Goal: Task Accomplishment & Management: Complete application form

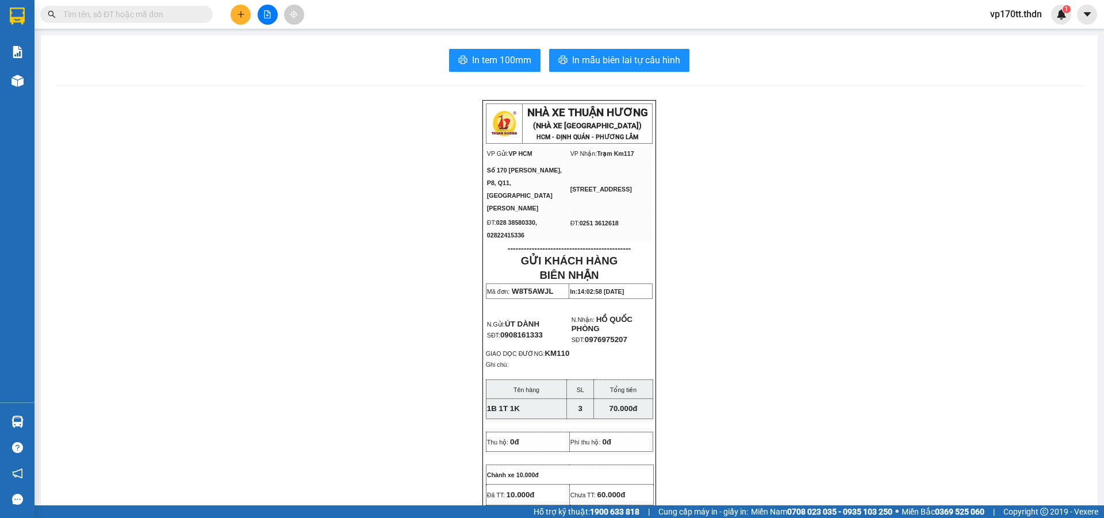
click at [239, 20] on button at bounding box center [241, 15] width 20 height 20
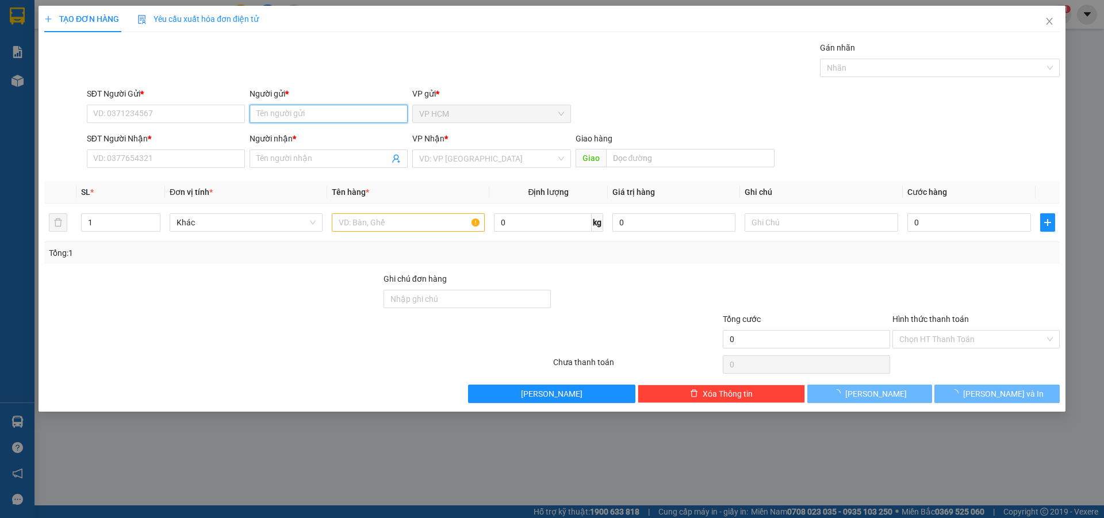
click at [281, 112] on input "Người gửi *" at bounding box center [329, 114] width 158 height 18
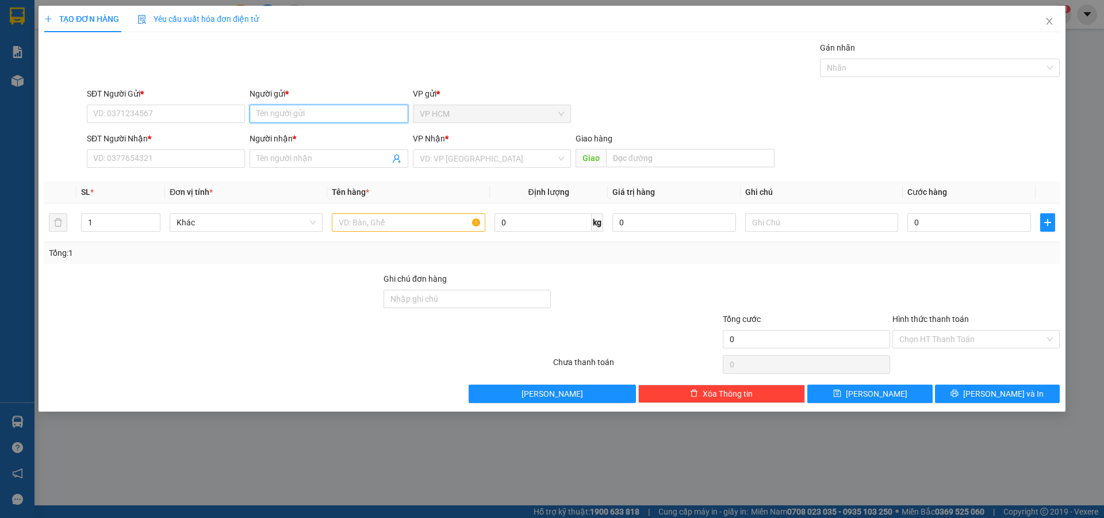
click at [281, 112] on input "Người gửi *" at bounding box center [329, 114] width 158 height 18
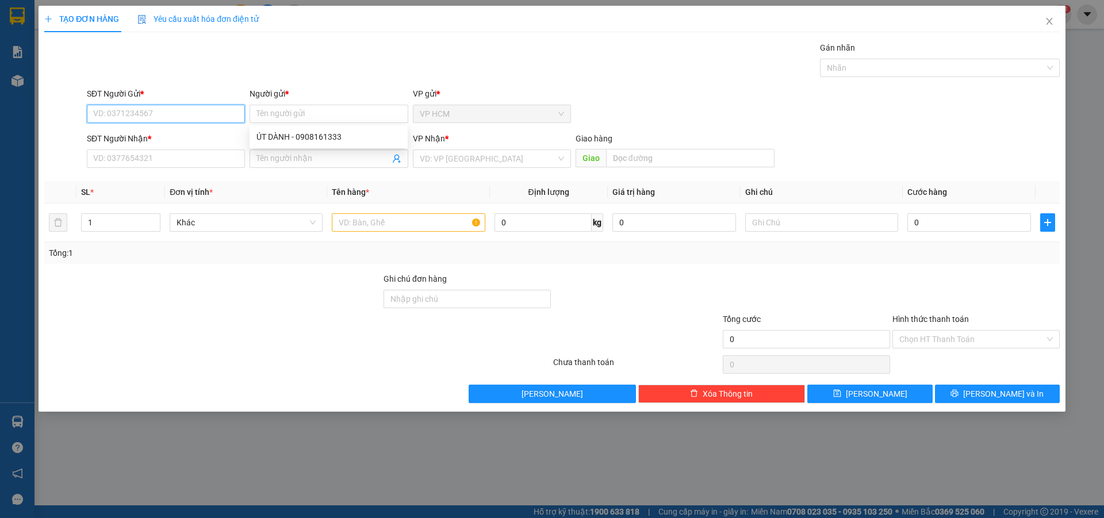
click at [127, 114] on input "SĐT Người Gửi *" at bounding box center [166, 114] width 158 height 18
type input "0938529444"
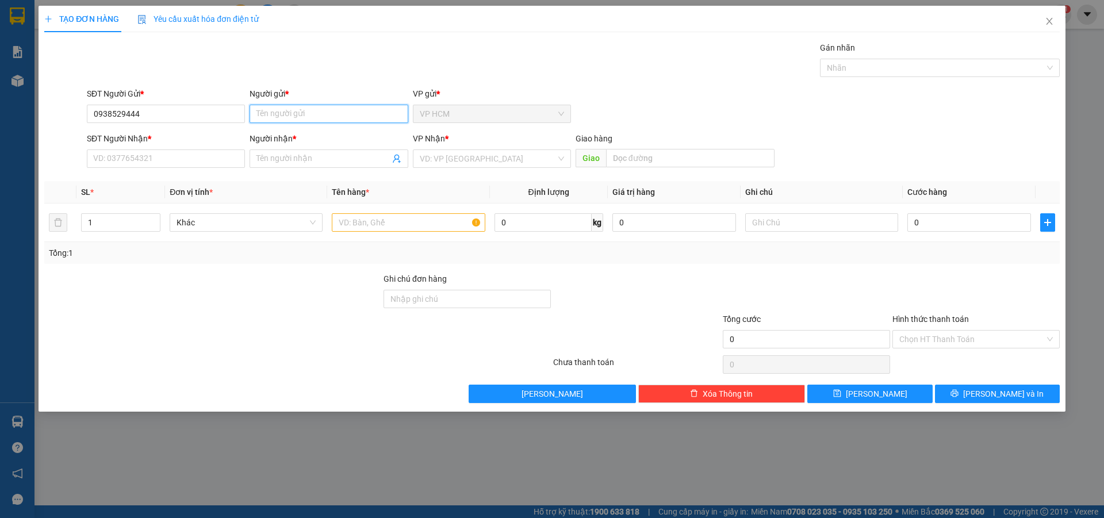
click at [270, 113] on input "Người gửi *" at bounding box center [329, 114] width 158 height 18
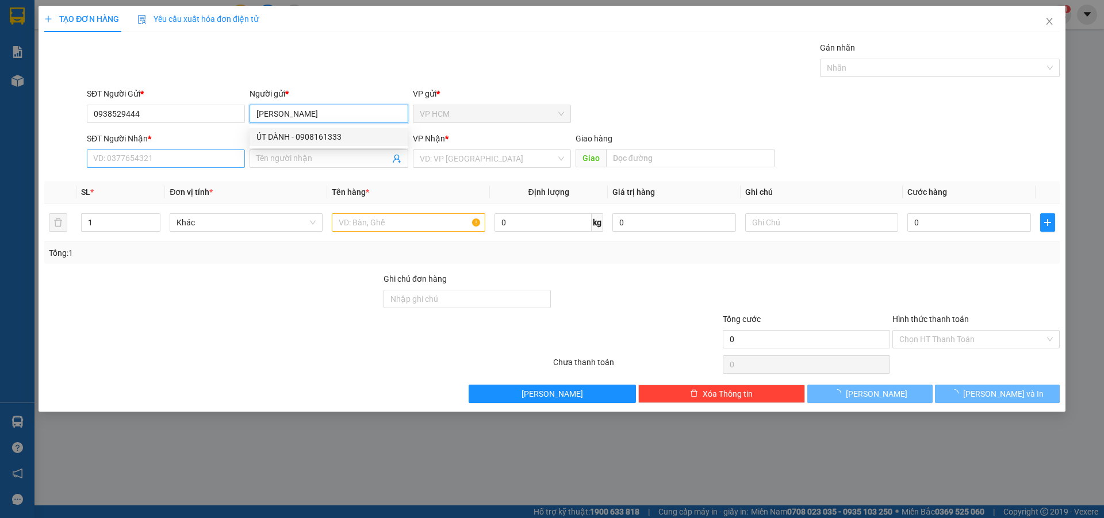
type input "[PERSON_NAME]"
click at [152, 160] on input "SĐT Người Nhận *" at bounding box center [166, 159] width 158 height 18
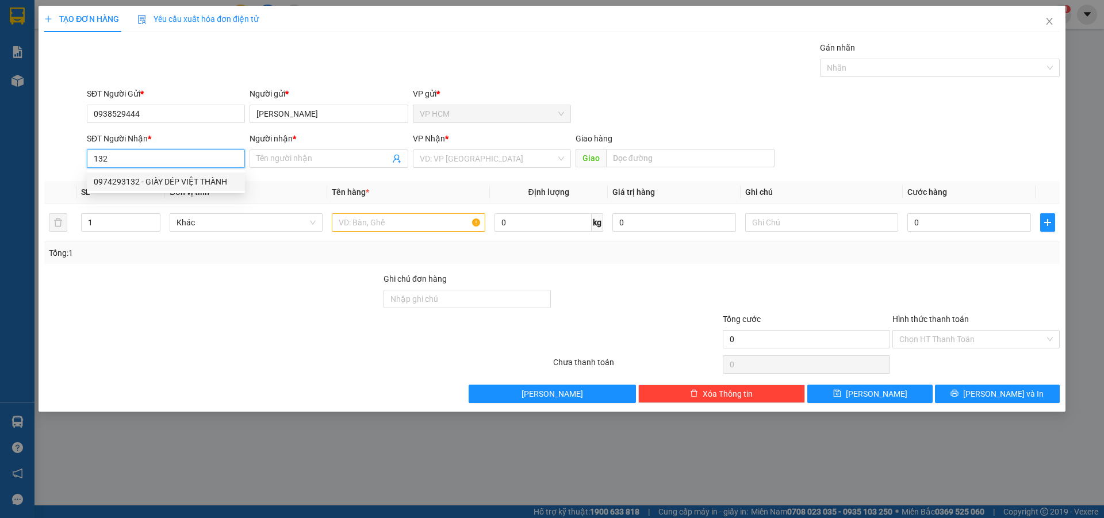
click at [159, 175] on div "0974293132 - GIÀY DÉP VIỆT THÀNH" at bounding box center [166, 181] width 144 height 13
type input "0974293132"
type input "GIÀY DÉP VIỆT THÀNH"
type input "[PERSON_NAME]"
type input "60.000"
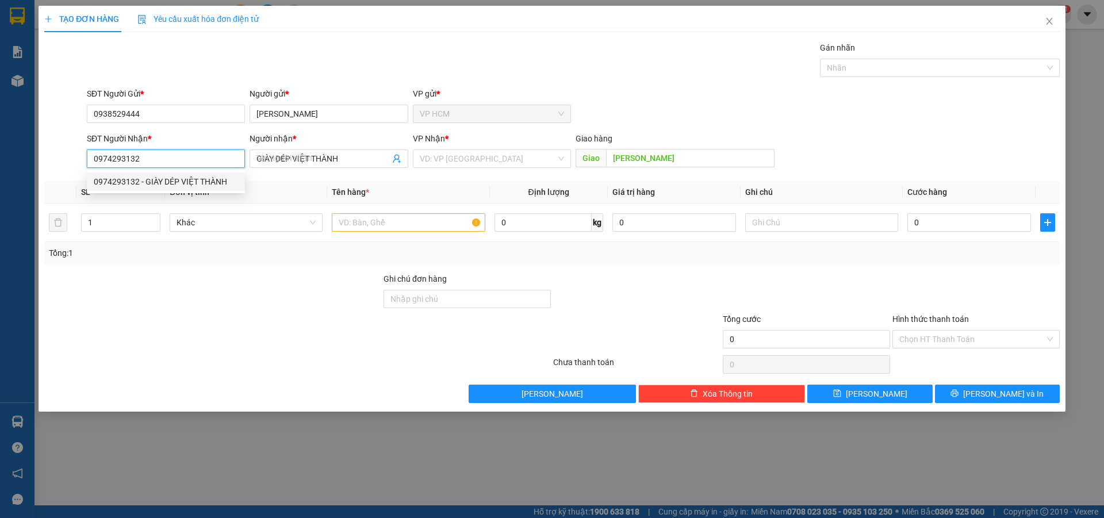
type input "60.000"
type input "0974293132"
click at [0, 250] on div "TẠO ĐƠN HÀNG Yêu cầu xuất hóa đơn điện tử Transit Pickup Surcharge Ids Transit …" at bounding box center [552, 259] width 1104 height 518
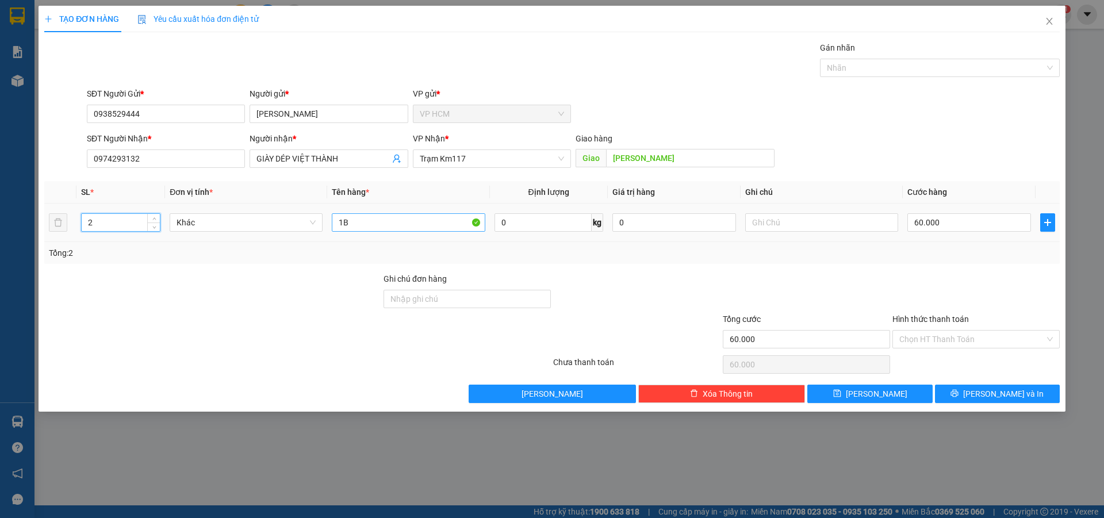
type input "2"
drag, startPoint x: 388, startPoint y: 229, endPoint x: 559, endPoint y: 198, distance: 173.6
click at [213, 228] on tr "2 Khác 1B 0 kg 0 60.000" at bounding box center [552, 223] width 1016 height 39
click at [919, 60] on div "Nhãn" at bounding box center [940, 68] width 240 height 18
type input "2T"
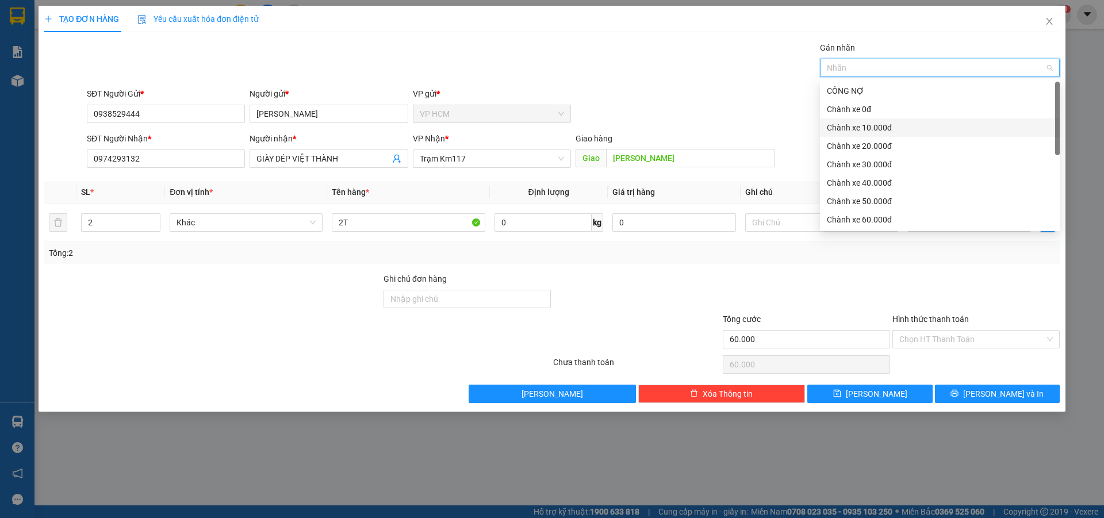
click at [892, 131] on div "Chành xe 10.000đ" at bounding box center [940, 127] width 226 height 13
click at [665, 80] on div "Gán nhãn Chành xe 10.000đ" at bounding box center [574, 61] width 978 height 40
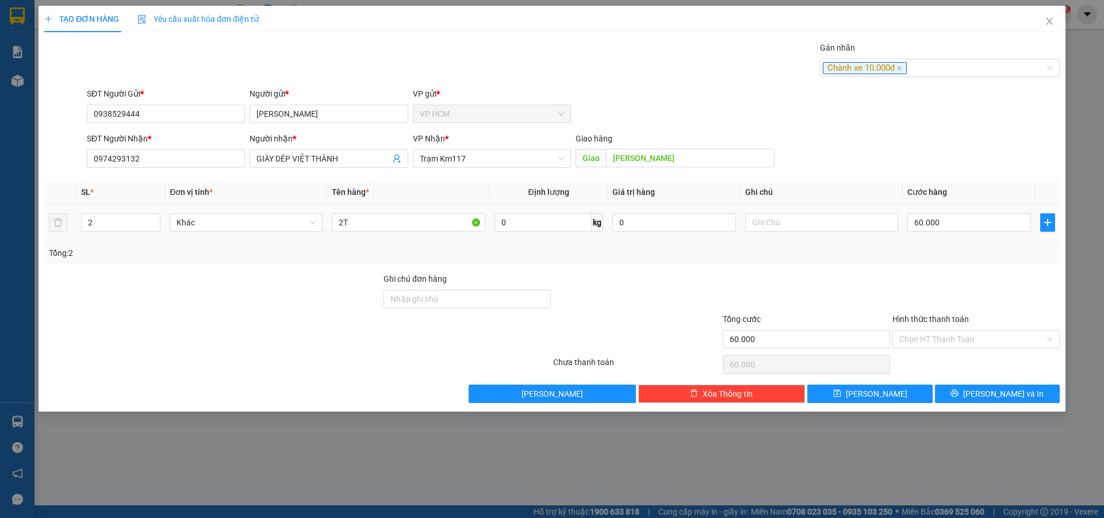
click at [947, 235] on td "60.000" at bounding box center [969, 223] width 133 height 39
click at [947, 222] on input "60.000" at bounding box center [970, 222] width 124 height 18
type input "5"
type input "50"
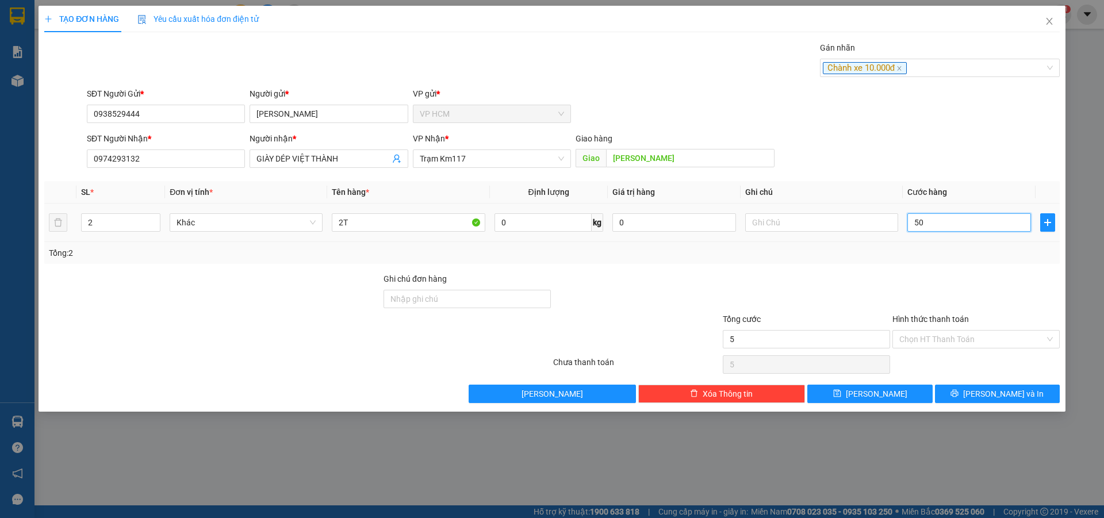
type input "50"
type input "50.000"
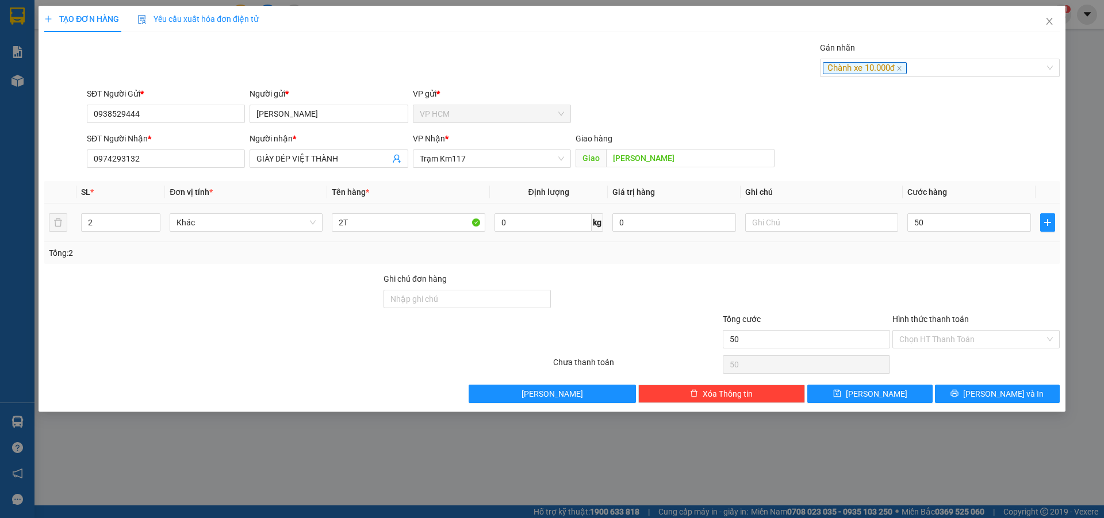
type input "50.000"
click at [943, 286] on div at bounding box center [977, 293] width 170 height 40
click at [940, 341] on input "Hình thức thanh toán" at bounding box center [973, 339] width 146 height 17
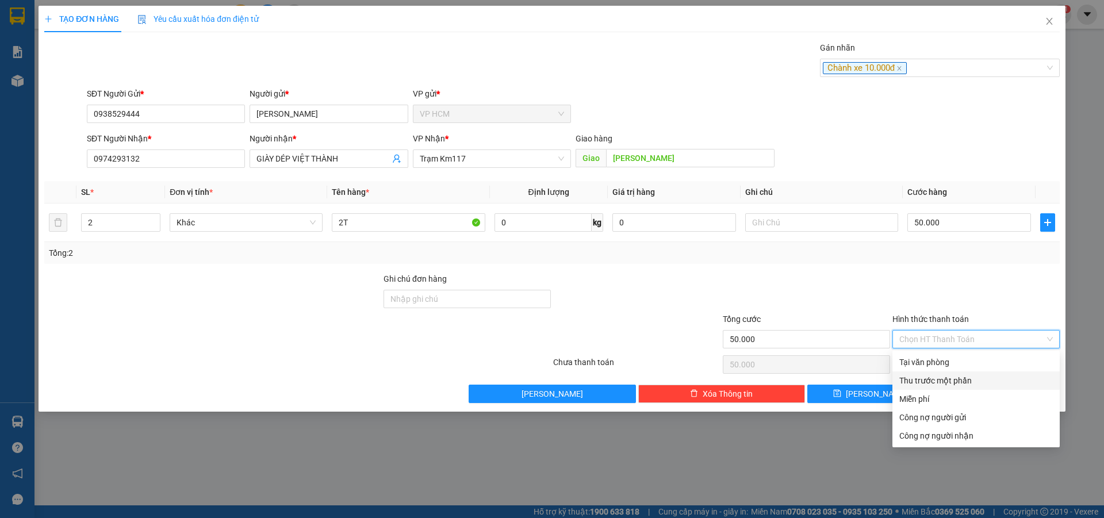
click at [921, 383] on div "Thu trước một phần" at bounding box center [977, 380] width 154 height 13
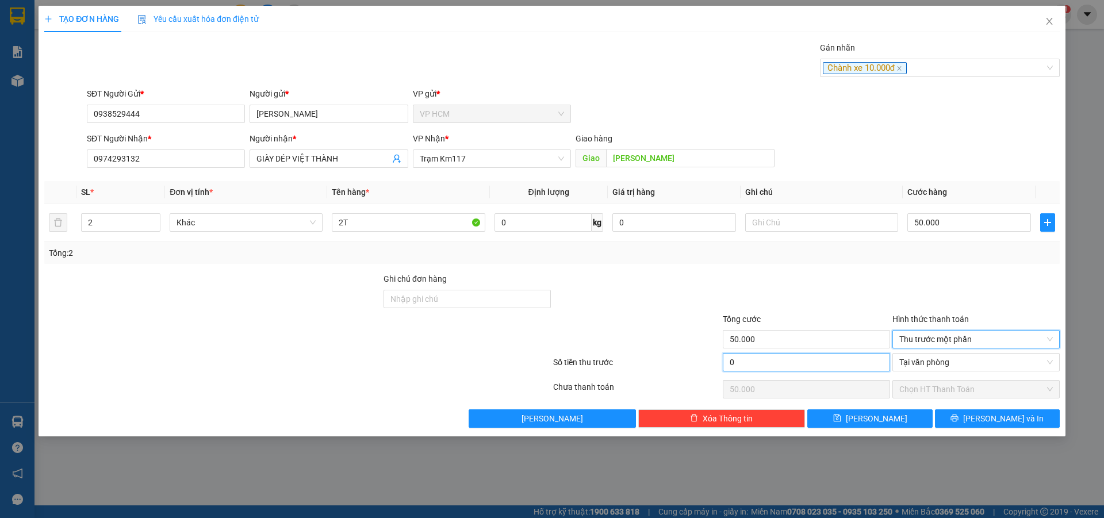
click at [854, 370] on input "0" at bounding box center [806, 362] width 167 height 18
type input "1"
type input "49.999"
type input "10"
type input "49.990"
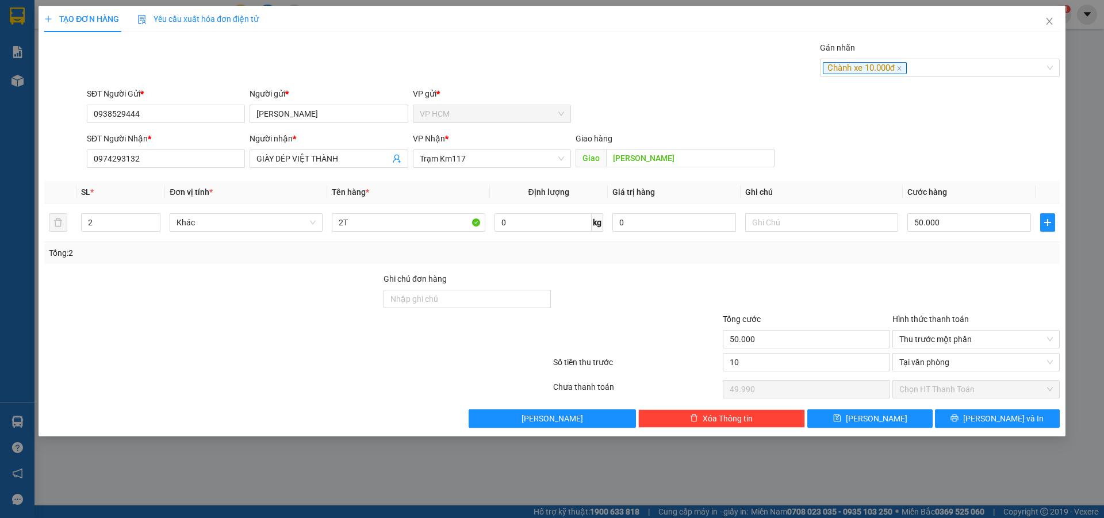
type input "10.000"
type input "40.000"
click at [851, 299] on div at bounding box center [807, 293] width 170 height 40
click at [1038, 425] on button "[PERSON_NAME] và In" at bounding box center [997, 419] width 125 height 18
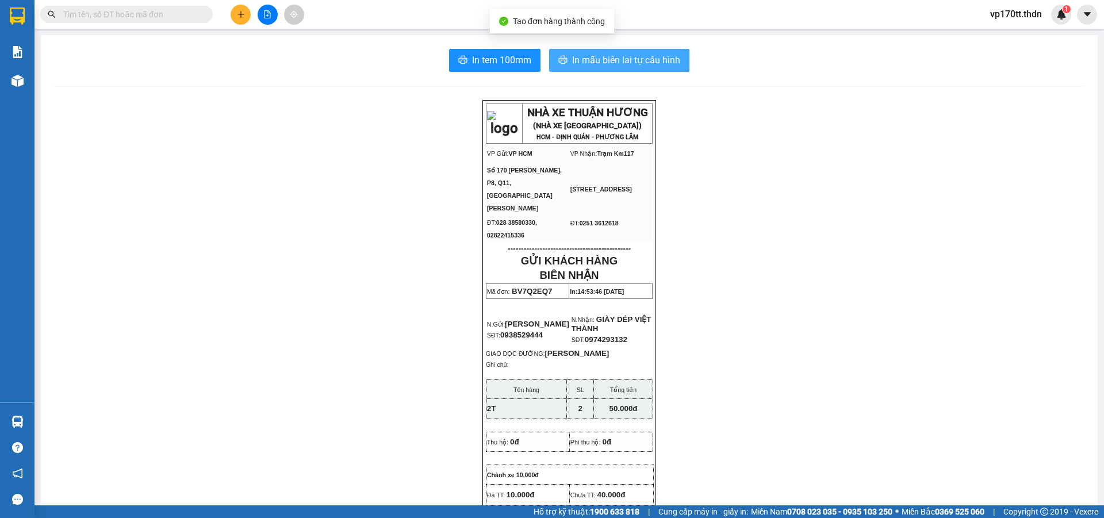
click at [653, 53] on span "In mẫu biên lai tự cấu hình" at bounding box center [626, 60] width 108 height 14
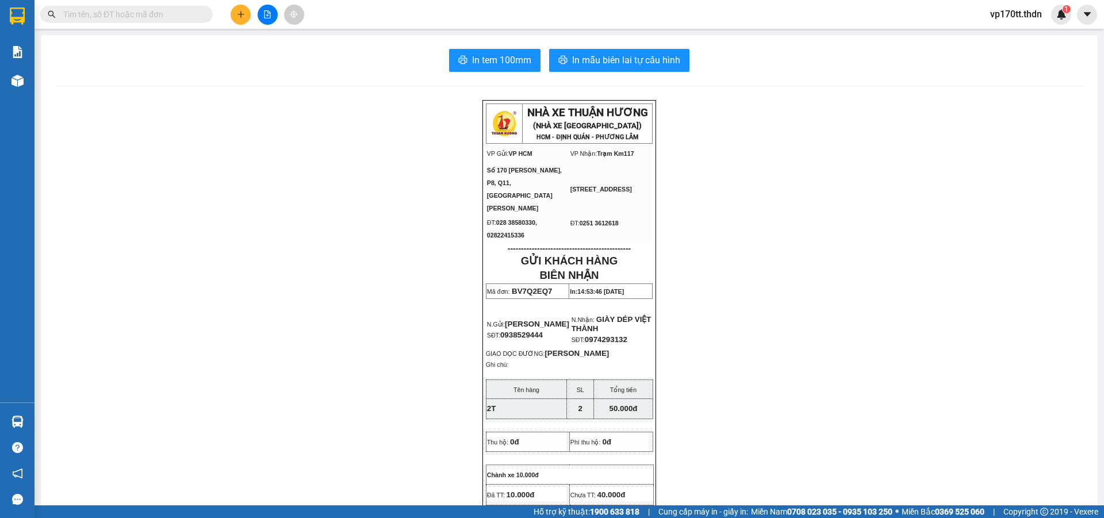
click at [137, 20] on input "text" at bounding box center [131, 14] width 136 height 13
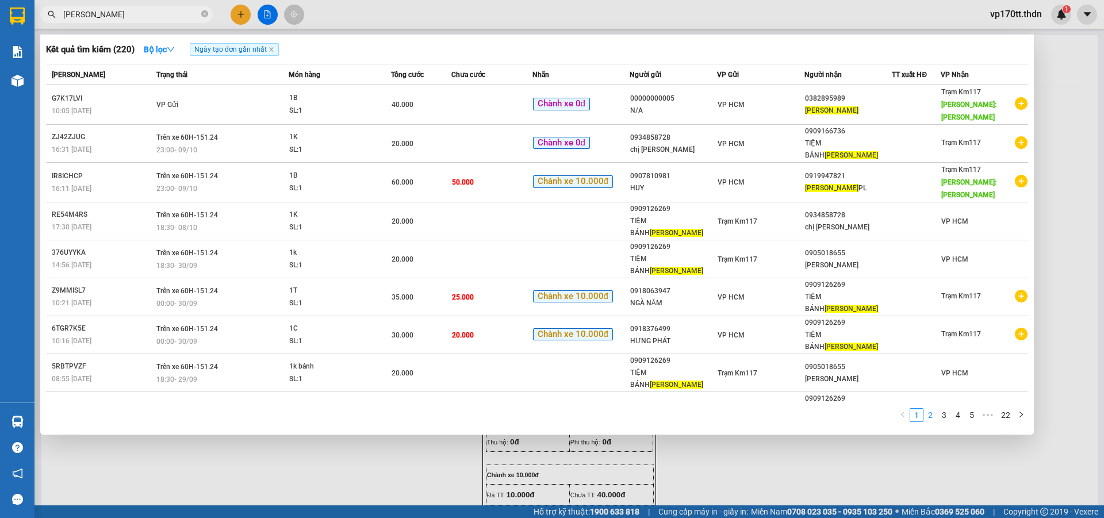
type input "[PERSON_NAME]"
click at [935, 409] on link "2" at bounding box center [930, 415] width 13 height 13
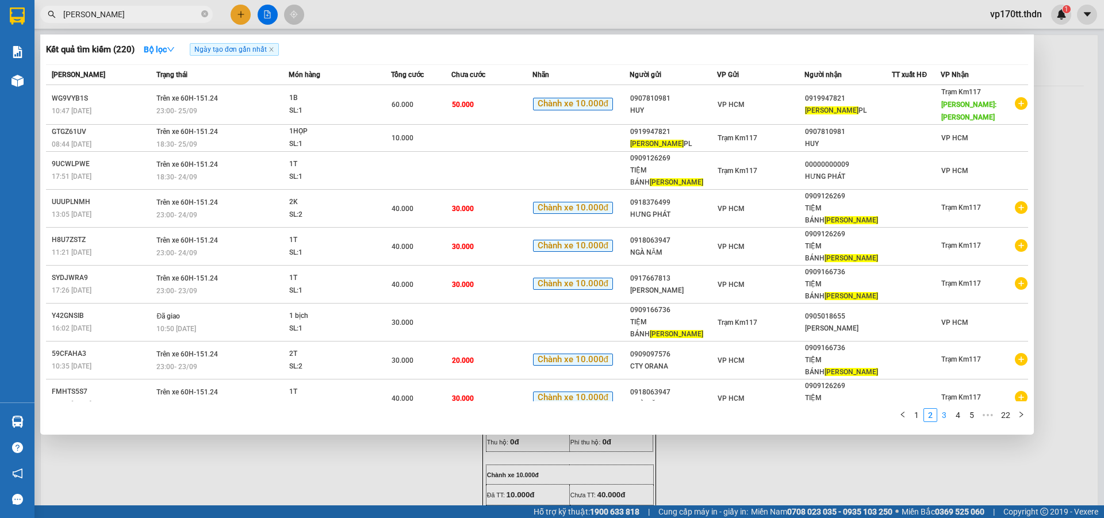
click at [948, 409] on link "3" at bounding box center [944, 415] width 13 height 13
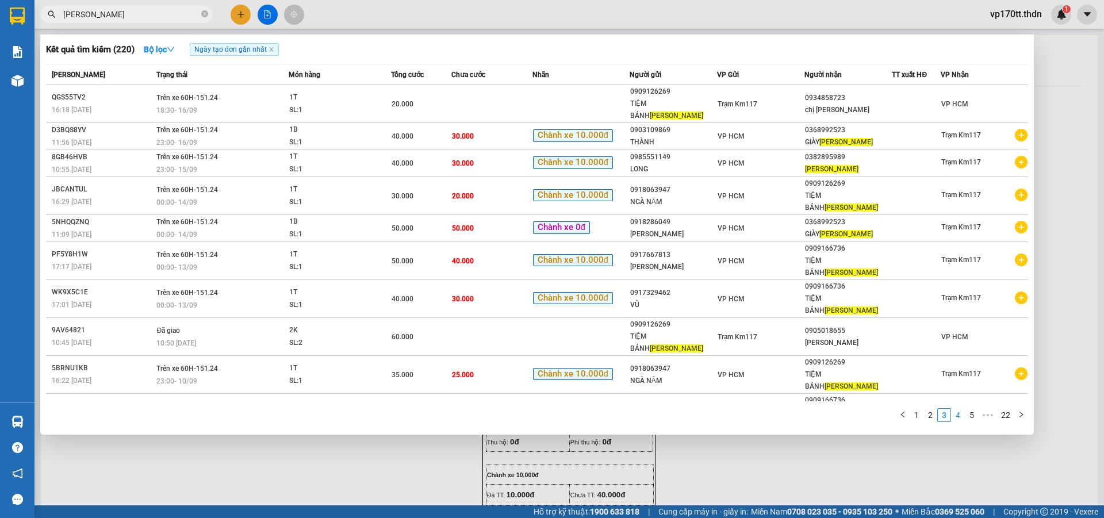
click at [958, 409] on link "4" at bounding box center [958, 415] width 13 height 13
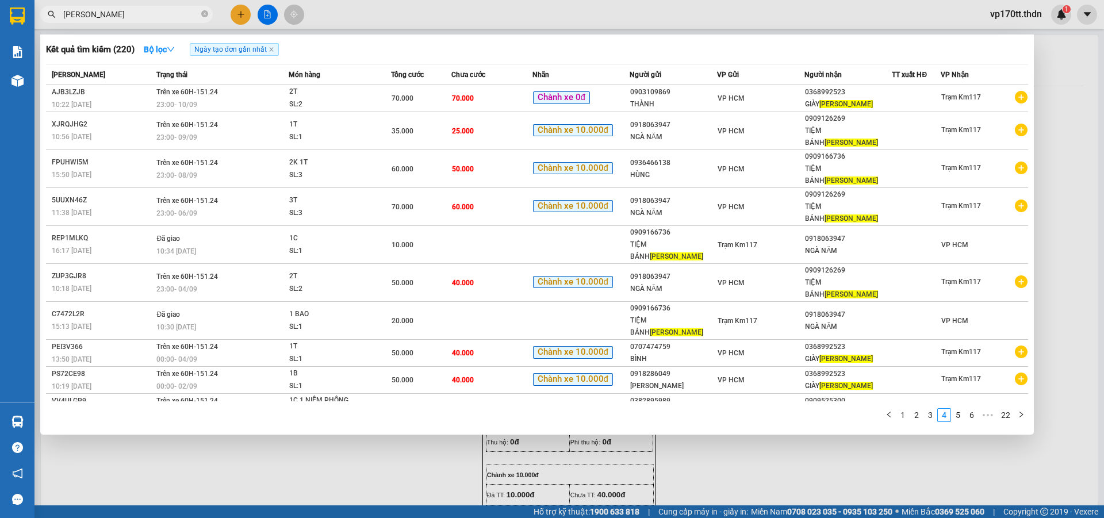
click at [237, 11] on div at bounding box center [552, 259] width 1104 height 518
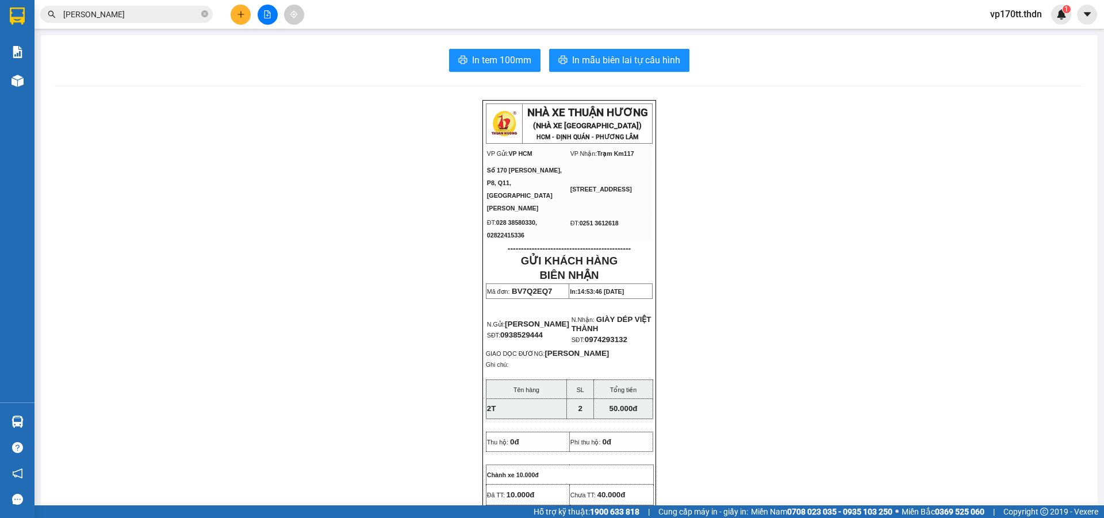
click at [237, 11] on icon "plus" at bounding box center [241, 14] width 8 height 8
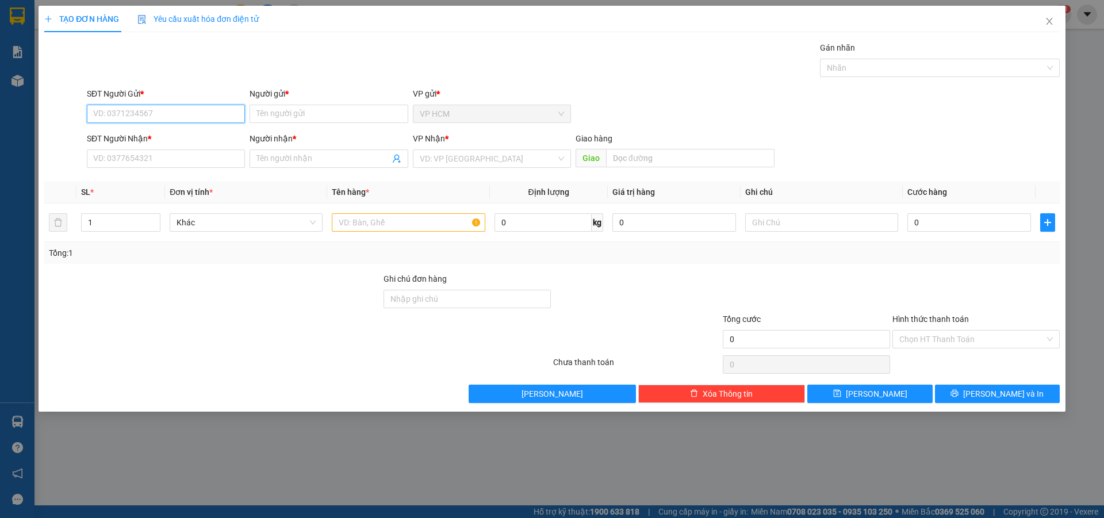
click at [179, 112] on input "SĐT Người Gửi *" at bounding box center [166, 114] width 158 height 18
click at [136, 135] on div "0707474759 - BÌNH" at bounding box center [166, 137] width 144 height 13
type input "0707474759"
type input "BÌNH"
type input "02513858260"
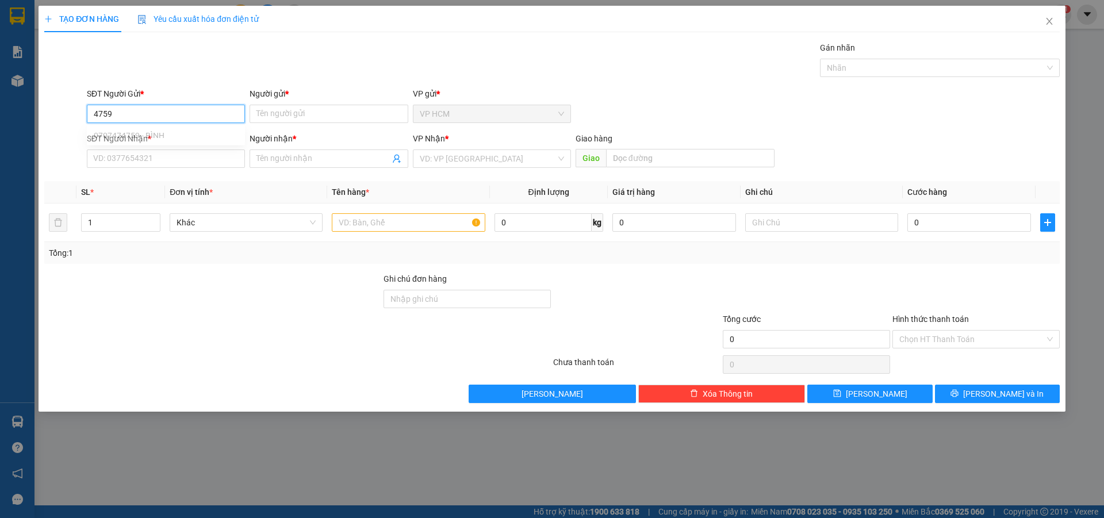
type input "[PERSON_NAME]"
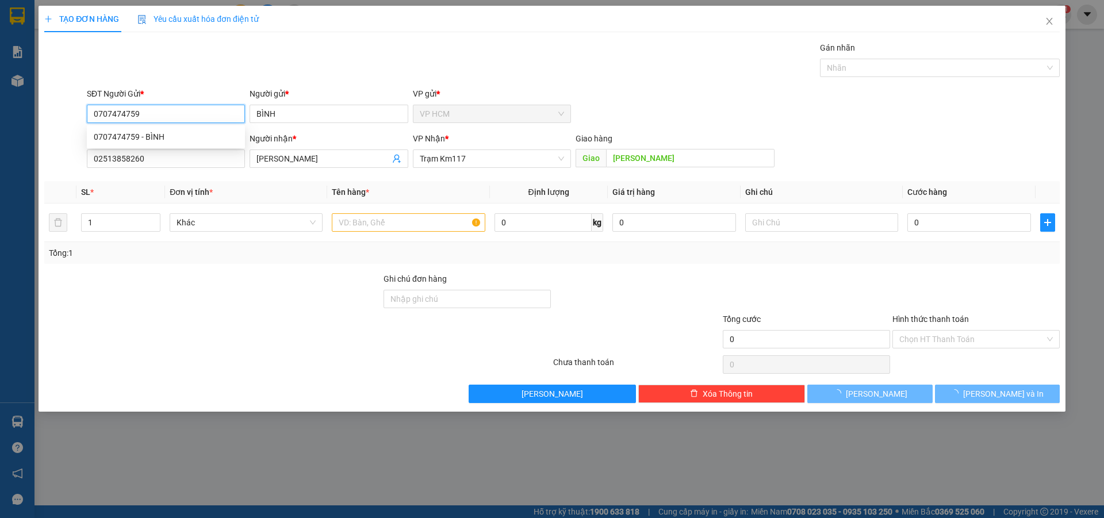
type input "40.000"
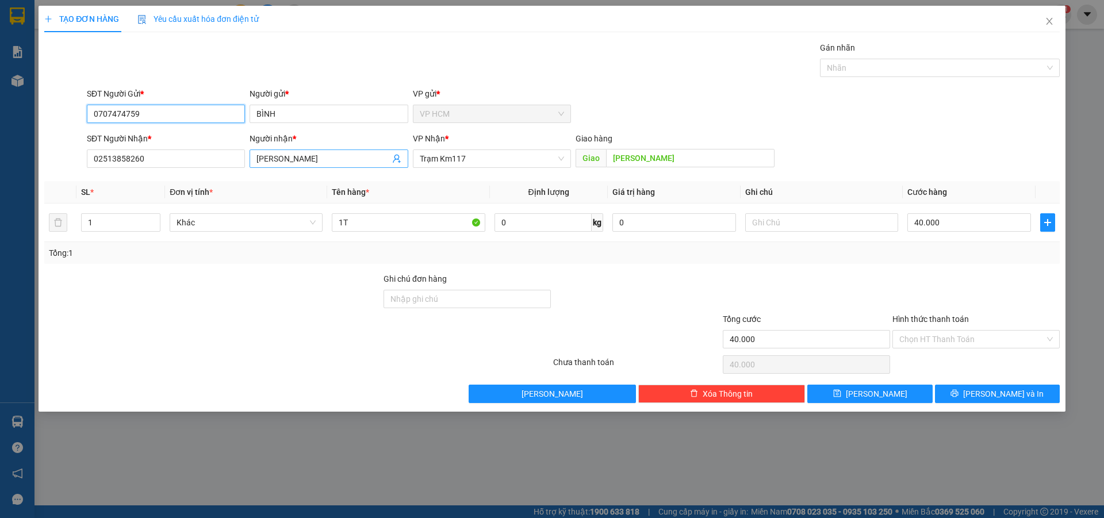
type input "0707474759"
click at [395, 160] on icon "user-add" at bounding box center [396, 158] width 9 height 9
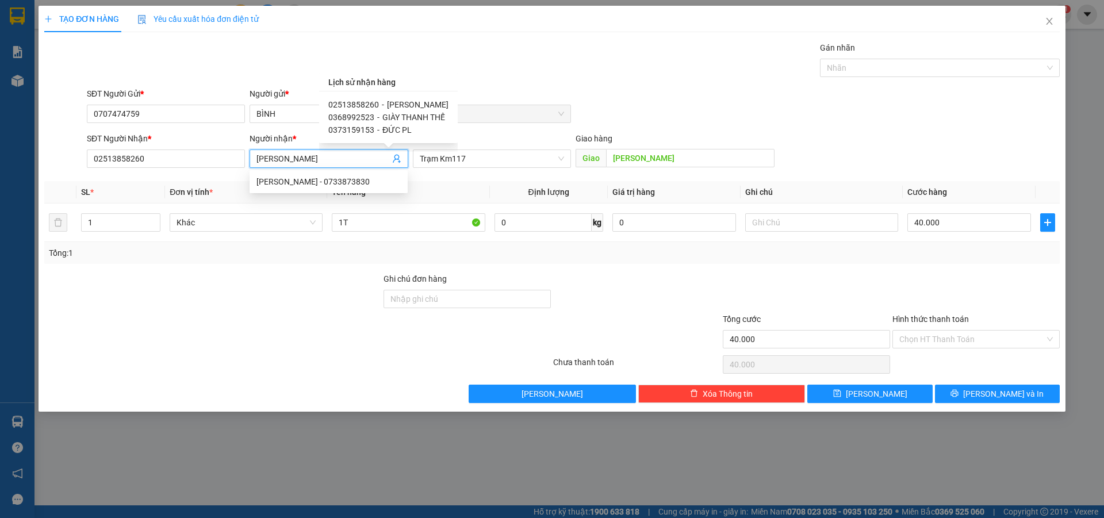
click at [411, 117] on span "GIÀY THANH THẾ" at bounding box center [414, 117] width 63 height 9
type input "0368992523"
type input "GIÀY THANH THẾ"
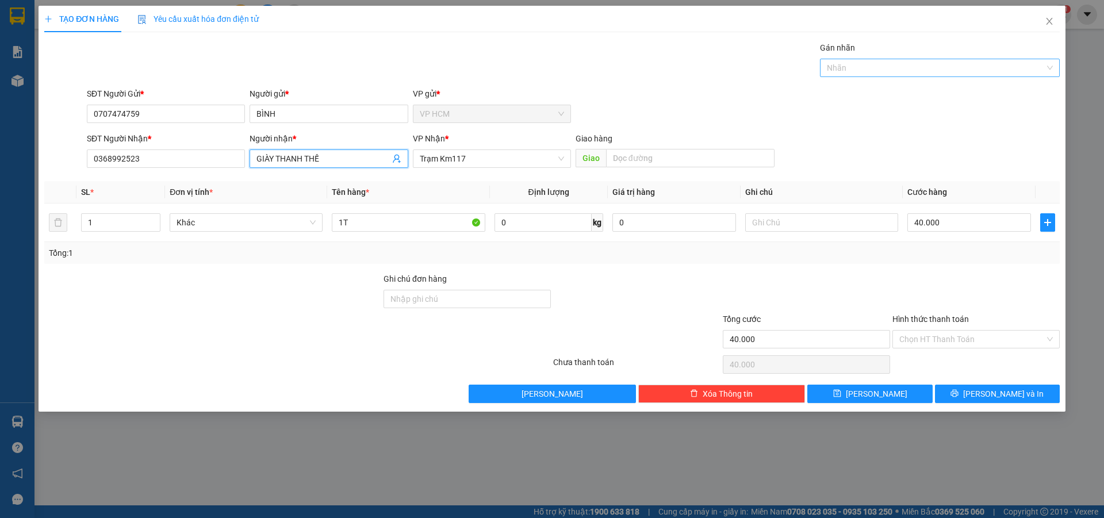
click at [895, 63] on div at bounding box center [934, 68] width 223 height 14
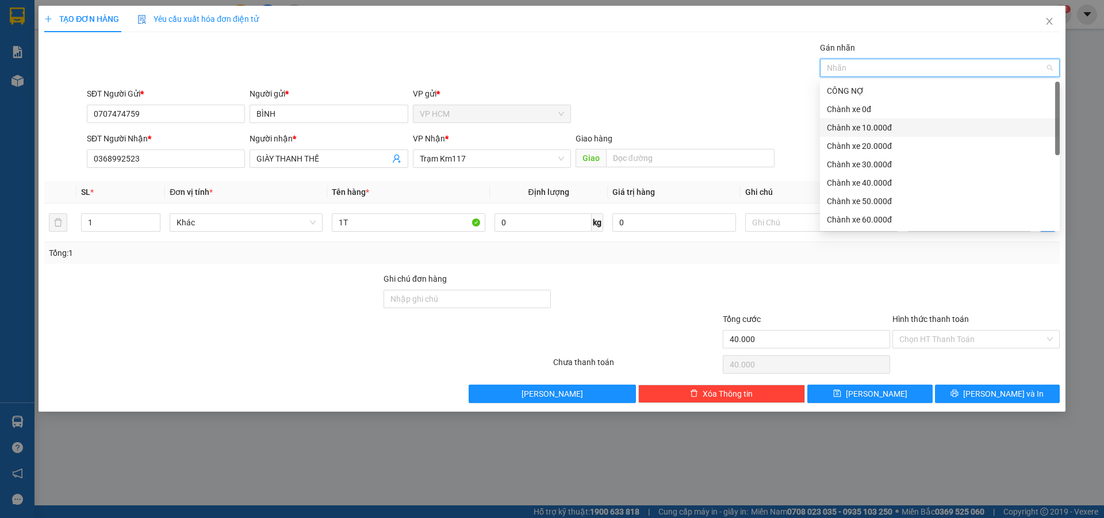
drag, startPoint x: 865, startPoint y: 131, endPoint x: 705, endPoint y: 75, distance: 169.4
click at [865, 130] on div "Chành xe 10.000đ" at bounding box center [940, 127] width 226 height 13
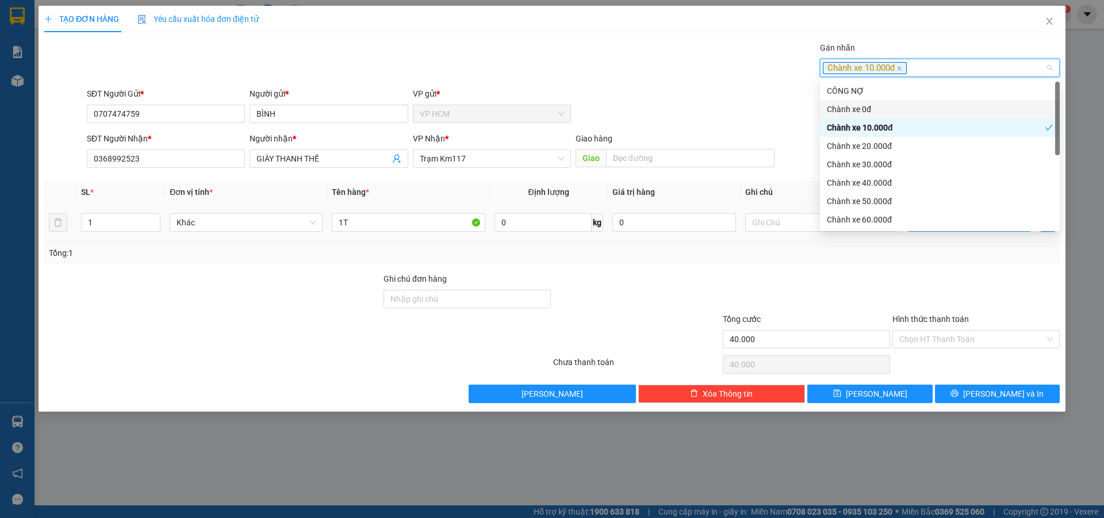
drag, startPoint x: 702, startPoint y: 74, endPoint x: 987, endPoint y: 222, distance: 321.6
click at [702, 75] on div "Gán nhãn Chành xe 10.000đ" at bounding box center [574, 61] width 978 height 40
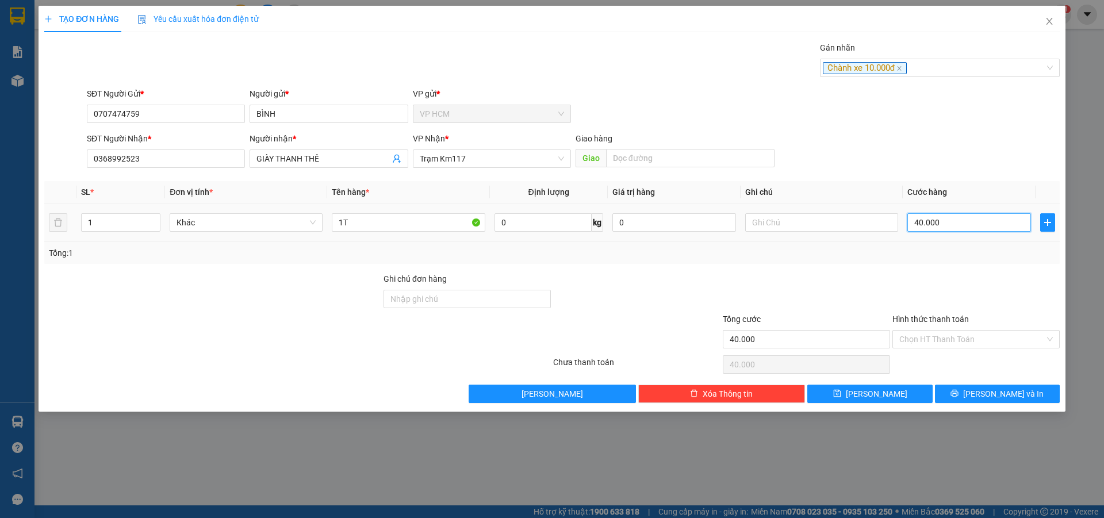
click at [987, 215] on input "40.000" at bounding box center [970, 222] width 124 height 18
type input "5"
type input "50"
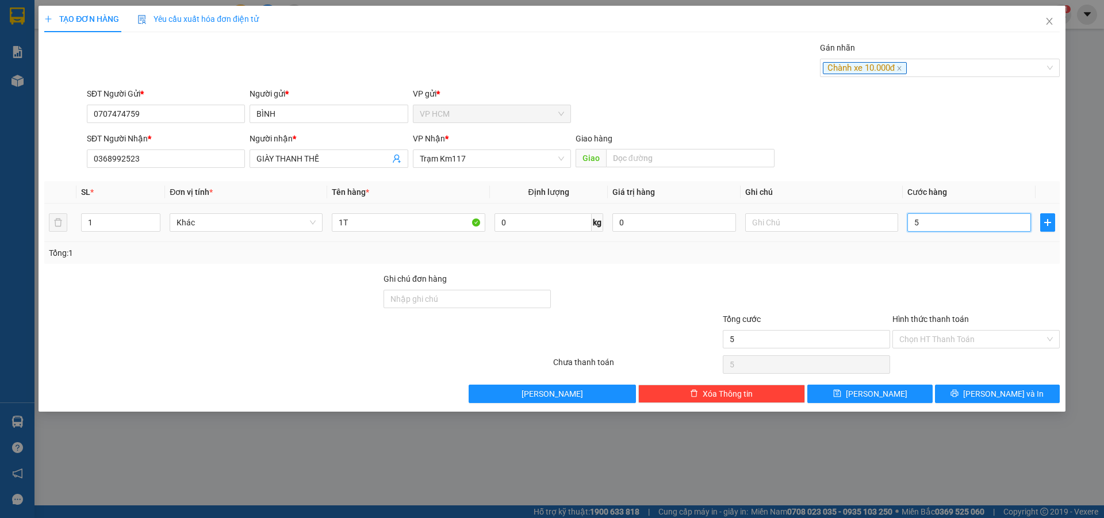
type input "50"
type input "50.000"
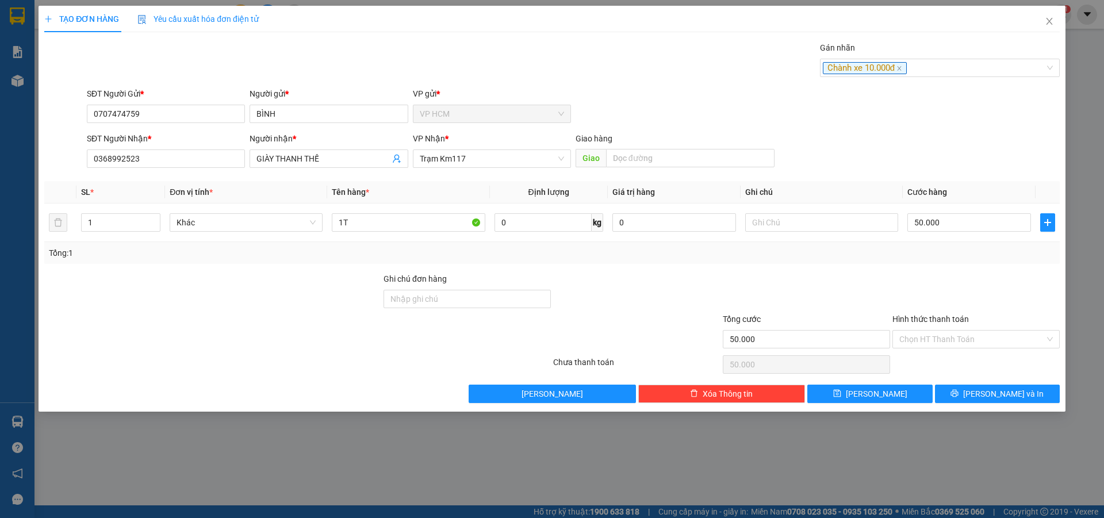
drag, startPoint x: 953, startPoint y: 266, endPoint x: 947, endPoint y: 328, distance: 61.8
click at [952, 267] on div "Transit Pickup Surcharge Ids Transit Deliver Surcharge Ids Transit Deliver Surc…" at bounding box center [552, 222] width 1016 height 362
click at [946, 337] on input "Hình thức thanh toán" at bounding box center [973, 339] width 146 height 17
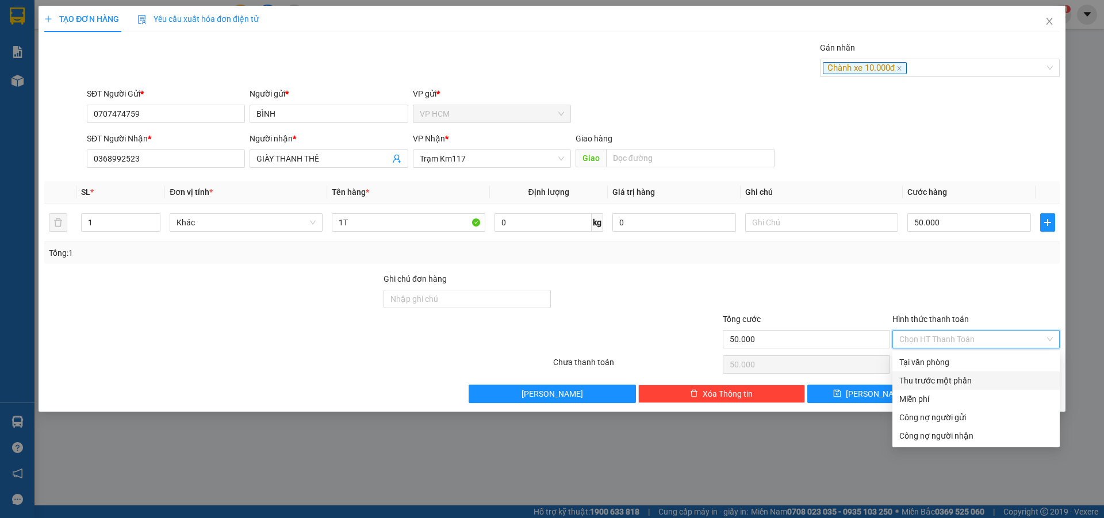
click at [932, 373] on div "Thu trước một phần" at bounding box center [976, 381] width 167 height 18
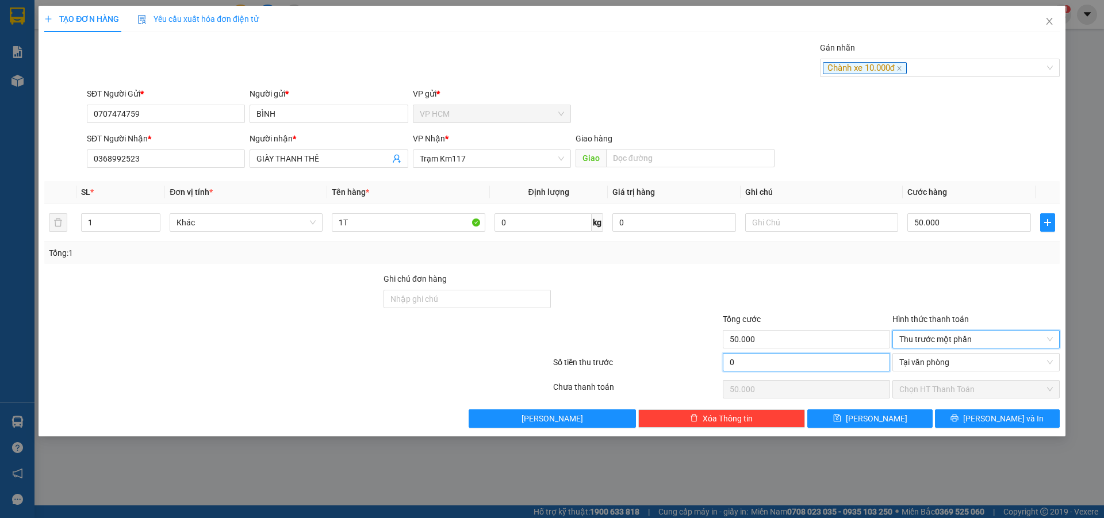
drag, startPoint x: 802, startPoint y: 358, endPoint x: 801, endPoint y: 315, distance: 43.2
click at [802, 357] on input "0" at bounding box center [806, 362] width 167 height 18
type input "1"
type input "49.999"
type input "10"
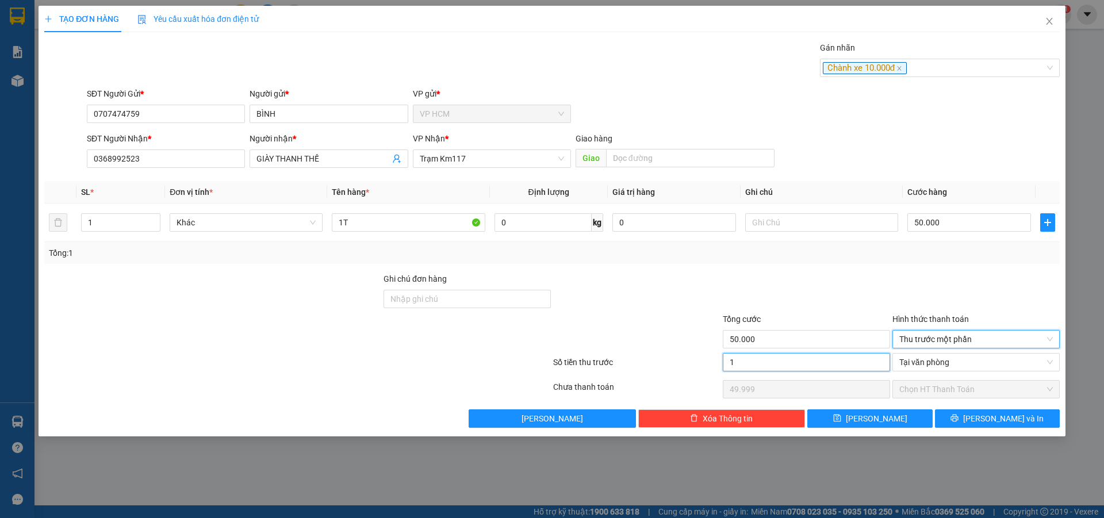
type input "49.990"
type input "10.000"
type input "40.000"
click at [797, 287] on div at bounding box center [807, 293] width 170 height 40
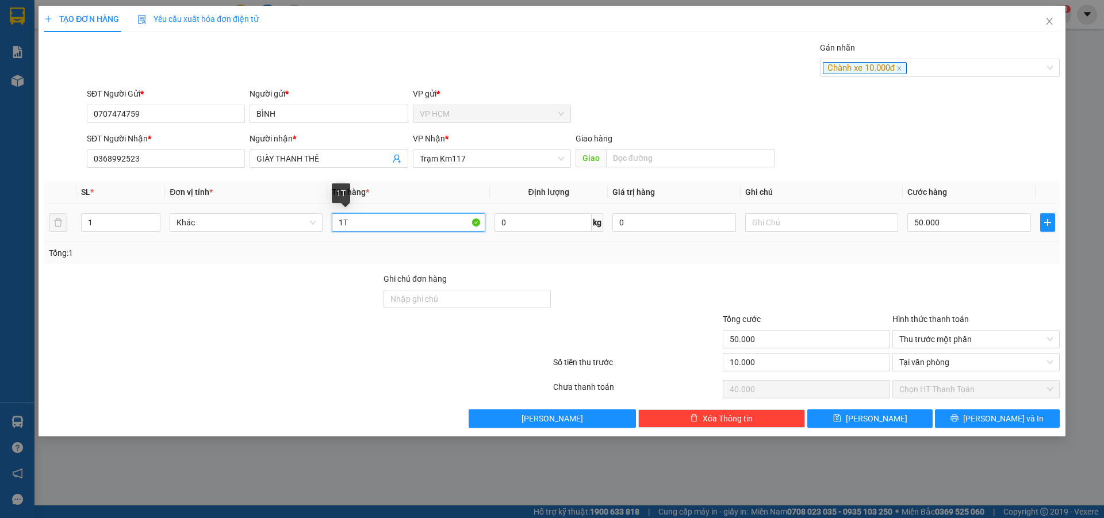
click at [419, 228] on input "1T" at bounding box center [408, 222] width 153 height 18
type input "1B"
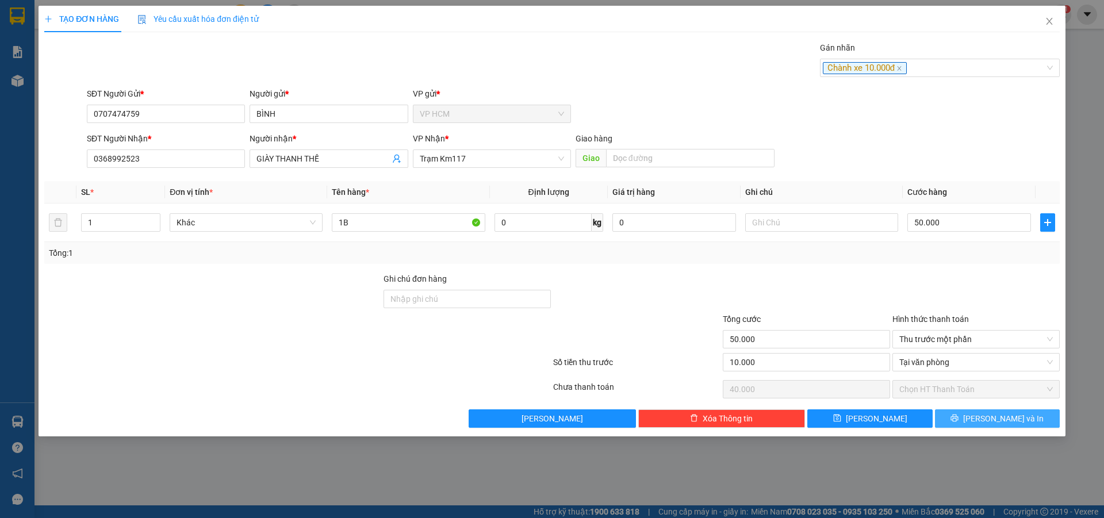
click at [1006, 423] on span "[PERSON_NAME] và In" at bounding box center [1004, 418] width 81 height 13
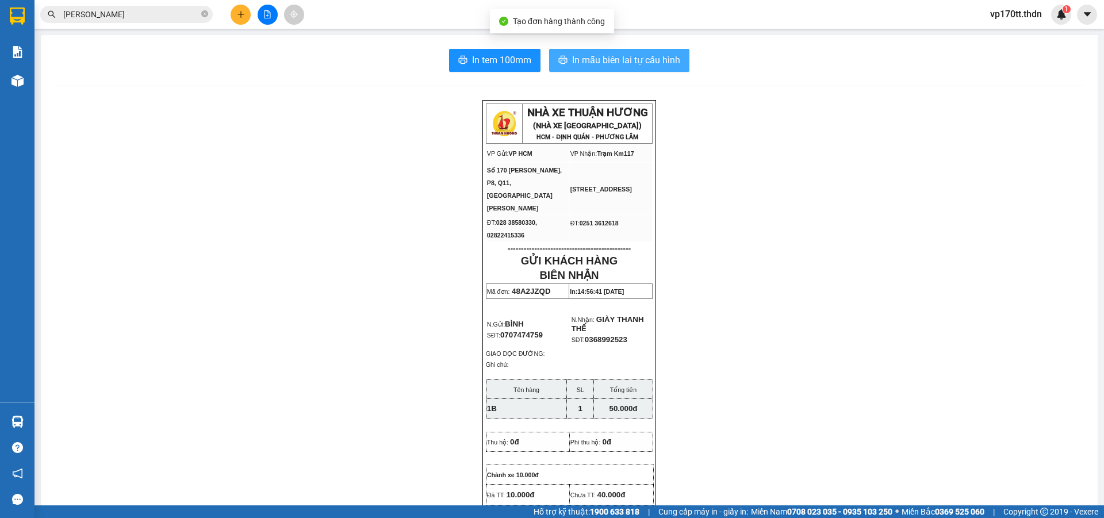
click at [657, 56] on span "In mẫu biên lai tự cấu hình" at bounding box center [626, 60] width 108 height 14
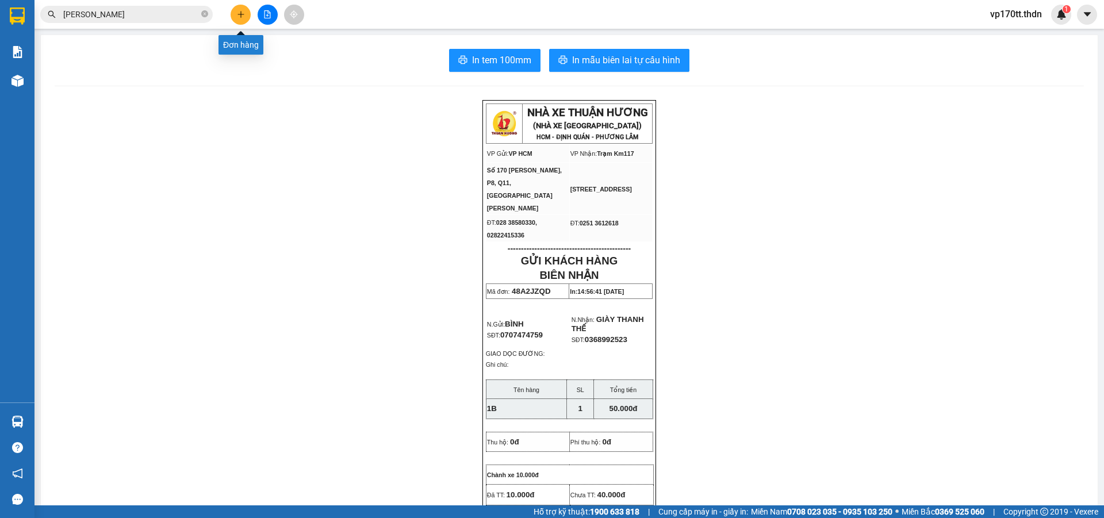
click at [240, 13] on icon "plus" at bounding box center [241, 14] width 8 height 8
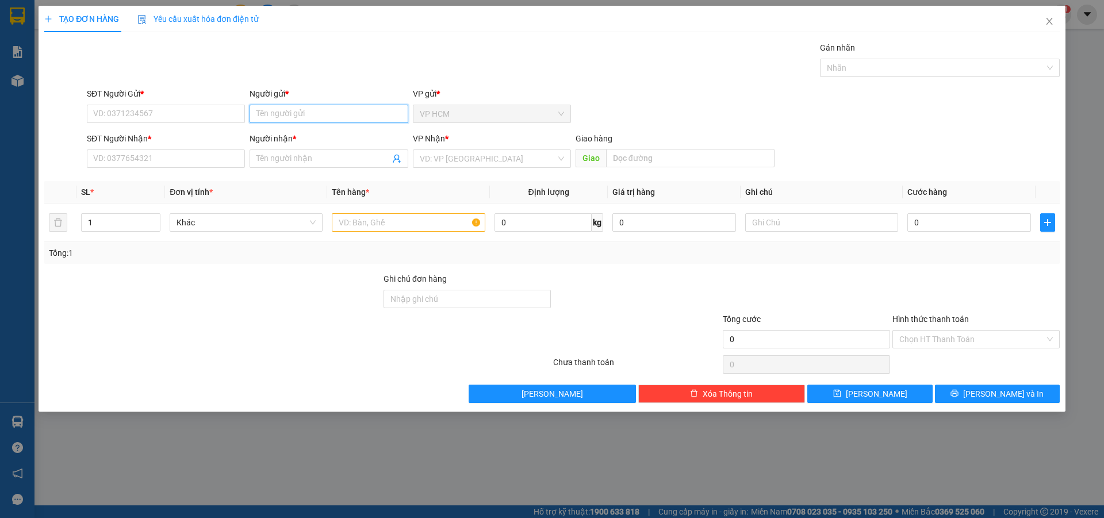
click at [357, 111] on input "Người gửi *" at bounding box center [329, 114] width 158 height 18
type input "DUC HOA"
click at [350, 139] on div "ĐỨC HOA - 02839605086" at bounding box center [329, 137] width 144 height 13
type input "02839605086"
type input "ĐỨC HOA"
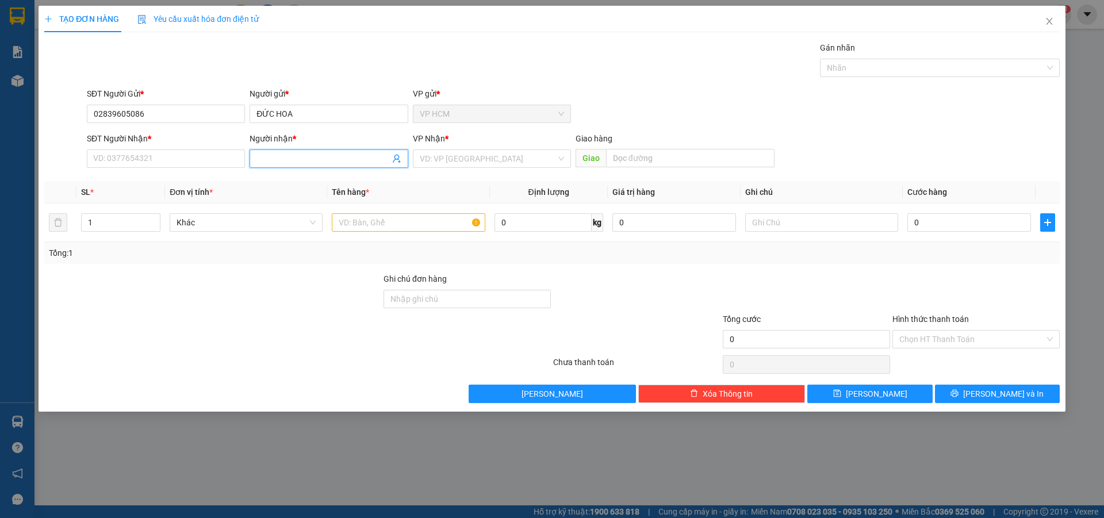
click at [393, 154] on span at bounding box center [396, 158] width 9 height 13
click at [394, 157] on icon "user-add" at bounding box center [396, 158] width 9 height 9
click at [420, 125] on span "KHÁNH DÉP" at bounding box center [420, 129] width 44 height 9
type input "0964385289"
type input "KHÁNH DÉP"
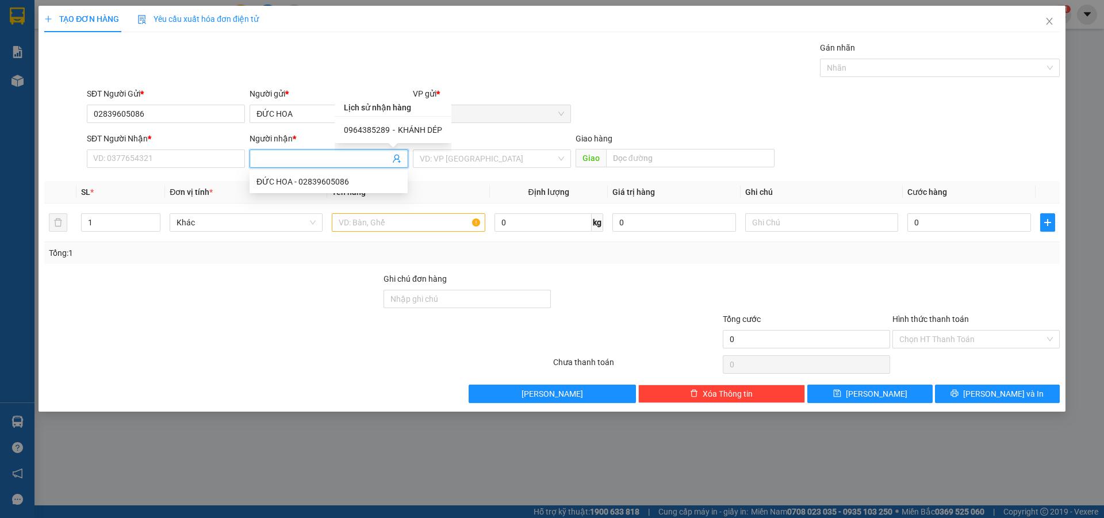
type input "[PERSON_NAME]"
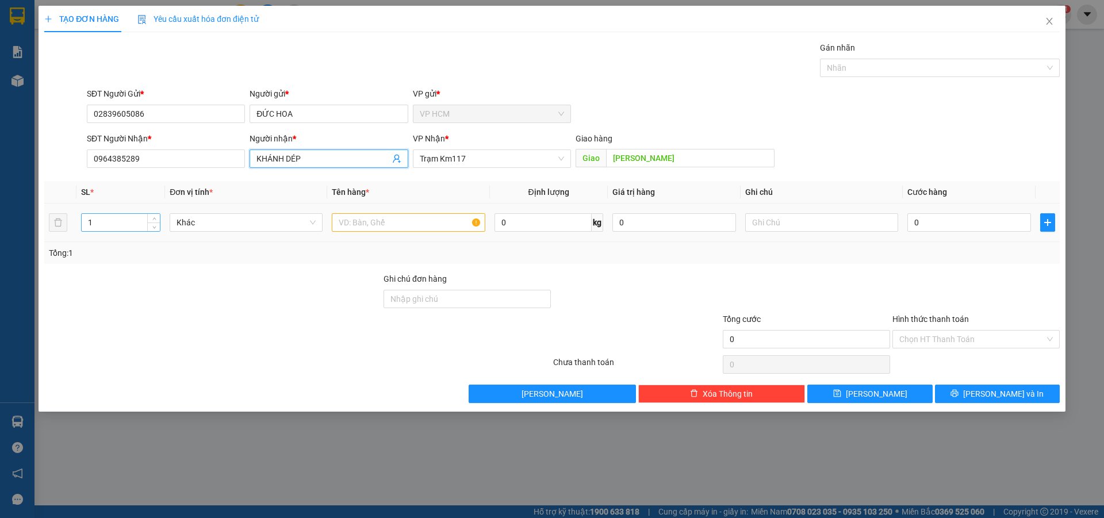
click at [112, 223] on input "1" at bounding box center [121, 222] width 78 height 17
click at [415, 213] on div at bounding box center [408, 222] width 153 height 23
drag, startPoint x: 431, startPoint y: 223, endPoint x: 588, endPoint y: 148, distance: 173.2
click at [431, 223] on input "text" at bounding box center [408, 222] width 153 height 18
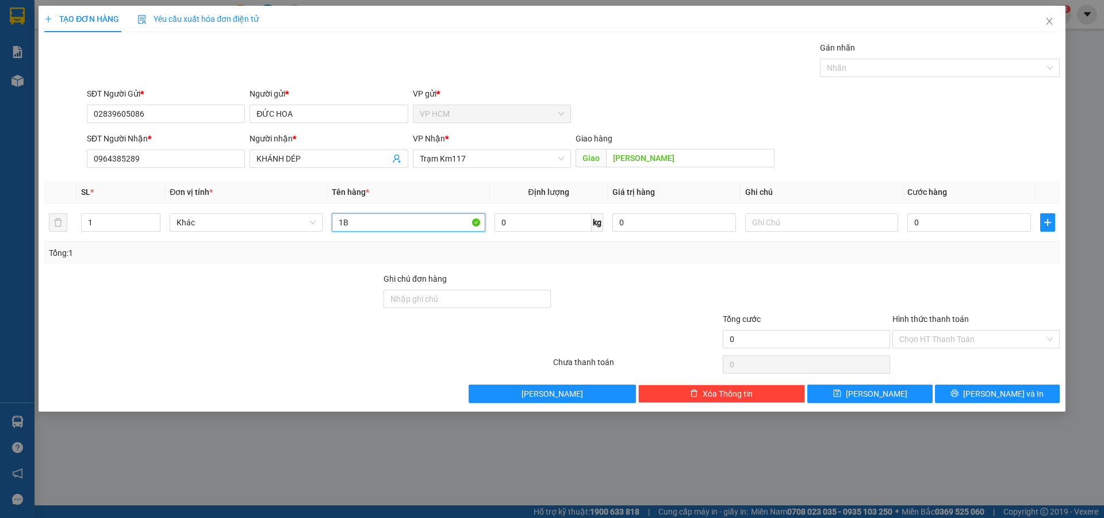
type input "1B"
click at [954, 39] on div "TẠO ĐƠN HÀNG Yêu cầu xuất hóa đơn điện tử Transit Pickup Surcharge Ids Transit …" at bounding box center [552, 204] width 1016 height 397
drag, startPoint x: 932, startPoint y: 49, endPoint x: 907, endPoint y: 74, distance: 35.4
click at [932, 49] on div "Gán nhãn" at bounding box center [940, 49] width 240 height 17
click at [906, 74] on div at bounding box center [934, 68] width 223 height 14
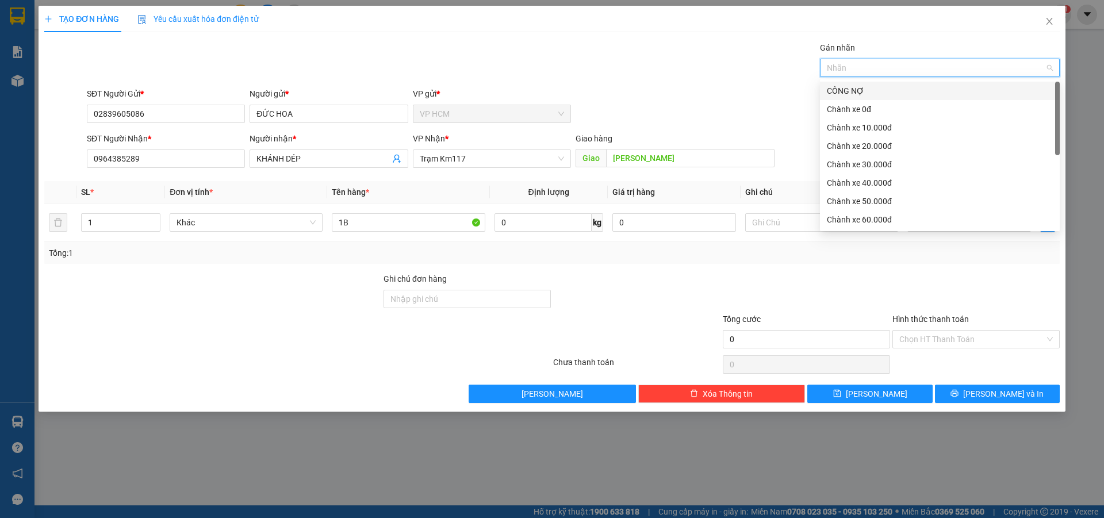
click at [847, 99] on div "CÔNG NỢ" at bounding box center [940, 91] width 240 height 18
click at [851, 89] on div "CÔNG NỢ" at bounding box center [936, 91] width 218 height 13
click at [879, 166] on div "Chành xe 30.000đ" at bounding box center [940, 164] width 226 height 13
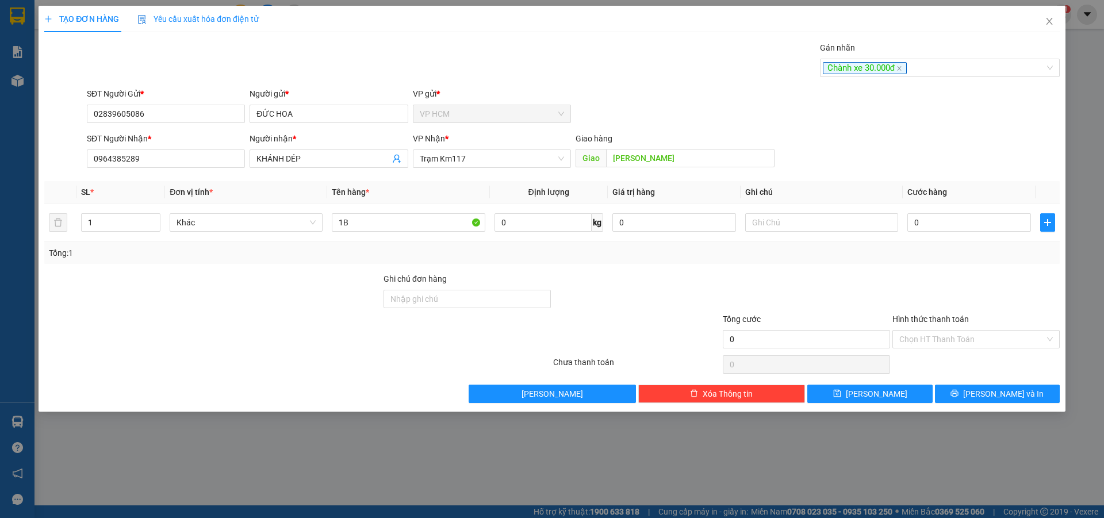
click at [678, 78] on div "Gán nhãn Chành xe 30.000đ" at bounding box center [574, 61] width 978 height 40
click at [958, 228] on input "0" at bounding box center [970, 222] width 124 height 18
type input "9"
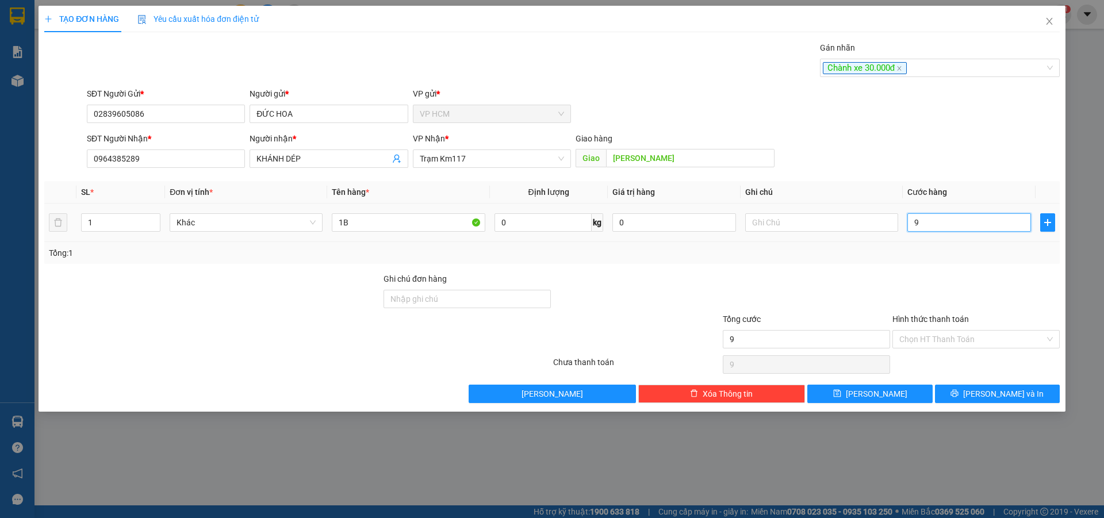
type input "90"
type input "90.000"
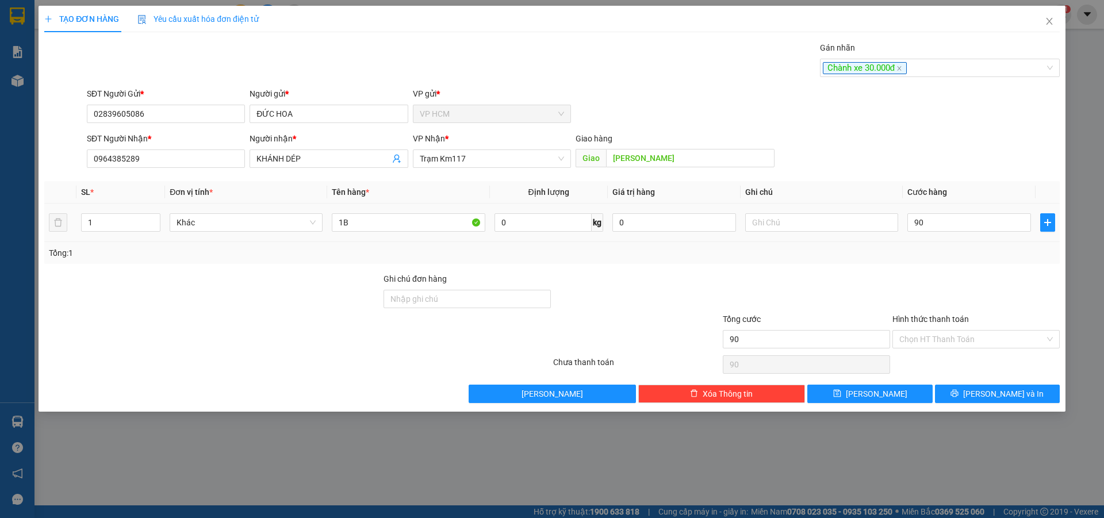
type input "90.000"
click at [957, 286] on div at bounding box center [977, 293] width 170 height 40
drag, startPoint x: 944, startPoint y: 338, endPoint x: 944, endPoint y: 350, distance: 12.1
click at [944, 338] on input "Hình thức thanh toán" at bounding box center [973, 339] width 146 height 17
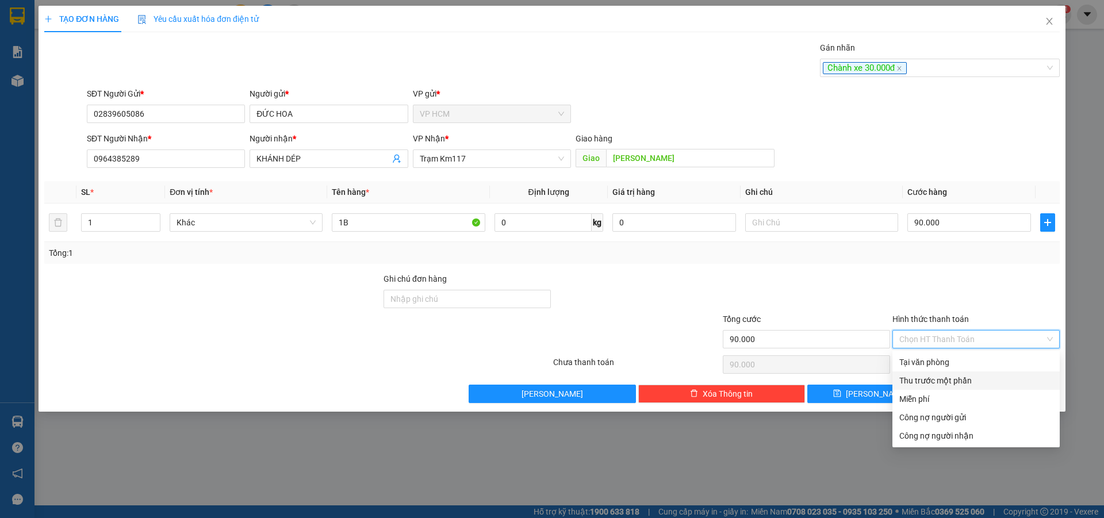
drag, startPoint x: 944, startPoint y: 350, endPoint x: 895, endPoint y: 377, distance: 55.9
click at [934, 381] on div "Thu trước một phần" at bounding box center [977, 380] width 154 height 13
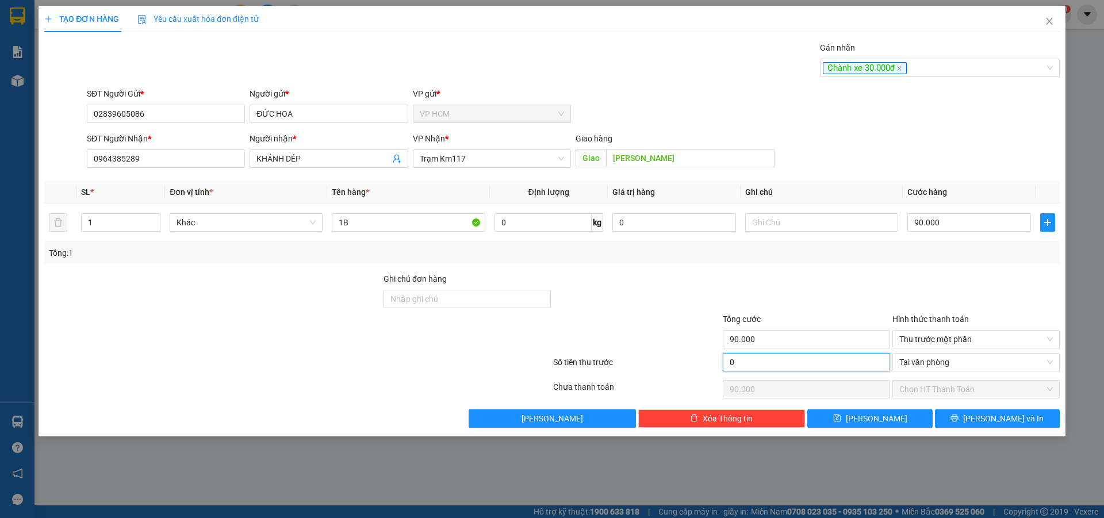
click at [823, 365] on input "0" at bounding box center [806, 362] width 167 height 18
type input "3"
type input "89.997"
type input "30"
type input "89.970"
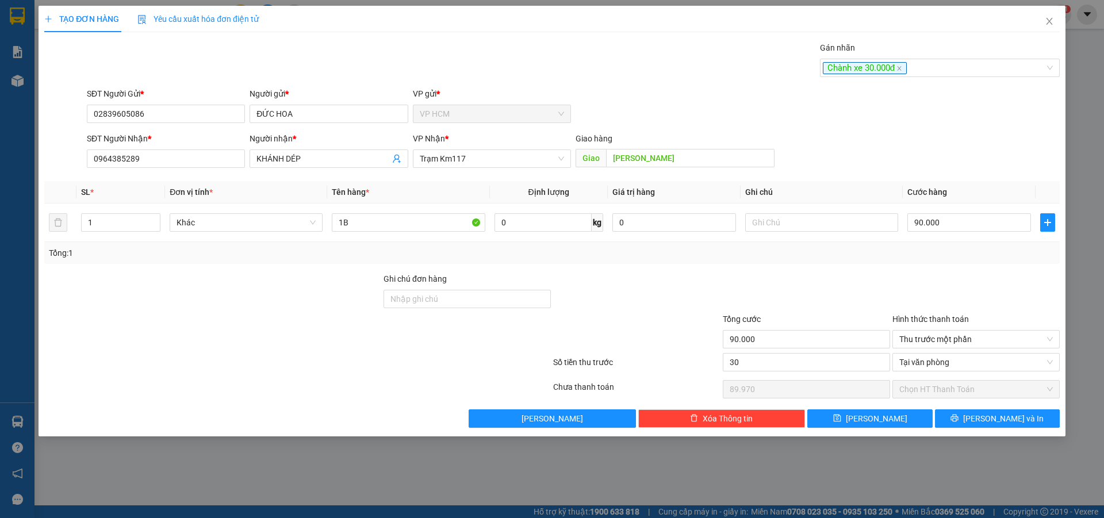
type input "30.000"
type input "60.000"
click at [840, 286] on div at bounding box center [807, 293] width 170 height 40
click at [1037, 431] on div "TẠO ĐƠN HÀNG Yêu cầu xuất hóa đơn điện tử Transit Pickup Surcharge Ids Transit …" at bounding box center [552, 221] width 1027 height 431
click at [994, 416] on span "[PERSON_NAME] và In" at bounding box center [1004, 418] width 81 height 13
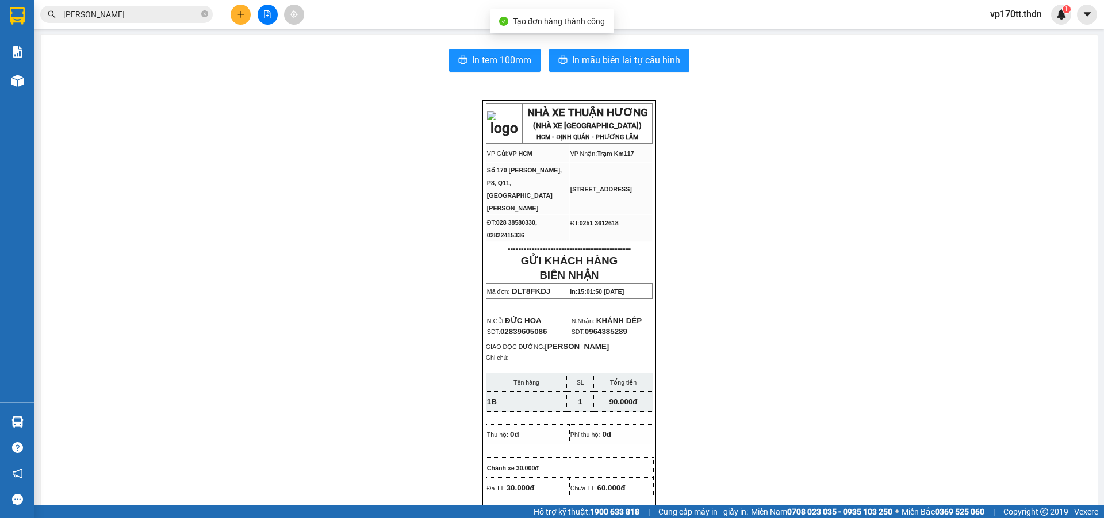
click at [622, 55] on span "In mẫu biên lai tự cấu hình" at bounding box center [626, 60] width 108 height 14
click at [87, 14] on input "[PERSON_NAME]" at bounding box center [131, 14] width 136 height 13
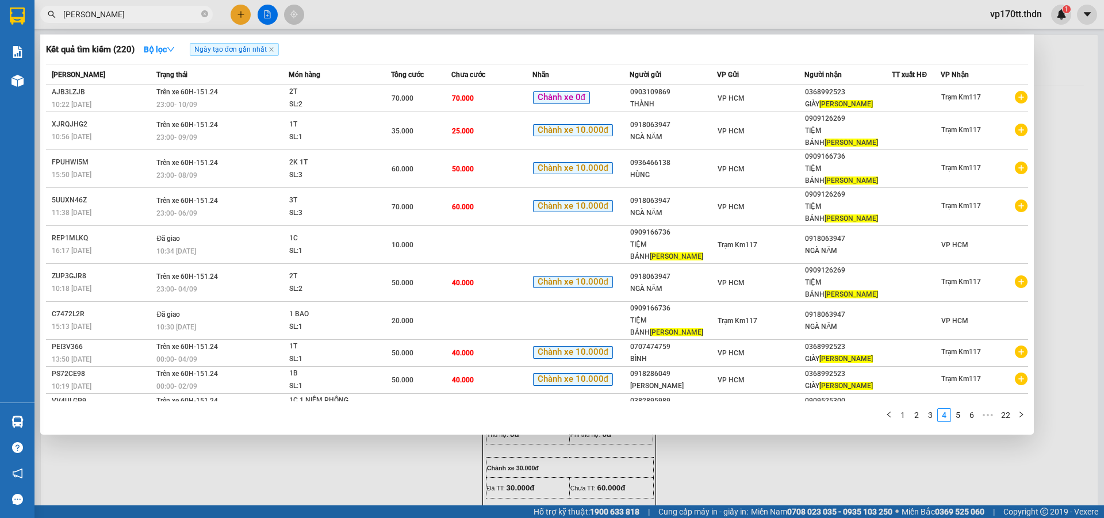
click at [87, 14] on input "[PERSON_NAME]" at bounding box center [131, 14] width 136 height 13
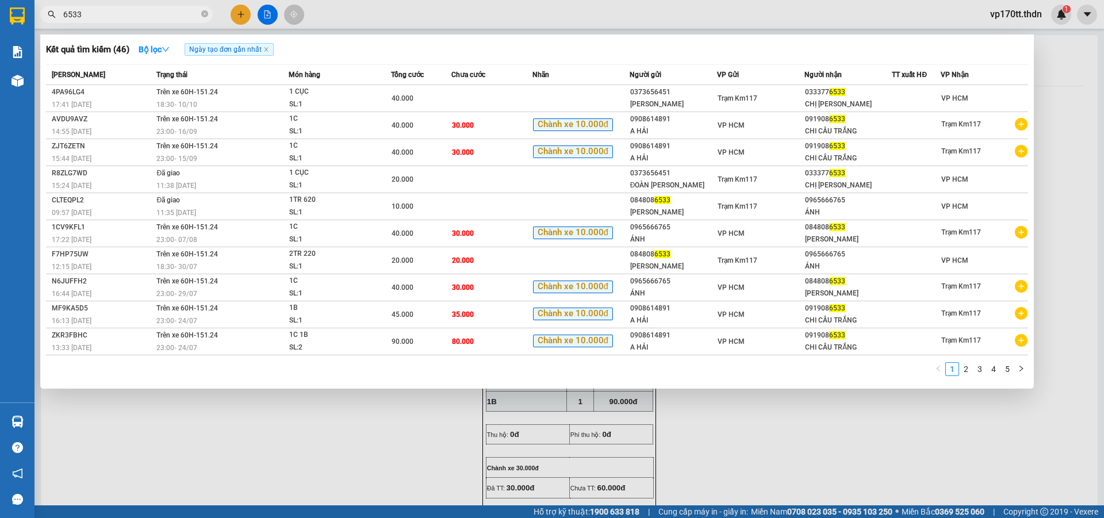
click at [111, 18] on input "6533" at bounding box center [131, 14] width 136 height 13
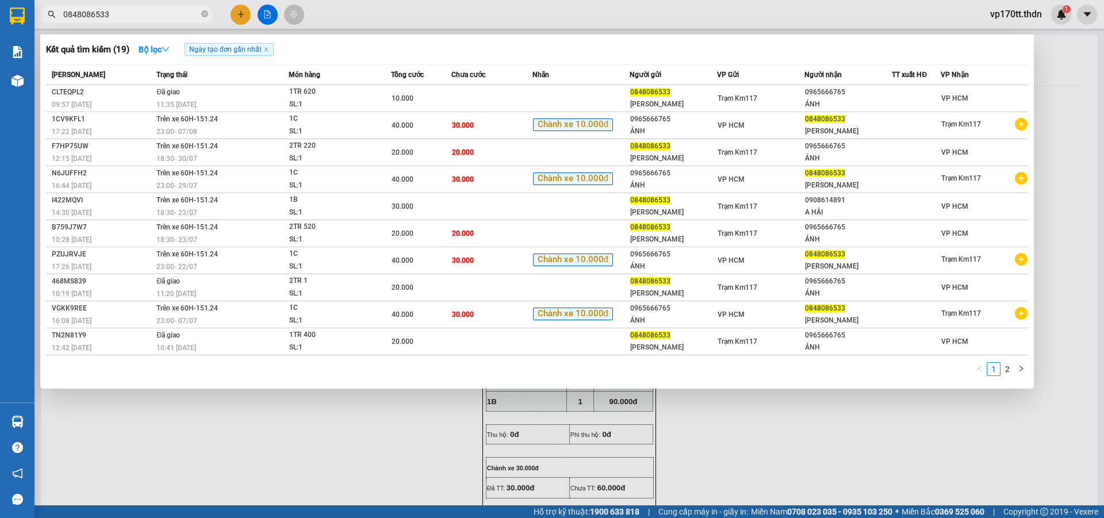
type input "0848086533"
click at [235, 12] on div at bounding box center [552, 259] width 1104 height 518
click at [235, 12] on button at bounding box center [241, 15] width 20 height 20
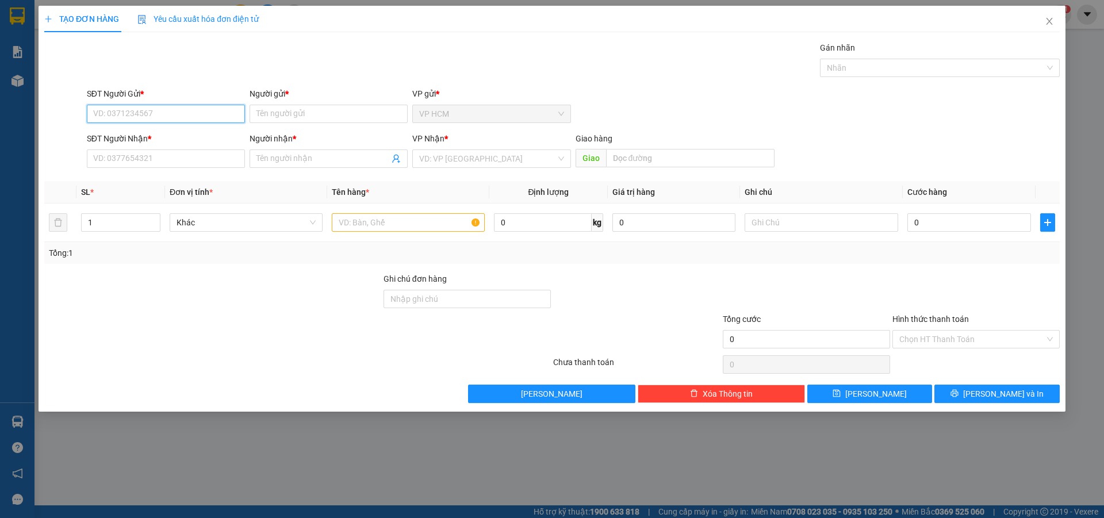
click at [171, 118] on input "SĐT Người Gửi *" at bounding box center [166, 114] width 158 height 18
click at [182, 137] on div "0965666765 - [PERSON_NAME]" at bounding box center [166, 137] width 144 height 13
type input "0965666765"
type input "ÁNH"
type input "0848086533"
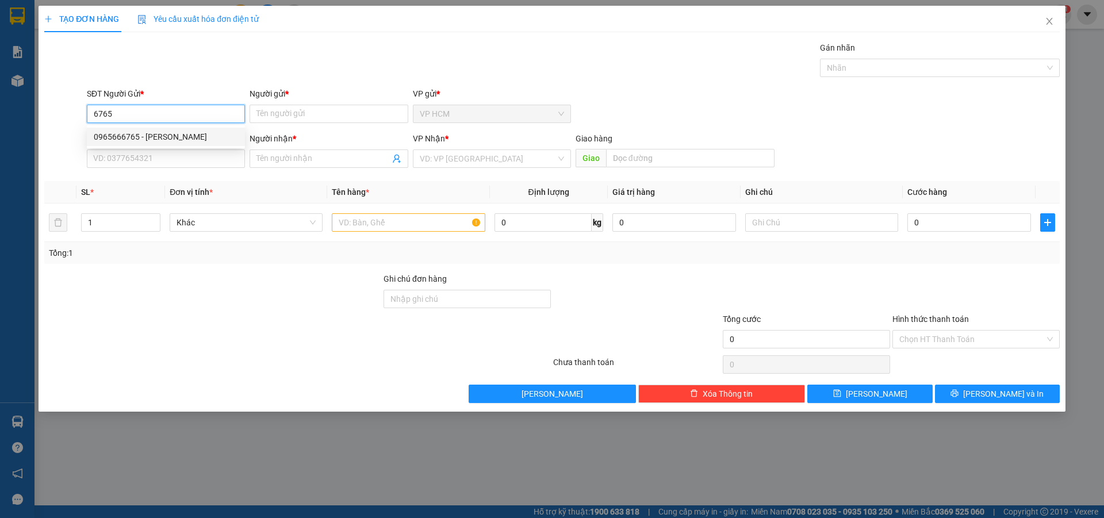
type input "[PERSON_NAME]"
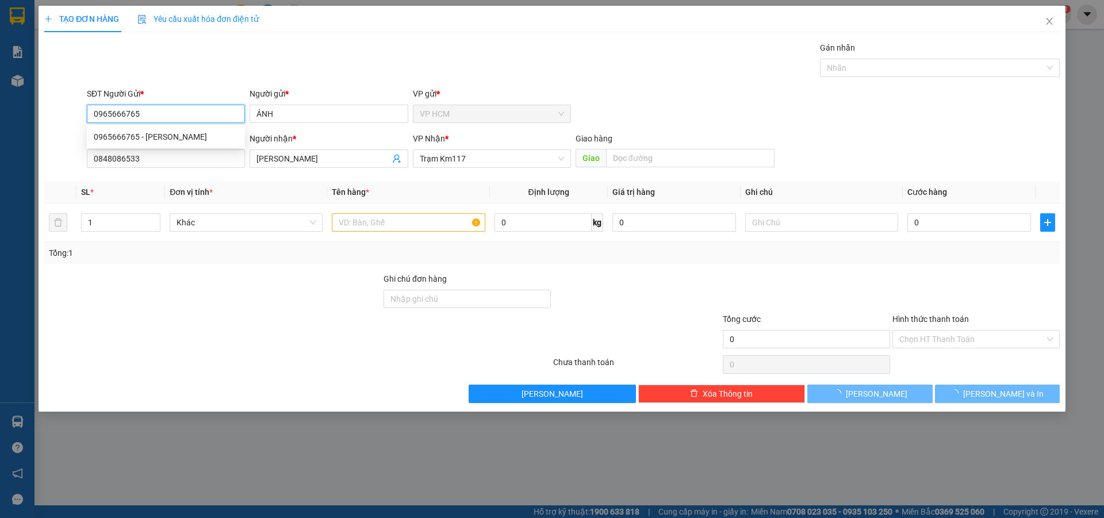
type input "40.000"
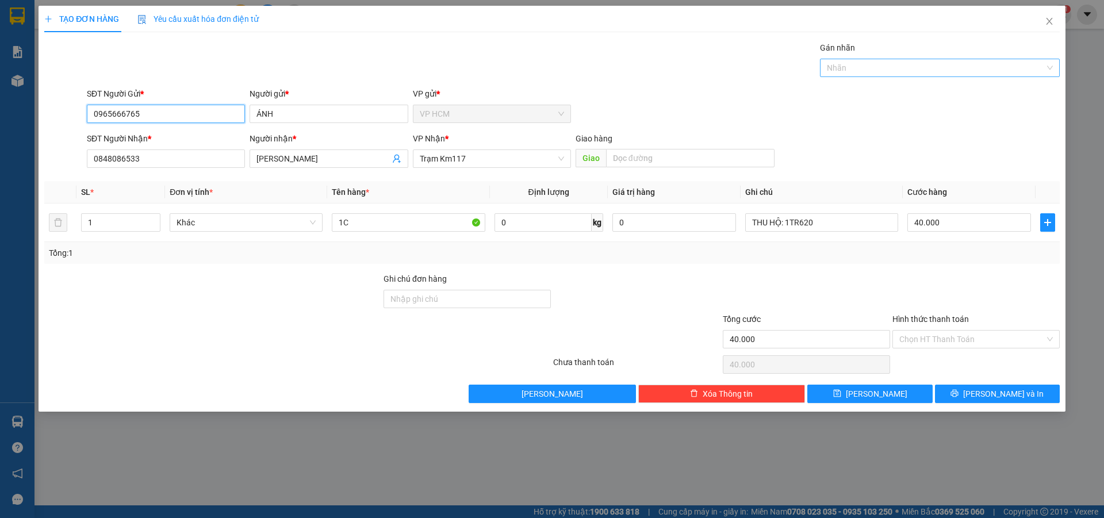
click at [896, 64] on div at bounding box center [934, 68] width 223 height 14
type input "0965666765"
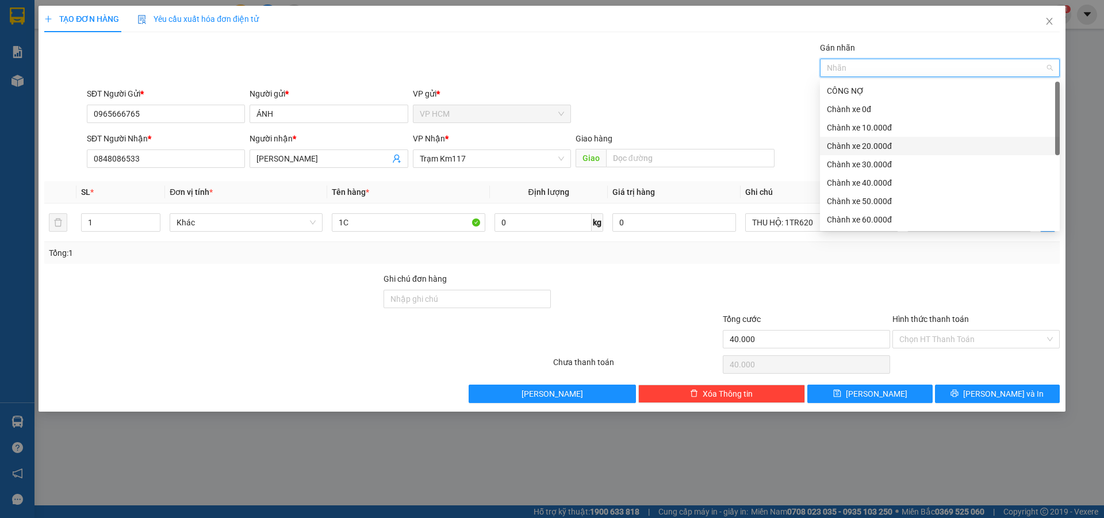
click at [865, 133] on div "Chành xe 10.000đ" at bounding box center [940, 127] width 226 height 13
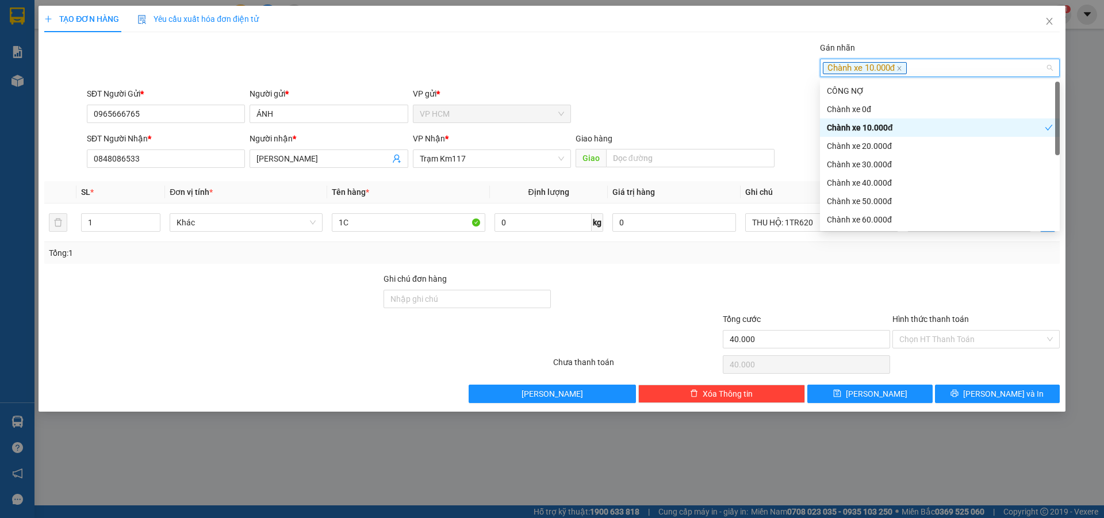
click at [585, 78] on div "Gán nhãn Chành xe 10.000đ" at bounding box center [574, 61] width 978 height 40
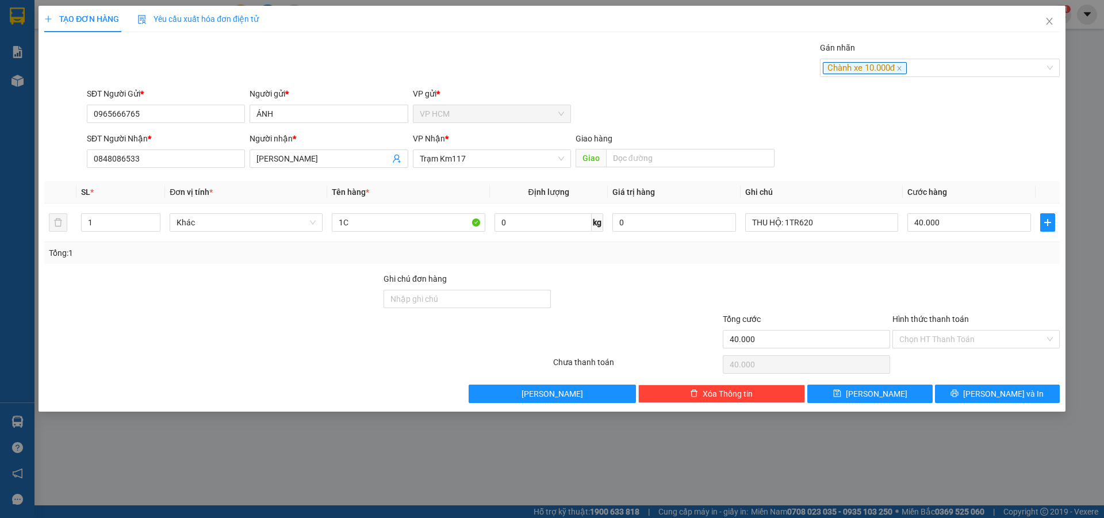
click at [947, 327] on div "Hình thức thanh toán" at bounding box center [976, 321] width 167 height 17
click at [937, 339] on input "Hình thức thanh toán" at bounding box center [973, 339] width 146 height 17
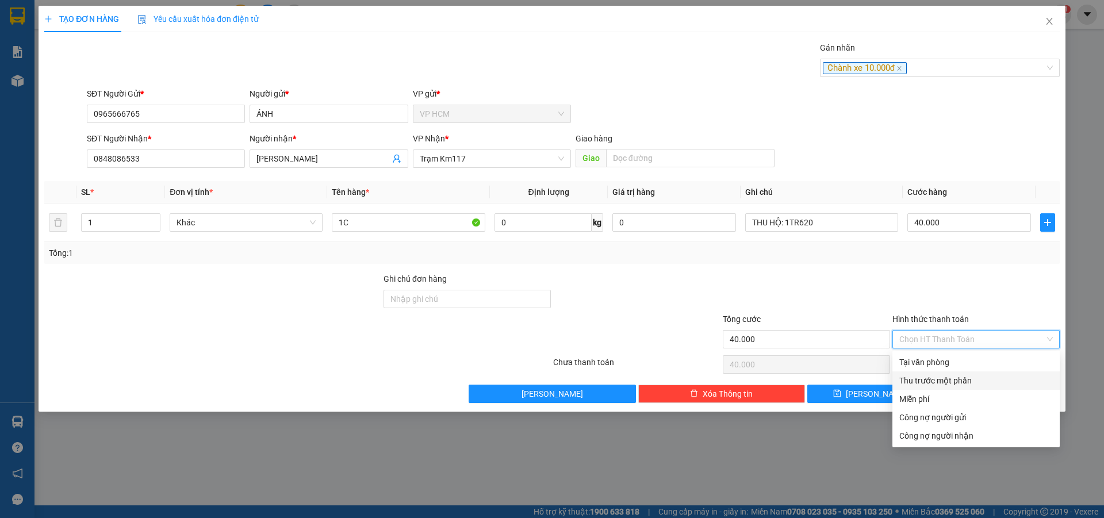
click at [909, 379] on div "Thu trước một phần" at bounding box center [977, 380] width 154 height 13
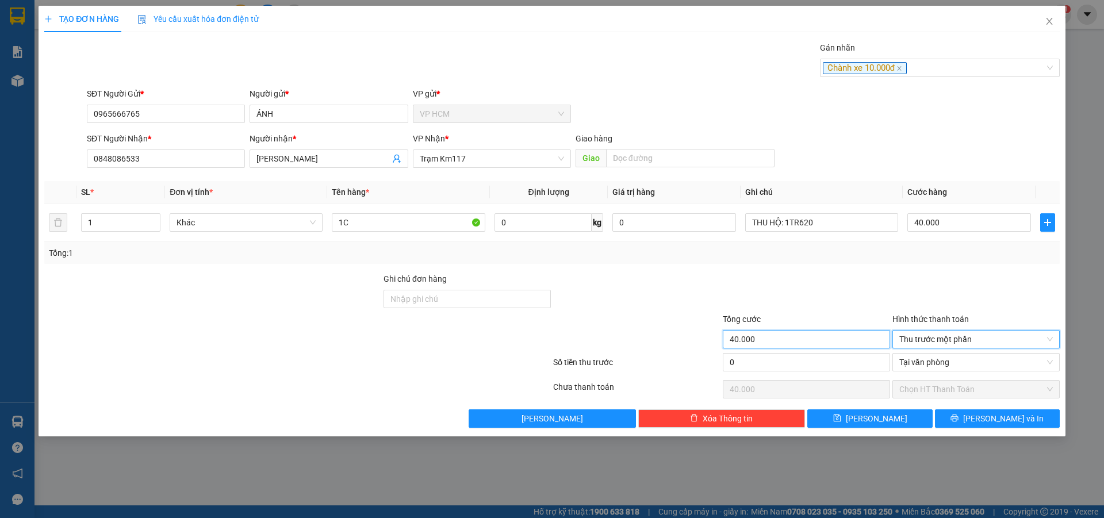
click at [733, 348] on input "40.000" at bounding box center [806, 339] width 167 height 18
click at [758, 369] on input "0" at bounding box center [806, 362] width 167 height 18
type input "1"
type input "39.999"
type input "10"
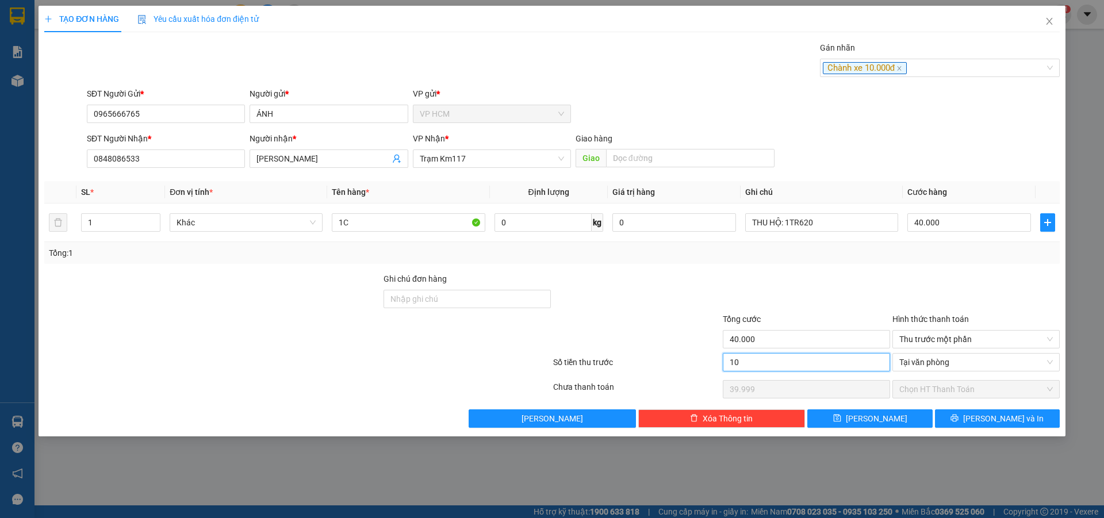
type input "39.990"
type input "10.000"
type input "30.000"
click at [778, 301] on div at bounding box center [807, 293] width 170 height 40
click at [830, 225] on input "THU HỘ: 1TR620" at bounding box center [822, 222] width 153 height 18
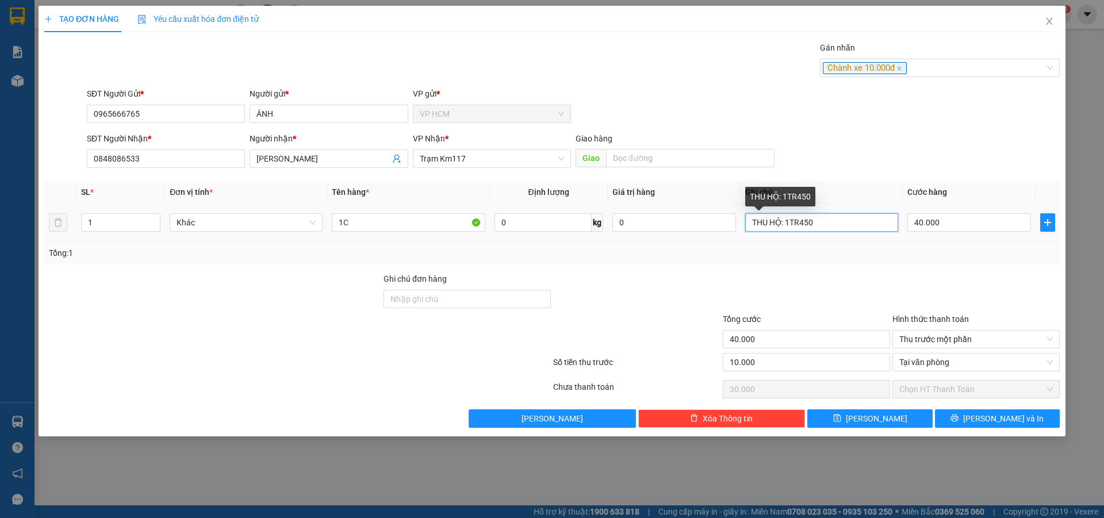
type input "THU HỘ: 1TR450"
drag, startPoint x: 840, startPoint y: 279, endPoint x: 954, endPoint y: 353, distance: 135.9
click at [840, 279] on div at bounding box center [807, 293] width 170 height 40
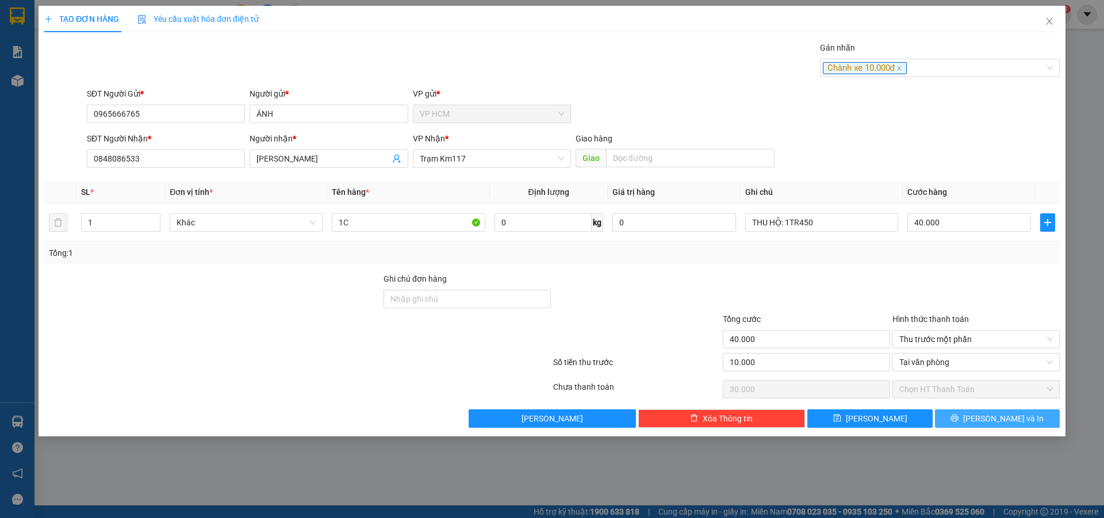
click at [1023, 423] on button "[PERSON_NAME] và In" at bounding box center [997, 419] width 125 height 18
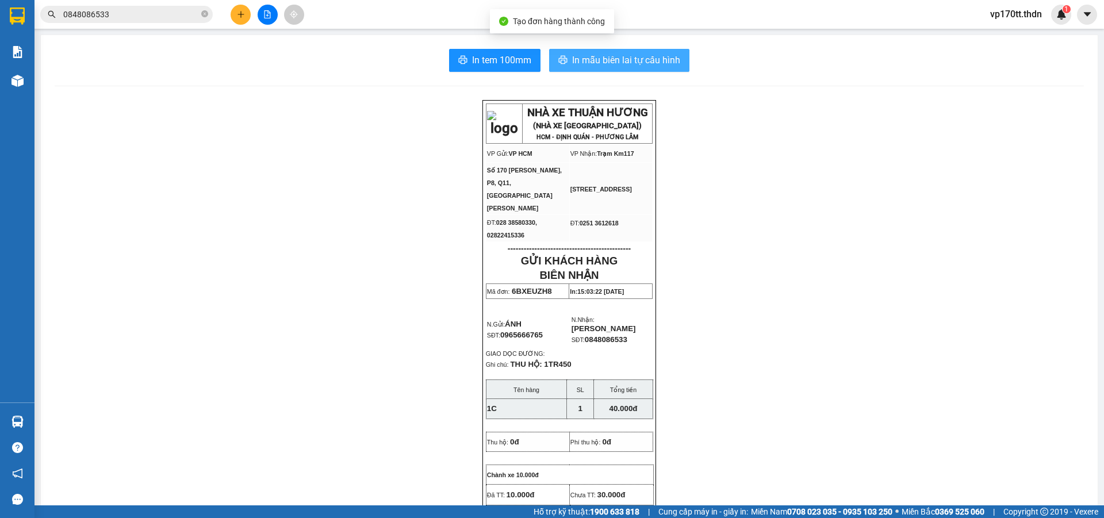
click at [626, 64] on span "In mẫu biên lai tự cấu hình" at bounding box center [626, 60] width 108 height 14
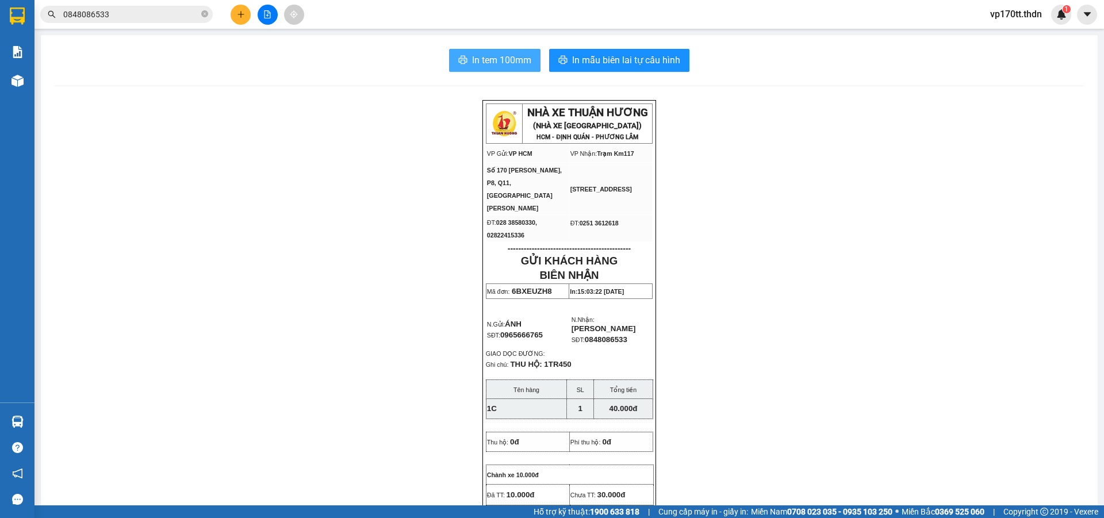
click at [521, 68] on button "In tem 100mm" at bounding box center [494, 60] width 91 height 23
click at [458, 64] on icon "printer" at bounding box center [462, 59] width 9 height 9
click at [247, 7] on button at bounding box center [241, 15] width 20 height 20
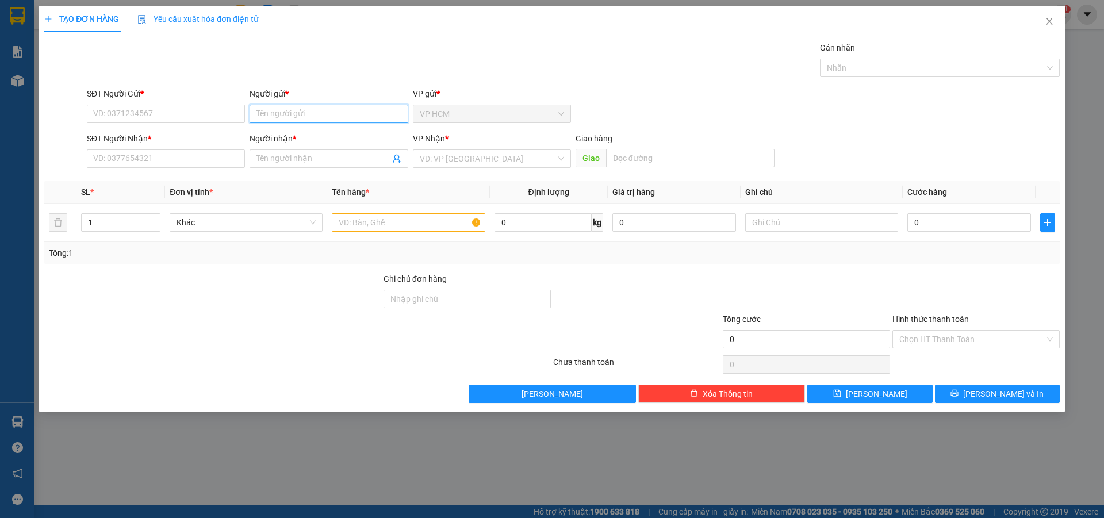
click at [316, 118] on input "Người gửi *" at bounding box center [329, 114] width 158 height 18
type input "TRƯỜNG PHÁT"
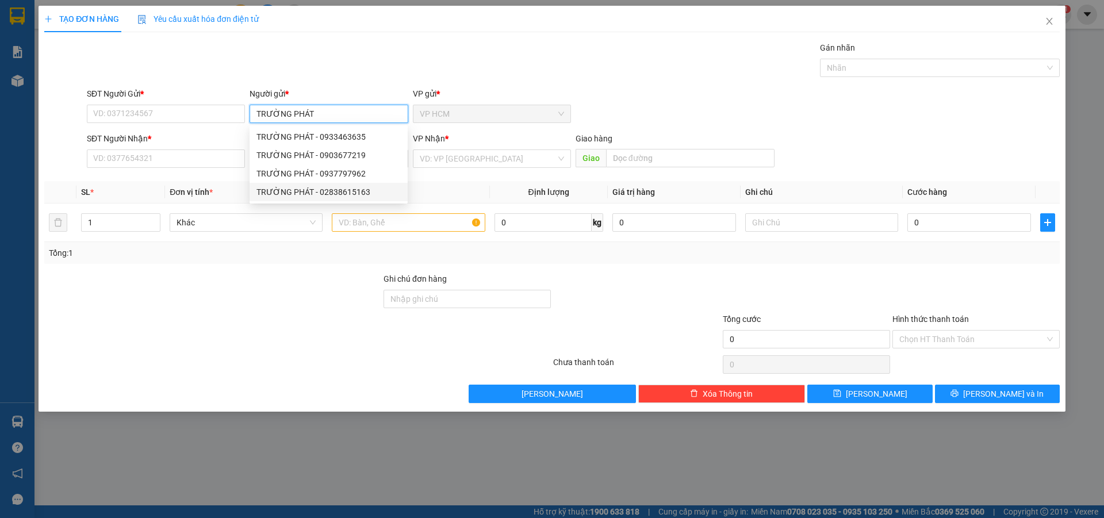
click at [351, 192] on div "TRƯỜNG PHÁT - 02838615163" at bounding box center [329, 192] width 144 height 13
type input "02838615163"
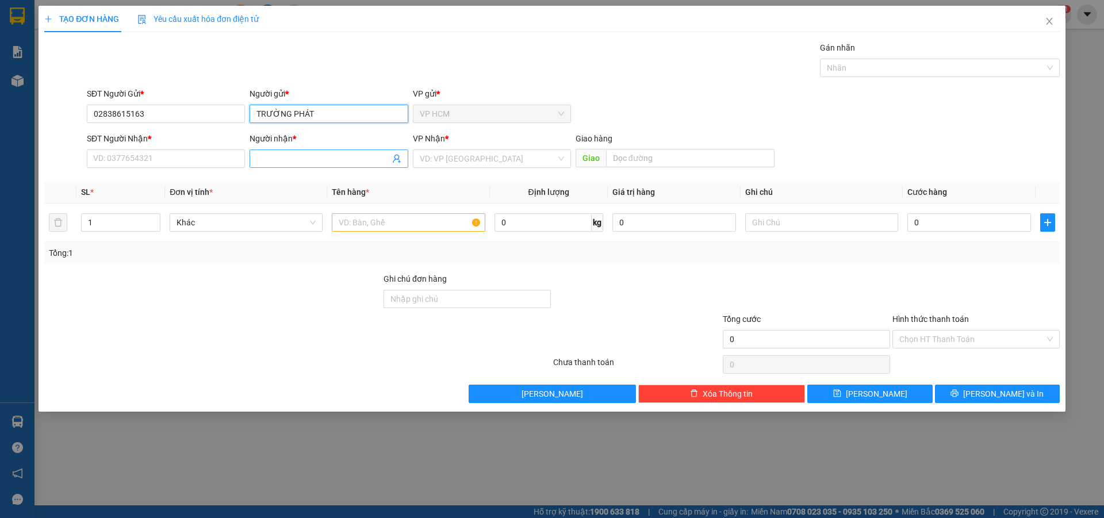
type input "TRƯỜNG PHÁT"
click at [393, 160] on icon "user-add" at bounding box center [396, 158] width 9 height 9
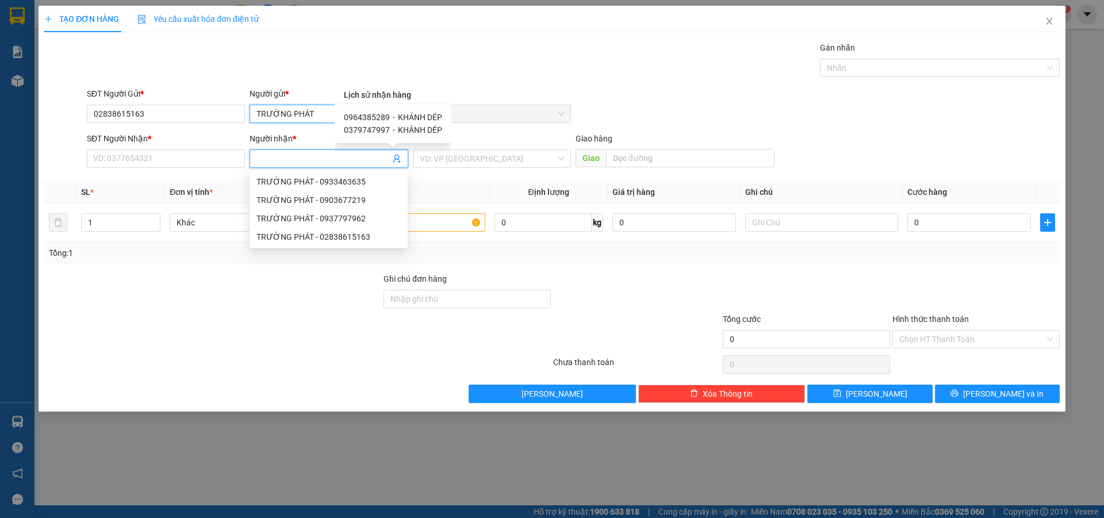
click at [296, 109] on input "TRƯỜNG PHÁT" at bounding box center [329, 114] width 158 height 18
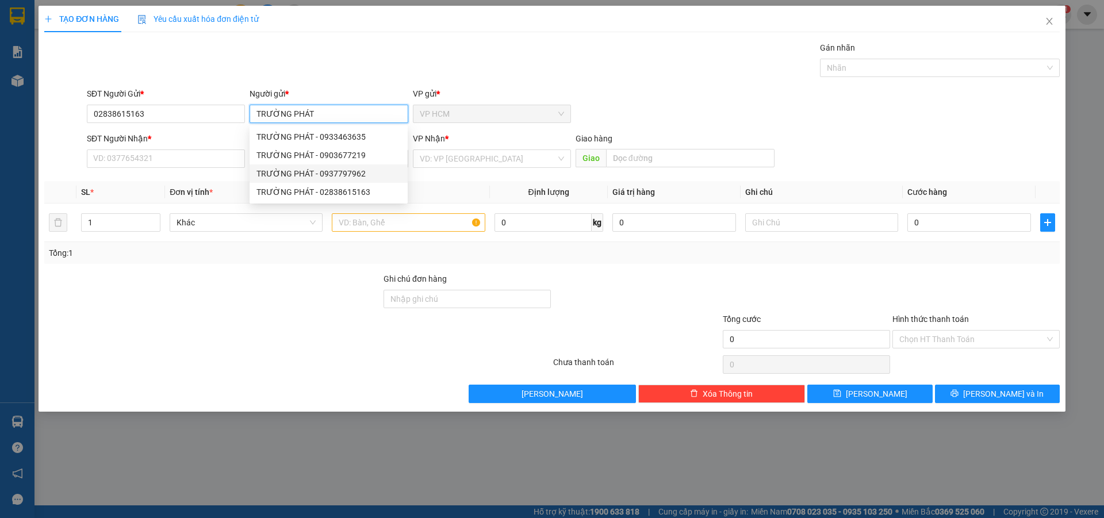
click at [353, 174] on div "TRƯỜNG PHÁT - 0937797962" at bounding box center [329, 173] width 144 height 13
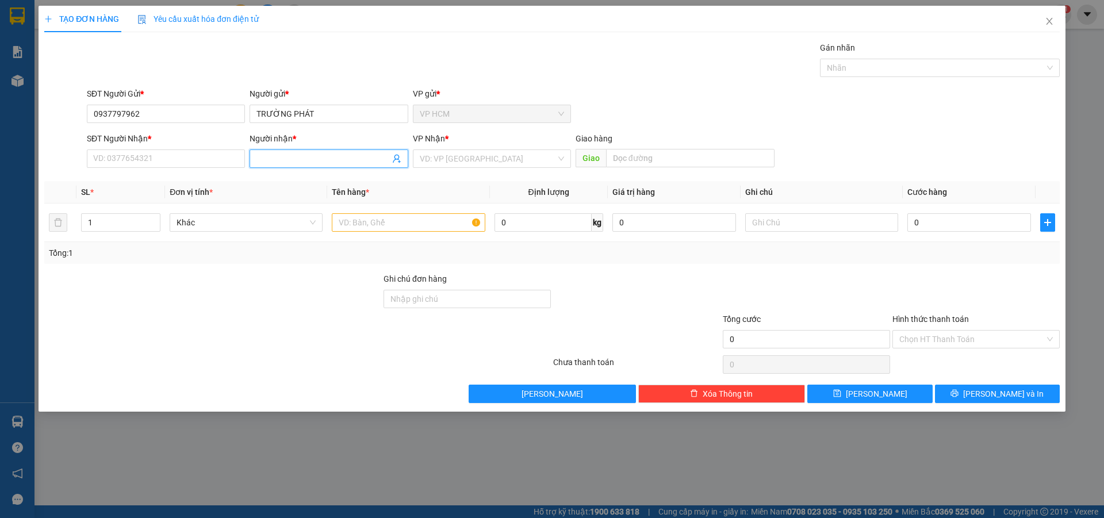
click at [394, 157] on icon "user-add" at bounding box center [396, 158] width 9 height 9
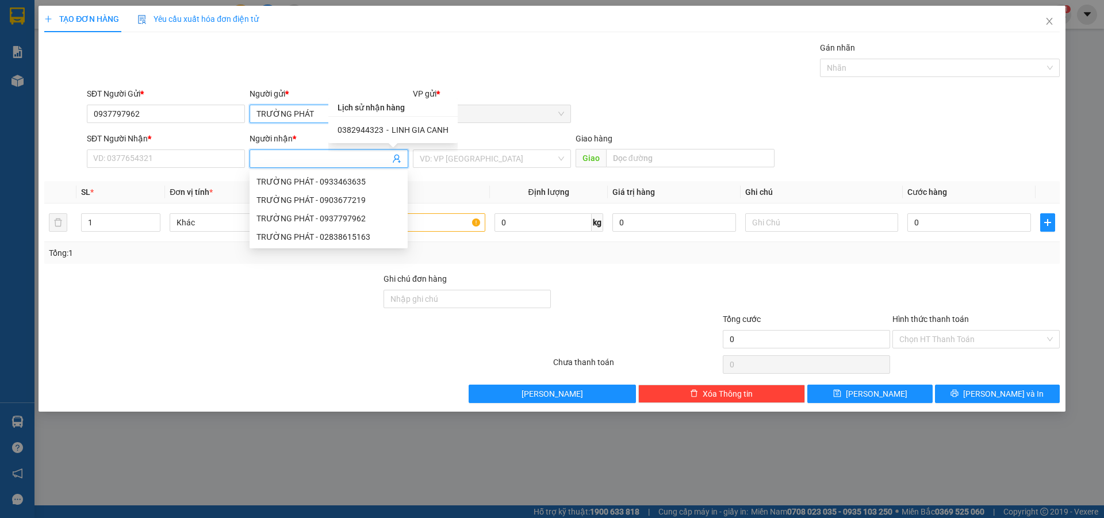
click at [293, 118] on input "TRƯỜNG PHÁT" at bounding box center [329, 114] width 158 height 18
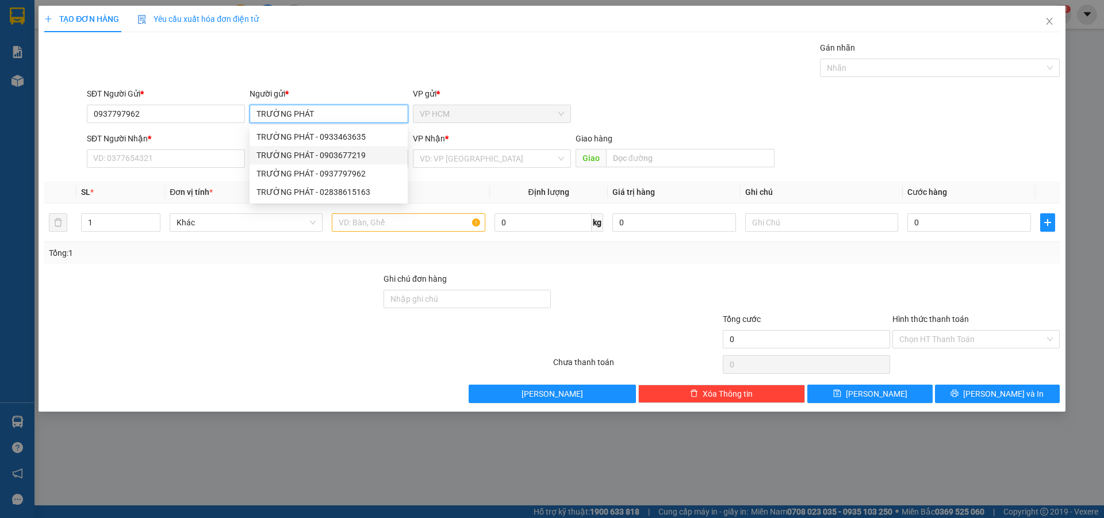
click at [364, 157] on div "TRƯỜNG PHÁT - 0903677219" at bounding box center [329, 155] width 144 height 13
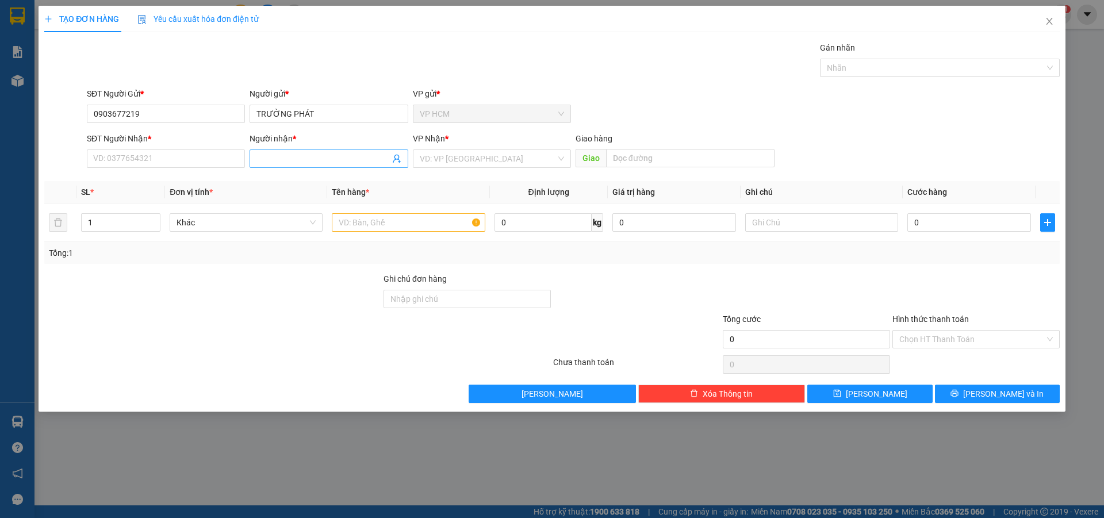
click at [397, 157] on icon "user-add" at bounding box center [396, 158] width 9 height 9
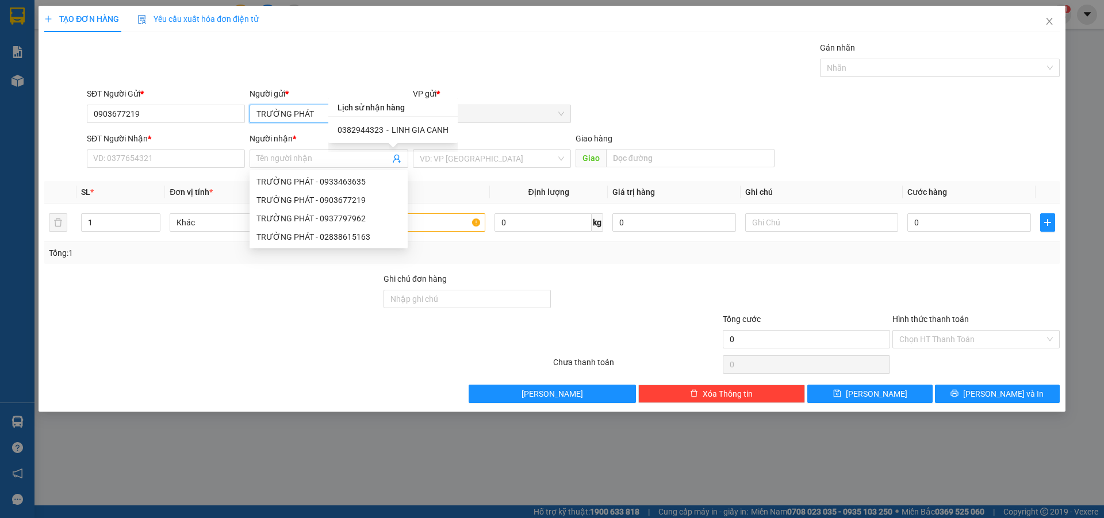
click at [309, 120] on input "TRƯỜNG PHÁT" at bounding box center [329, 114] width 158 height 18
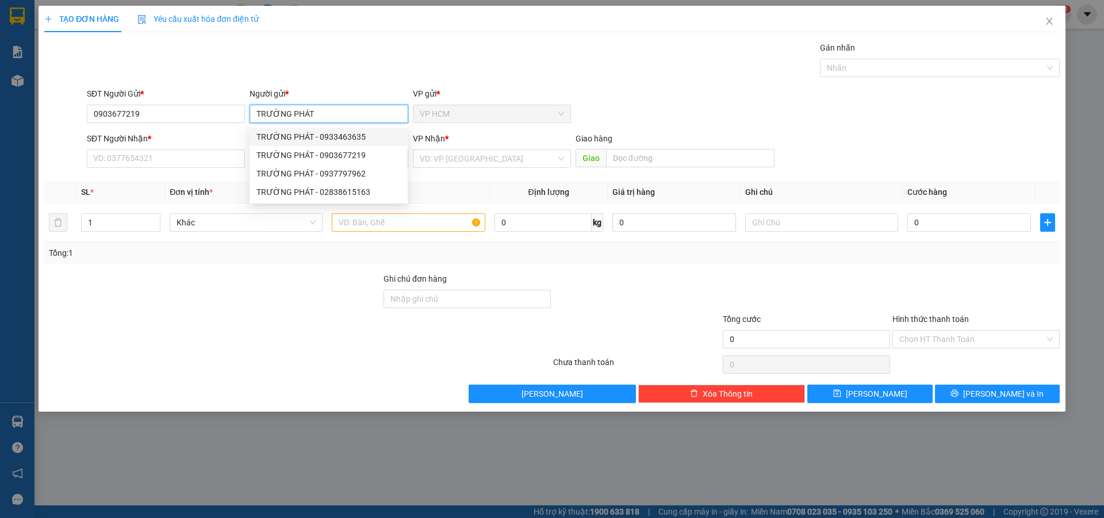
click at [366, 133] on div "TRƯỜNG PHÁT - 0933463635" at bounding box center [329, 137] width 144 height 13
type input "0933463635"
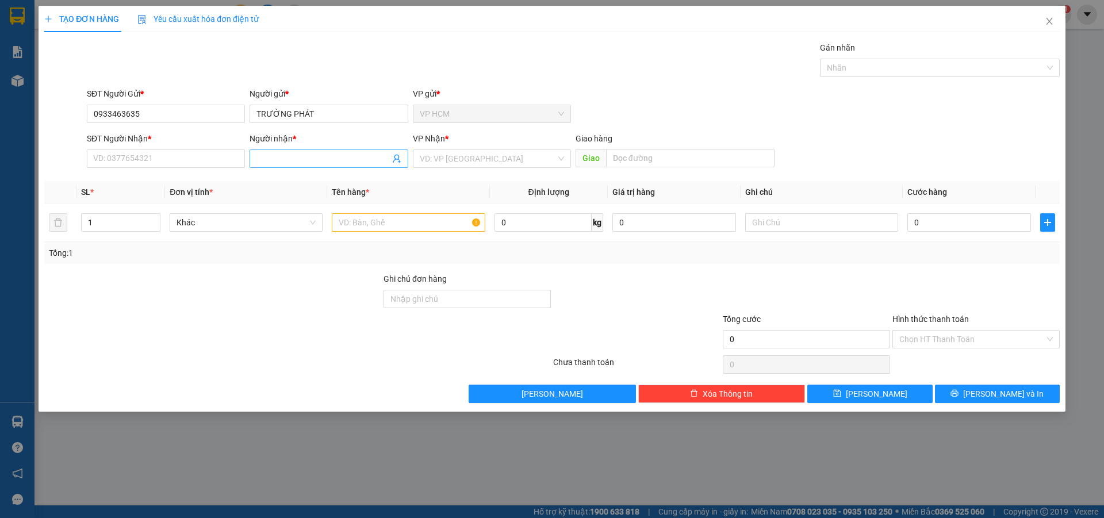
click at [398, 159] on icon "user-add" at bounding box center [396, 159] width 7 height 9
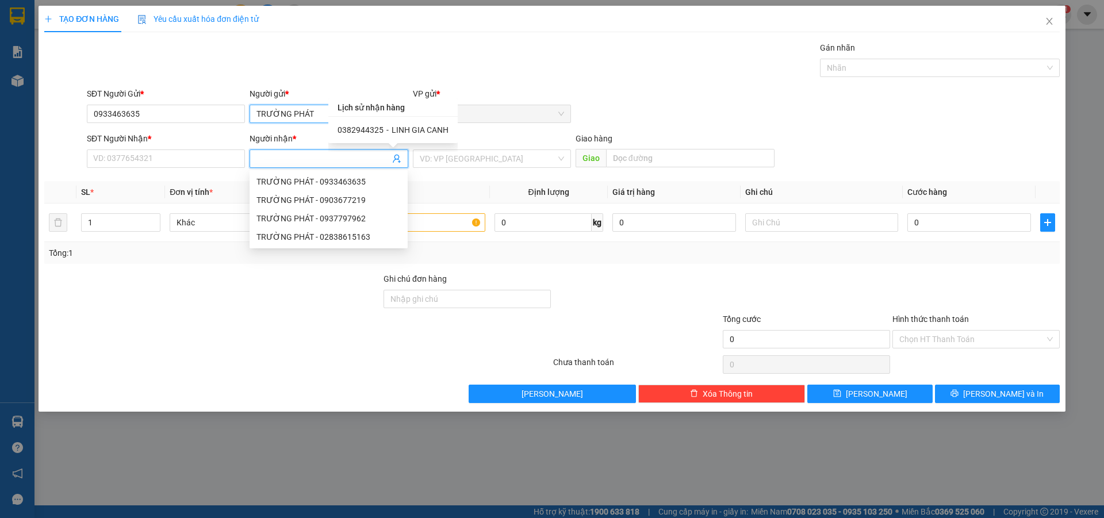
click at [265, 110] on input "TRƯỜNG PHÁT" at bounding box center [329, 114] width 158 height 18
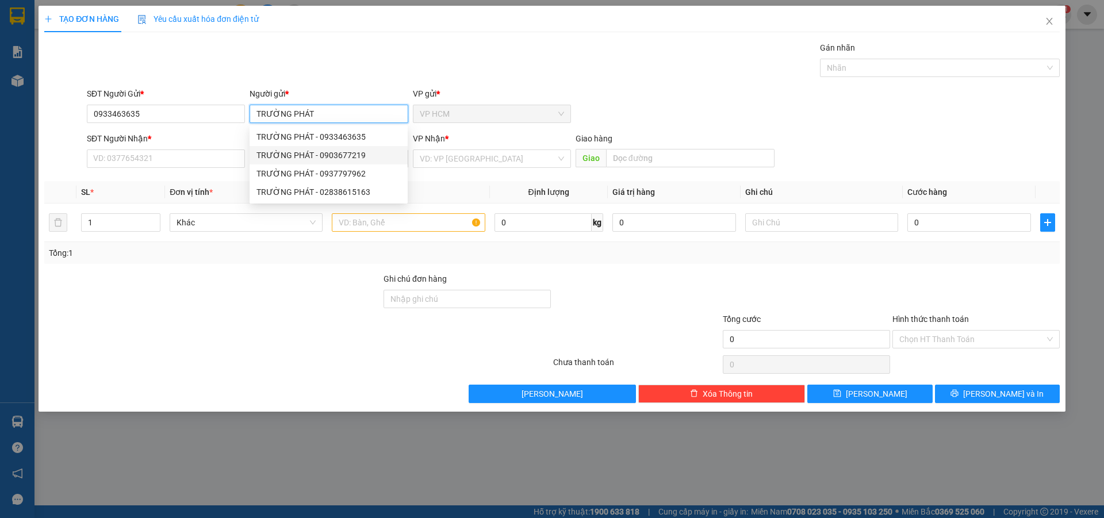
click at [332, 115] on input "TRƯỜNG PHÁT" at bounding box center [329, 114] width 158 height 18
type input "SẠP 201"
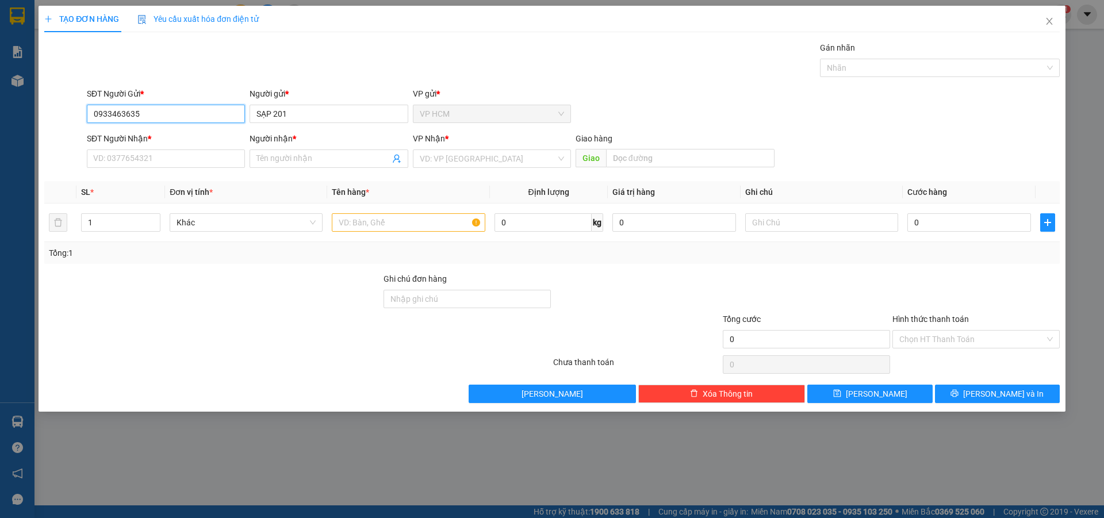
click at [162, 109] on input "0933463635" at bounding box center [166, 114] width 158 height 18
click at [149, 158] on input "SĐT Người Nhận *" at bounding box center [166, 159] width 158 height 18
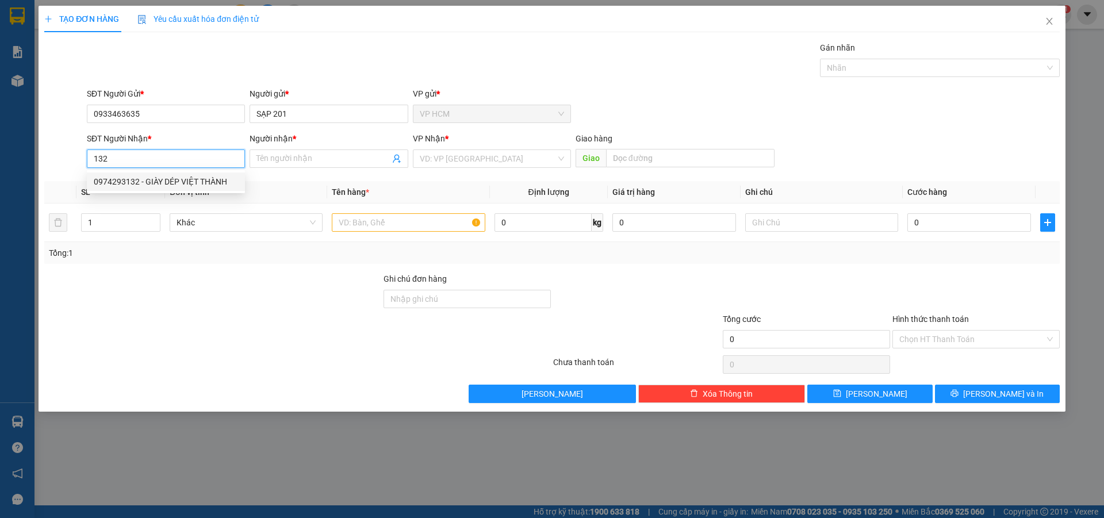
click at [140, 178] on div "0974293132 - GIÀY DÉP VIỆT THÀNH" at bounding box center [166, 181] width 144 height 13
type input "0974293132"
type input "GIÀY DÉP VIỆT THÀNH"
type input "[PERSON_NAME]"
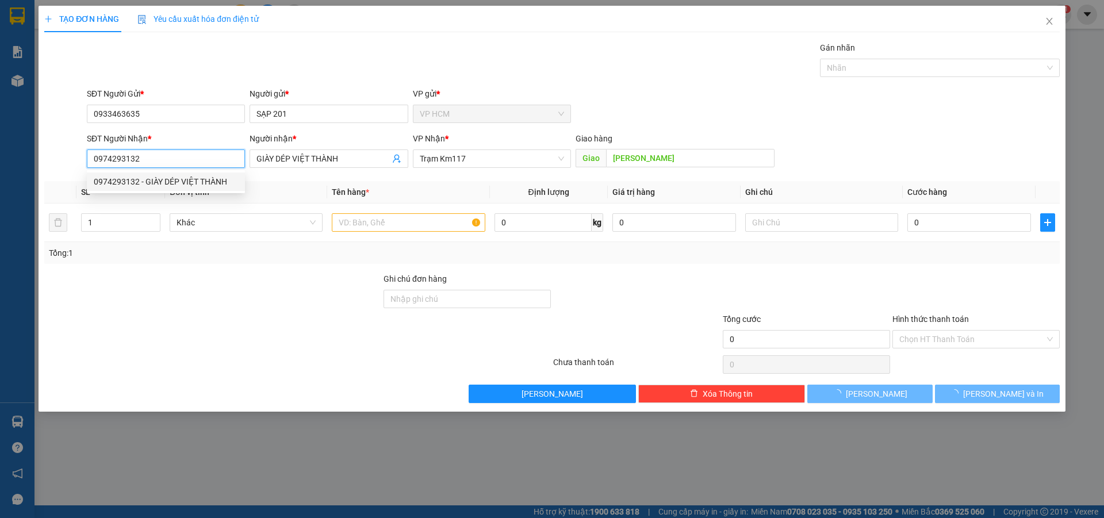
type input "50.000"
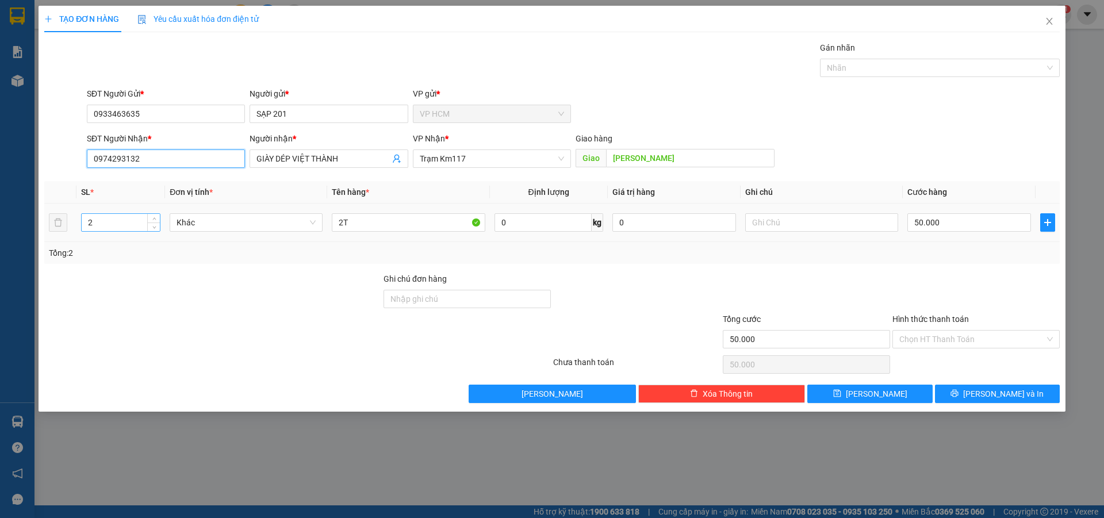
type input "0974293132"
drag, startPoint x: 118, startPoint y: 230, endPoint x: 2, endPoint y: 251, distance: 117.6
click at [0, 251] on div "TẠO ĐƠN HÀNG Yêu cầu xuất hóa đơn điện tử Transit Pickup Surcharge Ids Transit …" at bounding box center [552, 259] width 1104 height 518
type input "1"
drag, startPoint x: 369, startPoint y: 224, endPoint x: 29, endPoint y: 262, distance: 342.1
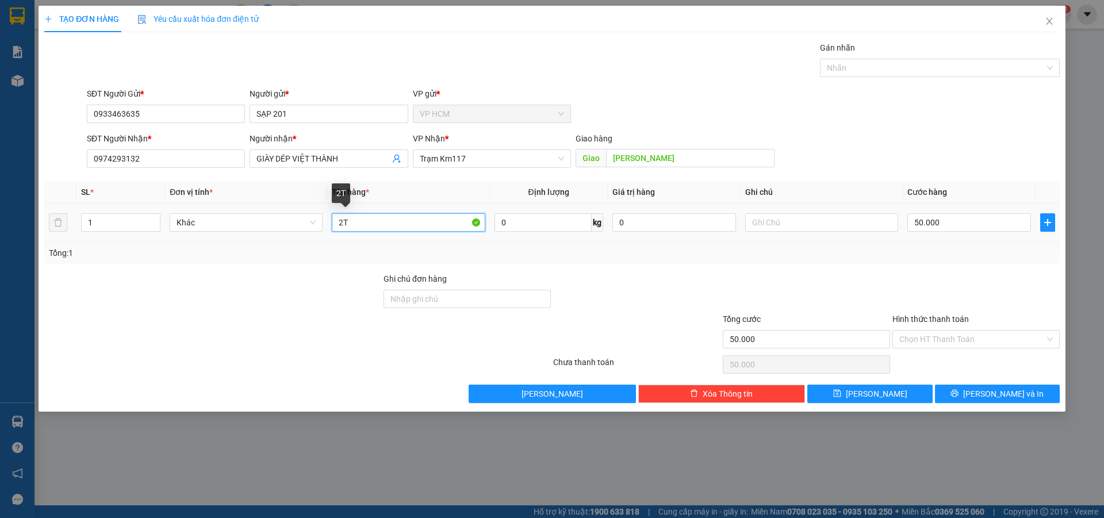
click at [25, 261] on div "TẠO ĐƠN HÀNG Yêu cầu xuất hóa đơn điện tử Transit Pickup Surcharge Ids Transit …" at bounding box center [552, 259] width 1104 height 518
click at [853, 67] on div at bounding box center [934, 68] width 223 height 14
type input "1B"
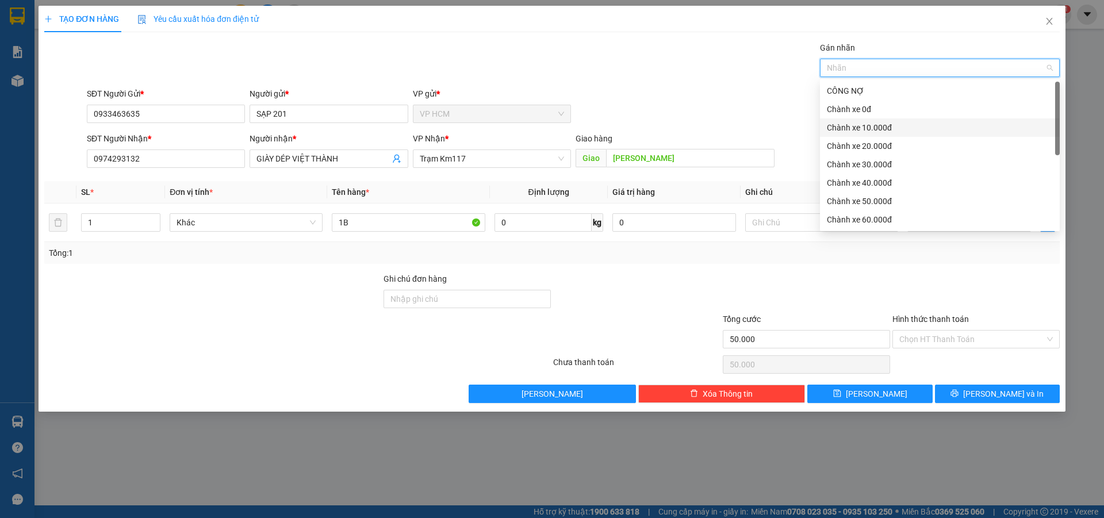
click at [855, 130] on div "Chành xe 10.000đ" at bounding box center [940, 127] width 226 height 13
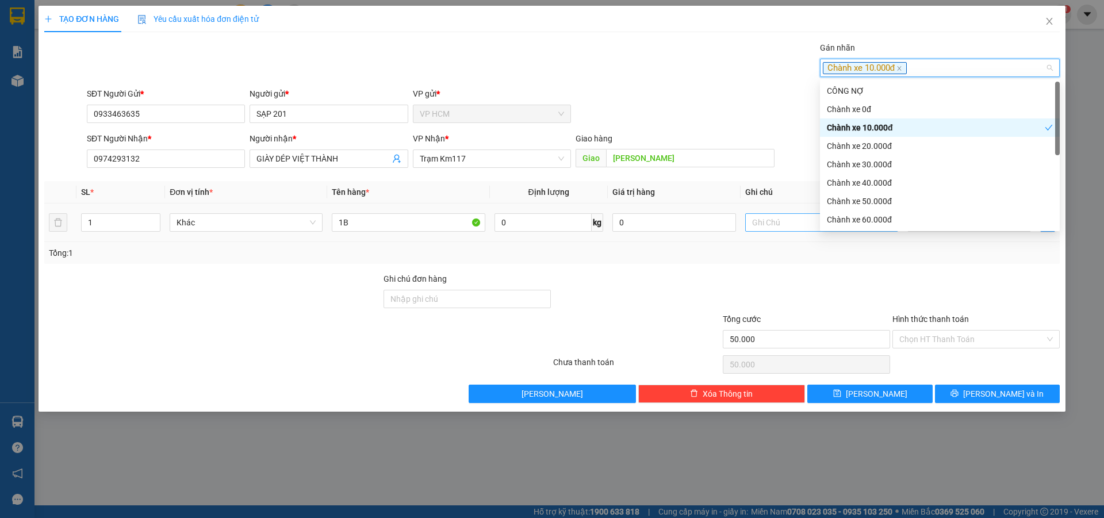
drag, startPoint x: 699, startPoint y: 93, endPoint x: 871, endPoint y: 223, distance: 215.1
click at [700, 97] on div "SĐT Người Gửi * 0933463635 Người gửi * SẠP 201 VP gửi * VP HCM" at bounding box center [574, 107] width 978 height 40
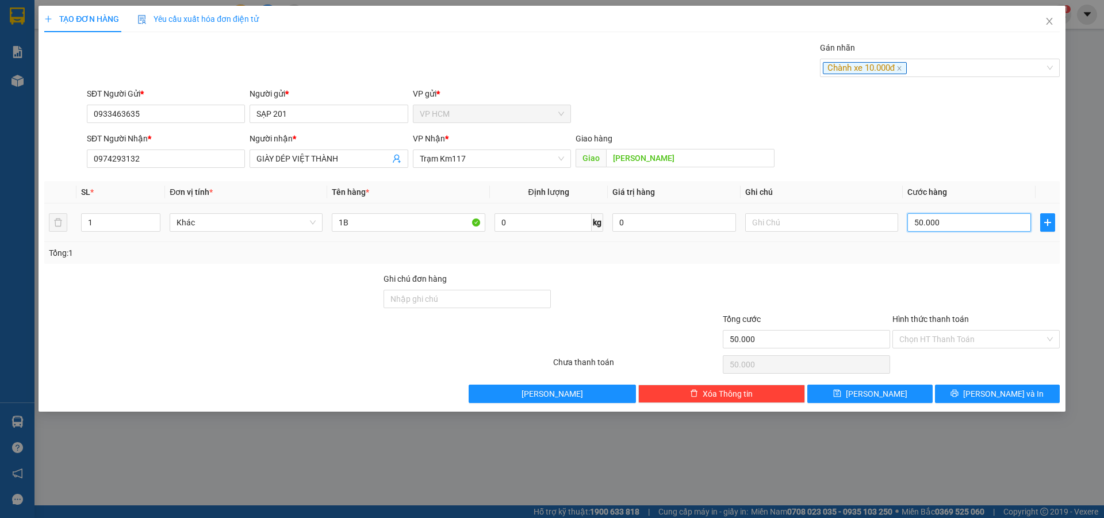
click at [922, 227] on input "50.000" at bounding box center [970, 222] width 124 height 18
click at [936, 339] on input "Hình thức thanh toán" at bounding box center [973, 339] width 146 height 17
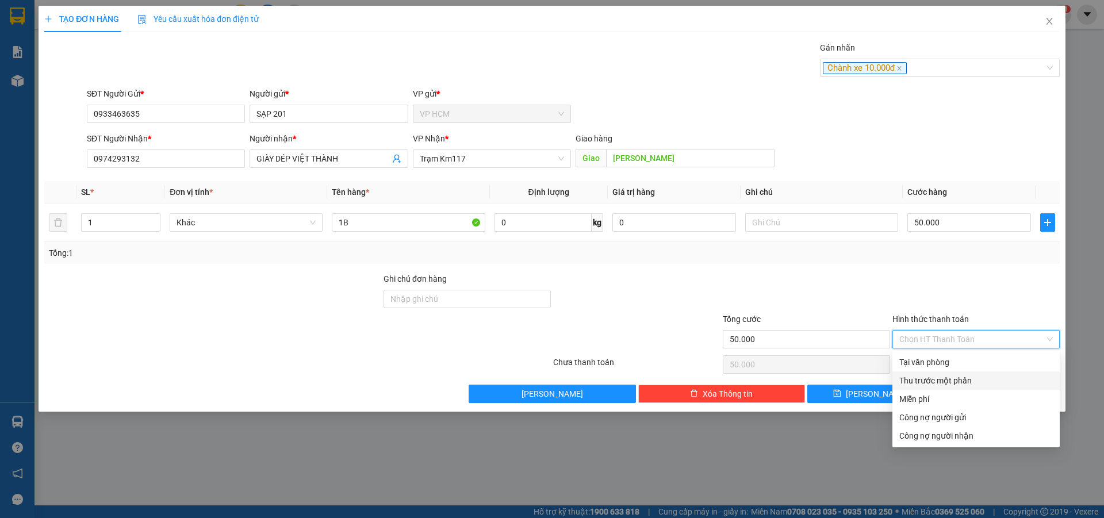
click at [924, 378] on div "Thu trước một phần" at bounding box center [977, 380] width 154 height 13
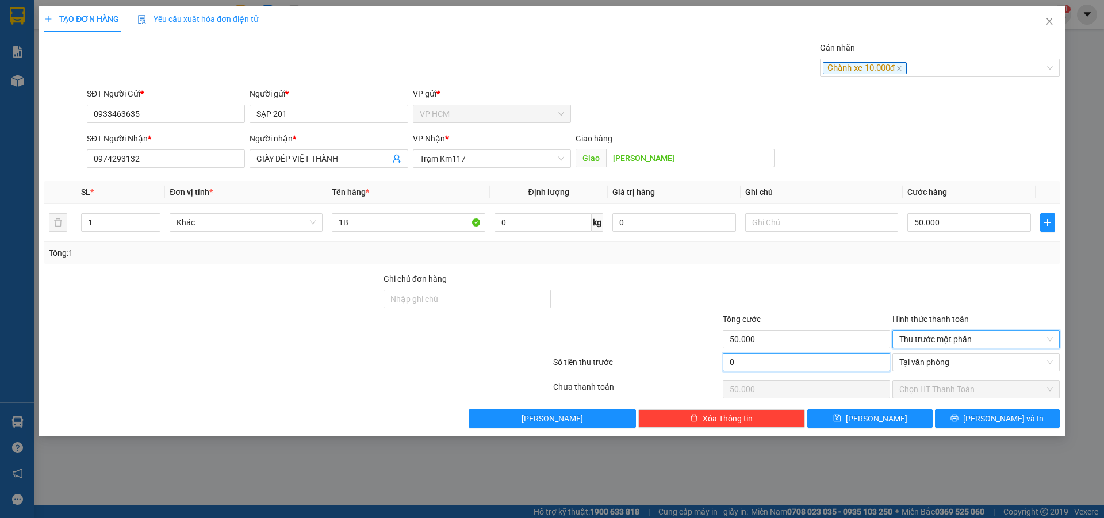
drag, startPoint x: 815, startPoint y: 368, endPoint x: 813, endPoint y: 354, distance: 13.9
click at [815, 368] on input "0" at bounding box center [806, 362] width 167 height 18
type input "1"
type input "49.999"
type input "10"
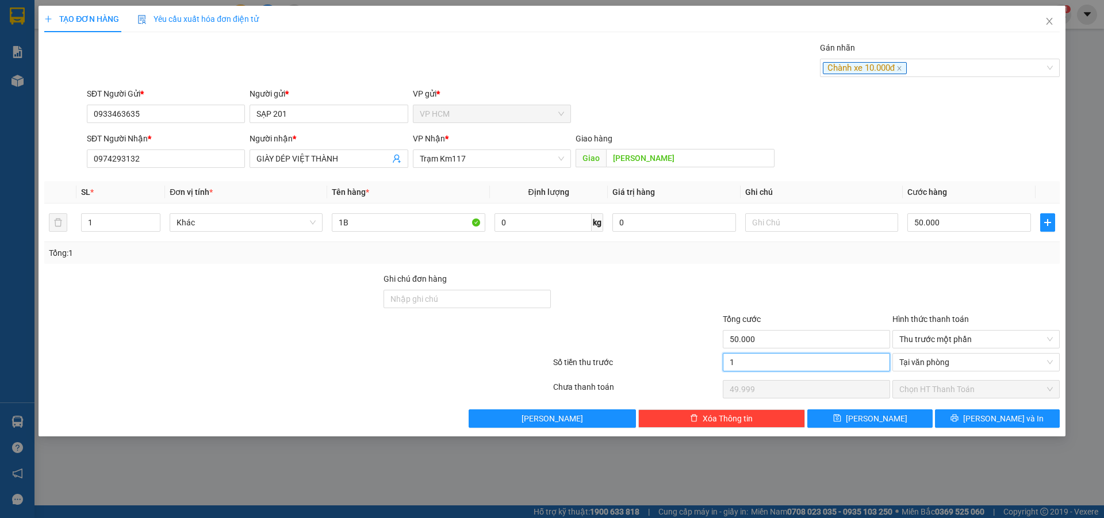
type input "49.990"
type input "10.000"
type input "40.000"
click at [796, 294] on div at bounding box center [807, 293] width 170 height 40
click at [916, 220] on input "50.000" at bounding box center [970, 222] width 124 height 18
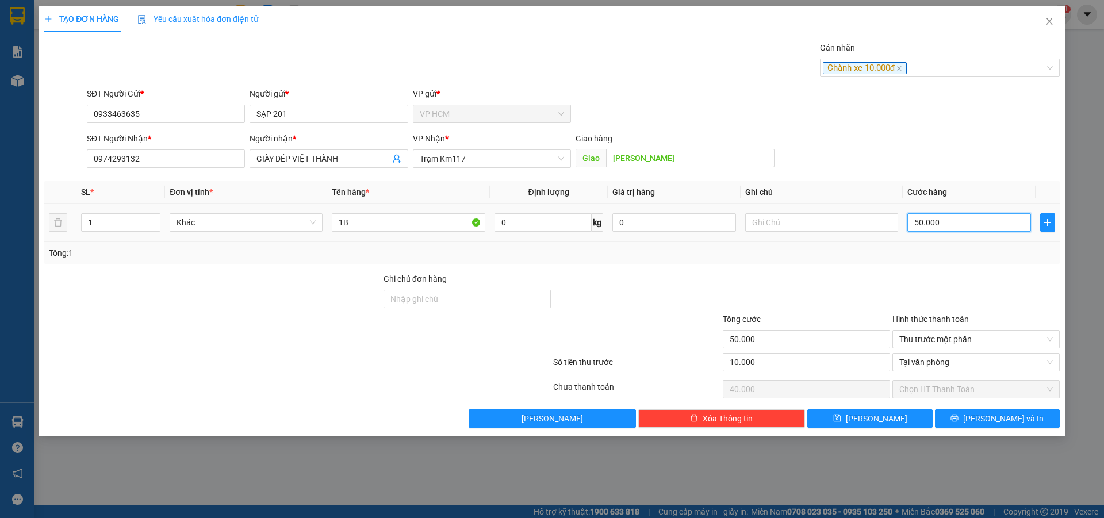
type input "4"
type input "-9.996"
type input "4"
type input "40"
type input "-9.960"
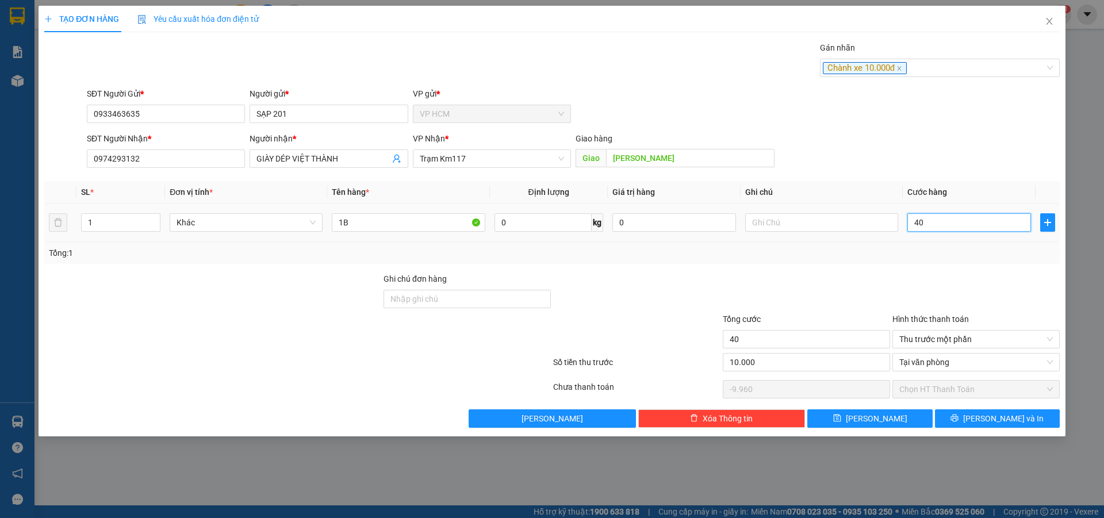
type input "40"
type input "40.000"
type input "30.000"
type input "40.000"
click at [922, 274] on div at bounding box center [977, 293] width 170 height 40
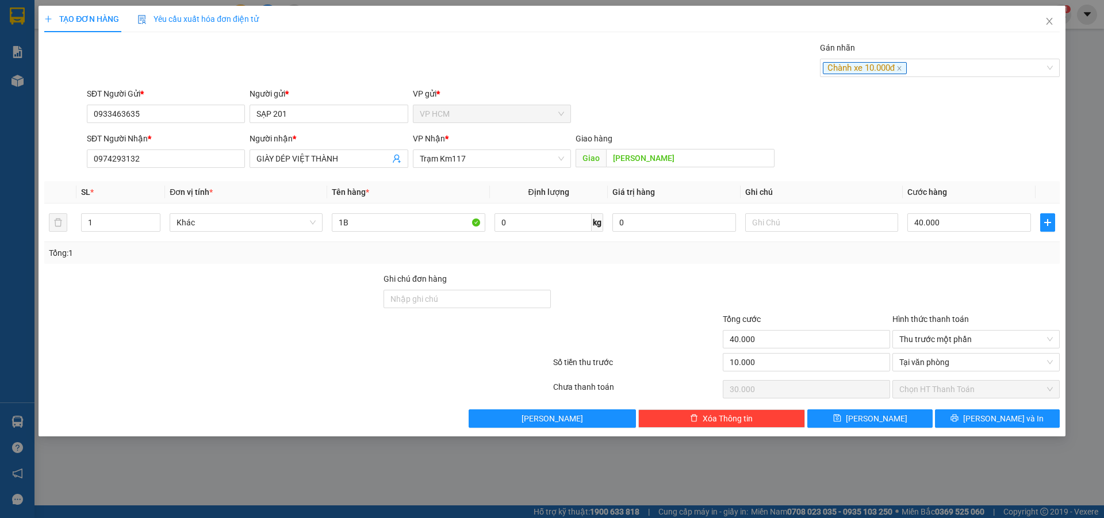
click at [143, 104] on div "SĐT Người Gửi *" at bounding box center [166, 95] width 158 height 17
click at [162, 125] on div "SĐT Người Gửi * 0933463635" at bounding box center [166, 107] width 158 height 40
click at [163, 121] on input "0933463635" at bounding box center [166, 114] width 158 height 18
click at [184, 139] on div "0937797962 - TRƯỜNG PHÁT" at bounding box center [166, 137] width 144 height 13
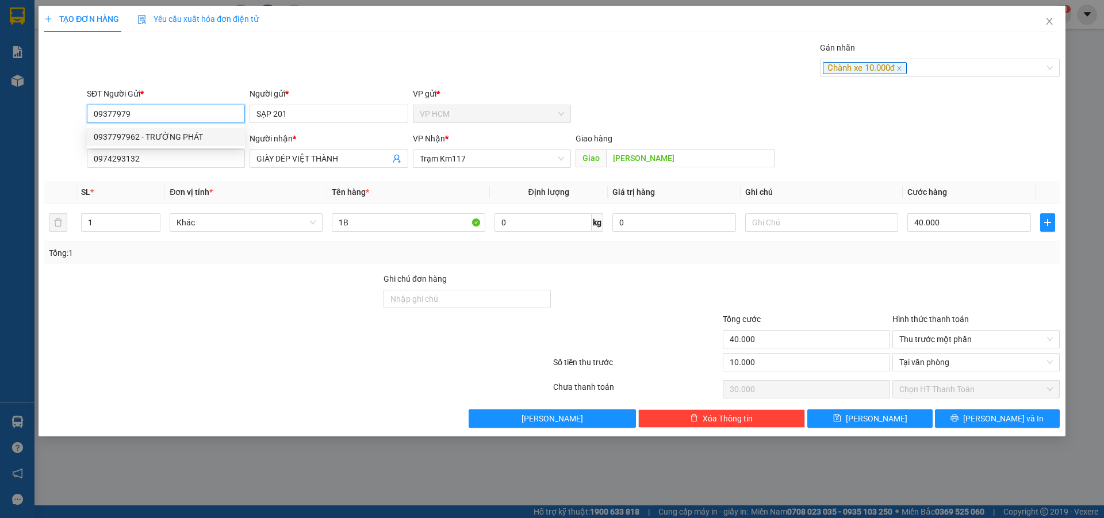
type input "0937797962"
type input "TRƯỜNG PHÁT"
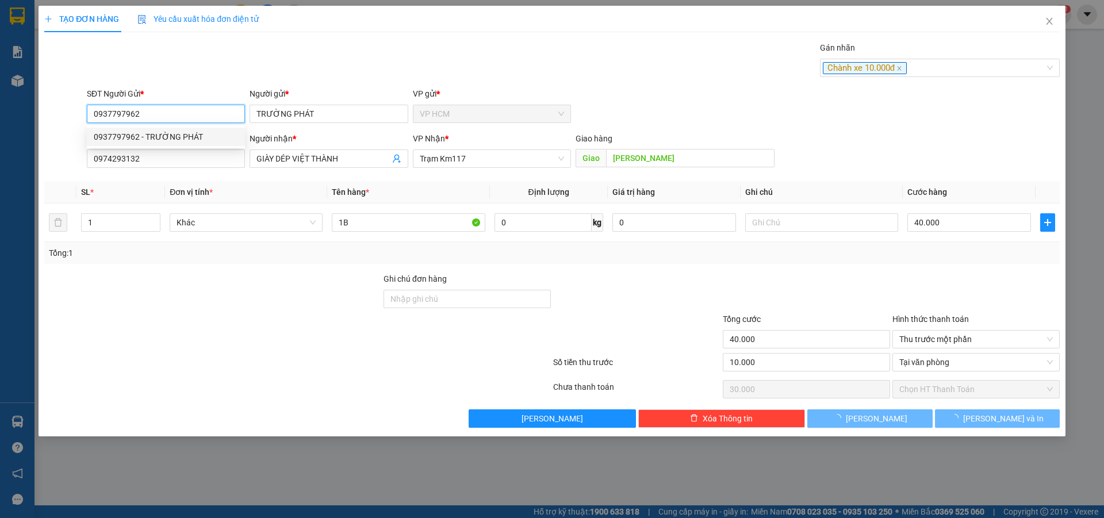
type input "60.000"
type input "50.000"
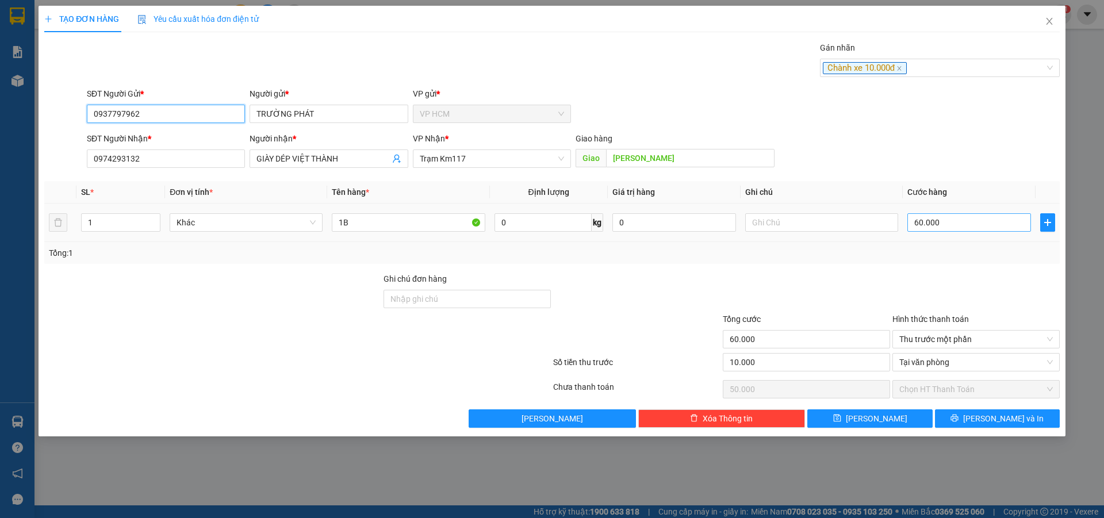
type input "0937797962"
click at [955, 223] on input "60.000" at bounding box center [970, 222] width 124 height 18
type input "5"
type input "-9.995"
type input "5"
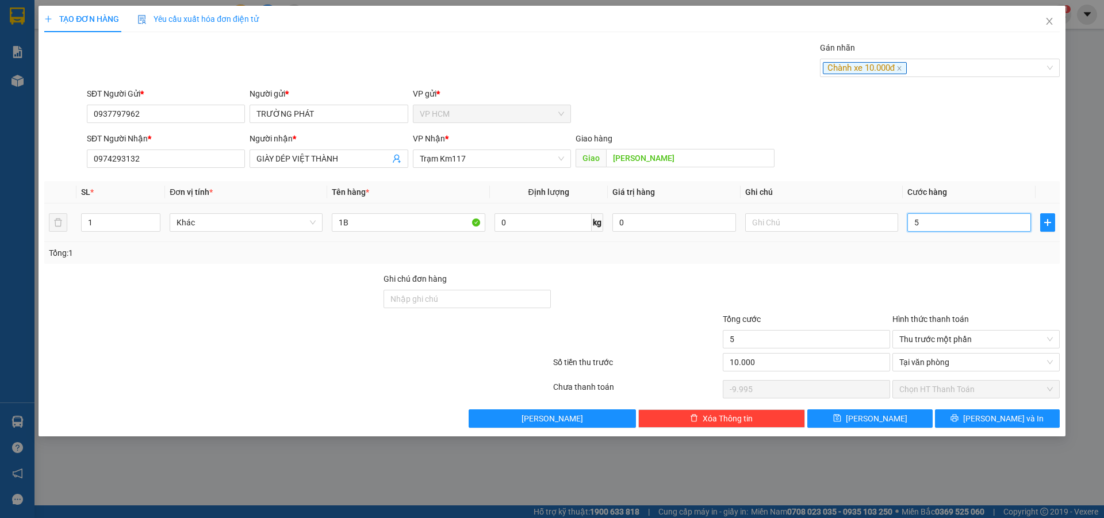
type input "50"
type input "-9.950"
type input "50"
type input "50.000"
type input "40.000"
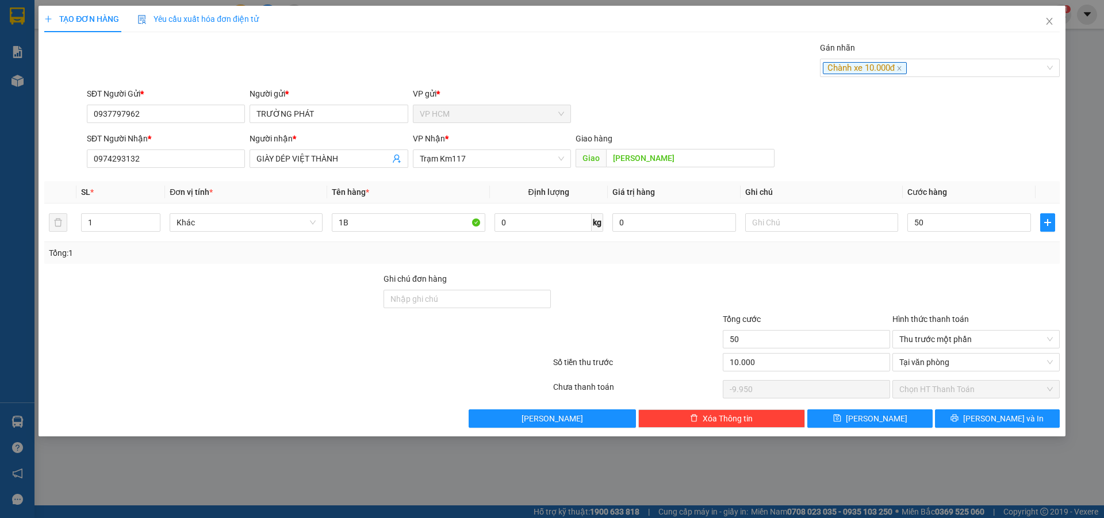
type input "50.000"
click at [938, 254] on div "Tổng: 1" at bounding box center [552, 253] width 1007 height 13
click at [995, 410] on button "[PERSON_NAME] và In" at bounding box center [997, 419] width 125 height 18
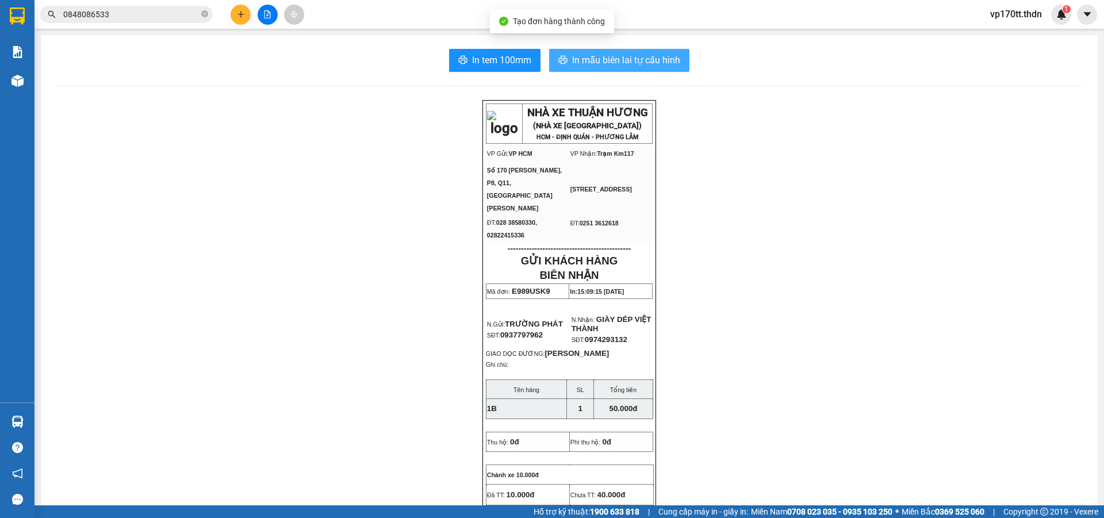
click at [639, 56] on span "In mẫu biên lai tự cấu hình" at bounding box center [626, 60] width 108 height 14
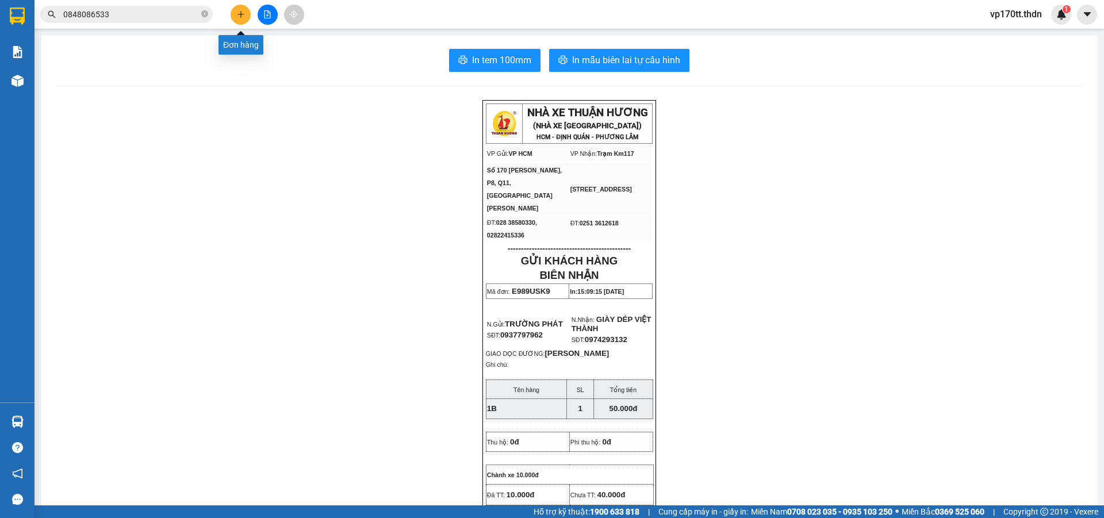
click at [240, 11] on icon "plus" at bounding box center [241, 14] width 8 height 8
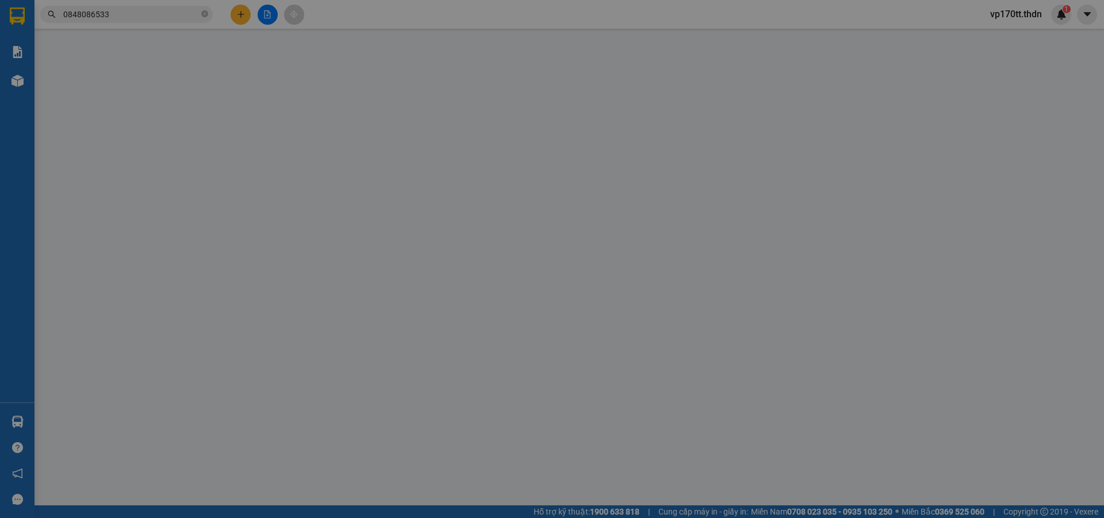
click at [179, 114] on div "TẠO ĐƠN HÀNG Yêu cầu xuất hóa đơn điện tử Transit Pickup Surcharge Ids Transit …" at bounding box center [552, 259] width 1104 height 518
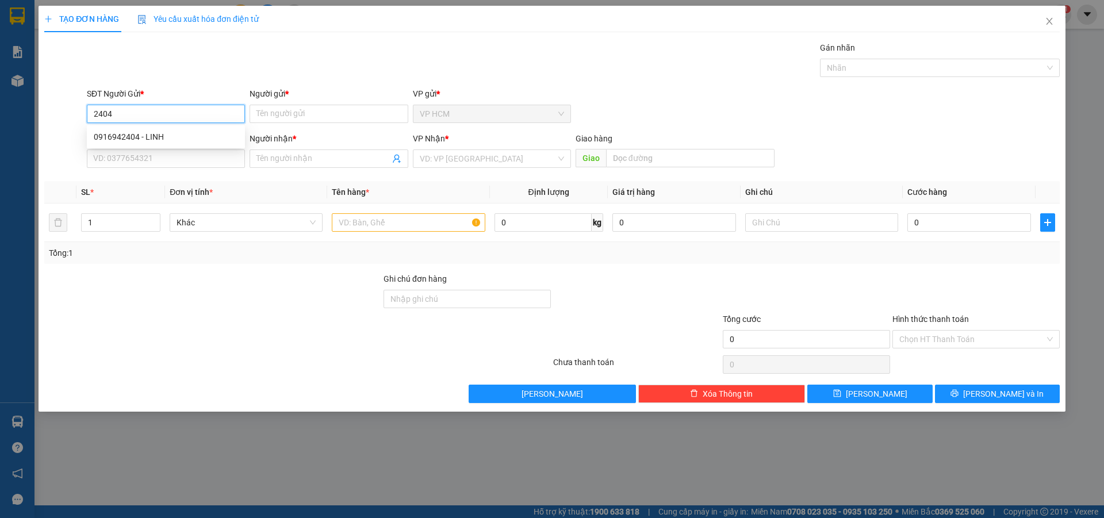
click at [168, 133] on div "0916942404 - LINH" at bounding box center [166, 137] width 144 height 13
type input "0916942404"
type input "LINH"
type input "0768093513"
type input "thảo 106"
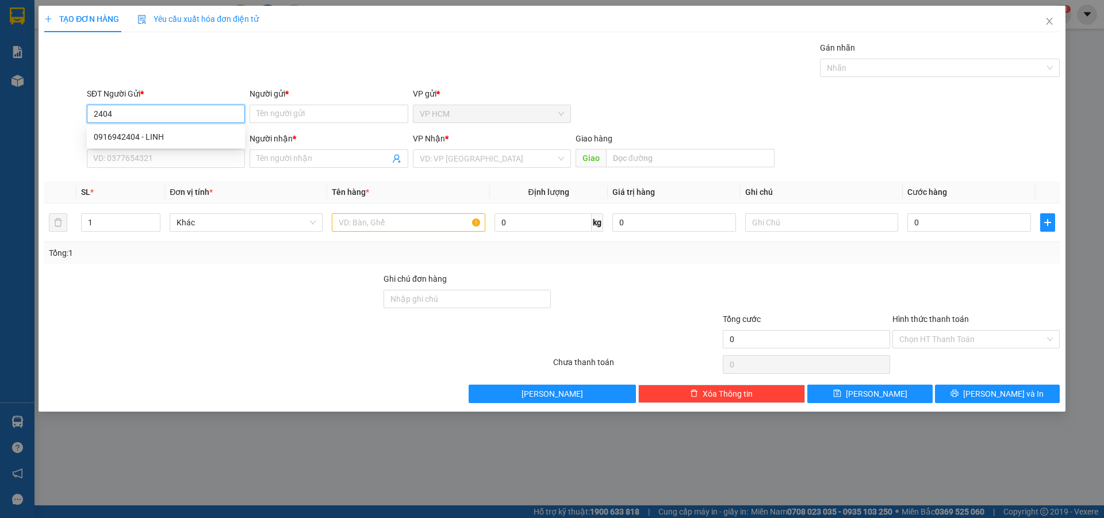
type input "KM106"
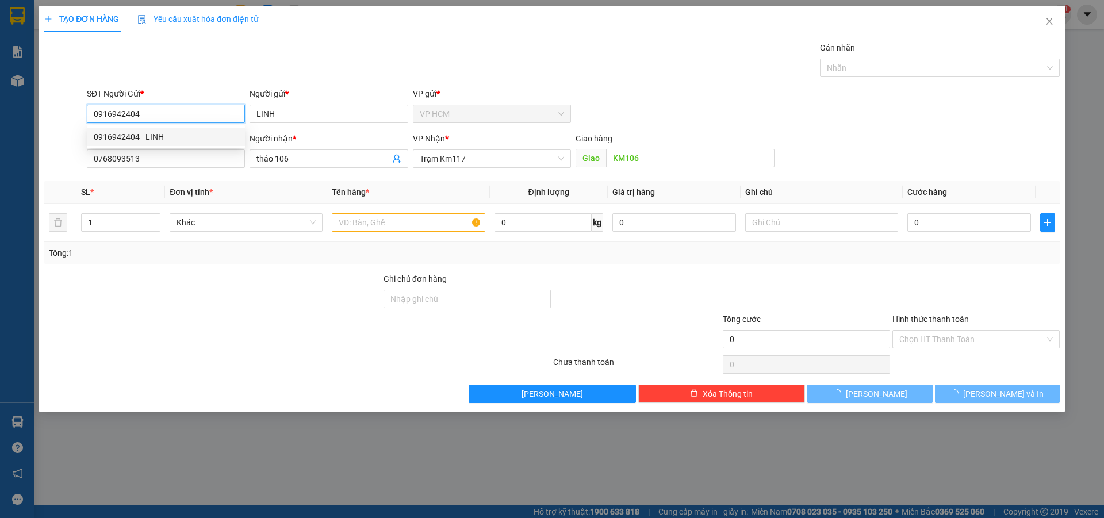
type input "50.000"
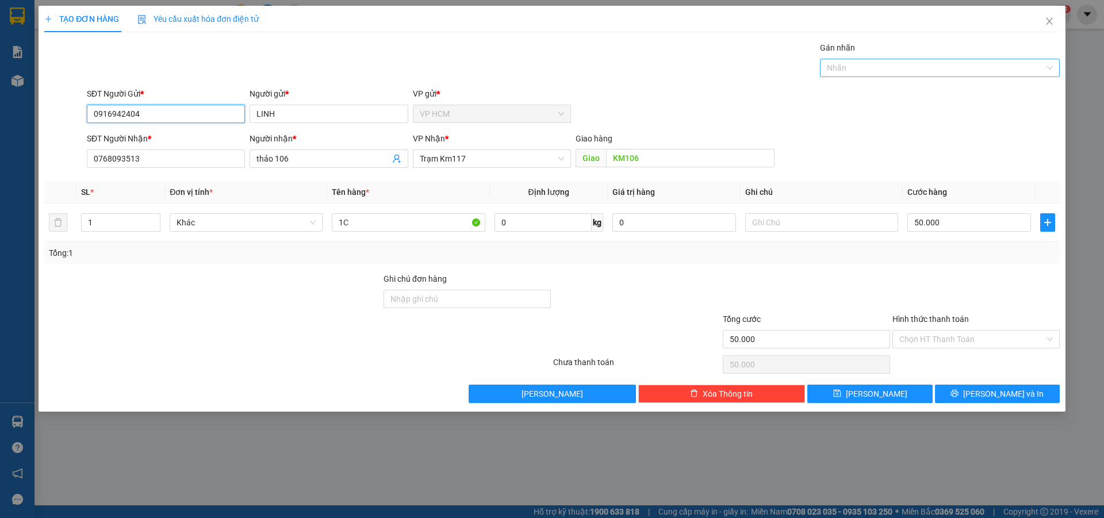
click at [923, 77] on div "Nhãn" at bounding box center [940, 68] width 240 height 18
type input "0916942404"
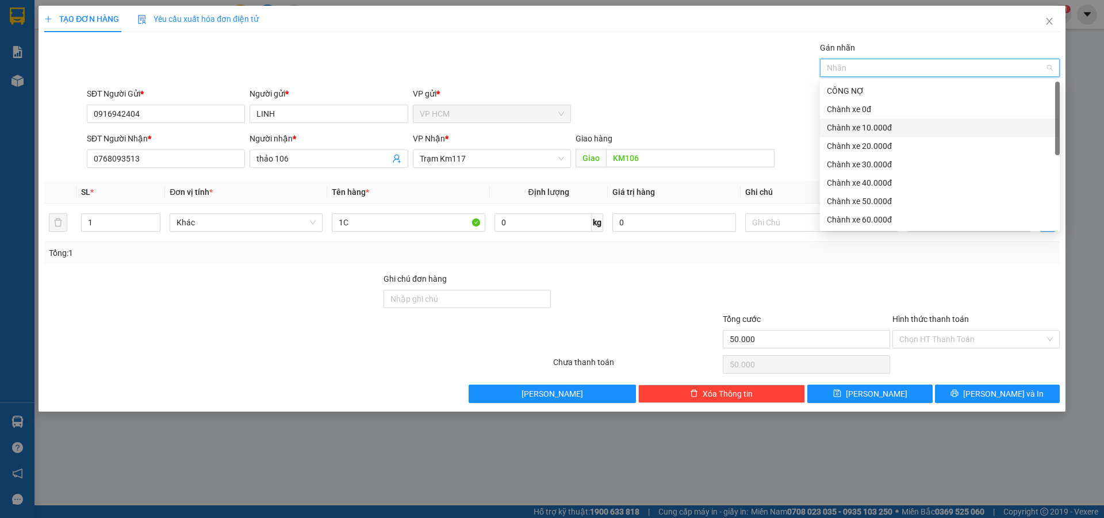
click at [878, 134] on div "Chành xe 10.000đ" at bounding box center [940, 128] width 240 height 18
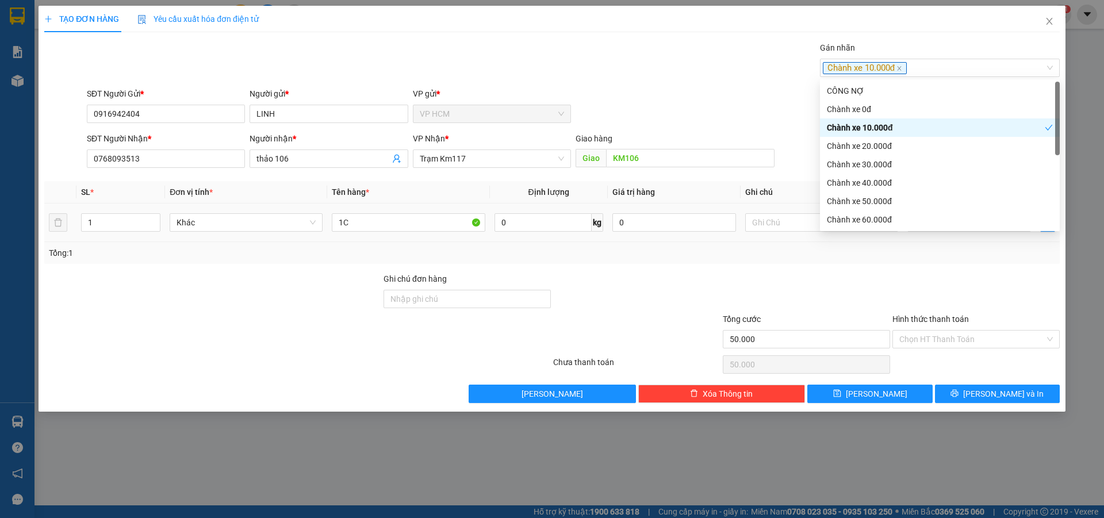
drag, startPoint x: 636, startPoint y: 74, endPoint x: 939, endPoint y: 233, distance: 342.2
click at [636, 75] on div "Gán nhãn Chành xe 10.000đ" at bounding box center [574, 61] width 978 height 40
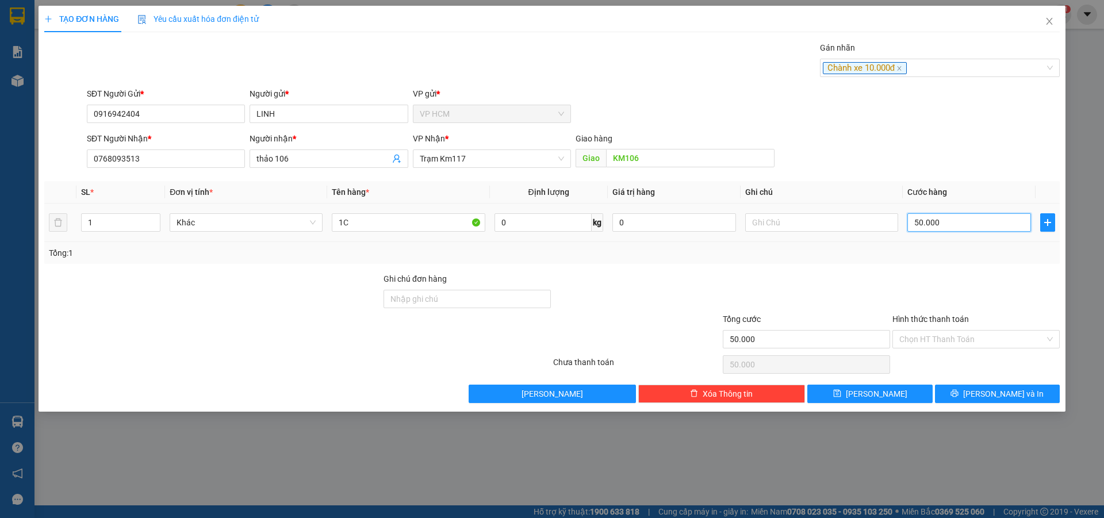
click at [937, 224] on input "50.000" at bounding box center [970, 222] width 124 height 18
type input "4"
type input "40"
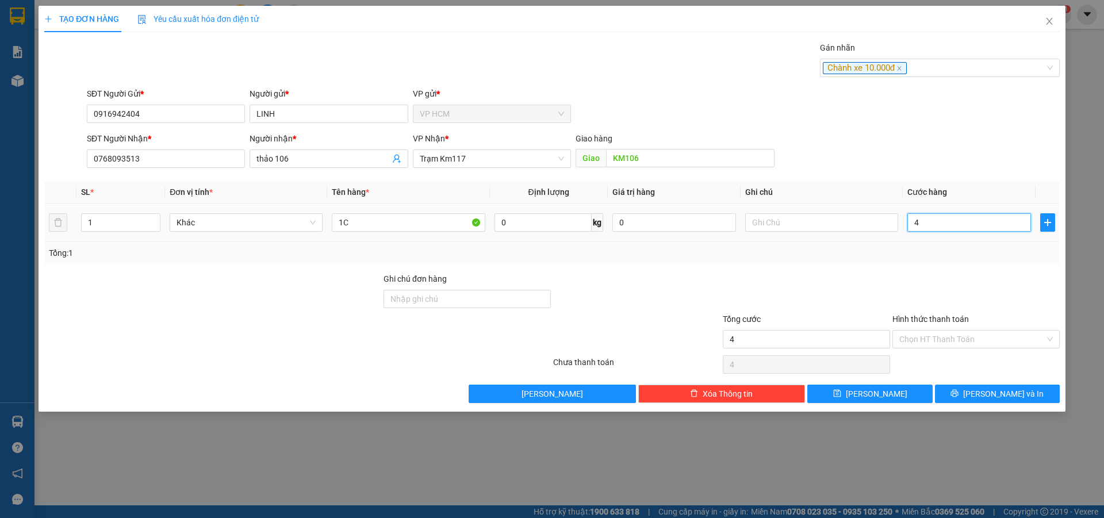
type input "40"
type input "40.000"
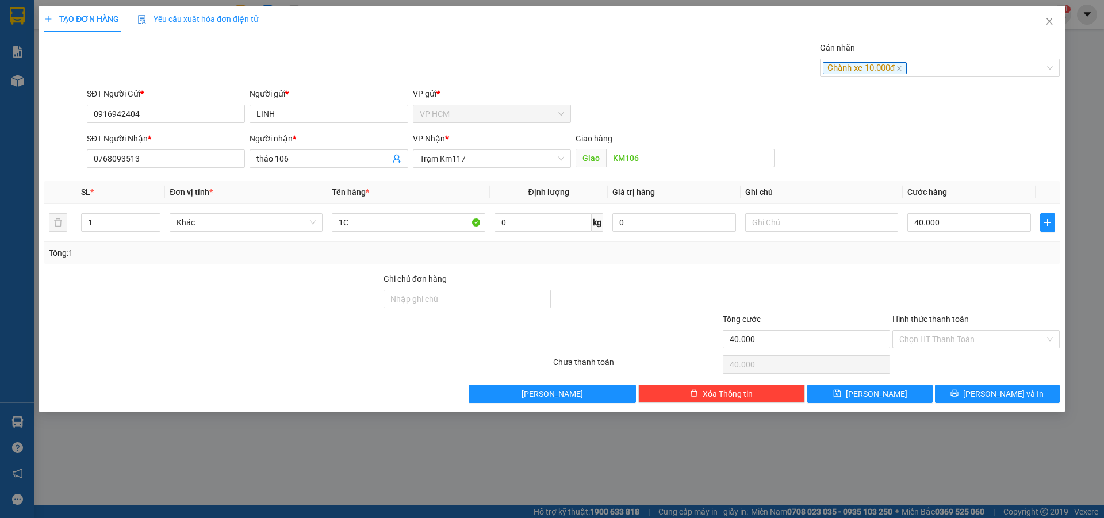
click at [916, 283] on div at bounding box center [977, 293] width 170 height 40
drag, startPoint x: 926, startPoint y: 338, endPoint x: 918, endPoint y: 373, distance: 35.9
click at [926, 339] on input "Hình thức thanh toán" at bounding box center [973, 339] width 146 height 17
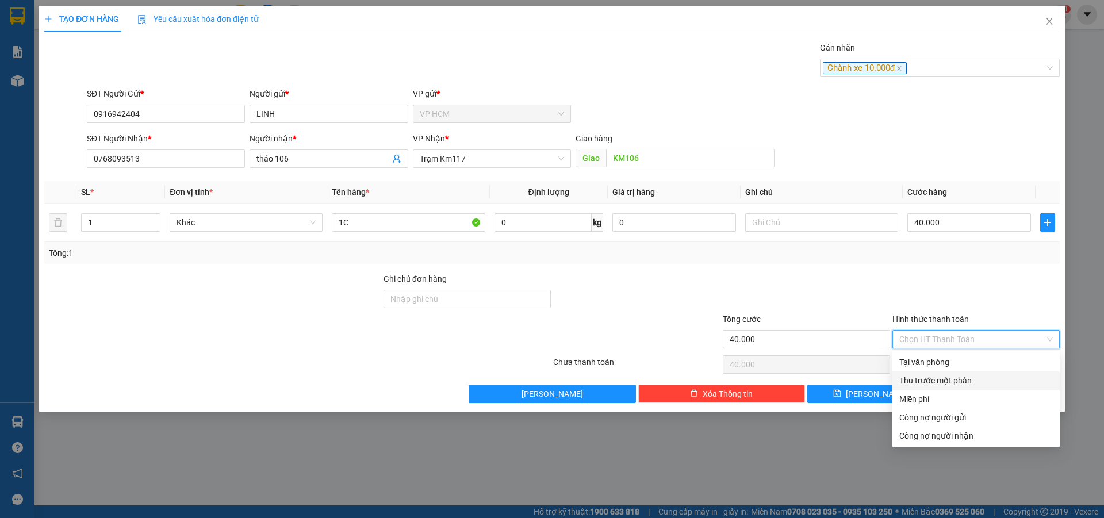
click at [917, 377] on div "Thu trước một phần" at bounding box center [977, 380] width 154 height 13
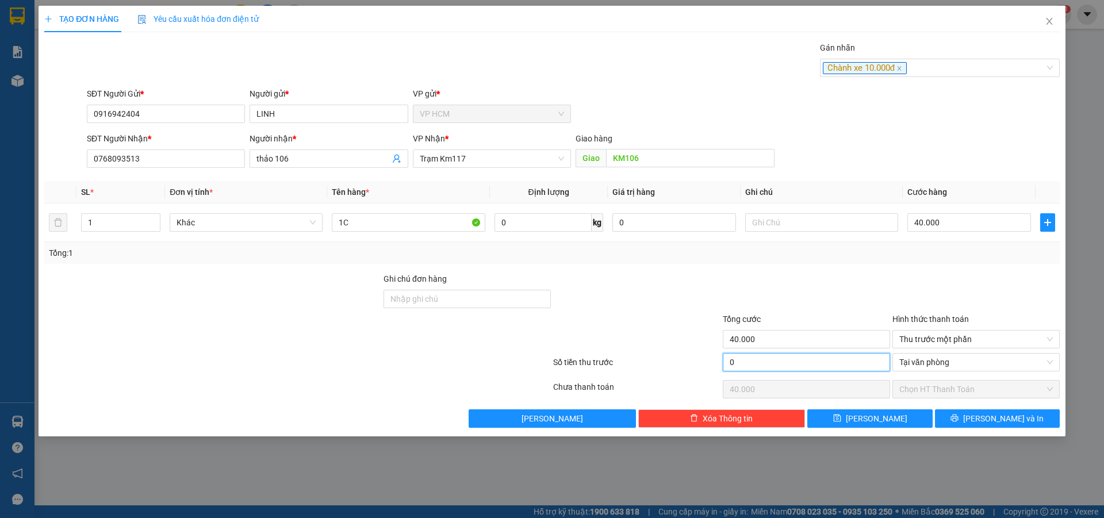
click at [811, 361] on input "0" at bounding box center [806, 362] width 167 height 18
type input "1"
type input "39.999"
type input "10"
type input "39.990"
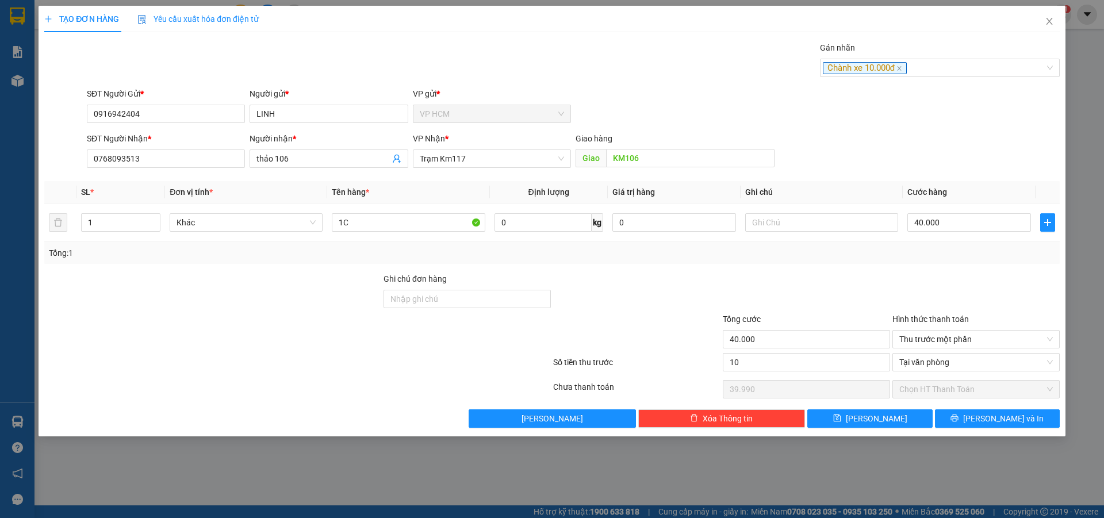
type input "10.000"
type input "30.000"
click at [809, 295] on div at bounding box center [807, 293] width 170 height 40
click at [1006, 417] on span "[PERSON_NAME] và In" at bounding box center [1004, 418] width 81 height 13
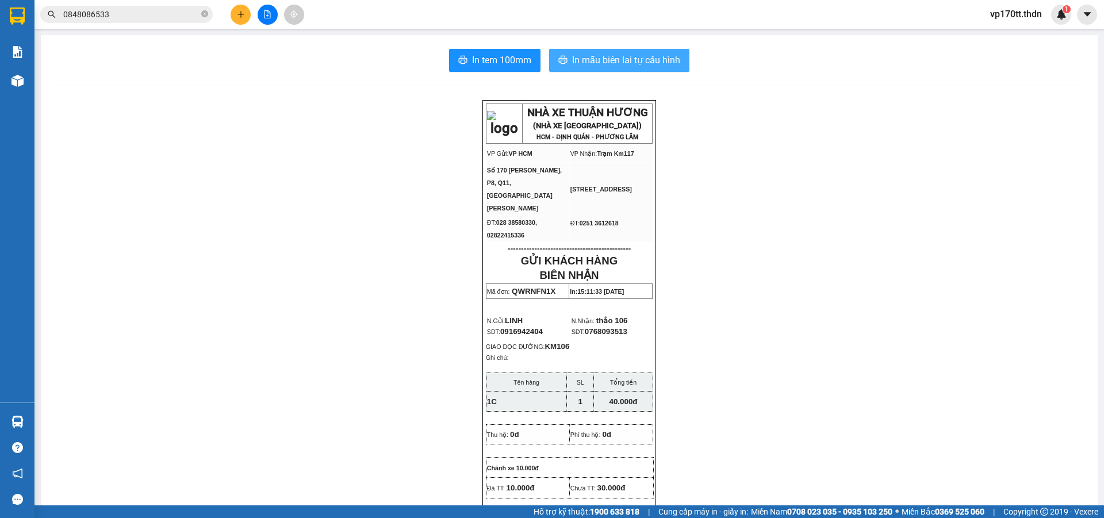
drag, startPoint x: 567, startPoint y: 82, endPoint x: 602, endPoint y: 58, distance: 42.3
click at [602, 58] on span "In mẫu biên lai tự cấu hình" at bounding box center [626, 60] width 108 height 14
click at [192, 13] on input "0848086533" at bounding box center [131, 14] width 136 height 13
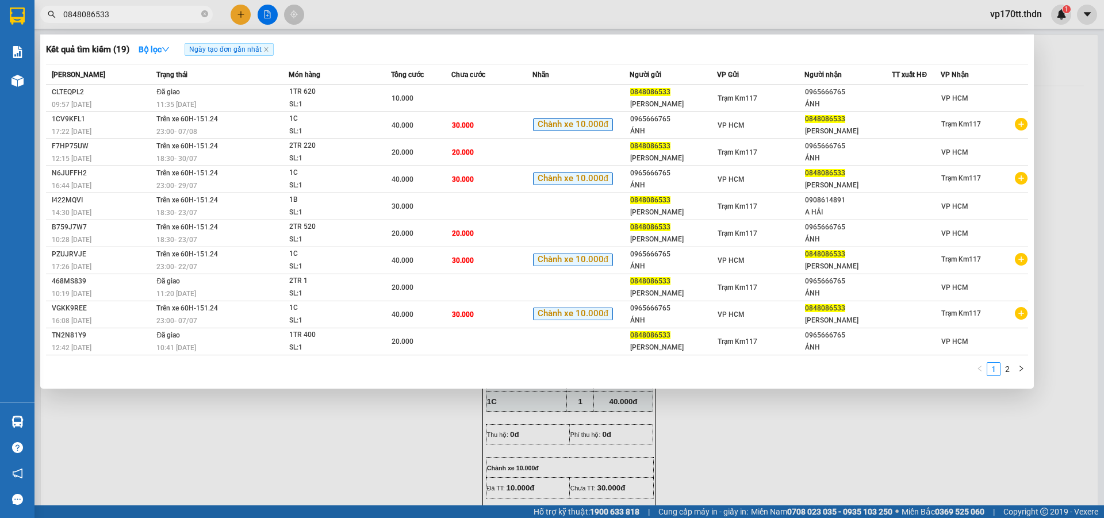
click at [192, 13] on input "0848086533" at bounding box center [131, 14] width 136 height 13
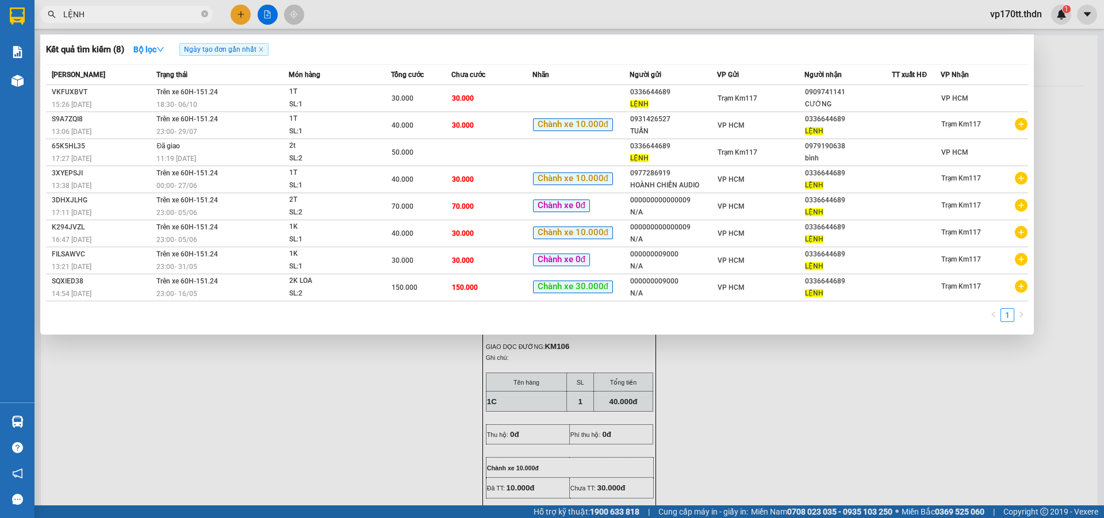
type input "LỆNH"
click at [242, 8] on div at bounding box center [552, 259] width 1104 height 518
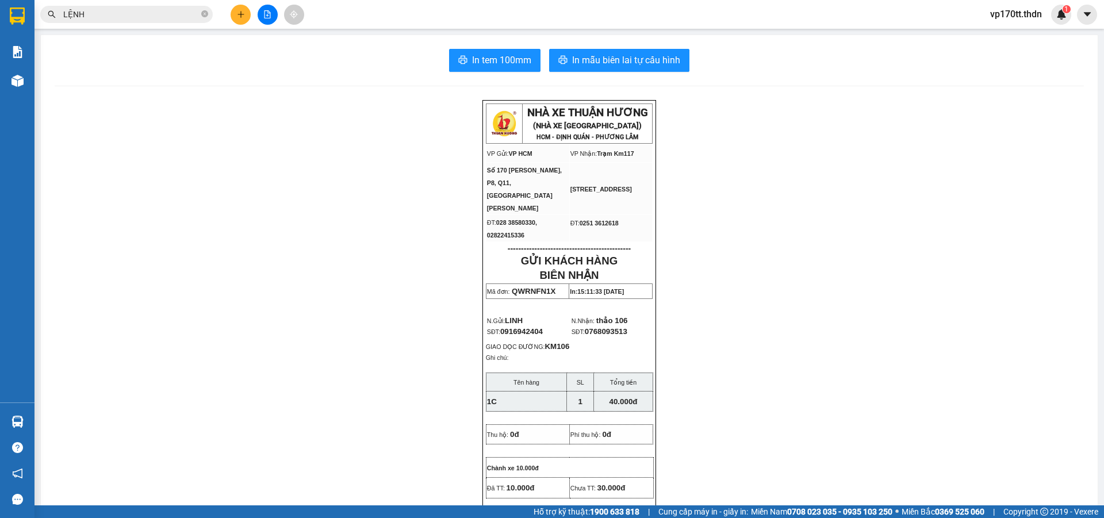
click at [242, 8] on button at bounding box center [241, 15] width 20 height 20
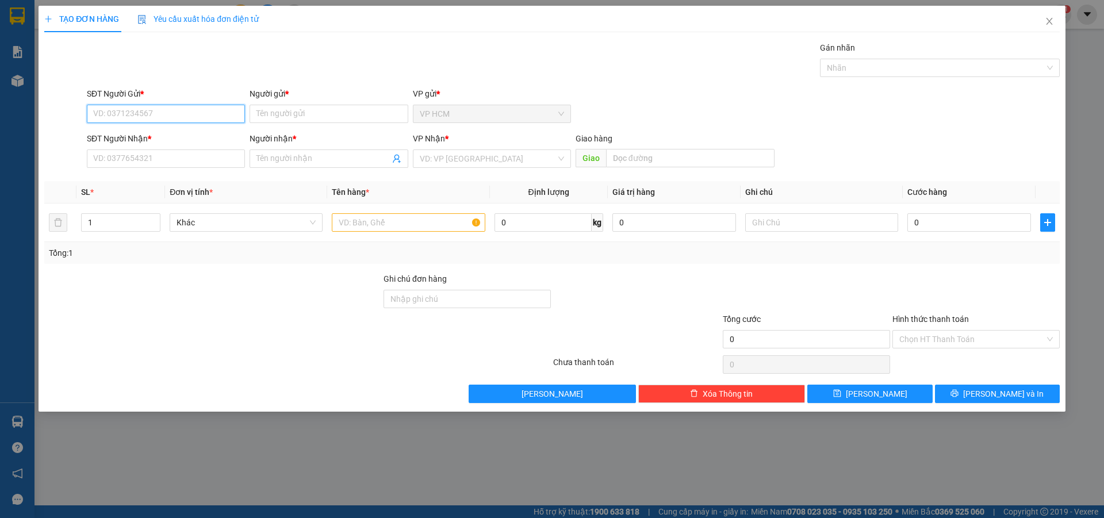
click at [186, 116] on input "SĐT Người Gửi *" at bounding box center [166, 114] width 158 height 18
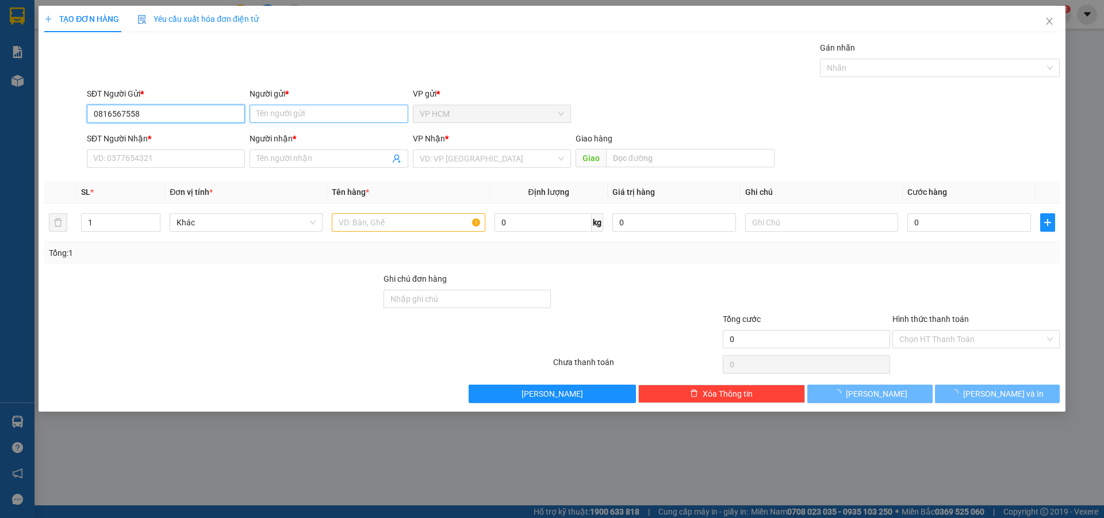
type input "0816567558"
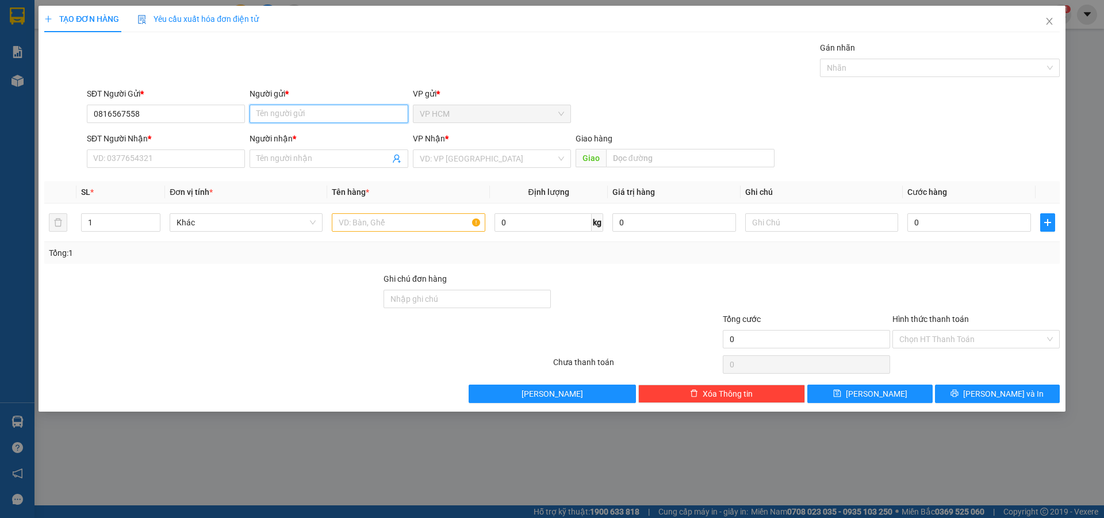
click at [268, 114] on input "Người gửi *" at bounding box center [329, 114] width 158 height 18
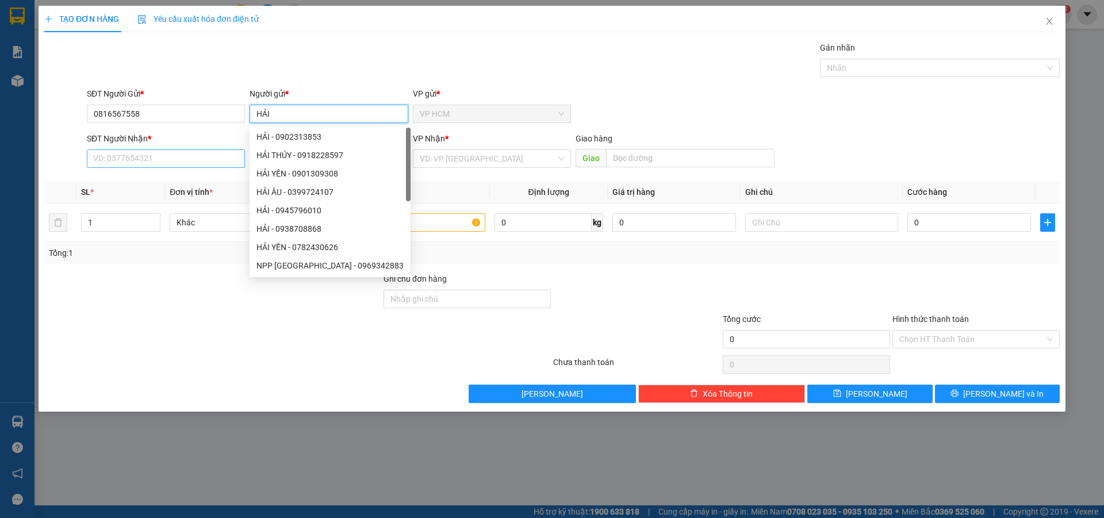
type input "HẢI"
click at [159, 151] on input "SĐT Người Nhận *" at bounding box center [166, 159] width 158 height 18
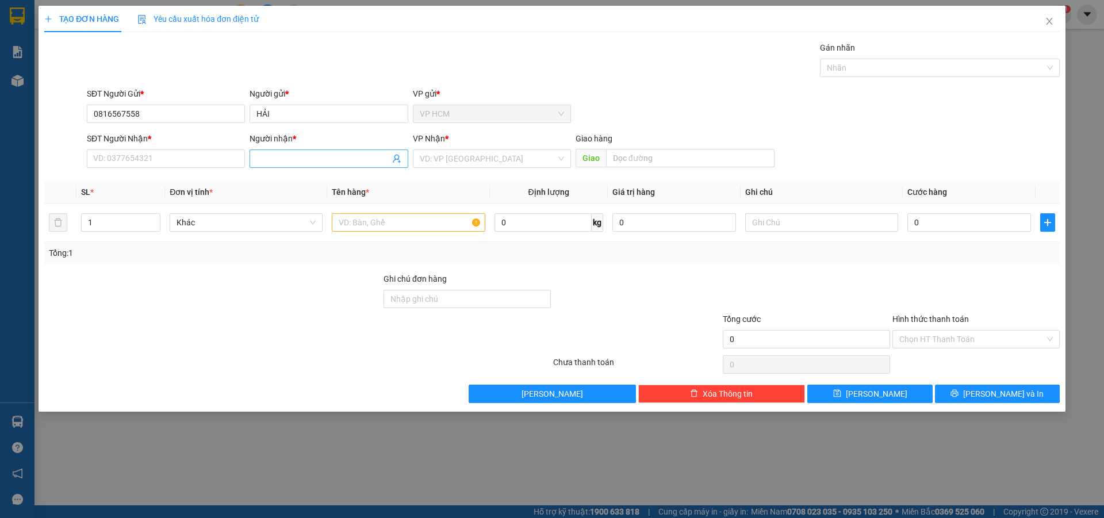
click at [285, 157] on input "Người nhận *" at bounding box center [323, 158] width 133 height 13
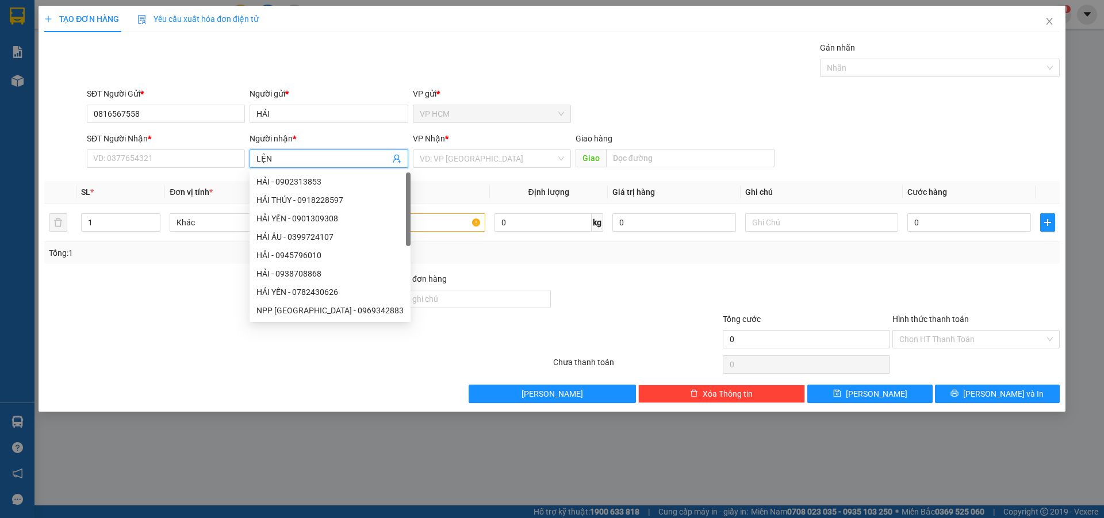
type input "LỆNH"
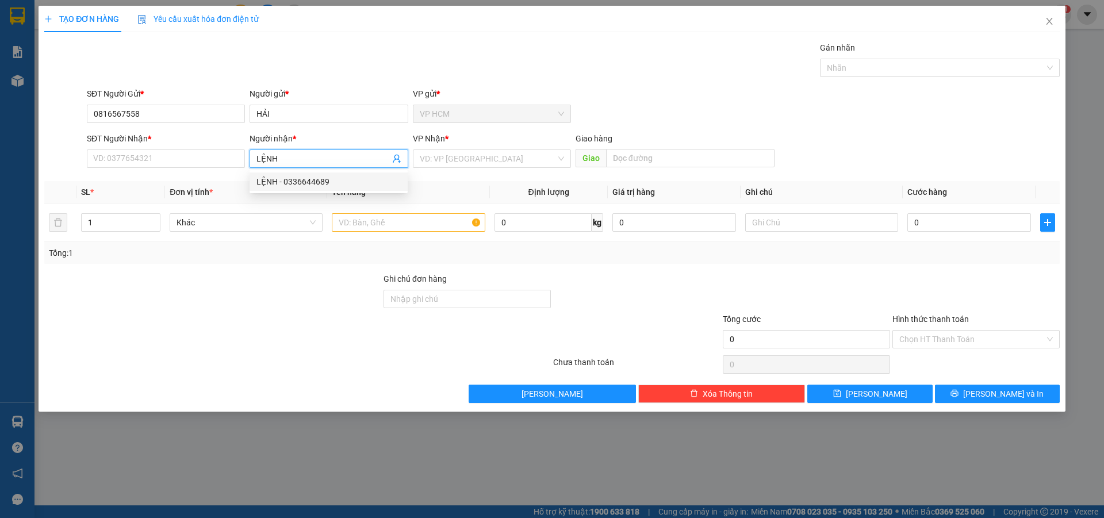
click at [329, 184] on div "LỆNH - 0336644689" at bounding box center [329, 181] width 144 height 13
type input "0336644689"
type input "LỆNH"
drag, startPoint x: 126, startPoint y: 225, endPoint x: 207, endPoint y: 225, distance: 81.1
click at [127, 225] on input "1" at bounding box center [121, 222] width 78 height 17
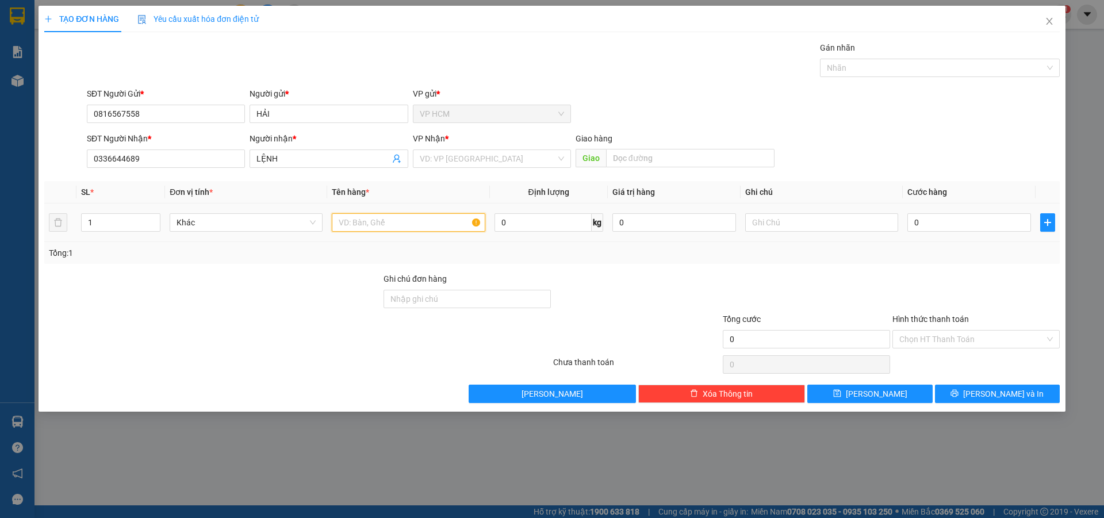
click at [374, 219] on input "text" at bounding box center [408, 222] width 153 height 18
type input "1T"
click at [465, 159] on input "search" at bounding box center [488, 158] width 136 height 17
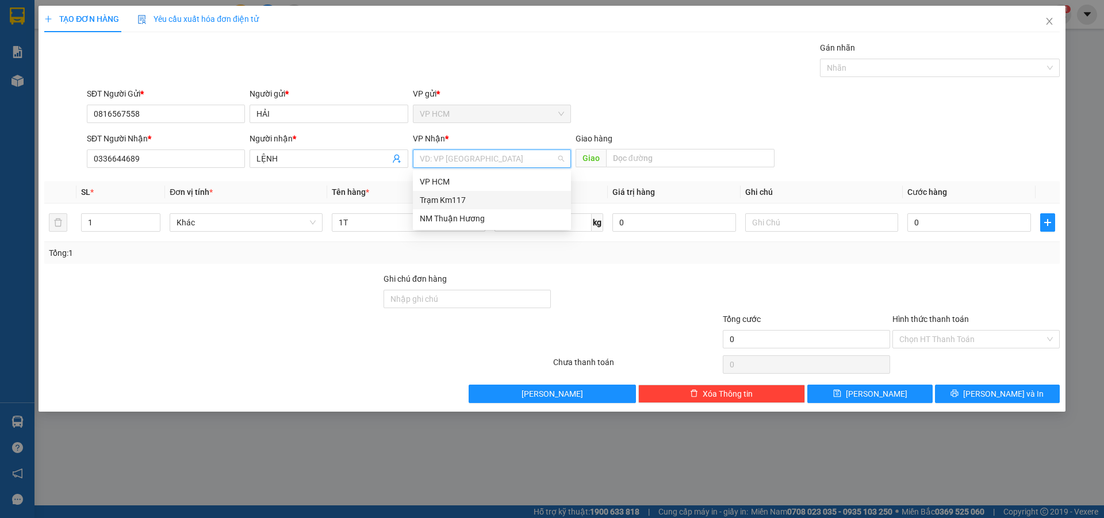
click at [452, 196] on div "Trạm Km117" at bounding box center [492, 200] width 144 height 13
click at [888, 68] on div at bounding box center [934, 68] width 223 height 14
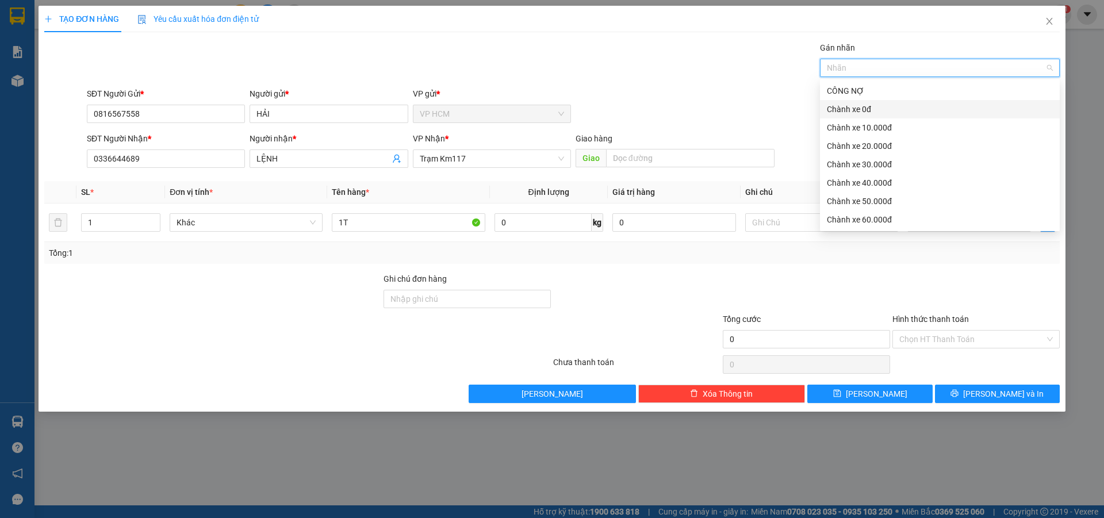
click at [880, 110] on div "Chành xe 0đ" at bounding box center [940, 109] width 226 height 13
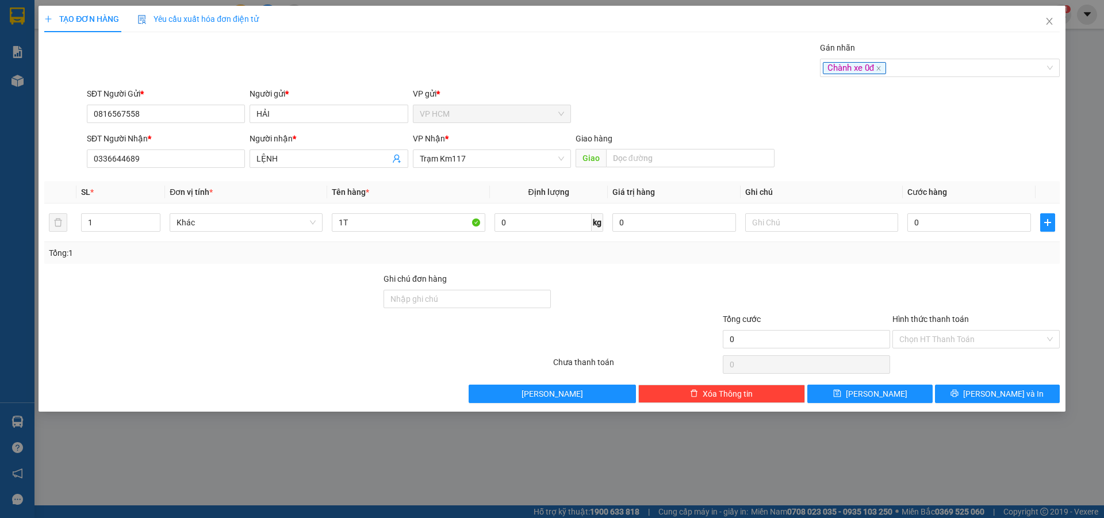
click at [778, 81] on div "Gán nhãn Chành xe 0đ" at bounding box center [574, 61] width 978 height 40
click at [921, 226] on input "0" at bounding box center [970, 222] width 124 height 18
type input "4"
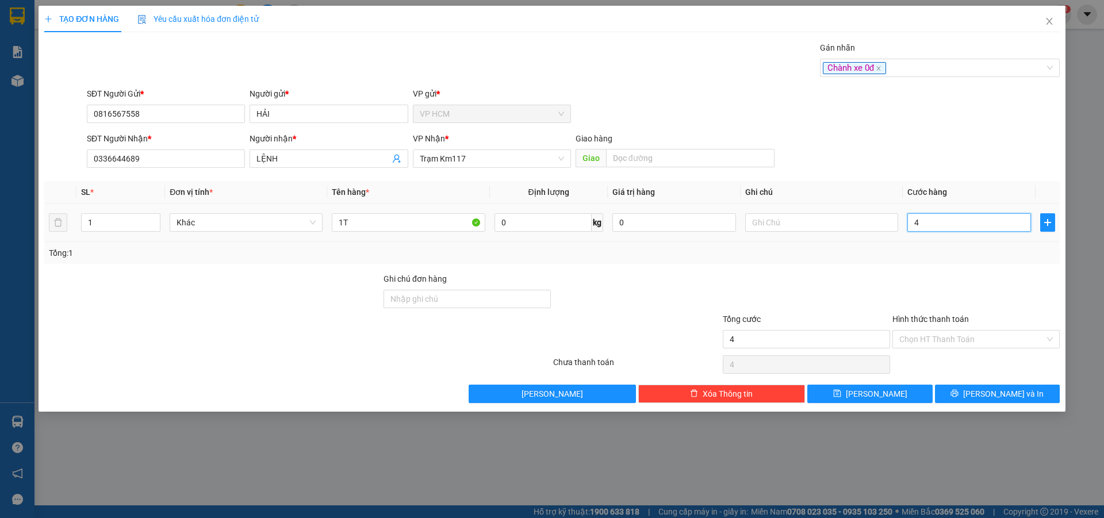
type input "40"
type input "40.000"
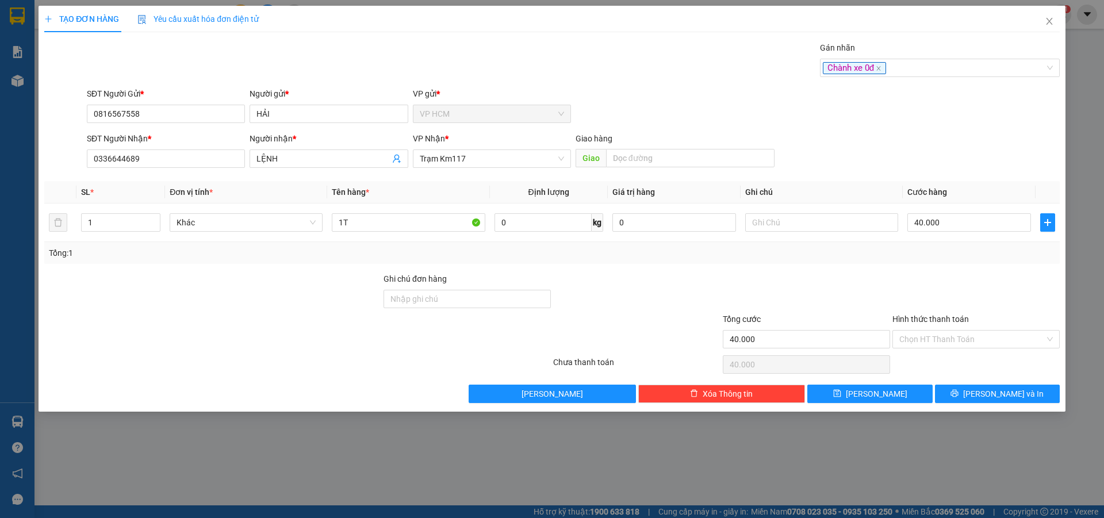
click at [904, 265] on div "Transit Pickup Surcharge Ids Transit Deliver Surcharge Ids Transit Deliver Surc…" at bounding box center [552, 222] width 1016 height 362
click at [928, 346] on input "Hình thức thanh toán" at bounding box center [973, 339] width 146 height 17
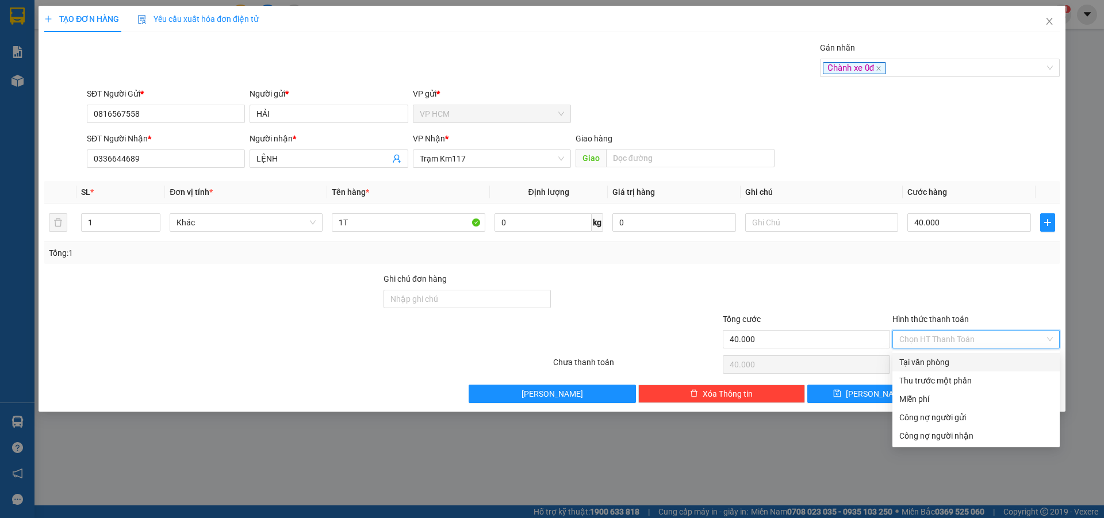
click at [929, 363] on div "Tại văn phòng" at bounding box center [977, 362] width 154 height 13
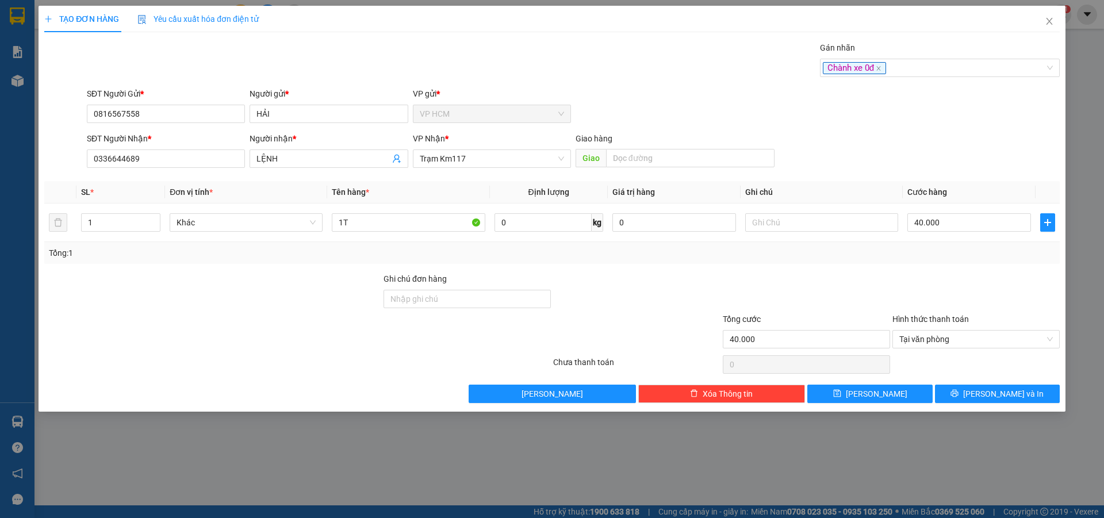
click at [838, 257] on div "Tổng: 1" at bounding box center [552, 253] width 1007 height 13
click at [976, 345] on span "Tại văn phòng" at bounding box center [977, 339] width 154 height 17
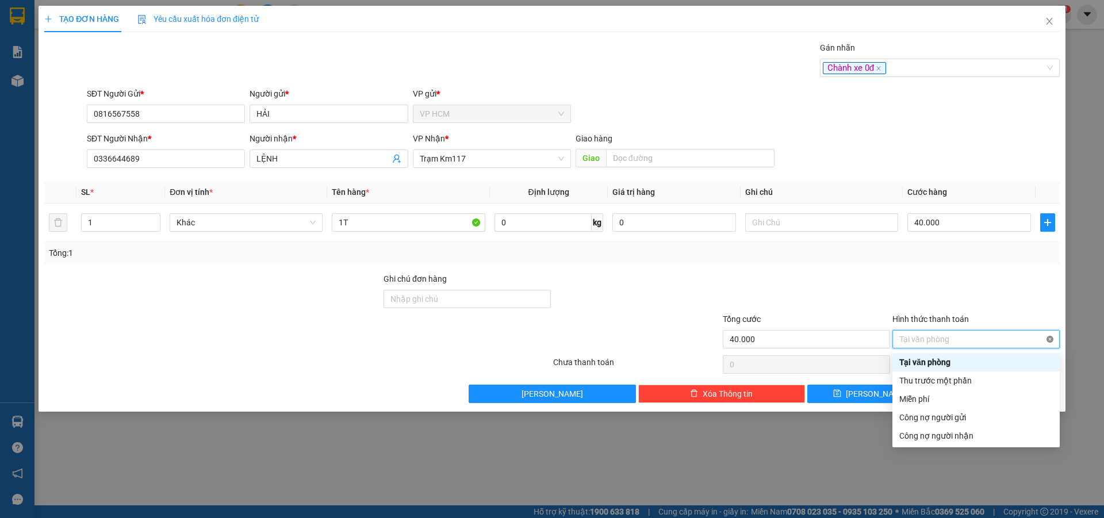
type input "40.000"
click at [1013, 295] on div at bounding box center [977, 293] width 170 height 40
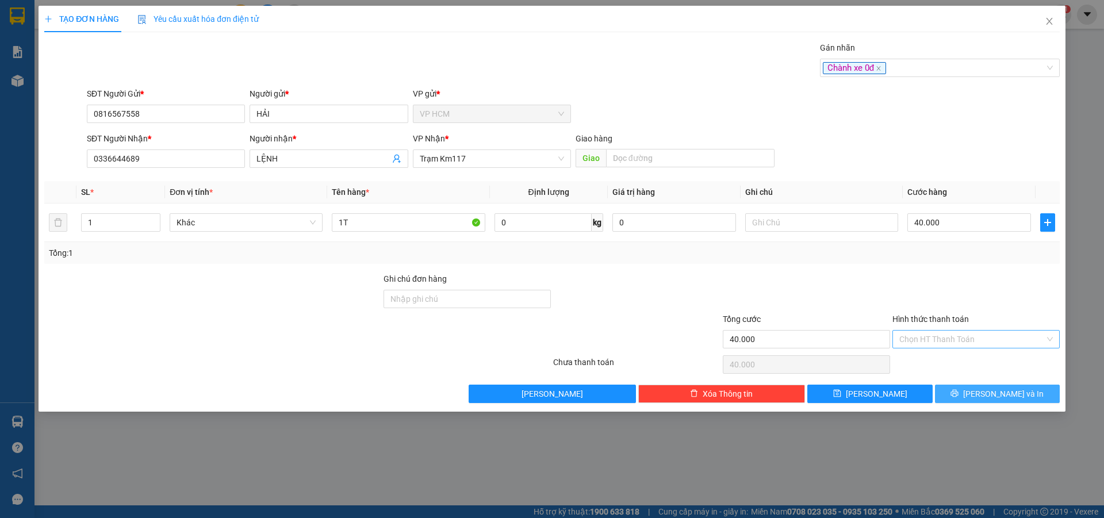
click at [1012, 402] on button "[PERSON_NAME] và In" at bounding box center [997, 394] width 125 height 18
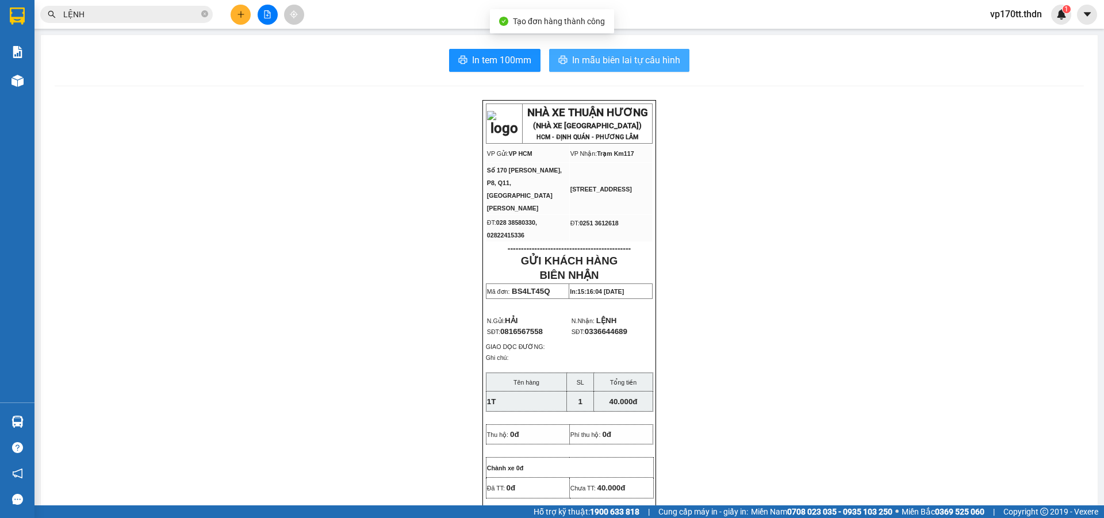
click at [618, 64] on span "In mẫu biên lai tự cấu hình" at bounding box center [626, 60] width 108 height 14
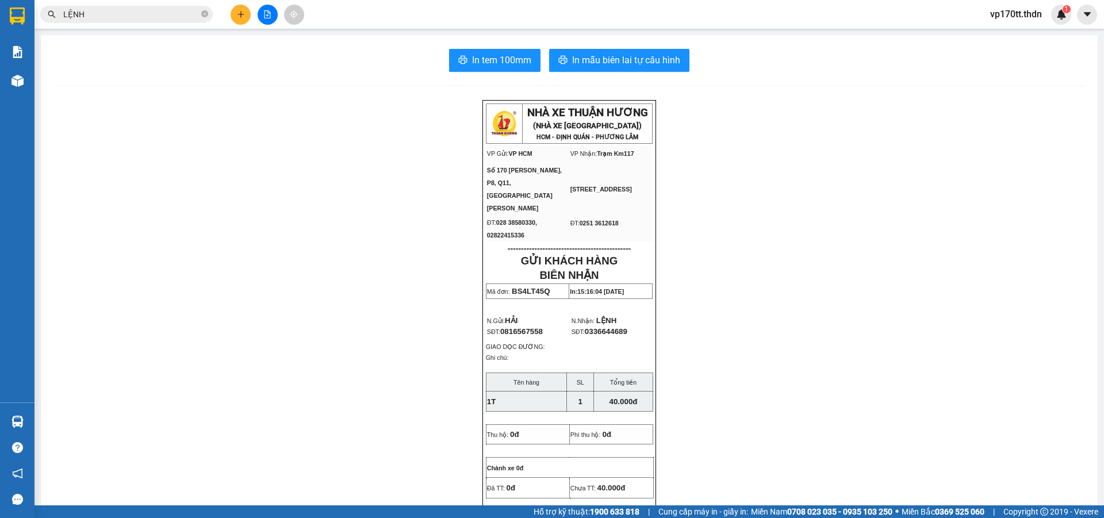
click at [232, 14] on button at bounding box center [241, 15] width 20 height 20
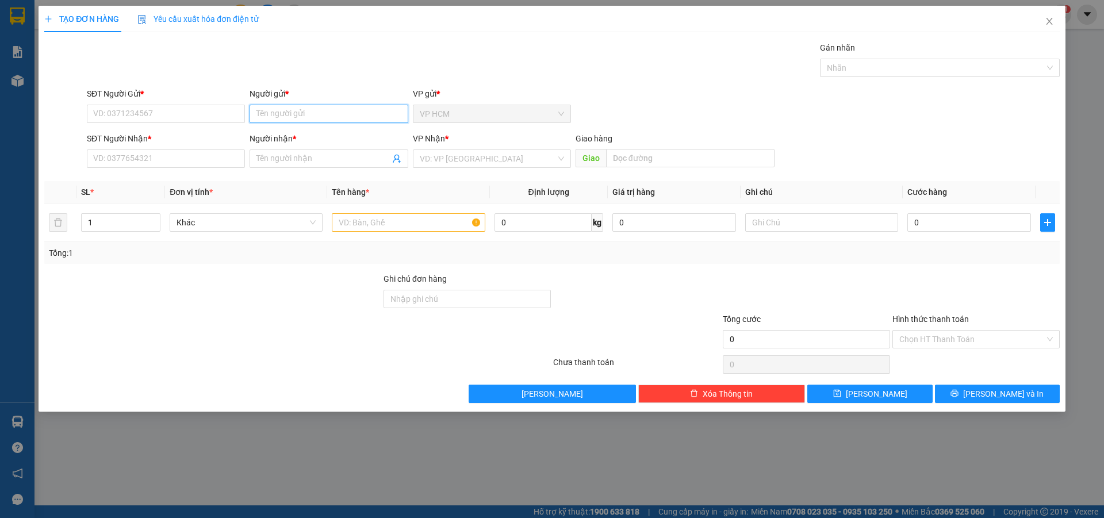
click at [305, 116] on input "Người gửi *" at bounding box center [329, 114] width 158 height 18
type input "NGỌC NGA"
click at [319, 152] on div "NGỌC NGA - 0908232543" at bounding box center [329, 155] width 144 height 13
type input "0908232543"
type input "NGỌC NGA"
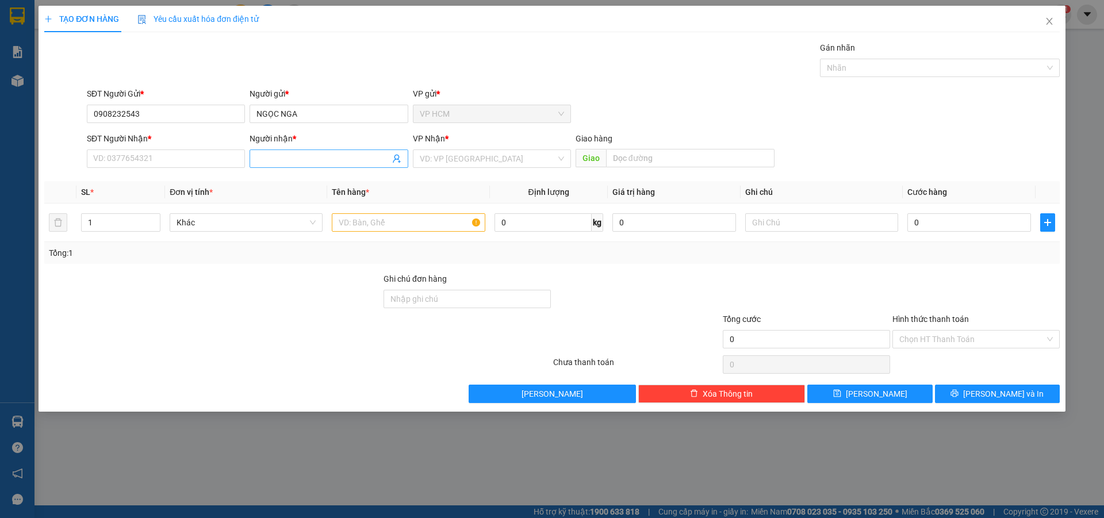
click at [396, 157] on icon "user-add" at bounding box center [396, 158] width 9 height 9
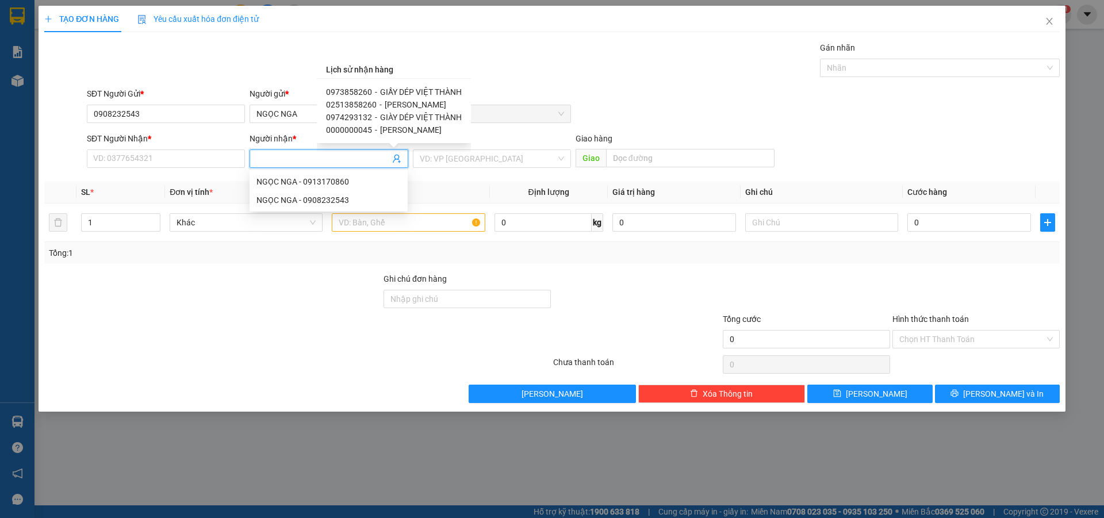
click at [416, 100] on span "[PERSON_NAME]" at bounding box center [416, 104] width 62 height 9
type input "02513858260"
type input "[PERSON_NAME]"
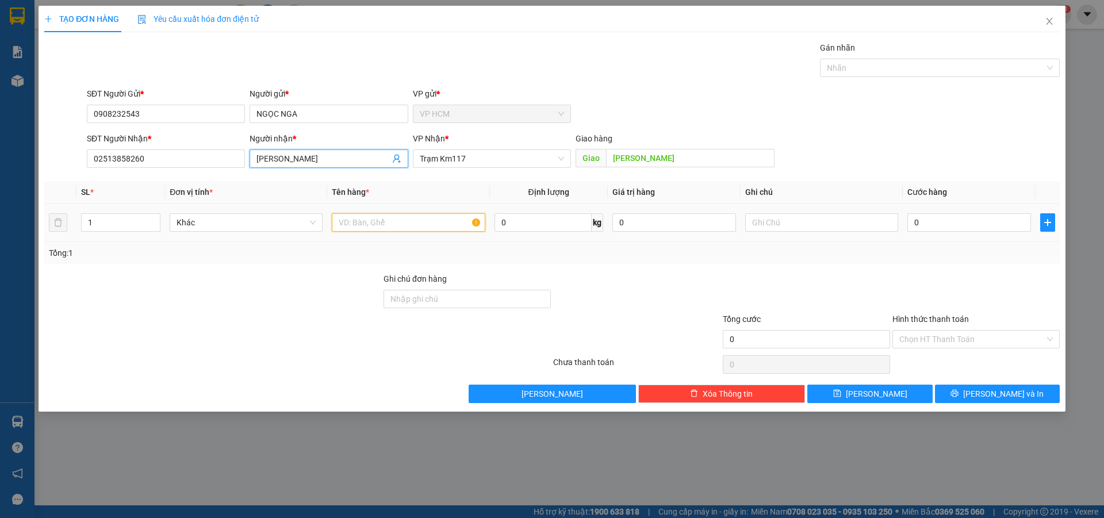
click at [418, 224] on input "text" at bounding box center [408, 222] width 153 height 18
type input "1C"
drag, startPoint x: 852, startPoint y: 84, endPoint x: 865, endPoint y: 74, distance: 16.8
click at [853, 84] on div "Transit Pickup Surcharge Ids Transit Deliver Surcharge Ids Transit Deliver Surc…" at bounding box center [552, 222] width 1016 height 362
click at [865, 74] on div at bounding box center [934, 68] width 223 height 14
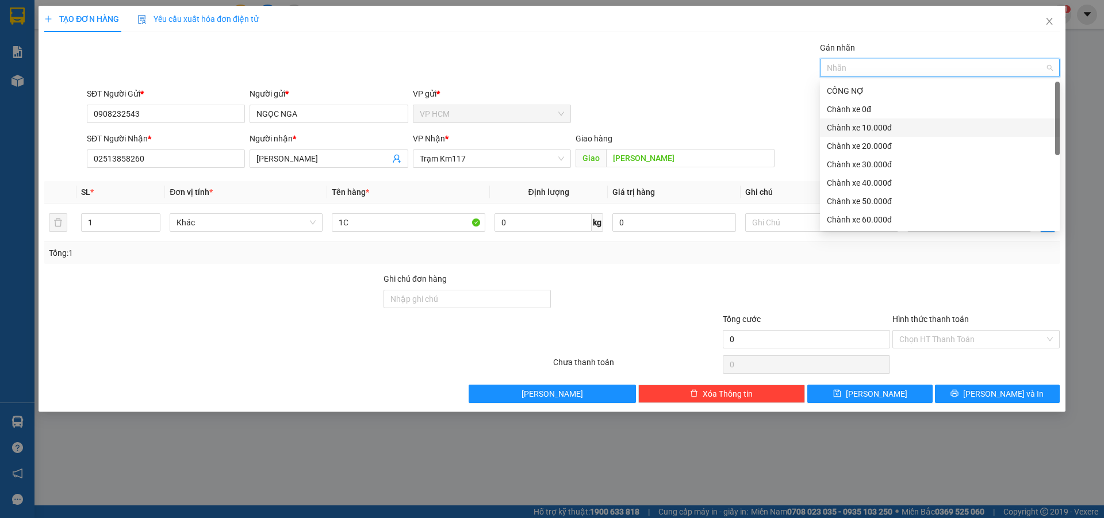
click at [865, 129] on div "Chành xe 10.000đ" at bounding box center [940, 127] width 226 height 13
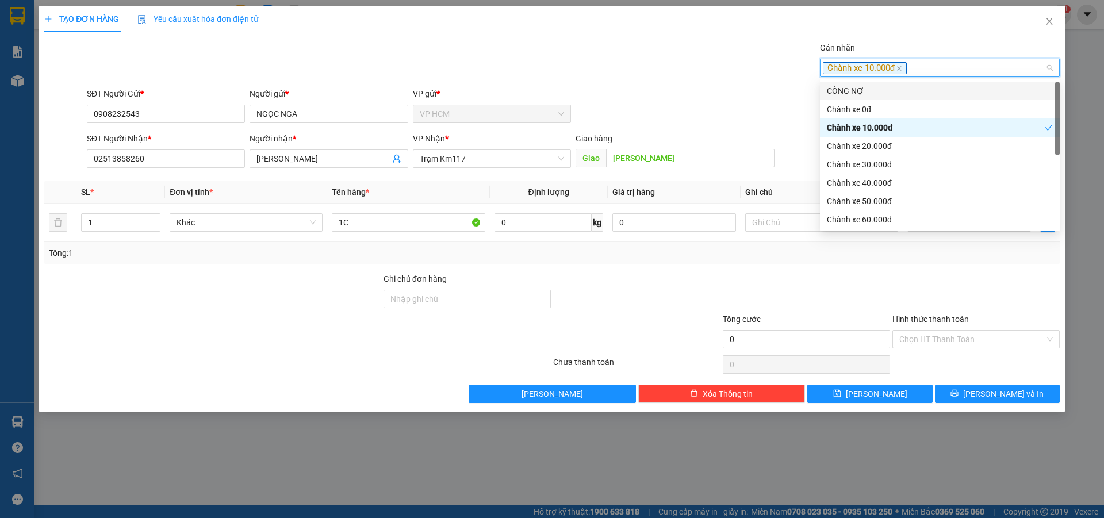
drag, startPoint x: 852, startPoint y: 83, endPoint x: 676, endPoint y: 53, distance: 178.0
click at [851, 83] on div "CÔNG NỢ" at bounding box center [940, 91] width 240 height 18
drag, startPoint x: 611, startPoint y: 34, endPoint x: 779, endPoint y: 128, distance: 192.4
click at [610, 37] on div "TẠO ĐƠN HÀNG Yêu cầu xuất hóa đơn điện tử Transit Pickup Surcharge Ids Transit …" at bounding box center [552, 204] width 1016 height 397
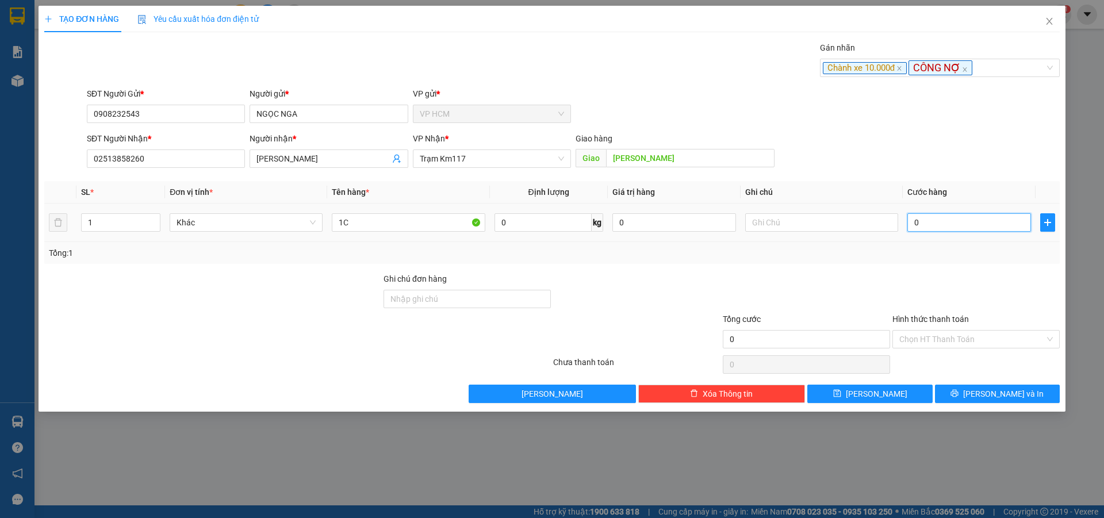
click at [933, 218] on input "0" at bounding box center [970, 222] width 124 height 18
type input "4"
type input "40"
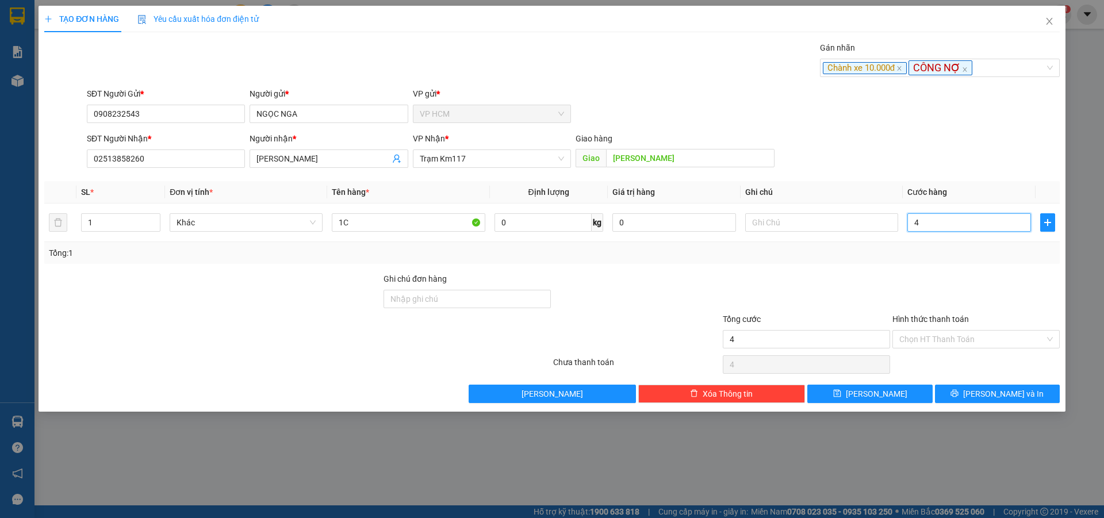
type input "40"
type input "40.000"
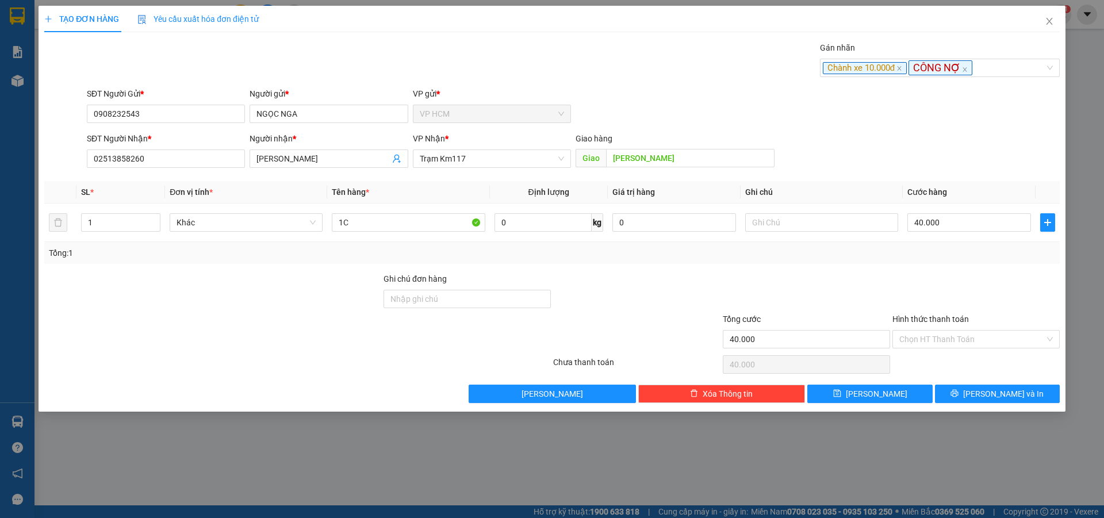
click at [946, 286] on div at bounding box center [977, 293] width 170 height 40
click at [955, 341] on input "Hình thức thanh toán" at bounding box center [973, 339] width 146 height 17
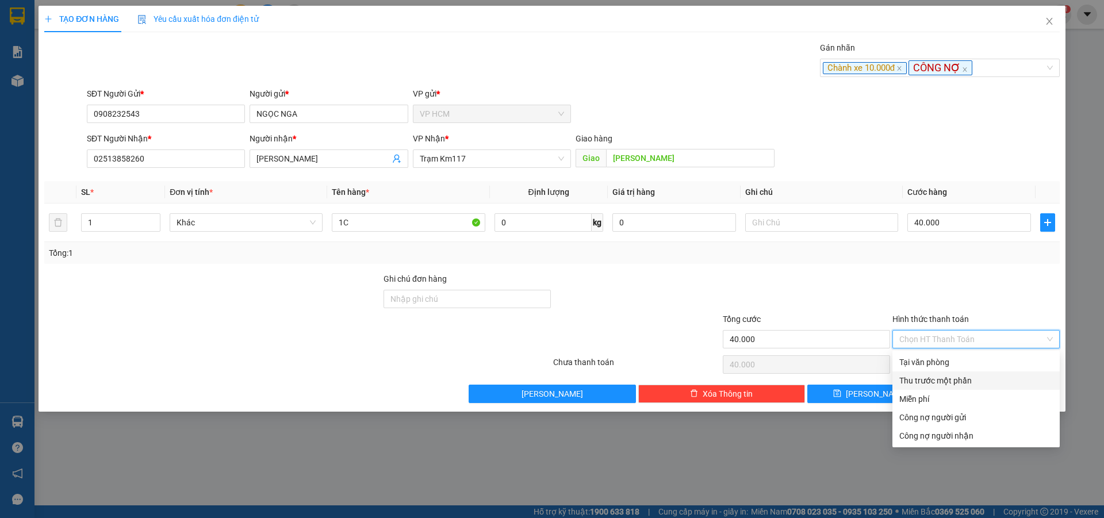
click at [944, 381] on div "Thu trước một phần" at bounding box center [977, 380] width 154 height 13
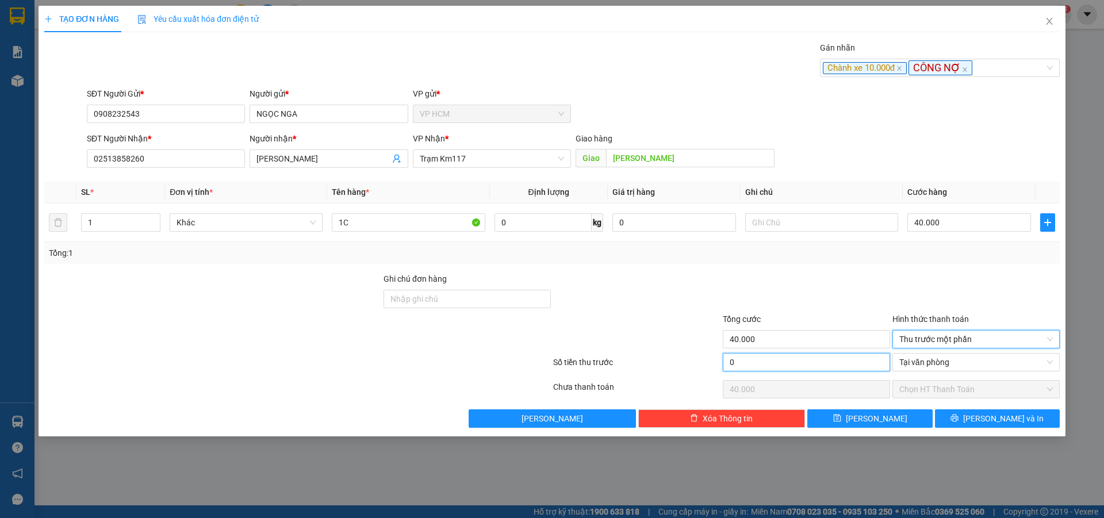
click at [809, 370] on input "0" at bounding box center [806, 362] width 167 height 18
type input "1"
type input "39.999"
type input "10"
type input "39.990"
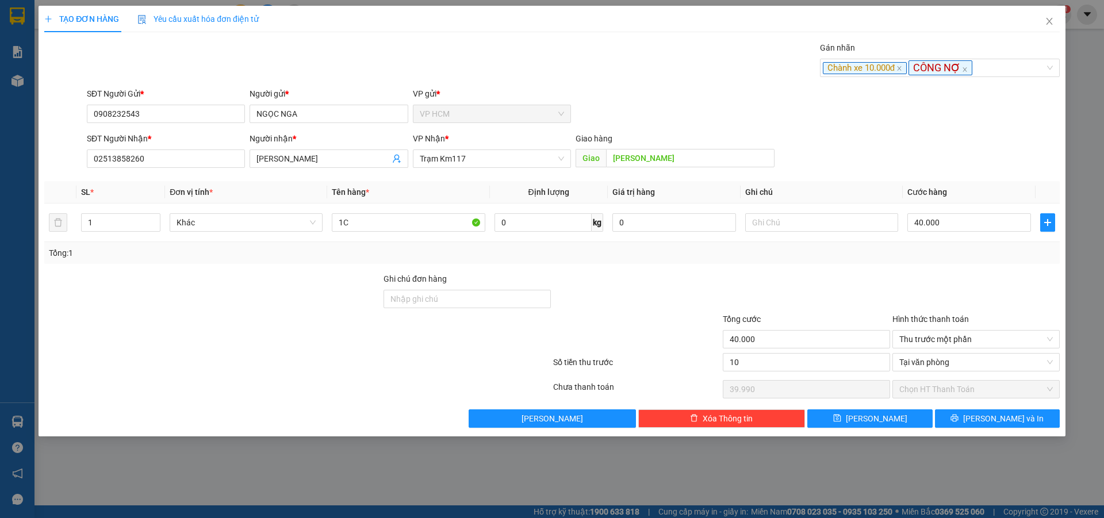
type input "10.000"
type input "30.000"
click at [834, 285] on div at bounding box center [807, 293] width 170 height 40
click at [1009, 425] on span "[PERSON_NAME] và In" at bounding box center [1004, 418] width 81 height 13
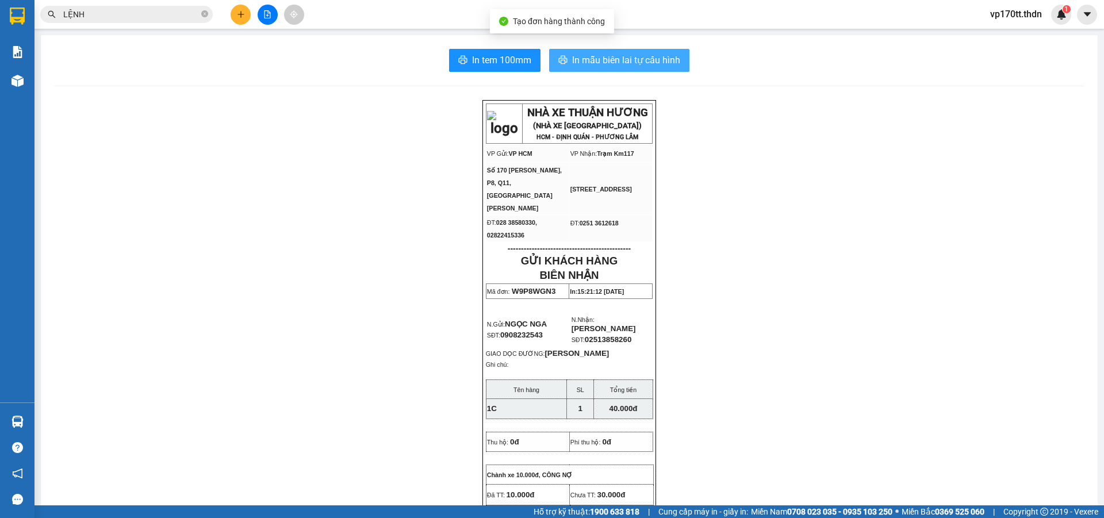
click at [632, 68] on button "In mẫu biên lai tự cấu hình" at bounding box center [619, 60] width 140 height 23
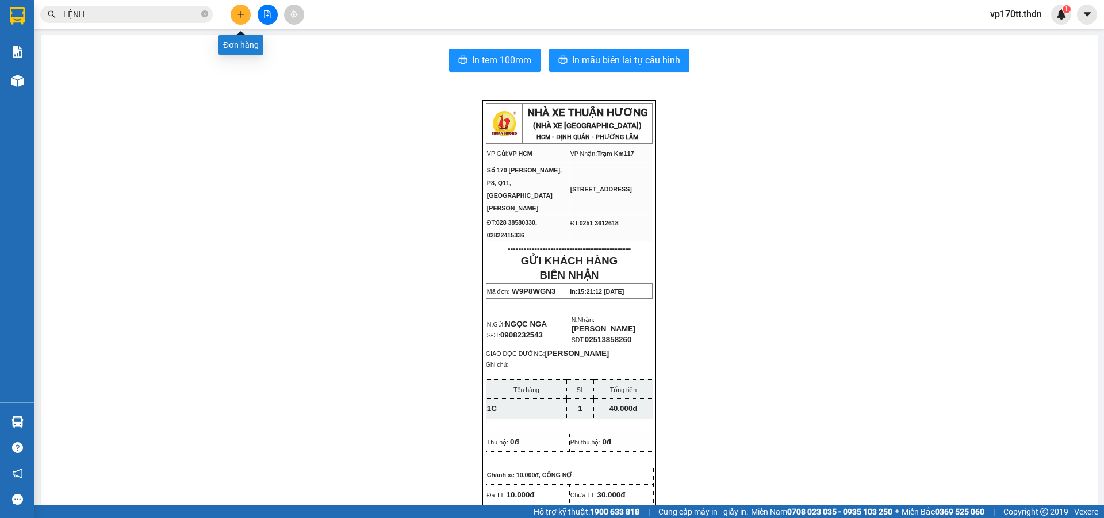
click at [238, 12] on icon "plus" at bounding box center [241, 14] width 8 height 8
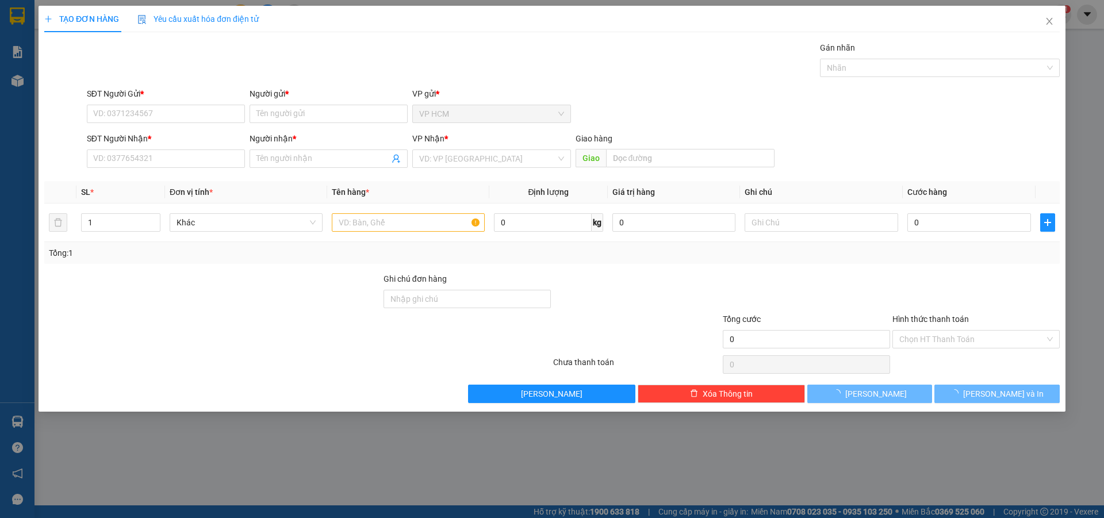
click at [318, 95] on div "Người gửi *" at bounding box center [329, 93] width 158 height 13
click at [318, 105] on input "Người gửi *" at bounding box center [329, 114] width 158 height 18
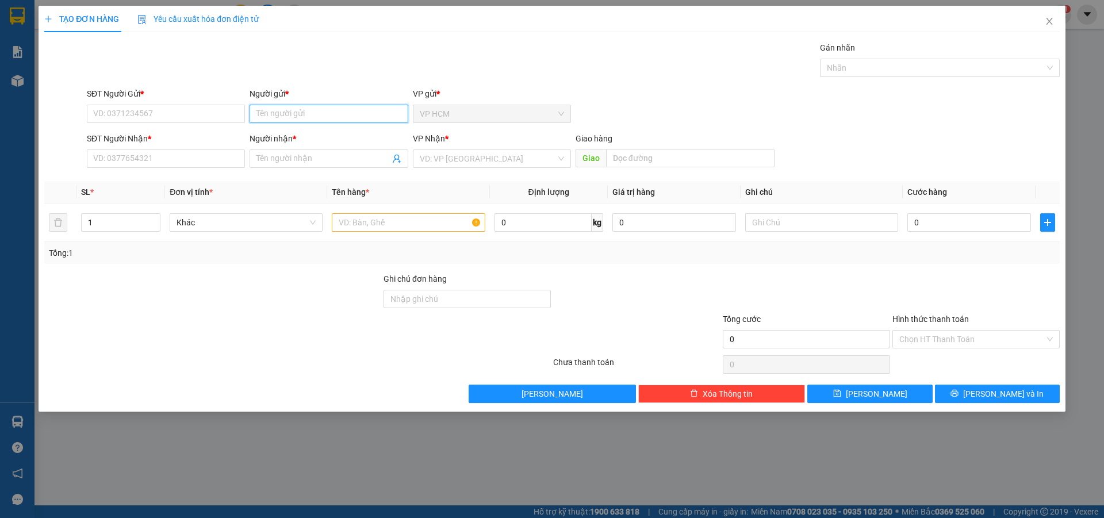
click at [329, 114] on input "Người gửi *" at bounding box center [329, 114] width 158 height 18
type input "NGỌC MƯA"
click at [333, 134] on div "NGỌC MƯA - 0907951997" at bounding box center [329, 137] width 144 height 13
type input "0907951997"
type input "NGỌC MƯA"
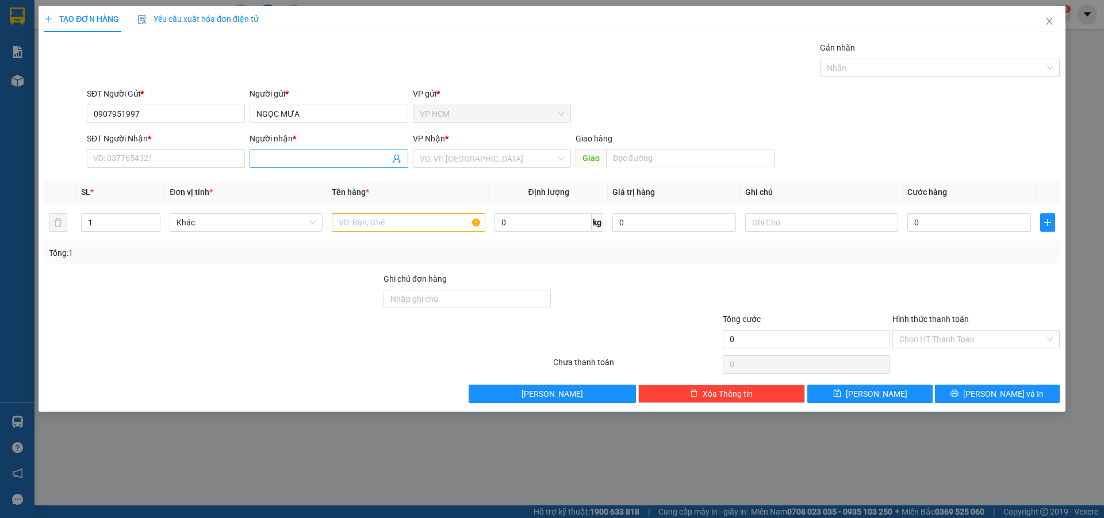
click at [398, 155] on icon "user-add" at bounding box center [396, 158] width 9 height 9
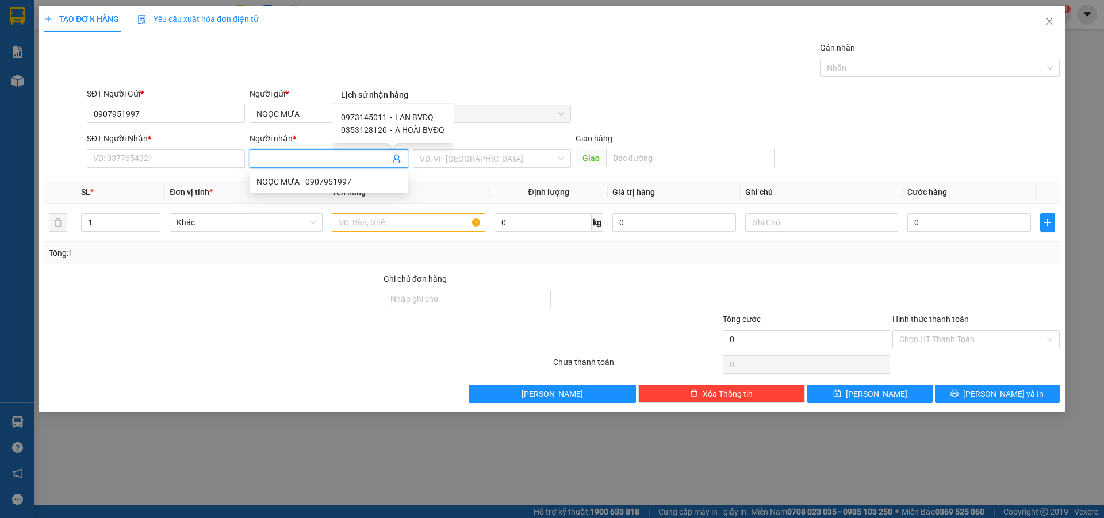
click at [402, 114] on span "LAN BVDQ" at bounding box center [414, 117] width 39 height 9
type input "0973145011"
type input "LAN BVDQ"
type input "BỆNH VIỆN ĐQ"
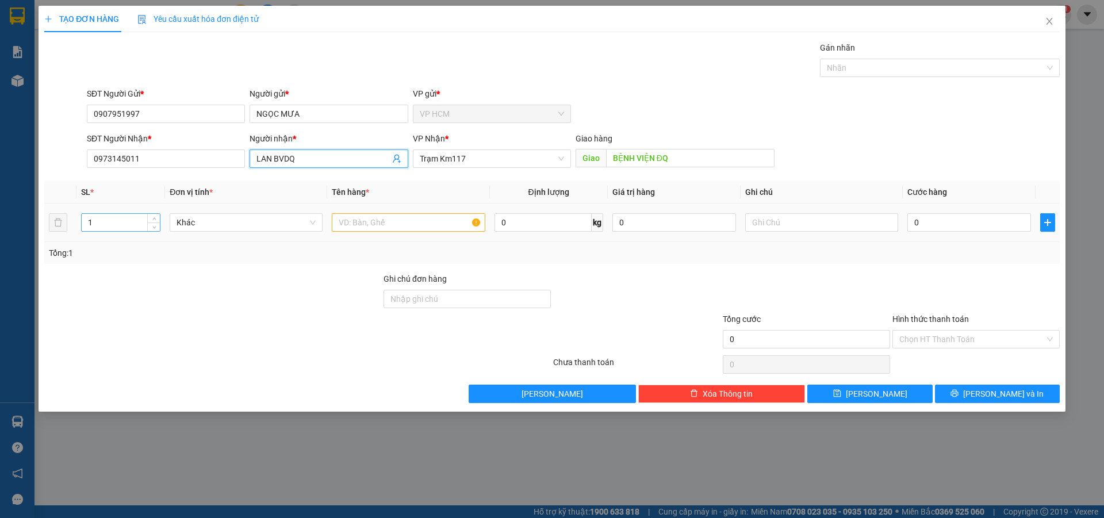
click at [123, 224] on input "1" at bounding box center [121, 222] width 78 height 17
type input "2"
click at [389, 222] on input "text" at bounding box center [408, 222] width 153 height 18
click at [974, 57] on div "Gán nhãn" at bounding box center [940, 49] width 240 height 17
click at [926, 80] on div "Gán nhãn Nhãn" at bounding box center [940, 61] width 240 height 40
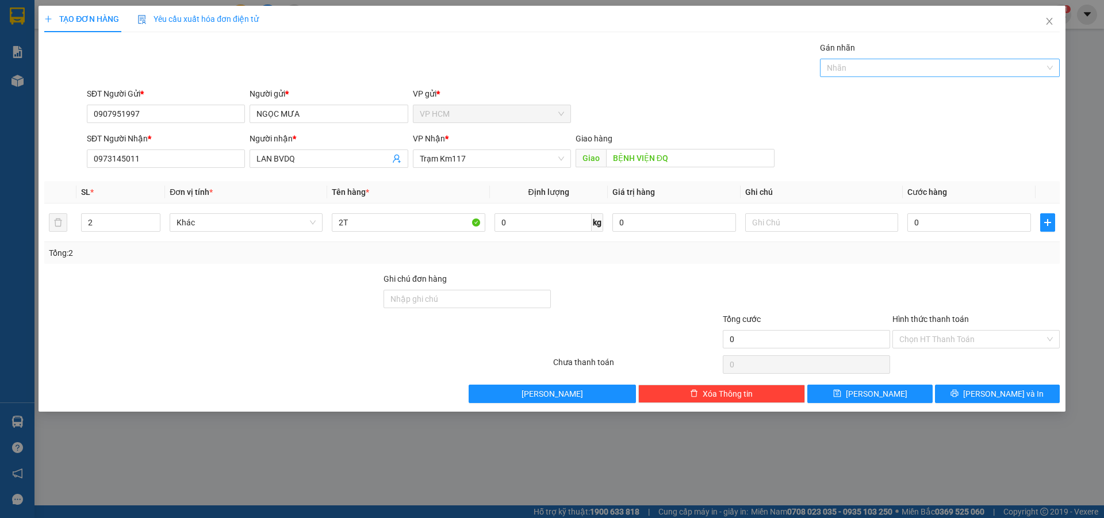
click at [912, 70] on div at bounding box center [934, 68] width 223 height 14
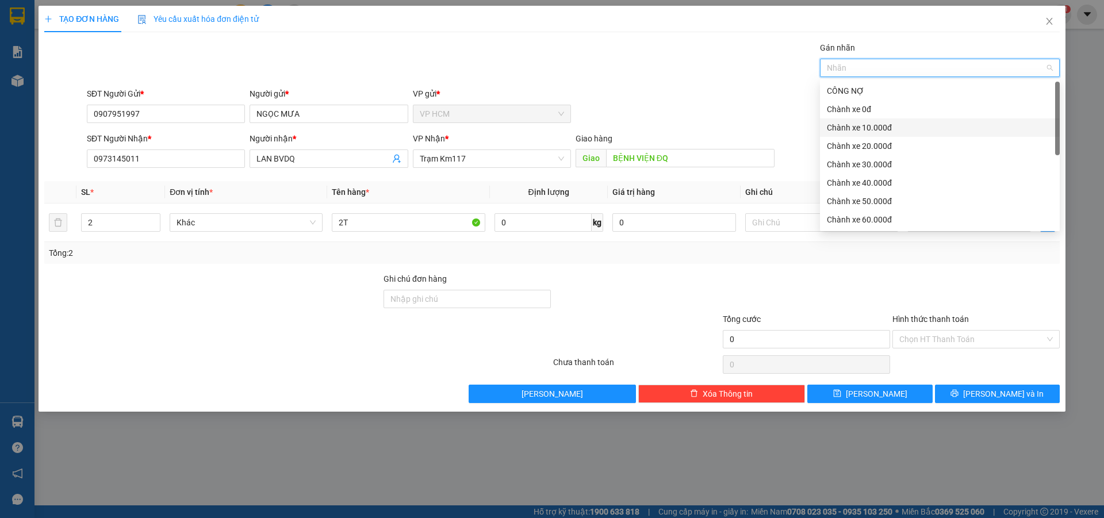
click at [875, 131] on div "Chành xe 10.000đ" at bounding box center [940, 127] width 226 height 13
click at [652, 98] on div "SĐT Người Gửi * 0907951997 Người gửi * NGỌC MƯA VP gửi * VP HCM" at bounding box center [574, 107] width 978 height 40
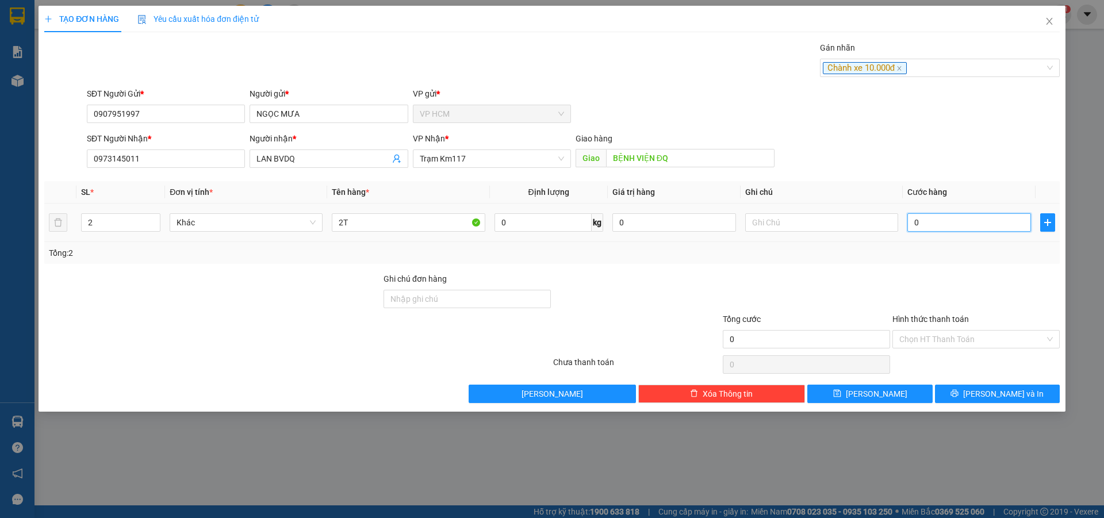
click at [934, 224] on input "0" at bounding box center [970, 222] width 124 height 18
click at [917, 62] on div "Chành xe 10.000đ" at bounding box center [934, 68] width 223 height 14
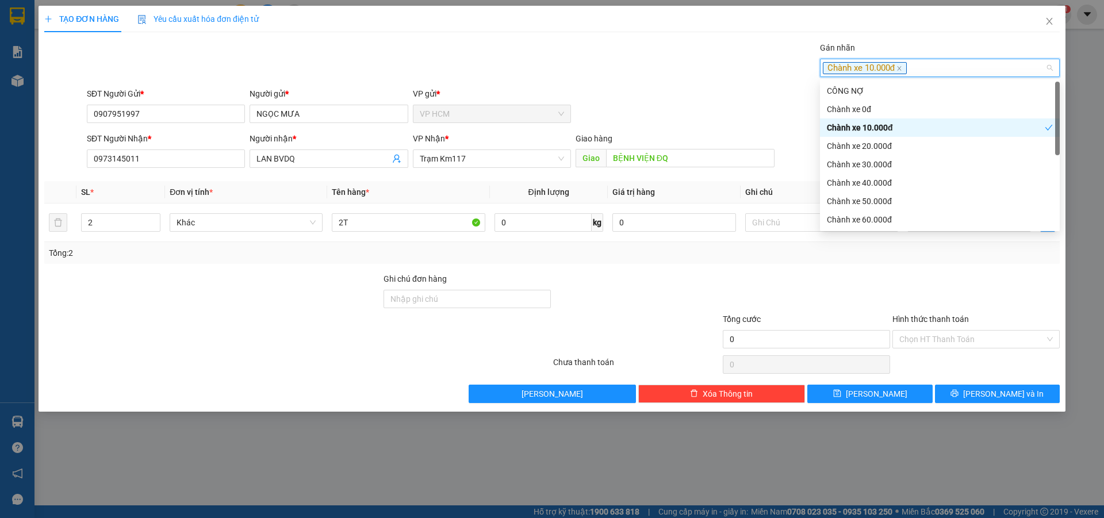
click at [892, 122] on div "Chành xe 10.000đ" at bounding box center [936, 127] width 218 height 13
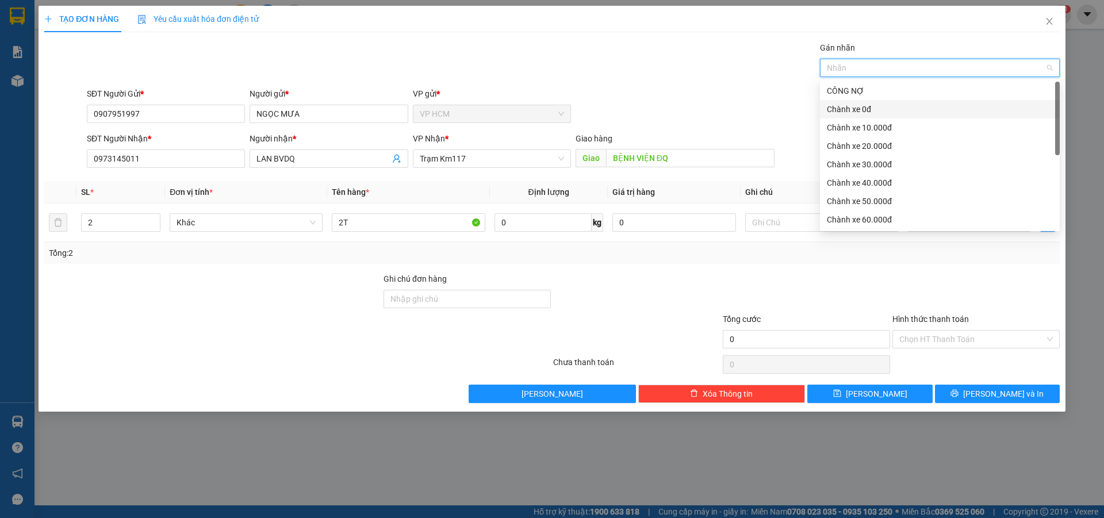
click at [886, 105] on div "Chành xe 0đ" at bounding box center [940, 109] width 226 height 13
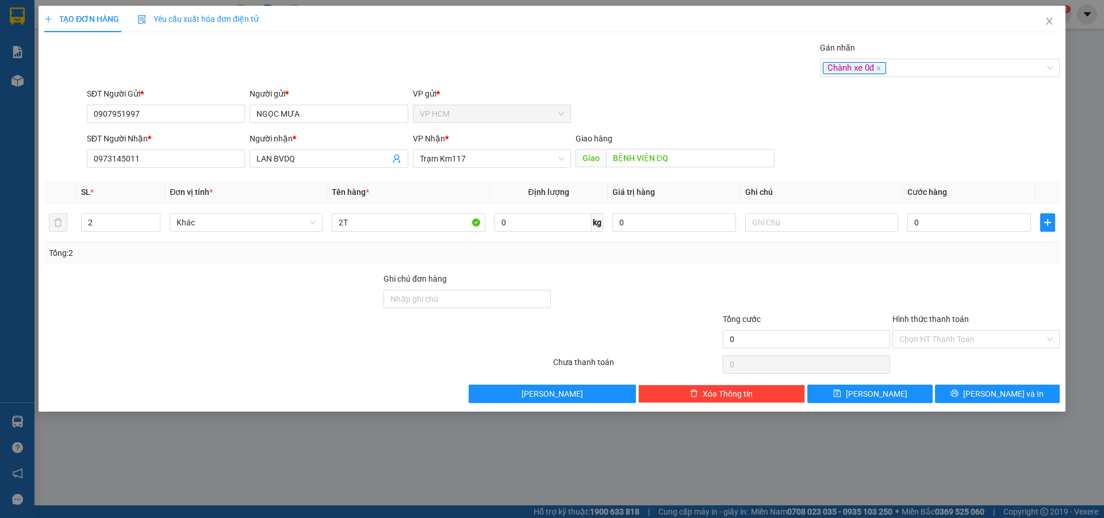
click at [761, 88] on div "SĐT Người Gửi * 0907951997 Người gửi * NGỌC MƯA VP gửi * VP HCM" at bounding box center [574, 107] width 978 height 40
click at [946, 228] on input "0" at bounding box center [970, 222] width 124 height 18
click at [946, 228] on input "7" at bounding box center [970, 222] width 124 height 18
click at [949, 247] on div "Tổng: 2" at bounding box center [552, 253] width 1007 height 13
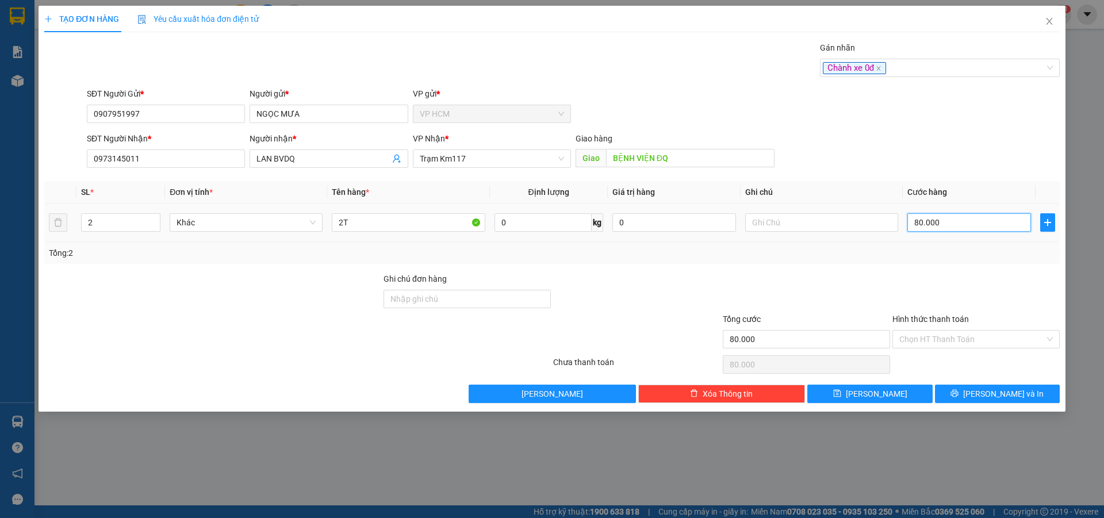
click at [949, 226] on input "80.000" at bounding box center [970, 222] width 124 height 18
click at [950, 270] on div "Transit Pickup Surcharge Ids Transit Deliver Surcharge Ids Transit Deliver Surc…" at bounding box center [552, 222] width 1016 height 362
click at [949, 335] on input "Hình thức thanh toán" at bounding box center [973, 339] width 146 height 17
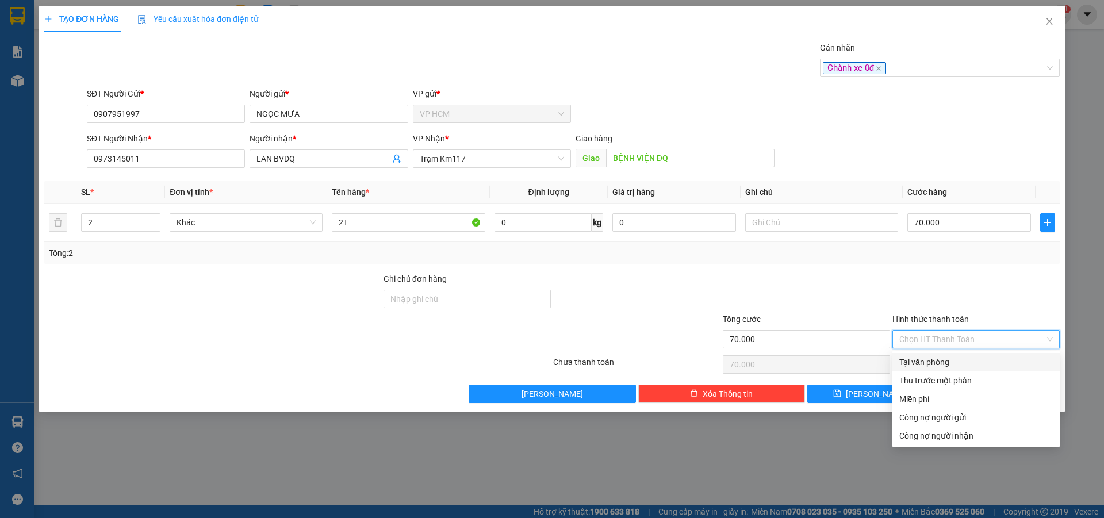
click at [950, 361] on div "Tại văn phòng" at bounding box center [977, 362] width 154 height 13
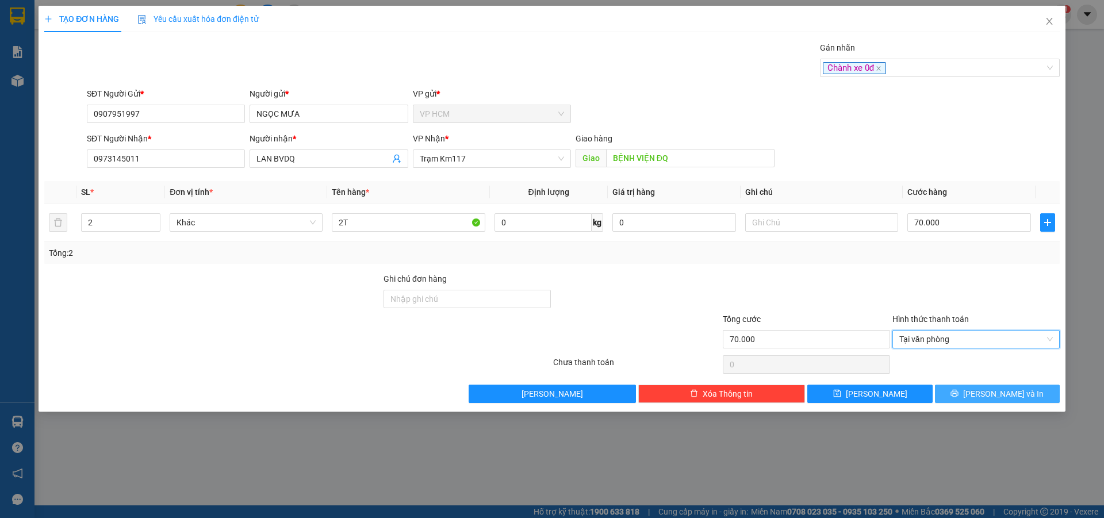
click at [973, 389] on button "[PERSON_NAME] và In" at bounding box center [997, 394] width 125 height 18
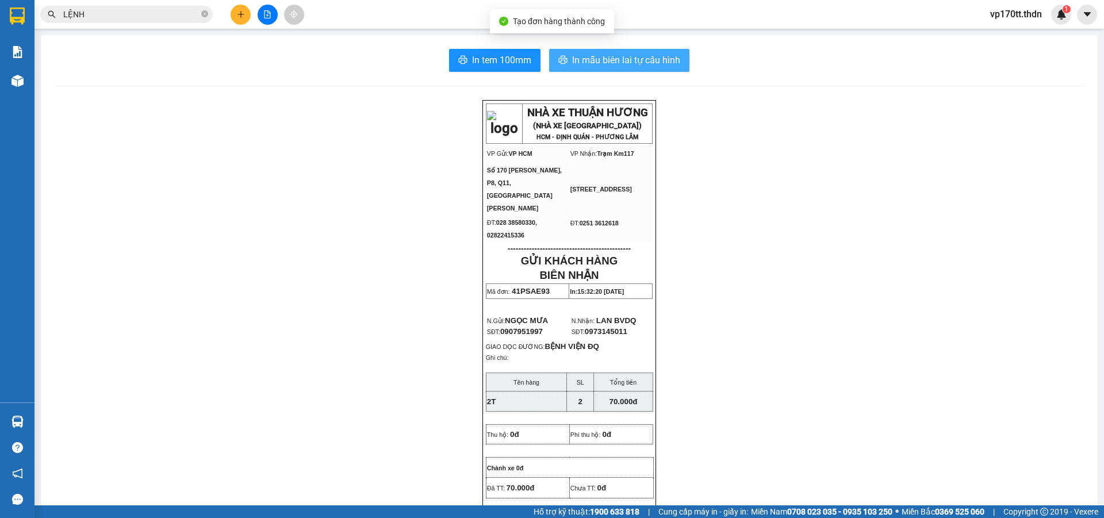
click at [622, 66] on span "In mẫu biên lai tự cấu hình" at bounding box center [626, 60] width 108 height 14
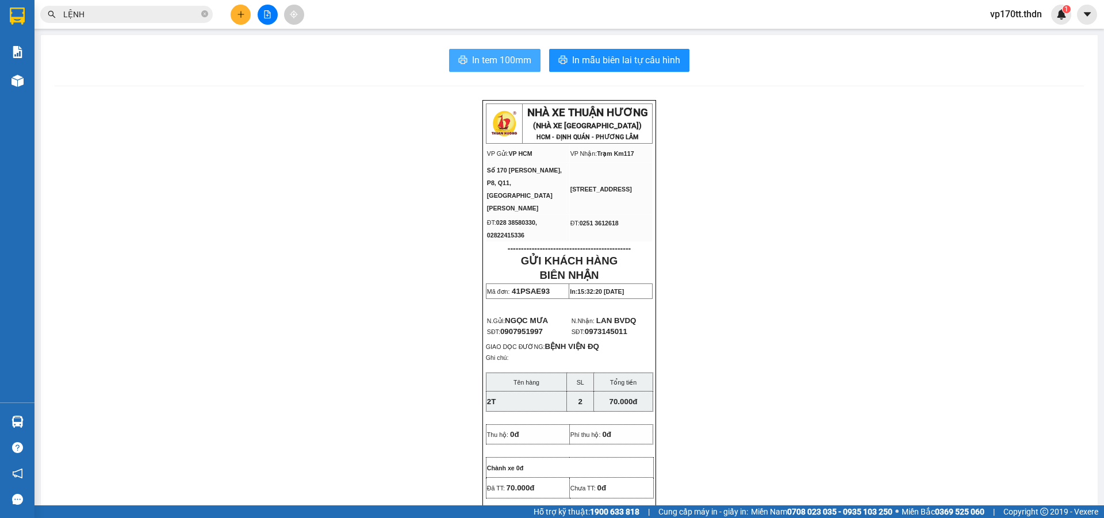
click at [464, 62] on button "In tem 100mm" at bounding box center [494, 60] width 91 height 23
click at [244, 10] on button at bounding box center [241, 15] width 20 height 20
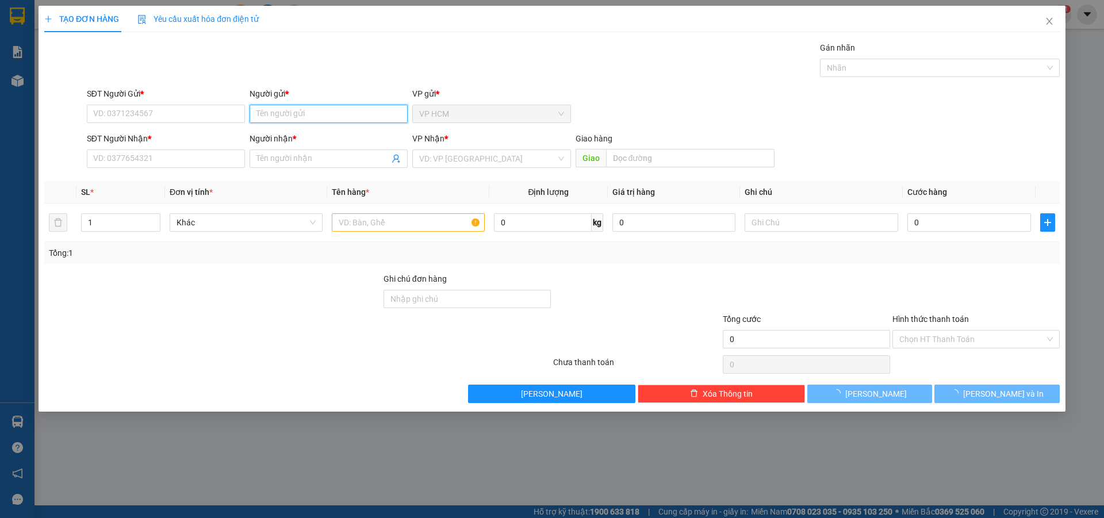
click at [288, 115] on input "Người gửi *" at bounding box center [329, 114] width 158 height 18
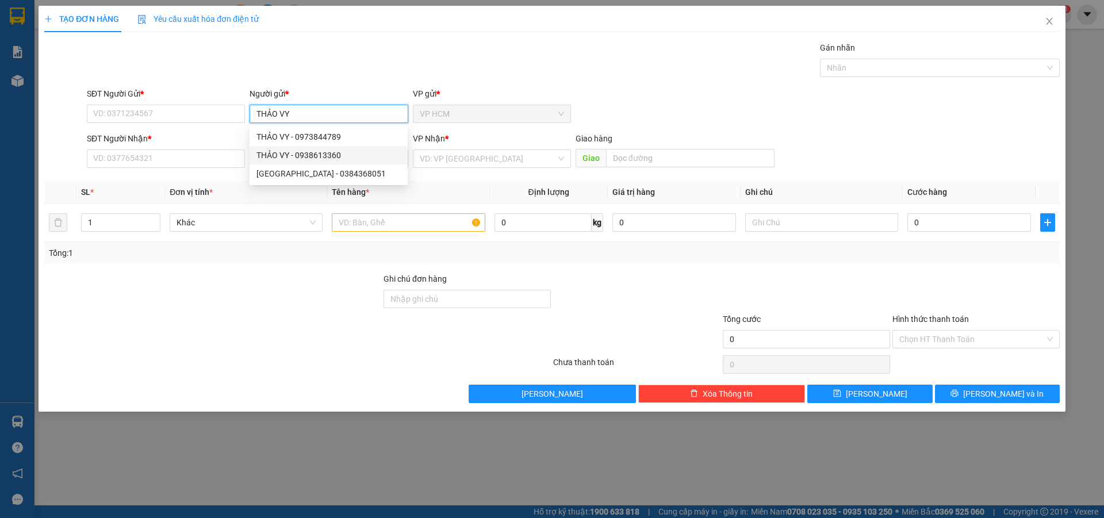
click at [327, 155] on div "THẢO VY - 0938613360" at bounding box center [329, 155] width 144 height 13
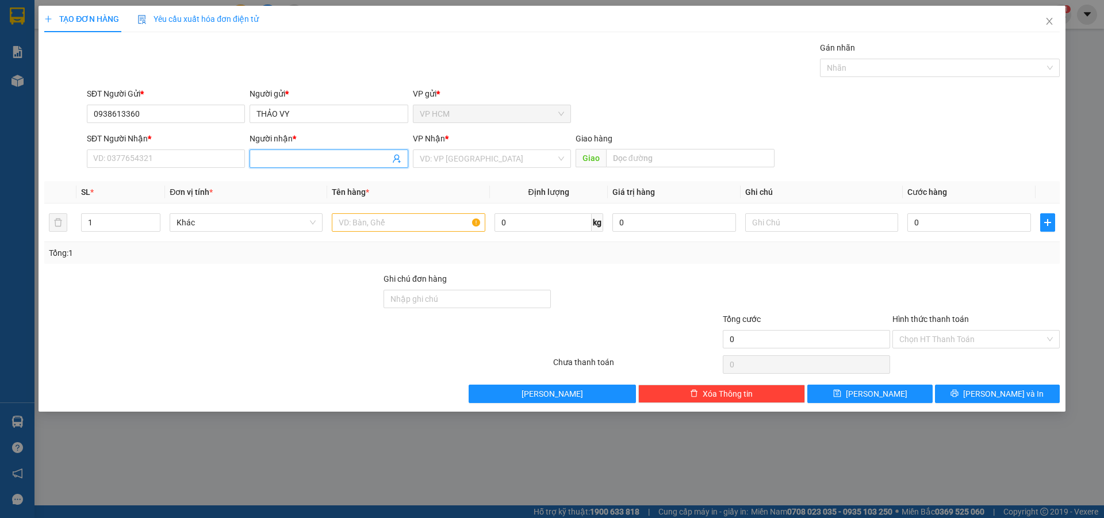
click at [393, 159] on icon "user-add" at bounding box center [396, 158] width 9 height 9
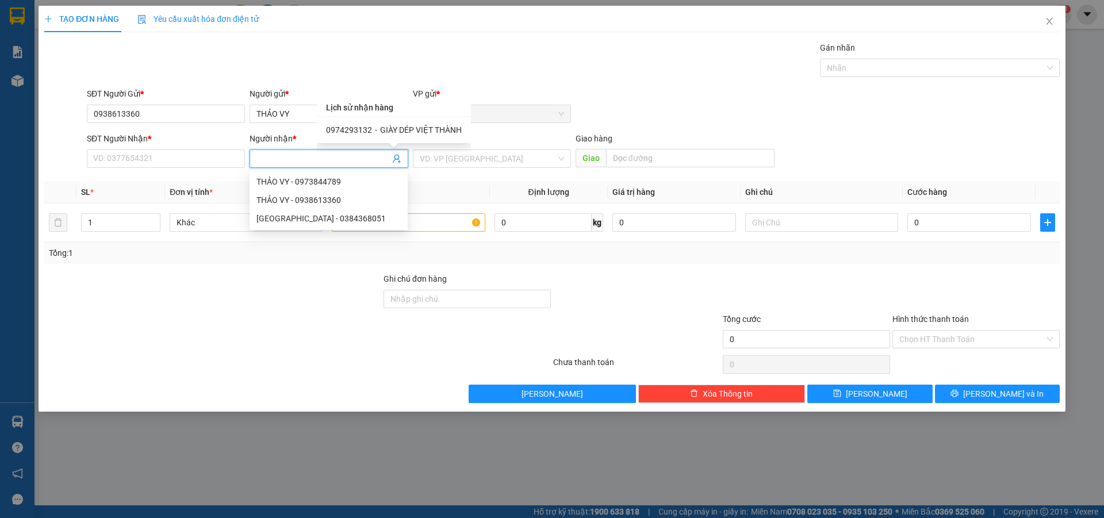
click at [397, 125] on span "GIÀY DÉP VIỆT THÀNH" at bounding box center [421, 129] width 82 height 9
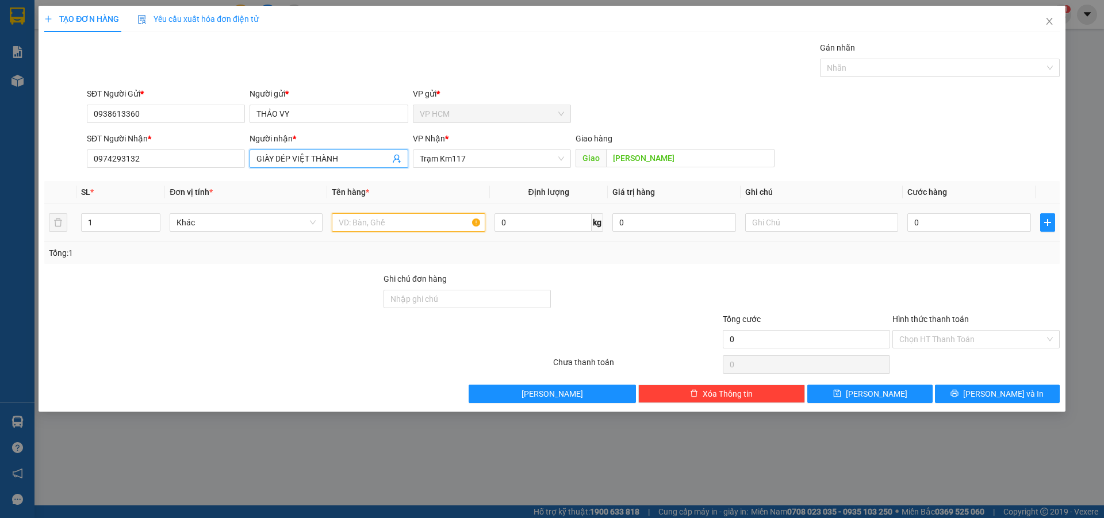
click at [446, 220] on input "text" at bounding box center [408, 222] width 153 height 18
click at [904, 63] on div at bounding box center [934, 68] width 223 height 14
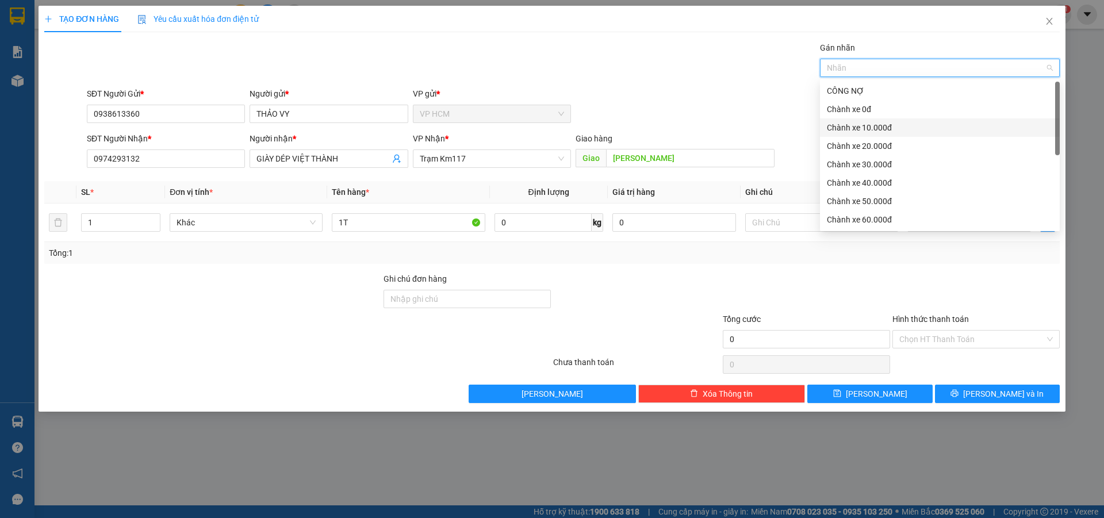
click at [877, 129] on div "Chành xe 10.000đ" at bounding box center [940, 127] width 226 height 13
drag, startPoint x: 655, startPoint y: 85, endPoint x: 943, endPoint y: 243, distance: 328.8
click at [656, 86] on div "Transit Pickup Surcharge Ids Transit Deliver Surcharge Ids Transit Deliver Surc…" at bounding box center [552, 222] width 1016 height 362
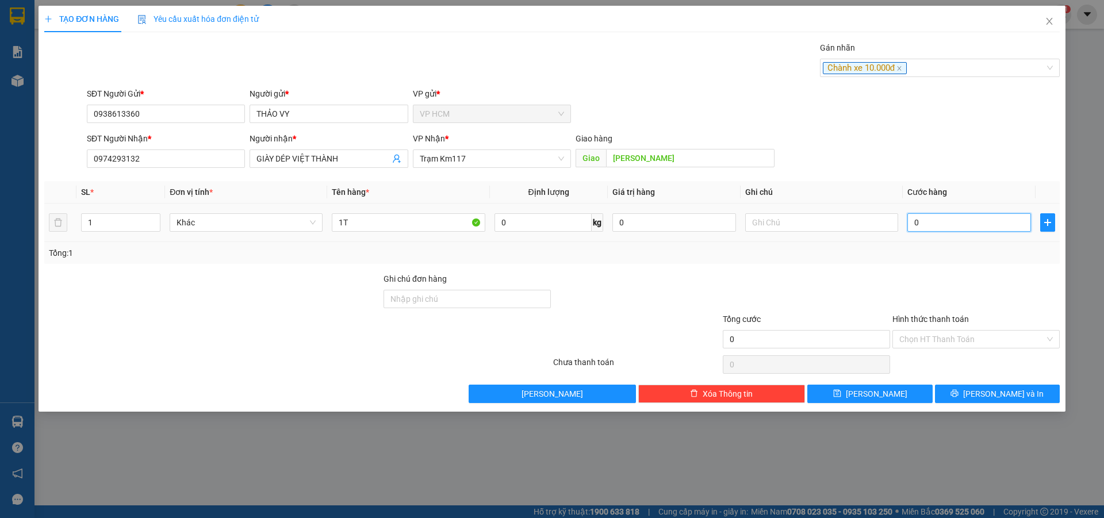
click at [973, 220] on input "0" at bounding box center [970, 222] width 124 height 18
drag, startPoint x: 955, startPoint y: 265, endPoint x: 939, endPoint y: 332, distance: 69.6
click at [954, 266] on div "Transit Pickup Surcharge Ids Transit Deliver Surcharge Ids Transit Deliver Surc…" at bounding box center [552, 222] width 1016 height 362
click at [939, 335] on input "Hình thức thanh toán" at bounding box center [973, 339] width 146 height 17
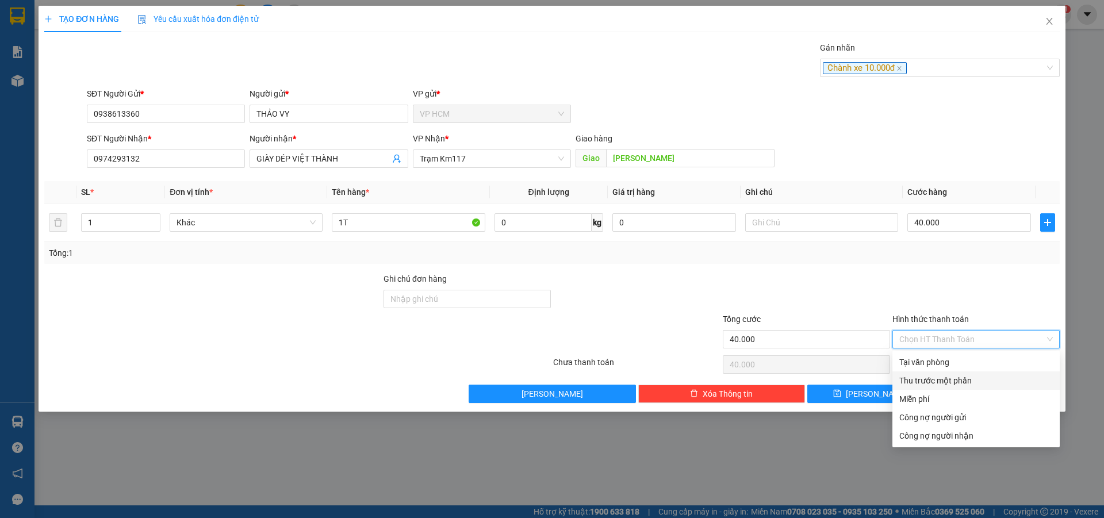
click at [894, 379] on div "Thu trước một phần" at bounding box center [976, 381] width 167 height 18
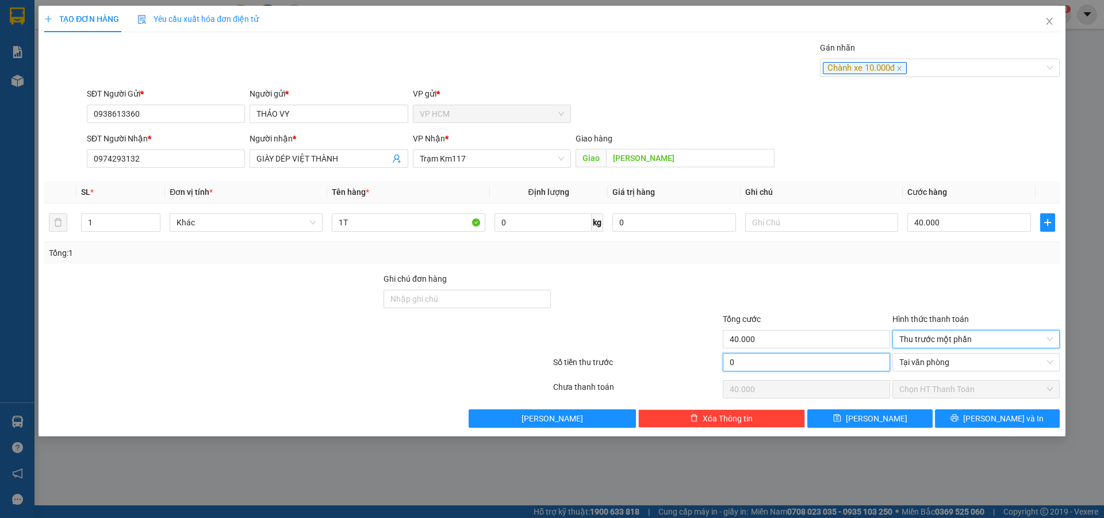
click at [793, 368] on input "0" at bounding box center [806, 362] width 167 height 18
drag, startPoint x: 802, startPoint y: 288, endPoint x: 916, endPoint y: 390, distance: 153.2
click at [802, 288] on div at bounding box center [807, 293] width 170 height 40
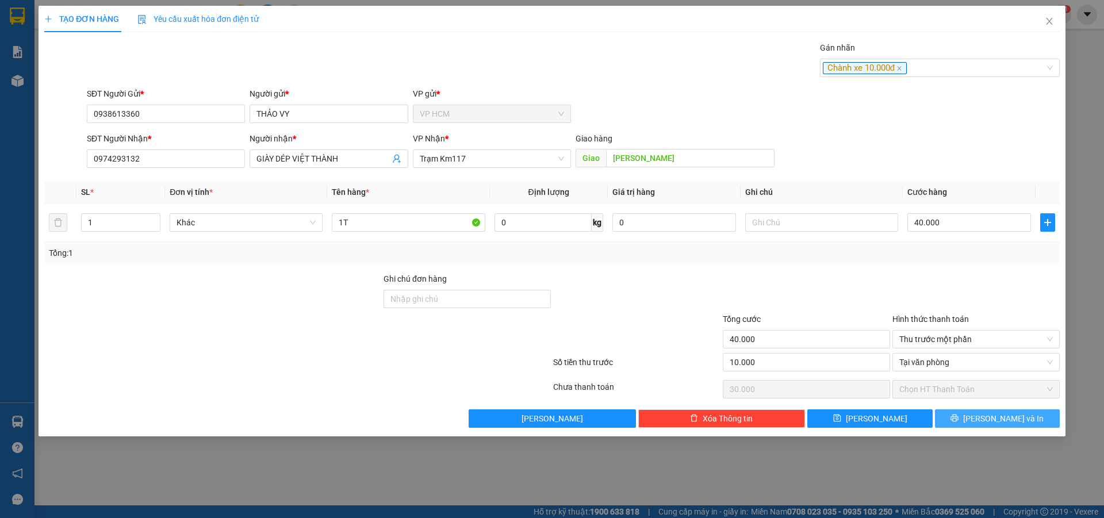
click at [961, 415] on button "[PERSON_NAME] và In" at bounding box center [997, 419] width 125 height 18
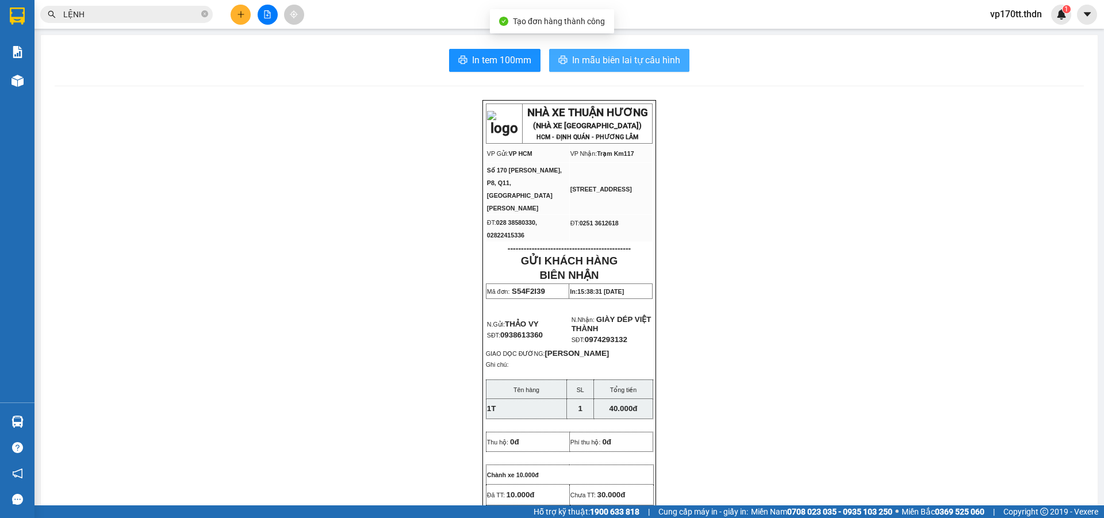
click at [603, 52] on button "In mẫu biên lai tự cấu hình" at bounding box center [619, 60] width 140 height 23
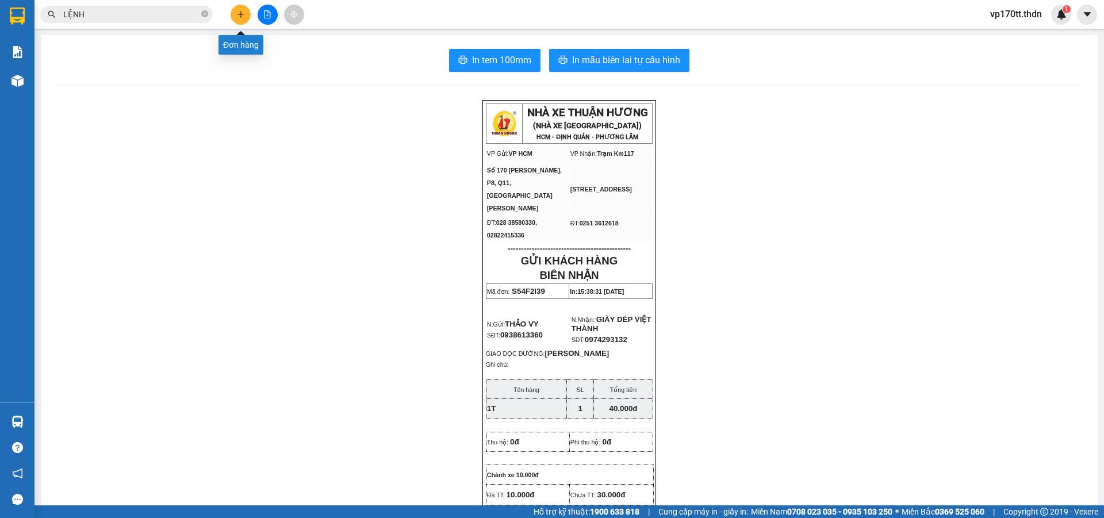
click at [244, 16] on icon "plus" at bounding box center [241, 14] width 8 height 8
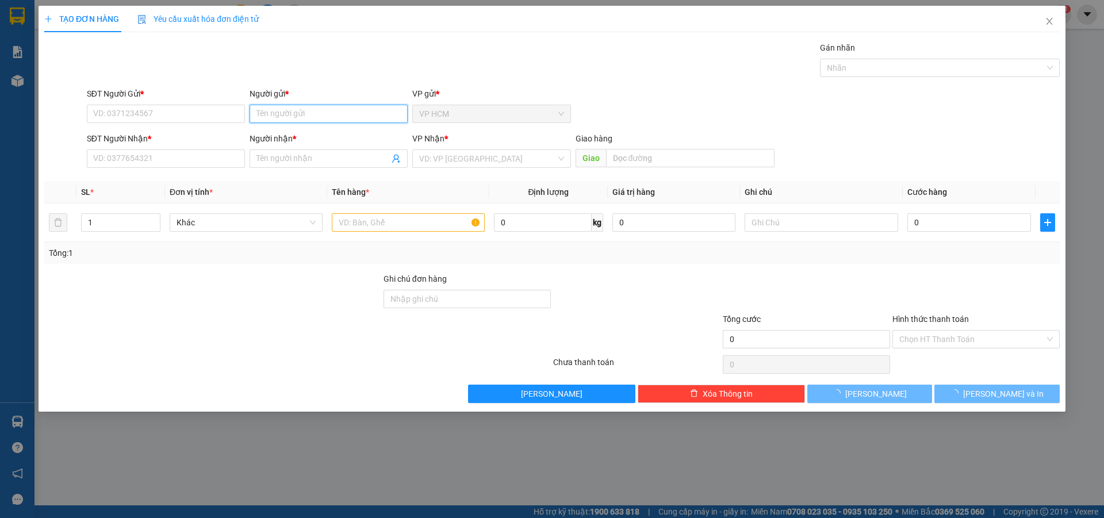
click at [311, 117] on input "Người gửi *" at bounding box center [329, 114] width 158 height 18
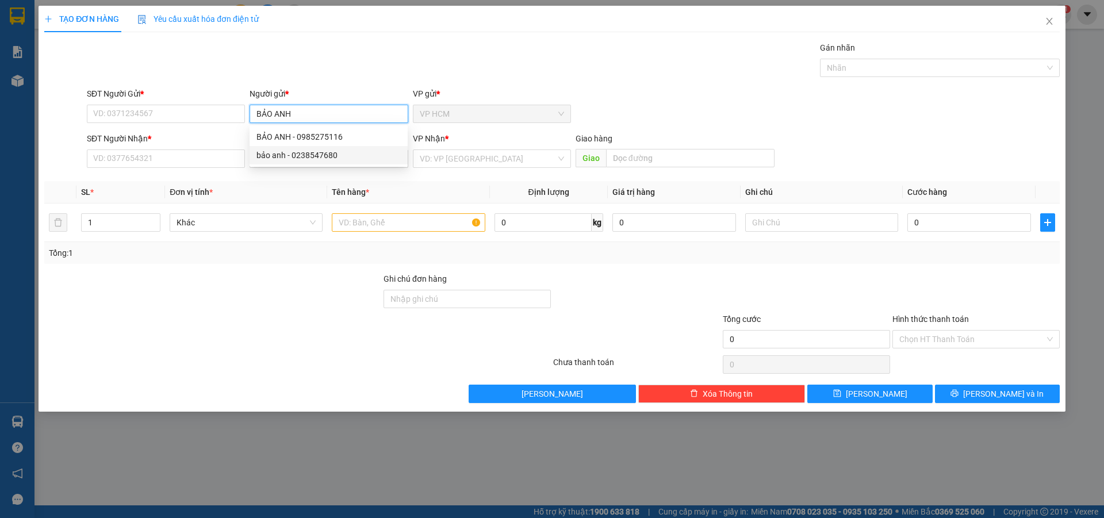
click at [331, 160] on div "bảo anh - 0238547680" at bounding box center [329, 155] width 144 height 13
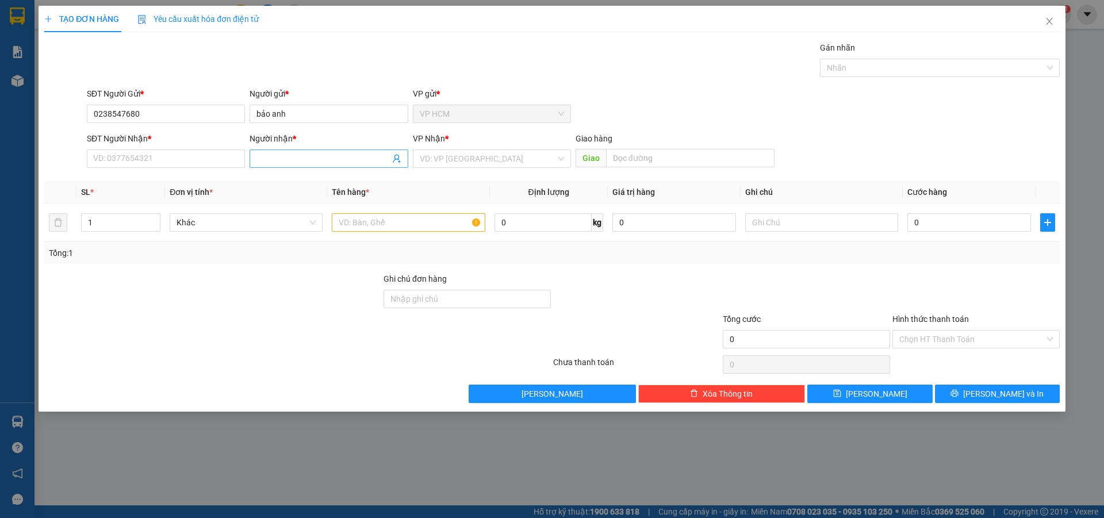
click at [399, 156] on icon "user-add" at bounding box center [396, 158] width 9 height 9
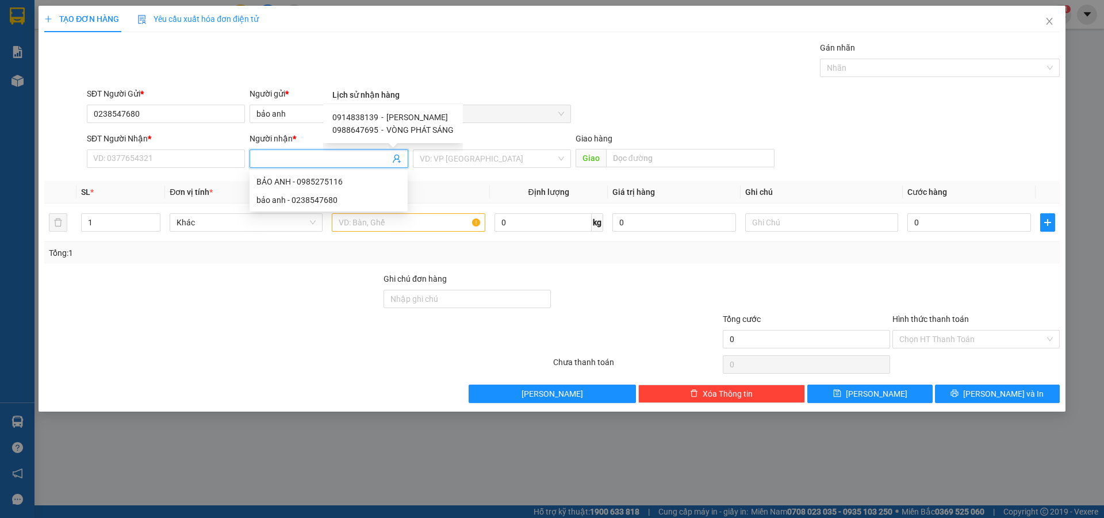
click at [397, 116] on span "[PERSON_NAME]" at bounding box center [418, 117] width 62 height 9
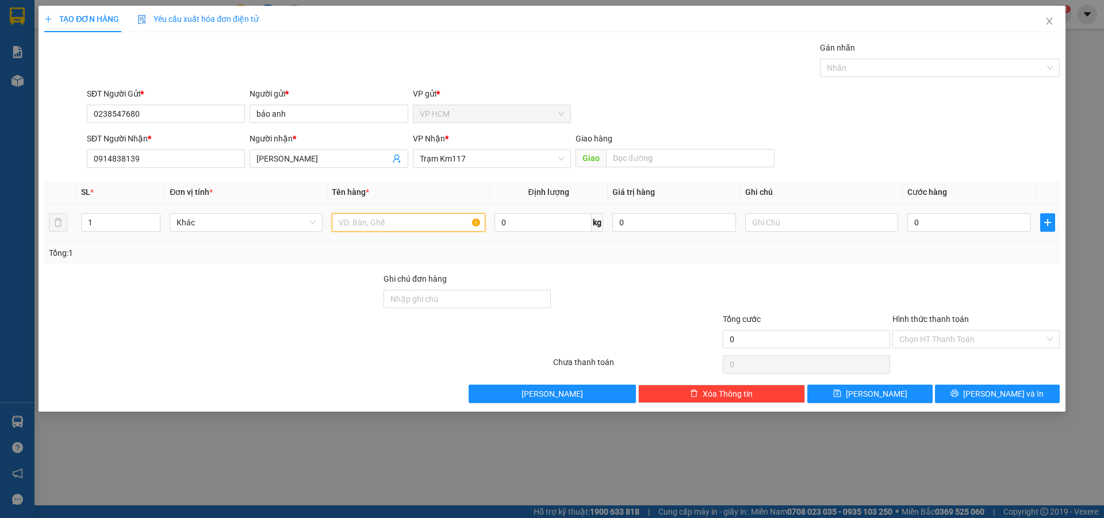
click at [403, 222] on input "text" at bounding box center [408, 222] width 153 height 18
click at [931, 58] on div "Gán nhãn" at bounding box center [940, 49] width 240 height 17
click at [889, 64] on div at bounding box center [934, 68] width 223 height 14
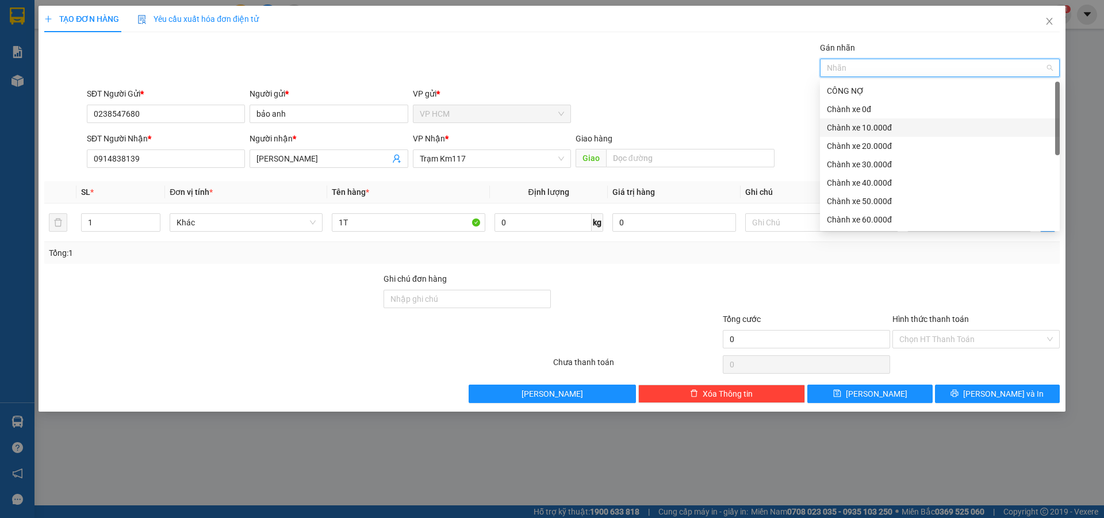
click at [881, 132] on div "Chành xe 10.000đ" at bounding box center [940, 127] width 226 height 13
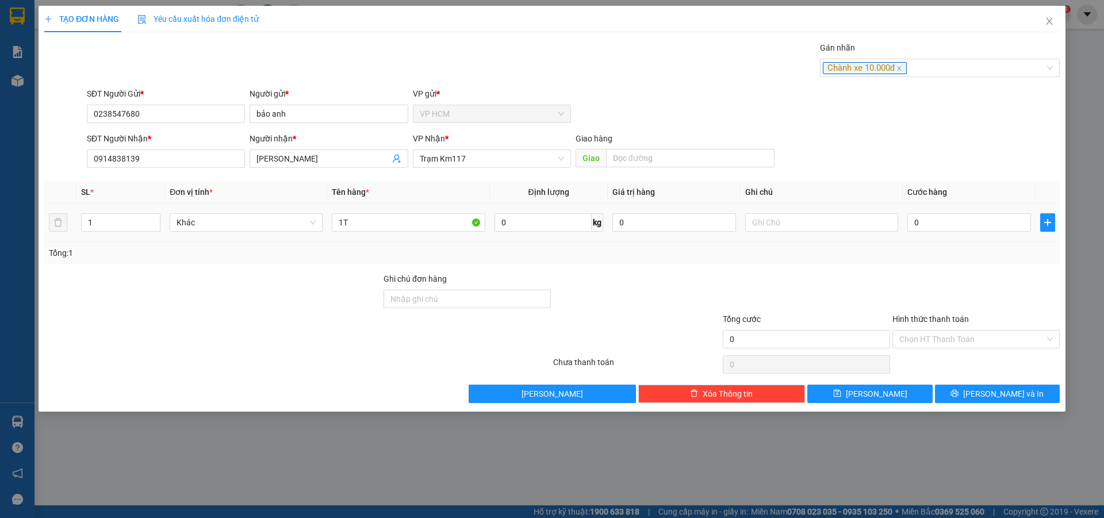
drag, startPoint x: 637, startPoint y: 72, endPoint x: 850, endPoint y: 213, distance: 255.4
click at [636, 72] on div "Gán nhãn Chành xe 10.000đ" at bounding box center [574, 61] width 978 height 40
click at [941, 224] on input "0" at bounding box center [970, 222] width 124 height 18
drag, startPoint x: 915, startPoint y: 276, endPoint x: 910, endPoint y: 346, distance: 70.9
click at [915, 278] on div at bounding box center [977, 293] width 170 height 40
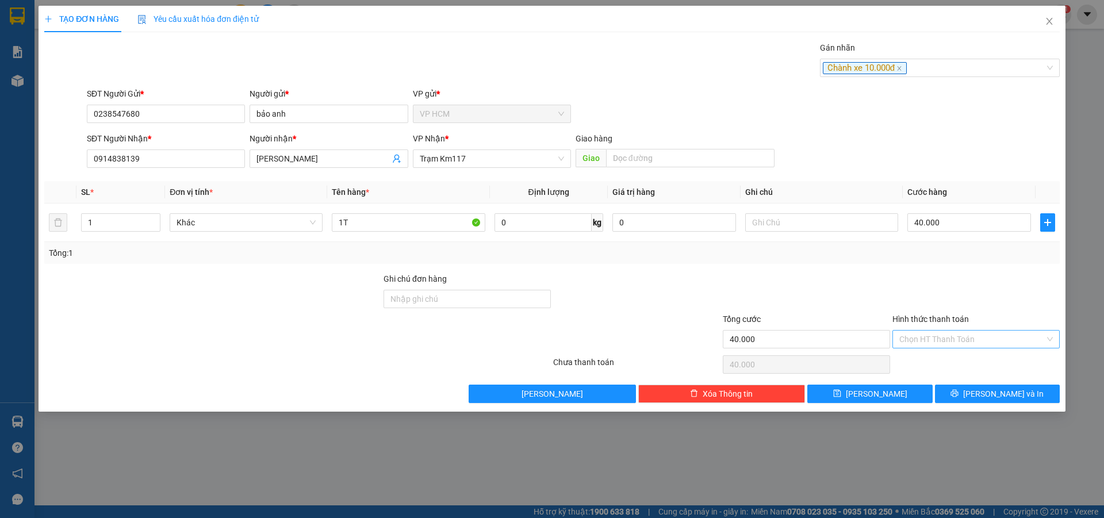
click at [910, 346] on input "Hình thức thanh toán" at bounding box center [973, 339] width 146 height 17
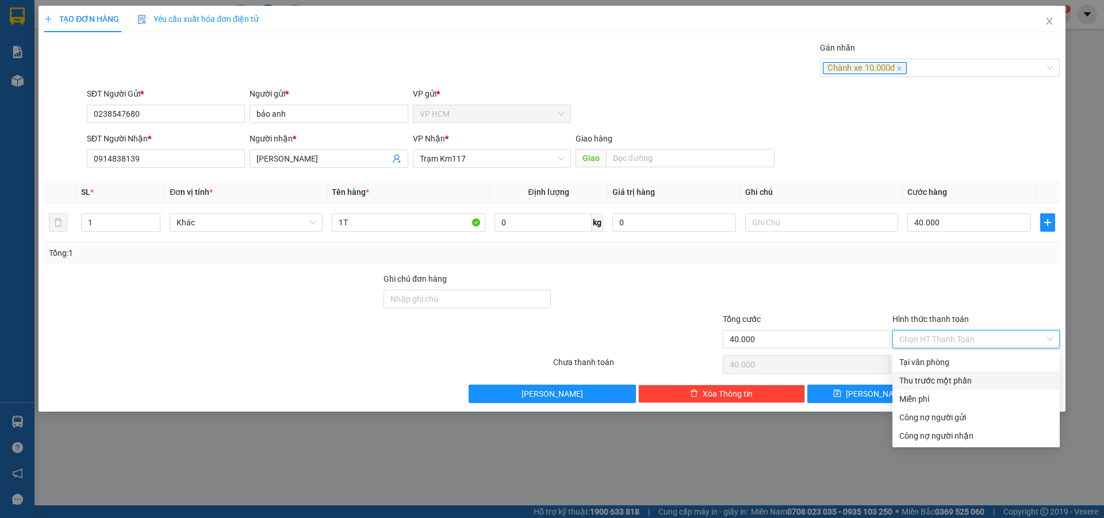
click at [910, 380] on div "Thu trước một phần" at bounding box center [977, 380] width 154 height 13
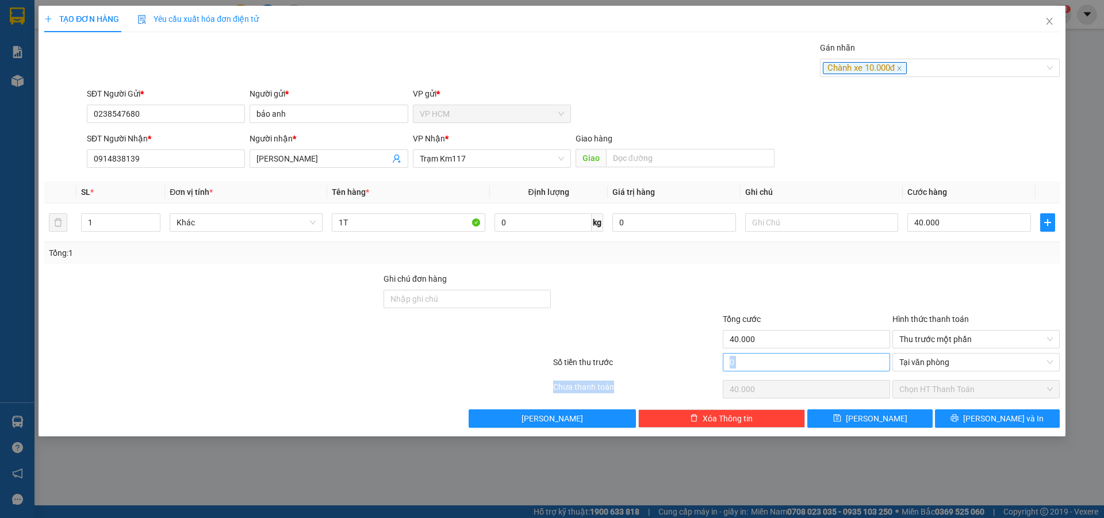
drag, startPoint x: 811, startPoint y: 377, endPoint x: 805, endPoint y: 354, distance: 23.7
click at [810, 376] on div "Transit Pickup Surcharge Ids Transit Deliver Surcharge Ids Transit Deliver Surc…" at bounding box center [552, 234] width 1016 height 387
click at [804, 354] on input "0" at bounding box center [806, 362] width 167 height 18
drag, startPoint x: 804, startPoint y: 261, endPoint x: 820, endPoint y: 277, distance: 22.4
click at [804, 261] on div "Tổng: 1" at bounding box center [552, 253] width 1016 height 22
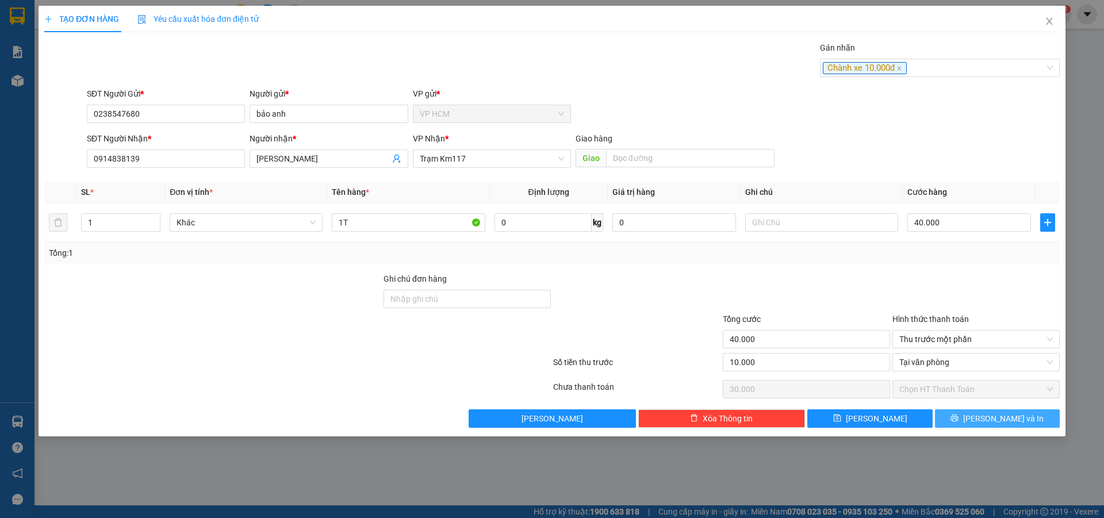
click at [967, 413] on button "[PERSON_NAME] và In" at bounding box center [997, 419] width 125 height 18
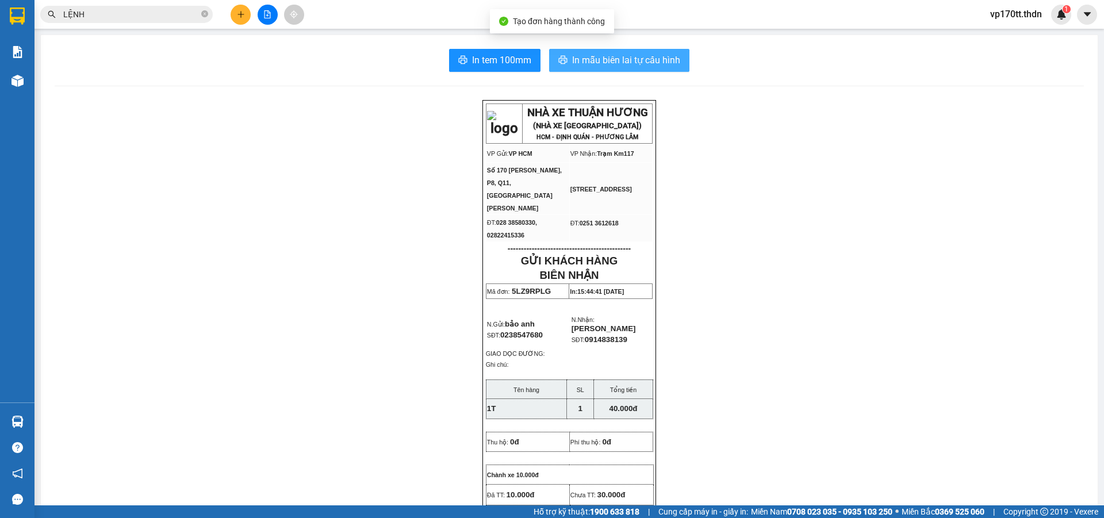
click at [589, 58] on span "In mẫu biên lai tự cấu hình" at bounding box center [626, 60] width 108 height 14
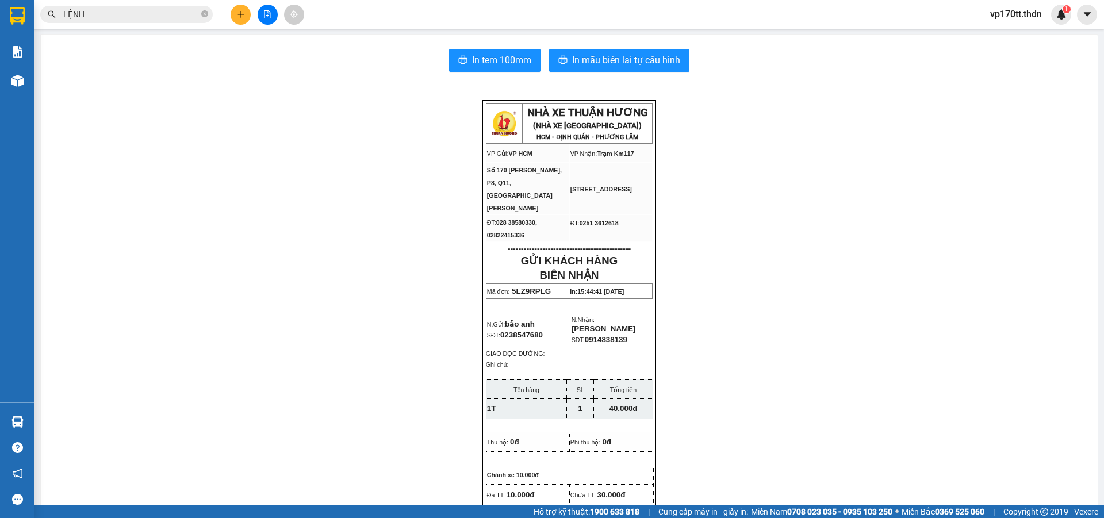
click at [167, 22] on span "LỆNH" at bounding box center [126, 14] width 173 height 17
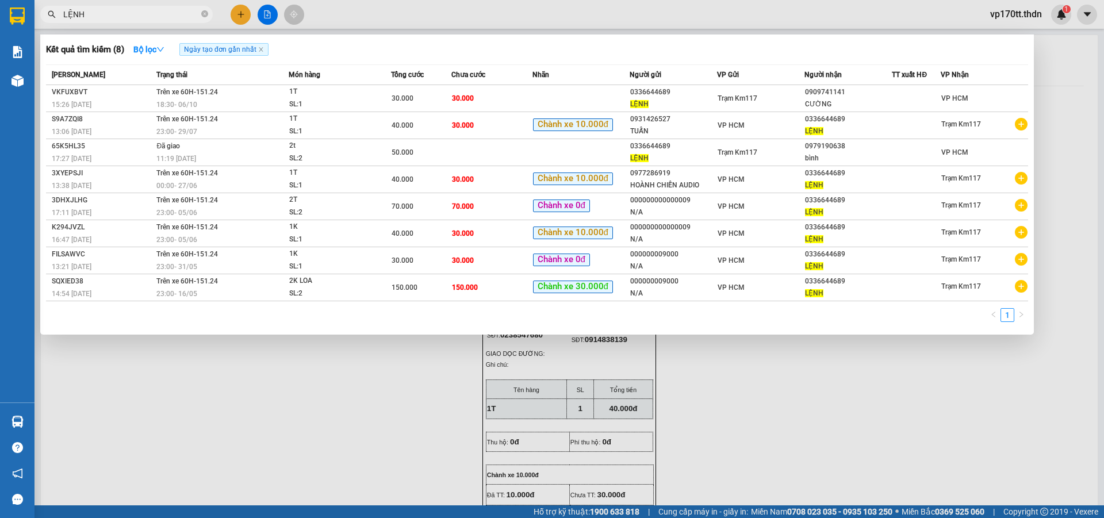
click at [166, 18] on input "LỆNH" at bounding box center [131, 14] width 136 height 13
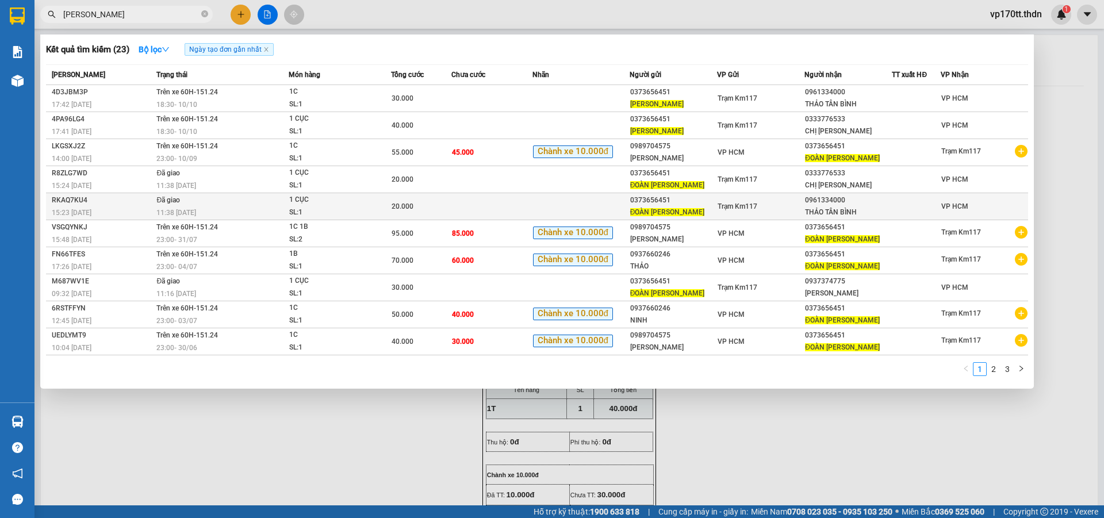
click at [872, 215] on div "THẢO TÂN BÌNH" at bounding box center [848, 213] width 86 height 12
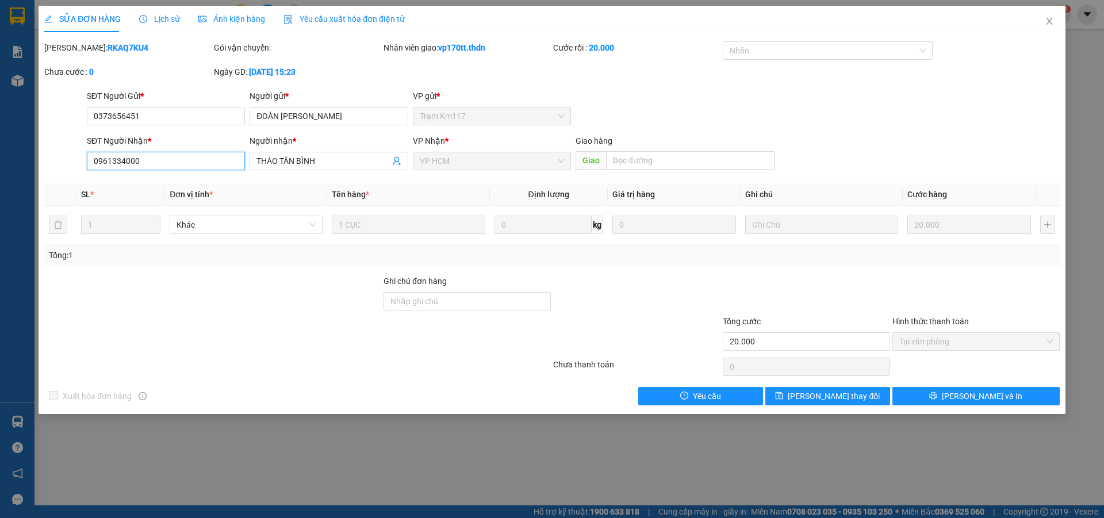
click at [206, 169] on input "0961334000" at bounding box center [166, 161] width 158 height 18
drag, startPoint x: 1045, startPoint y: 26, endPoint x: 872, endPoint y: 25, distance: 173.1
click at [1045, 25] on icon "close" at bounding box center [1049, 21] width 9 height 9
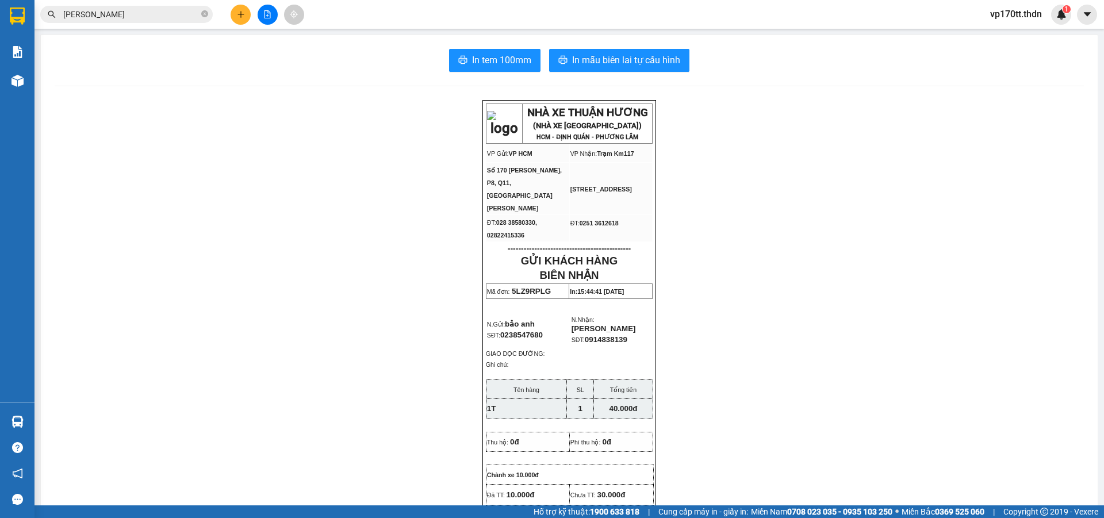
click at [238, 16] on icon "plus" at bounding box center [241, 14] width 8 height 8
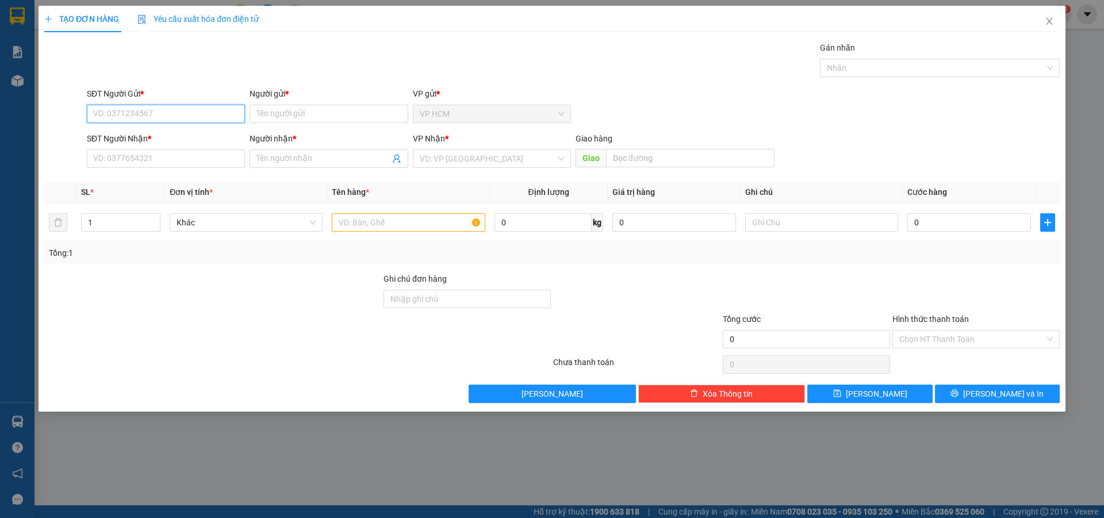
click at [159, 120] on input "SĐT Người Gửi *" at bounding box center [166, 114] width 158 height 18
paste input "0961334000"
drag, startPoint x: 177, startPoint y: 137, endPoint x: 145, endPoint y: 254, distance: 121.1
click at [178, 137] on div "0961334000 - THẢO TÂN BÌNH" at bounding box center [166, 137] width 144 height 13
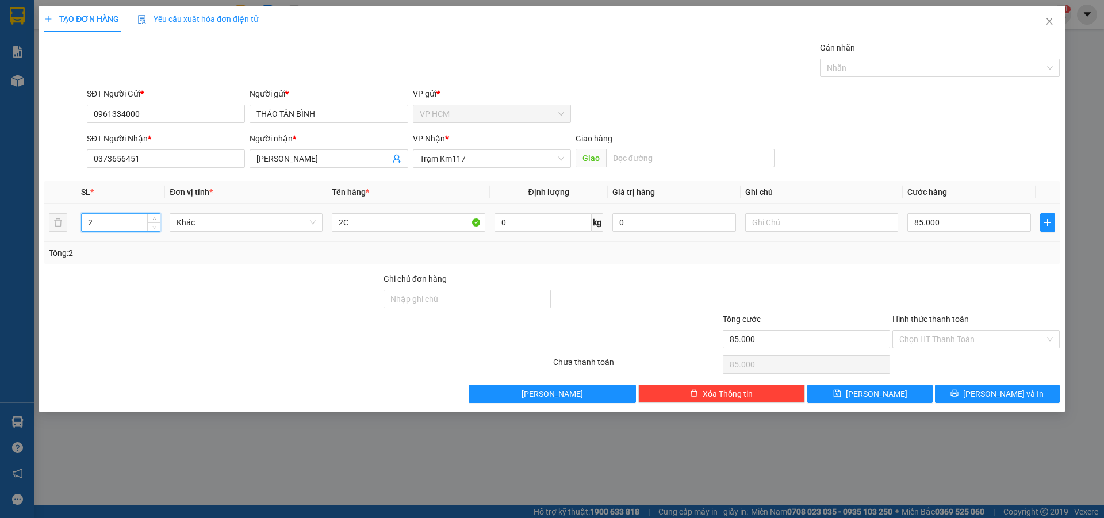
drag, startPoint x: 108, startPoint y: 223, endPoint x: 155, endPoint y: 253, distance: 56.6
click at [0, 240] on div "TẠO ĐƠN HÀNG Yêu cầu xuất hóa đơn điện tử Transit Pickup Surcharge Ids Transit …" at bounding box center [552, 259] width 1104 height 518
click at [853, 65] on div at bounding box center [934, 68] width 223 height 14
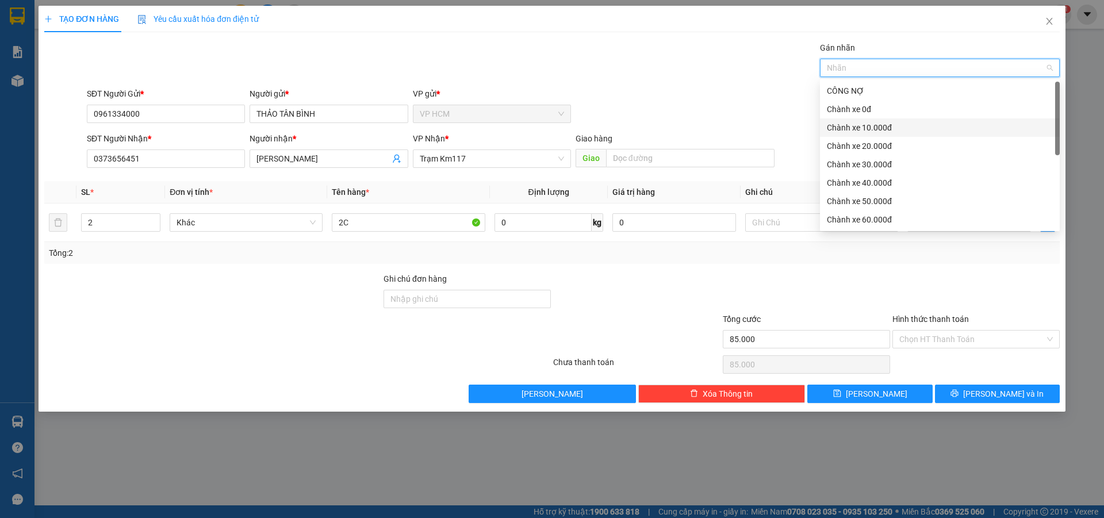
drag, startPoint x: 881, startPoint y: 129, endPoint x: 561, endPoint y: 58, distance: 327.6
click at [880, 129] on div "Chành xe 10.000đ" at bounding box center [940, 127] width 226 height 13
click at [561, 60] on div "Gán nhãn Nhãn" at bounding box center [574, 61] width 978 height 40
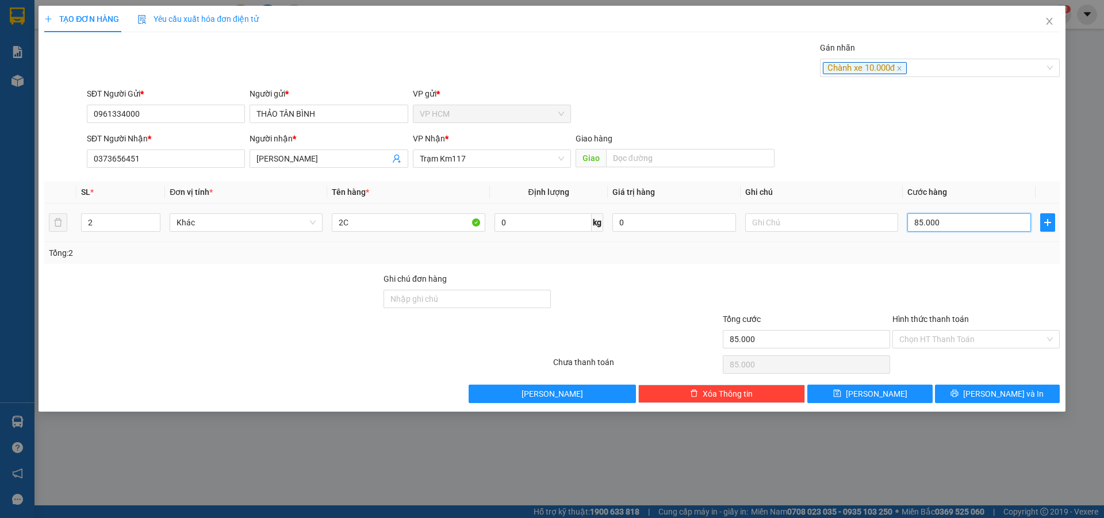
click at [930, 227] on input "85.000" at bounding box center [970, 222] width 124 height 18
click at [950, 274] on div at bounding box center [977, 293] width 170 height 40
click at [952, 337] on input "Hình thức thanh toán" at bounding box center [973, 339] width 146 height 17
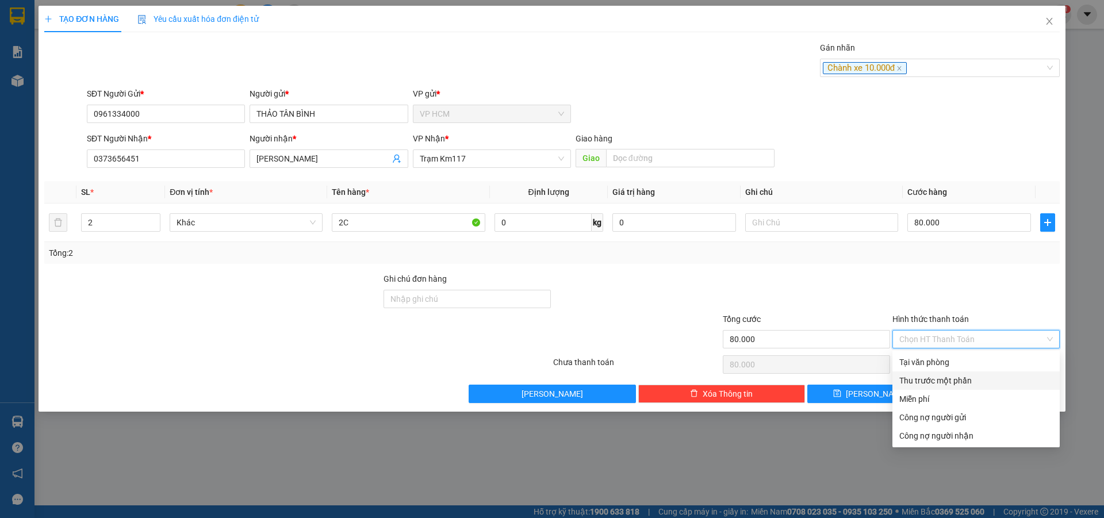
click at [925, 385] on div "Thu trước một phần" at bounding box center [977, 380] width 154 height 13
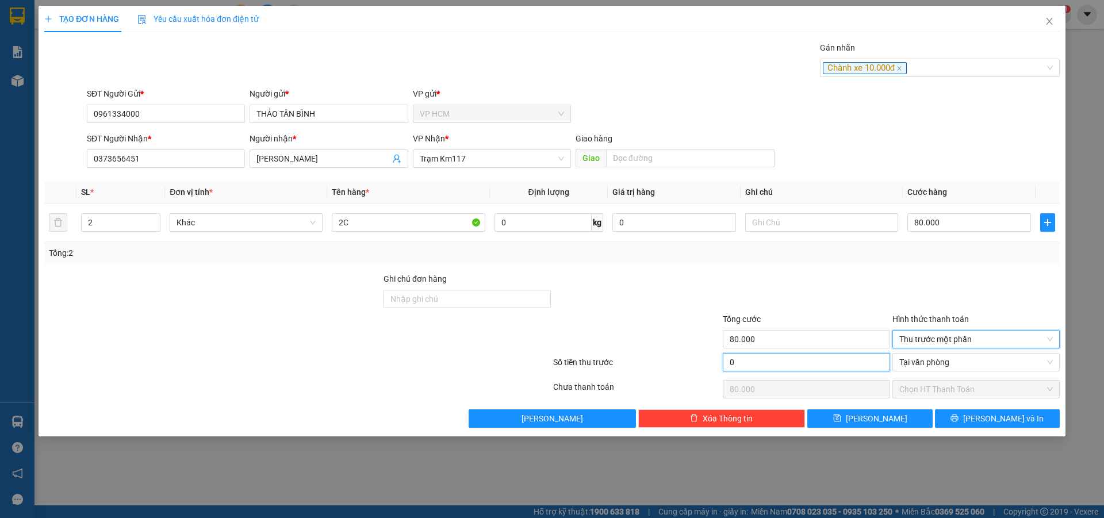
click at [752, 364] on input "0" at bounding box center [806, 362] width 167 height 18
click at [789, 279] on div at bounding box center [807, 293] width 170 height 40
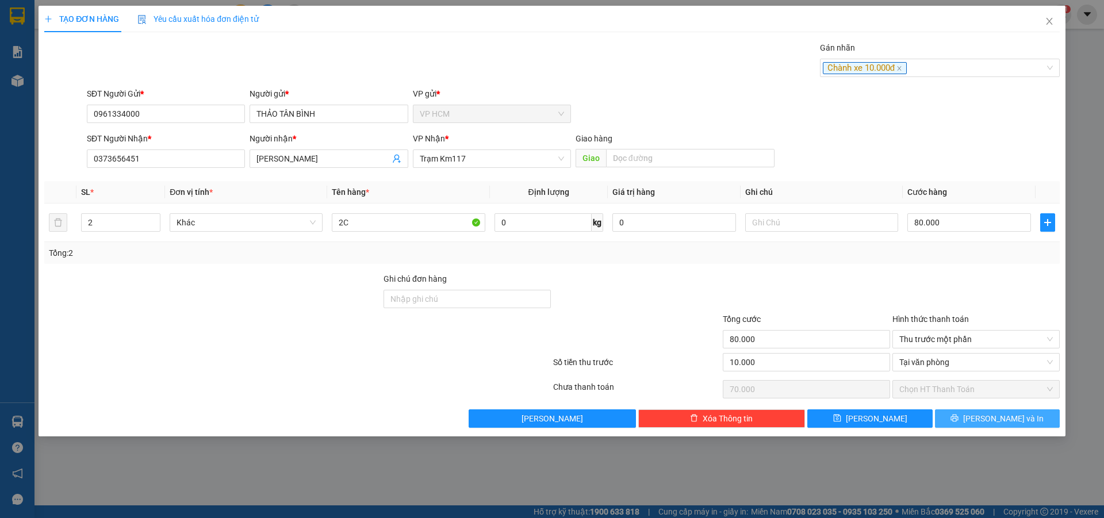
click at [1030, 425] on button "[PERSON_NAME] và In" at bounding box center [997, 419] width 125 height 18
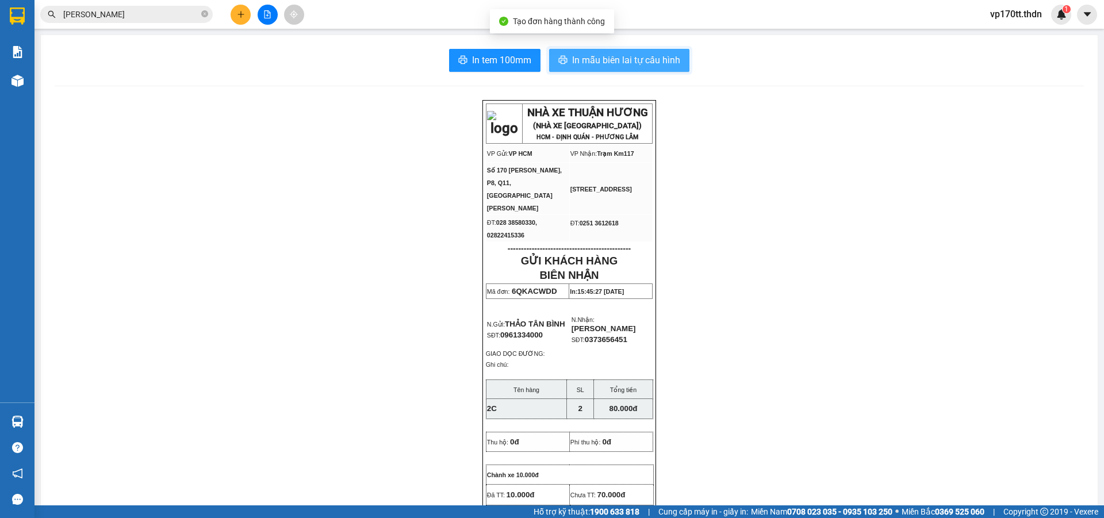
click at [664, 55] on span "In mẫu biên lai tự cấu hình" at bounding box center [626, 60] width 108 height 14
click at [235, 11] on button at bounding box center [241, 15] width 20 height 20
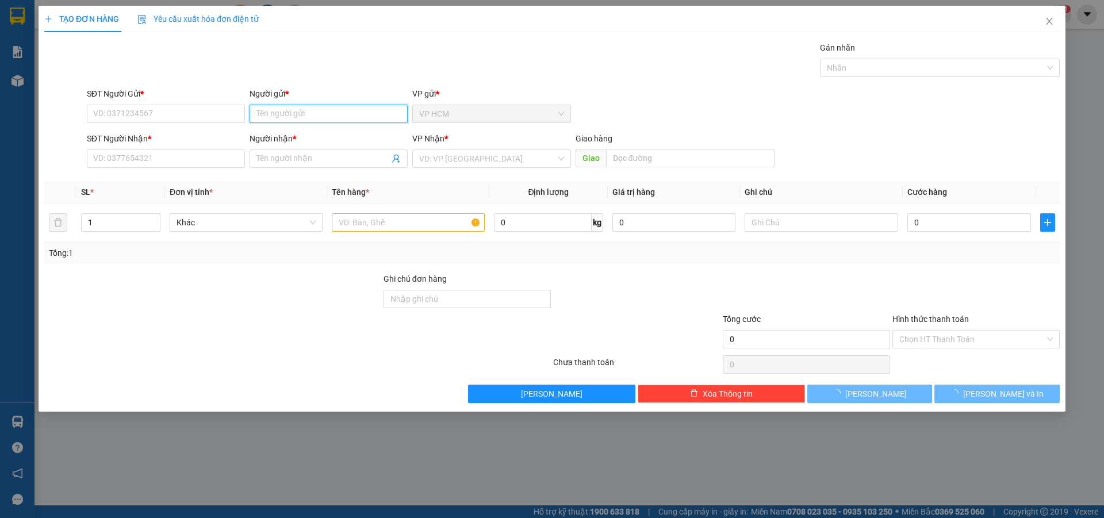
click at [288, 110] on input "Người gửi *" at bounding box center [329, 114] width 158 height 18
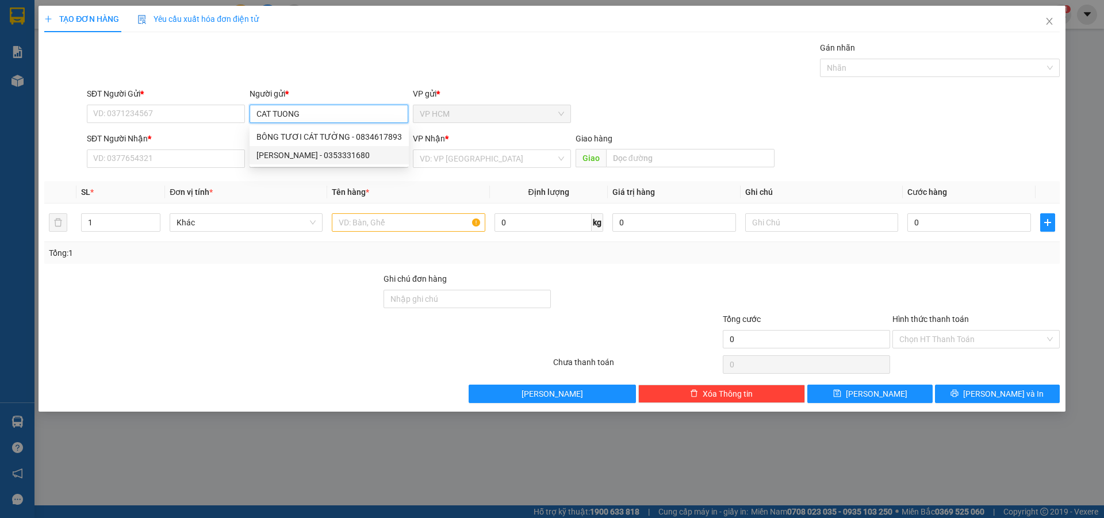
click at [324, 159] on div "[PERSON_NAME] - 0353331680" at bounding box center [330, 155] width 146 height 13
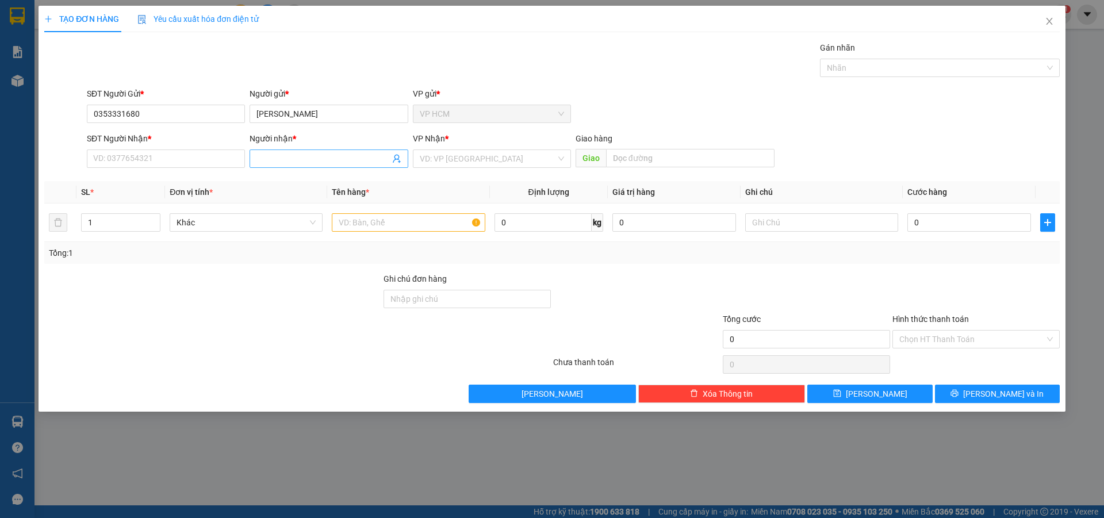
click at [398, 157] on icon "user-add" at bounding box center [396, 158] width 9 height 9
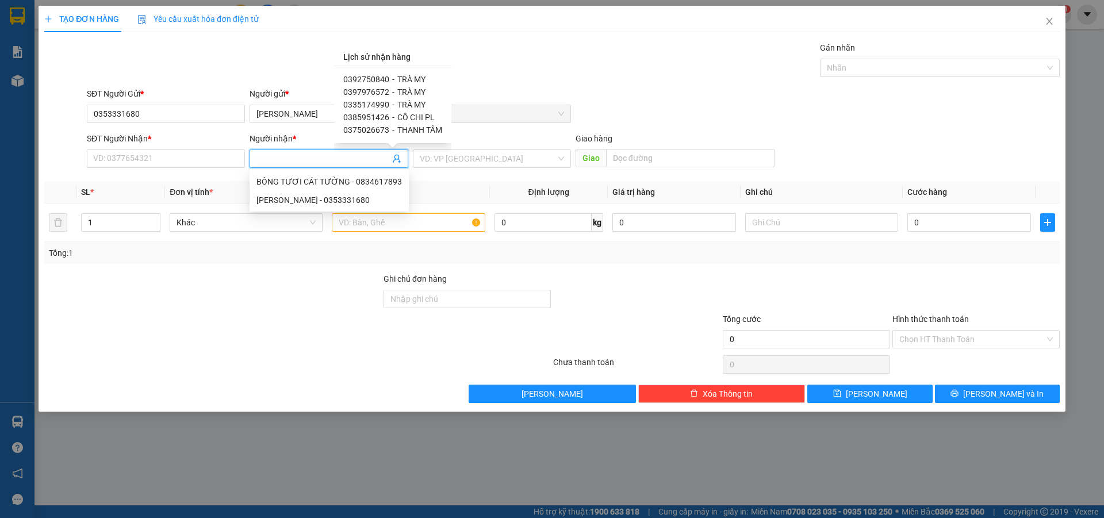
click at [398, 79] on span "TRÀ MY" at bounding box center [411, 79] width 28 height 9
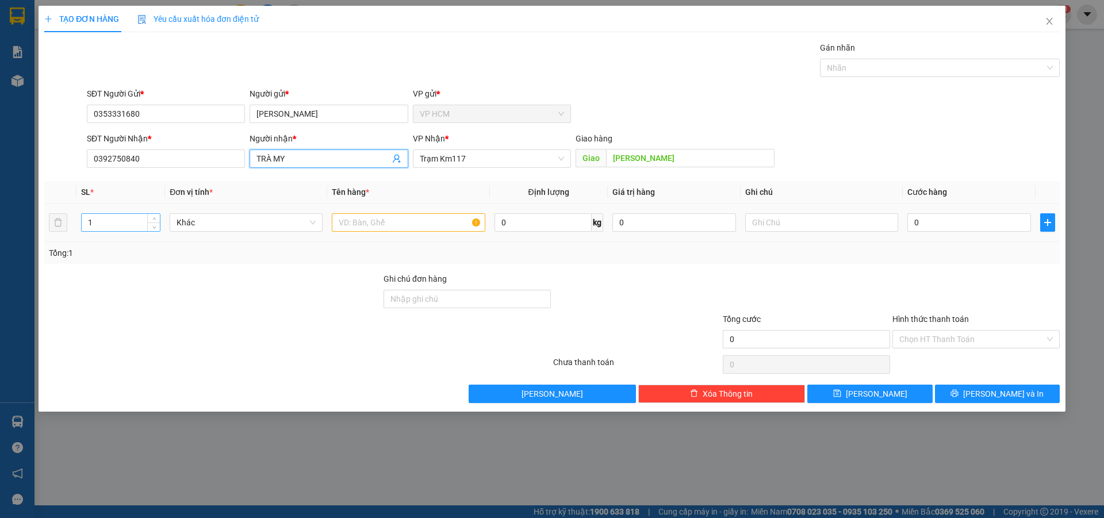
click at [112, 227] on input "1" at bounding box center [121, 222] width 78 height 17
click at [402, 224] on input "text" at bounding box center [408, 222] width 153 height 18
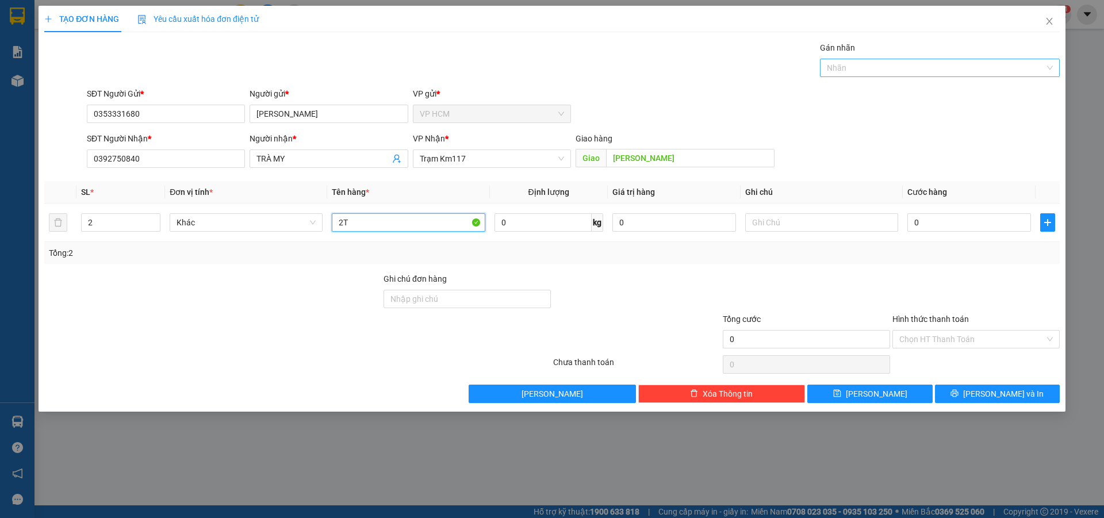
click at [888, 74] on div at bounding box center [934, 68] width 223 height 14
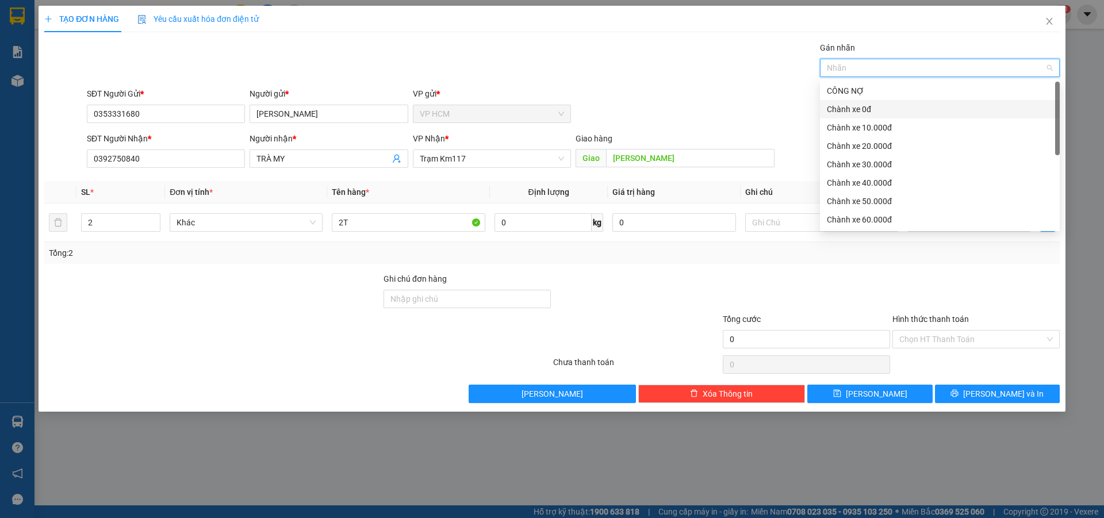
click at [881, 110] on div "Chành xe 0đ" at bounding box center [940, 109] width 226 height 13
click at [881, 110] on div "Chành xe 0đ" at bounding box center [936, 109] width 218 height 13
click at [884, 133] on div "Chành xe 10.000đ" at bounding box center [940, 127] width 226 height 13
drag, startPoint x: 634, startPoint y: 50, endPoint x: 739, endPoint y: 126, distance: 129.3
click at [635, 56] on div "Gán nhãn Chành xe 10.000đ" at bounding box center [574, 61] width 978 height 40
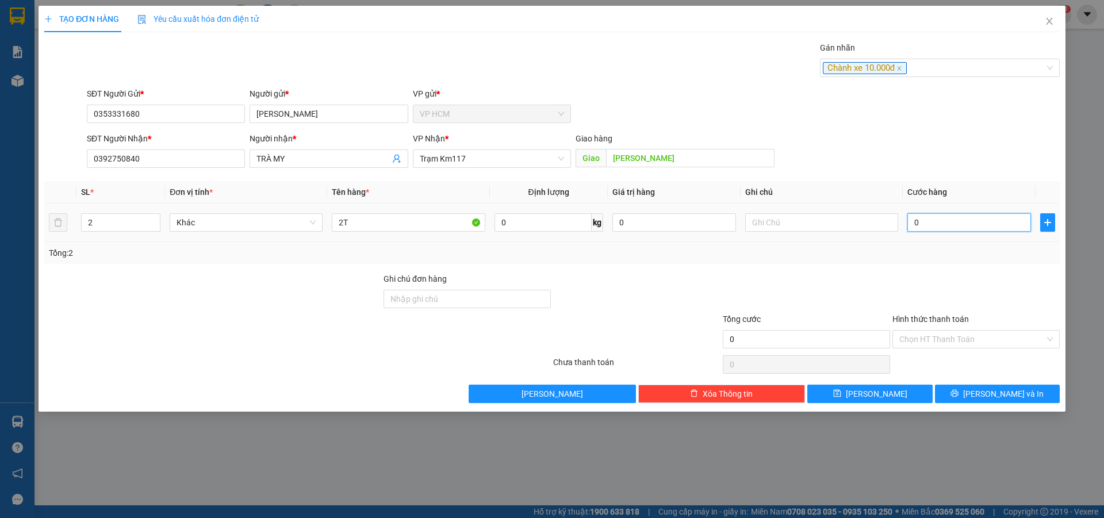
click at [939, 224] on input "0" at bounding box center [970, 222] width 124 height 18
click at [939, 221] on input "0" at bounding box center [970, 222] width 124 height 18
drag, startPoint x: 888, startPoint y: 262, endPoint x: 905, endPoint y: 311, distance: 52.4
click at [888, 266] on div "Transit Pickup Surcharge Ids Transit Deliver Surcharge Ids Transit Deliver Surc…" at bounding box center [552, 222] width 1016 height 362
drag, startPoint x: 924, startPoint y: 339, endPoint x: 927, endPoint y: 349, distance: 10.7
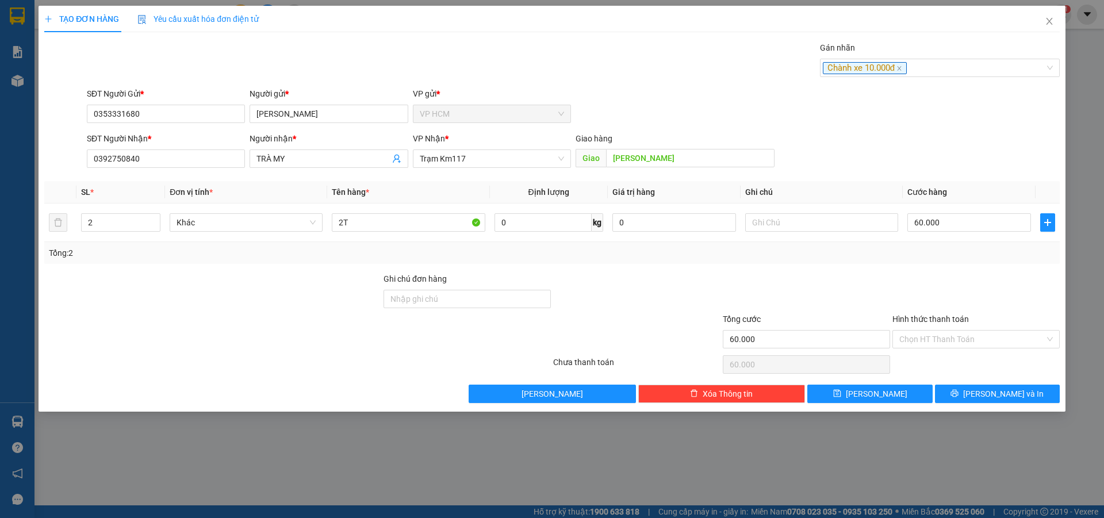
click at [924, 342] on input "Hình thức thanh toán" at bounding box center [973, 339] width 146 height 17
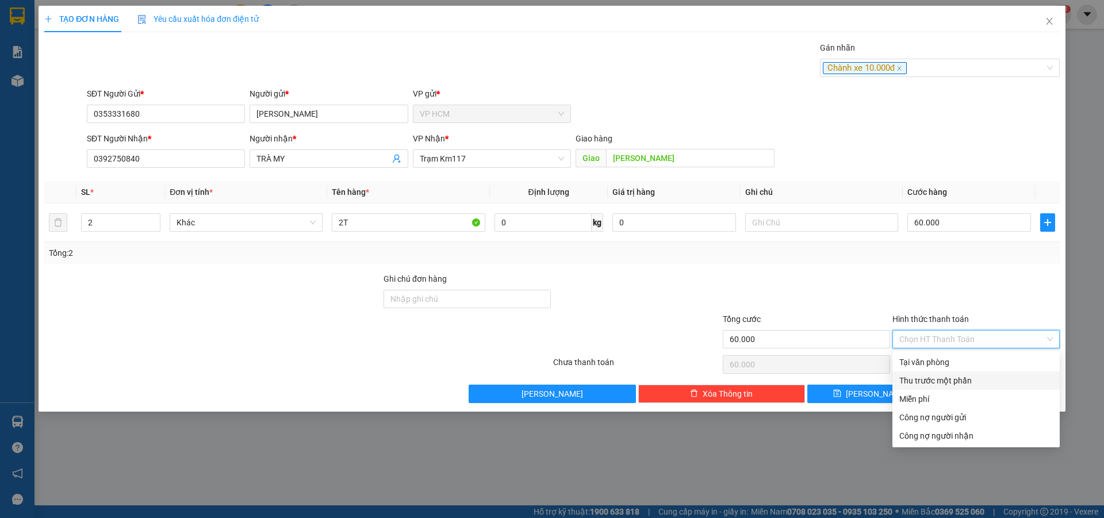
click at [935, 384] on div "Thu trước một phần" at bounding box center [977, 380] width 154 height 13
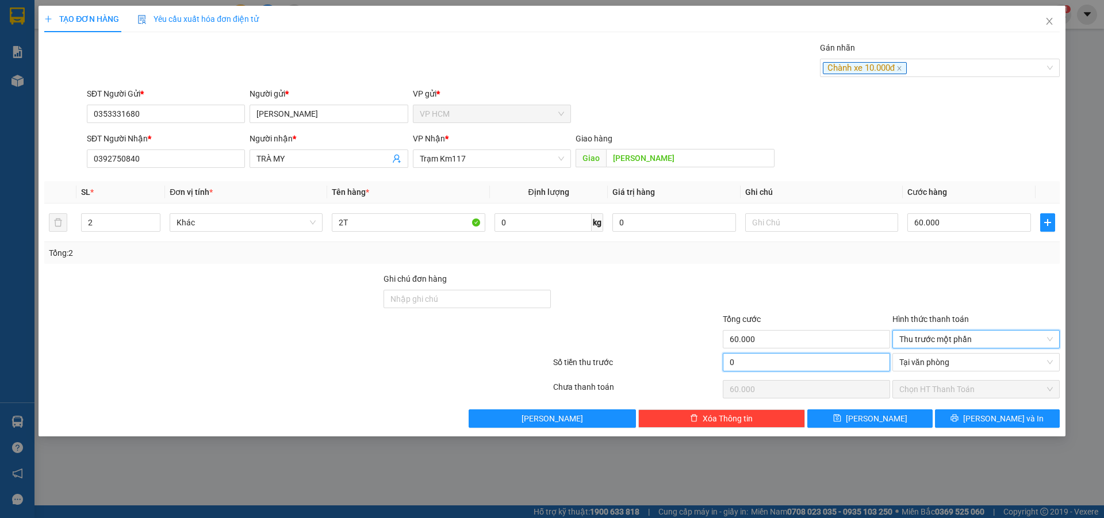
click at [811, 371] on input "0" at bounding box center [806, 362] width 167 height 18
click at [793, 290] on div at bounding box center [807, 293] width 170 height 40
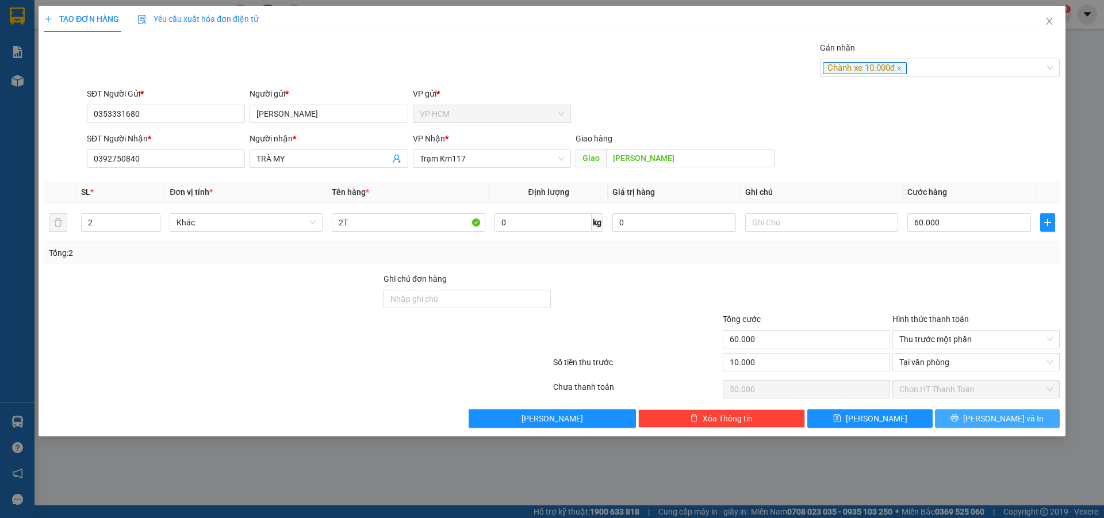
click at [1001, 415] on span "[PERSON_NAME] và In" at bounding box center [1004, 418] width 81 height 13
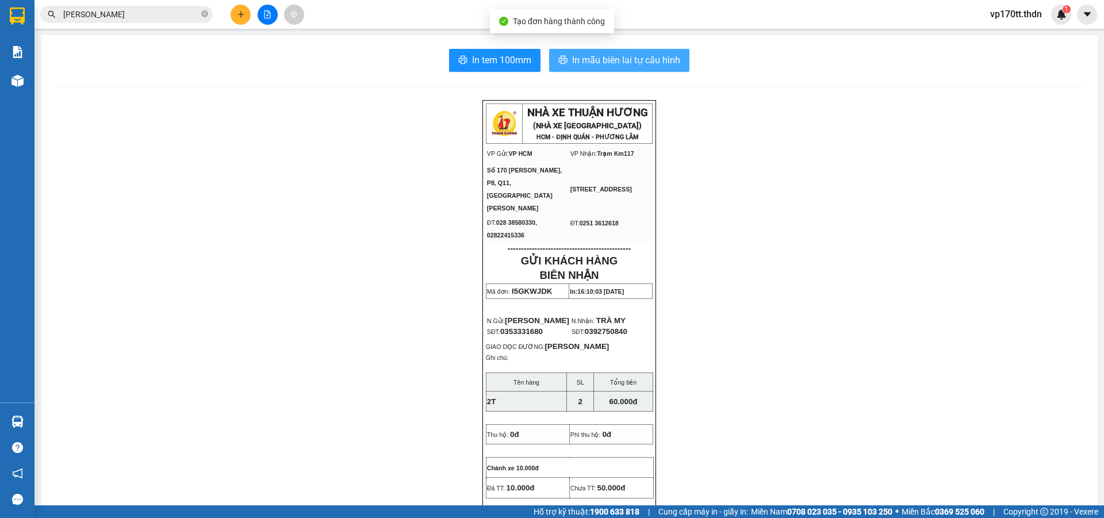
click at [576, 54] on span "In mẫu biên lai tự cấu hình" at bounding box center [626, 60] width 108 height 14
click at [610, 56] on span "In mẫu biên lai tự cấu hình" at bounding box center [626, 60] width 108 height 14
click at [120, 18] on input "[PERSON_NAME]" at bounding box center [131, 14] width 136 height 13
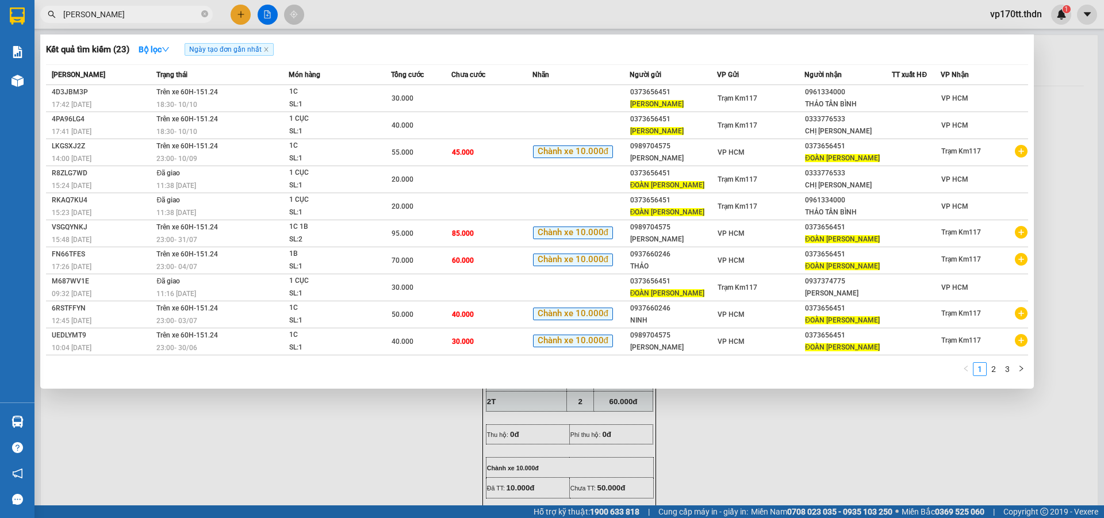
click at [120, 18] on input "[PERSON_NAME]" at bounding box center [131, 14] width 136 height 13
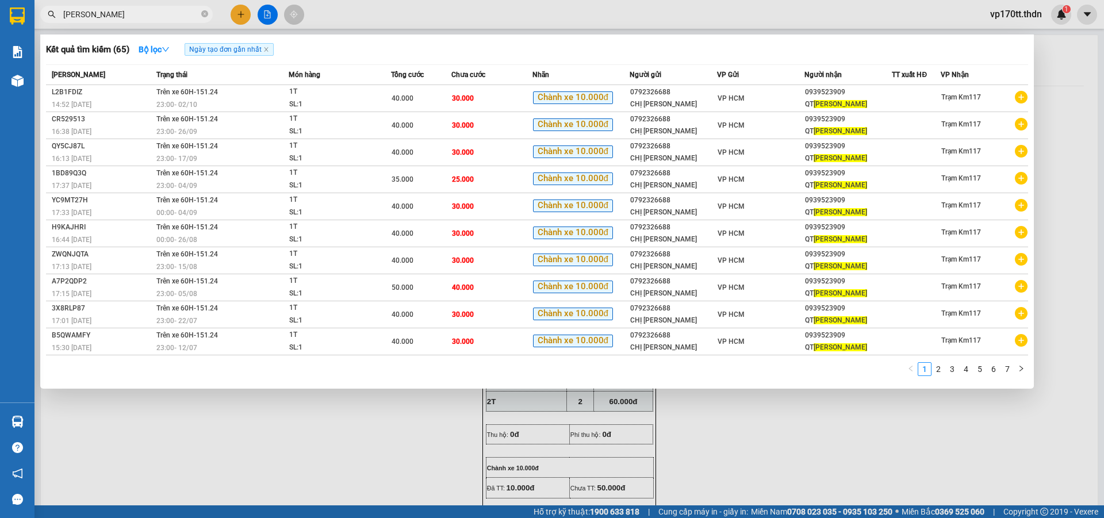
click at [244, 17] on div at bounding box center [552, 259] width 1104 height 518
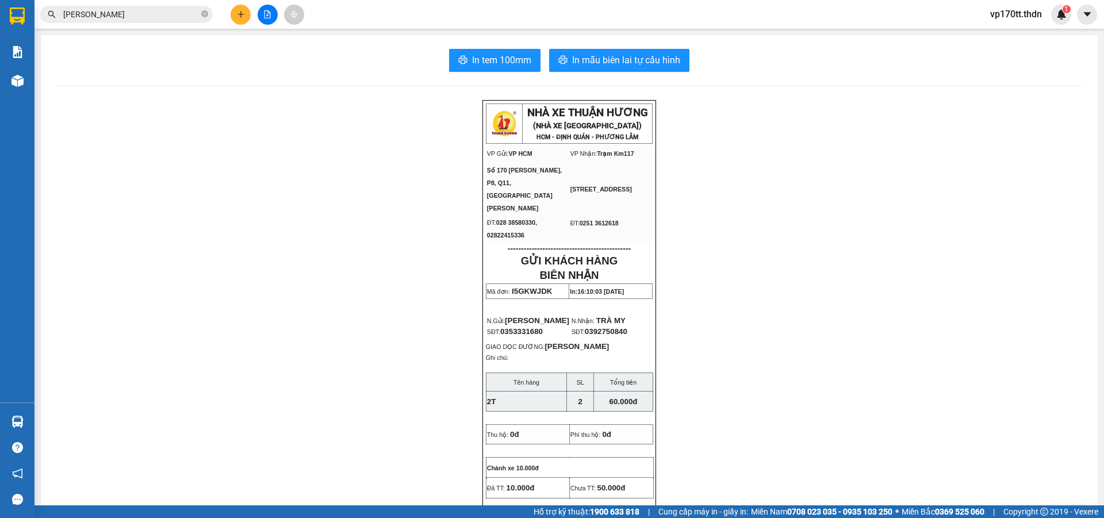
click at [244, 17] on icon "plus" at bounding box center [241, 14] width 8 height 8
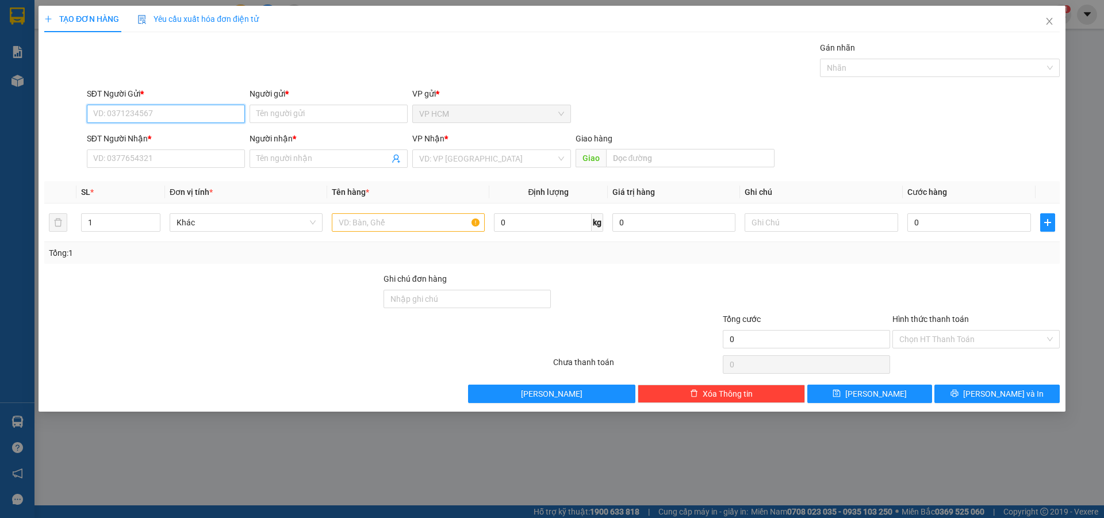
click at [186, 116] on input "SĐT Người Gửi *" at bounding box center [166, 114] width 158 height 18
click at [193, 141] on div "0792326688 - CHỊ [PERSON_NAME]" at bounding box center [166, 137] width 144 height 13
click at [915, 66] on div at bounding box center [934, 68] width 223 height 14
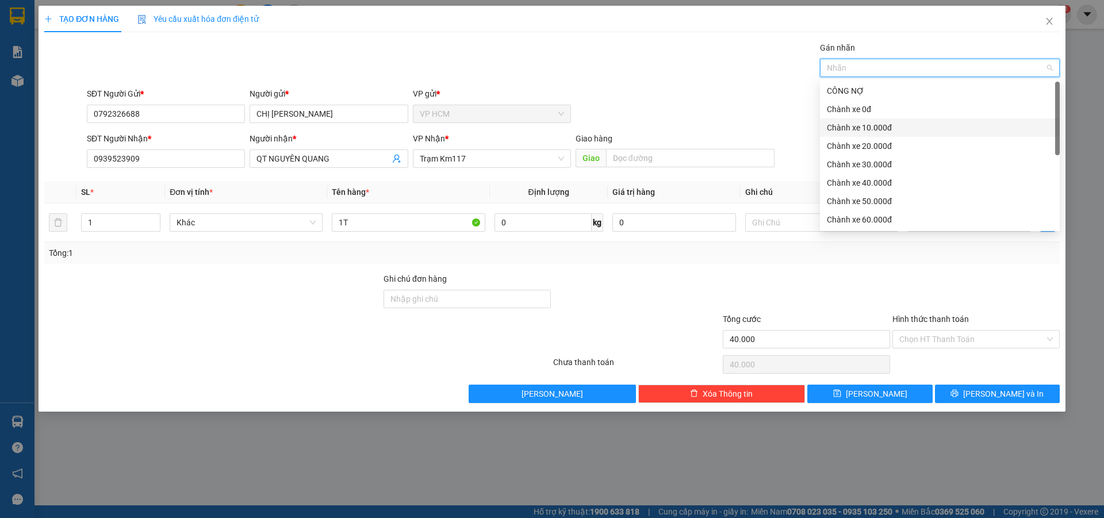
click at [869, 124] on div "Chành xe 10.000đ" at bounding box center [940, 127] width 226 height 13
click at [629, 62] on div "Gán nhãn Chành xe 10.000đ" at bounding box center [574, 61] width 978 height 40
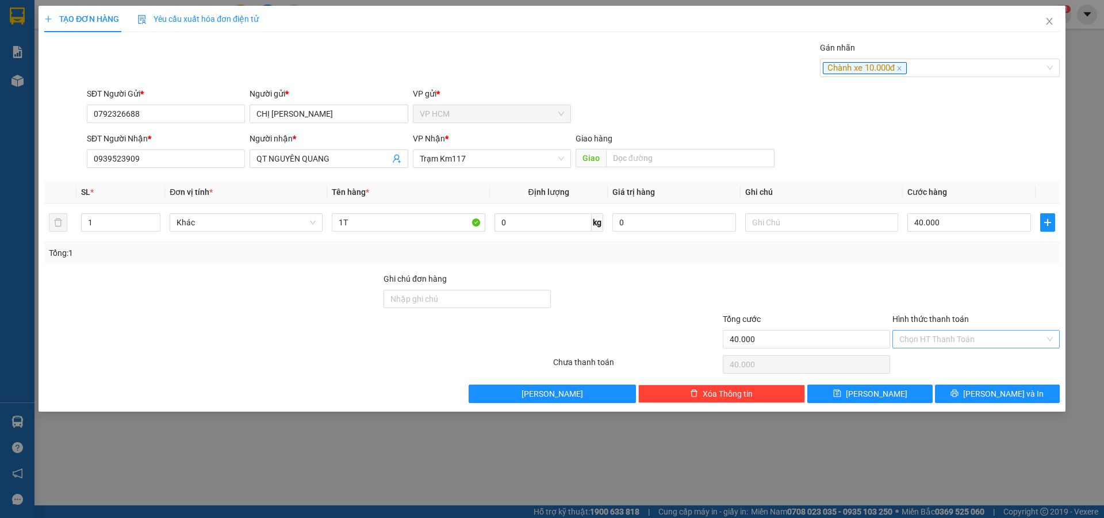
click at [915, 335] on input "Hình thức thanh toán" at bounding box center [973, 339] width 146 height 17
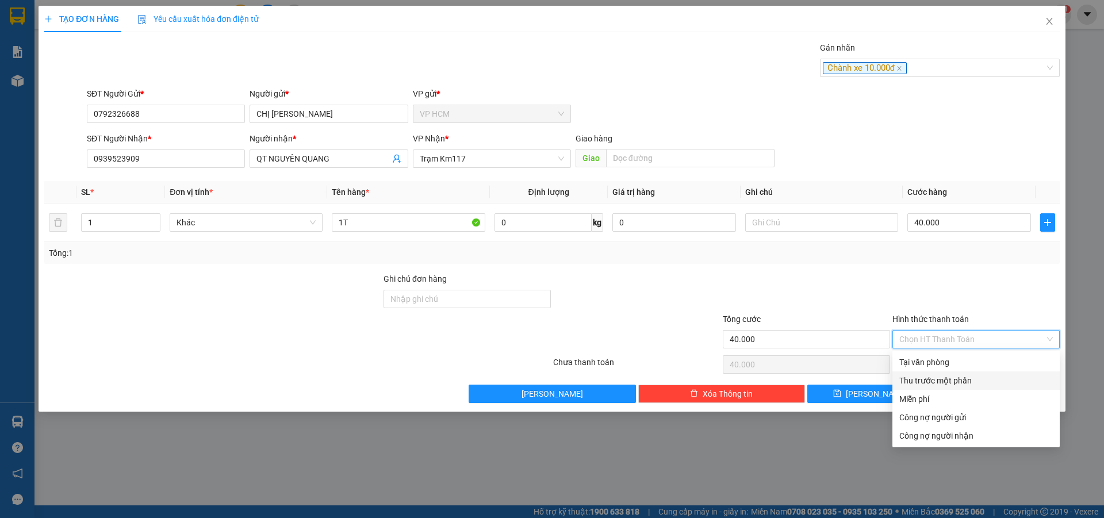
click at [915, 378] on div "Thu trước một phần" at bounding box center [977, 380] width 154 height 13
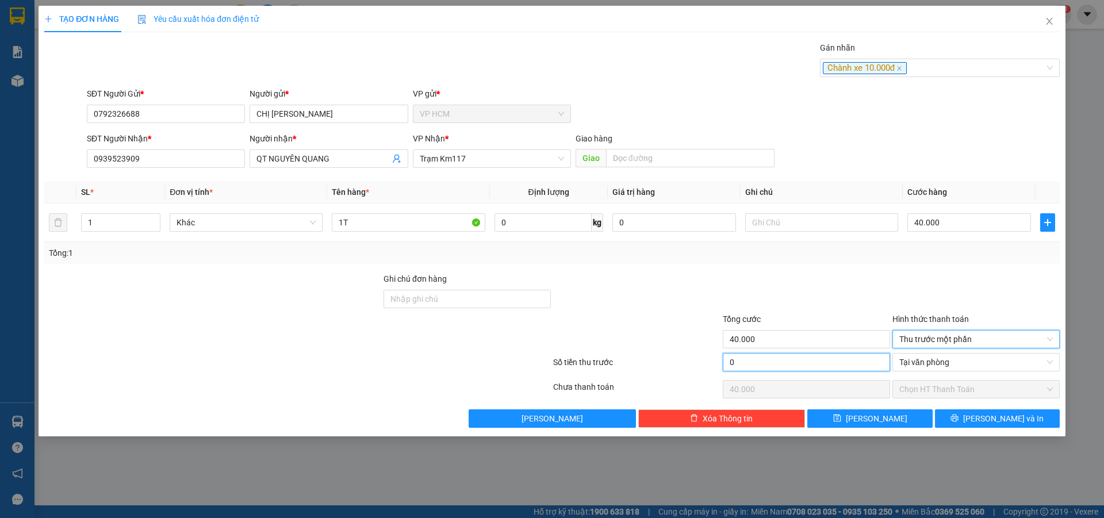
click at [837, 362] on input "0" at bounding box center [806, 362] width 167 height 18
click at [816, 284] on div at bounding box center [807, 293] width 170 height 40
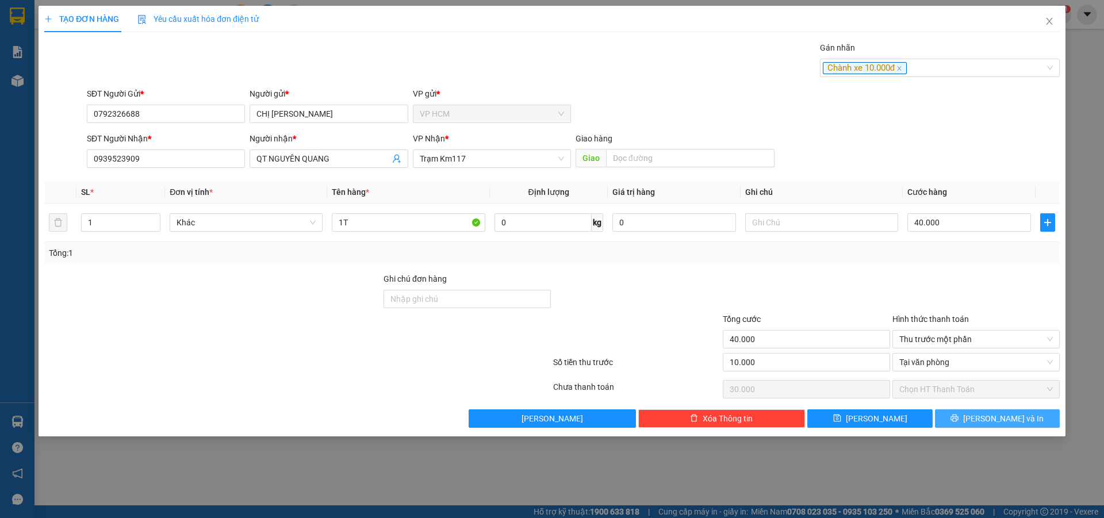
drag, startPoint x: 993, startPoint y: 429, endPoint x: 997, endPoint y: 418, distance: 12.2
click at [993, 430] on div "TẠO ĐƠN HÀNG Yêu cầu xuất hóa đơn điện tử Transit Pickup Surcharge Ids Transit …" at bounding box center [552, 221] width 1027 height 431
click at [997, 418] on span "[PERSON_NAME] và In" at bounding box center [1004, 418] width 81 height 13
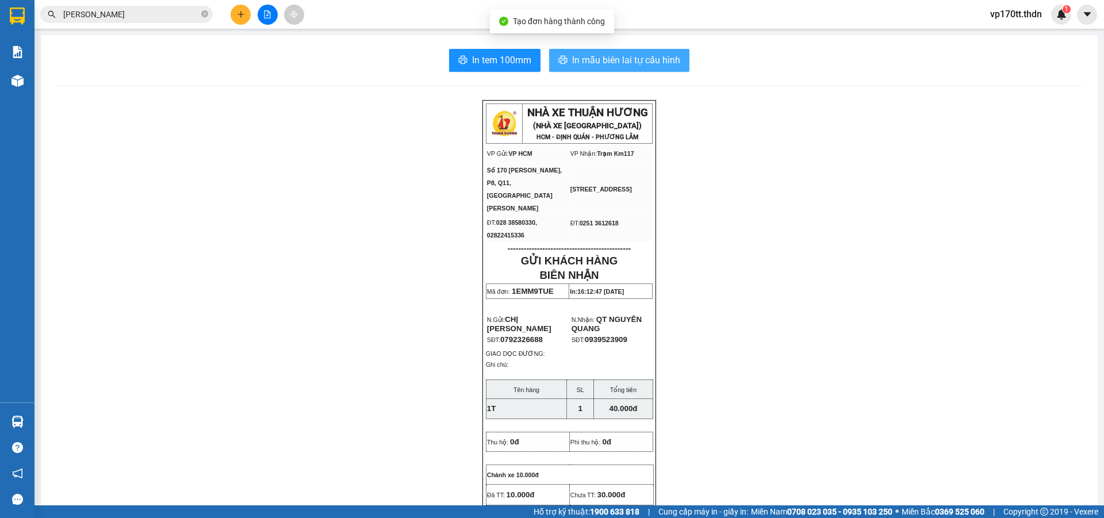
click at [601, 66] on span "In mẫu biên lai tự cấu hình" at bounding box center [626, 60] width 108 height 14
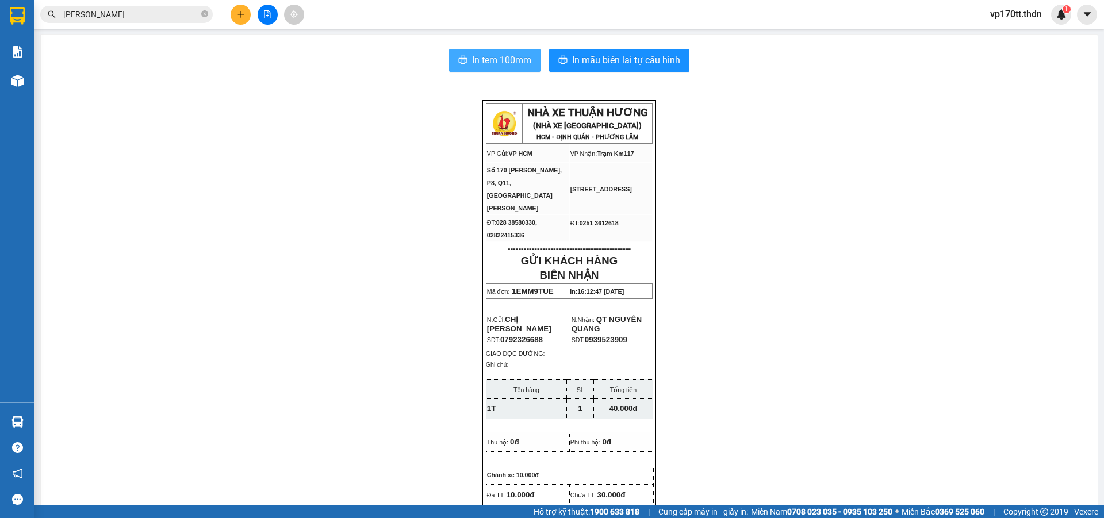
click at [472, 66] on span "In tem 100mm" at bounding box center [501, 60] width 59 height 14
click at [234, 14] on button at bounding box center [241, 15] width 20 height 20
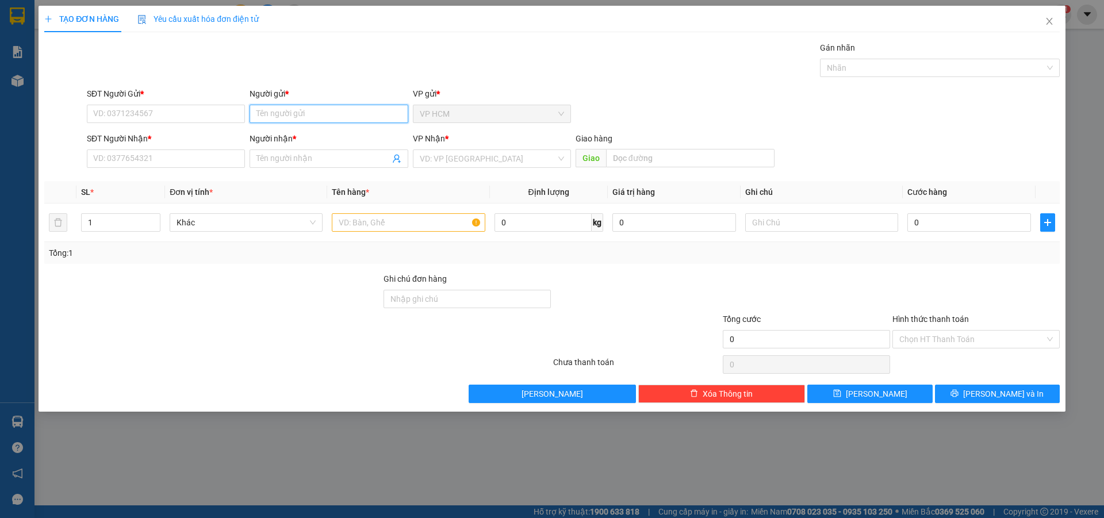
click at [304, 120] on input "Người gửi *" at bounding box center [329, 114] width 158 height 18
click at [313, 152] on div "A MIÊN - 0988190749" at bounding box center [329, 155] width 144 height 13
click at [396, 155] on icon "user-add" at bounding box center [396, 159] width 7 height 9
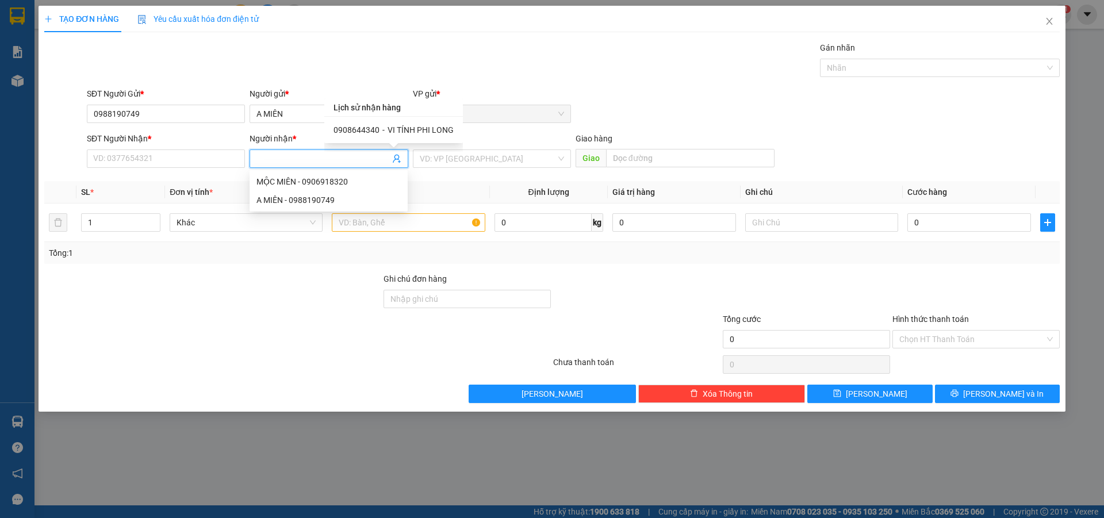
click at [419, 132] on span "VI TÍNH PHI LONG" at bounding box center [421, 129] width 66 height 9
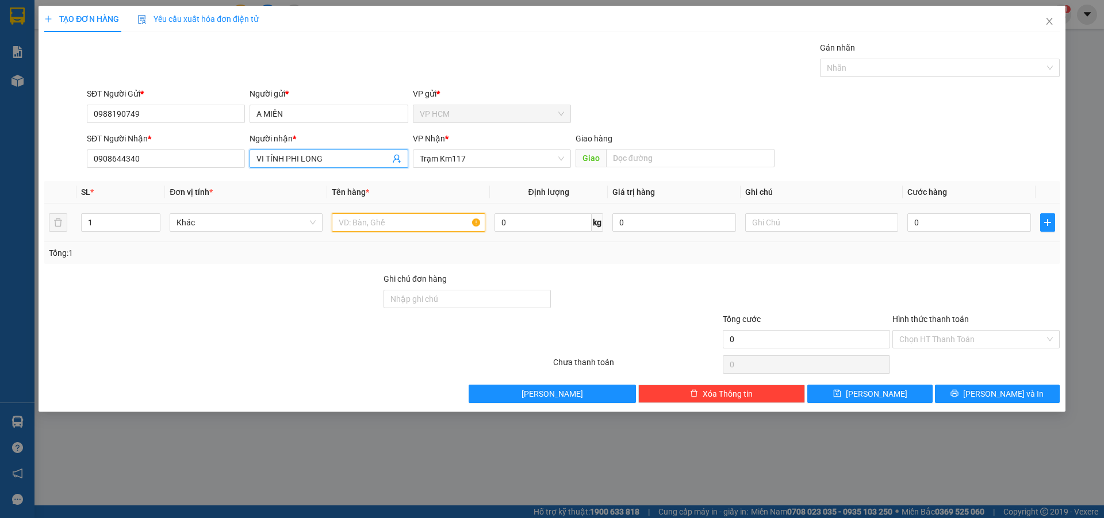
click at [439, 218] on input "text" at bounding box center [408, 222] width 153 height 18
click at [896, 68] on div at bounding box center [934, 68] width 223 height 14
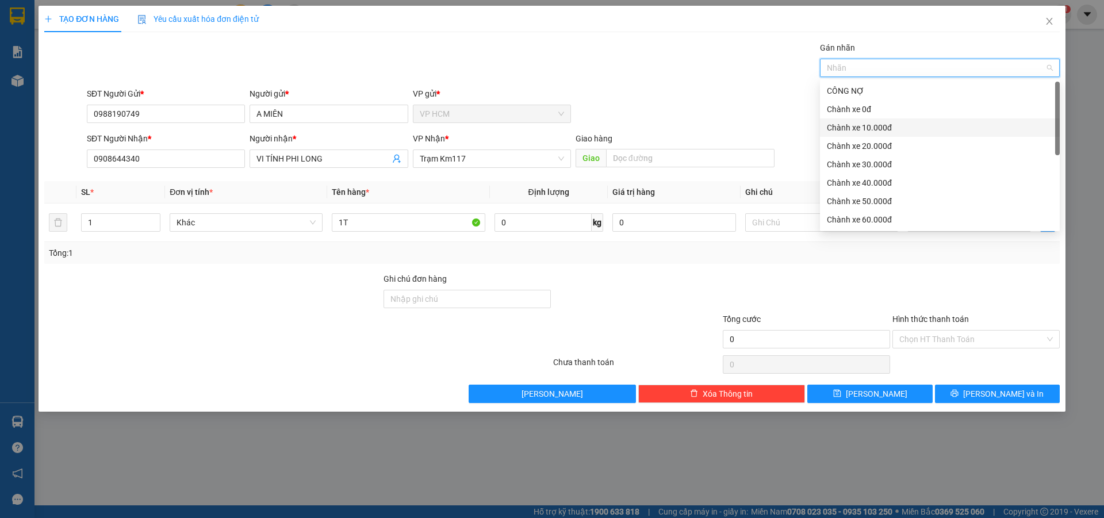
drag, startPoint x: 882, startPoint y: 125, endPoint x: 666, endPoint y: 90, distance: 219.1
click at [882, 125] on div "Chành xe 10.000đ" at bounding box center [940, 127] width 226 height 13
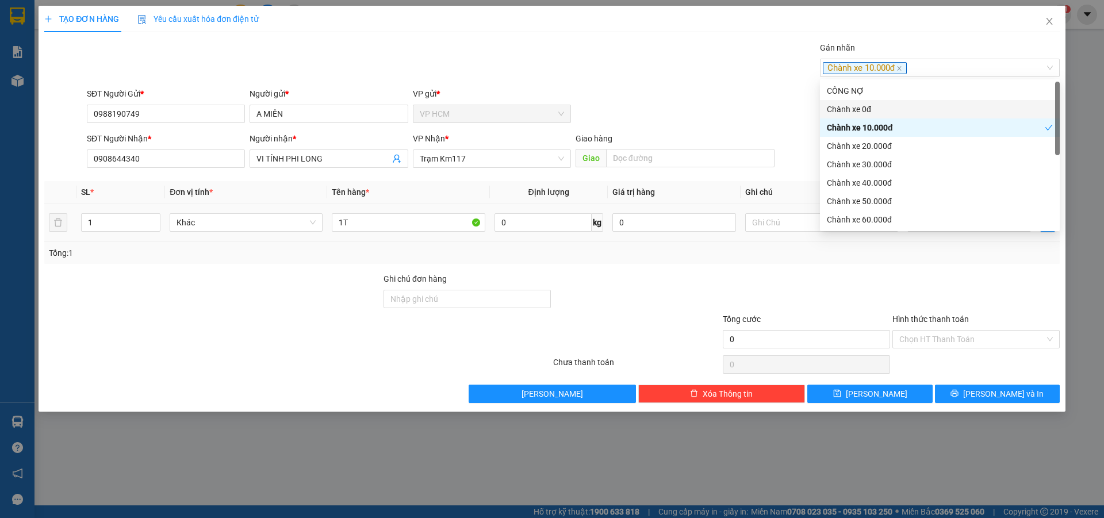
drag, startPoint x: 666, startPoint y: 90, endPoint x: 881, endPoint y: 234, distance: 258.0
click at [670, 99] on div "SĐT Người Gửi * 0988190749 Người gửi * A MIÊN VP gửi * VP HCM" at bounding box center [574, 107] width 978 height 40
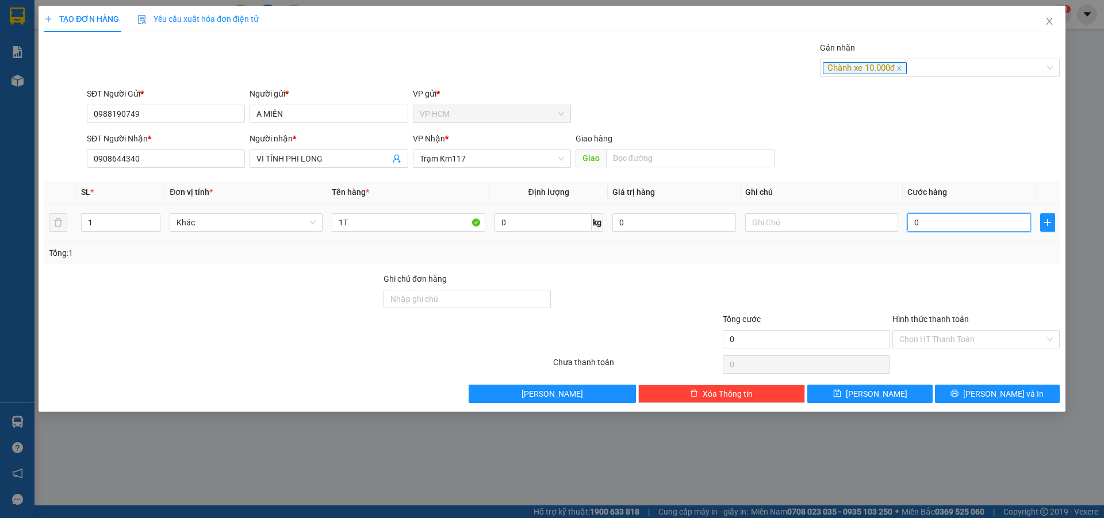
click at [918, 224] on input "0" at bounding box center [970, 222] width 124 height 18
drag, startPoint x: 918, startPoint y: 267, endPoint x: 918, endPoint y: 276, distance: 9.2
click at [918, 267] on div "Transit Pickup Surcharge Ids Transit Deliver Surcharge Ids Transit Deliver Surc…" at bounding box center [552, 222] width 1016 height 362
click at [930, 337] on input "Hình thức thanh toán" at bounding box center [973, 339] width 146 height 17
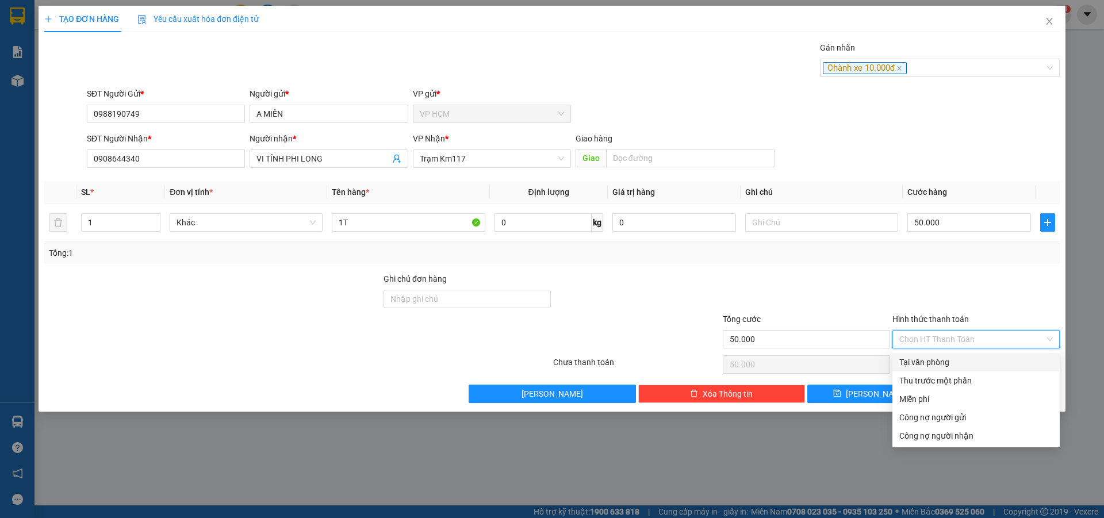
click at [924, 371] on div "Tại văn phòng" at bounding box center [976, 362] width 167 height 18
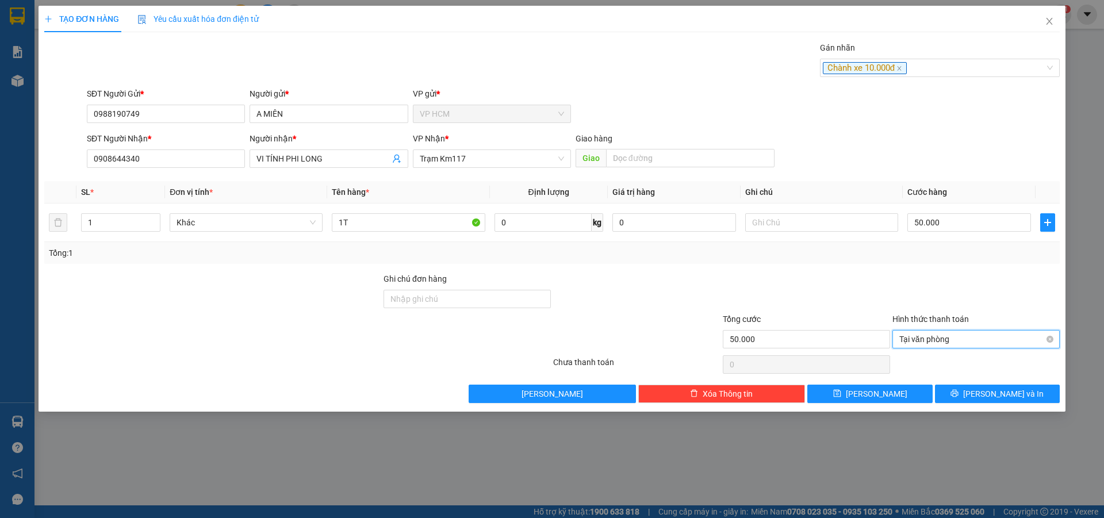
click at [907, 341] on span "Tại văn phòng" at bounding box center [977, 339] width 154 height 17
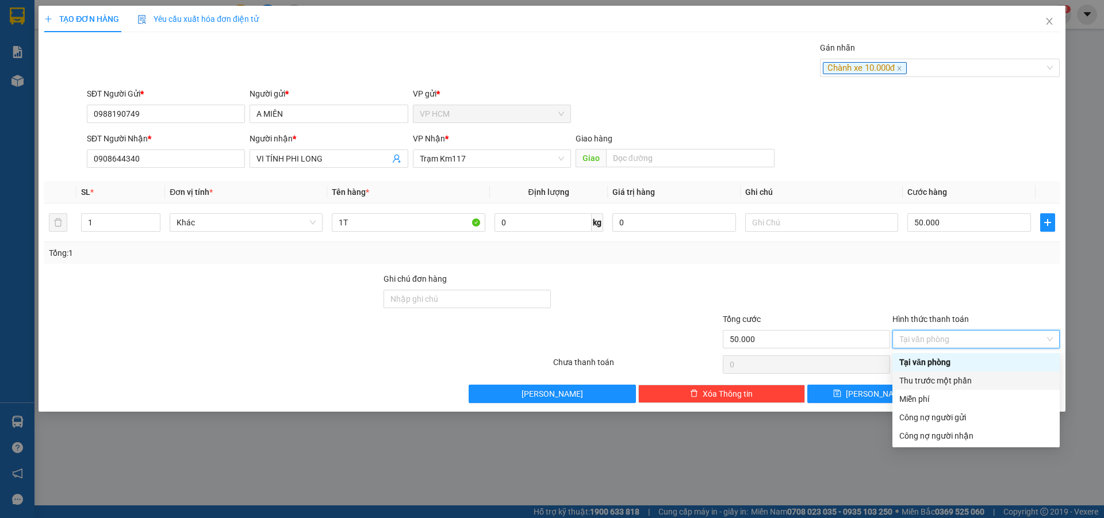
click at [909, 384] on div "Thu trước một phần" at bounding box center [977, 380] width 154 height 13
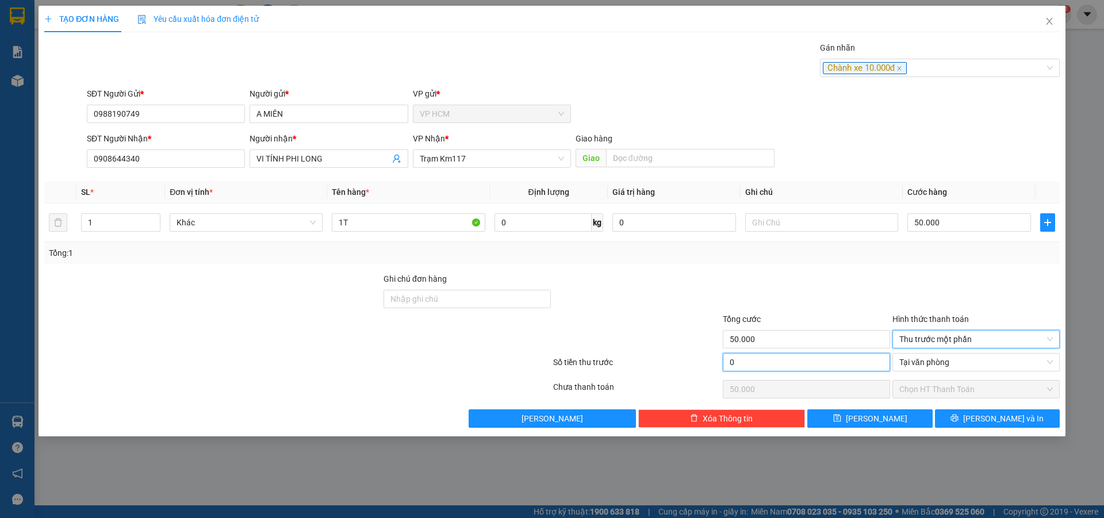
click at [842, 364] on input "0" at bounding box center [806, 362] width 167 height 18
click at [840, 279] on div at bounding box center [807, 293] width 170 height 40
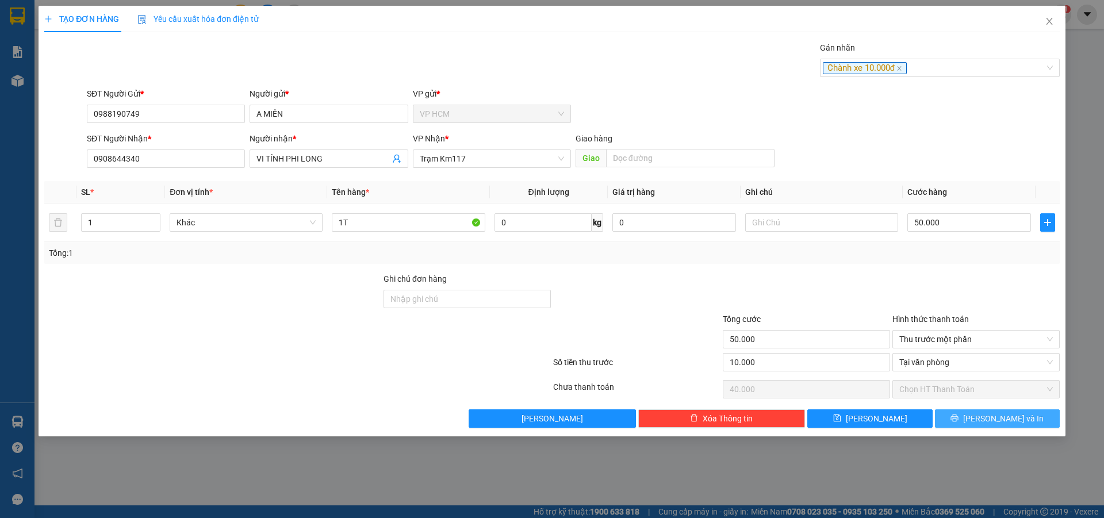
click at [970, 412] on button "[PERSON_NAME] và In" at bounding box center [997, 419] width 125 height 18
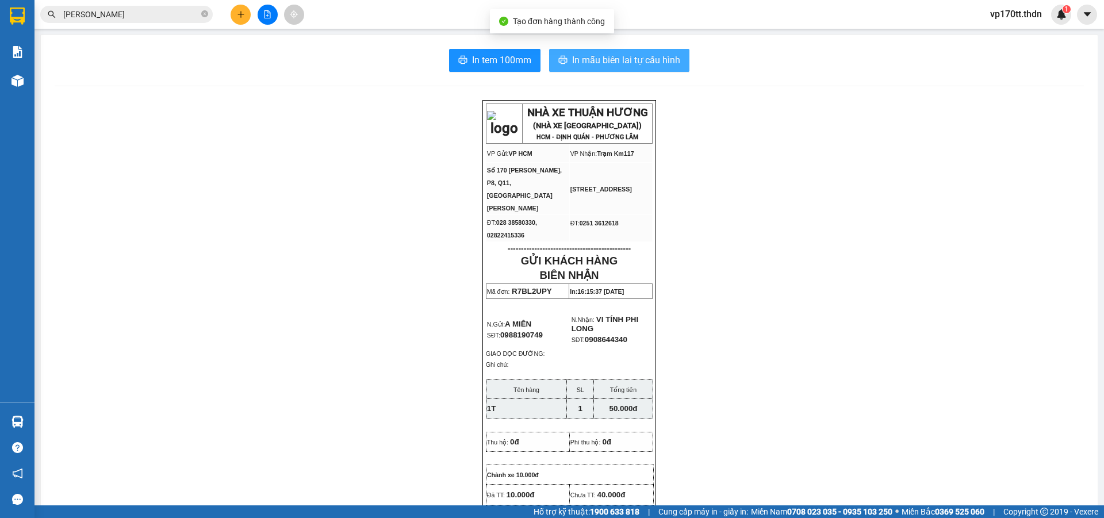
click at [649, 56] on span "In mẫu biên lai tự cấu hình" at bounding box center [626, 60] width 108 height 14
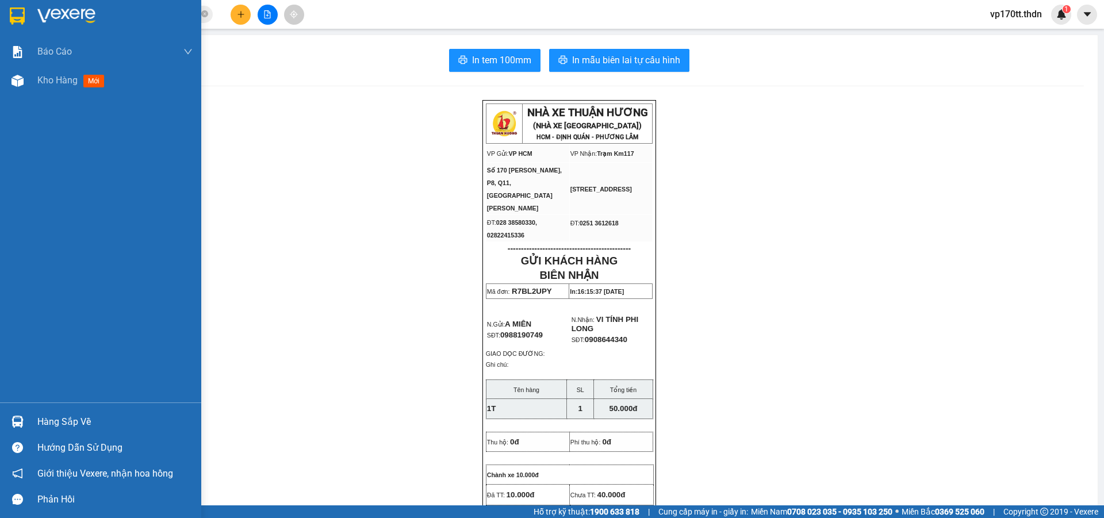
click at [8, 21] on div at bounding box center [17, 16] width 20 height 20
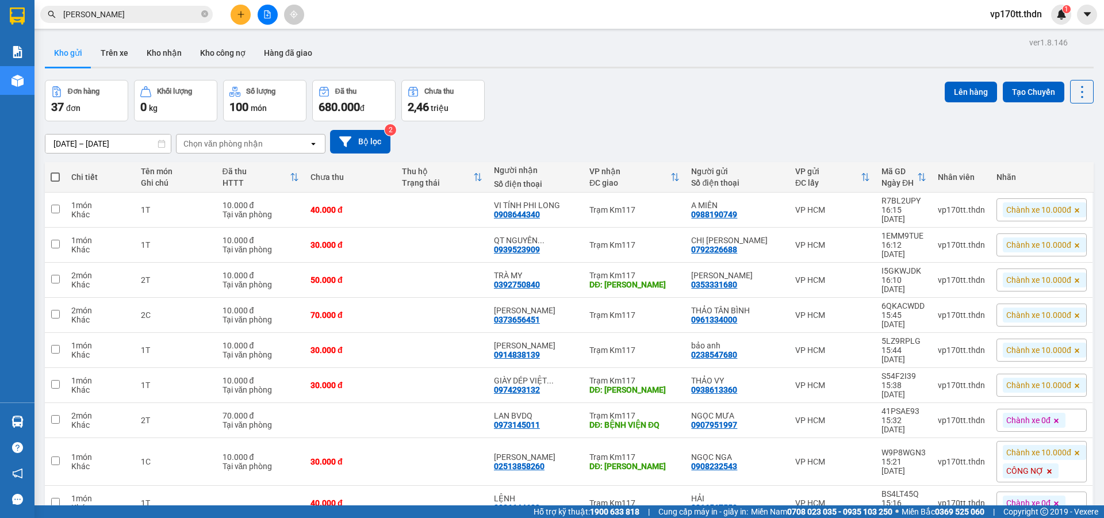
click at [1029, 205] on span "Chành xe 10.000đ" at bounding box center [1039, 210] width 65 height 10
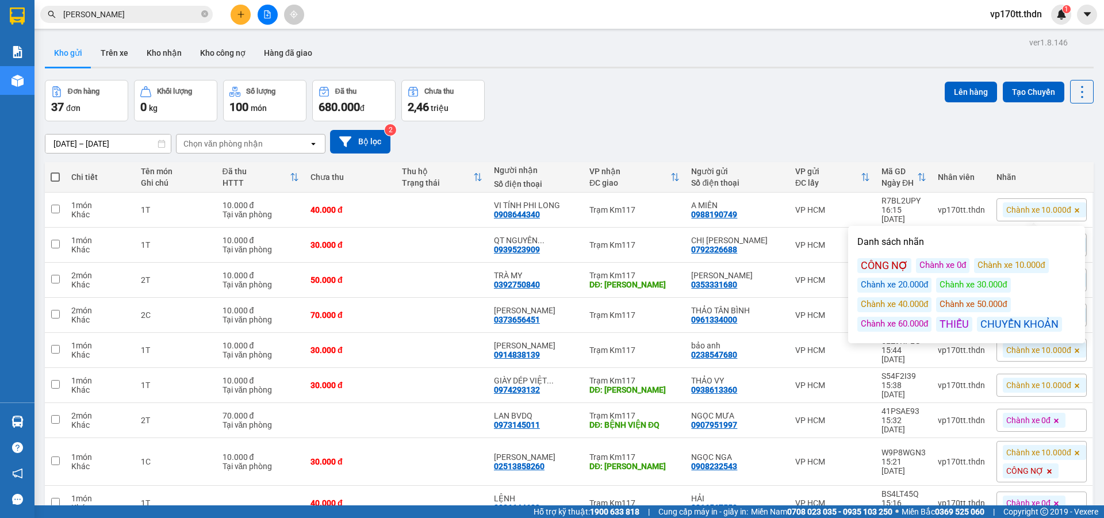
click at [1027, 323] on div "CHUYỂN KHOẢN" at bounding box center [1019, 324] width 85 height 15
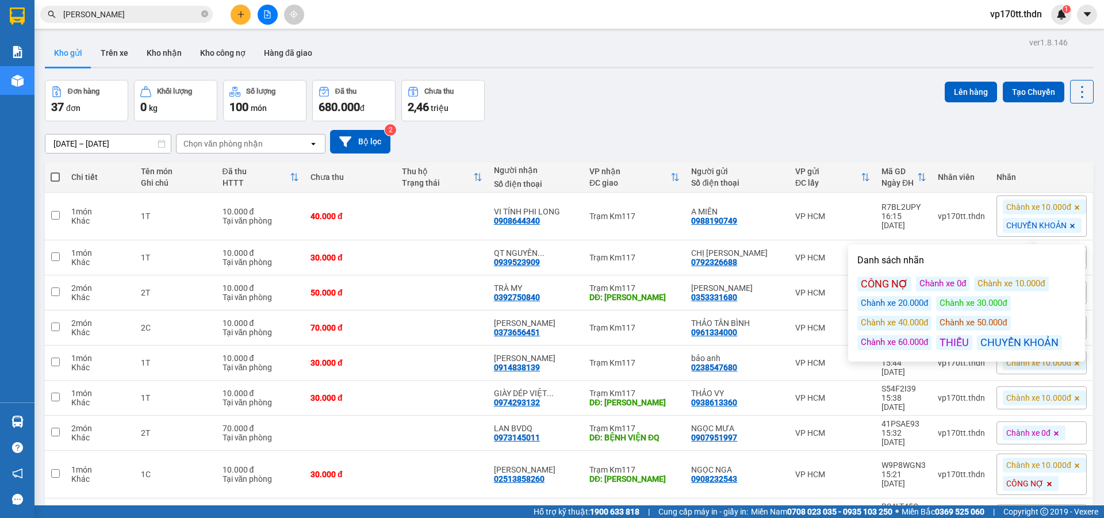
click at [797, 52] on div "Kho gửi Trên xe Kho nhận Kho công nợ Hàng đã giao" at bounding box center [569, 54] width 1049 height 30
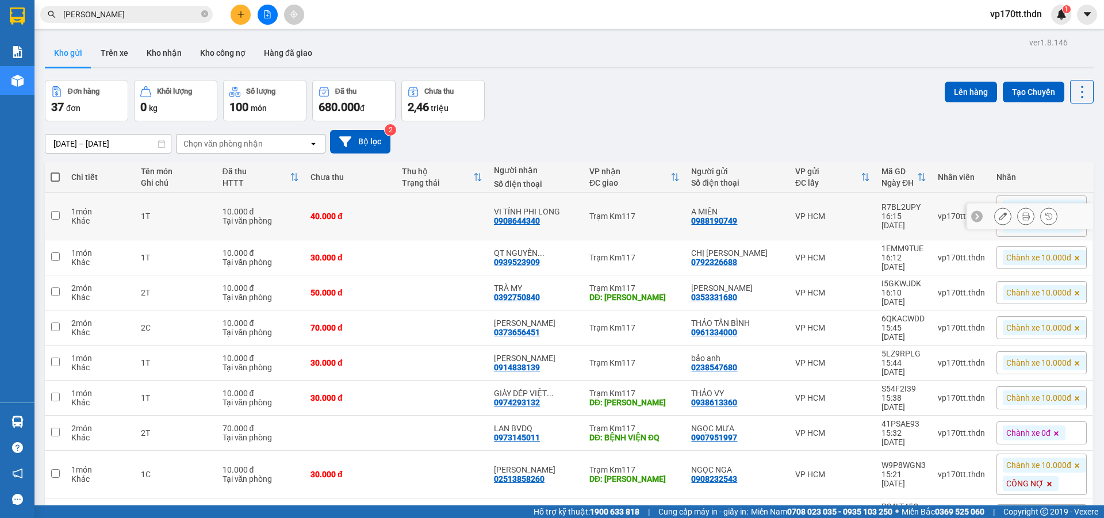
click at [1022, 216] on icon at bounding box center [1026, 216] width 8 height 8
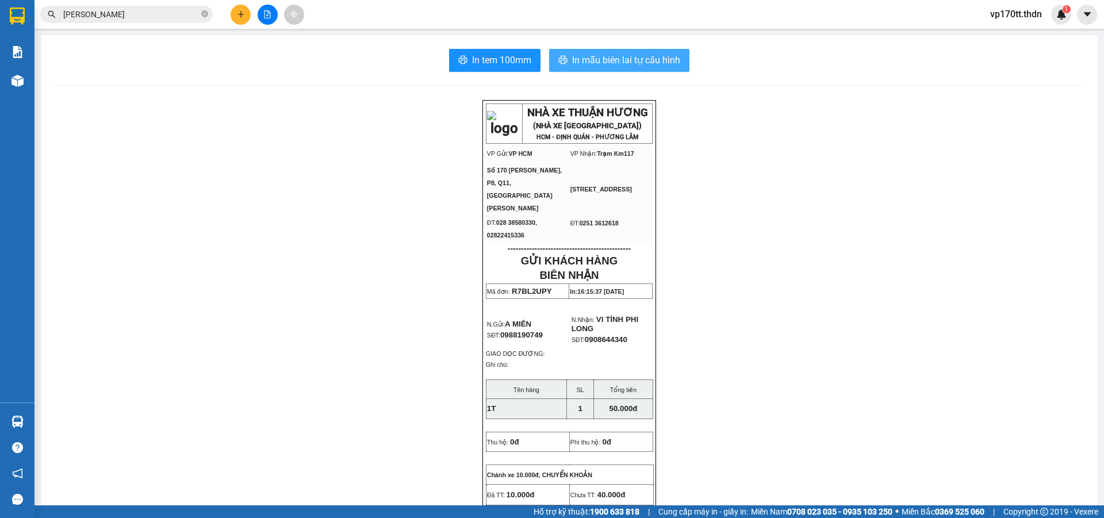
click at [630, 58] on span "In mẫu biên lai tự cấu hình" at bounding box center [626, 60] width 108 height 14
click at [255, 12] on div at bounding box center [267, 15] width 86 height 20
click at [219, 7] on div "[PERSON_NAME]" at bounding box center [112, 14] width 224 height 17
click at [241, 22] on button at bounding box center [241, 15] width 20 height 20
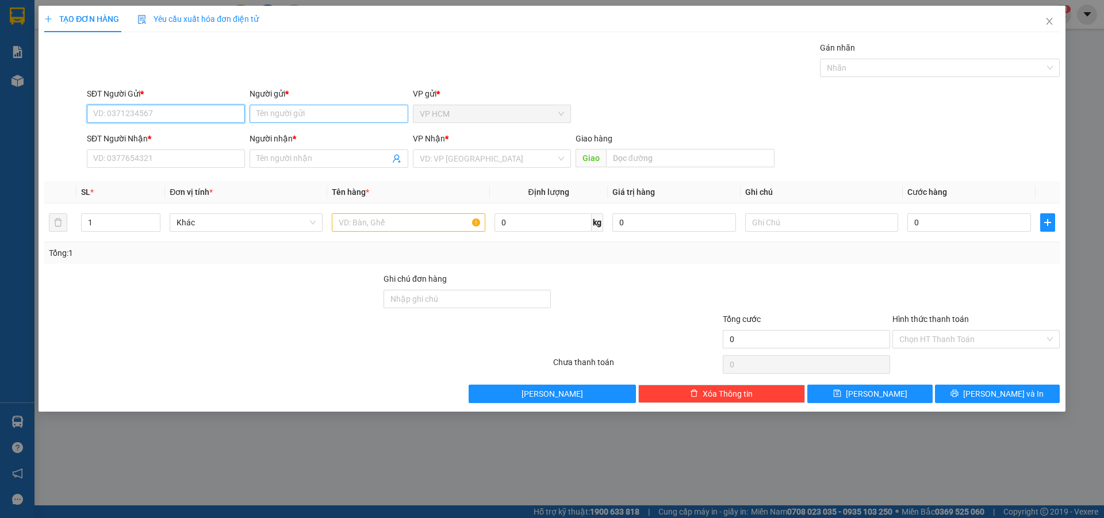
click at [289, 109] on input "Người gửi *" at bounding box center [329, 114] width 158 height 18
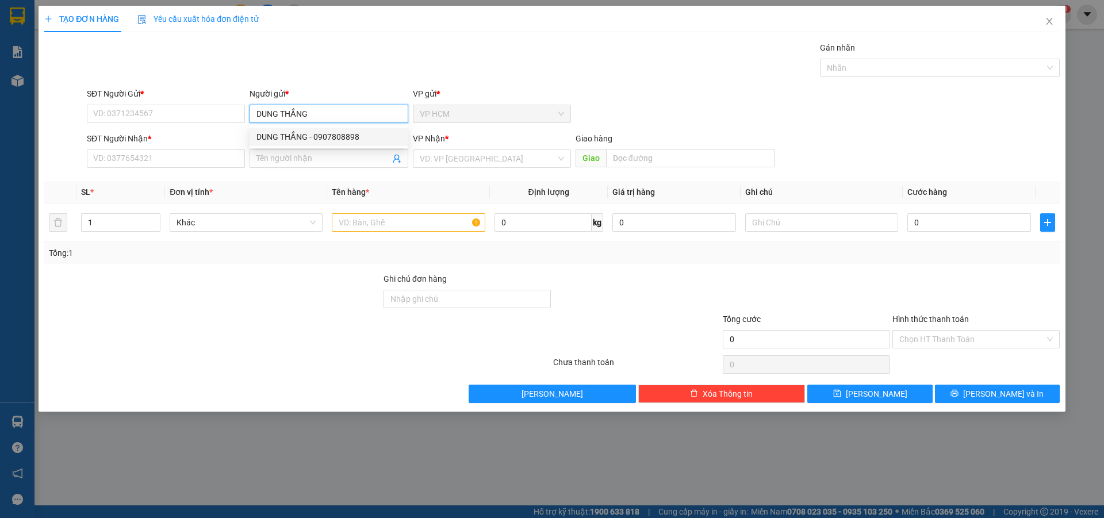
click at [347, 138] on div "DUNG THẮNG - 0907808898" at bounding box center [329, 137] width 144 height 13
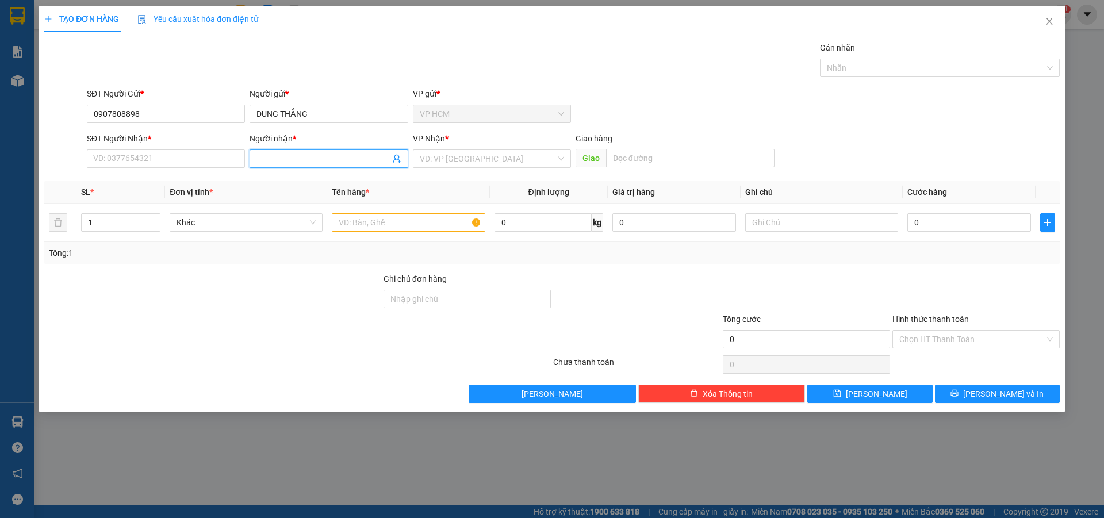
click at [397, 160] on icon "user-add" at bounding box center [396, 158] width 9 height 9
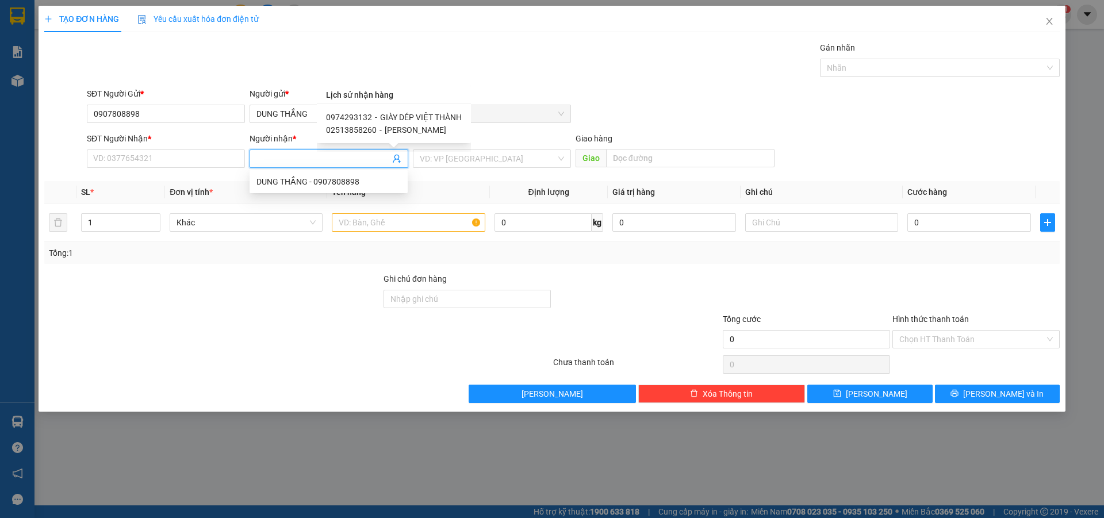
click at [410, 114] on span "GIÀY DÉP VIỆT THÀNH" at bounding box center [421, 117] width 82 height 9
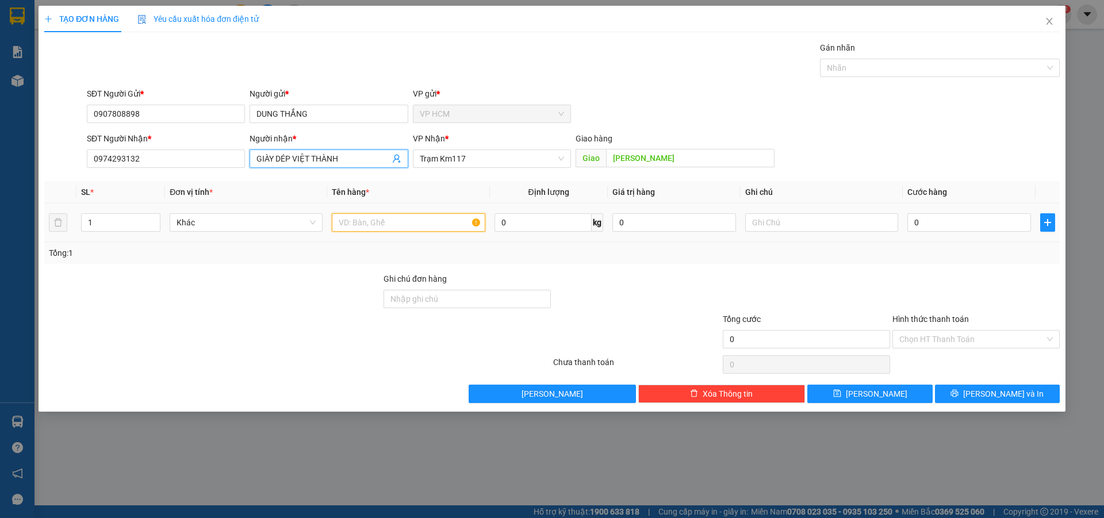
click at [412, 220] on input "text" at bounding box center [408, 222] width 153 height 18
click at [864, 68] on div at bounding box center [934, 68] width 223 height 14
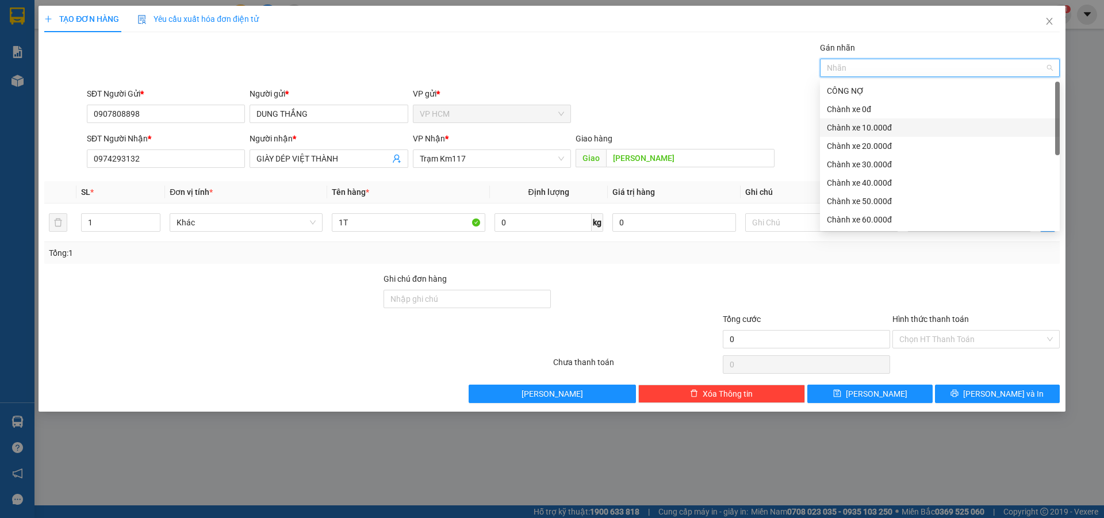
click at [870, 130] on div "Chành xe 10.000đ" at bounding box center [940, 127] width 226 height 13
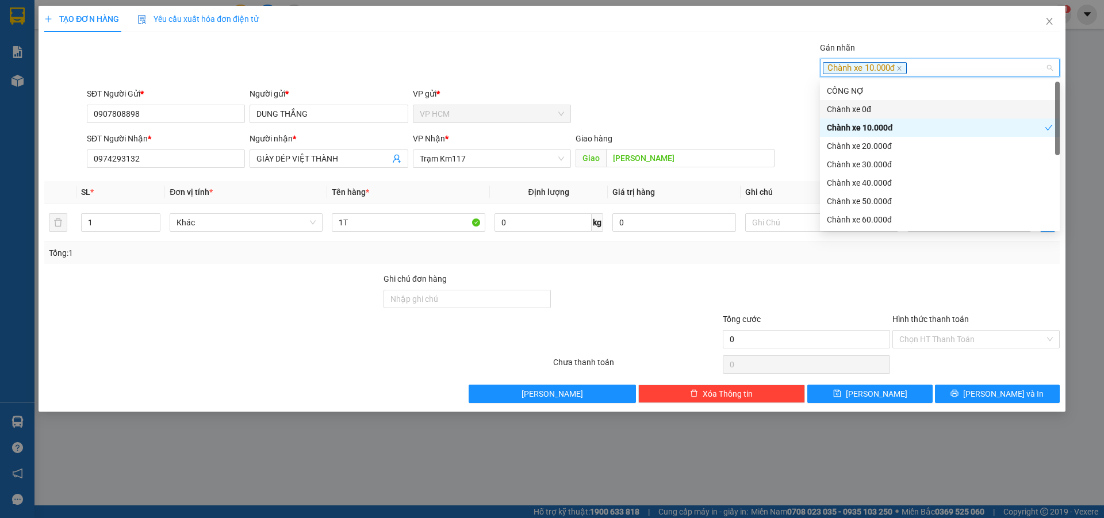
click at [666, 89] on div "SĐT Người Gửi * 0907808898 Người gửi * DUNG THẮNG VP gửi * VP HCM" at bounding box center [574, 107] width 978 height 40
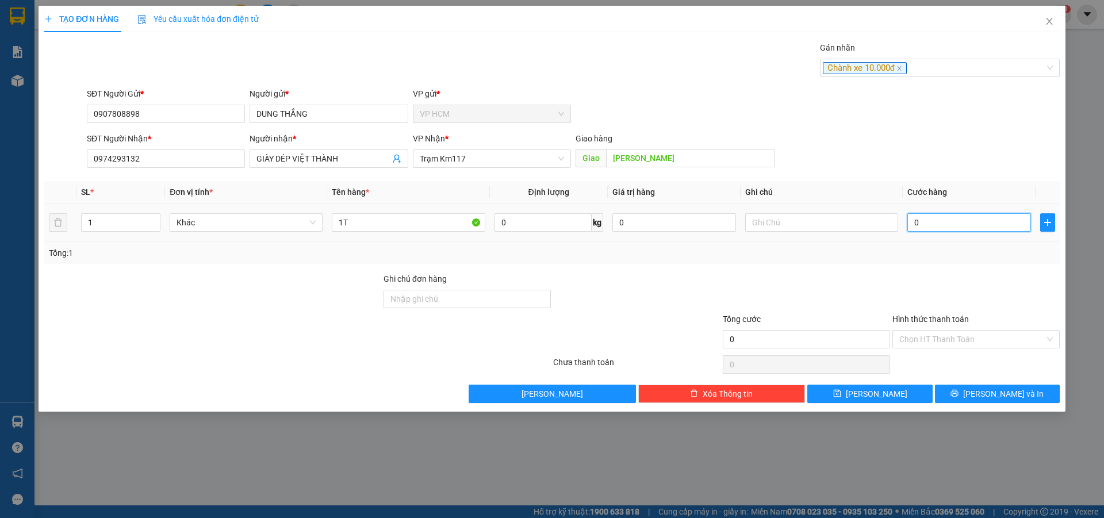
click at [934, 229] on input "0" at bounding box center [970, 222] width 124 height 18
click at [936, 285] on div at bounding box center [977, 293] width 170 height 40
drag, startPoint x: 938, startPoint y: 345, endPoint x: 927, endPoint y: 381, distance: 37.5
click at [938, 346] on input "Hình thức thanh toán" at bounding box center [973, 339] width 146 height 17
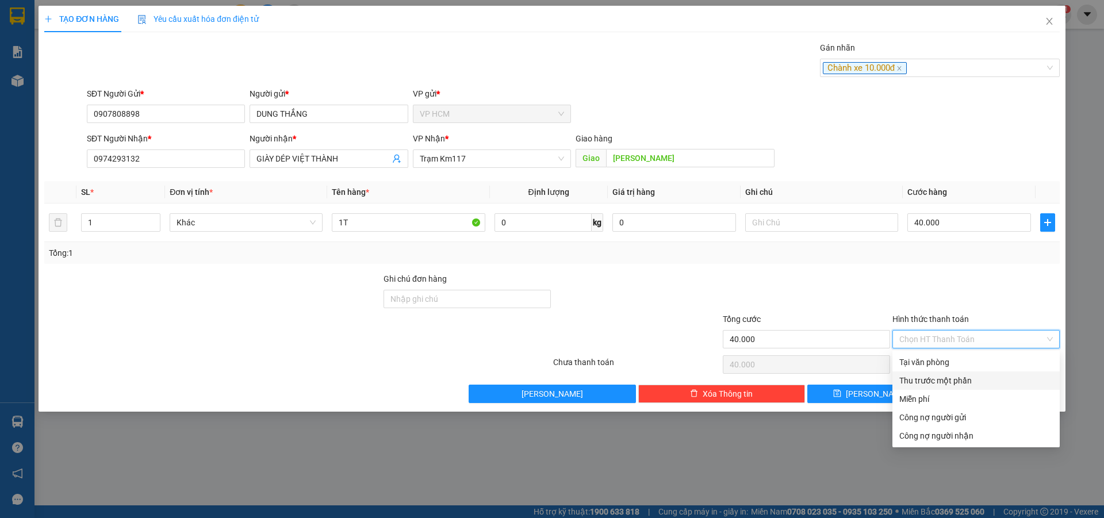
drag, startPoint x: 926, startPoint y: 385, endPoint x: 825, endPoint y: 363, distance: 103.1
click at [926, 385] on div "Thu trước một phần" at bounding box center [977, 380] width 154 height 13
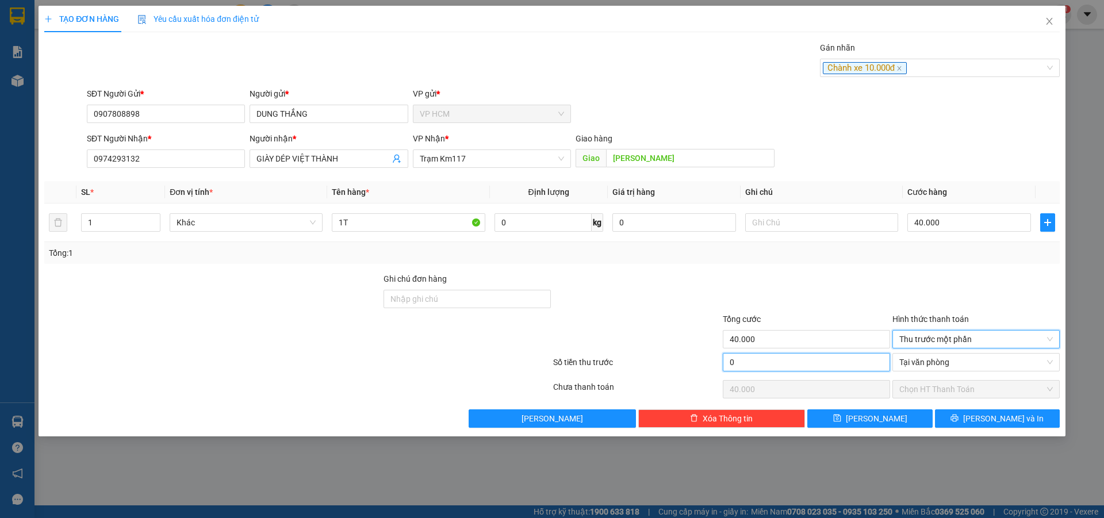
drag, startPoint x: 824, startPoint y: 363, endPoint x: 825, endPoint y: 355, distance: 8.1
click at [824, 362] on input "0" at bounding box center [806, 362] width 167 height 18
click at [842, 295] on div at bounding box center [807, 293] width 170 height 40
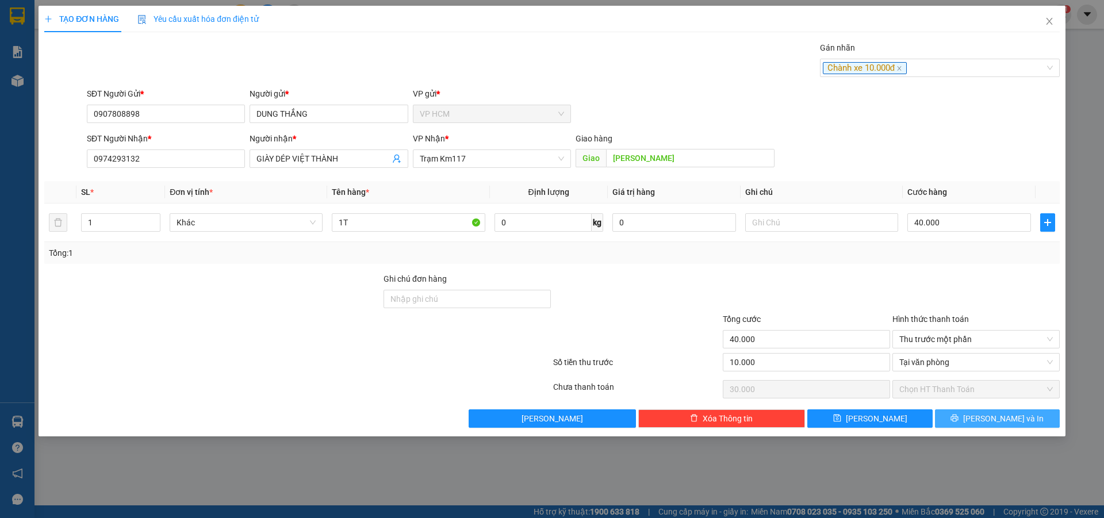
click at [1033, 423] on button "[PERSON_NAME] và In" at bounding box center [997, 419] width 125 height 18
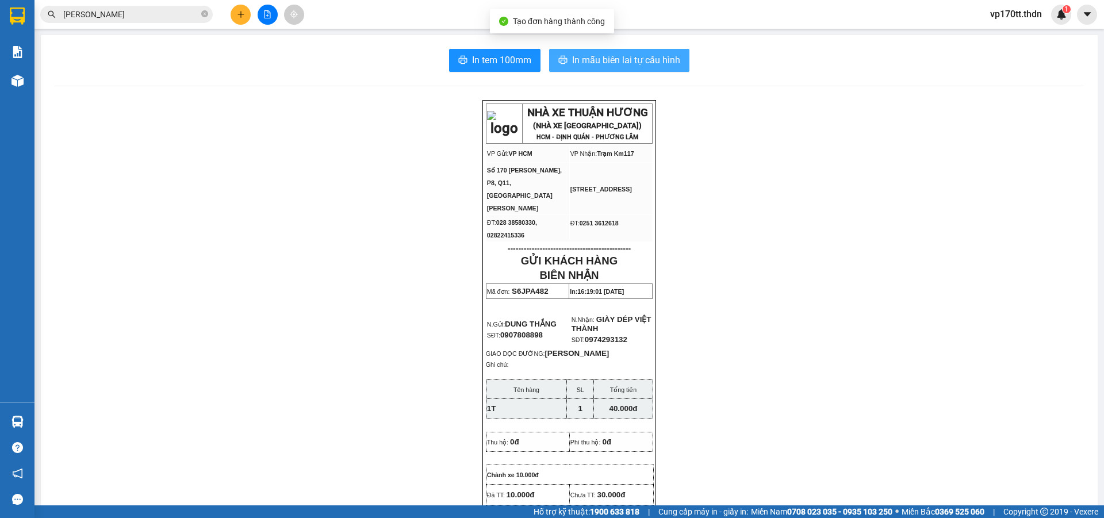
click at [659, 56] on span "In mẫu biên lai tự cấu hình" at bounding box center [626, 60] width 108 height 14
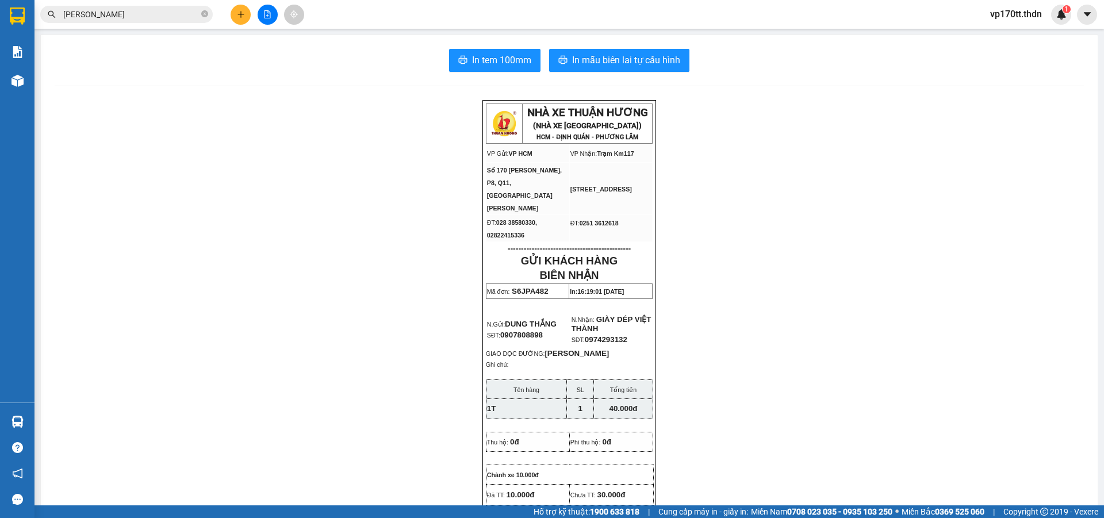
click at [252, 21] on div at bounding box center [267, 15] width 86 height 20
click at [246, 18] on button at bounding box center [241, 15] width 20 height 20
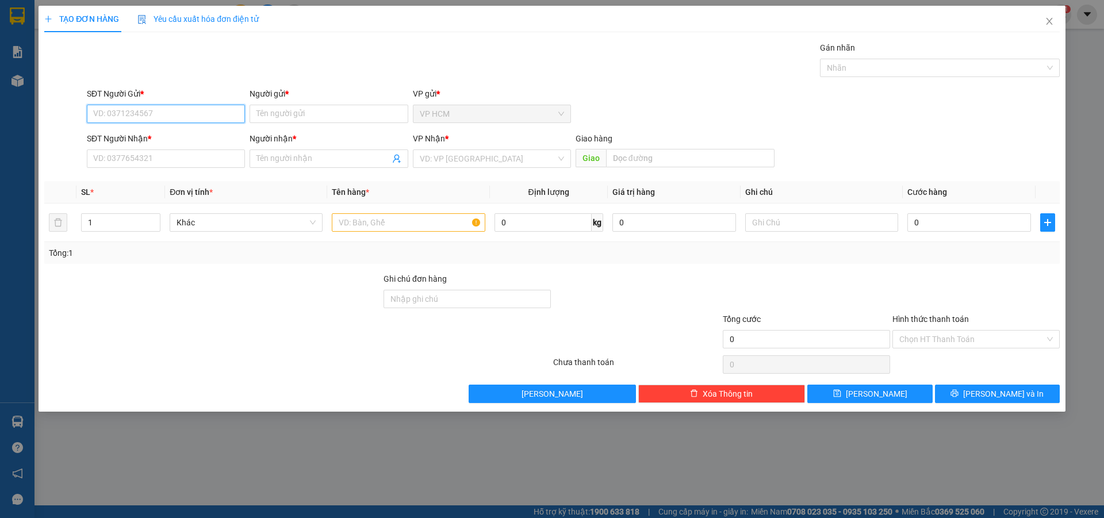
click at [165, 106] on input "SĐT Người Gửi *" at bounding box center [166, 114] width 158 height 18
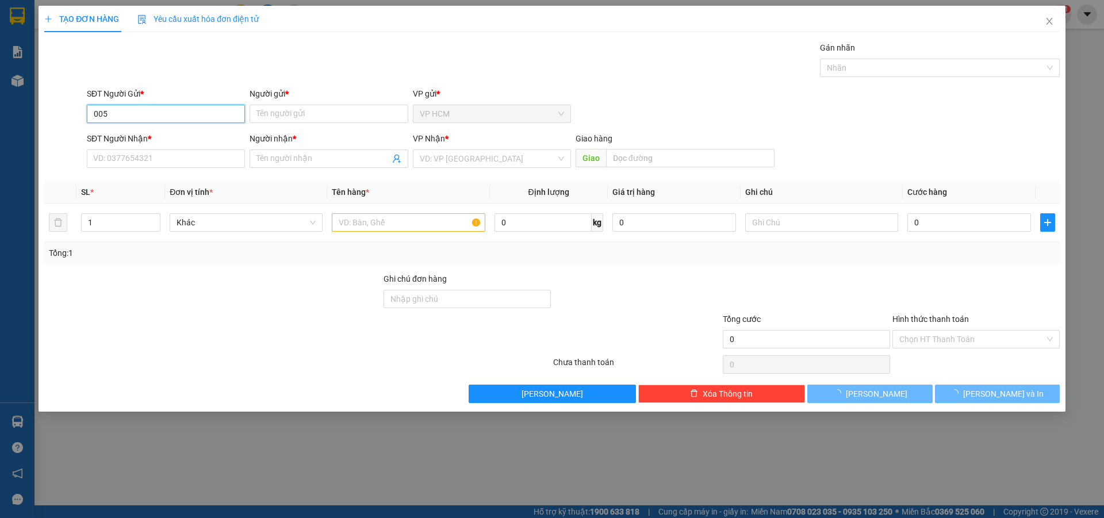
click at [163, 114] on input "005" at bounding box center [166, 114] width 158 height 18
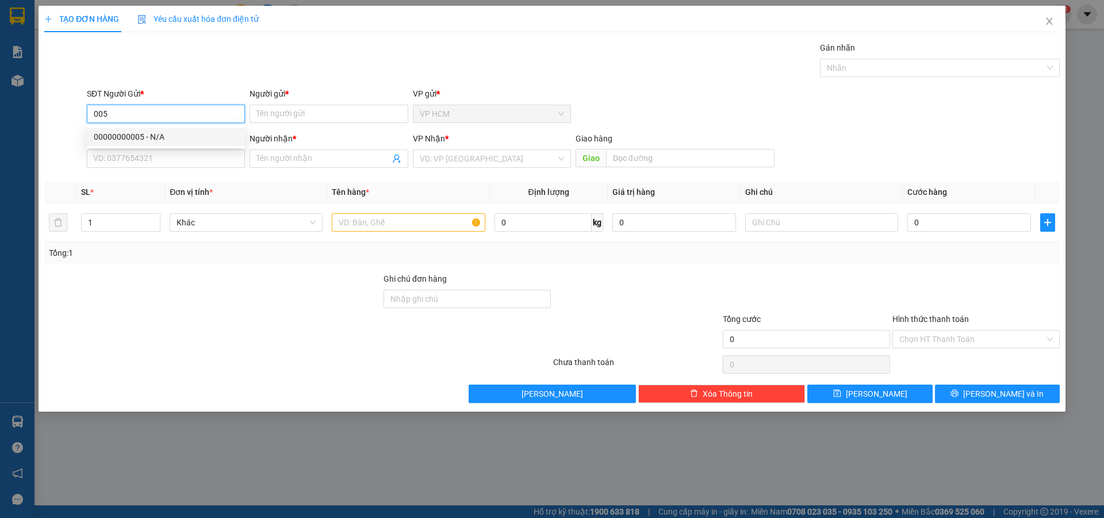
click at [170, 137] on div "00000000005 - N/A" at bounding box center [166, 137] width 144 height 13
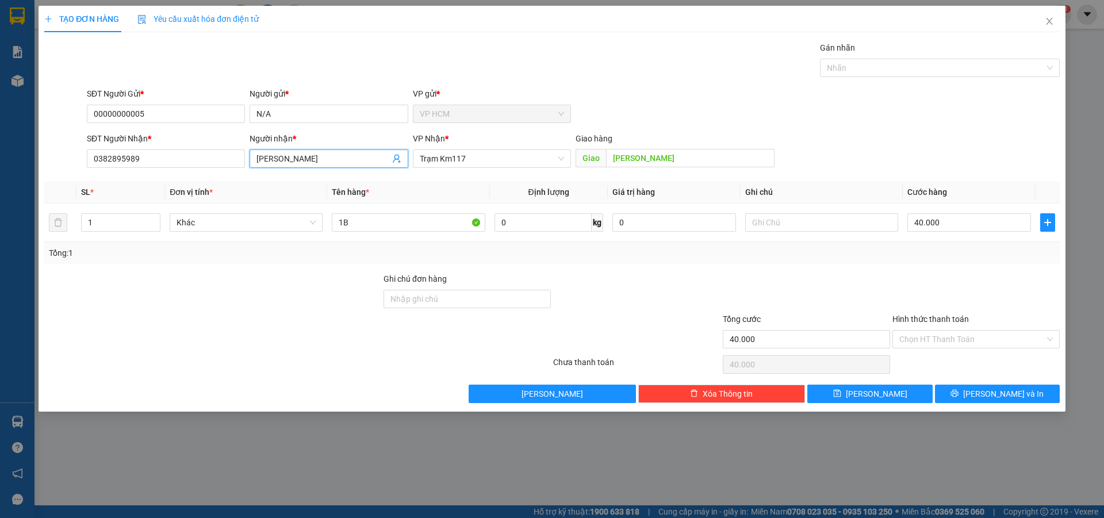
click at [399, 154] on icon "user-add" at bounding box center [396, 158] width 9 height 9
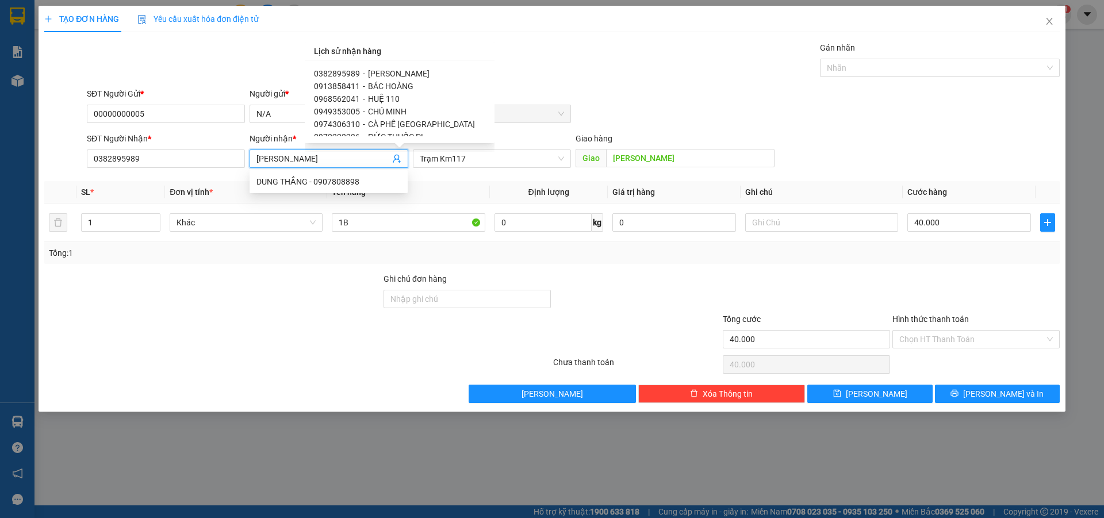
click at [376, 89] on span "BÁC HOÀNG" at bounding box center [390, 86] width 45 height 9
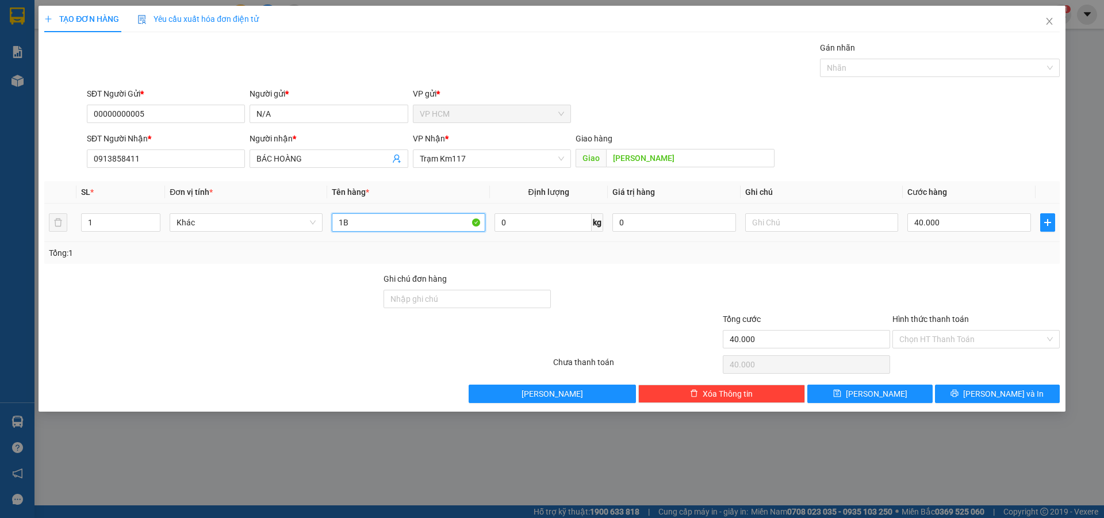
click at [377, 222] on input "1B" at bounding box center [408, 222] width 153 height 18
click at [937, 72] on div at bounding box center [934, 68] width 223 height 14
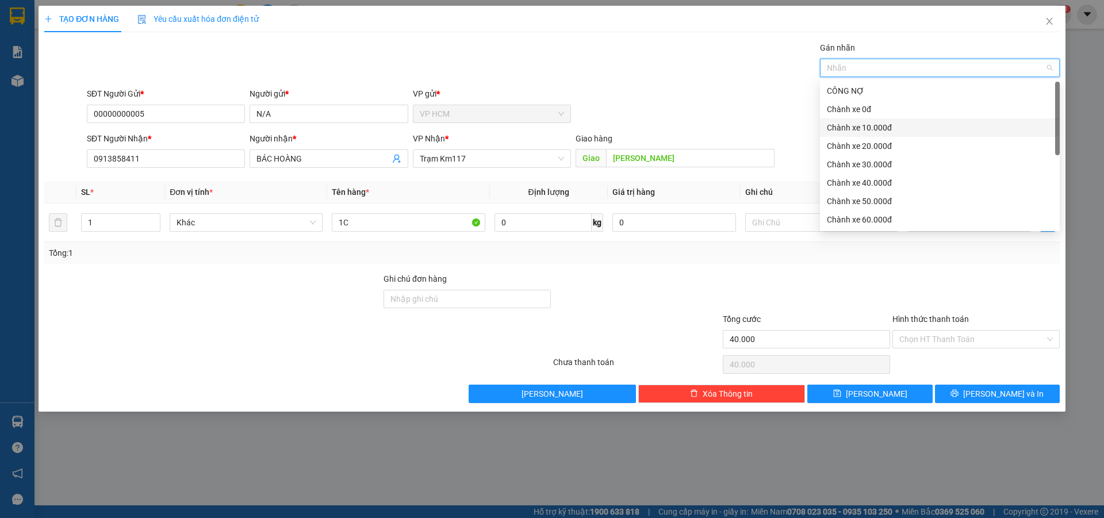
click at [903, 129] on div "Chành xe 10.000đ" at bounding box center [940, 127] width 226 height 13
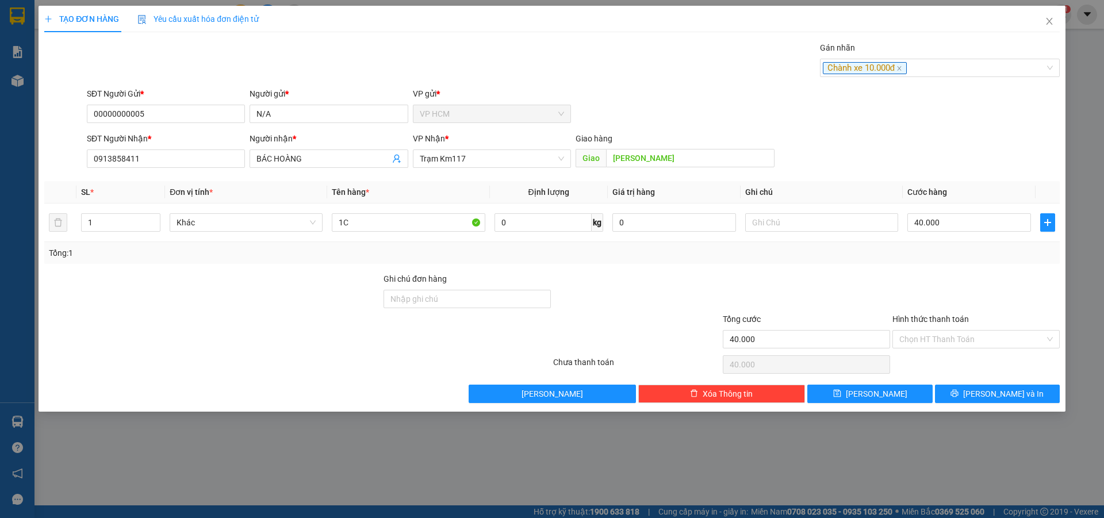
drag, startPoint x: 683, startPoint y: 82, endPoint x: 950, endPoint y: 243, distance: 311.0
click at [687, 85] on div "Transit Pickup Surcharge Ids Transit Deliver Surcharge Ids Transit Deliver Surc…" at bounding box center [552, 222] width 1016 height 362
click at [960, 228] on input "40.000" at bounding box center [970, 222] width 124 height 18
drag, startPoint x: 929, startPoint y: 286, endPoint x: 929, endPoint y: 323, distance: 36.8
click at [929, 288] on div at bounding box center [977, 293] width 170 height 40
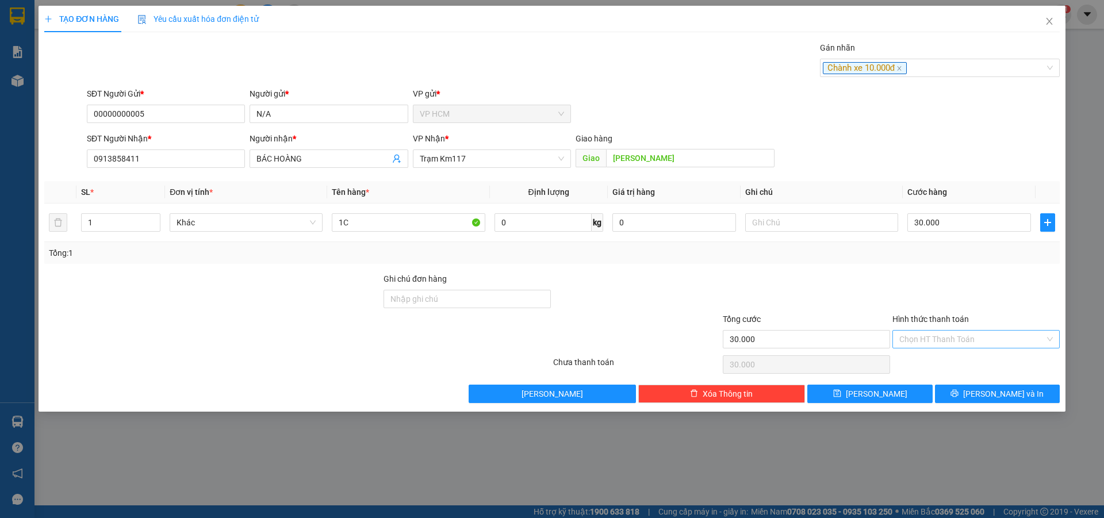
click at [929, 345] on input "Hình thức thanh toán" at bounding box center [973, 339] width 146 height 17
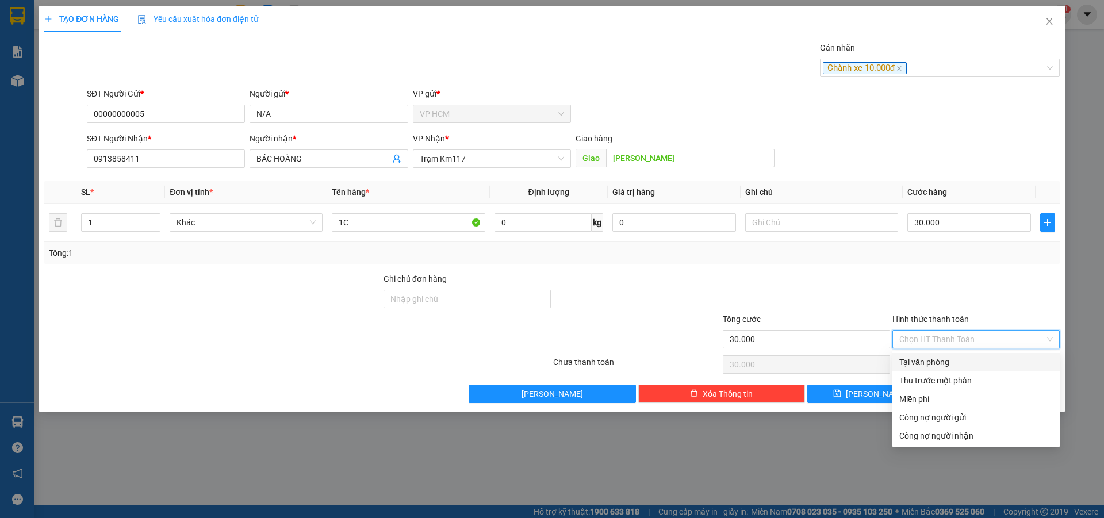
click at [924, 377] on div "Thu trước một phần" at bounding box center [977, 380] width 154 height 13
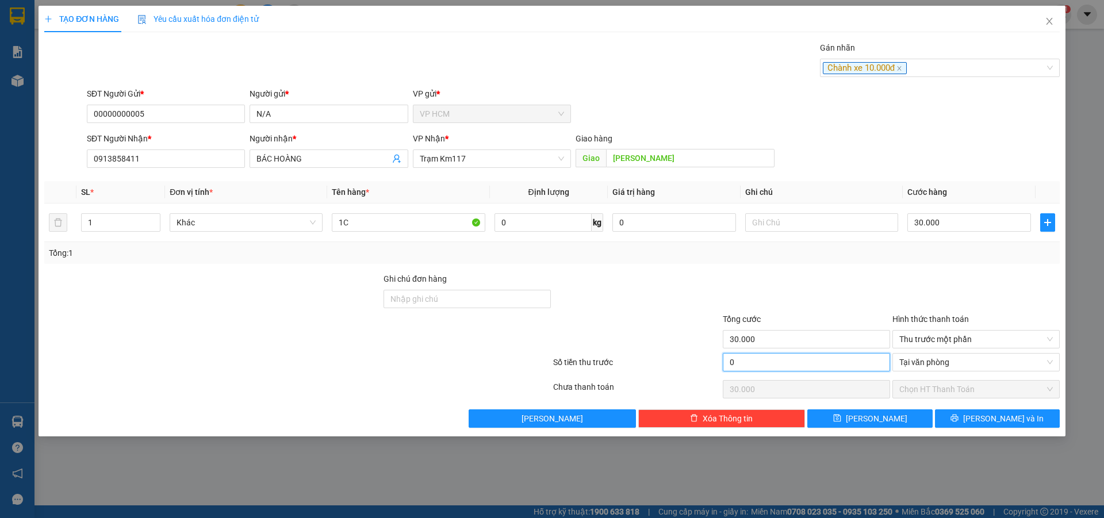
drag, startPoint x: 794, startPoint y: 370, endPoint x: 796, endPoint y: 299, distance: 70.8
click at [794, 369] on input "0" at bounding box center [806, 362] width 167 height 18
drag, startPoint x: 797, startPoint y: 285, endPoint x: 915, endPoint y: 372, distance: 146.5
click at [797, 284] on div at bounding box center [807, 293] width 170 height 40
click at [986, 421] on button "[PERSON_NAME] và In" at bounding box center [997, 419] width 125 height 18
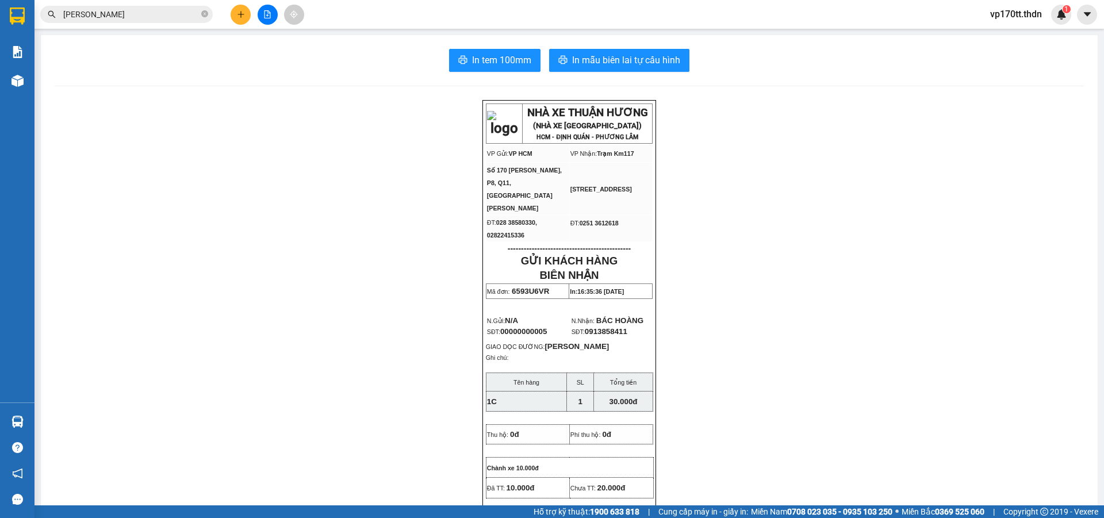
click at [589, 49] on button "In mẫu biên lai tự cấu hình" at bounding box center [619, 60] width 140 height 23
click at [242, 12] on icon "plus" at bounding box center [241, 14] width 8 height 8
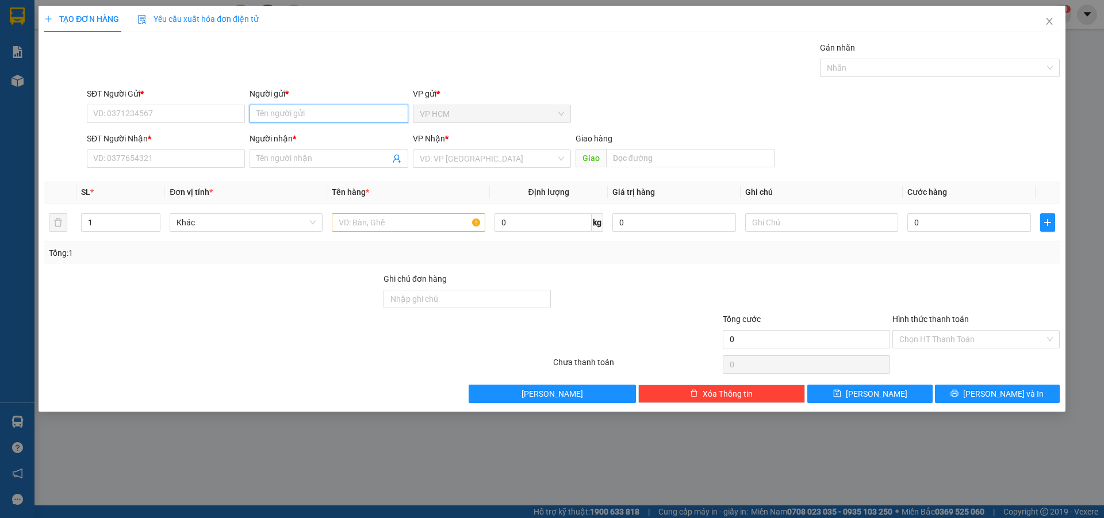
click at [300, 122] on input "Người gửi *" at bounding box center [329, 114] width 158 height 18
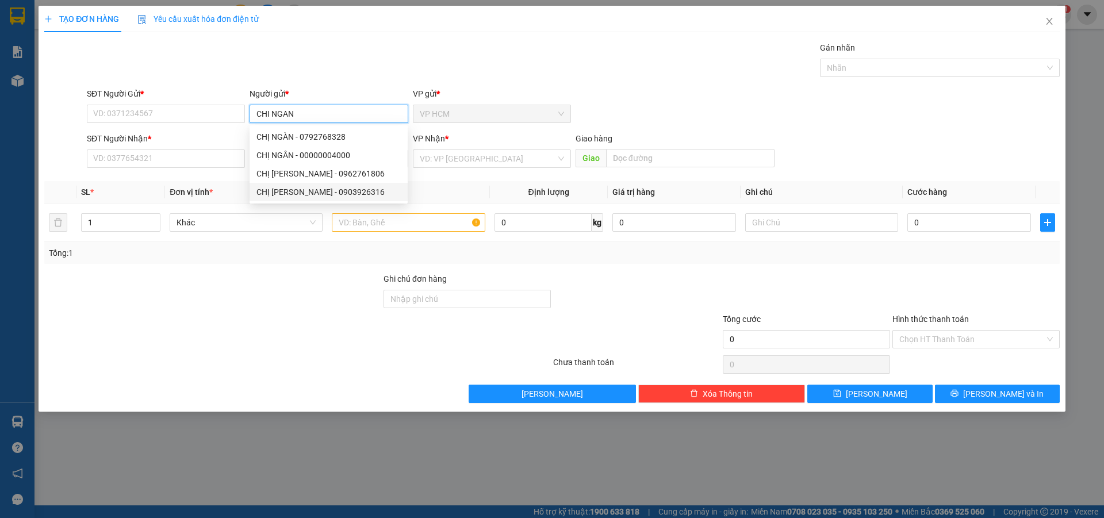
click at [319, 186] on div "CHỊ [PERSON_NAME] - 0903926316" at bounding box center [329, 192] width 144 height 13
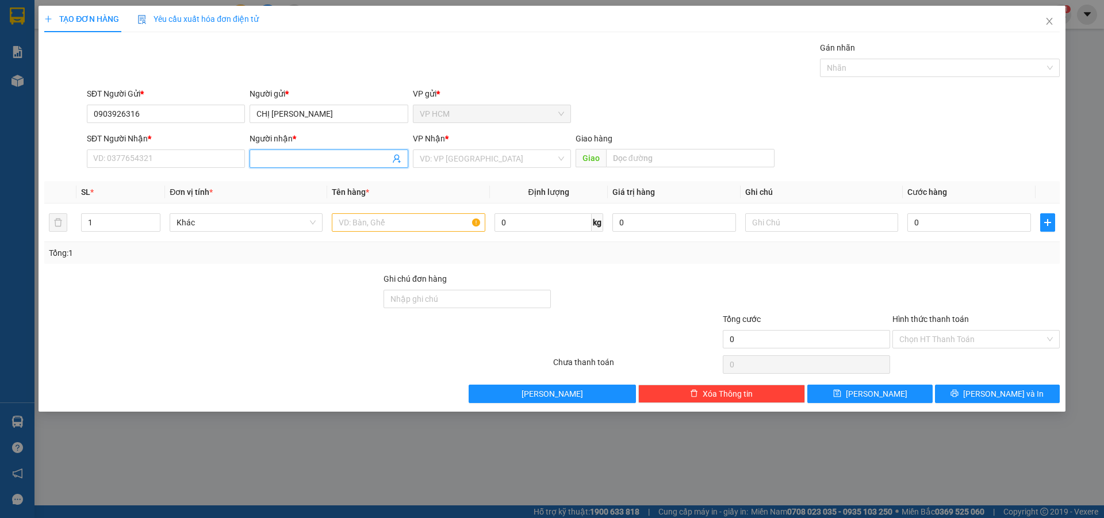
click at [395, 157] on icon "user-add" at bounding box center [396, 158] width 9 height 9
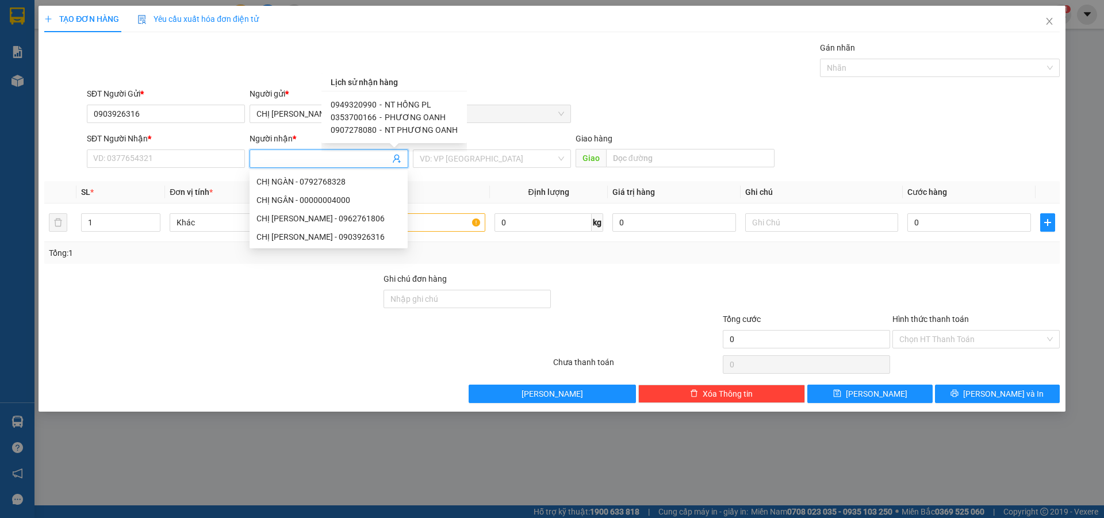
click at [380, 106] on span "-" at bounding box center [381, 104] width 2 height 9
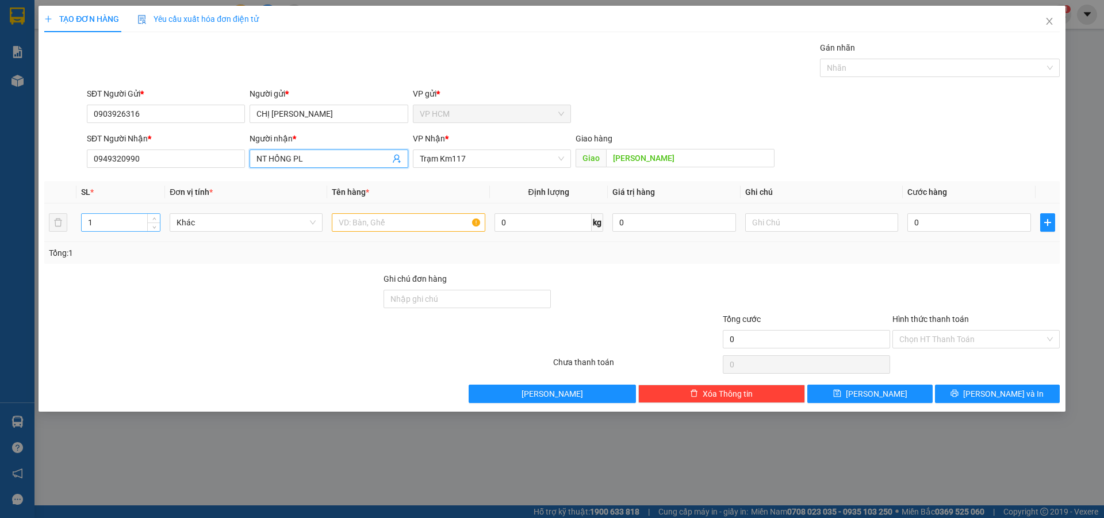
click at [93, 223] on input "1" at bounding box center [121, 222] width 78 height 17
click at [368, 221] on input "text" at bounding box center [408, 222] width 153 height 18
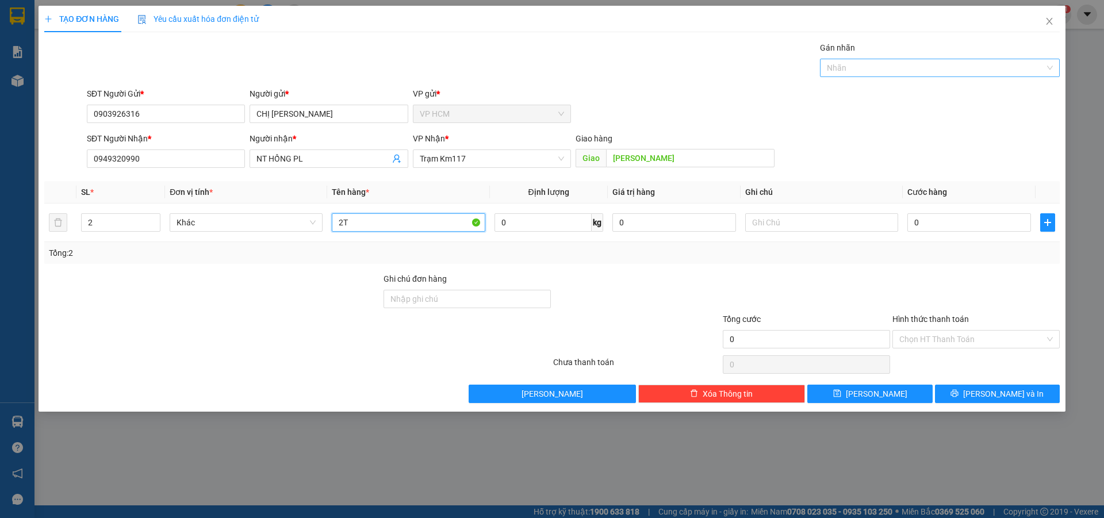
click at [878, 67] on div at bounding box center [934, 68] width 223 height 14
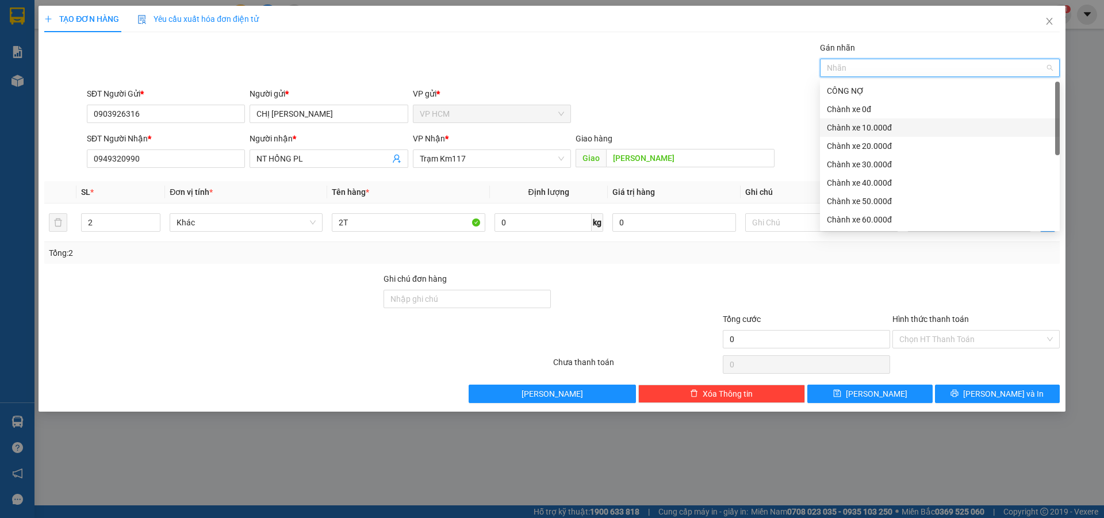
click at [880, 123] on div "Chành xe 10.000đ" at bounding box center [940, 127] width 226 height 13
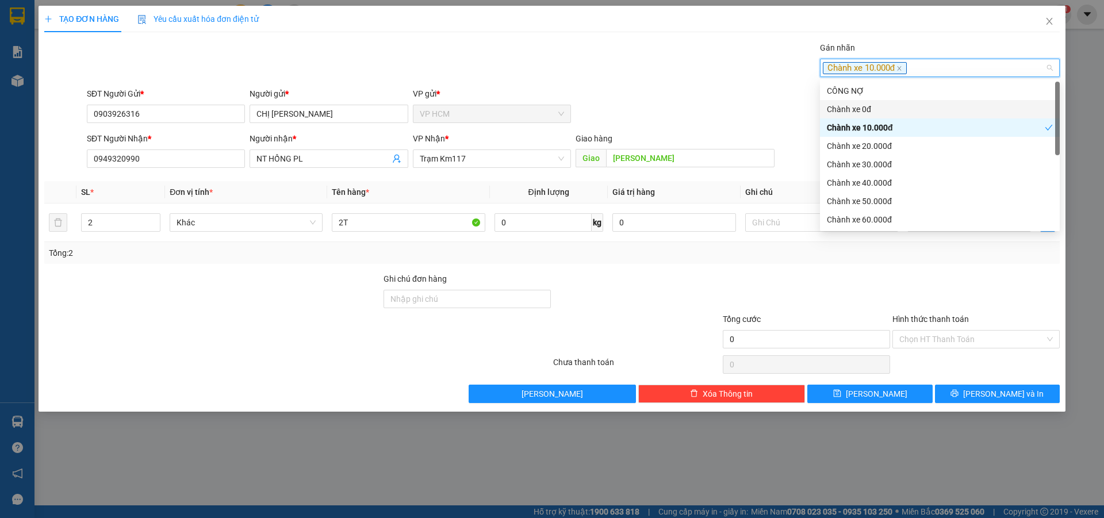
click at [615, 80] on div "Gán nhãn Chành xe 10.000đ" at bounding box center [574, 61] width 978 height 40
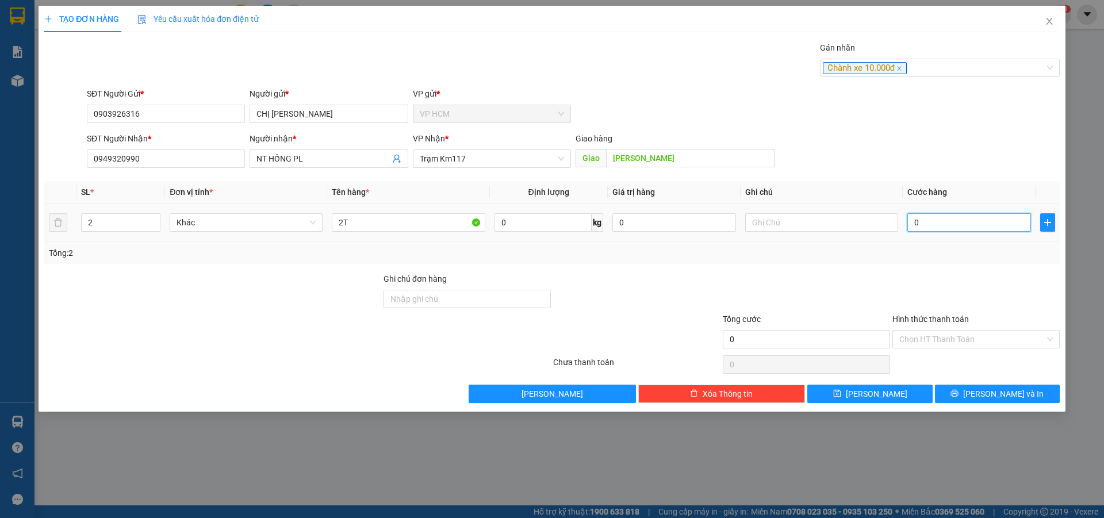
click at [974, 222] on input "0" at bounding box center [970, 222] width 124 height 18
drag, startPoint x: 953, startPoint y: 265, endPoint x: 950, endPoint y: 336, distance: 71.4
click at [953, 269] on div "Transit Pickup Surcharge Ids Transit Deliver Surcharge Ids Transit Deliver Surc…" at bounding box center [552, 222] width 1016 height 362
click at [950, 337] on input "Hình thức thanh toán" at bounding box center [973, 339] width 146 height 17
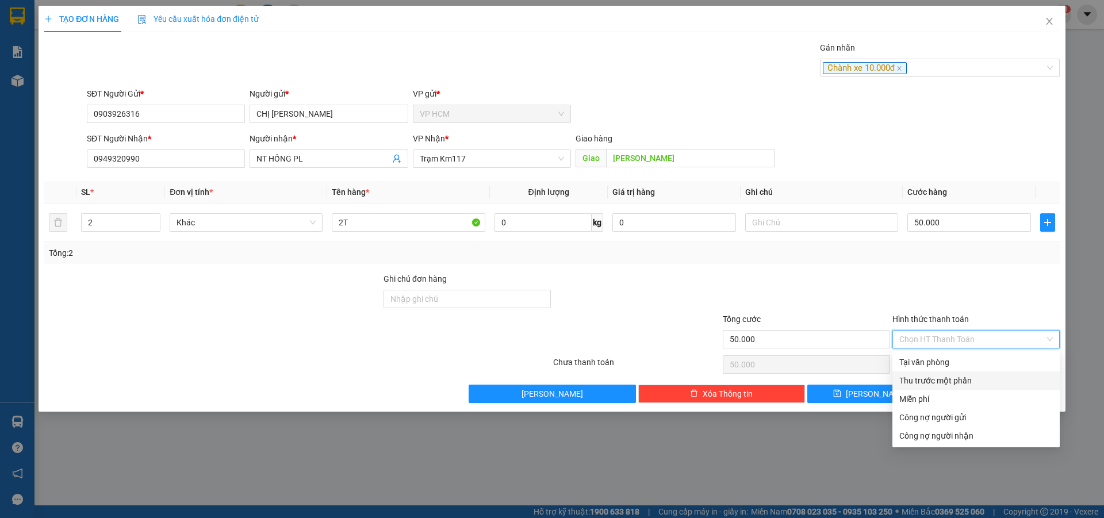
click at [919, 384] on div "Thu trước một phần" at bounding box center [977, 380] width 154 height 13
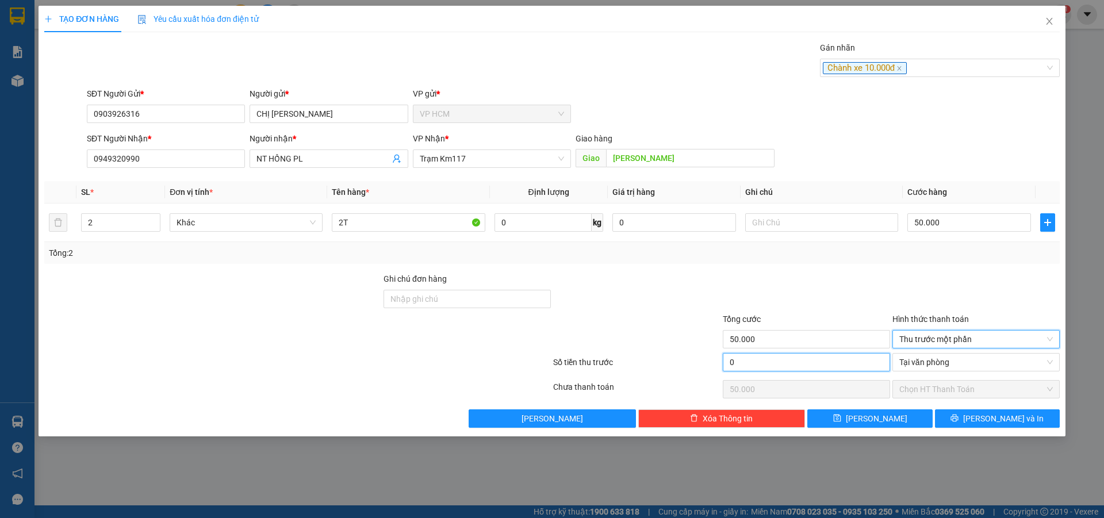
click at [759, 362] on input "0" at bounding box center [806, 362] width 167 height 18
drag, startPoint x: 800, startPoint y: 305, endPoint x: 915, endPoint y: 354, distance: 124.8
click at [801, 307] on div at bounding box center [807, 293] width 170 height 40
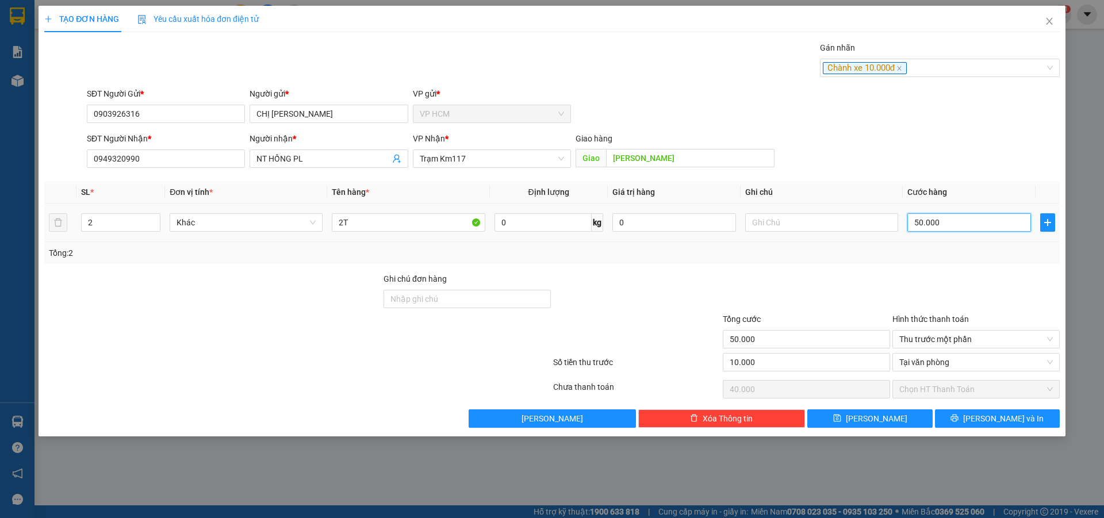
click at [956, 221] on input "50.000" at bounding box center [970, 222] width 124 height 18
click at [929, 264] on div "Transit Pickup Surcharge Ids Transit Deliver Surcharge Ids Transit Deliver Surc…" at bounding box center [552, 234] width 1016 height 387
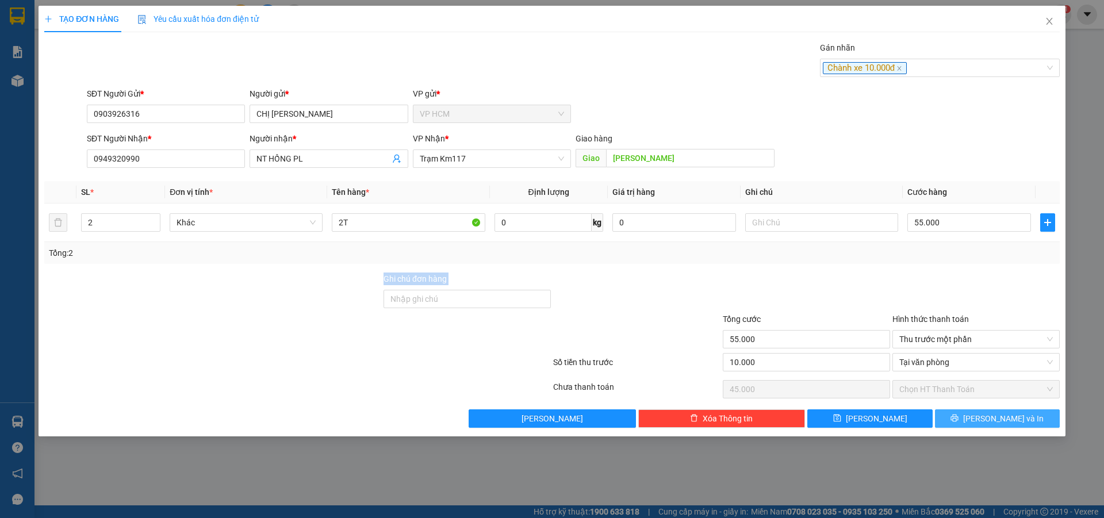
click at [961, 414] on button "[PERSON_NAME] và In" at bounding box center [997, 419] width 125 height 18
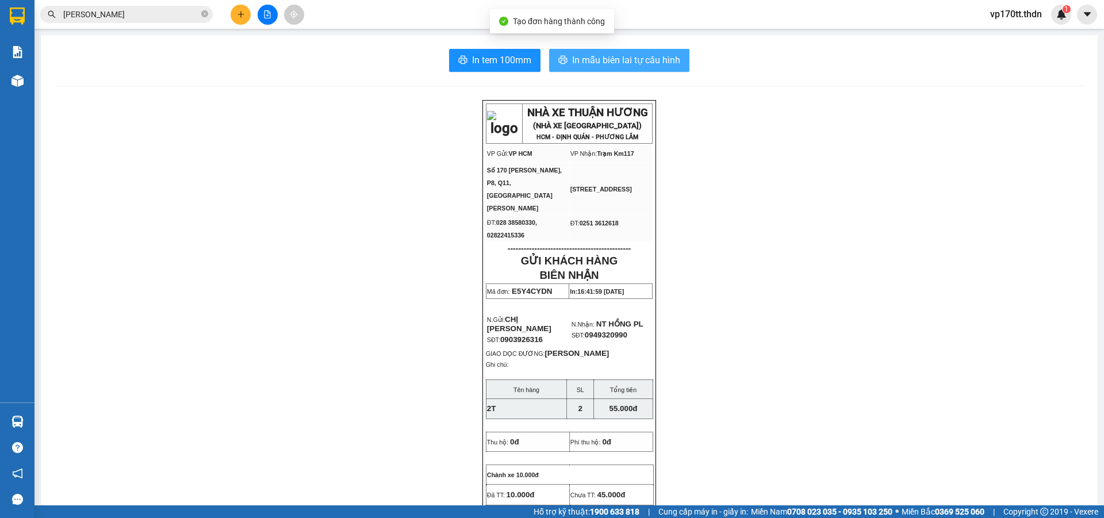
click at [572, 53] on span "In mẫu biên lai tự cấu hình" at bounding box center [626, 60] width 108 height 14
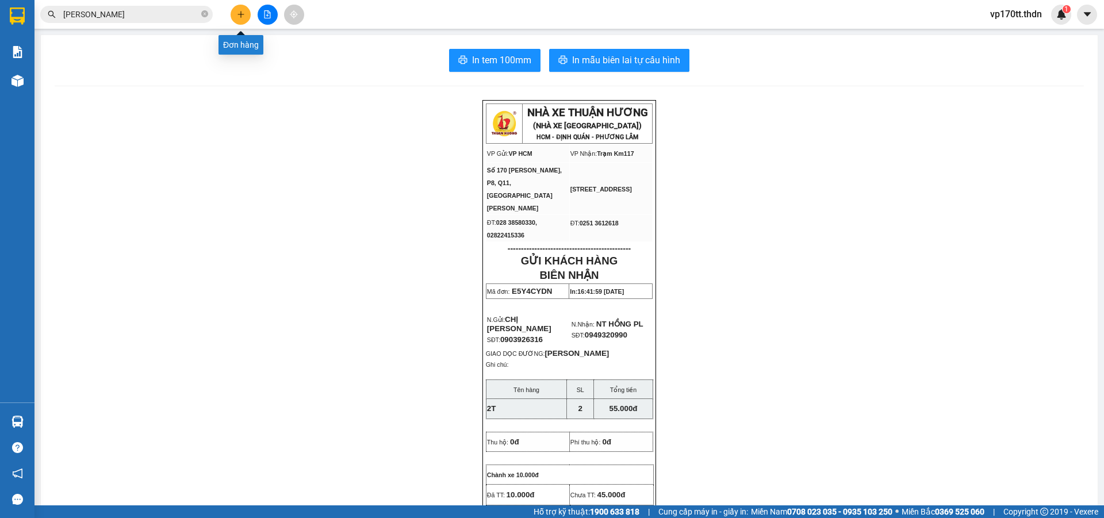
click at [240, 17] on icon "plus" at bounding box center [241, 14] width 8 height 8
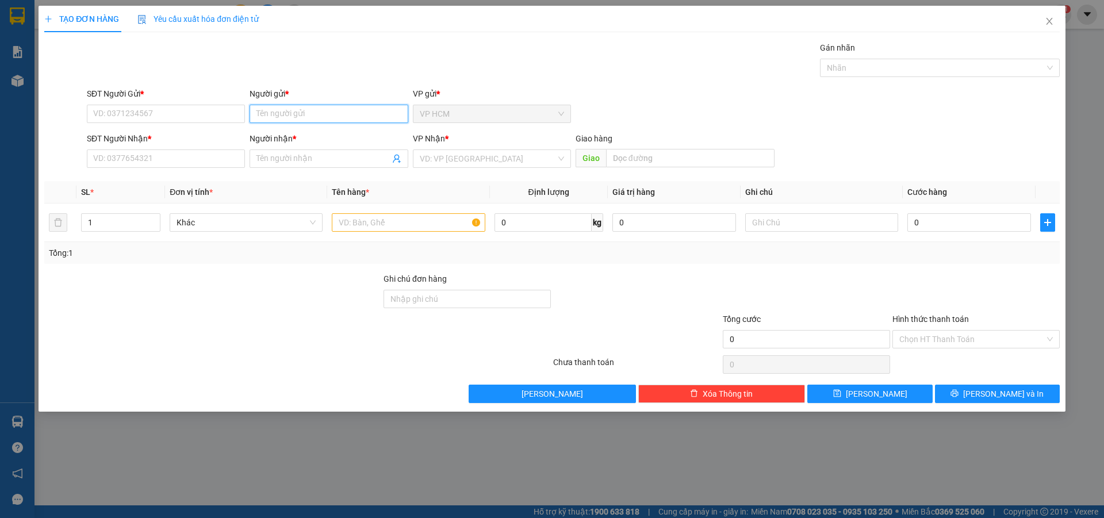
click at [303, 118] on input "Người gửi *" at bounding box center [329, 114] width 158 height 18
click at [324, 133] on div "[PERSON_NAME] - 0908856794" at bounding box center [329, 137] width 144 height 13
click at [398, 161] on icon "user-add" at bounding box center [396, 158] width 9 height 9
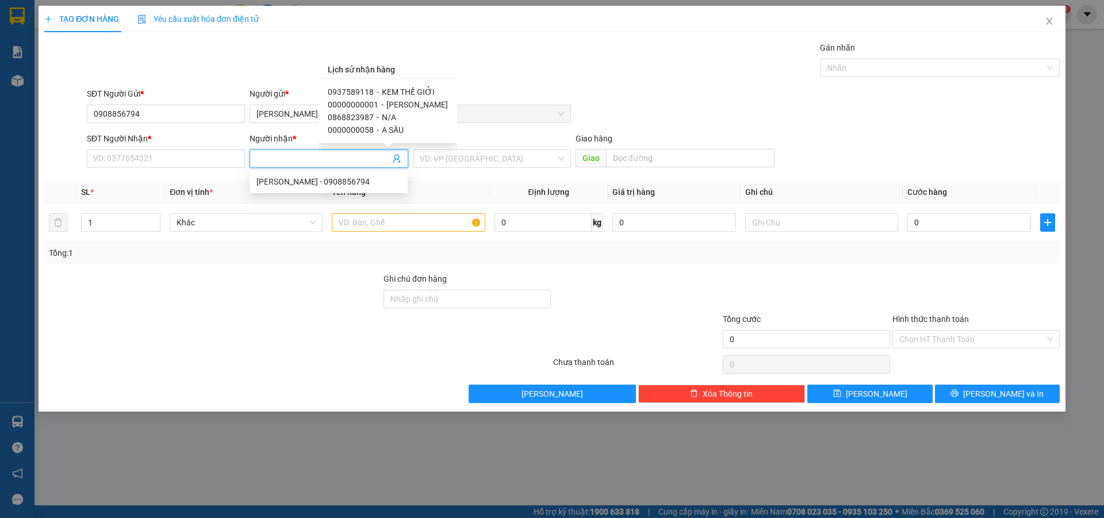
click at [415, 105] on span "[PERSON_NAME]" at bounding box center [418, 104] width 62 height 9
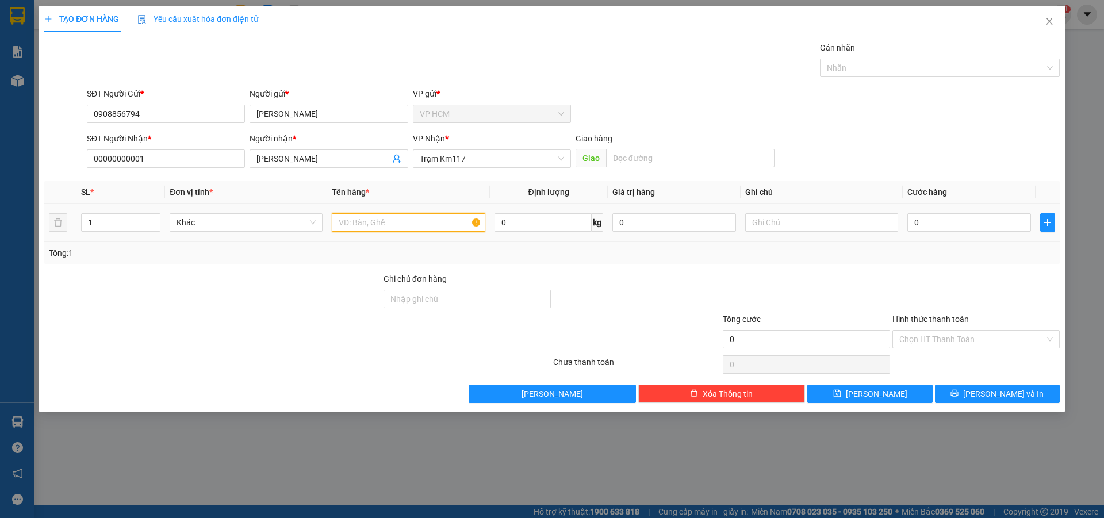
click at [417, 227] on input "text" at bounding box center [408, 222] width 153 height 18
drag, startPoint x: 109, startPoint y: 210, endPoint x: 127, endPoint y: 223, distance: 21.4
click at [110, 210] on td "1" at bounding box center [121, 223] width 89 height 39
click at [127, 223] on input "1" at bounding box center [121, 222] width 78 height 17
click at [878, 72] on div at bounding box center [934, 68] width 223 height 14
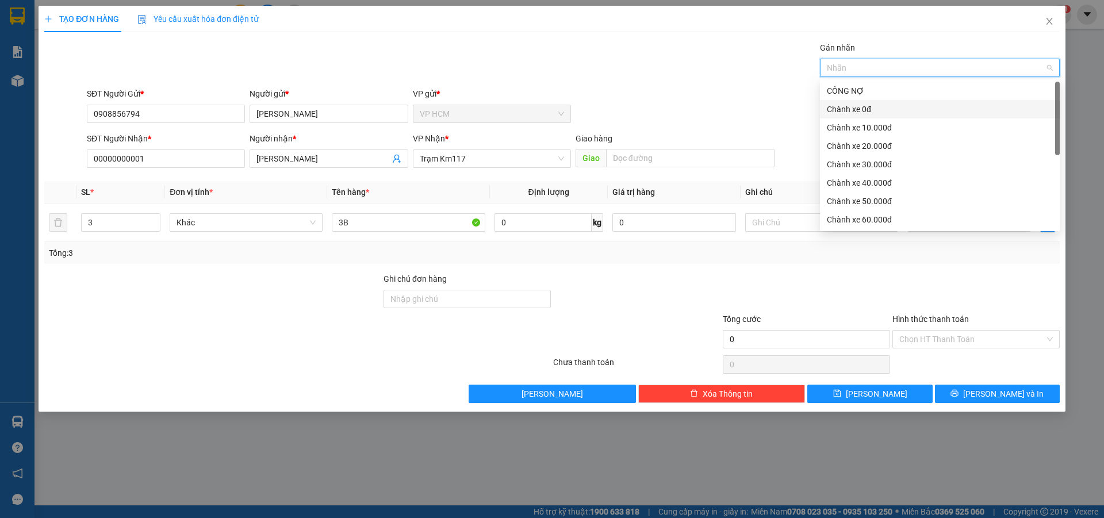
click at [872, 104] on div "Chành xe 0đ" at bounding box center [940, 109] width 226 height 13
drag, startPoint x: 554, startPoint y: 55, endPoint x: 1000, endPoint y: 283, distance: 500.6
click at [556, 57] on div "Gán nhãn Chành xe 0đ" at bounding box center [574, 61] width 978 height 40
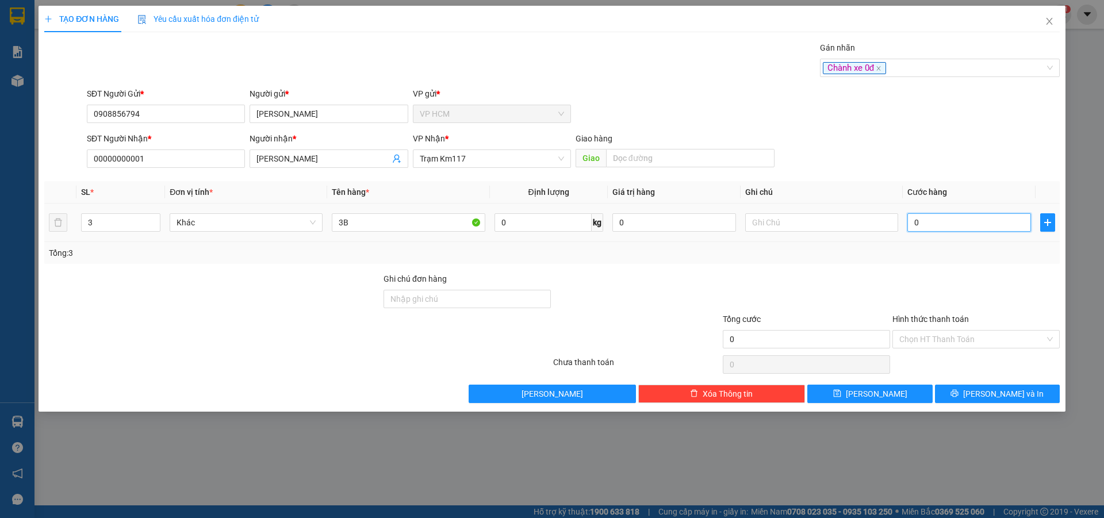
click at [992, 228] on input "0" at bounding box center [970, 222] width 124 height 18
click at [984, 271] on div "Transit Pickup Surcharge Ids Transit Deliver Surcharge Ids Transit Deliver Surc…" at bounding box center [552, 222] width 1016 height 362
click at [936, 224] on input "1.410.000" at bounding box center [970, 222] width 124 height 18
drag, startPoint x: 937, startPoint y: 270, endPoint x: 951, endPoint y: 331, distance: 62.6
click at [938, 271] on div "Transit Pickup Surcharge Ids Transit Deliver Surcharge Ids Transit Deliver Surc…" at bounding box center [552, 222] width 1016 height 362
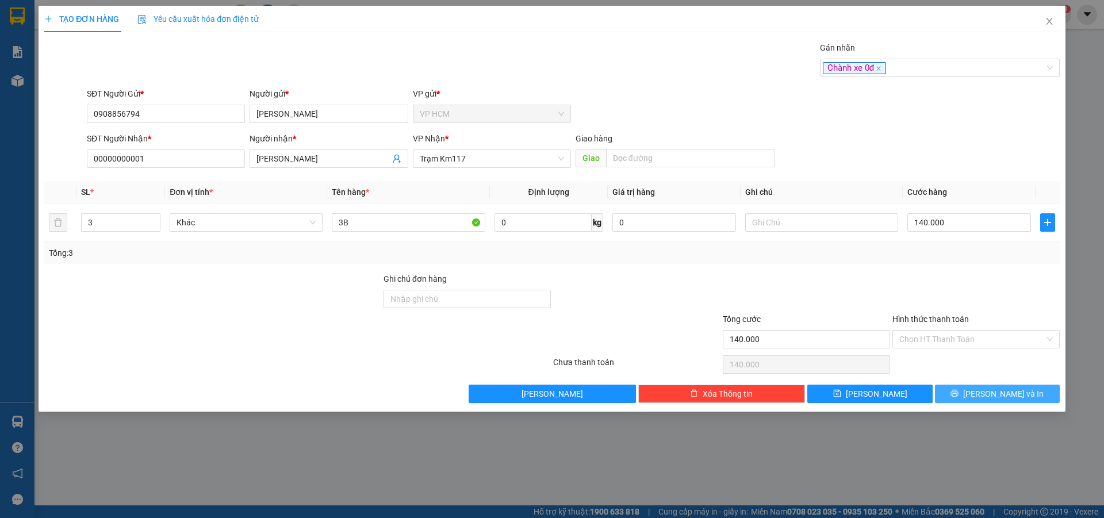
click at [959, 398] on span "printer" at bounding box center [955, 393] width 8 height 9
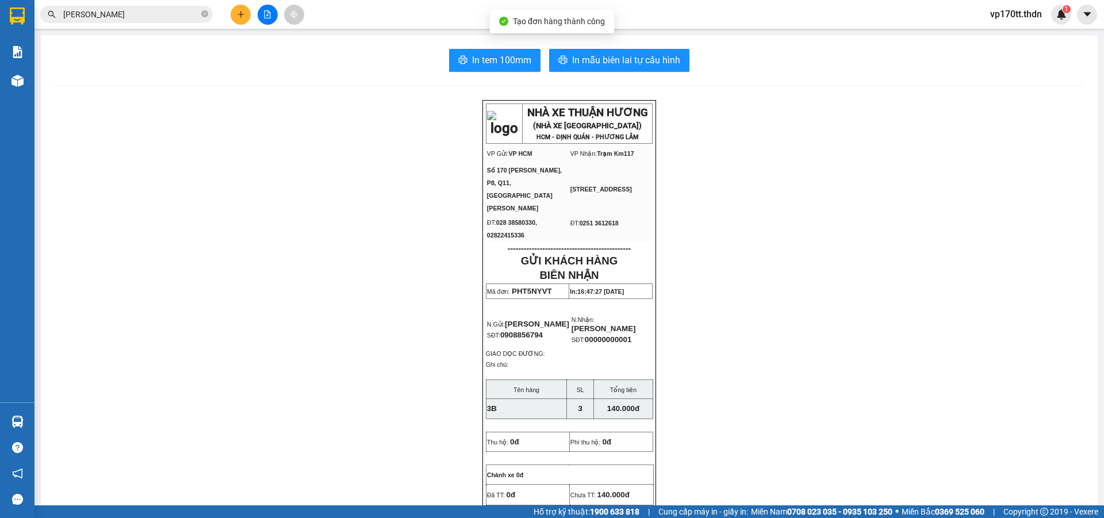
click at [599, 72] on div "In tem 100mm In mẫu biên lai tự cấu hình NHÀ XE THUẬN HƯƠNG (NHÀ XE [GEOGRAPHIC…" at bounding box center [569, 510] width 1057 height 950
click at [607, 60] on span "In mẫu biên lai tự cấu hình" at bounding box center [626, 60] width 108 height 14
click at [242, 20] on button at bounding box center [241, 15] width 20 height 20
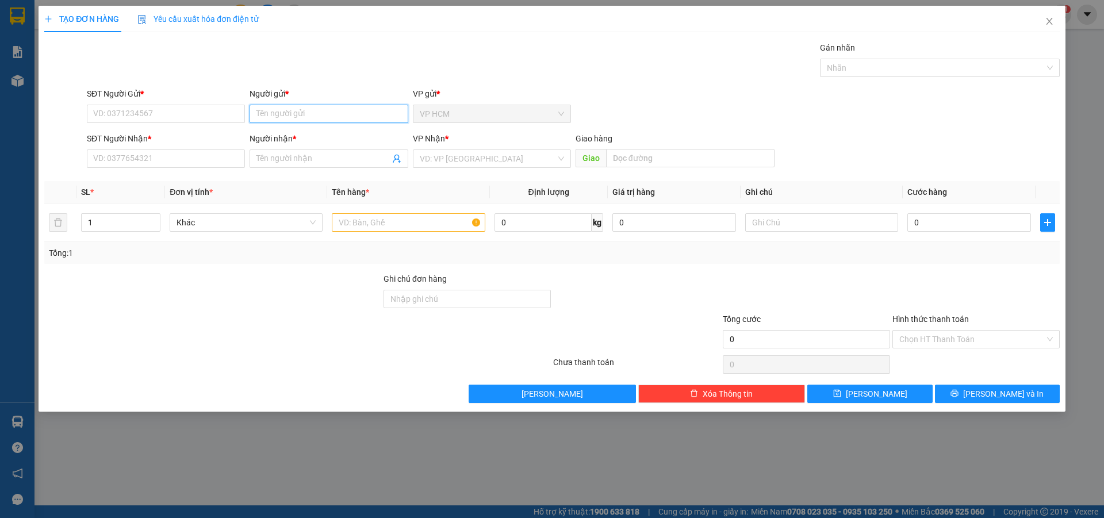
click at [289, 111] on input "Người gửi *" at bounding box center [329, 114] width 158 height 18
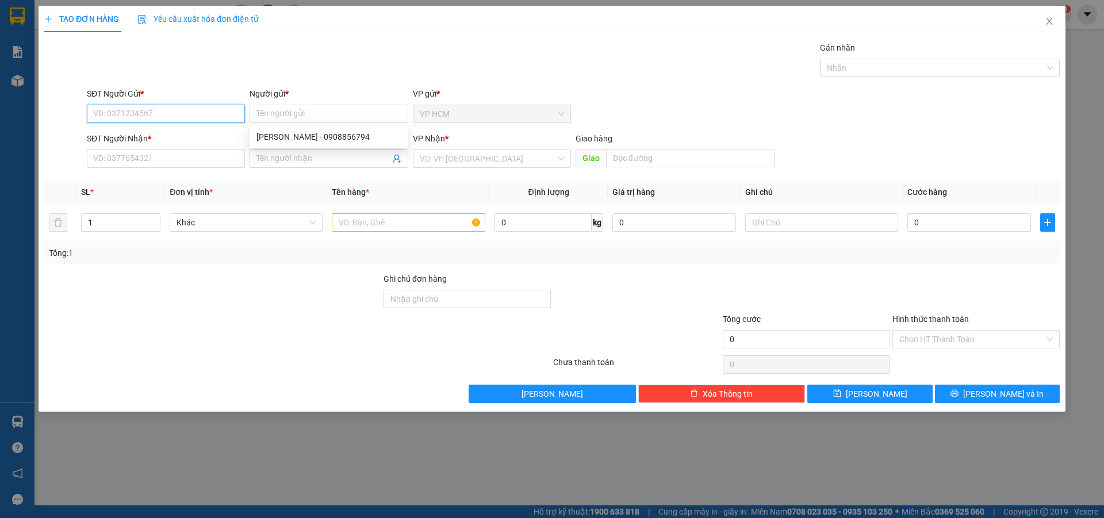
click at [206, 111] on input "SĐT Người Gửi *" at bounding box center [166, 114] width 158 height 18
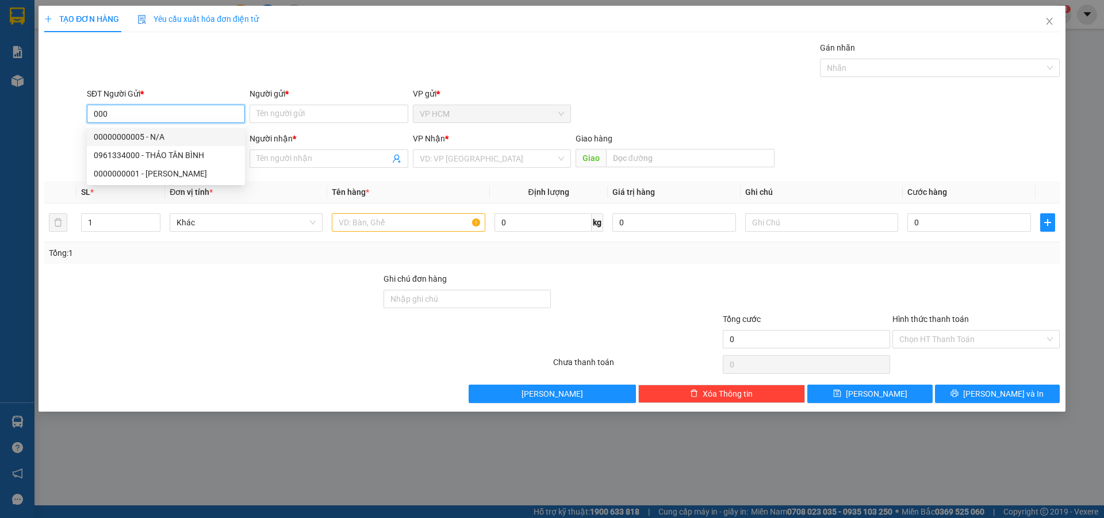
click at [166, 132] on div "00000000005 - N/A" at bounding box center [166, 137] width 144 height 13
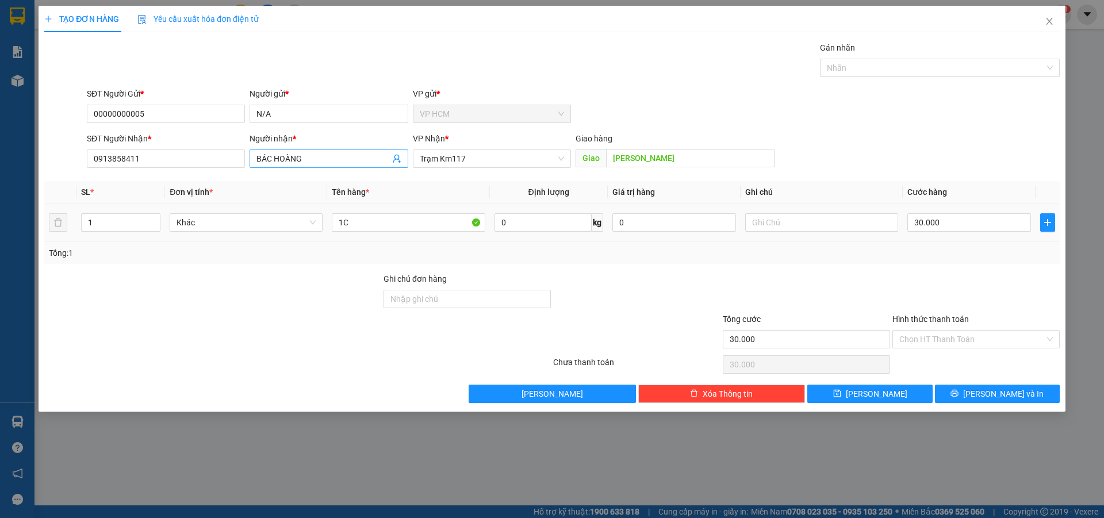
click at [317, 156] on input "BÁC HOÀNG" at bounding box center [323, 158] width 133 height 13
click at [330, 176] on div "BS SOẠN - 0918504240" at bounding box center [329, 181] width 144 height 13
click at [417, 224] on input "1C" at bounding box center [408, 222] width 153 height 18
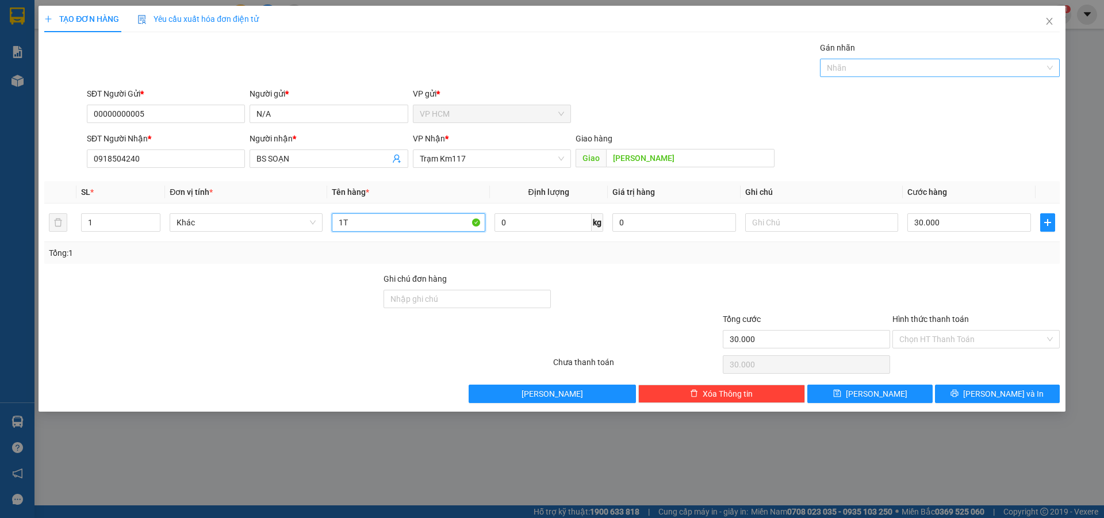
click at [867, 63] on div at bounding box center [934, 68] width 223 height 14
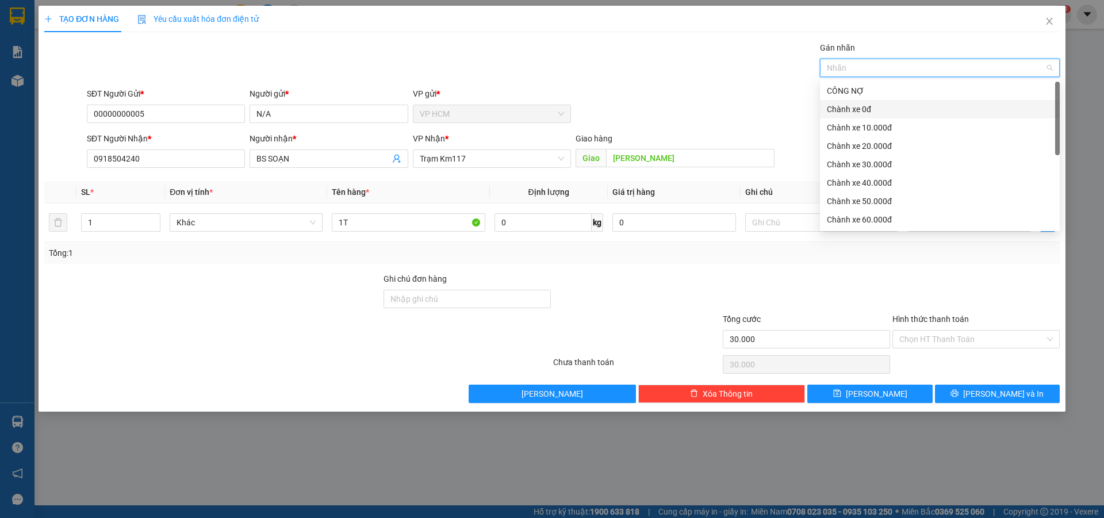
click at [854, 109] on div "Chành xe 0đ" at bounding box center [940, 109] width 226 height 13
click at [682, 162] on input "[PERSON_NAME]" at bounding box center [690, 158] width 169 height 18
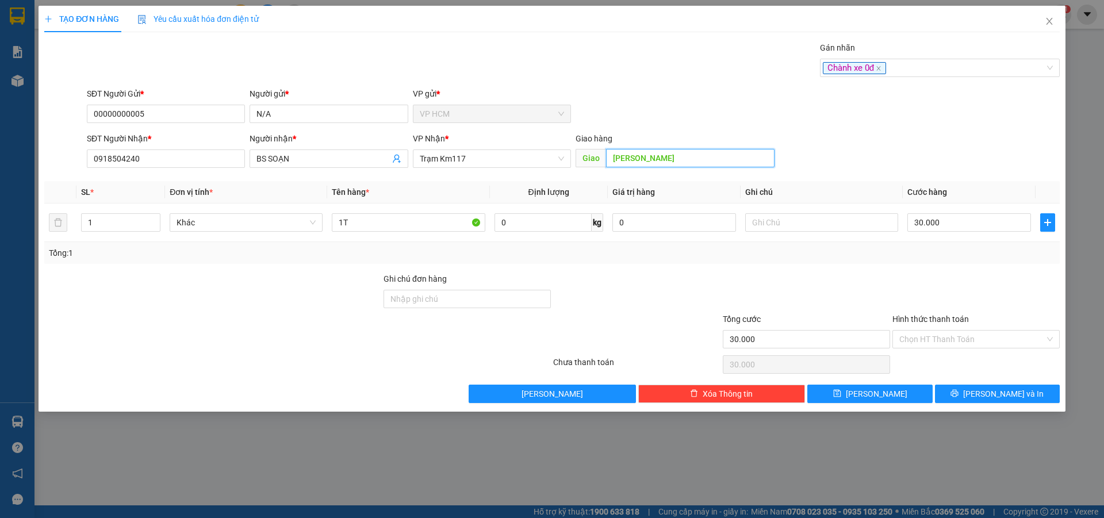
click at [682, 162] on input "[PERSON_NAME]" at bounding box center [690, 158] width 169 height 18
click at [896, 161] on div "SĐT Người Nhận * 0918504240 Người nhận * BS SOẠN VP Nhận * Trạm Km117 Giao hàng…" at bounding box center [574, 152] width 978 height 40
click at [946, 229] on input "30.000" at bounding box center [970, 222] width 124 height 18
drag, startPoint x: 949, startPoint y: 299, endPoint x: 949, endPoint y: 346, distance: 46.6
click at [949, 300] on div at bounding box center [977, 293] width 170 height 40
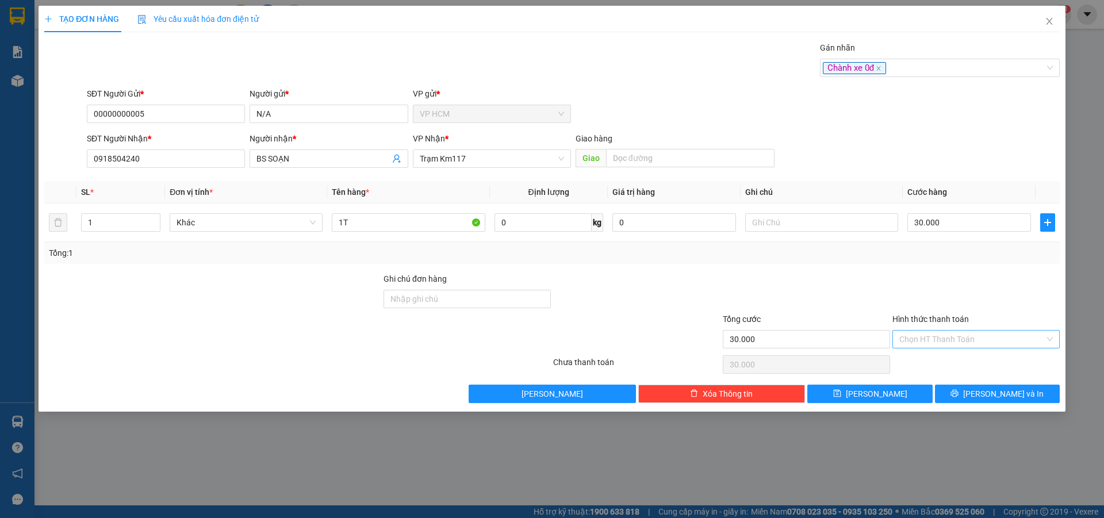
click at [949, 346] on input "Hình thức thanh toán" at bounding box center [973, 339] width 146 height 17
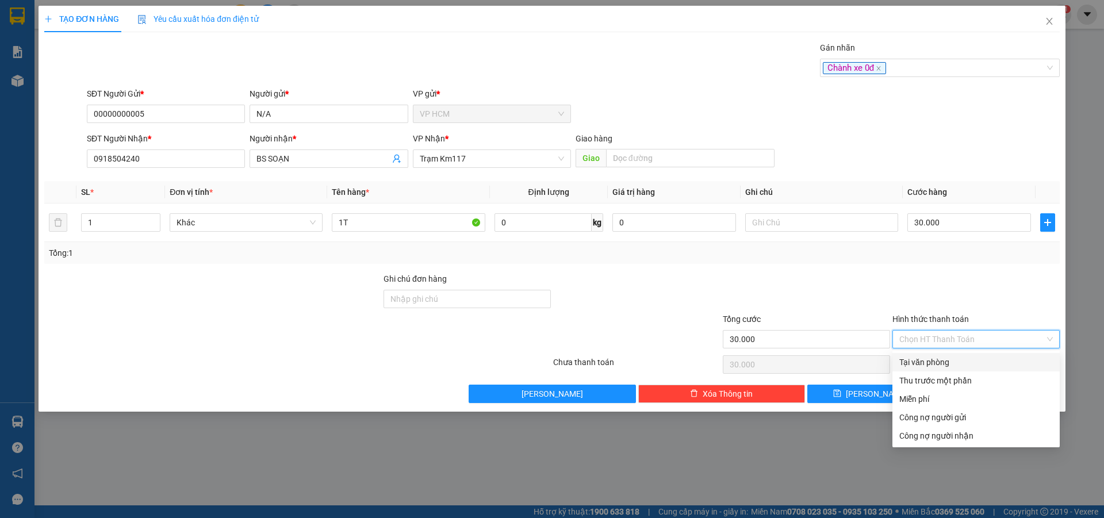
click at [946, 359] on div "Tại văn phòng" at bounding box center [977, 362] width 154 height 13
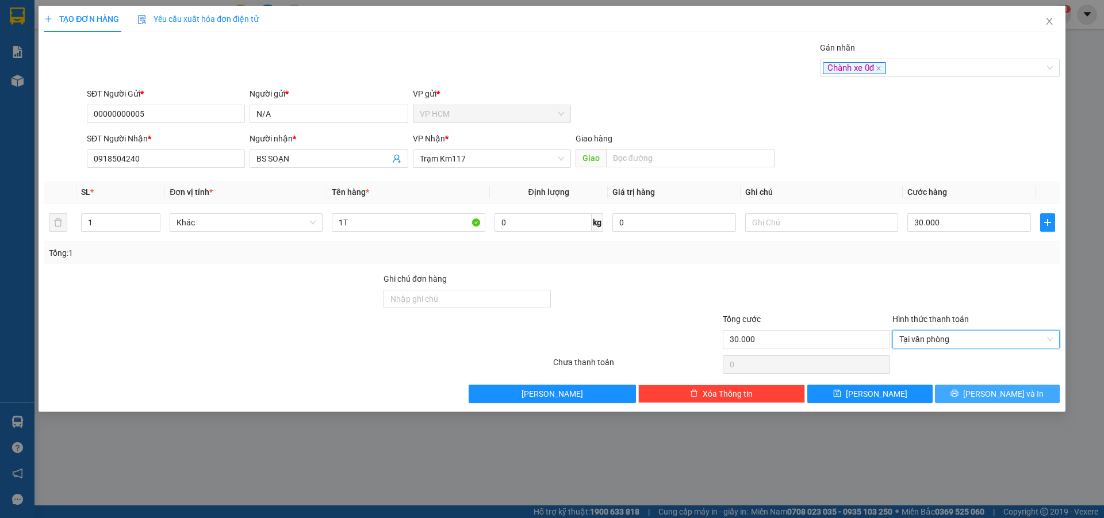
click at [1016, 392] on span "[PERSON_NAME] và In" at bounding box center [1004, 394] width 81 height 13
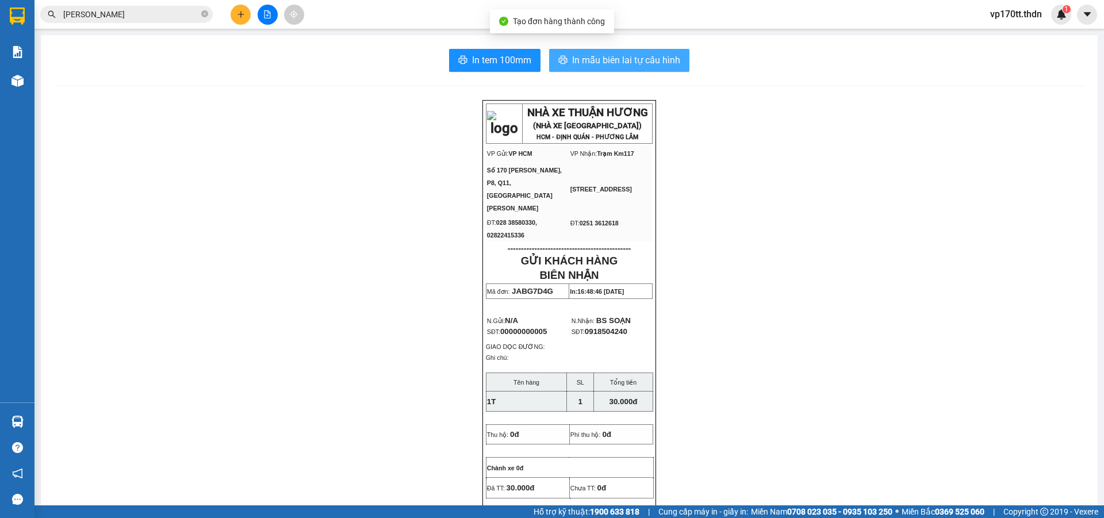
click at [645, 52] on button "In mẫu biên lai tự cấu hình" at bounding box center [619, 60] width 140 height 23
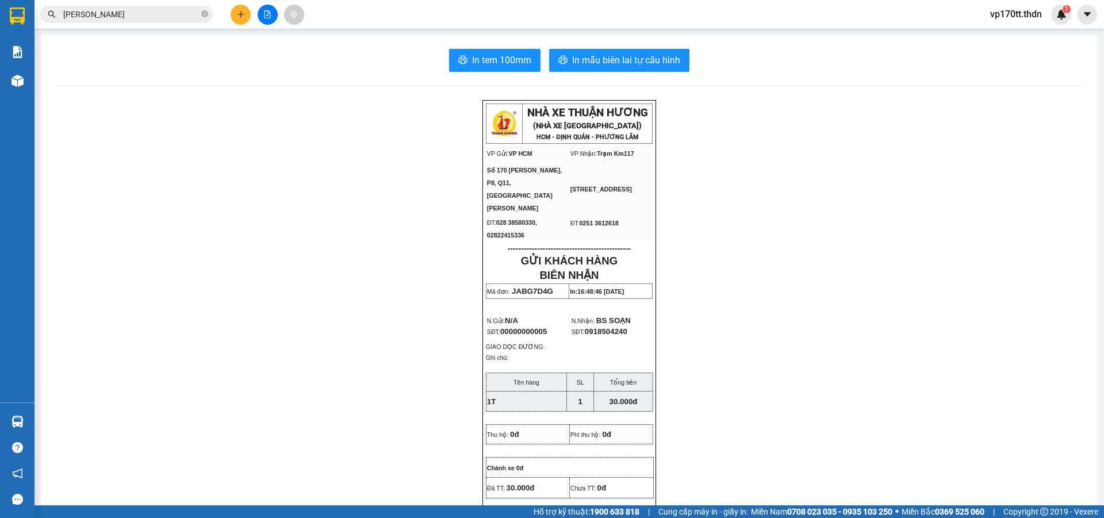
click at [244, 16] on icon "plus" at bounding box center [241, 14] width 8 height 8
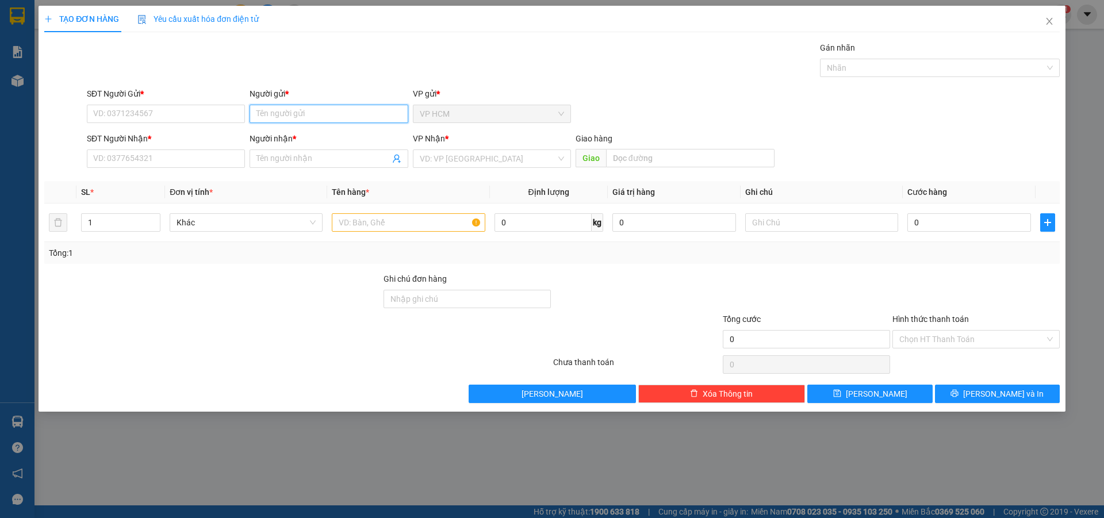
click at [312, 116] on input "Người gửi *" at bounding box center [329, 114] width 158 height 18
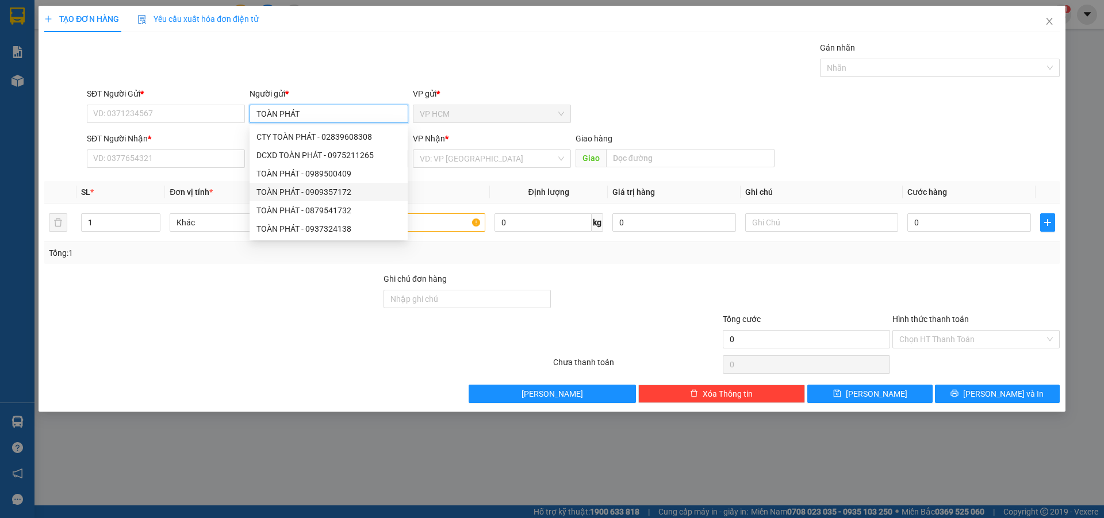
click at [358, 194] on div "TOÀN PHÁT - 0909357172" at bounding box center [329, 192] width 144 height 13
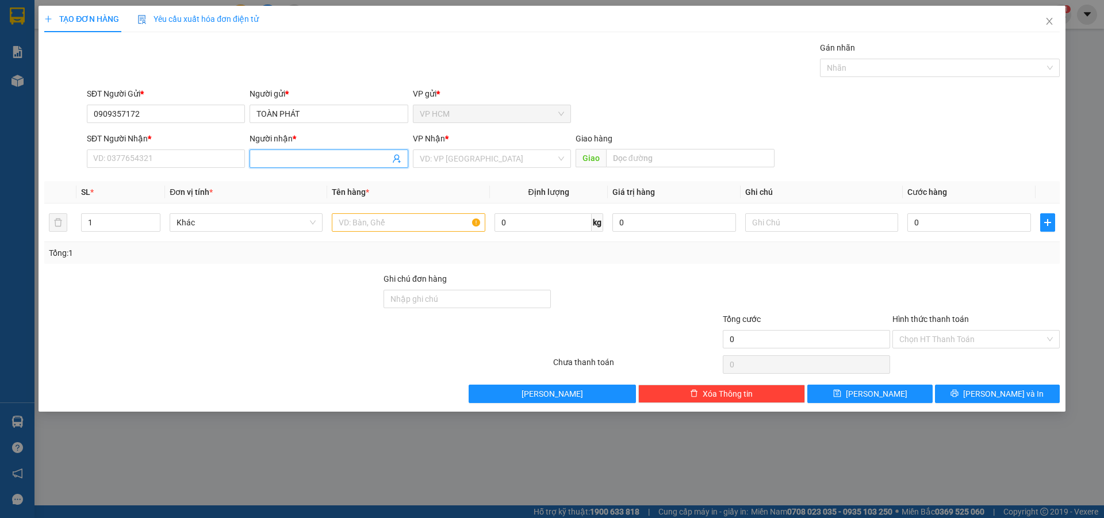
click at [396, 160] on icon "user-add" at bounding box center [396, 158] width 9 height 9
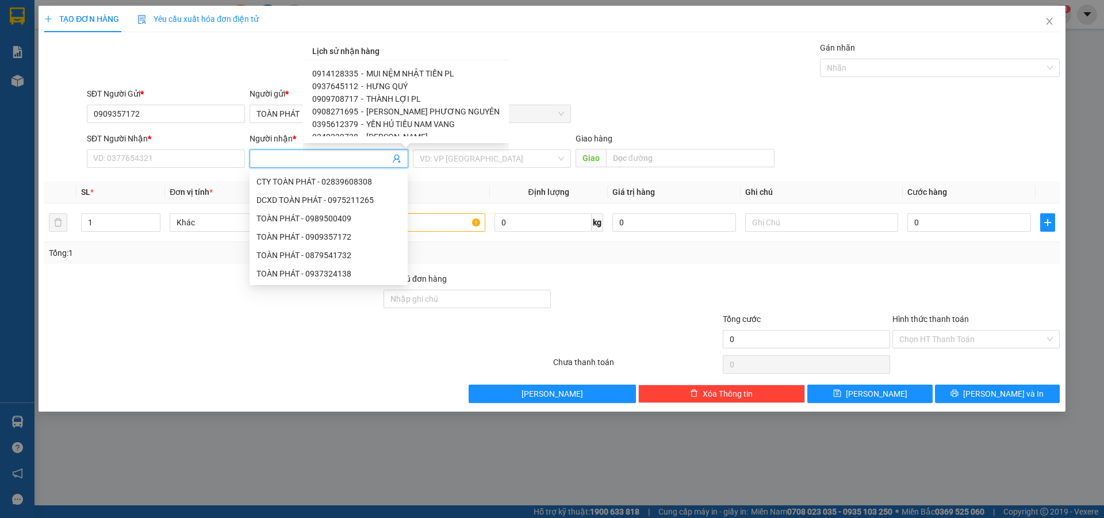
click at [431, 110] on span "[PERSON_NAME] PHƯƠNG NGUYÊN" at bounding box center [432, 111] width 133 height 9
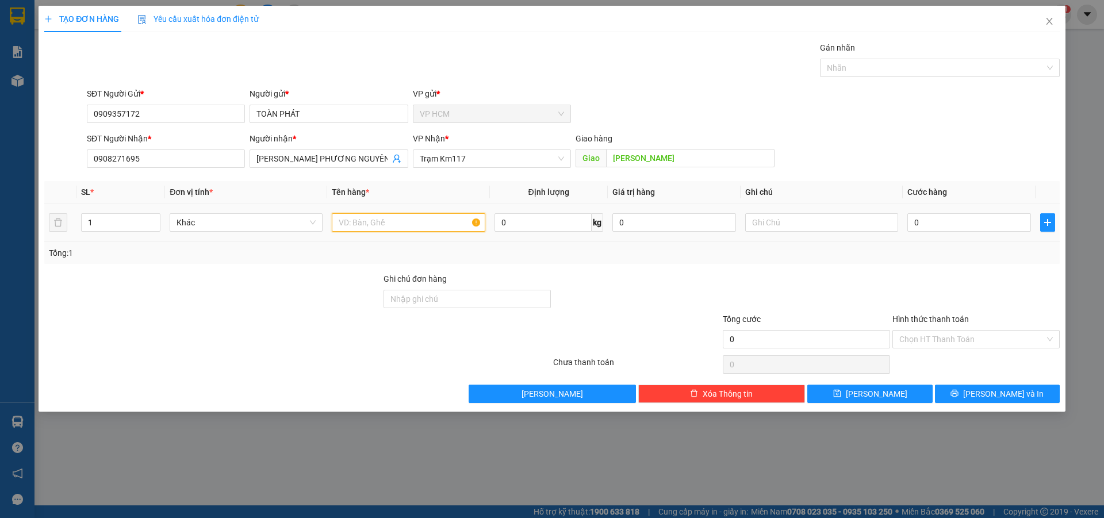
click at [460, 221] on input "text" at bounding box center [408, 222] width 153 height 18
click at [114, 221] on input "1" at bounding box center [121, 222] width 78 height 17
click at [849, 85] on div "Transit Pickup Surcharge Ids Transit Deliver Surcharge Ids Transit Deliver Surc…" at bounding box center [552, 222] width 1016 height 362
click at [874, 66] on div at bounding box center [934, 68] width 223 height 14
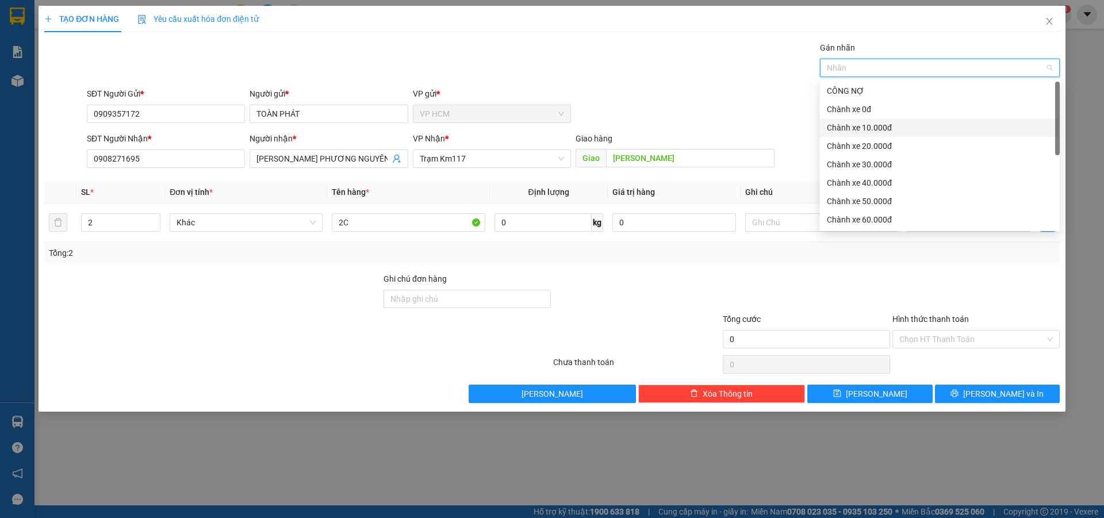
click at [869, 121] on div "Chành xe 10.000đ" at bounding box center [940, 127] width 226 height 13
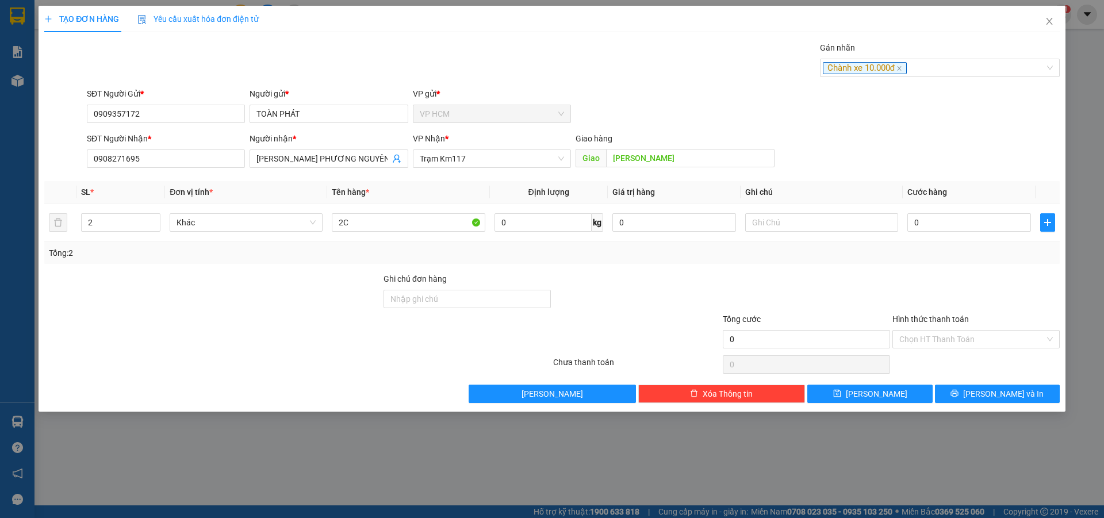
drag, startPoint x: 690, startPoint y: 89, endPoint x: 956, endPoint y: 201, distance: 288.5
click at [729, 116] on div "SĐT Người Gửi * 0909357172 Người gửi * TOÀN PHÁT VP gửi * VP HCM" at bounding box center [574, 107] width 978 height 40
click at [966, 212] on div "0" at bounding box center [970, 222] width 124 height 23
click at [966, 223] on input "0" at bounding box center [970, 222] width 124 height 18
click at [966, 288] on div at bounding box center [977, 293] width 170 height 40
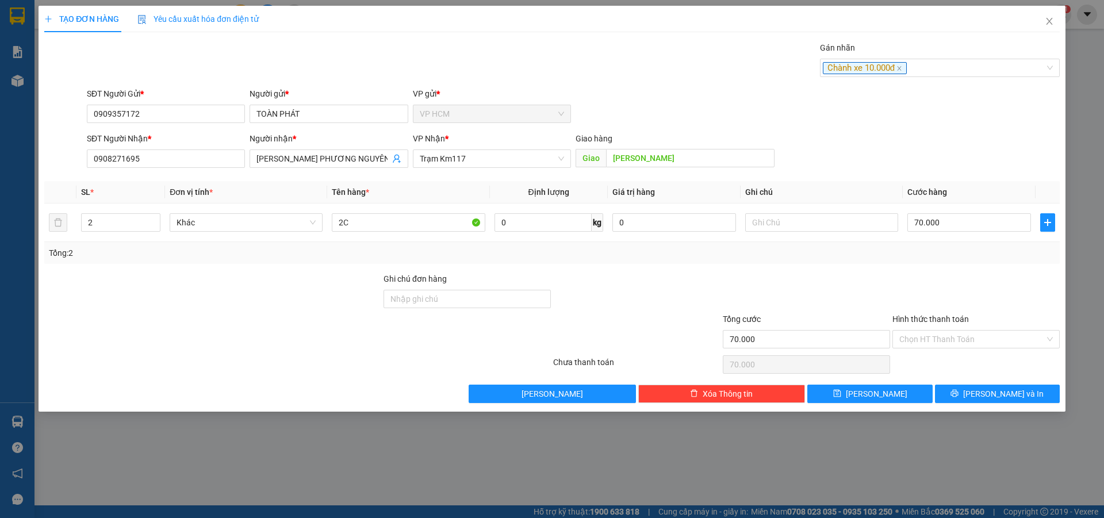
click at [955, 327] on div "Hình thức thanh toán" at bounding box center [976, 321] width 167 height 17
drag, startPoint x: 955, startPoint y: 338, endPoint x: 945, endPoint y: 372, distance: 35.3
click at [955, 339] on input "Hình thức thanh toán" at bounding box center [973, 339] width 146 height 17
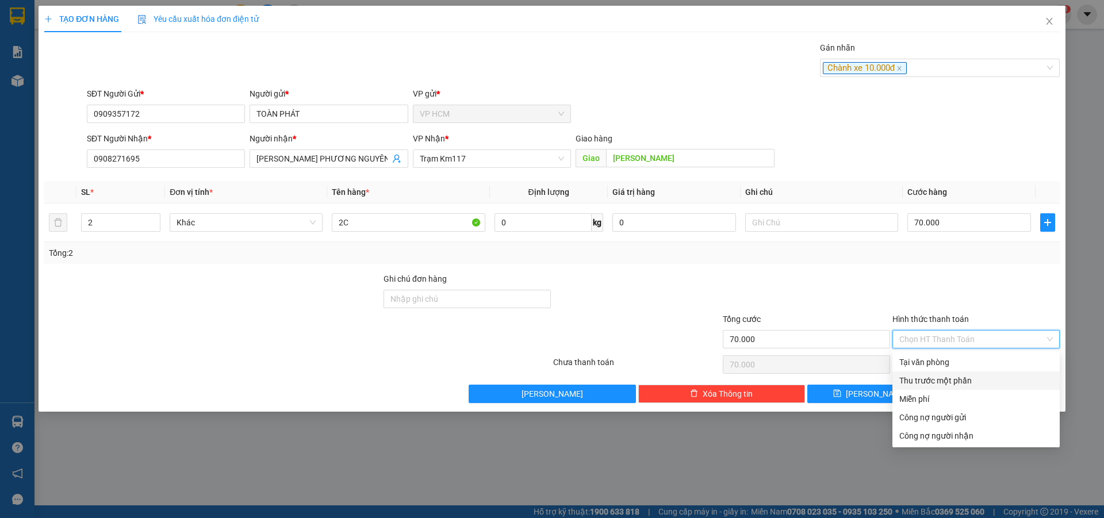
click at [944, 372] on div "Thu trước một phần" at bounding box center [976, 381] width 167 height 18
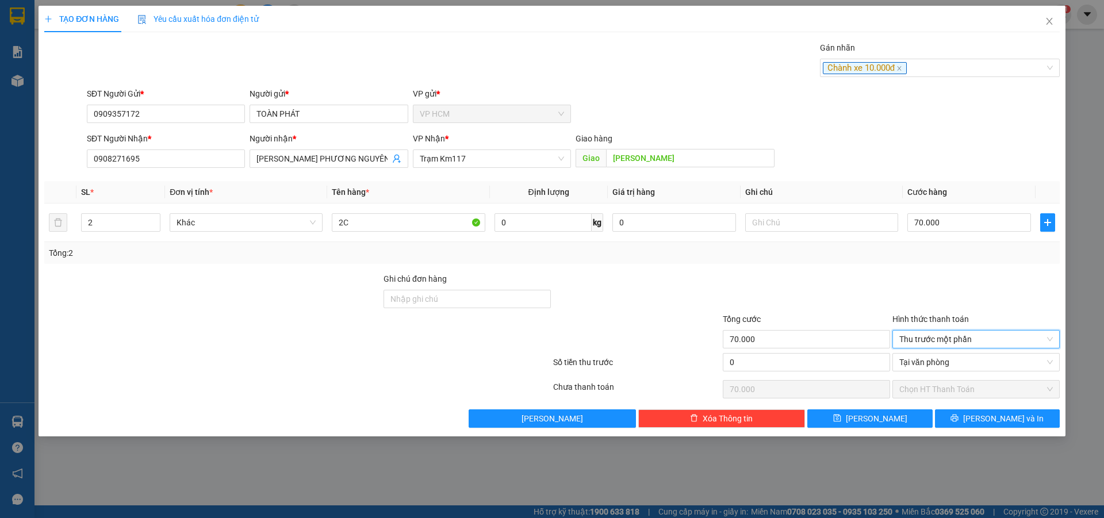
click at [700, 345] on div at bounding box center [637, 333] width 170 height 40
click at [792, 360] on input "0" at bounding box center [806, 362] width 167 height 18
drag, startPoint x: 824, startPoint y: 309, endPoint x: 924, endPoint y: 250, distance: 115.8
click at [828, 308] on div at bounding box center [807, 293] width 170 height 40
click at [947, 223] on input "70.000" at bounding box center [970, 222] width 124 height 18
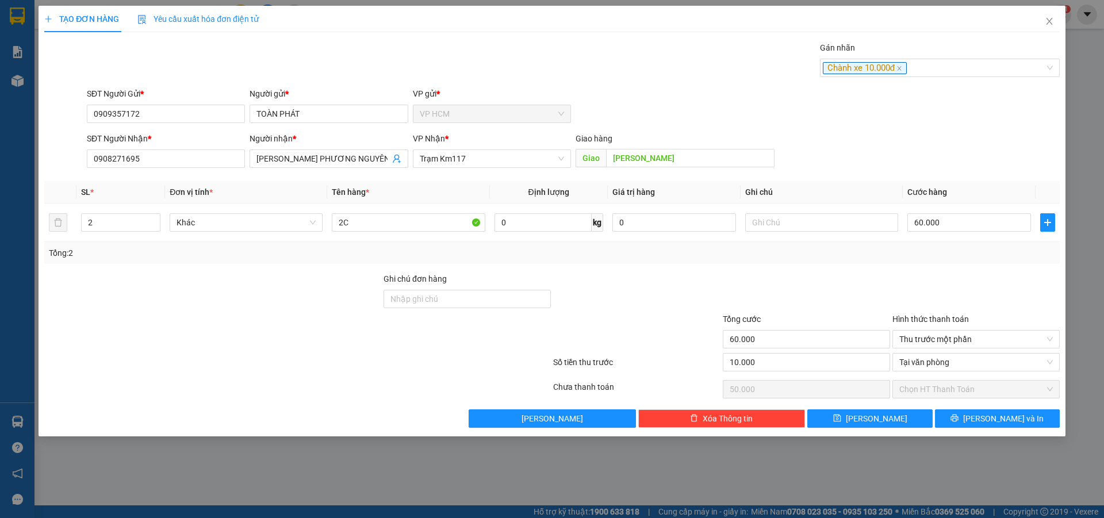
click at [930, 293] on div at bounding box center [977, 293] width 170 height 40
click at [968, 414] on button "[PERSON_NAME] và In" at bounding box center [997, 419] width 125 height 18
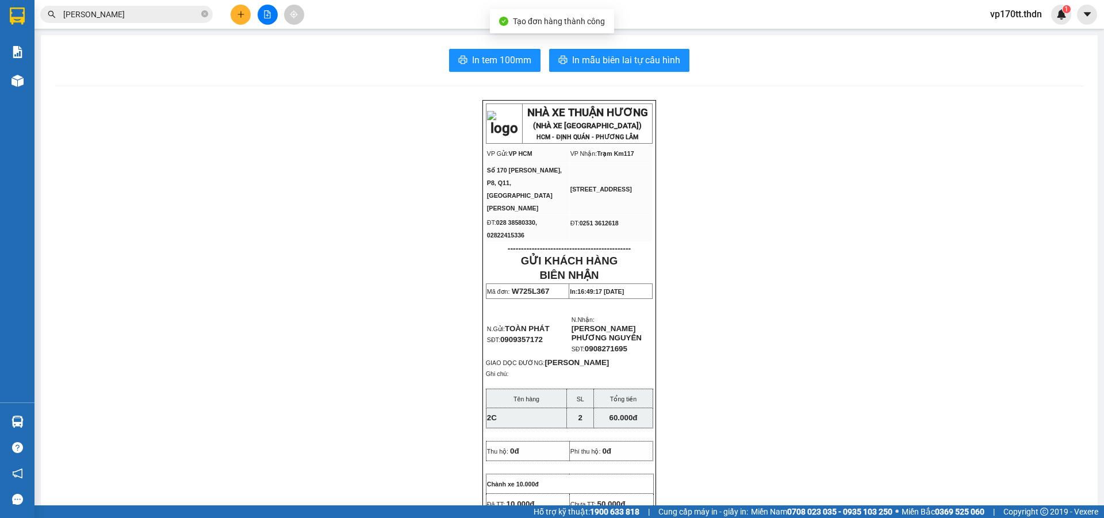
click at [614, 57] on span "In mẫu biên lai tự cấu hình" at bounding box center [626, 60] width 108 height 14
click at [246, 18] on button at bounding box center [241, 15] width 20 height 20
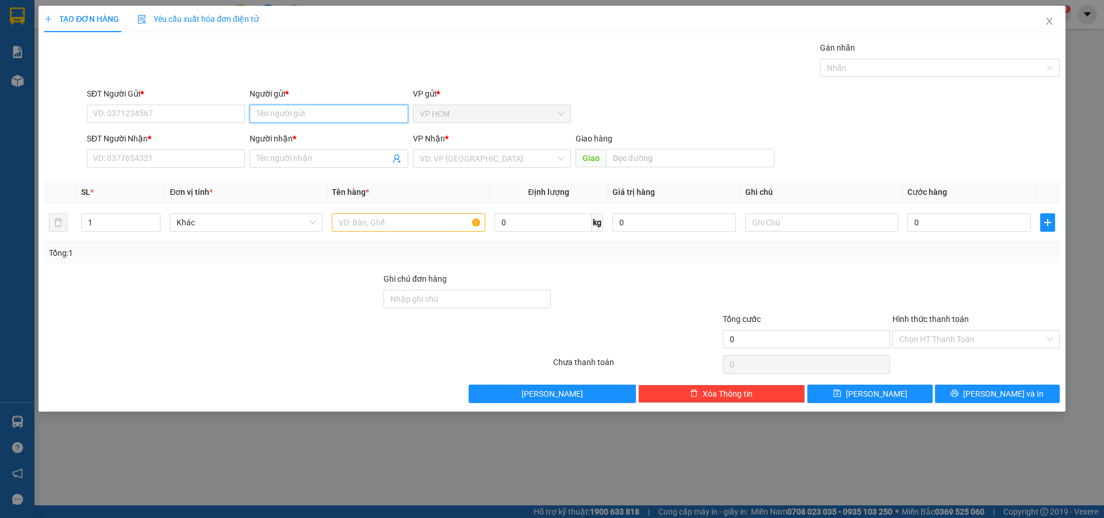
click at [308, 115] on input "Người gửi *" at bounding box center [329, 114] width 158 height 18
click at [355, 134] on div "[GEOGRAPHIC_DATA] - 0903687878" at bounding box center [329, 137] width 144 height 13
click at [396, 156] on icon "user-add" at bounding box center [396, 158] width 9 height 9
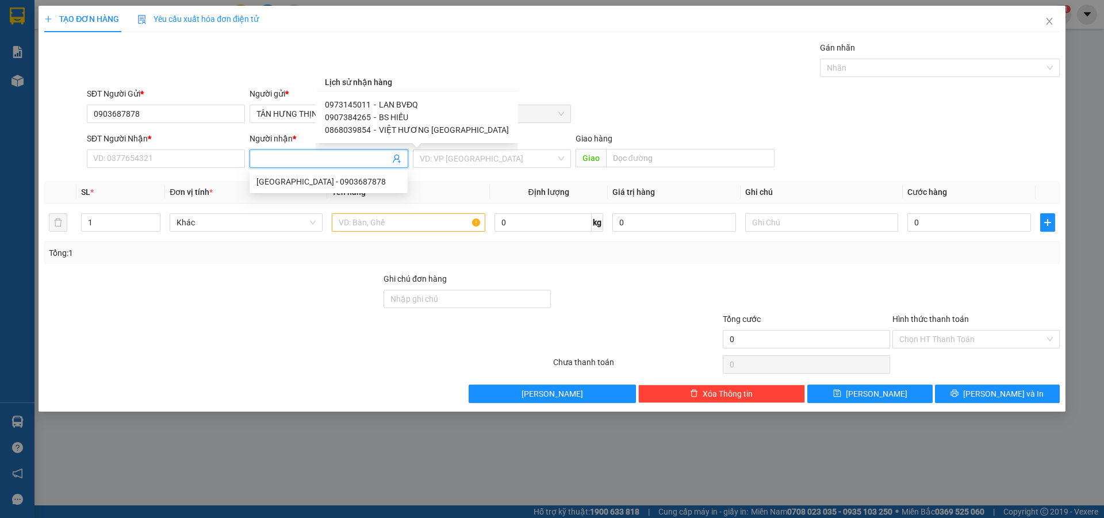
click at [406, 102] on span "LAN BVĐQ" at bounding box center [398, 104] width 39 height 9
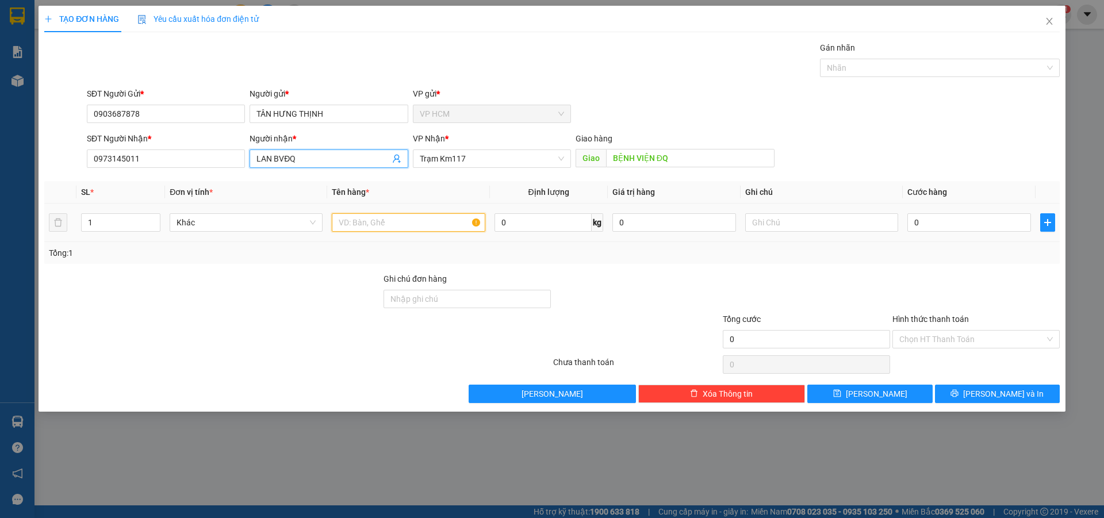
click at [373, 225] on input "text" at bounding box center [408, 222] width 153 height 18
click at [863, 69] on div at bounding box center [934, 68] width 223 height 14
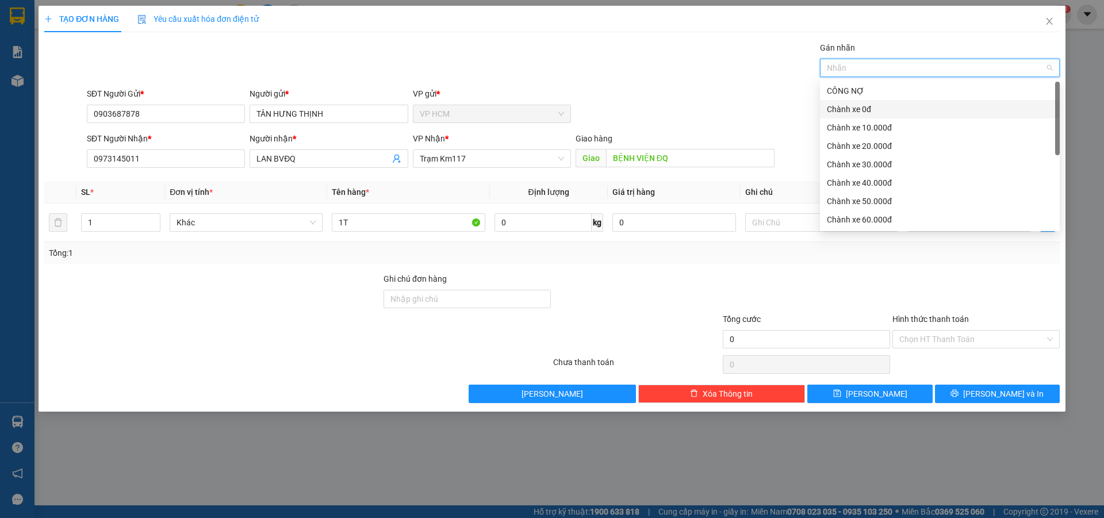
click at [859, 108] on div "Chành xe 0đ" at bounding box center [940, 109] width 226 height 13
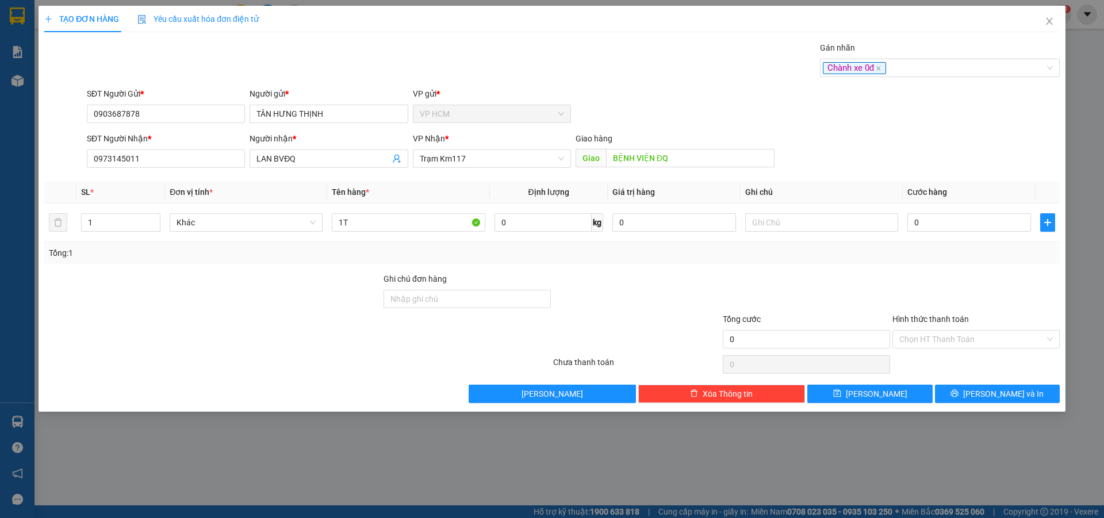
drag, startPoint x: 606, startPoint y: 74, endPoint x: 1009, endPoint y: 263, distance: 445.2
click at [613, 79] on div "Gán nhãn Chành xe 0đ" at bounding box center [574, 61] width 978 height 40
click at [983, 228] on input "0" at bounding box center [970, 222] width 124 height 18
click at [975, 264] on div "Transit Pickup Surcharge Ids Transit Deliver Surcharge Ids Transit Deliver Surc…" at bounding box center [552, 222] width 1016 height 362
click at [960, 330] on div "Chọn HT Thanh Toán" at bounding box center [976, 339] width 167 height 18
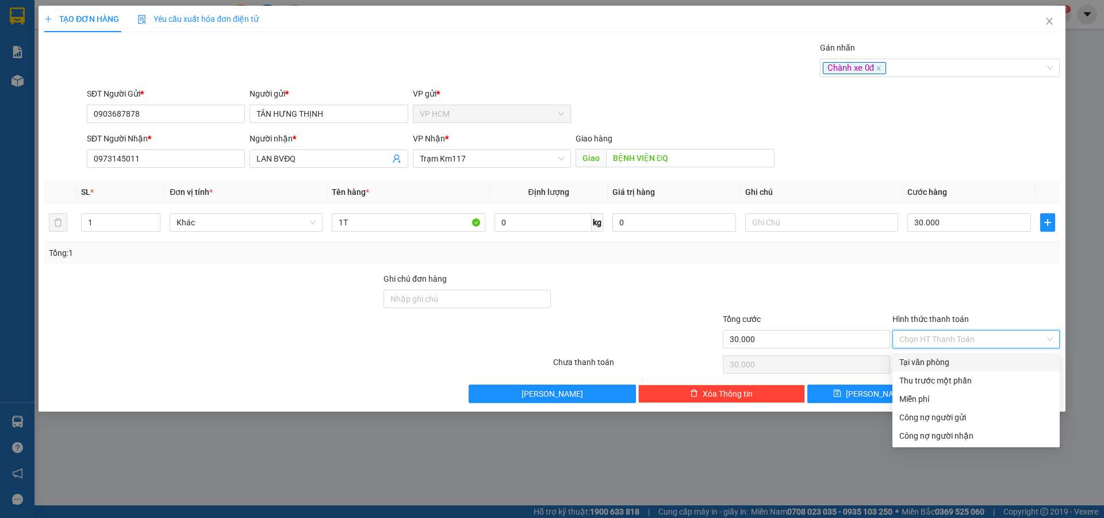
click at [960, 363] on div "Tại văn phòng" at bounding box center [977, 362] width 154 height 13
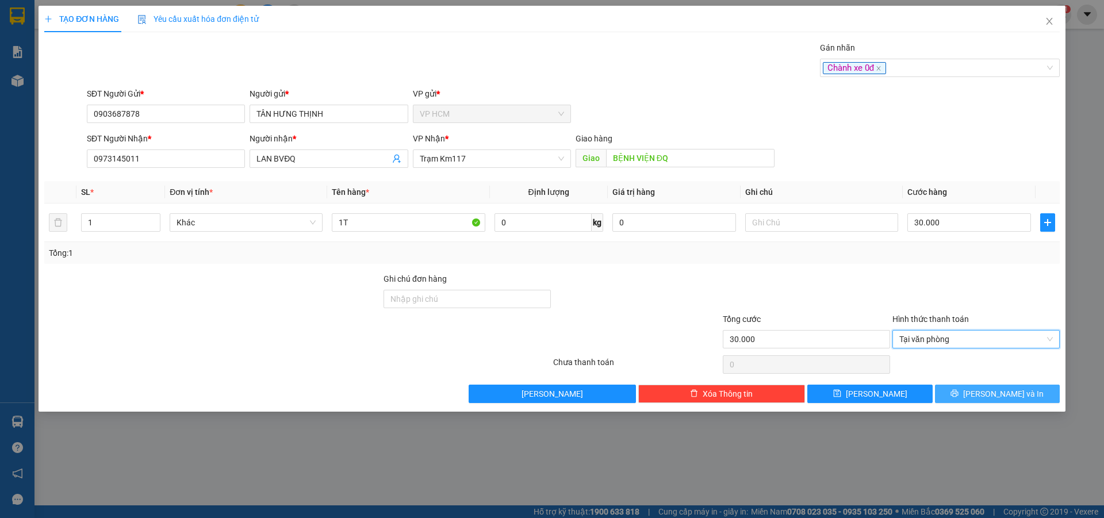
click at [991, 390] on span "[PERSON_NAME] và In" at bounding box center [1004, 394] width 81 height 13
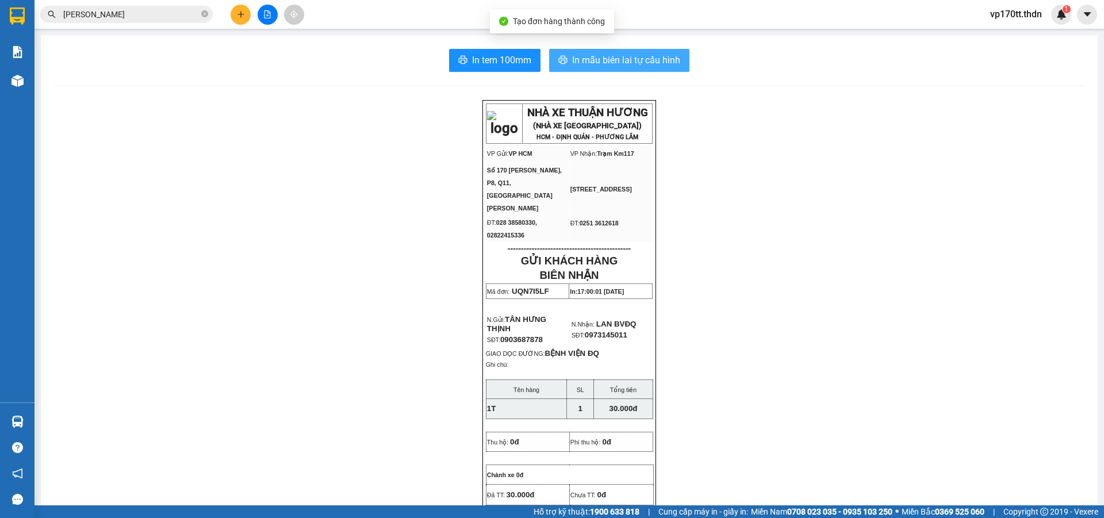
click at [641, 58] on span "In mẫu biên lai tự cấu hình" at bounding box center [626, 60] width 108 height 14
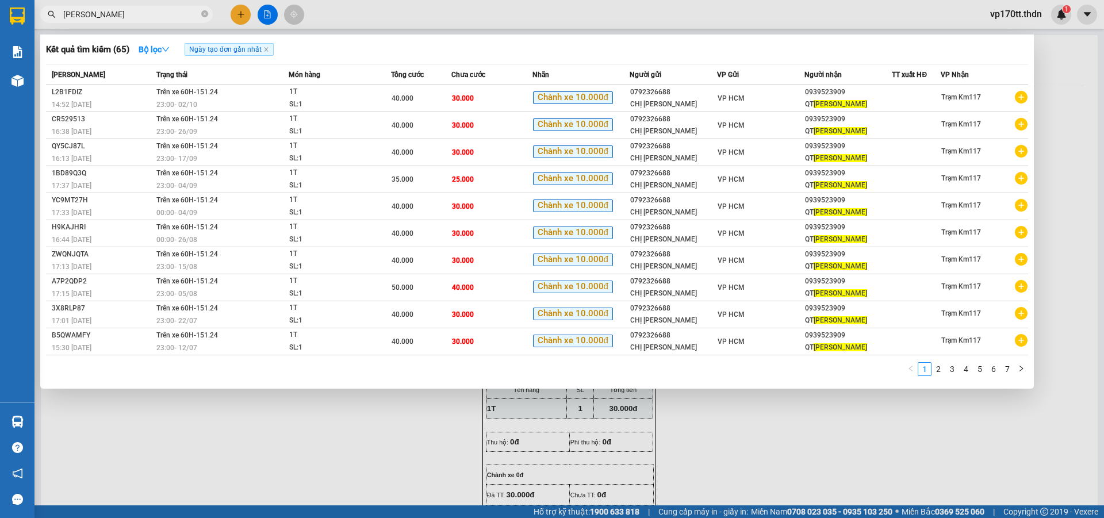
click at [155, 16] on input "[PERSON_NAME]" at bounding box center [131, 14] width 136 height 13
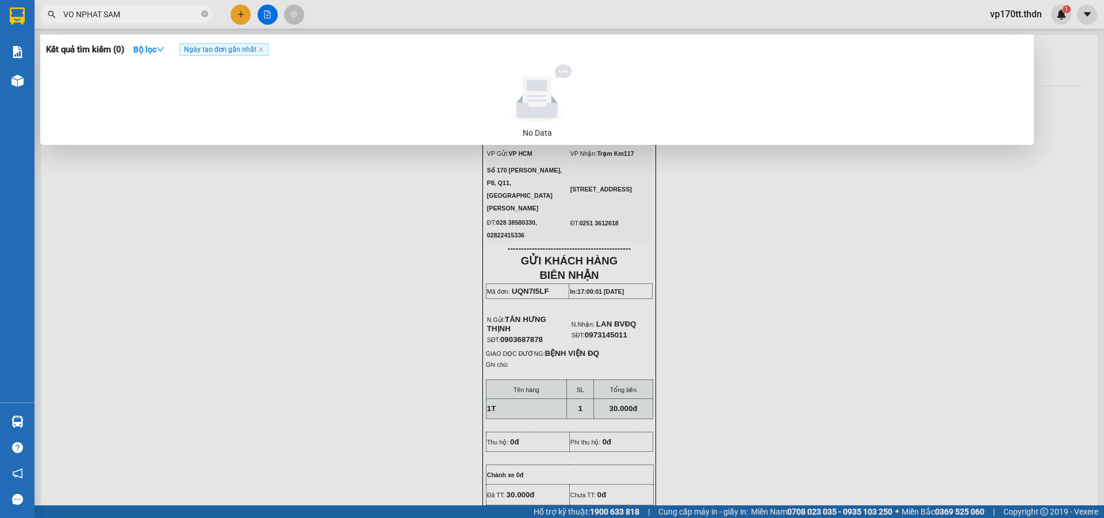
click at [82, 11] on input "VO NPHAT SAM" at bounding box center [131, 14] width 136 height 13
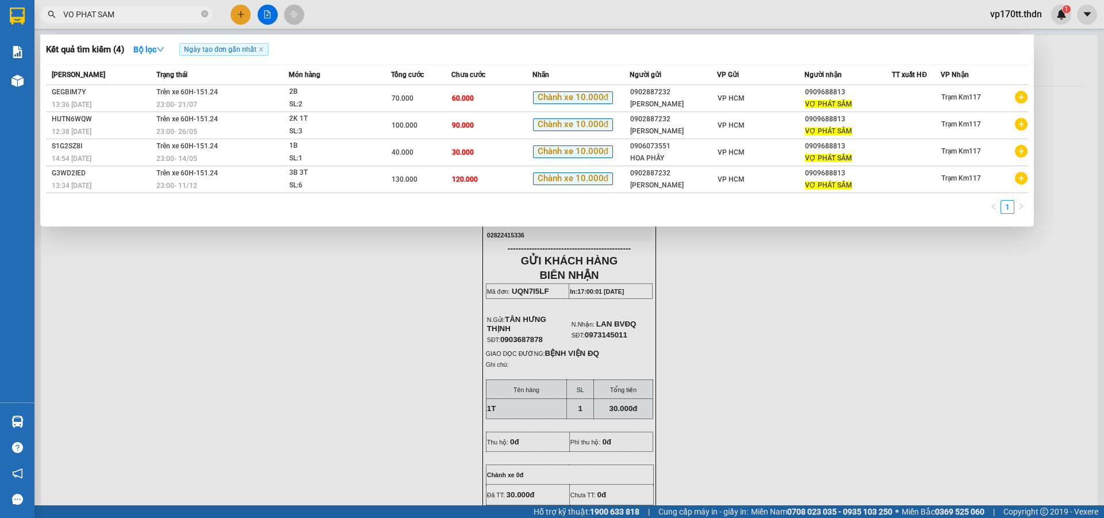
click at [234, 17] on div at bounding box center [552, 259] width 1104 height 518
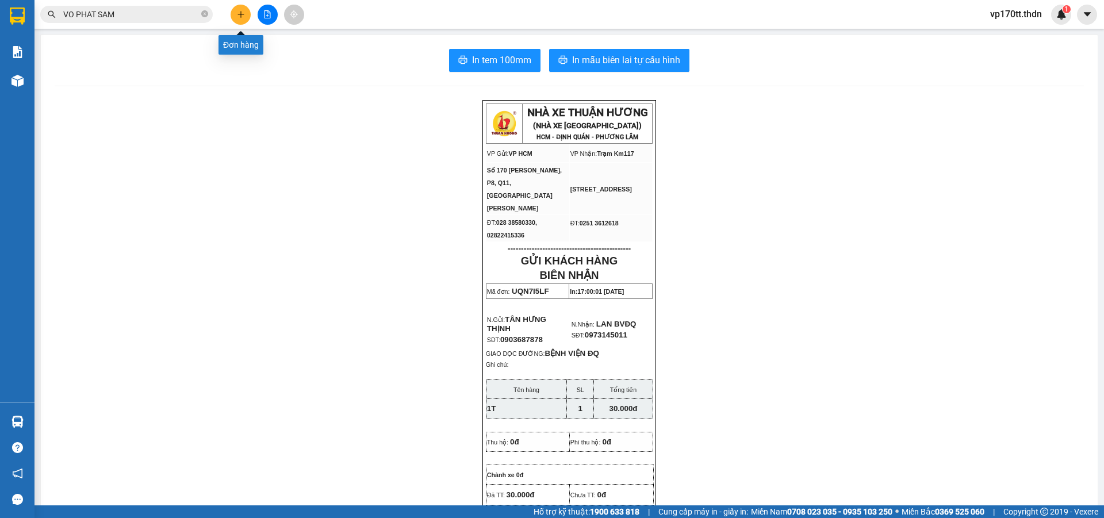
click at [234, 17] on button at bounding box center [241, 15] width 20 height 20
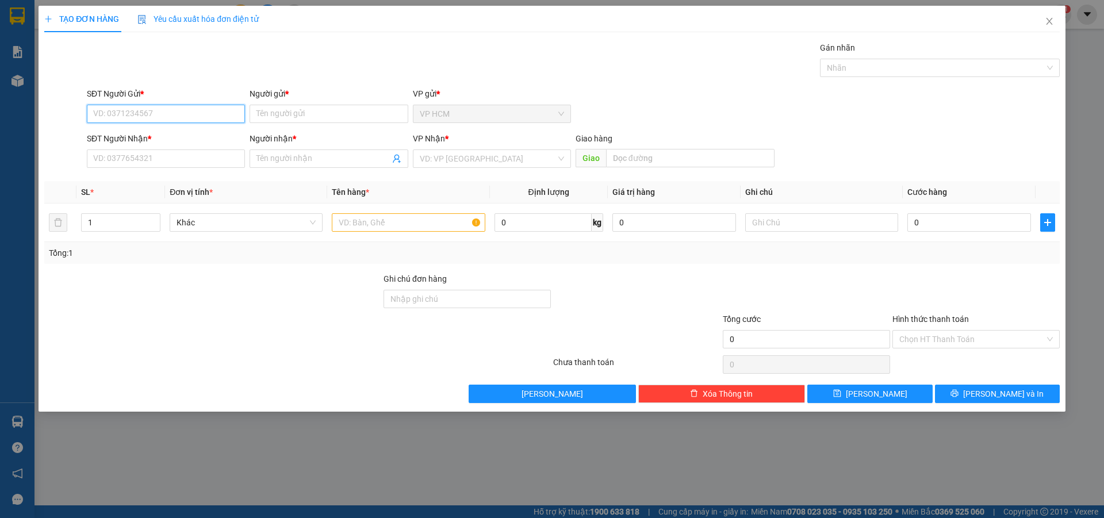
click at [180, 108] on input "SĐT Người Gửi *" at bounding box center [166, 114] width 158 height 18
click at [165, 137] on div "0906073551 - HOA PHẤY" at bounding box center [166, 137] width 144 height 13
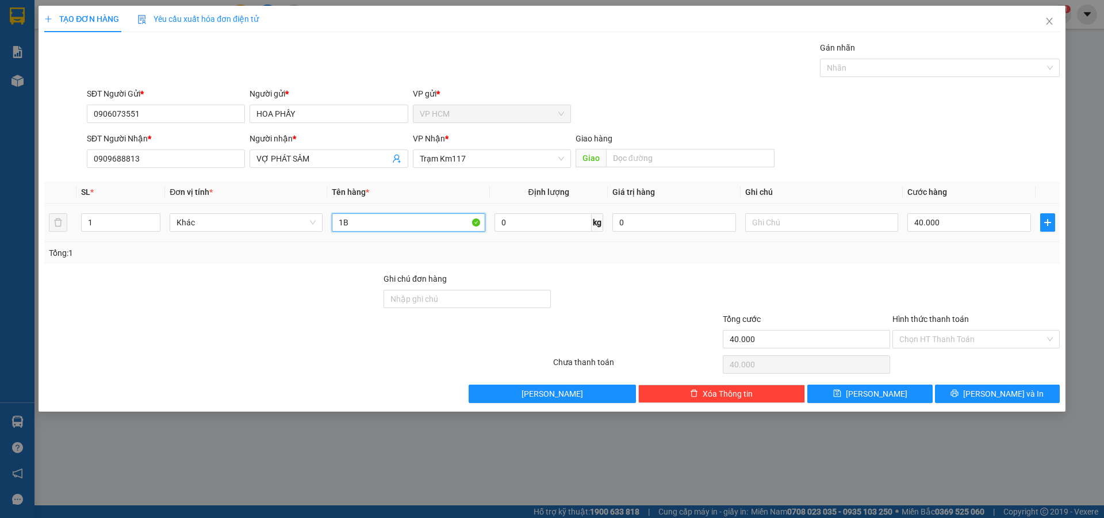
click at [440, 228] on input "1B" at bounding box center [408, 222] width 153 height 18
click at [101, 227] on input "1" at bounding box center [121, 222] width 78 height 17
click at [886, 71] on div at bounding box center [934, 68] width 223 height 14
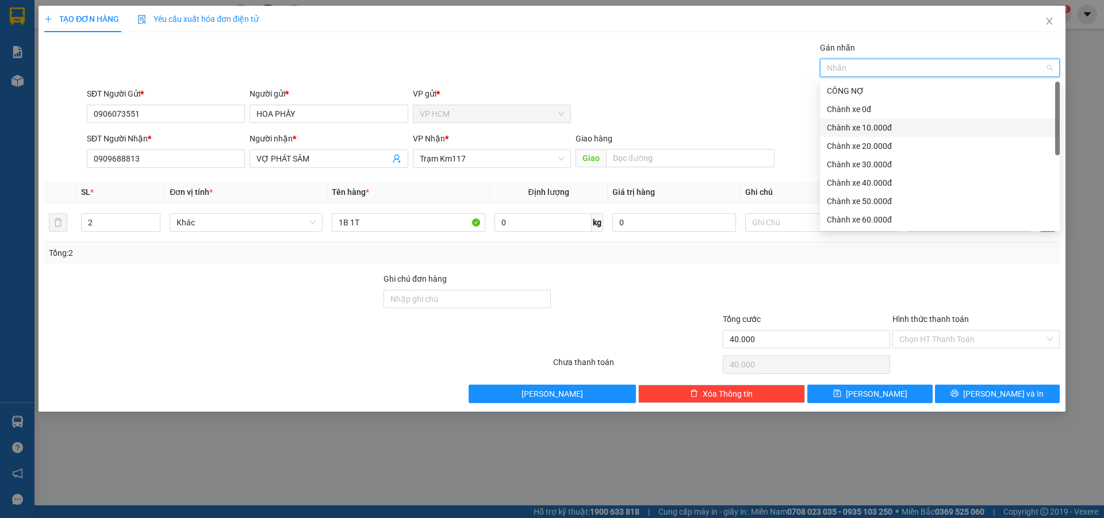
drag, startPoint x: 860, startPoint y: 124, endPoint x: 638, endPoint y: 81, distance: 226.1
click at [860, 123] on div "Chành xe 10.000đ" at bounding box center [940, 127] width 226 height 13
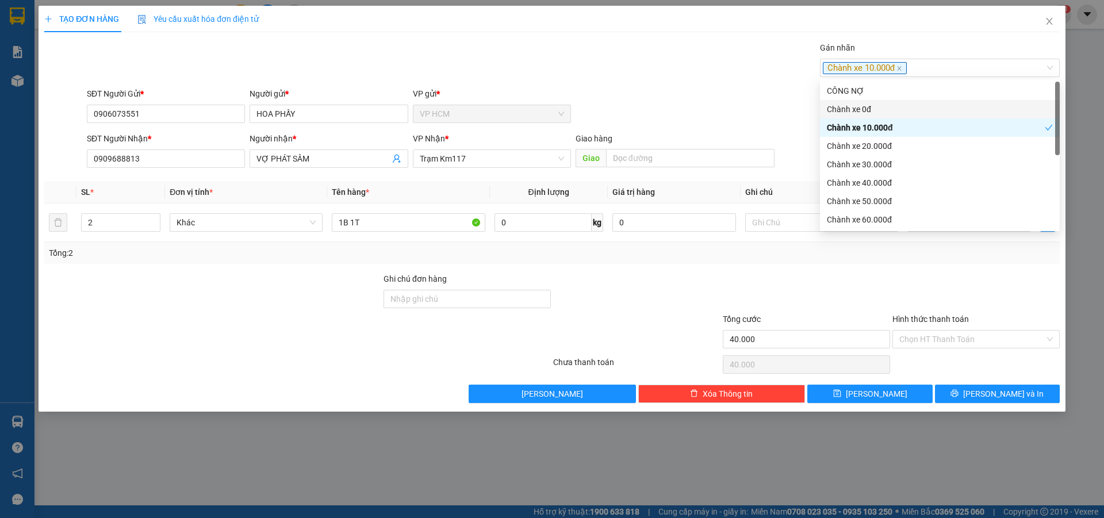
click at [638, 81] on div "Gán nhãn Chành xe 10.000đ" at bounding box center [574, 61] width 978 height 40
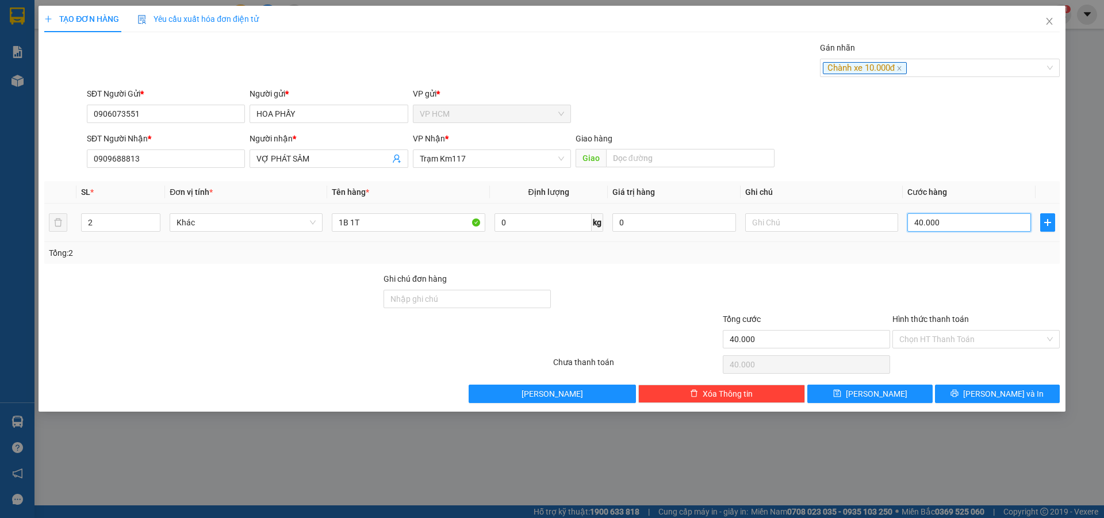
click at [937, 227] on input "40.000" at bounding box center [970, 222] width 124 height 18
drag, startPoint x: 932, startPoint y: 270, endPoint x: 933, endPoint y: 284, distance: 14.4
click at [932, 272] on div "Transit Pickup Surcharge Ids Transit Deliver Surcharge Ids Transit Deliver Surc…" at bounding box center [552, 222] width 1016 height 362
click at [939, 339] on input "Hình thức thanh toán" at bounding box center [973, 339] width 146 height 17
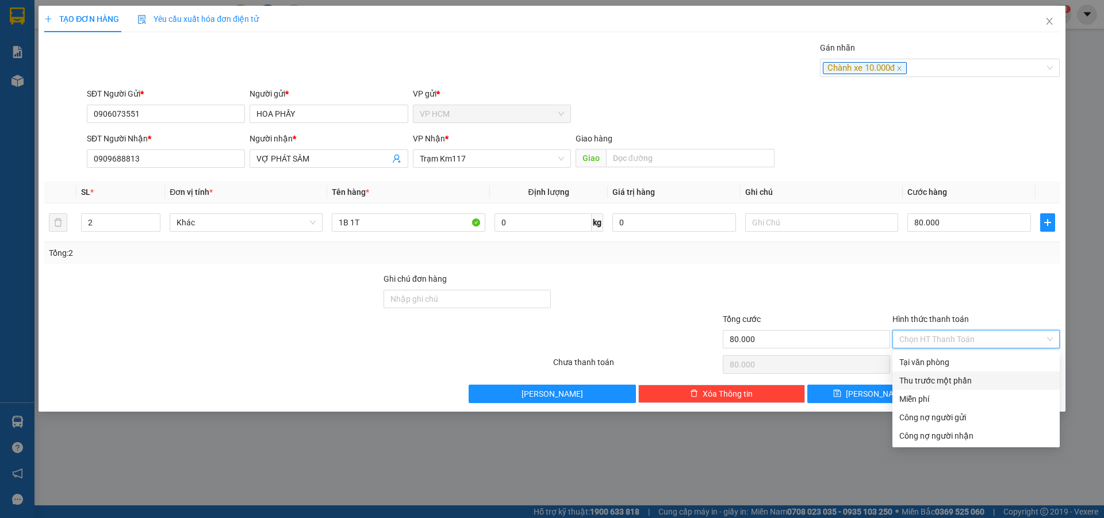
click at [935, 374] on div "Thu trước một phần" at bounding box center [977, 380] width 154 height 13
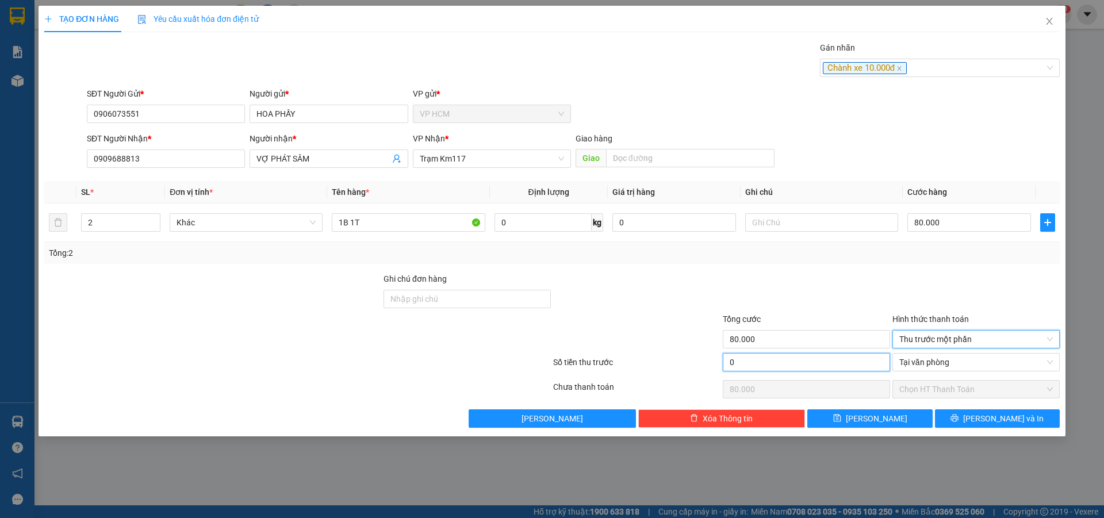
click at [792, 358] on input "0" at bounding box center [806, 362] width 167 height 18
drag, startPoint x: 775, startPoint y: 265, endPoint x: 678, endPoint y: 255, distance: 98.3
click at [775, 265] on div "Transit Pickup Surcharge Ids Transit Deliver Surcharge Ids Transit Deliver Surc…" at bounding box center [552, 234] width 1016 height 387
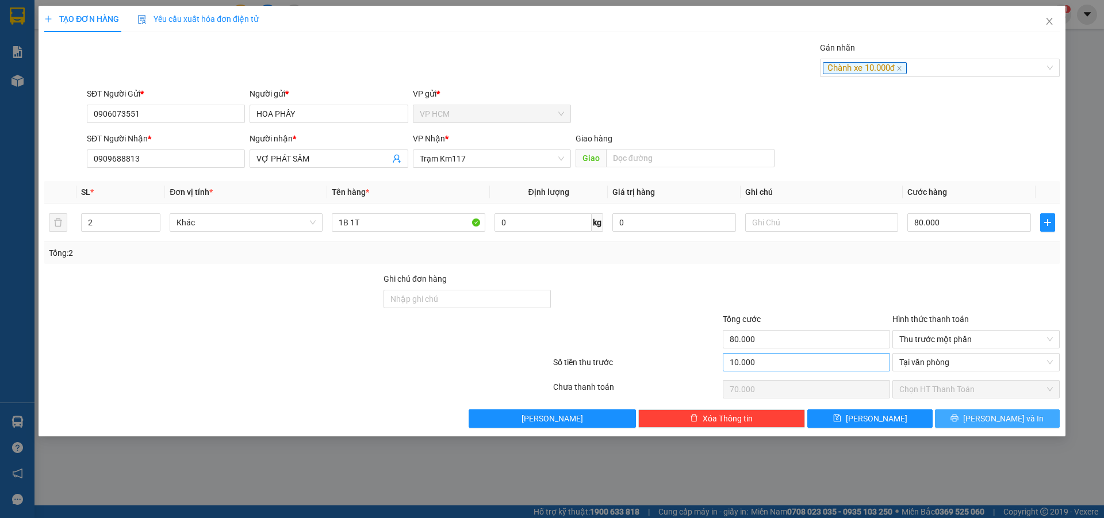
click at [971, 412] on button "[PERSON_NAME] và In" at bounding box center [997, 419] width 125 height 18
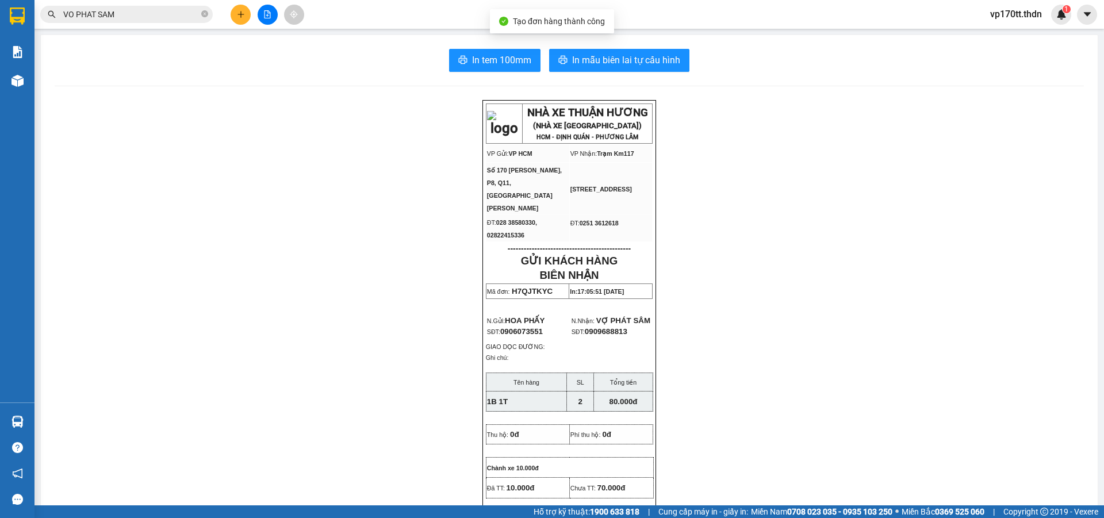
click at [616, 45] on div "In tem 100mm In mẫu biên lai tự cấu hình NHÀ XE THUẬN HƯƠNG (NHÀ XE [GEOGRAPHIC…" at bounding box center [569, 506] width 1057 height 943
click at [624, 60] on span "In mẫu biên lai tự cấu hình" at bounding box center [626, 60] width 108 height 14
click at [240, 15] on icon "plus" at bounding box center [241, 14] width 8 height 8
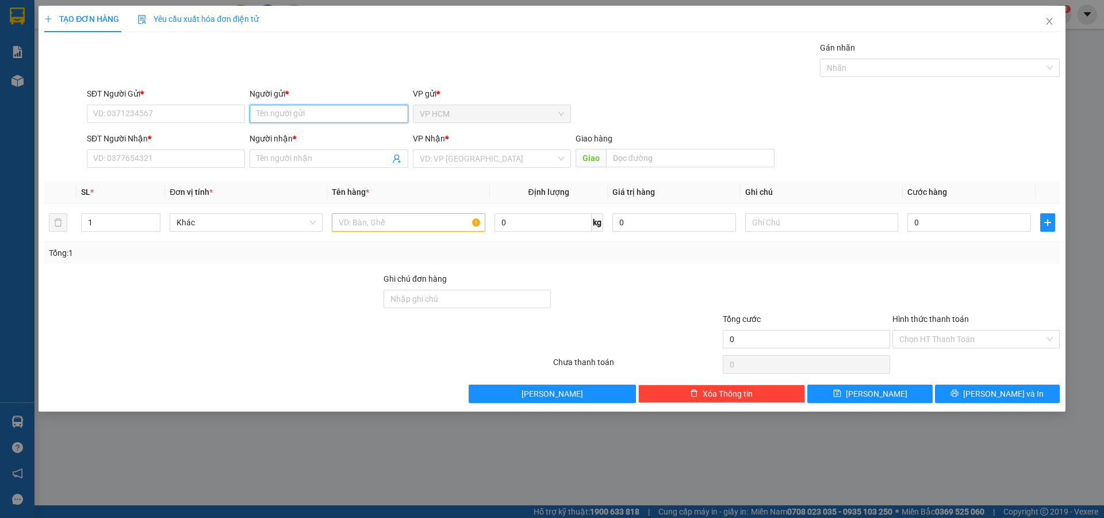
click at [309, 119] on input "Người gửi *" at bounding box center [329, 114] width 158 height 18
click at [309, 119] on input "CA" at bounding box center [329, 114] width 158 height 18
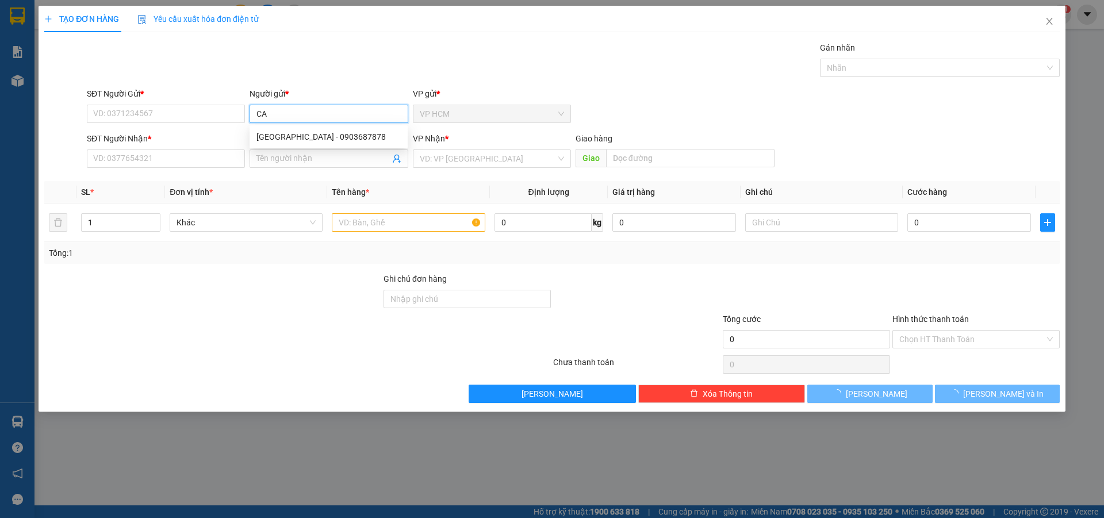
click at [309, 119] on input "CA" at bounding box center [329, 114] width 158 height 18
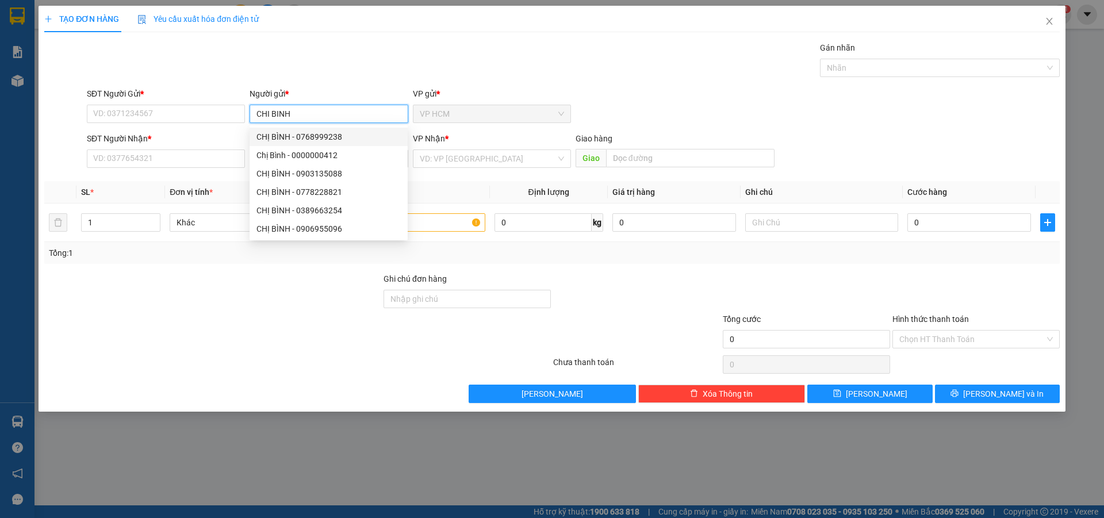
click at [327, 140] on div "CHỊ BÌNH - 0768999238" at bounding box center [329, 137] width 144 height 13
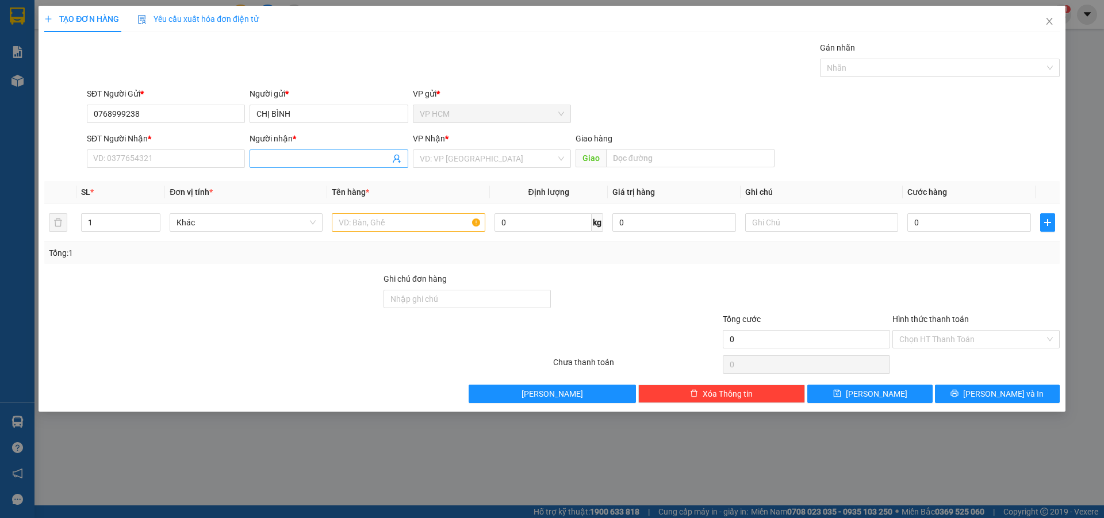
click at [398, 160] on icon "user-add" at bounding box center [396, 158] width 9 height 9
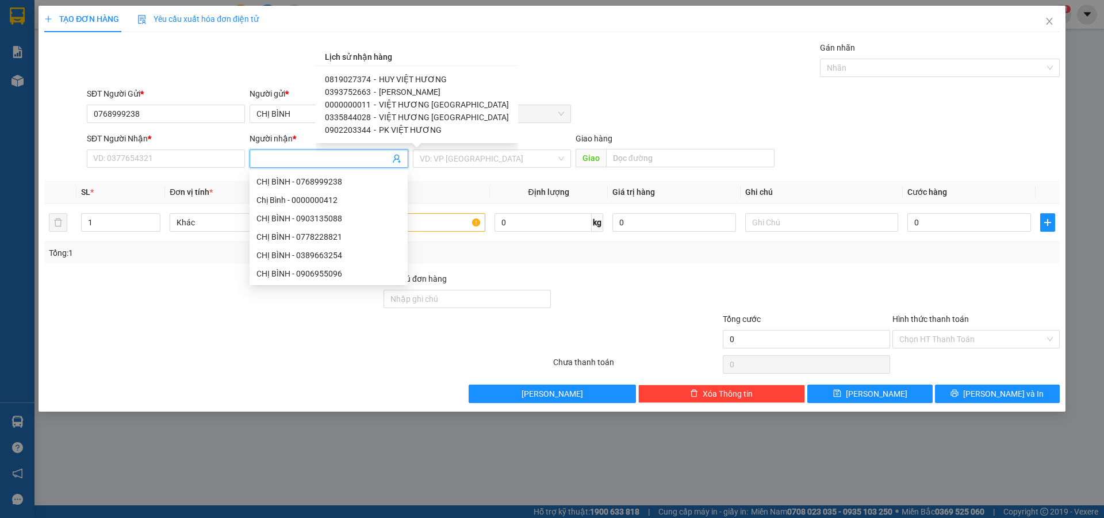
click at [399, 93] on span "[PERSON_NAME]" at bounding box center [410, 91] width 62 height 9
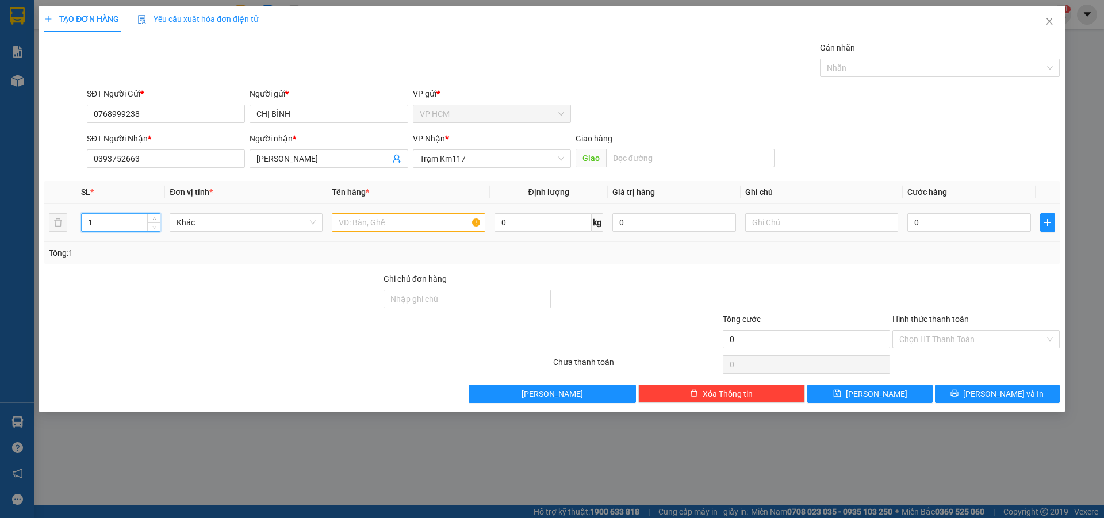
drag, startPoint x: 126, startPoint y: 230, endPoint x: 32, endPoint y: 230, distance: 93.8
click at [32, 230] on div "TẠO ĐƠN HÀNG Yêu cầu xuất hóa đơn điện tử Transit Pickup Surcharge Ids Transit …" at bounding box center [552, 259] width 1104 height 518
click at [411, 218] on input "text" at bounding box center [408, 222] width 153 height 18
click at [816, 232] on div at bounding box center [822, 222] width 153 height 23
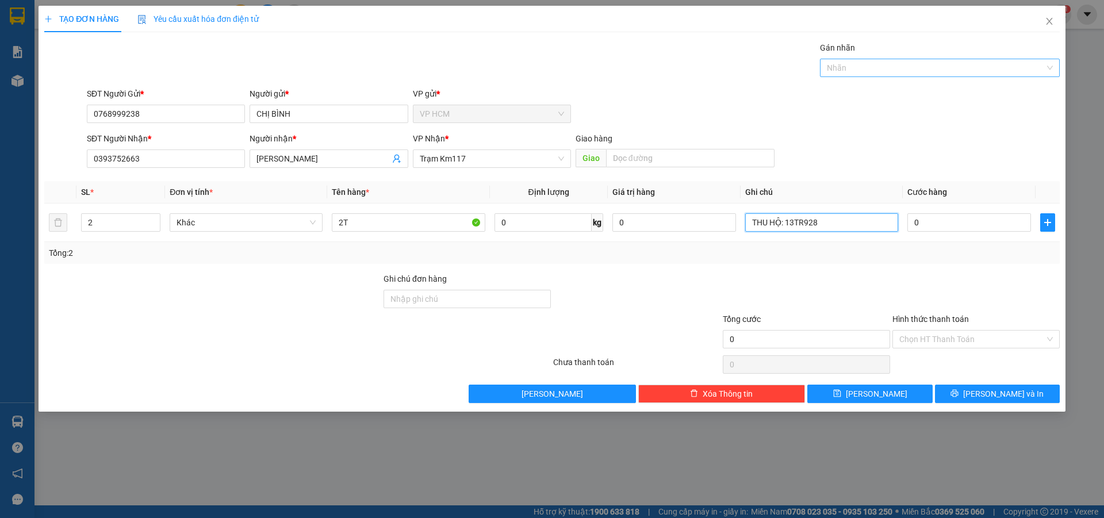
click at [888, 59] on div "Nhãn" at bounding box center [940, 68] width 240 height 18
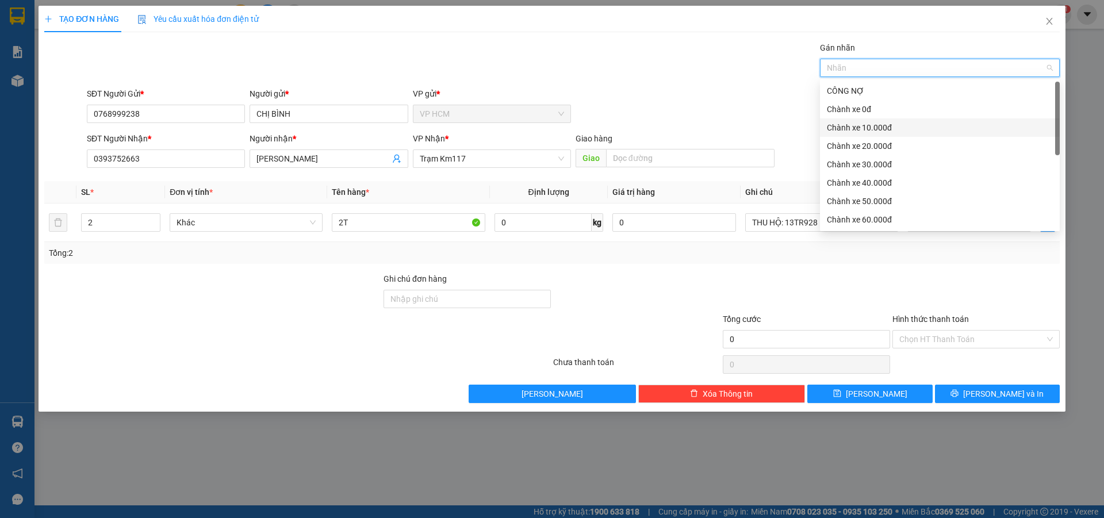
click at [859, 123] on div "Chành xe 10.000đ" at bounding box center [940, 127] width 226 height 13
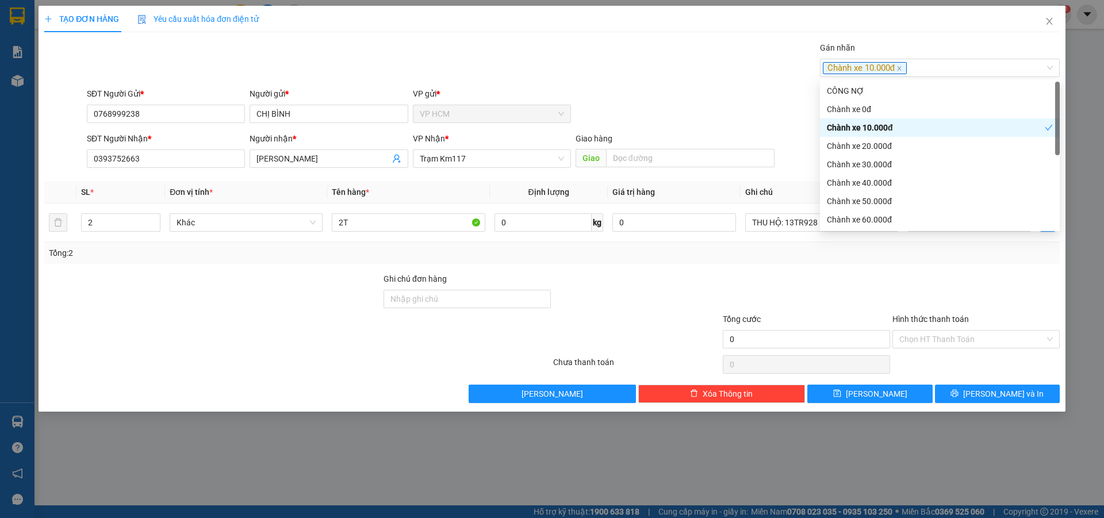
drag, startPoint x: 651, startPoint y: 55, endPoint x: 970, endPoint y: 251, distance: 374.5
click at [651, 55] on div "Gán nhãn Chành xe 10.000đ" at bounding box center [574, 61] width 978 height 40
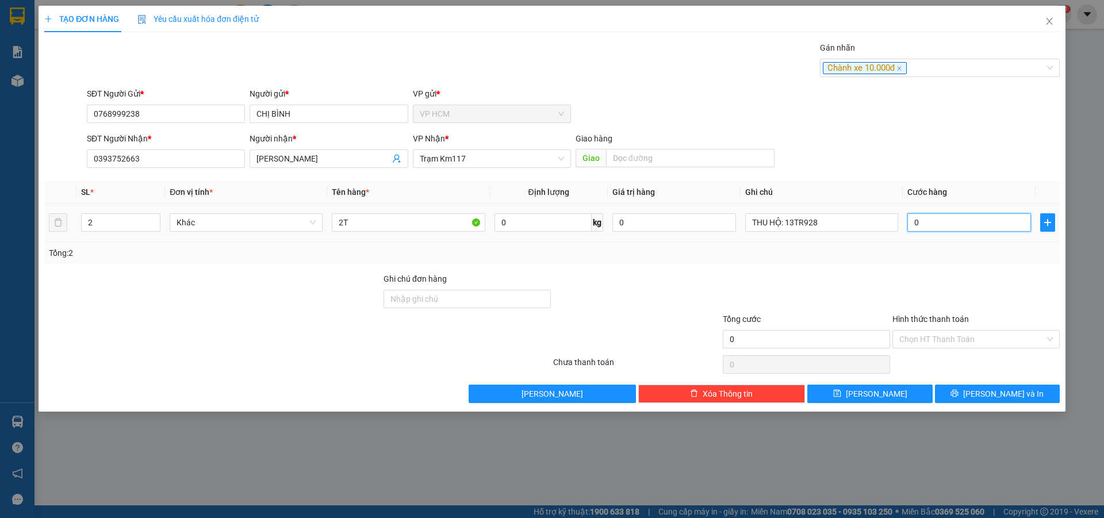
click at [969, 223] on input "0" at bounding box center [970, 222] width 124 height 18
click at [966, 277] on div at bounding box center [977, 293] width 170 height 40
click at [960, 350] on div "Hình thức thanh toán Chọn HT Thanh Toán" at bounding box center [976, 333] width 167 height 40
click at [943, 348] on div "Chọn HT Thanh Toán" at bounding box center [976, 339] width 167 height 18
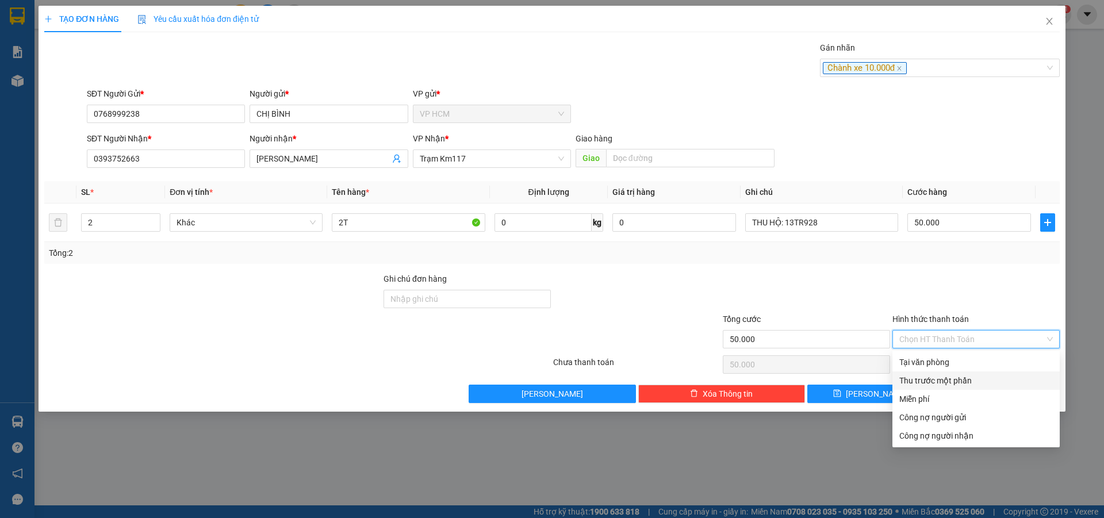
click at [934, 383] on div "Thu trước một phần" at bounding box center [977, 380] width 154 height 13
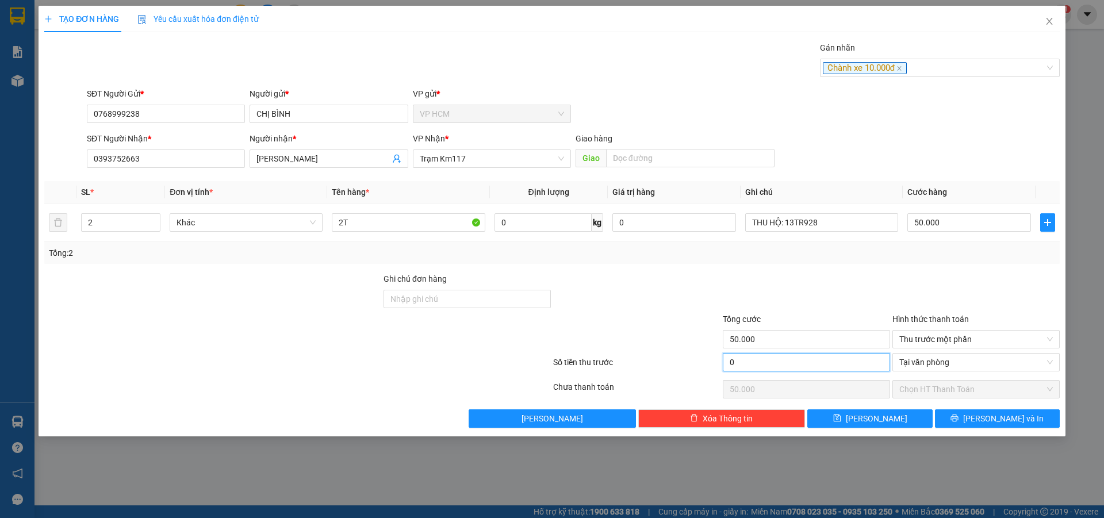
click at [727, 355] on input "0" at bounding box center [806, 362] width 167 height 18
click at [788, 302] on div at bounding box center [807, 293] width 170 height 40
click at [959, 416] on icon "printer" at bounding box center [955, 418] width 8 height 8
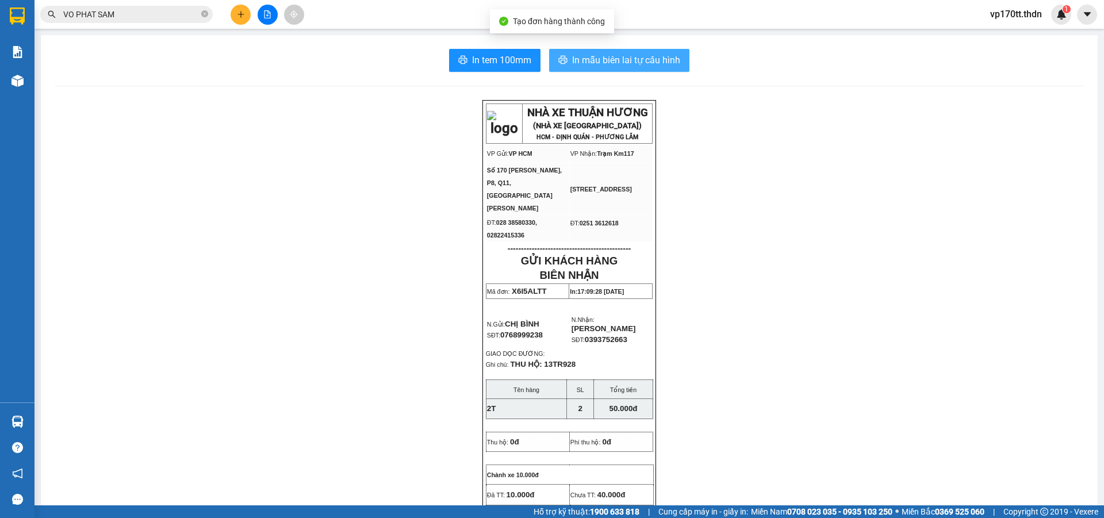
click at [572, 64] on span "In mẫu biên lai tự cấu hình" at bounding box center [626, 60] width 108 height 14
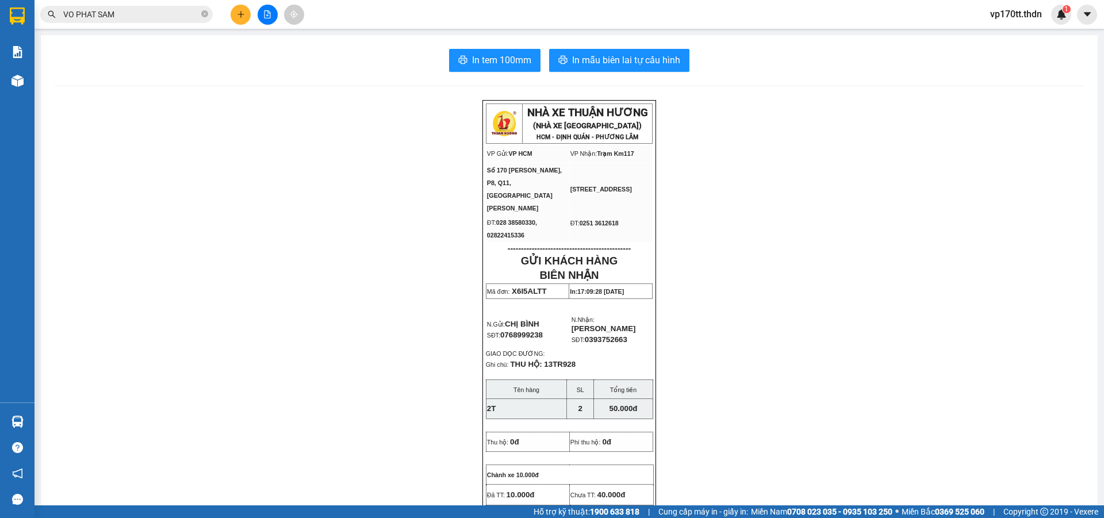
click at [247, 9] on button at bounding box center [241, 15] width 20 height 20
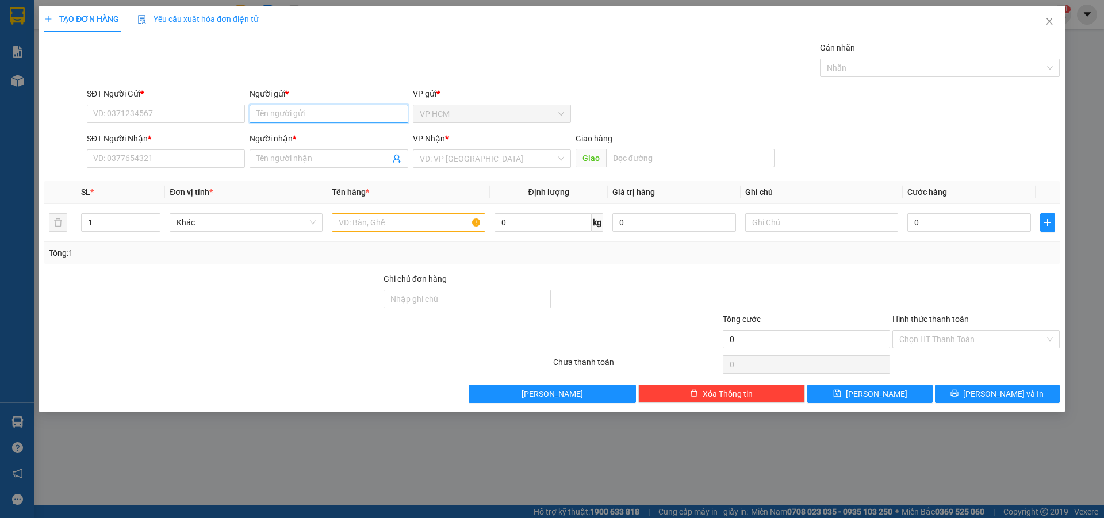
click at [322, 114] on input "Người gửi *" at bounding box center [329, 114] width 158 height 18
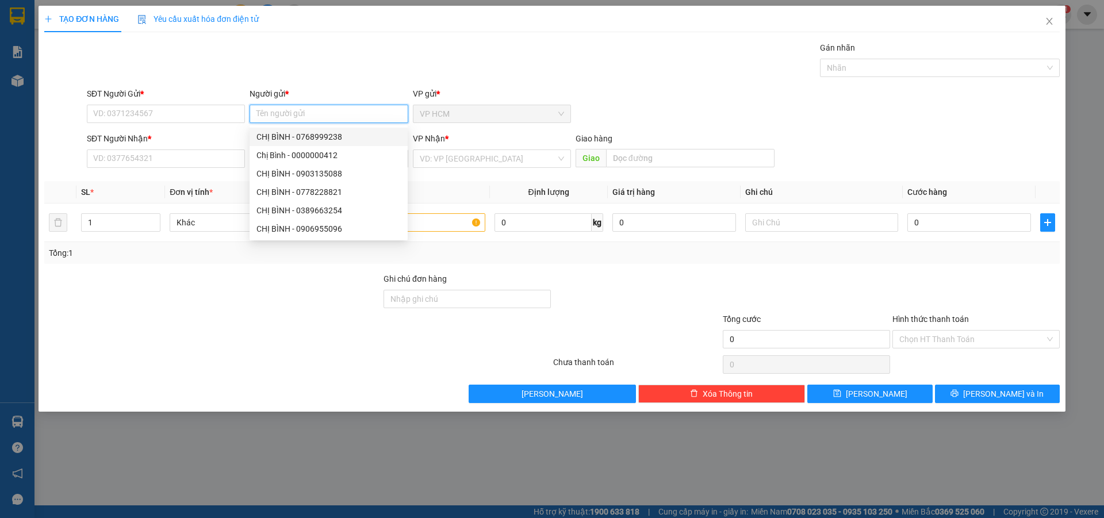
click at [332, 139] on div "CHỊ BÌNH - 0768999238" at bounding box center [329, 137] width 144 height 13
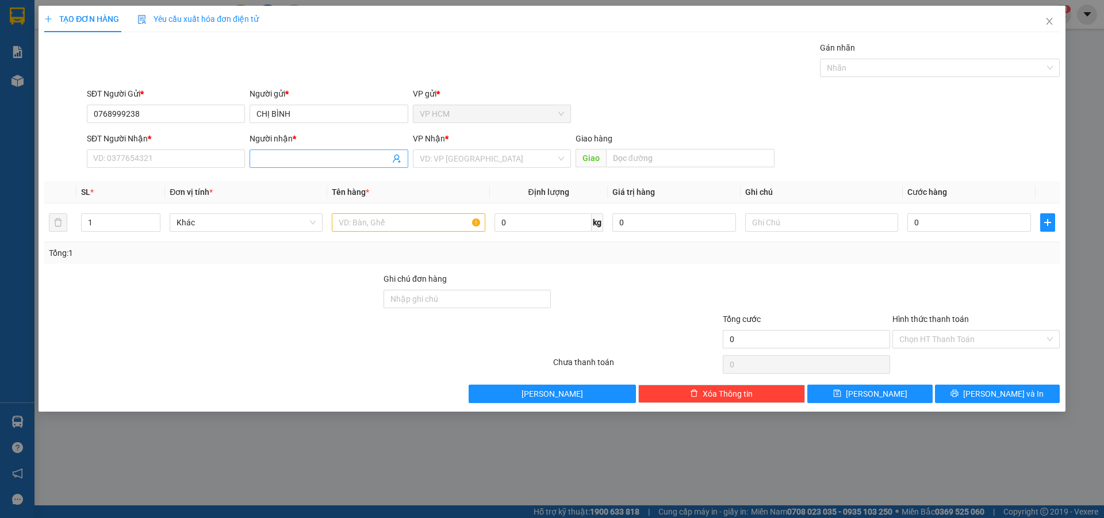
click at [396, 160] on icon "user-add" at bounding box center [396, 158] width 9 height 9
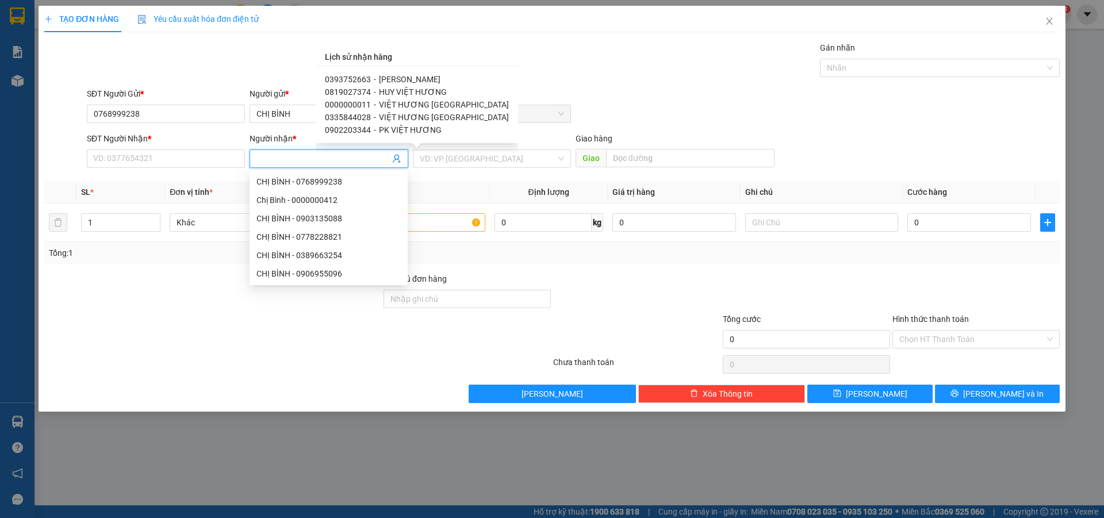
click at [408, 92] on span "HUY VIỆT HƯƠNG" at bounding box center [413, 91] width 68 height 9
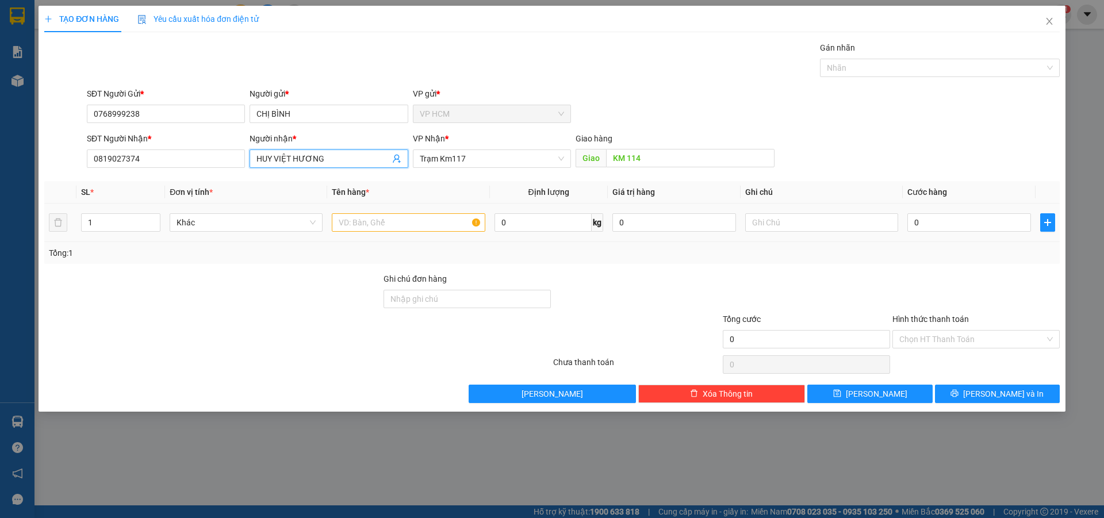
click at [438, 207] on td at bounding box center [408, 223] width 162 height 39
click at [440, 217] on input "text" at bounding box center [408, 222] width 153 height 18
click at [119, 229] on input "1" at bounding box center [121, 222] width 78 height 17
click at [884, 61] on div at bounding box center [934, 68] width 223 height 14
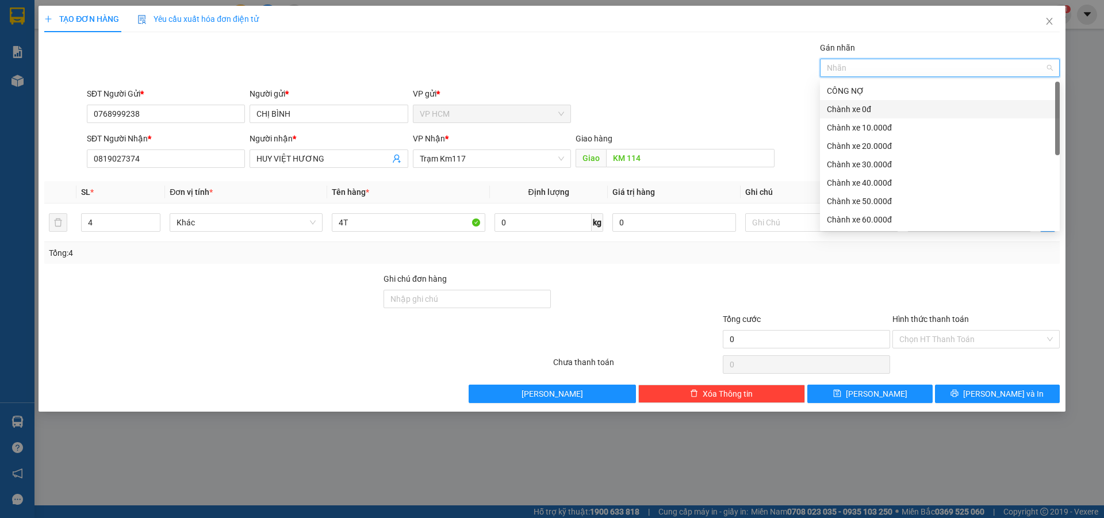
click at [857, 114] on div "Chành xe 0đ" at bounding box center [940, 109] width 226 height 13
click at [643, 83] on div "Transit Pickup Surcharge Ids Transit Deliver Surcharge Ids Transit Deliver Surc…" at bounding box center [552, 222] width 1016 height 362
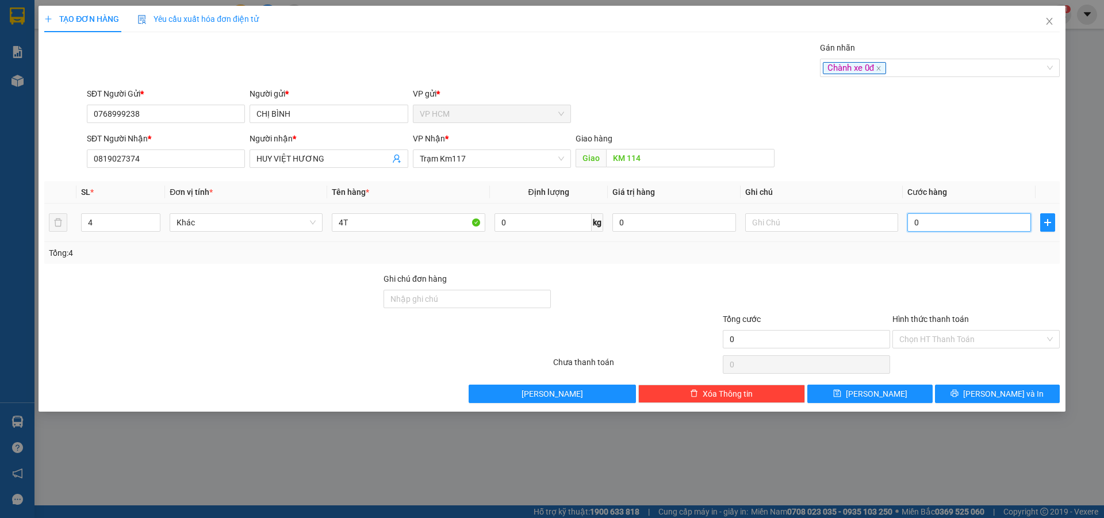
click at [966, 217] on input "0" at bounding box center [970, 222] width 124 height 18
click at [961, 271] on div "Transit Pickup Surcharge Ids Transit Deliver Surcharge Ids Transit Deliver Surc…" at bounding box center [552, 222] width 1016 height 362
click at [959, 394] on icon "printer" at bounding box center [954, 393] width 7 height 7
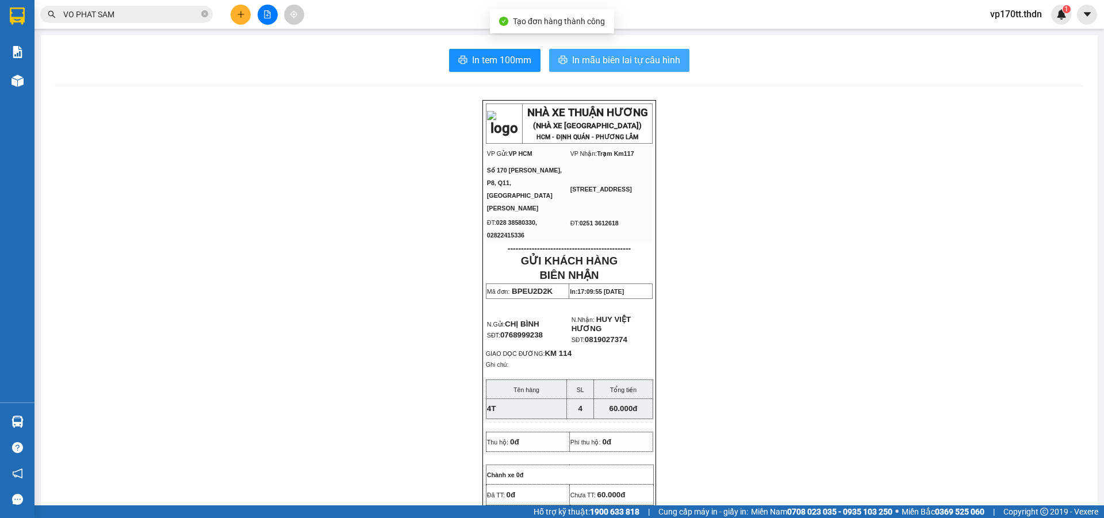
click at [624, 54] on span "In mẫu biên lai tự cấu hình" at bounding box center [626, 60] width 108 height 14
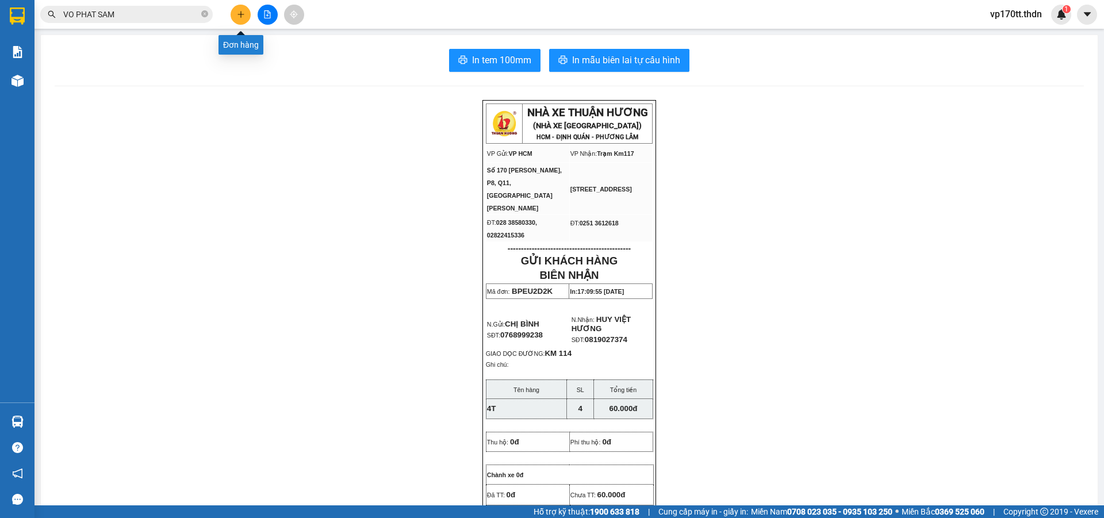
click at [244, 11] on icon "plus" at bounding box center [241, 14] width 8 height 8
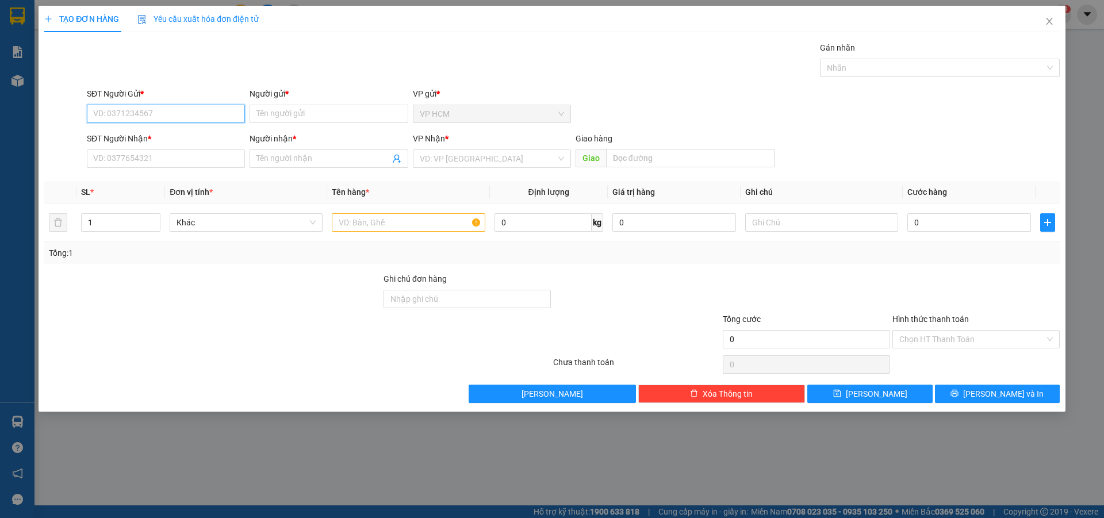
click at [193, 106] on input "SĐT Người Gửi *" at bounding box center [166, 114] width 158 height 18
click at [172, 139] on div "0908421933 - LAN" at bounding box center [166, 137] width 144 height 13
click at [932, 60] on div "Nhãn" at bounding box center [940, 68] width 240 height 18
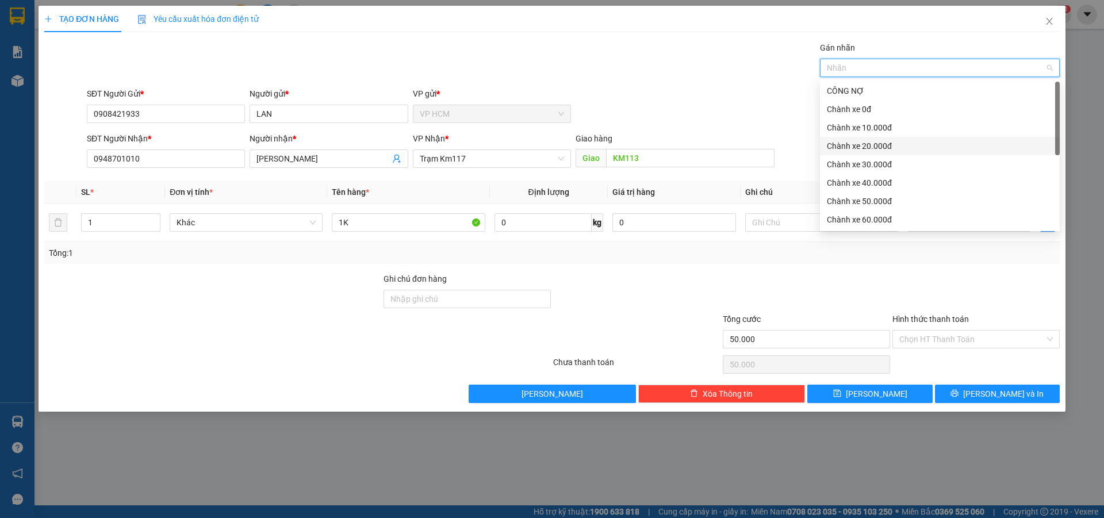
drag, startPoint x: 838, startPoint y: 133, endPoint x: 643, endPoint y: 91, distance: 199.5
click at [838, 133] on div "Chành xe 10.000đ" at bounding box center [940, 127] width 226 height 13
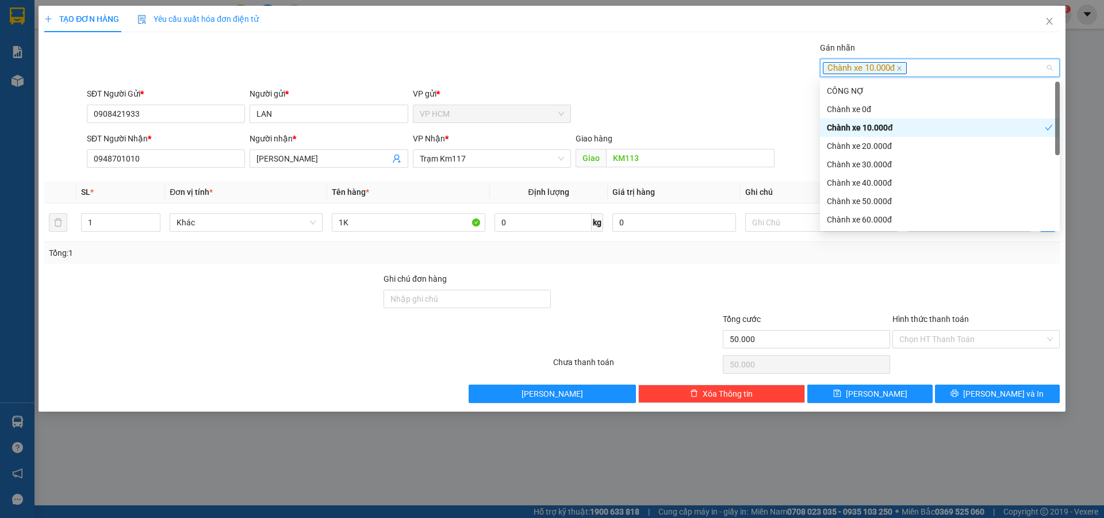
click at [624, 86] on div "Transit Pickup Surcharge Ids Transit Deliver Surcharge Ids Transit Deliver Surc…" at bounding box center [552, 222] width 1016 height 362
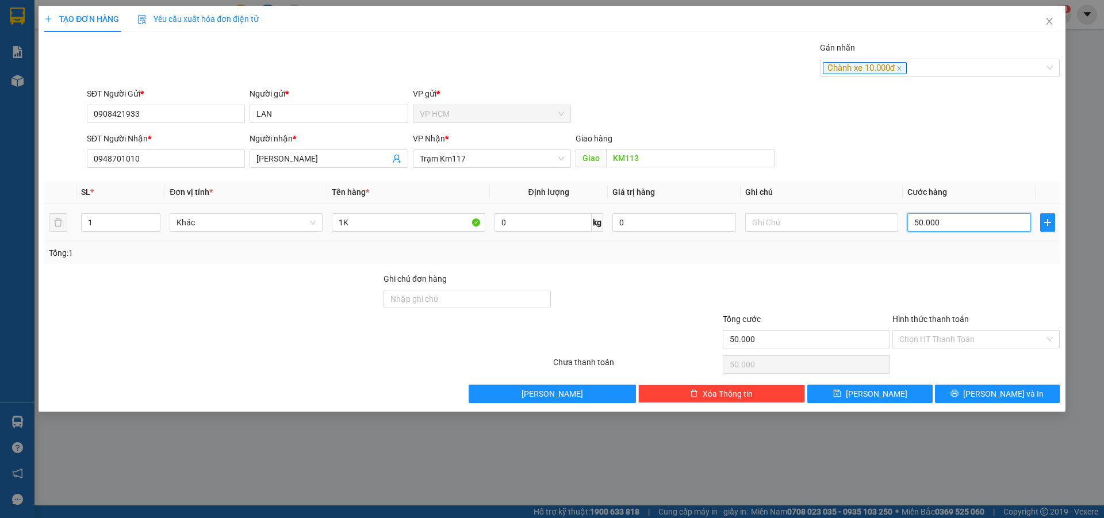
click at [960, 225] on input "50.000" at bounding box center [970, 222] width 124 height 18
drag, startPoint x: 938, startPoint y: 296, endPoint x: 932, endPoint y: 319, distance: 23.6
click at [938, 300] on div at bounding box center [977, 293] width 170 height 40
click at [928, 337] on input "Hình thức thanh toán" at bounding box center [973, 339] width 146 height 17
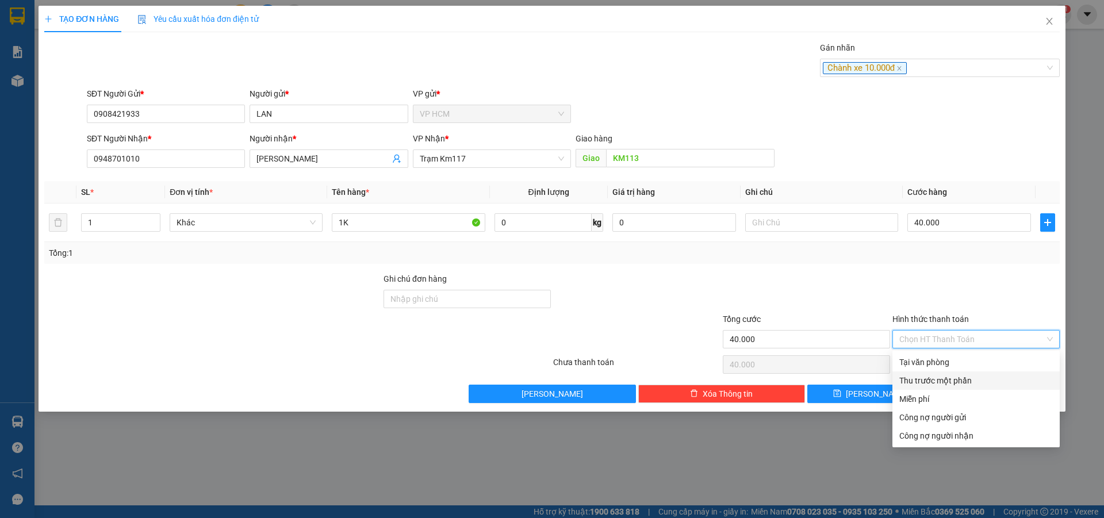
click at [916, 373] on div "Thu trước một phần" at bounding box center [976, 381] width 167 height 18
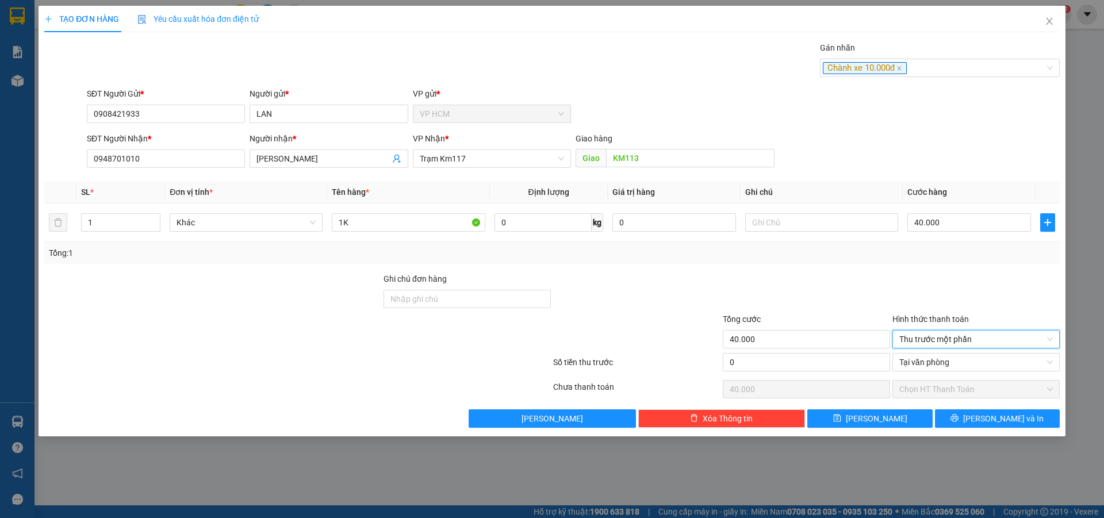
click at [805, 373] on div "0" at bounding box center [806, 364] width 167 height 23
click at [801, 354] on input "0" at bounding box center [806, 362] width 167 height 18
click at [683, 292] on div at bounding box center [637, 293] width 170 height 40
click at [442, 220] on input "1K" at bounding box center [408, 222] width 153 height 18
click at [1009, 442] on div "TẠO ĐƠN HÀNG Yêu cầu xuất hóa đơn điện tử Transit Pickup Surcharge Ids Transit …" at bounding box center [552, 259] width 1104 height 518
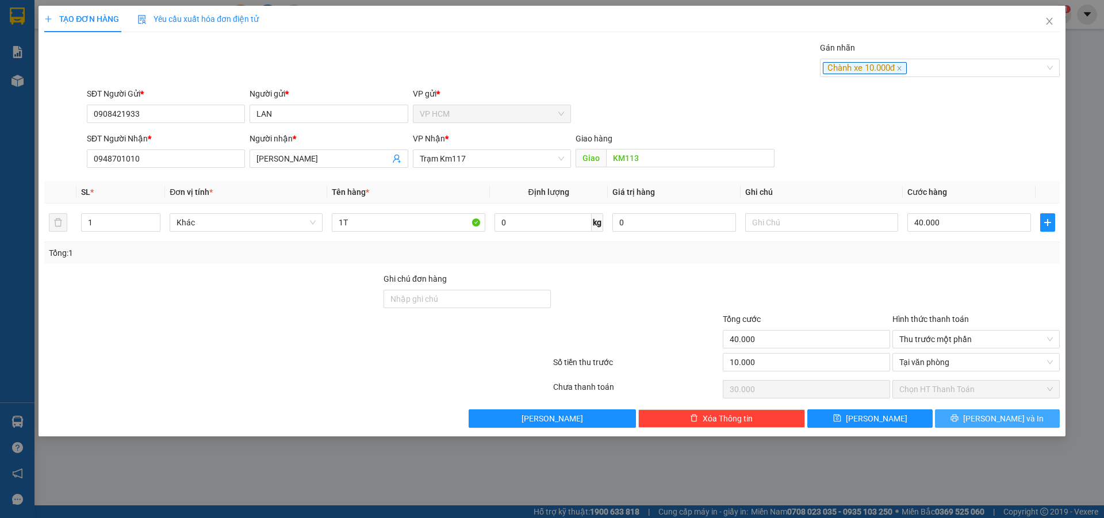
click at [1008, 419] on span "[PERSON_NAME] và In" at bounding box center [1004, 418] width 81 height 13
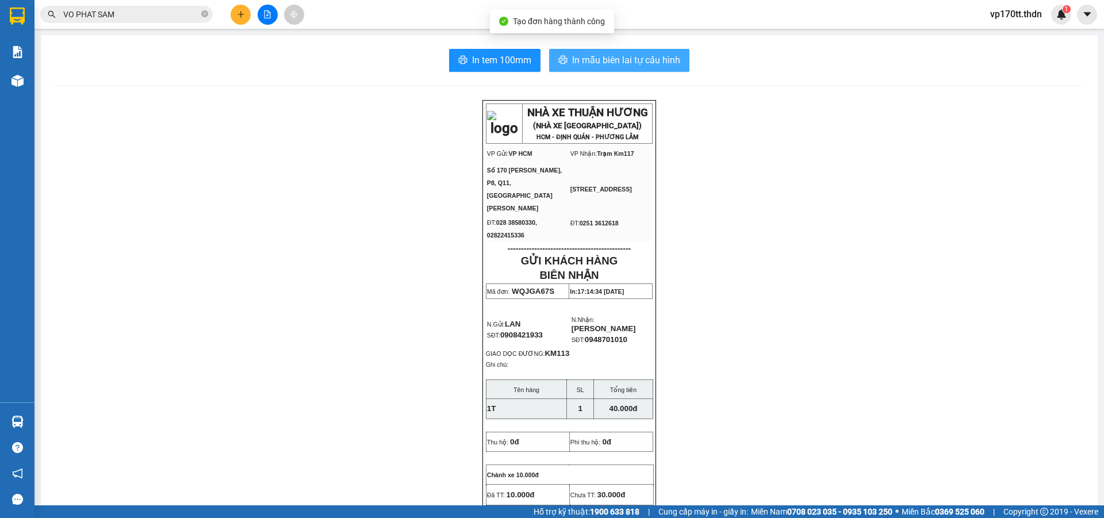
click at [624, 60] on span "In mẫu biên lai tự cấu hình" at bounding box center [626, 60] width 108 height 14
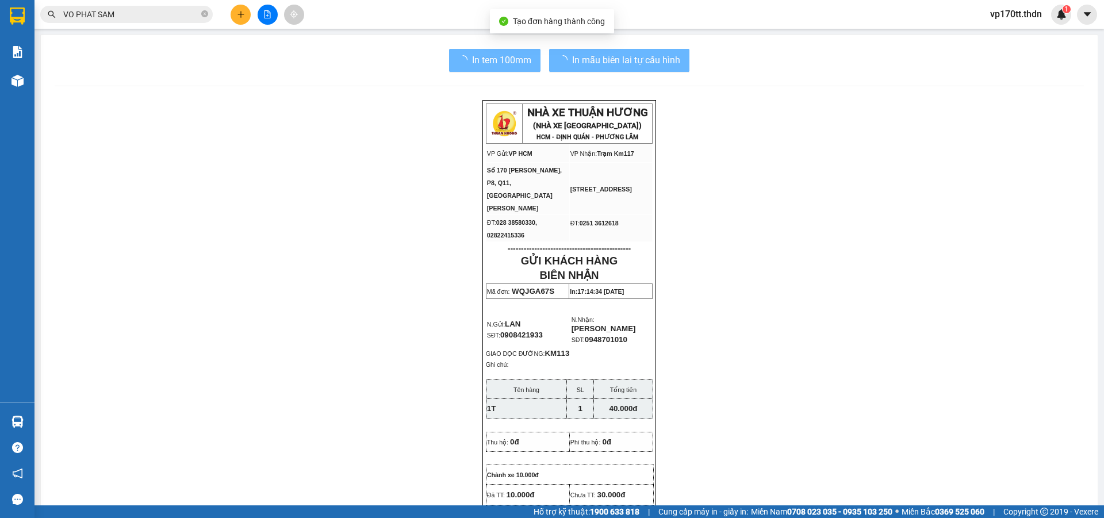
click at [238, 14] on icon "plus" at bounding box center [241, 14] width 8 height 8
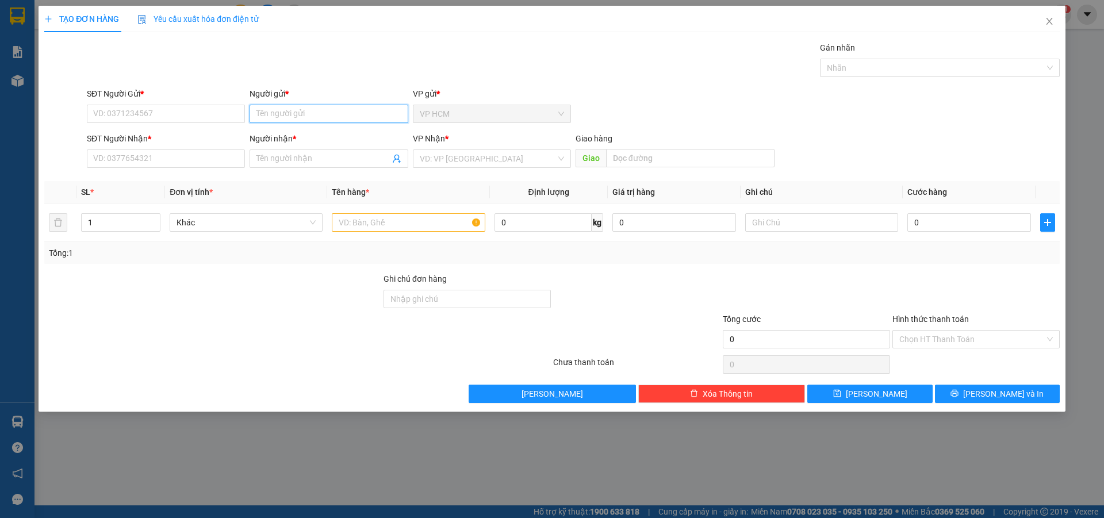
click at [316, 112] on input "Người gửi *" at bounding box center [329, 114] width 158 height 18
click at [324, 136] on div "[PERSON_NAME] - 0906487928" at bounding box center [329, 137] width 144 height 13
click at [398, 159] on icon "user-add" at bounding box center [396, 159] width 7 height 9
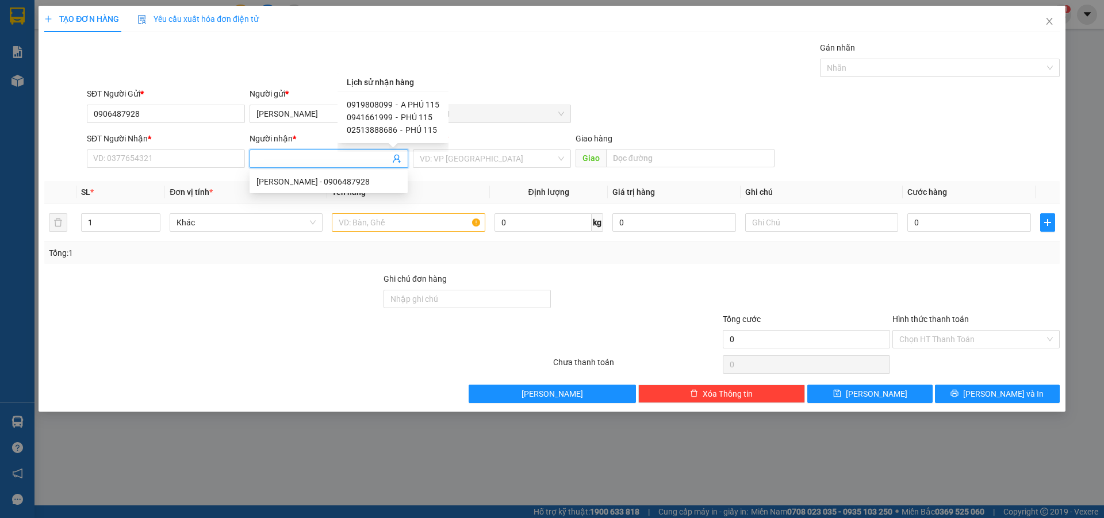
click at [407, 106] on span "A PHÚ 115" at bounding box center [420, 104] width 39 height 9
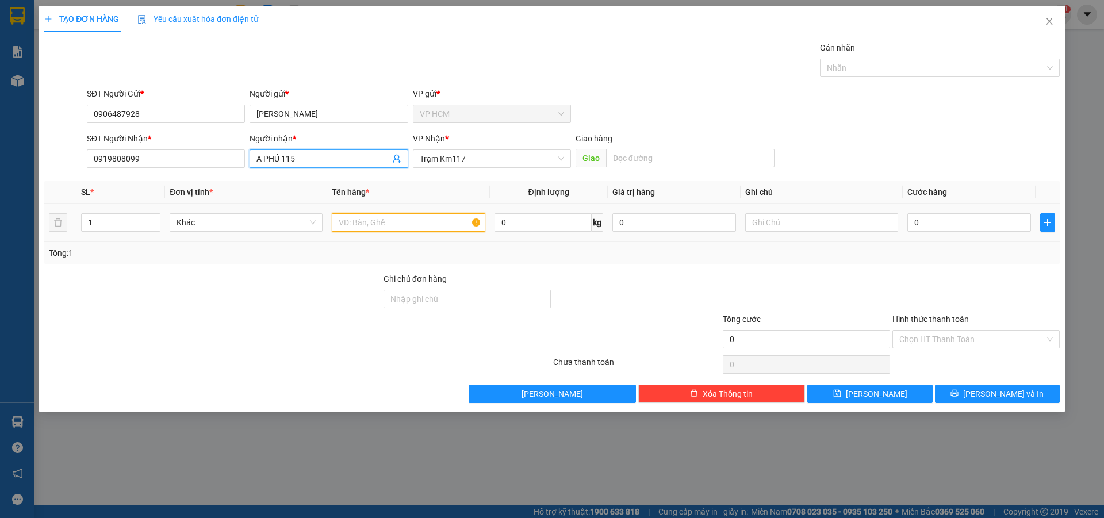
click at [440, 230] on input "text" at bounding box center [408, 222] width 153 height 18
click at [878, 69] on div at bounding box center [934, 68] width 223 height 14
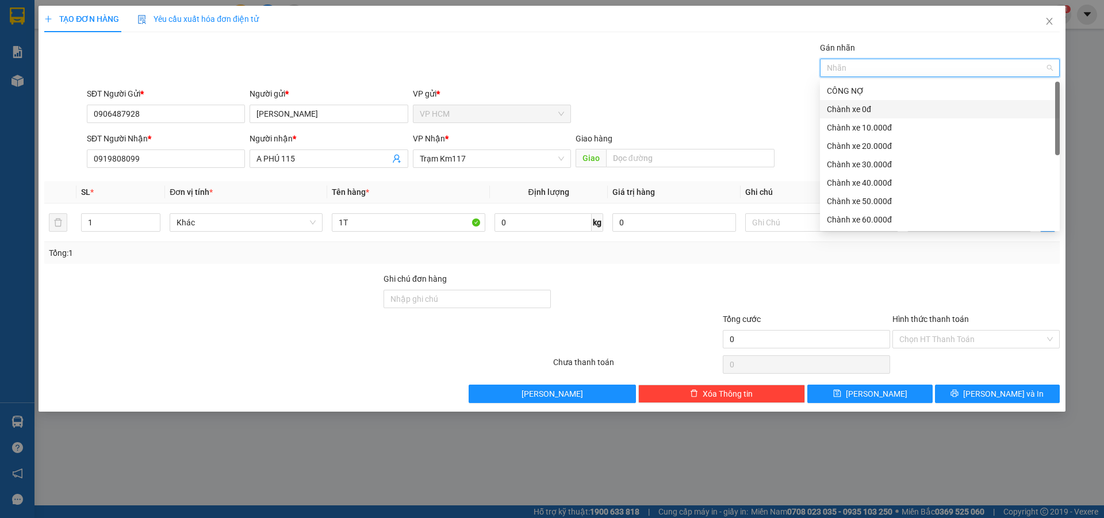
click at [889, 113] on div "Chành xe 0đ" at bounding box center [940, 109] width 226 height 13
drag, startPoint x: 680, startPoint y: 79, endPoint x: 1015, endPoint y: 259, distance: 380.9
click at [680, 79] on div "Gán nhãn Chành xe 0đ" at bounding box center [574, 61] width 978 height 40
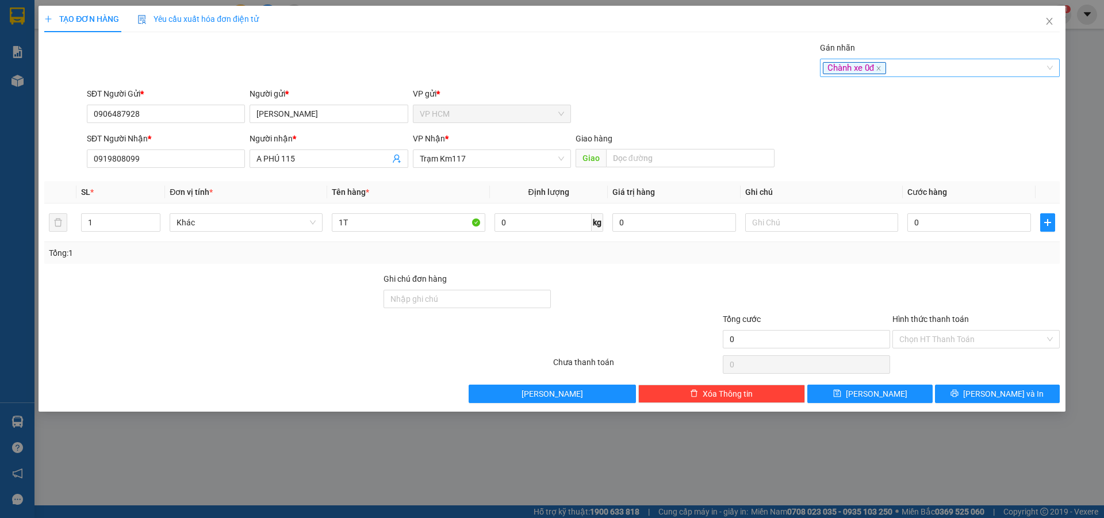
click at [953, 71] on div "Chành xe 0đ" at bounding box center [934, 68] width 223 height 14
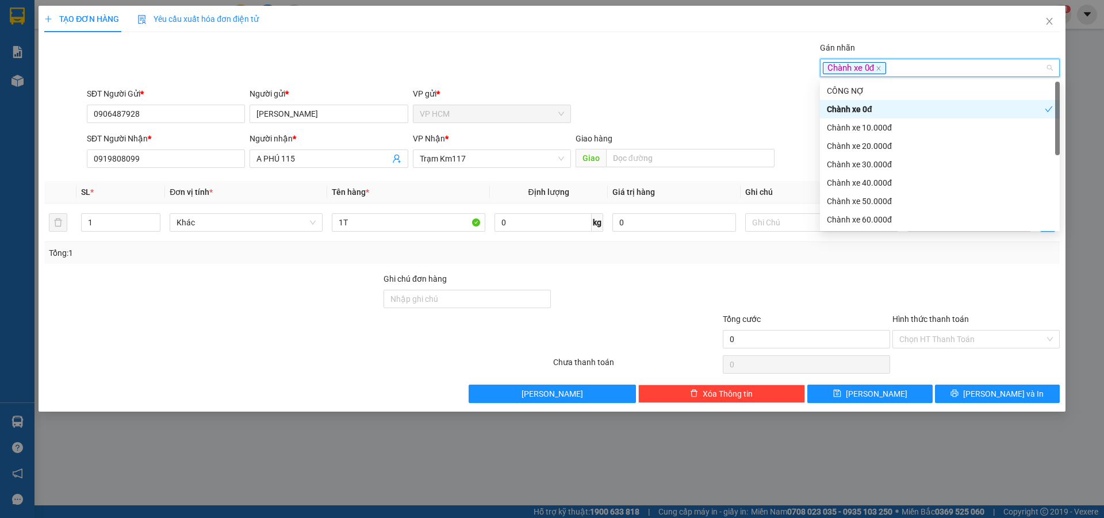
click at [888, 116] on div "Chành xe 0đ" at bounding box center [940, 109] width 240 height 18
click at [876, 108] on div "Chành xe 0đ" at bounding box center [940, 109] width 226 height 13
click at [874, 113] on div "Chành xe 0đ" at bounding box center [936, 109] width 218 height 13
click at [874, 120] on div "Chành xe 10.000đ" at bounding box center [940, 128] width 240 height 18
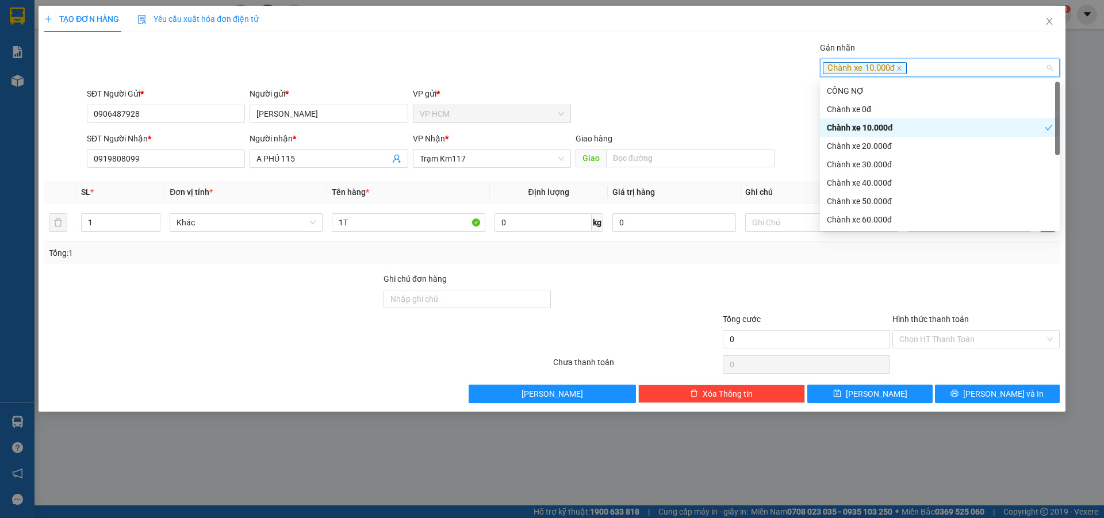
drag, startPoint x: 641, startPoint y: 70, endPoint x: 695, endPoint y: 124, distance: 76.1
click at [641, 72] on div "Gán nhãn Chành xe 10.000đ" at bounding box center [574, 61] width 978 height 40
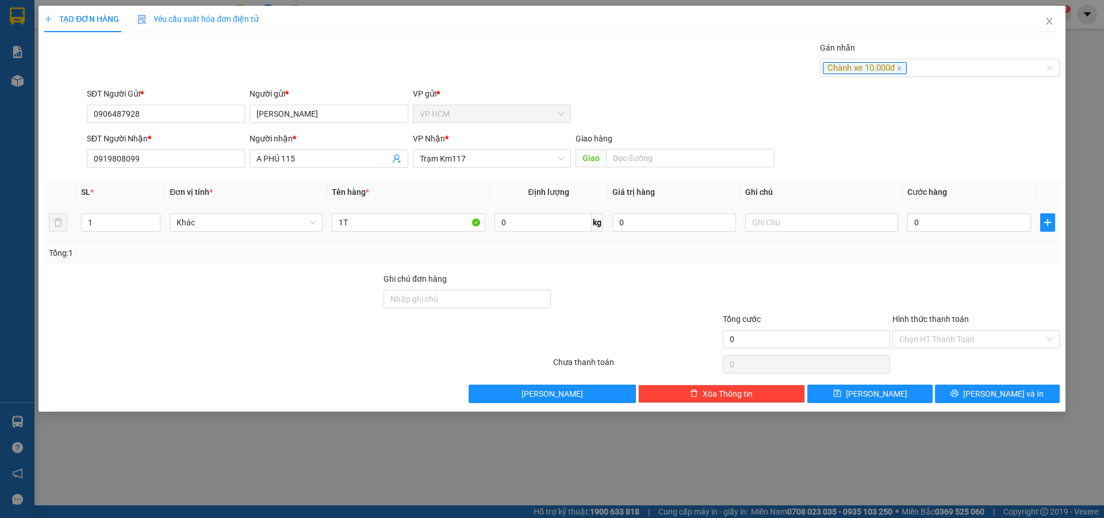
click at [980, 212] on div "0" at bounding box center [970, 222] width 124 height 23
click at [980, 219] on input "0" at bounding box center [970, 222] width 124 height 18
click at [977, 272] on div "Transit Pickup Surcharge Ids Transit Deliver Surcharge Ids Transit Deliver Surc…" at bounding box center [552, 222] width 1016 height 362
click at [947, 341] on input "Hình thức thanh toán" at bounding box center [973, 339] width 146 height 17
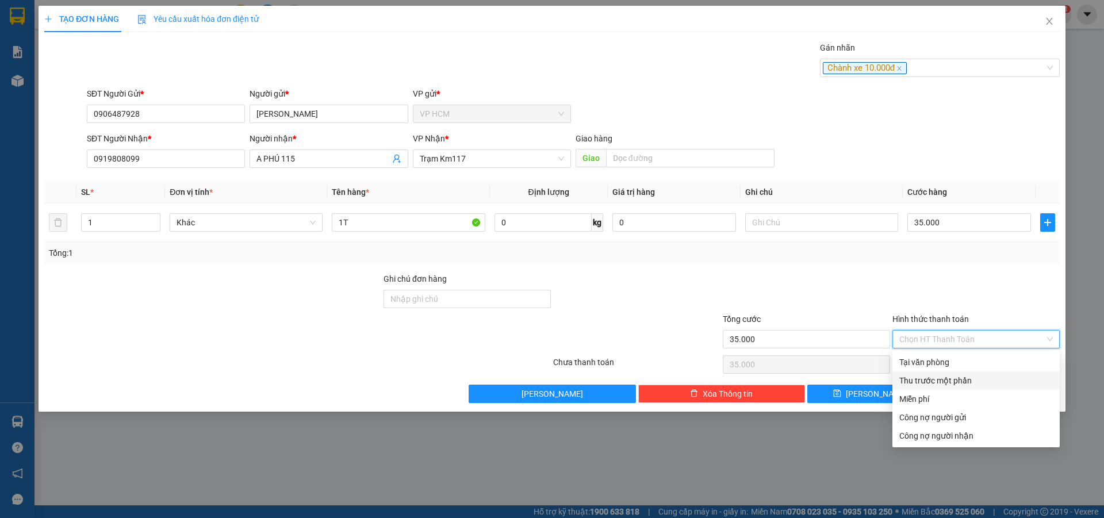
click at [919, 382] on div "Thu trước một phần" at bounding box center [977, 380] width 154 height 13
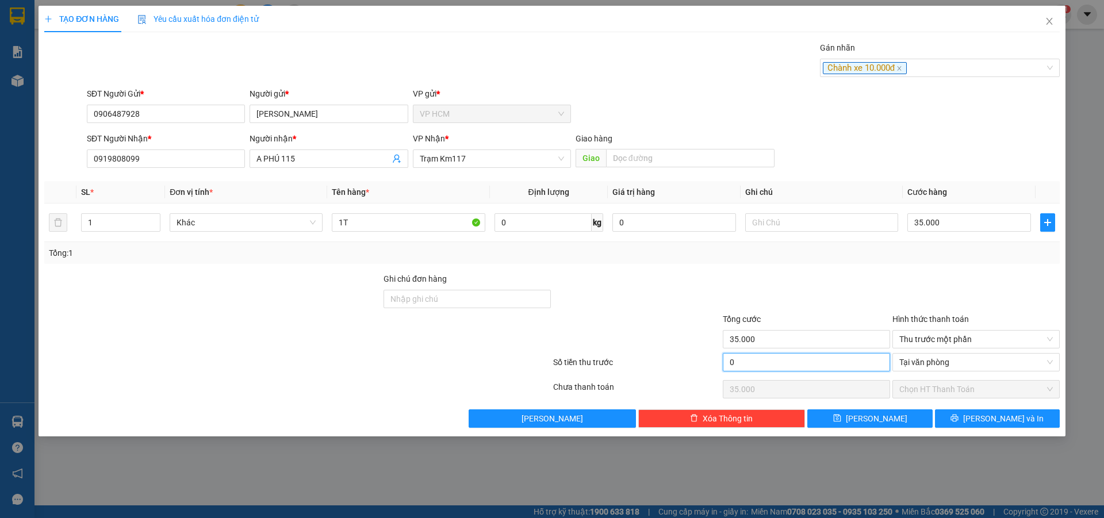
click at [788, 366] on input "0" at bounding box center [806, 362] width 167 height 18
click at [800, 300] on div at bounding box center [807, 293] width 170 height 40
click at [997, 439] on div "TẠO ĐƠN HÀNG Yêu cầu xuất hóa đơn điện tử Transit Pickup Surcharge Ids Transit …" at bounding box center [552, 259] width 1104 height 518
click at [997, 411] on button "[PERSON_NAME] và In" at bounding box center [997, 419] width 125 height 18
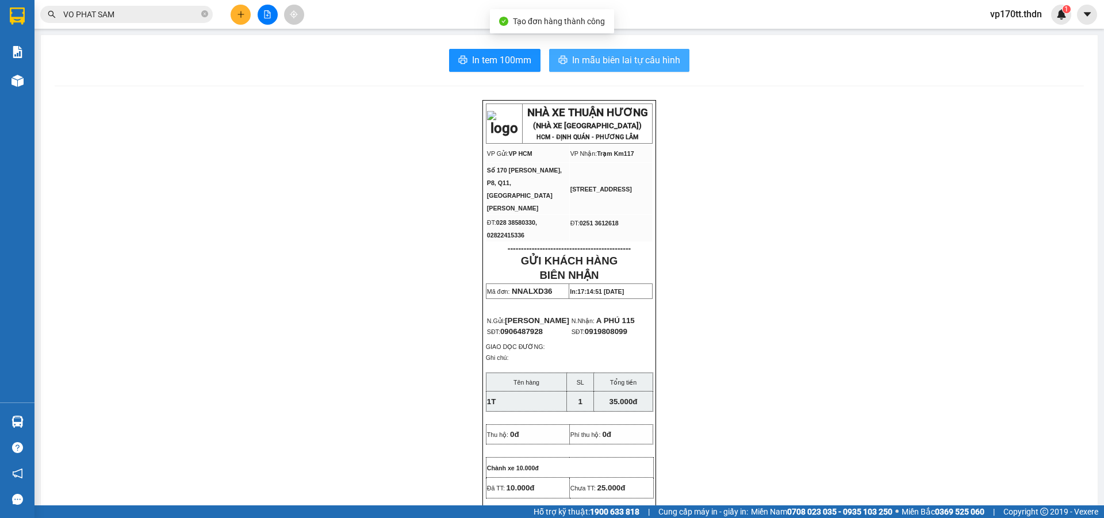
drag, startPoint x: 611, startPoint y: 75, endPoint x: 608, endPoint y: 64, distance: 11.5
click at [611, 73] on div "In tem 100mm In mẫu biên lai tự cấu hình NHÀ XE THUẬN HƯƠNG (NHÀ XE [GEOGRAPHIC…" at bounding box center [569, 506] width 1057 height 943
click at [608, 64] on span "In mẫu biên lai tự cấu hình" at bounding box center [626, 60] width 108 height 14
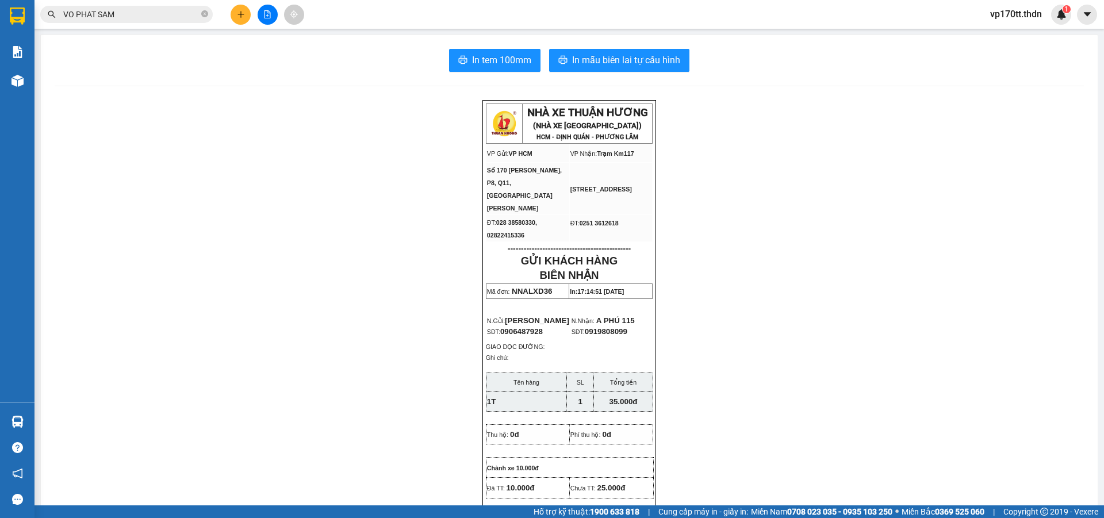
click at [239, 9] on button at bounding box center [241, 15] width 20 height 20
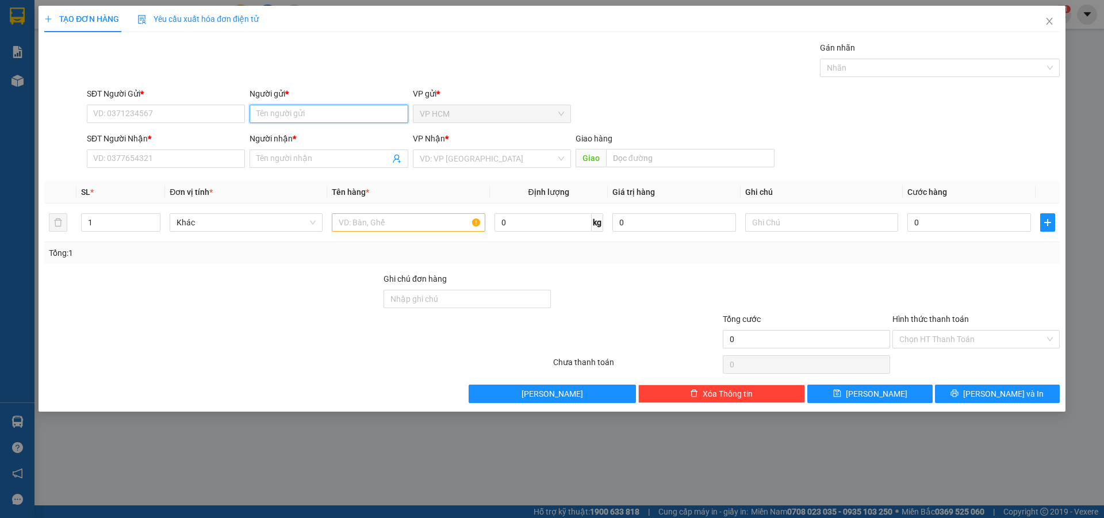
click at [304, 113] on input "Người gửi *" at bounding box center [329, 114] width 158 height 18
click at [323, 140] on div "A MIÊN - 0988190749" at bounding box center [329, 137] width 144 height 13
click at [396, 158] on icon "user-add" at bounding box center [396, 158] width 9 height 9
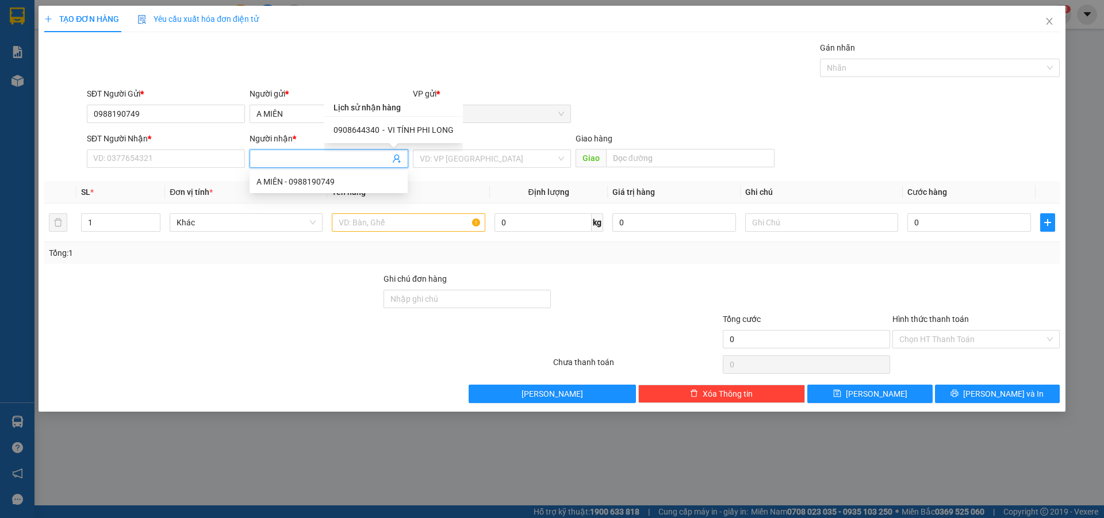
drag, startPoint x: 415, startPoint y: 120, endPoint x: 422, endPoint y: 135, distance: 16.2
click at [418, 125] on div "0908644340 - VI TÍNH PHI LONG" at bounding box center [393, 130] width 139 height 26
click at [422, 135] on div "0908644340 - VI TÍNH PHI LONG" at bounding box center [394, 130] width 120 height 13
click at [437, 209] on td at bounding box center [408, 223] width 162 height 39
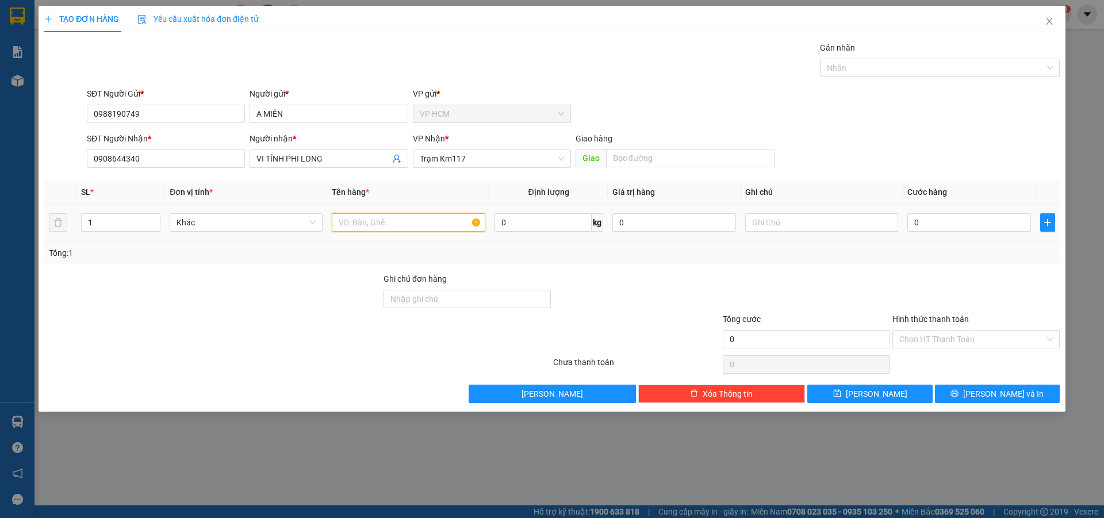
click at [448, 222] on input "text" at bounding box center [408, 222] width 153 height 18
click at [933, 51] on div "Gán nhãn" at bounding box center [940, 49] width 240 height 17
click at [920, 63] on div at bounding box center [934, 68] width 223 height 14
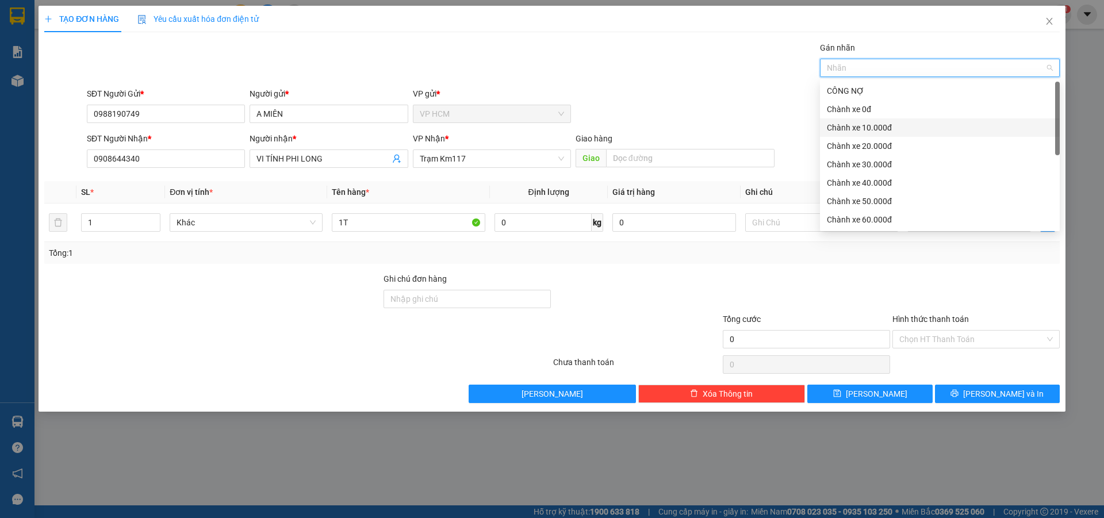
click at [908, 125] on div "Chành xe 10.000đ" at bounding box center [940, 127] width 226 height 13
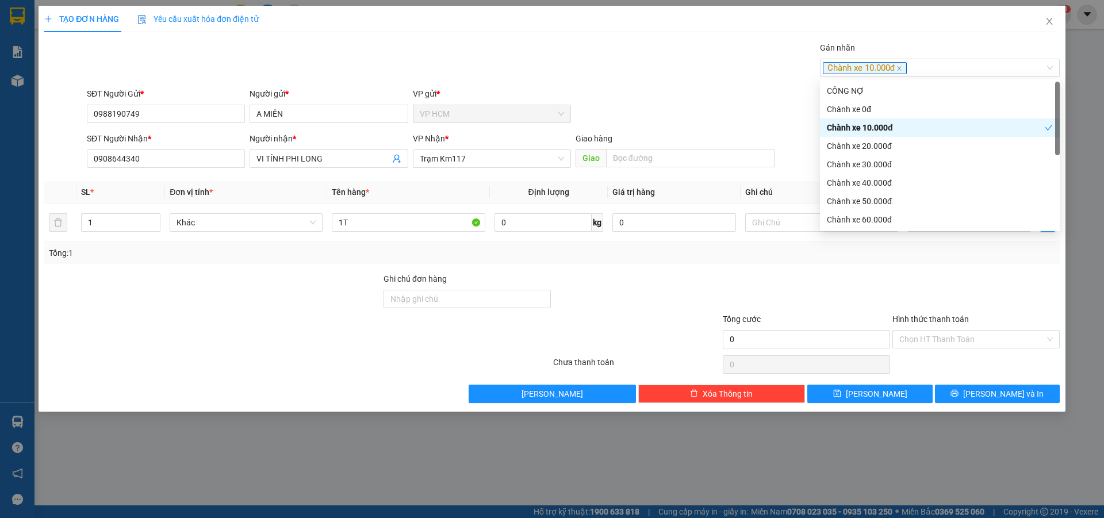
drag, startPoint x: 588, startPoint y: 75, endPoint x: 947, endPoint y: 251, distance: 399.3
click at [597, 83] on div "Transit Pickup Surcharge Ids Transit Deliver Surcharge Ids Transit Deliver Surc…" at bounding box center [552, 222] width 1016 height 362
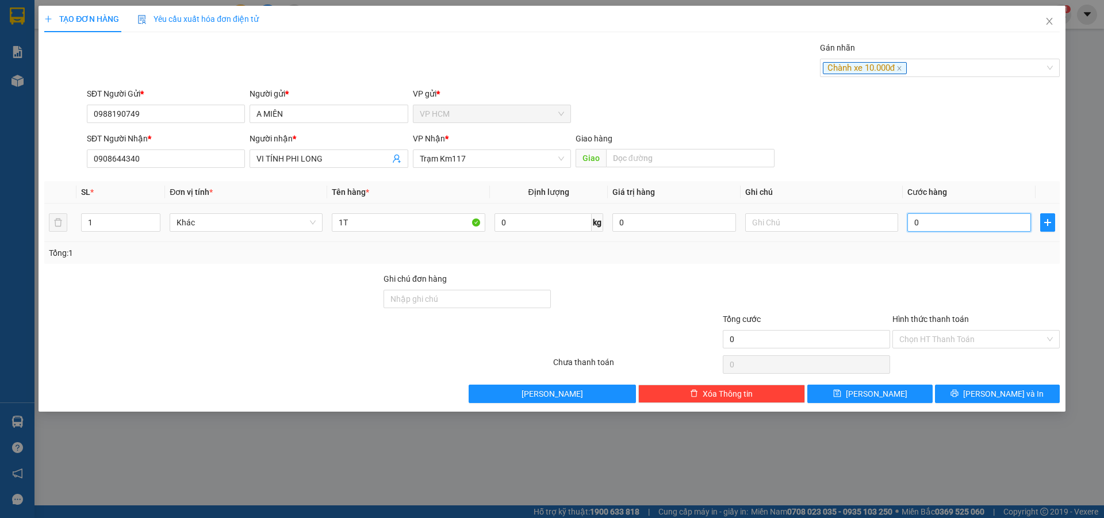
click at [957, 231] on input "0" at bounding box center [970, 222] width 124 height 18
click at [941, 288] on div at bounding box center [977, 293] width 170 height 40
click at [936, 339] on input "Hình thức thanh toán" at bounding box center [973, 339] width 146 height 17
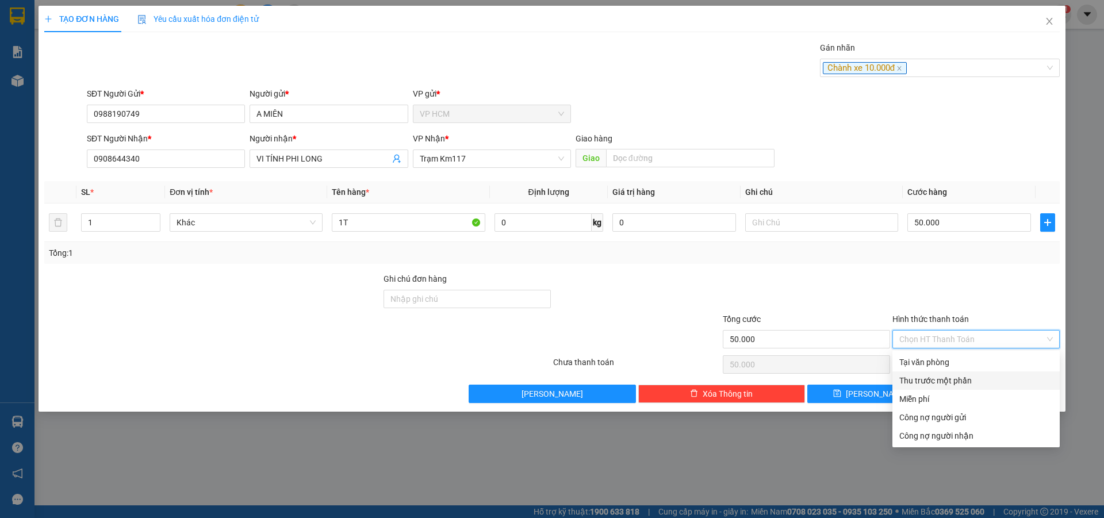
click at [923, 382] on div "Thu trước một phần" at bounding box center [977, 380] width 154 height 13
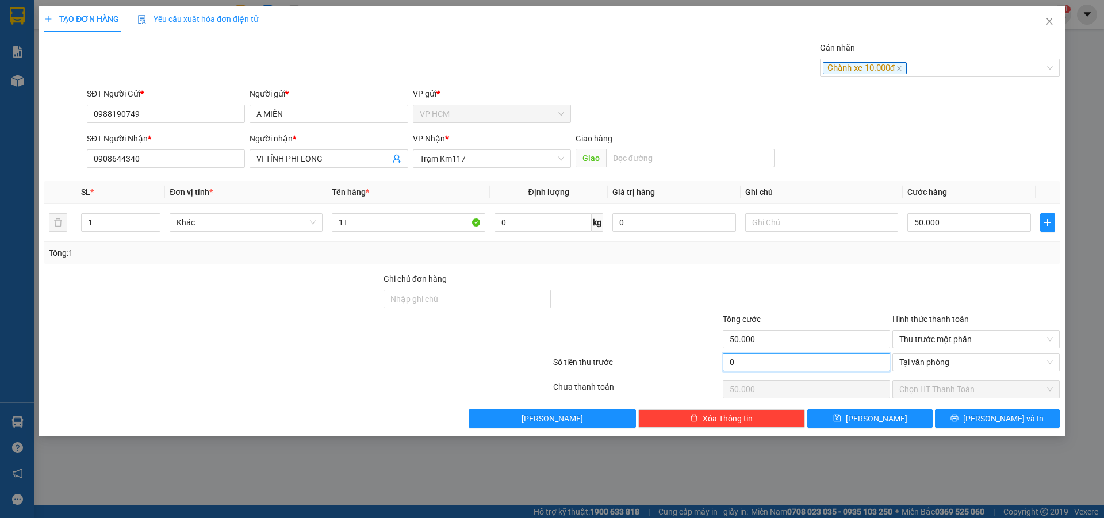
click at [823, 364] on input "0" at bounding box center [806, 362] width 167 height 18
click at [864, 252] on div "Tổng: 1" at bounding box center [552, 253] width 1007 height 13
drag, startPoint x: 965, startPoint y: 394, endPoint x: 991, endPoint y: 419, distance: 36.2
click at [968, 397] on span "Chọn HT Thanh Toán" at bounding box center [977, 389] width 154 height 17
click at [991, 419] on span "[PERSON_NAME] và In" at bounding box center [1004, 418] width 81 height 13
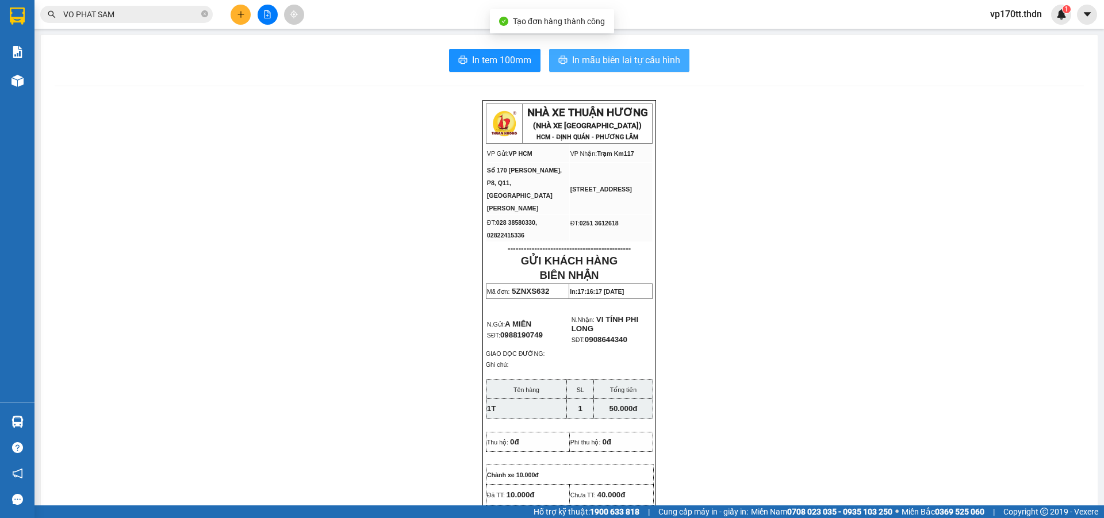
click at [626, 71] on button "In mẫu biên lai tự cấu hình" at bounding box center [619, 60] width 140 height 23
click at [232, 16] on button at bounding box center [241, 15] width 20 height 20
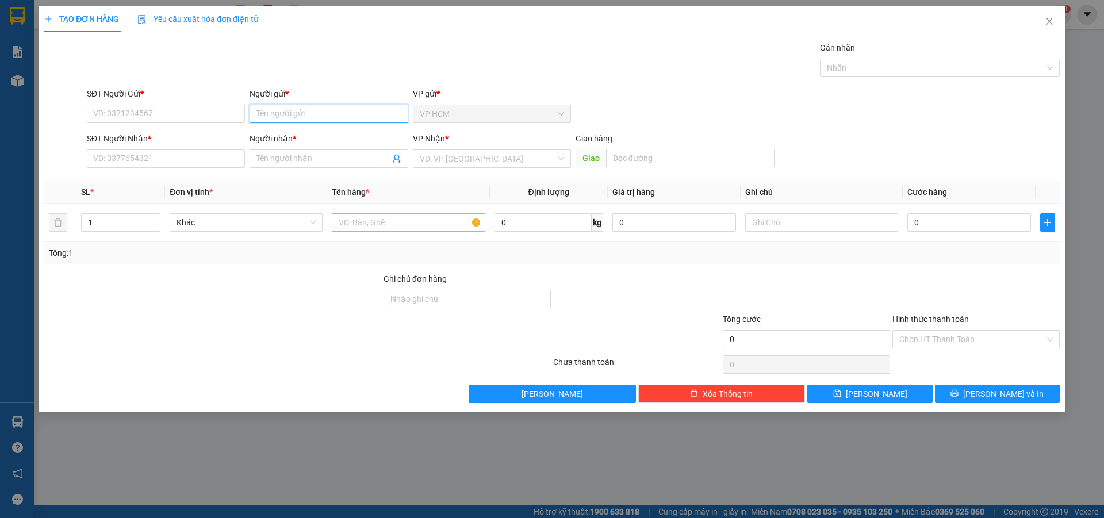
click at [295, 122] on input "Người gửi *" at bounding box center [329, 114] width 158 height 18
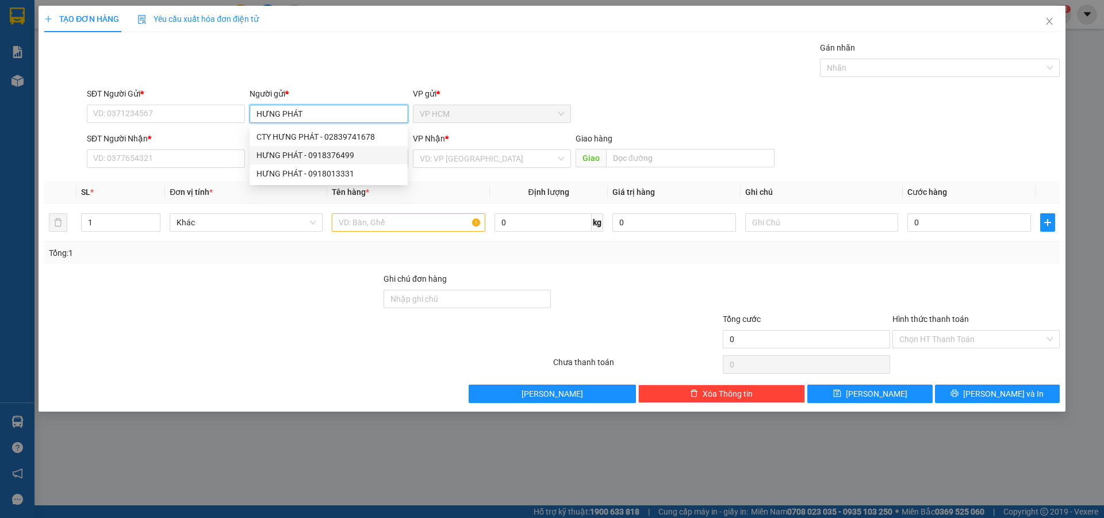
click at [339, 159] on div "HƯNG PHÁT - 0918376499" at bounding box center [329, 155] width 144 height 13
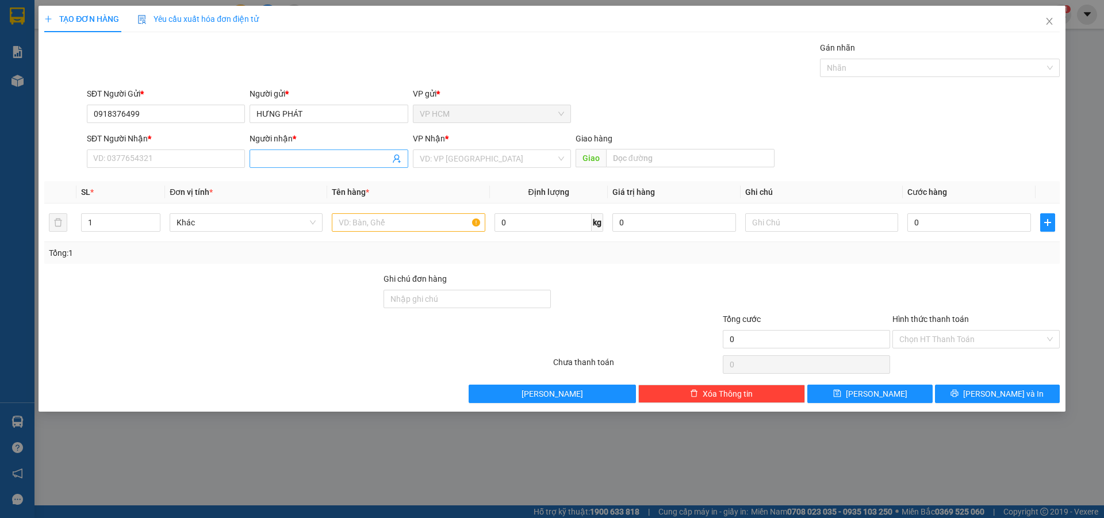
click at [399, 158] on icon "user-add" at bounding box center [396, 158] width 9 height 9
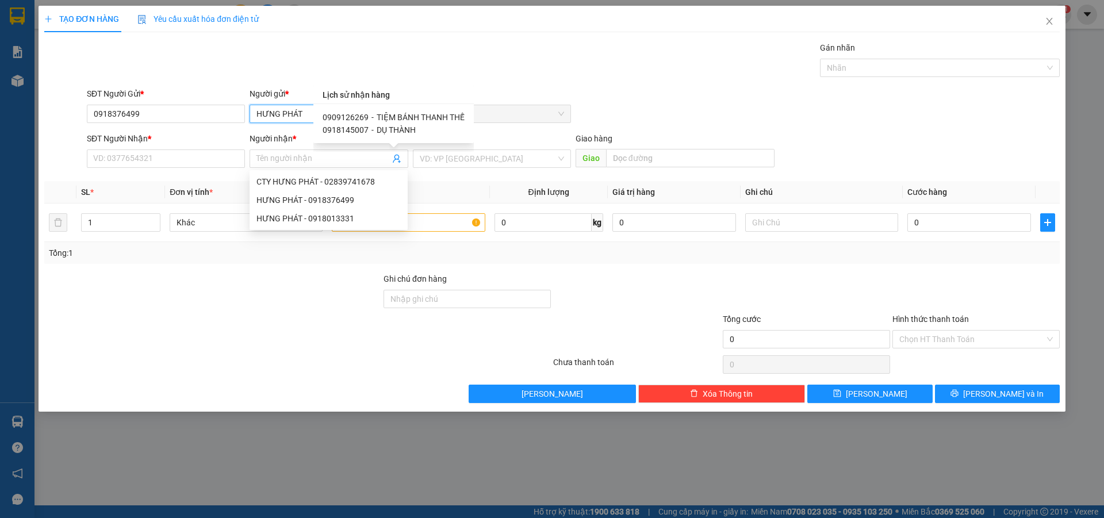
click at [258, 109] on input "HƯNG PHÁT" at bounding box center [329, 114] width 158 height 18
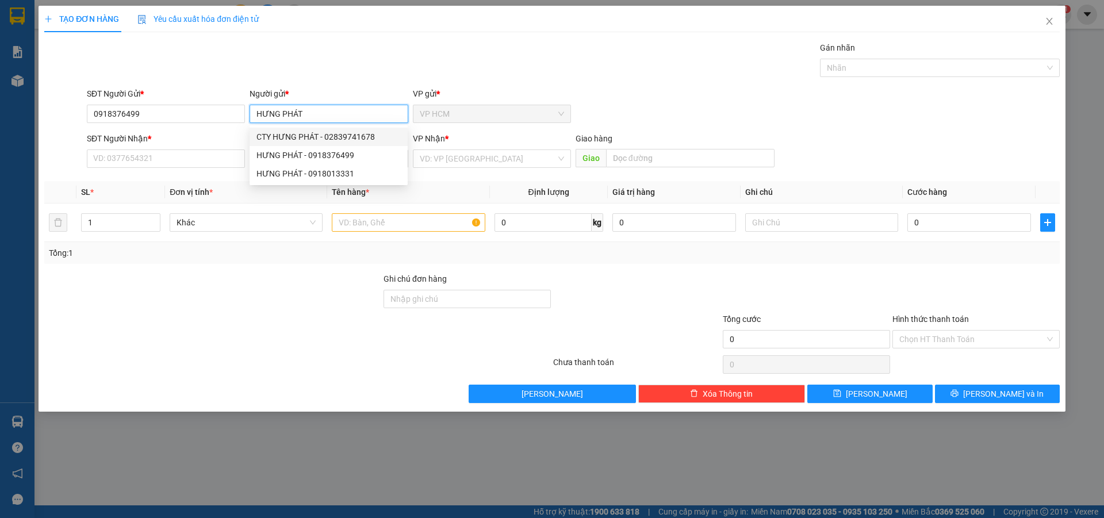
click at [375, 131] on div "CTY HƯNG PHÁT - 02839741678" at bounding box center [329, 137] width 144 height 13
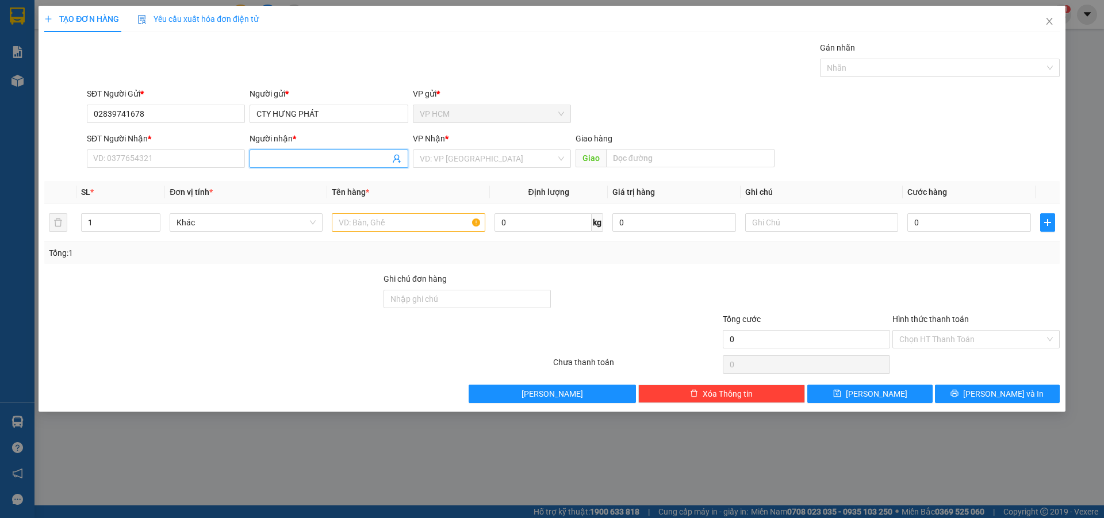
click at [395, 158] on icon "user-add" at bounding box center [396, 159] width 7 height 9
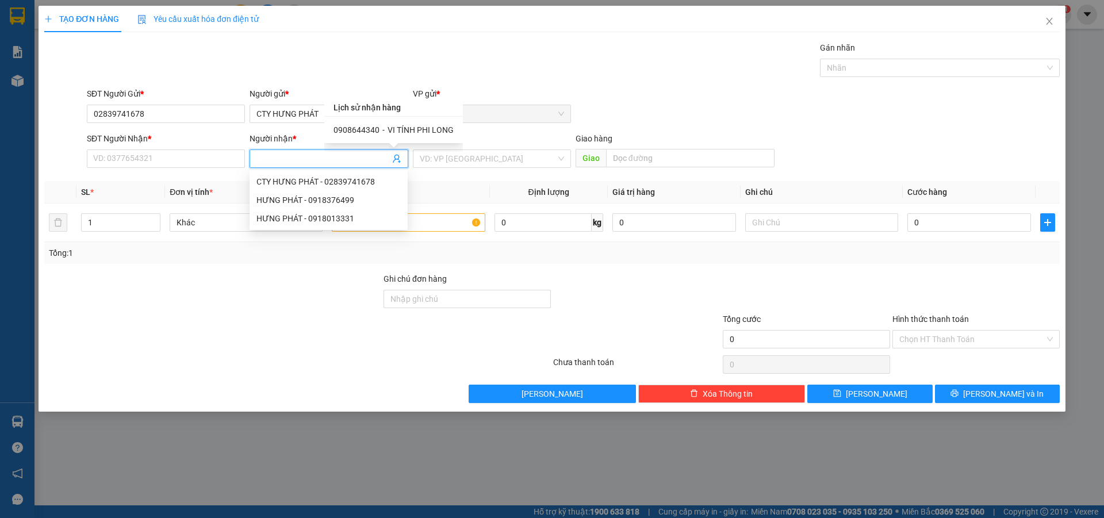
click at [402, 125] on span "VI TÍNH PHI LONG" at bounding box center [421, 129] width 66 height 9
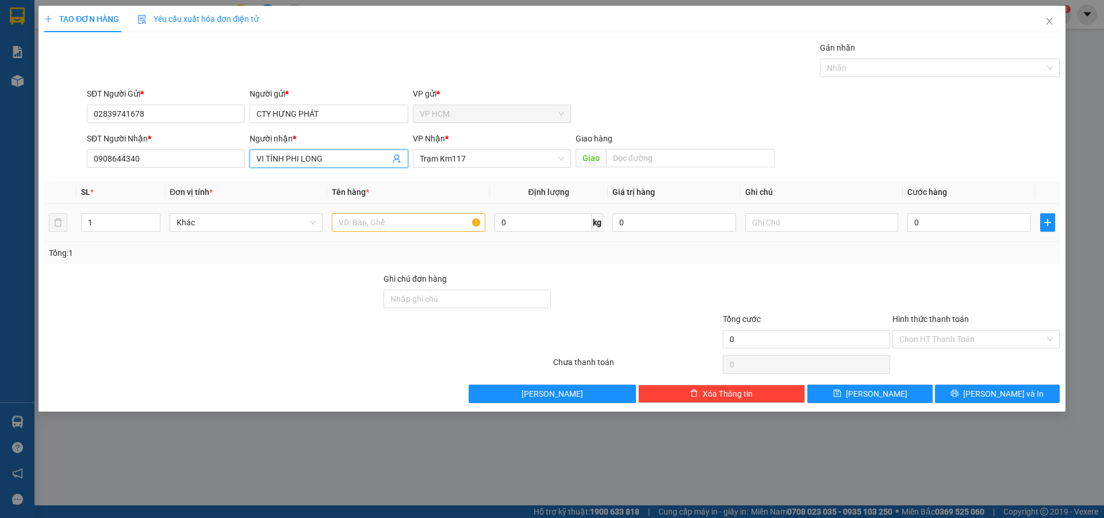
drag, startPoint x: 422, startPoint y: 238, endPoint x: 445, endPoint y: 231, distance: 23.9
click at [423, 238] on td at bounding box center [408, 223] width 162 height 39
click at [445, 230] on input "text" at bounding box center [408, 222] width 153 height 18
click at [916, 66] on div at bounding box center [934, 68] width 223 height 14
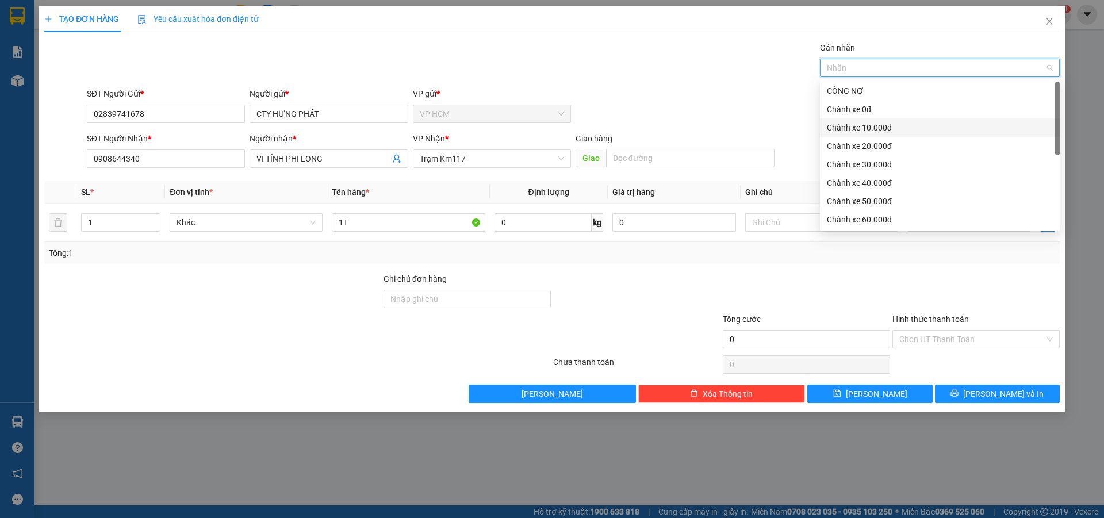
click at [880, 124] on div "Chành xe 10.000đ" at bounding box center [940, 127] width 226 height 13
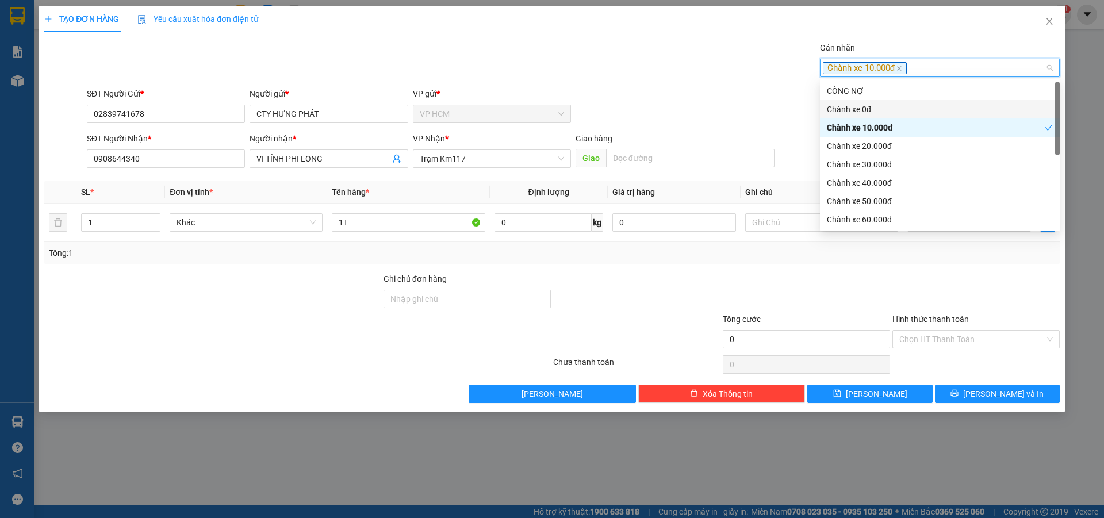
drag, startPoint x: 635, startPoint y: 52, endPoint x: 923, endPoint y: 198, distance: 322.6
click at [647, 63] on div "Gán nhãn Chành xe 10.000đ" at bounding box center [574, 61] width 978 height 40
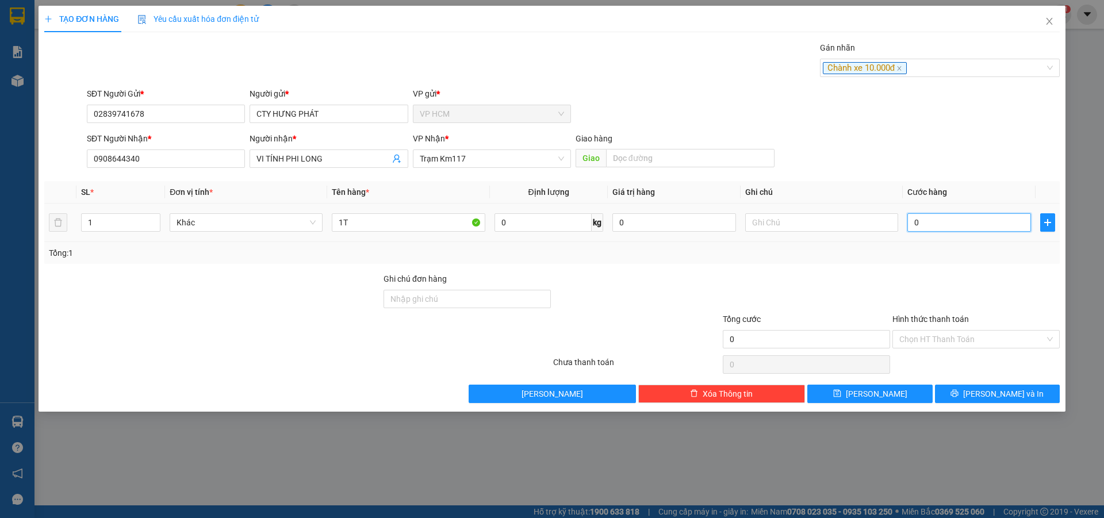
click at [943, 223] on input "0" at bounding box center [970, 222] width 124 height 18
click at [984, 271] on div "Transit Pickup Surcharge Ids Transit Deliver Surcharge Ids Transit Deliver Surc…" at bounding box center [552, 222] width 1016 height 362
click at [962, 335] on input "Hình thức thanh toán" at bounding box center [973, 339] width 146 height 17
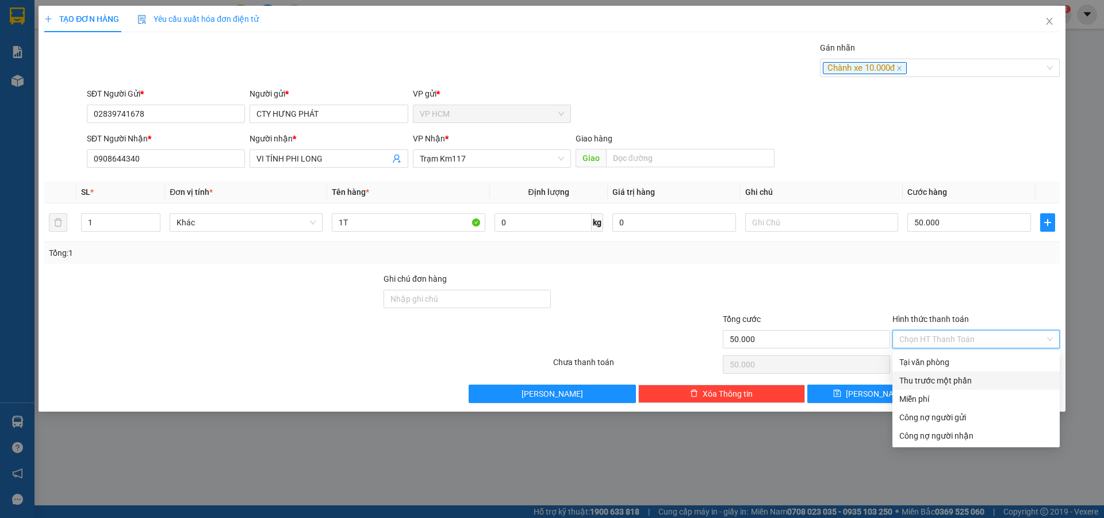
click at [932, 389] on div "Thu trước một phần" at bounding box center [976, 381] width 167 height 18
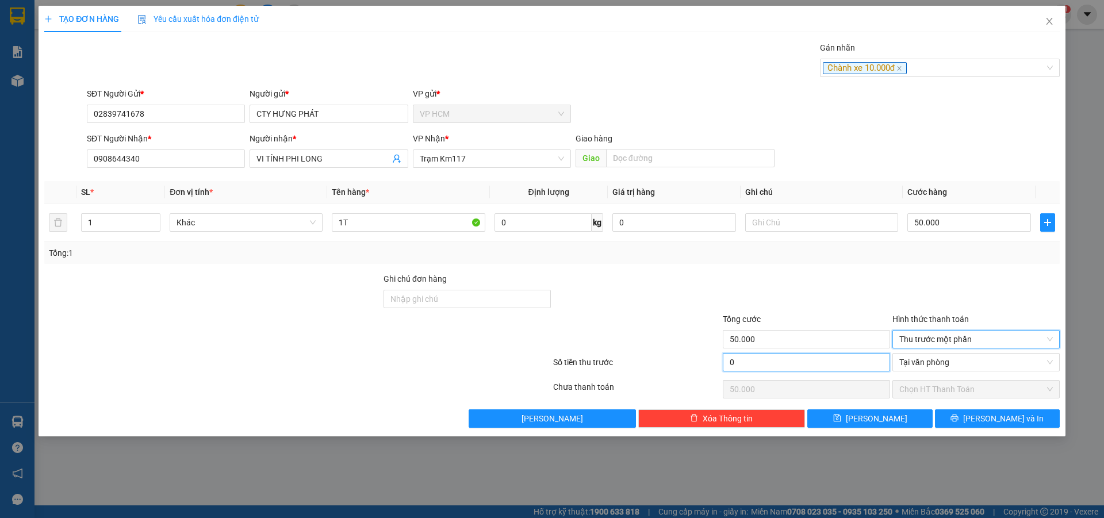
click at [796, 361] on input "0" at bounding box center [806, 362] width 167 height 18
drag, startPoint x: 852, startPoint y: 282, endPoint x: 885, endPoint y: 331, distance: 59.2
click at [853, 284] on div at bounding box center [807, 293] width 170 height 40
click at [973, 440] on div "TẠO ĐƠN HÀNG Yêu cầu xuất hóa đơn điện tử Transit Pickup Surcharge Ids Transit …" at bounding box center [552, 259] width 1104 height 518
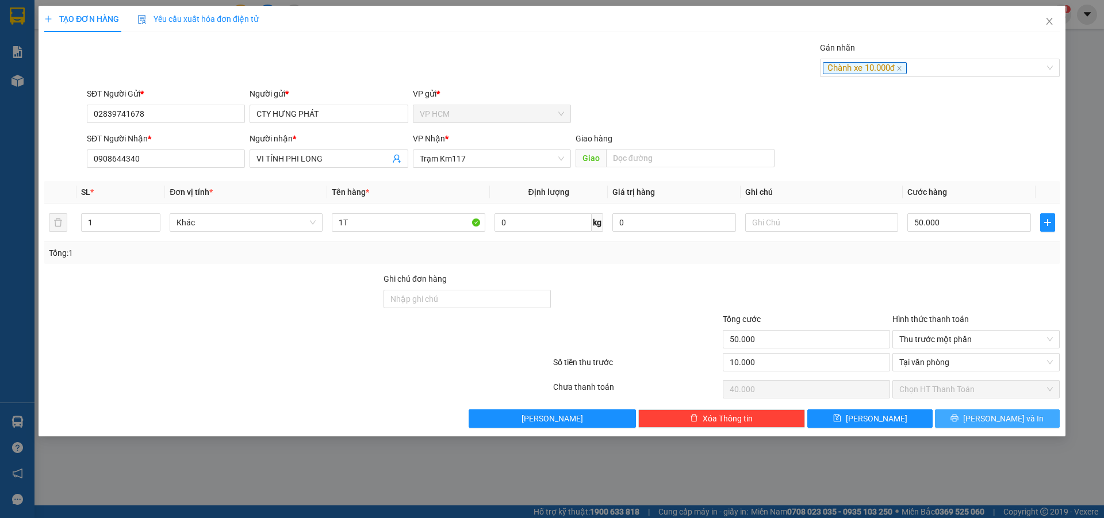
click at [959, 416] on icon "printer" at bounding box center [955, 418] width 8 height 8
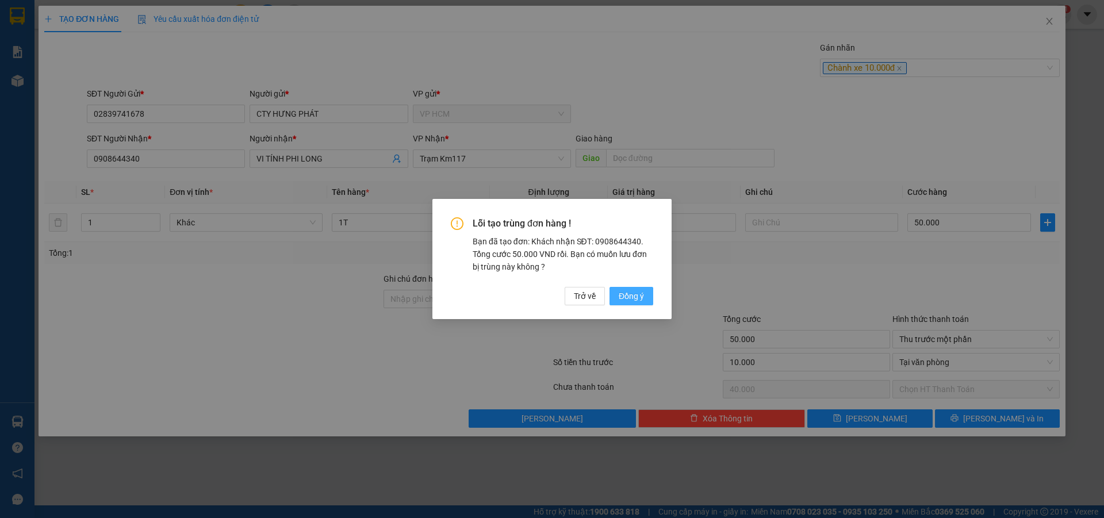
click at [625, 290] on span "Đồng ý" at bounding box center [631, 296] width 25 height 13
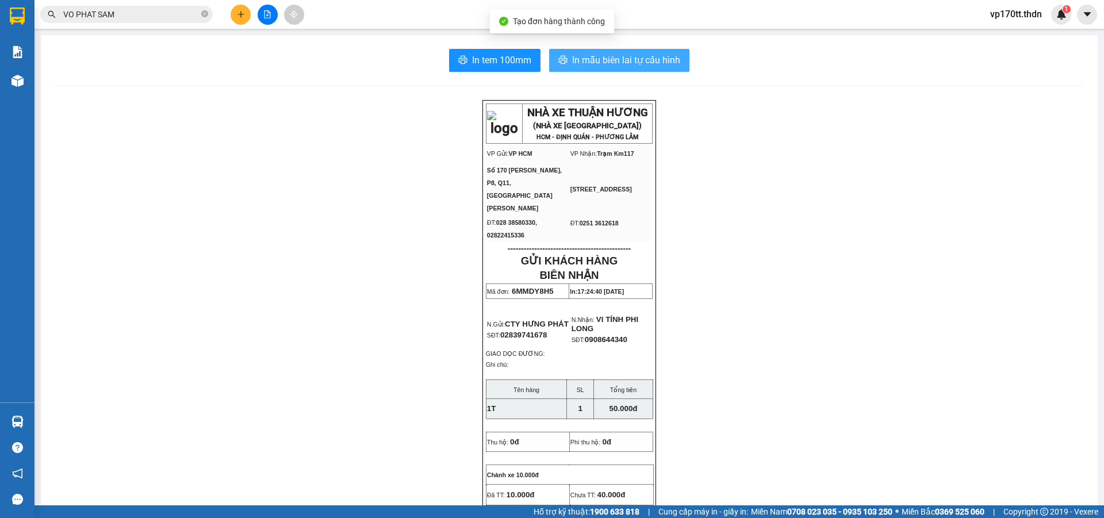
click at [586, 58] on span "In mẫu biên lai tự cấu hình" at bounding box center [626, 60] width 108 height 14
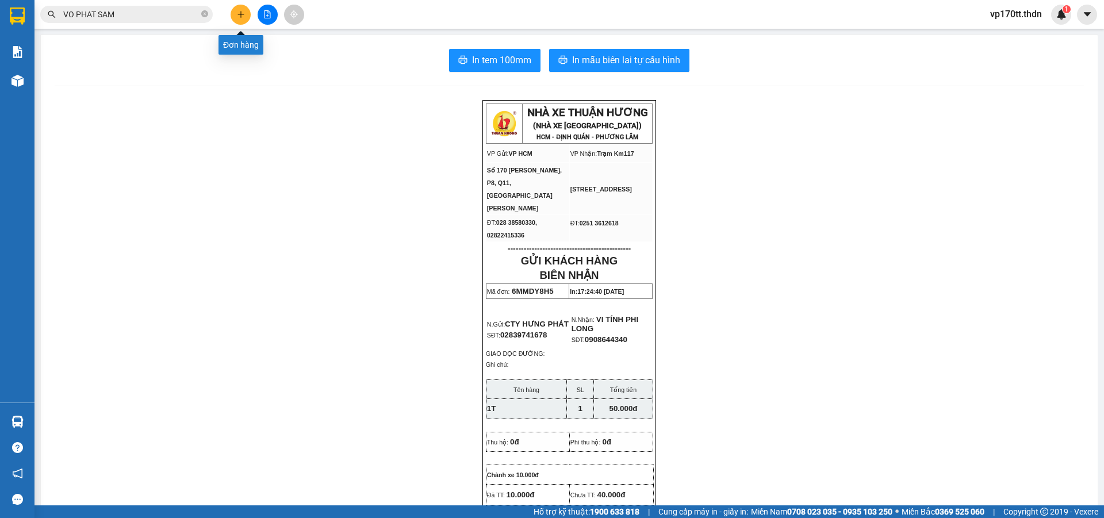
click at [240, 8] on button at bounding box center [241, 15] width 20 height 20
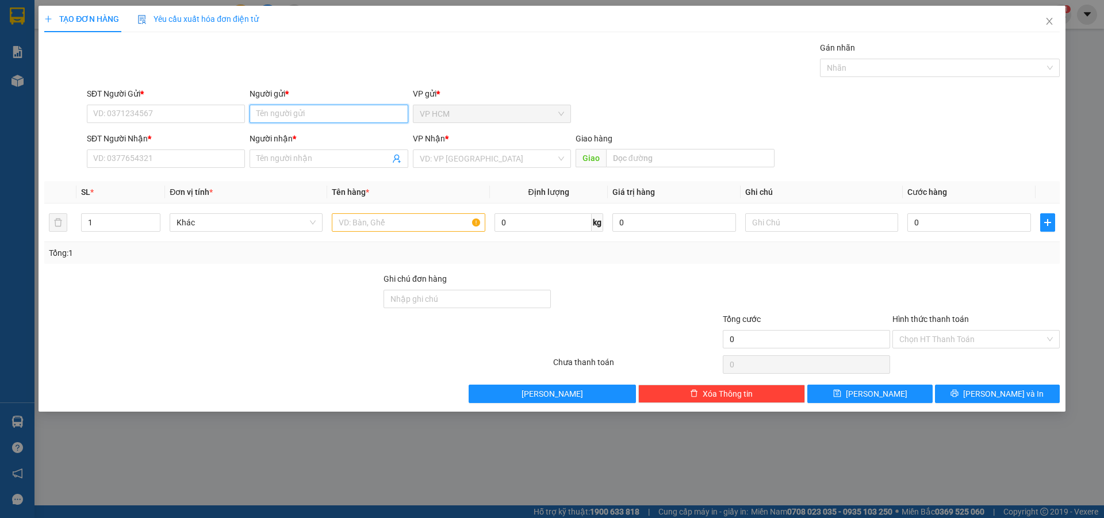
click at [314, 107] on input "Người gửi *" at bounding box center [329, 114] width 158 height 18
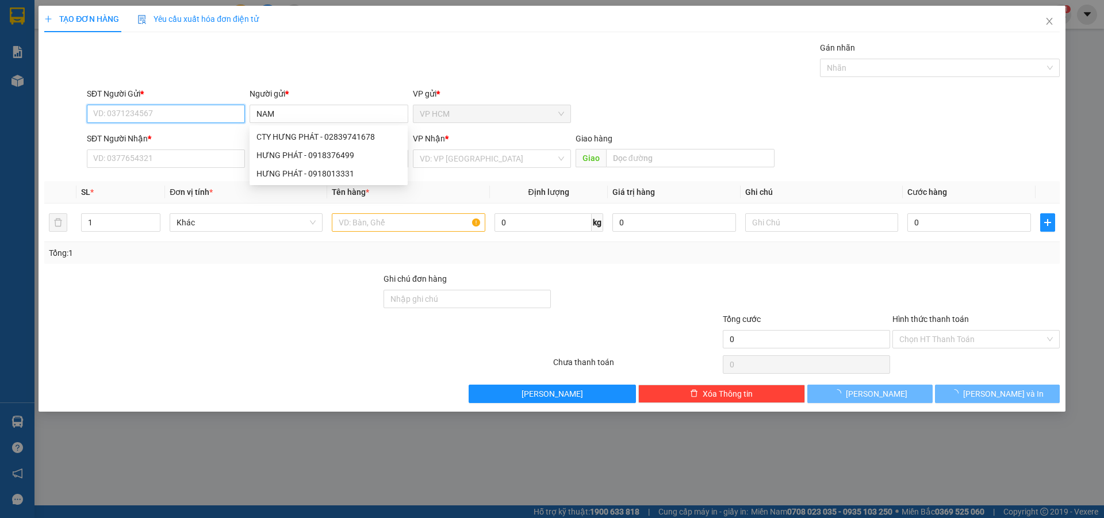
click at [212, 110] on input "SĐT Người Gửi *" at bounding box center [166, 114] width 158 height 18
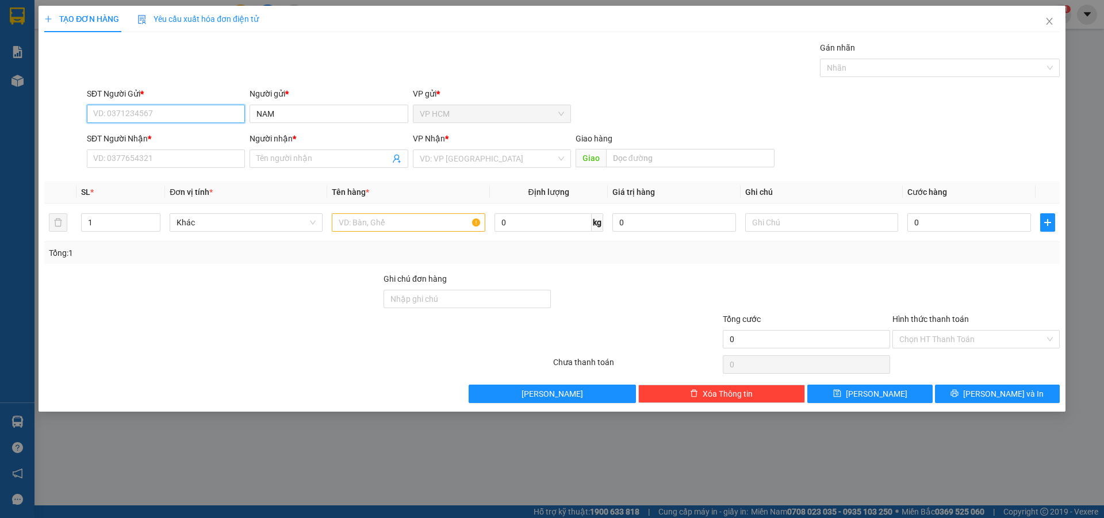
click at [212, 110] on input "SĐT Người Gửi *" at bounding box center [166, 114] width 158 height 18
click at [301, 155] on input "Người nhận *" at bounding box center [323, 158] width 133 height 13
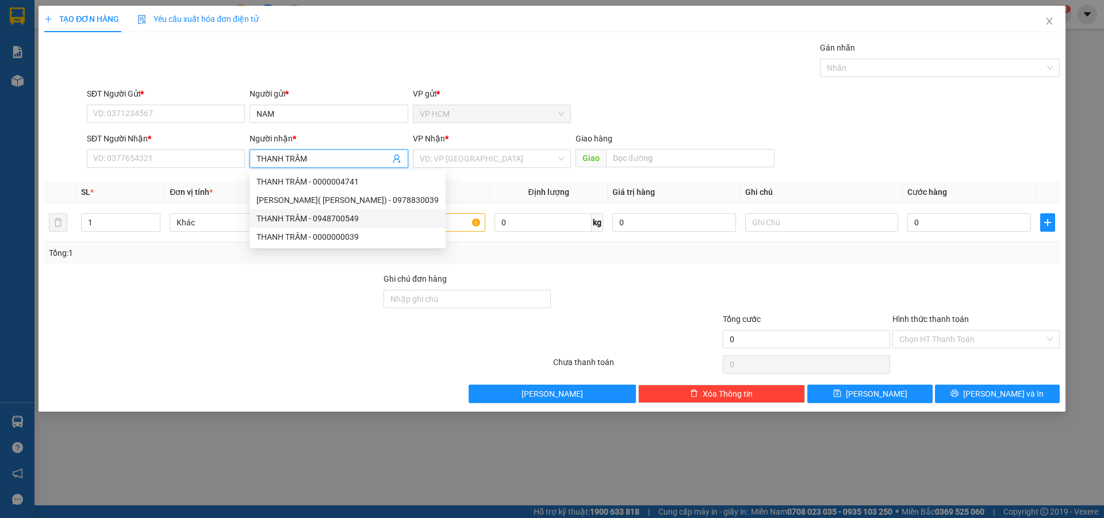
click at [374, 216] on div "THANH TRÂM - 0948700549" at bounding box center [348, 218] width 182 height 13
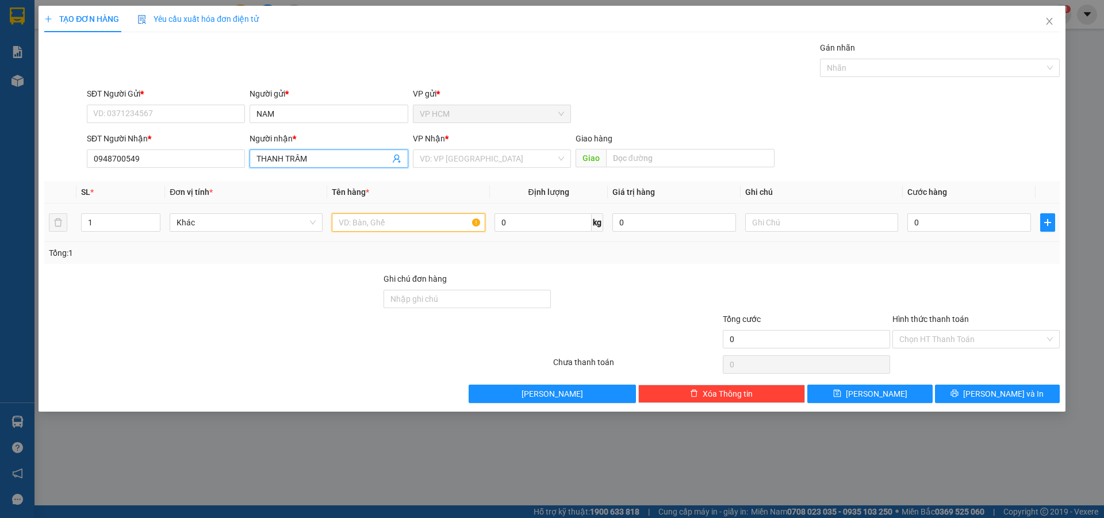
click at [440, 228] on input "text" at bounding box center [408, 222] width 153 height 18
click at [159, 116] on input "SĐT Người Gửi *" at bounding box center [166, 114] width 158 height 18
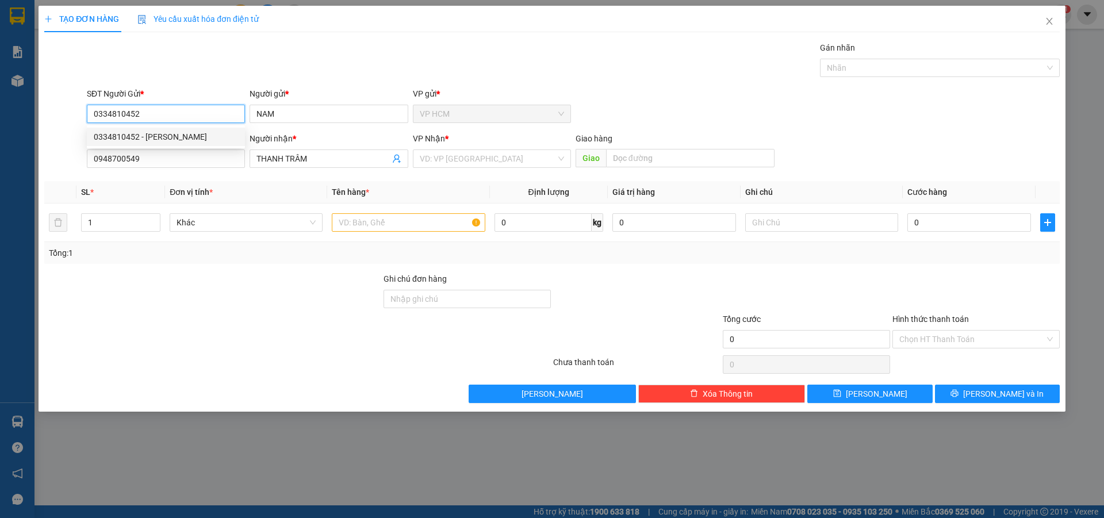
click at [186, 135] on div "0334810452 - [PERSON_NAME]" at bounding box center [166, 137] width 144 height 13
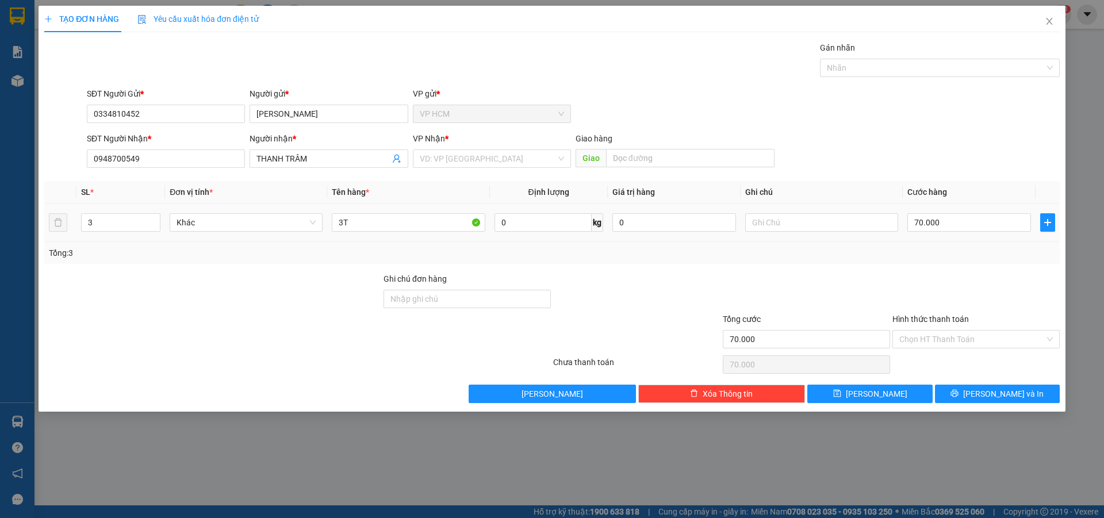
drag, startPoint x: 129, startPoint y: 220, endPoint x: 0, endPoint y: 216, distance: 128.9
click at [0, 216] on div "TẠO ĐƠN HÀNG Yêu cầu xuất hóa đơn điện tử Transit Pickup Surcharge Ids Transit …" at bounding box center [552, 259] width 1104 height 518
drag, startPoint x: 362, startPoint y: 227, endPoint x: 194, endPoint y: 220, distance: 167.5
click at [199, 226] on tr "3 Khác 3T 0 kg 0 70.000" at bounding box center [552, 223] width 1016 height 39
click at [521, 146] on div "VP Nhận *" at bounding box center [492, 140] width 158 height 17
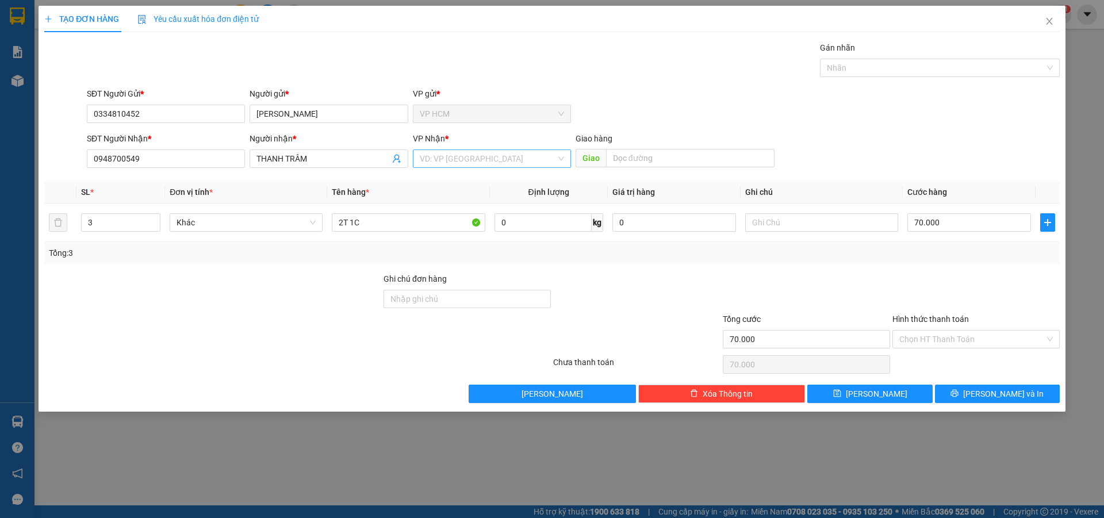
click at [487, 167] on div "VD: VP [GEOGRAPHIC_DATA]" at bounding box center [492, 159] width 158 height 18
drag, startPoint x: 468, startPoint y: 190, endPoint x: 485, endPoint y: 186, distance: 17.6
click at [468, 190] on div "VP HCM" at bounding box center [492, 182] width 158 height 18
click at [497, 159] on span "VP HCM" at bounding box center [492, 158] width 144 height 17
drag, startPoint x: 479, startPoint y: 197, endPoint x: 551, endPoint y: 174, distance: 75.5
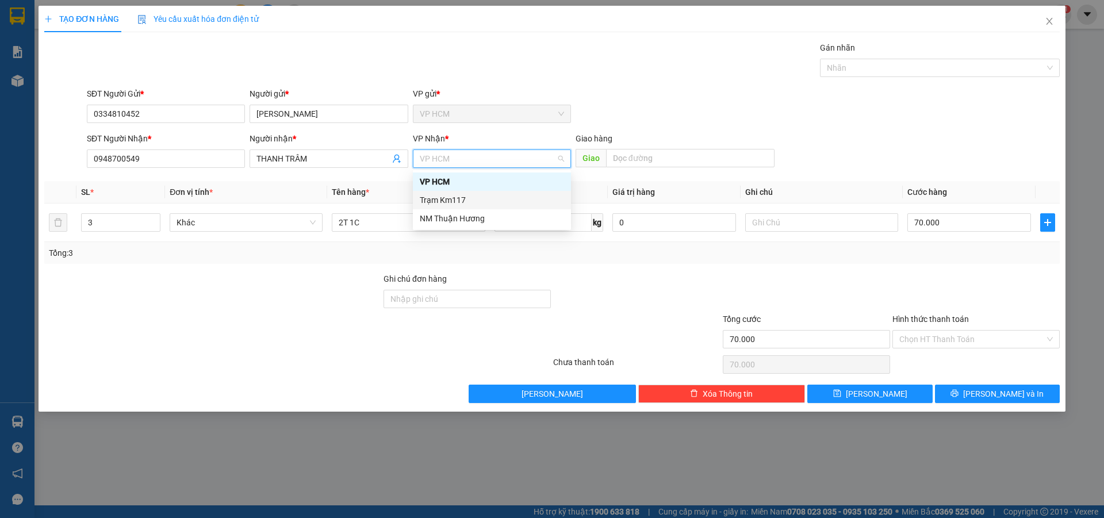
click at [478, 198] on div "Trạm Km117" at bounding box center [492, 200] width 144 height 13
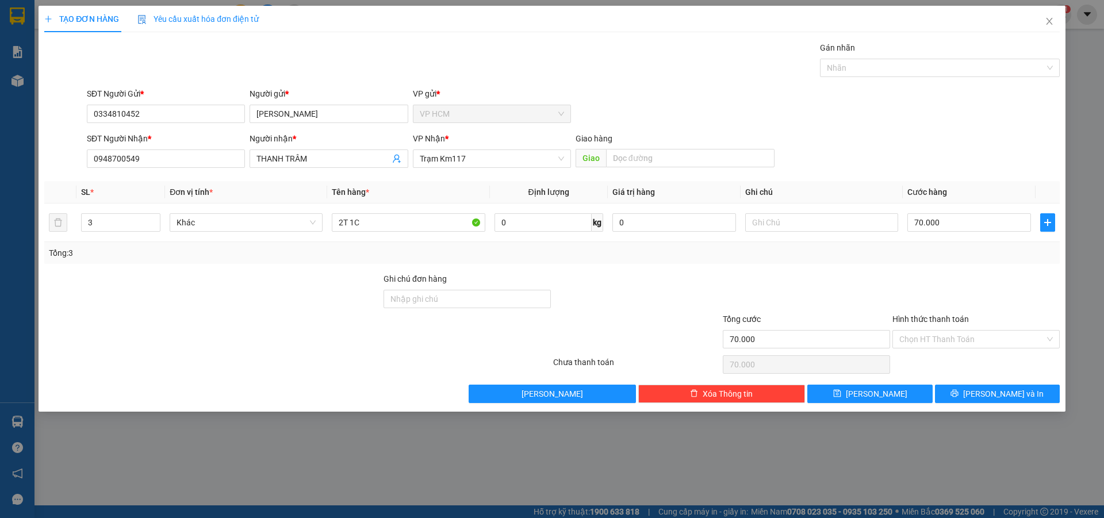
click at [598, 159] on span "Giao" at bounding box center [591, 158] width 30 height 18
click at [619, 156] on input "text" at bounding box center [690, 158] width 169 height 18
click at [957, 67] on div at bounding box center [934, 68] width 223 height 14
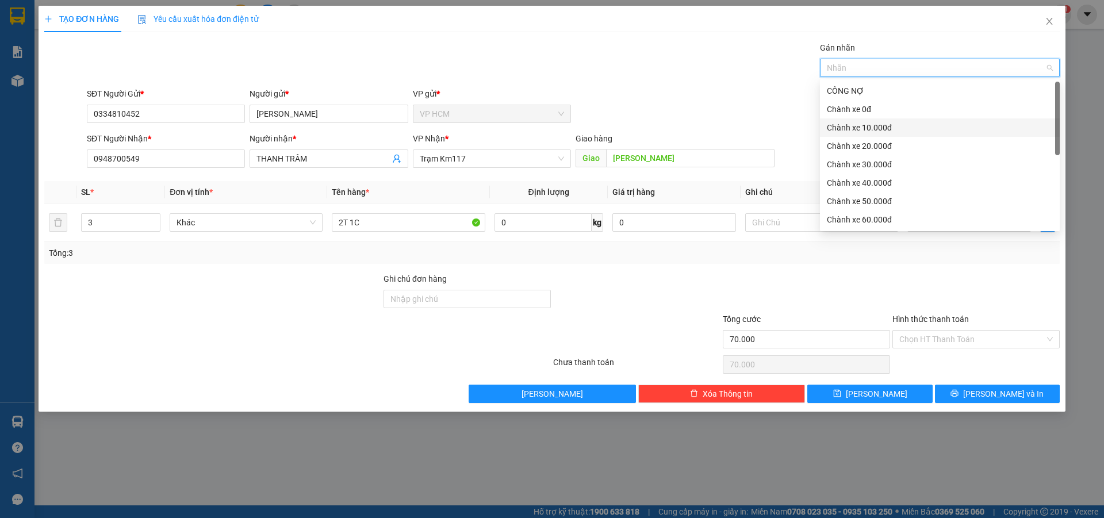
click at [919, 121] on div "Chành xe 10.000đ" at bounding box center [940, 127] width 226 height 13
drag, startPoint x: 651, startPoint y: 58, endPoint x: 806, endPoint y: 160, distance: 185.6
click at [652, 58] on div "Gán nhãn Chành xe 10.000đ" at bounding box center [574, 61] width 978 height 40
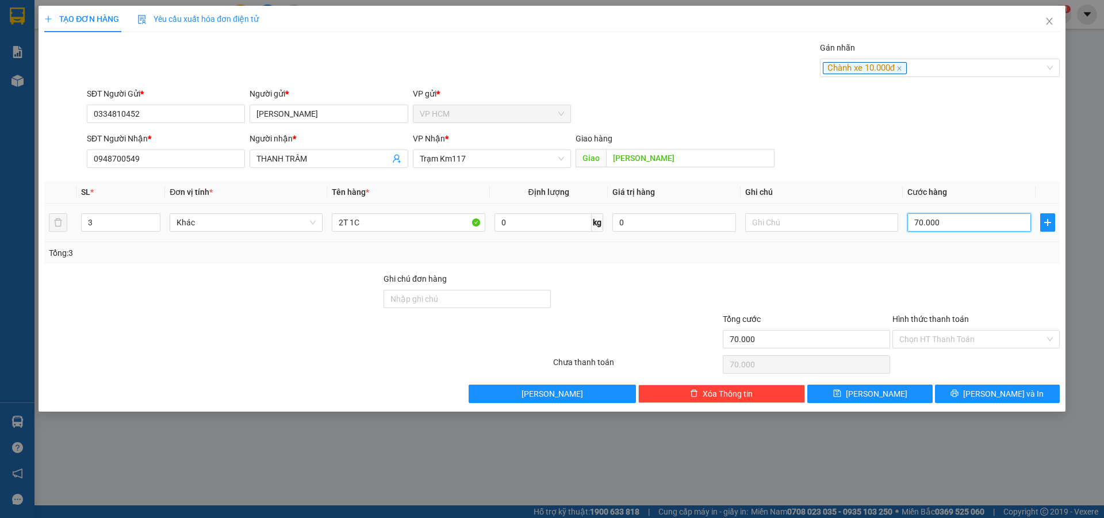
click at [930, 225] on input "70.000" at bounding box center [970, 222] width 124 height 18
click at [930, 225] on input "0" at bounding box center [970, 222] width 124 height 18
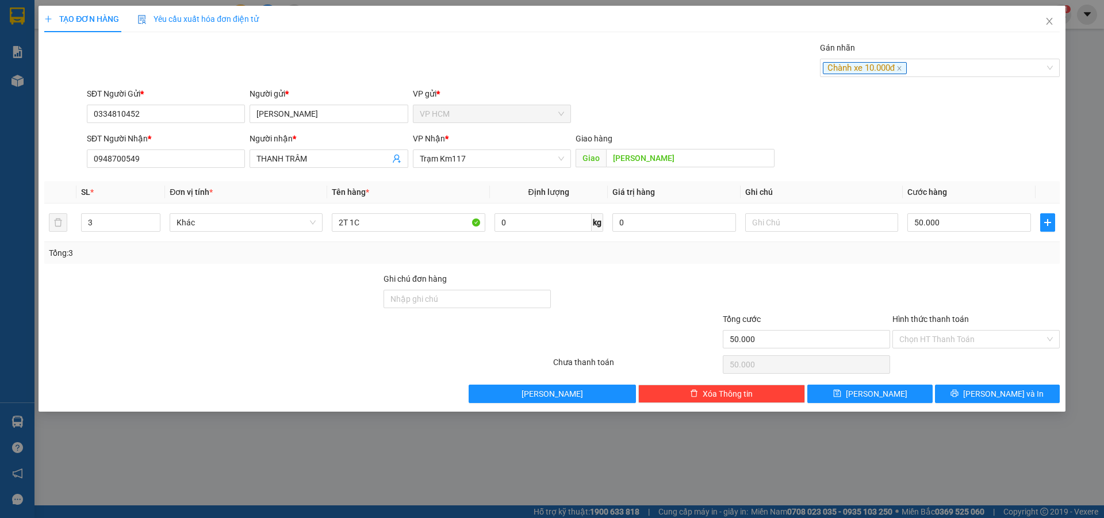
click at [865, 189] on th "Ghi chú" at bounding box center [822, 192] width 162 height 22
click at [935, 221] on input "50.000" at bounding box center [970, 222] width 124 height 18
click at [935, 274] on div at bounding box center [977, 293] width 170 height 40
click at [971, 221] on input "40.000" at bounding box center [970, 222] width 124 height 18
click at [888, 143] on div "SĐT Người Nhận * 0948700549 Người nhận * THANH TRÂM VP Nhận * Trạm Km117 Giao h…" at bounding box center [574, 152] width 978 height 40
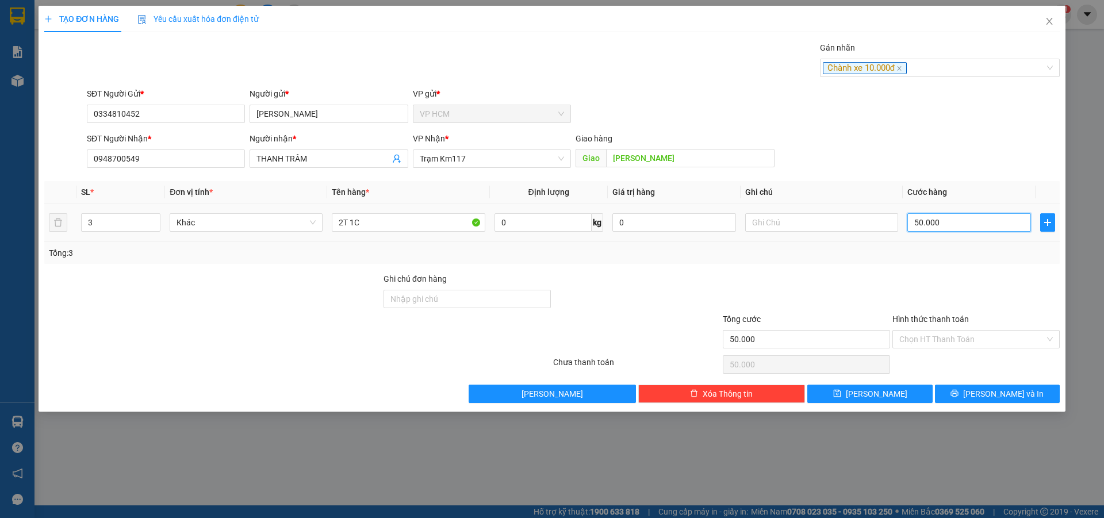
click at [972, 221] on input "50.000" at bounding box center [970, 222] width 124 height 18
click at [880, 133] on div "SĐT Người Nhận * 0948700549 Người nhận * THANH TRÂM VP Nhận * Trạm Km117 Giao h…" at bounding box center [574, 152] width 978 height 40
click at [969, 80] on div "Gán nhãn Chành xe 10.000đ" at bounding box center [940, 61] width 240 height 40
click at [928, 63] on div "Chành xe 10.000đ" at bounding box center [934, 68] width 223 height 14
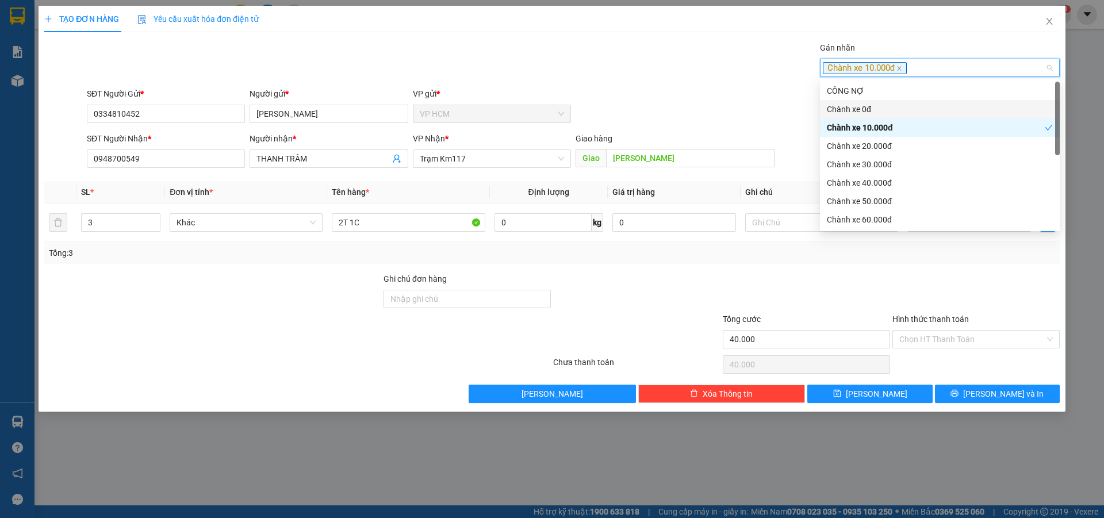
click at [890, 122] on div "Chành xe 10.000đ" at bounding box center [936, 127] width 218 height 13
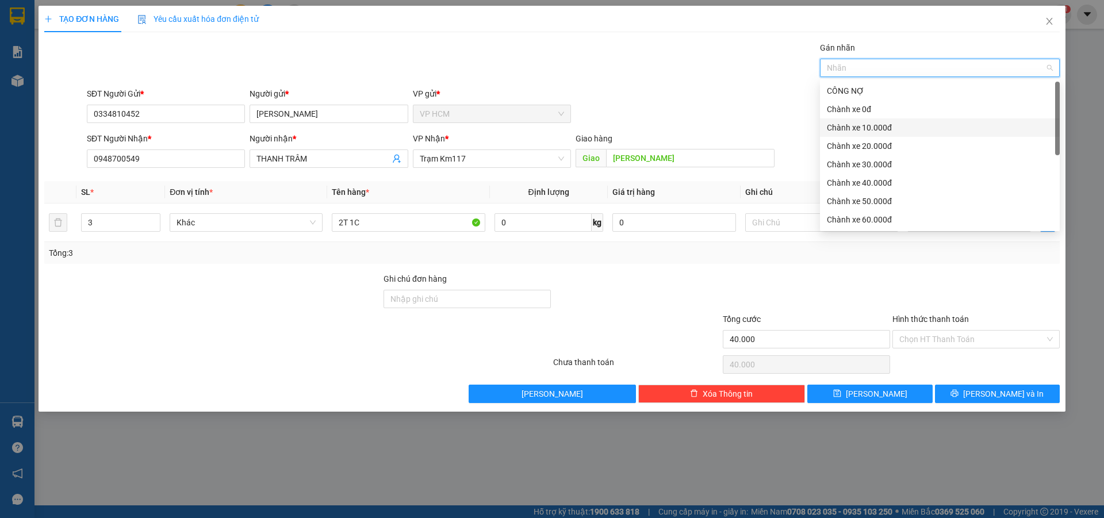
click at [884, 104] on div "Chành xe 0đ" at bounding box center [940, 109] width 226 height 13
click at [868, 90] on div "CÔNG NỢ" at bounding box center [940, 91] width 226 height 13
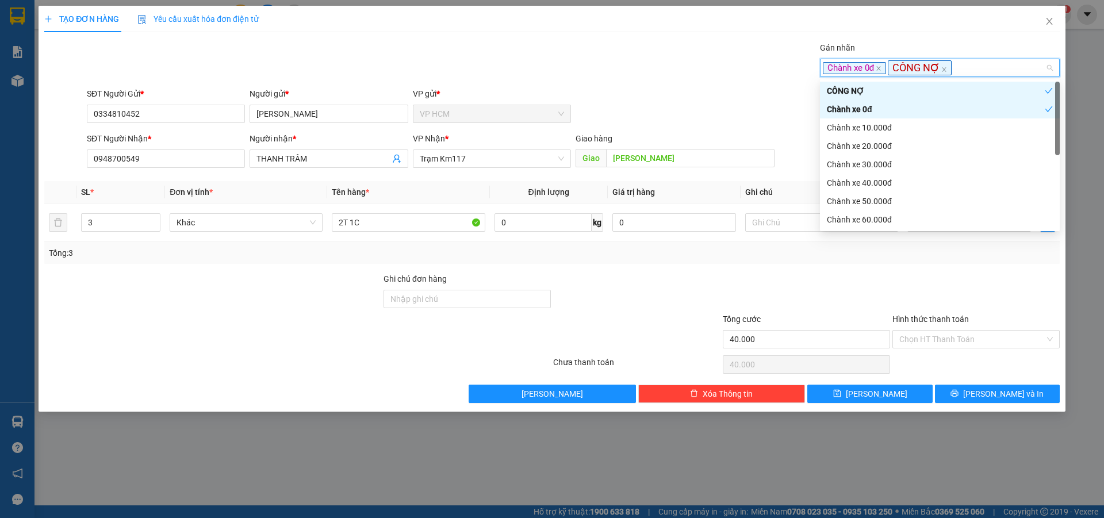
click at [593, 47] on div "Gán nhãn Chành xe 0đ CÔNG NỢ" at bounding box center [574, 61] width 978 height 40
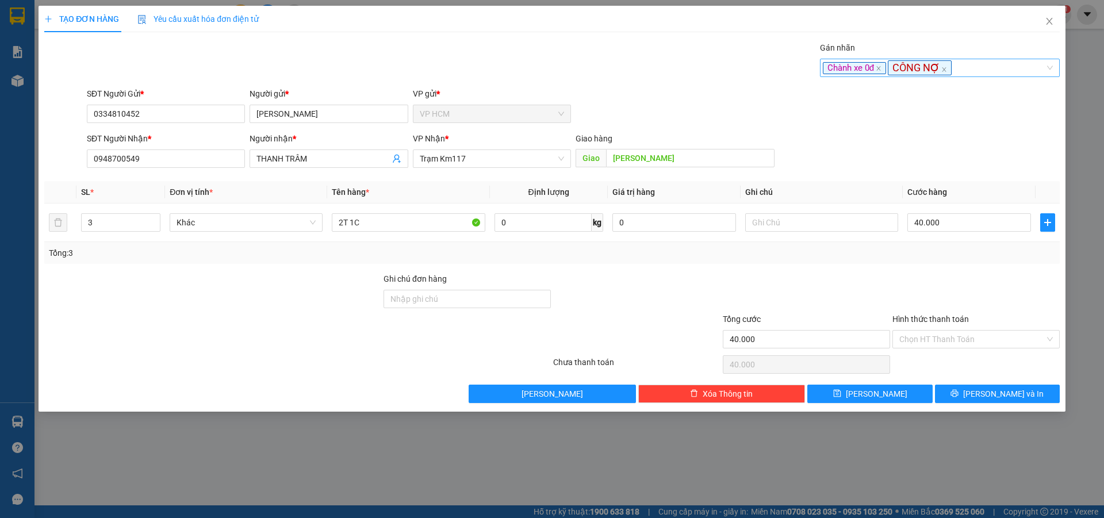
click at [970, 68] on div "Chành xe 0đ CÔNG NỢ" at bounding box center [934, 67] width 223 height 14
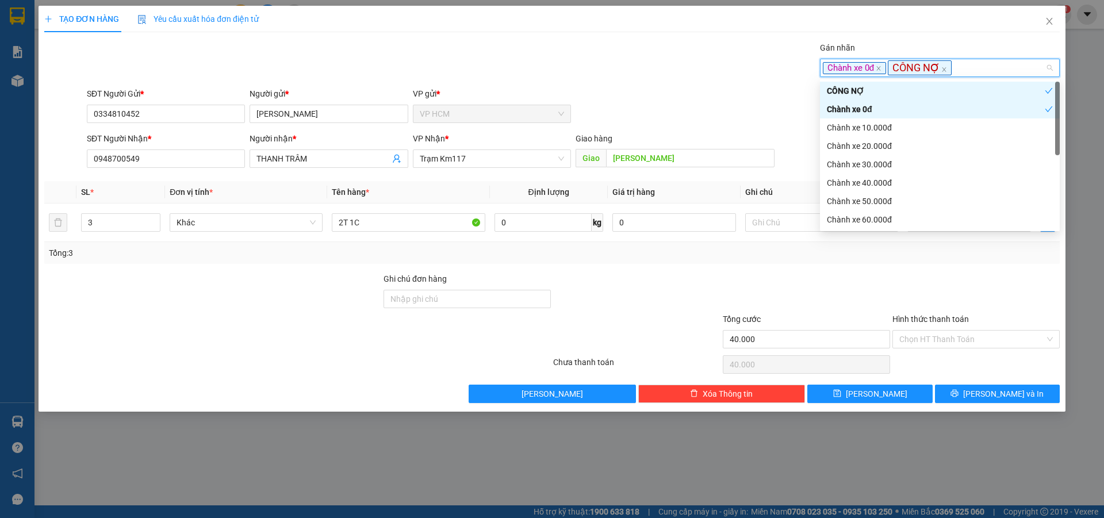
click at [928, 104] on div "Chành xe 0đ" at bounding box center [936, 109] width 218 height 13
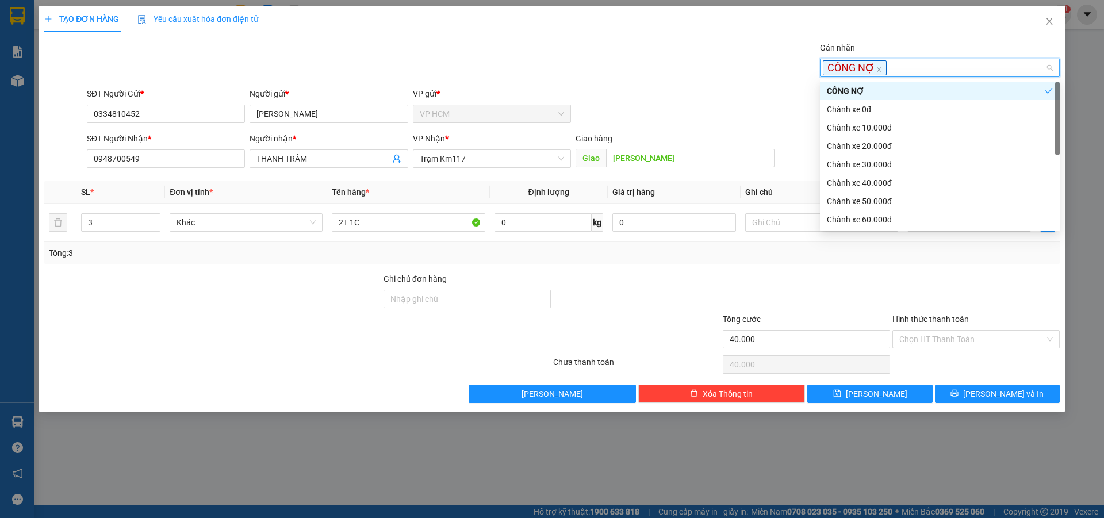
click at [647, 74] on div "Gán nhãn CÔNG NỢ" at bounding box center [574, 61] width 978 height 40
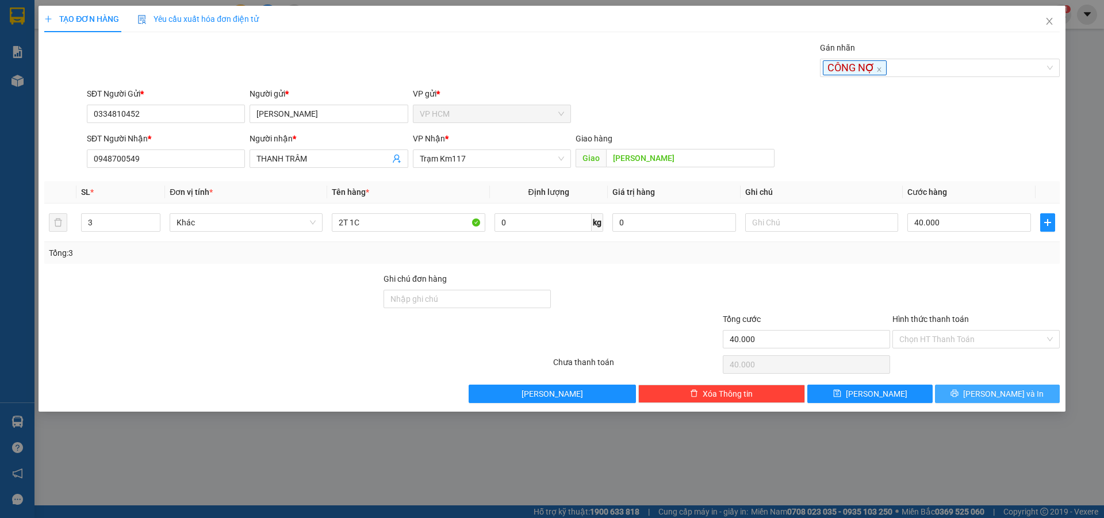
click at [1056, 390] on button "[PERSON_NAME] và In" at bounding box center [997, 394] width 125 height 18
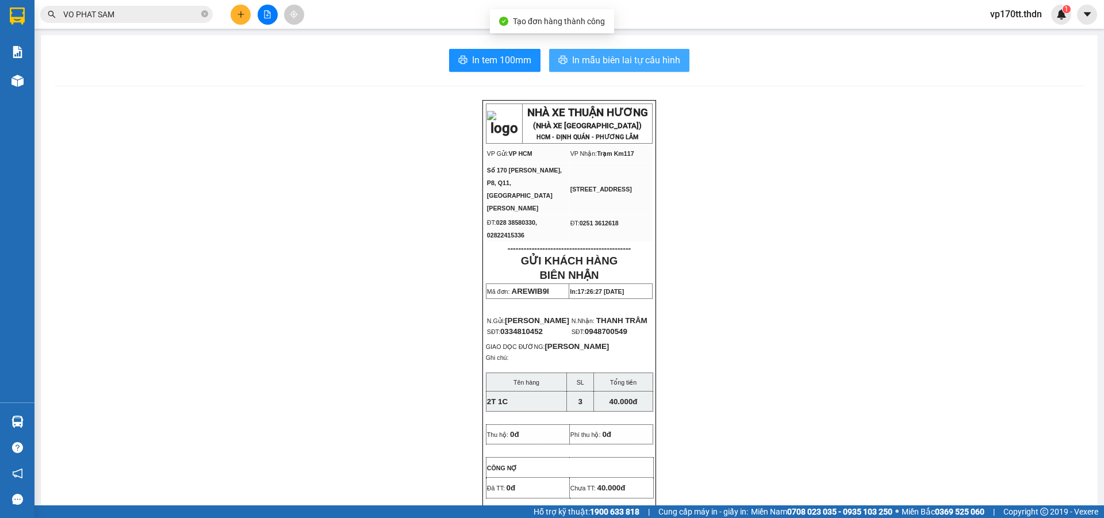
click at [628, 56] on span "In mẫu biên lai tự cấu hình" at bounding box center [626, 60] width 108 height 14
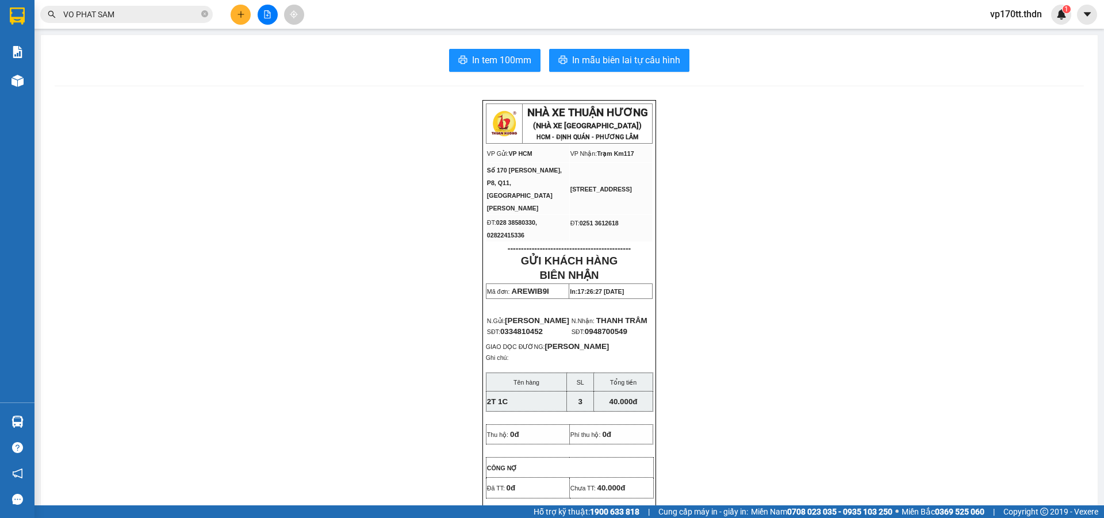
click at [246, 17] on button at bounding box center [241, 15] width 20 height 20
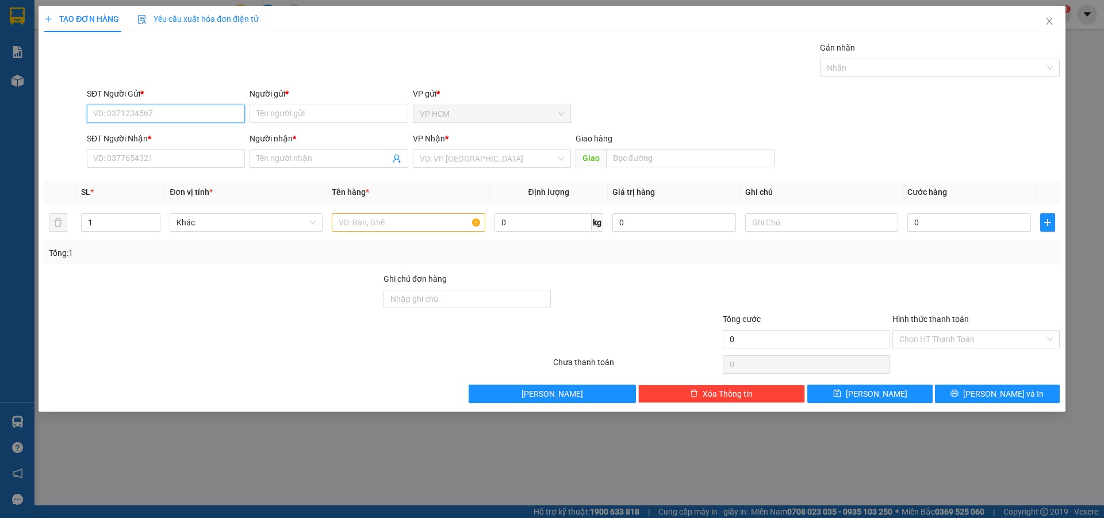
click at [174, 112] on input "SĐT Người Gửi *" at bounding box center [166, 114] width 158 height 18
click at [184, 133] on div "0938379865 - [PERSON_NAME]" at bounding box center [166, 137] width 144 height 13
click at [946, 73] on div at bounding box center [934, 68] width 223 height 14
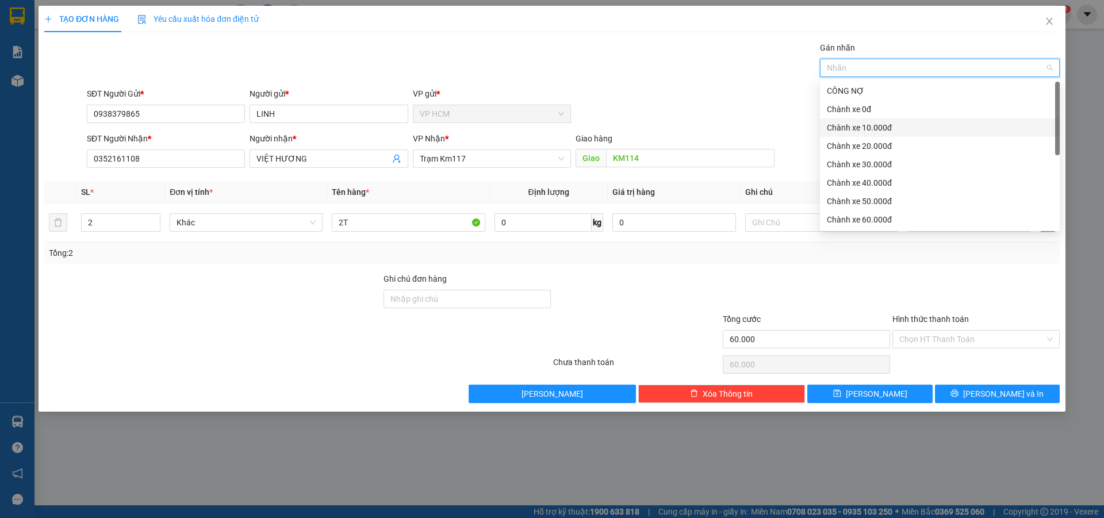
click at [850, 135] on div "Chành xe 10.000đ" at bounding box center [940, 128] width 240 height 18
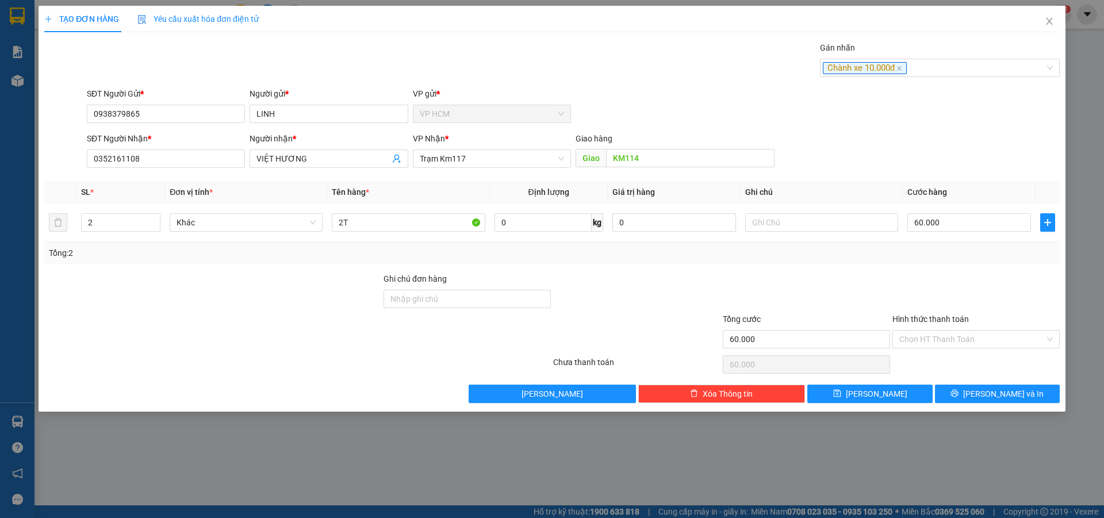
drag, startPoint x: 659, startPoint y: 91, endPoint x: 920, endPoint y: 268, distance: 315.6
click at [660, 96] on div "SĐT Người Gửi * 0938379865 Người gửi * LINH VP gửi * VP HCM" at bounding box center [574, 107] width 978 height 40
click at [943, 236] on td "60.000" at bounding box center [969, 223] width 133 height 39
click at [927, 337] on input "Hình thức thanh toán" at bounding box center [973, 339] width 146 height 17
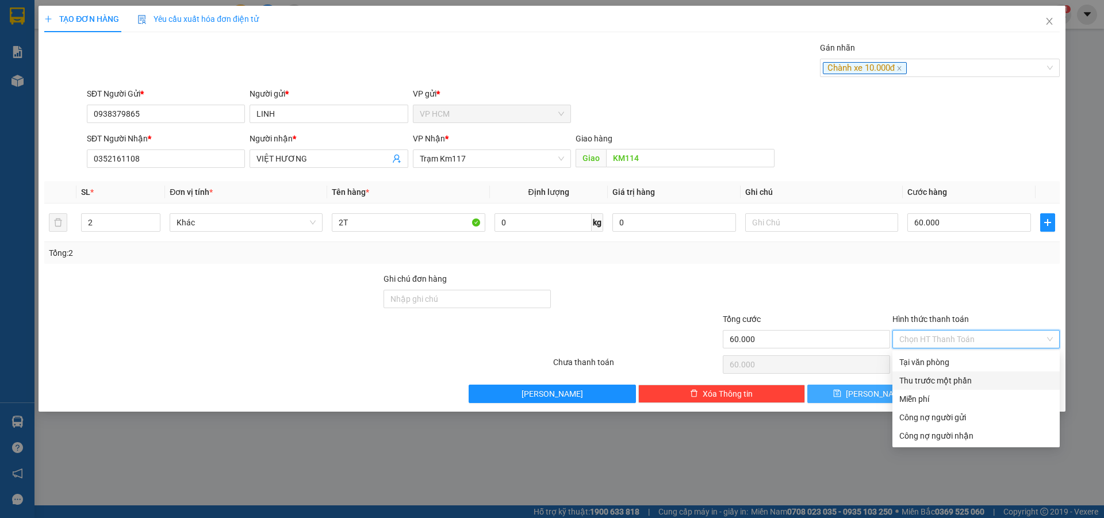
click at [925, 393] on div "Miễn phí" at bounding box center [976, 399] width 167 height 18
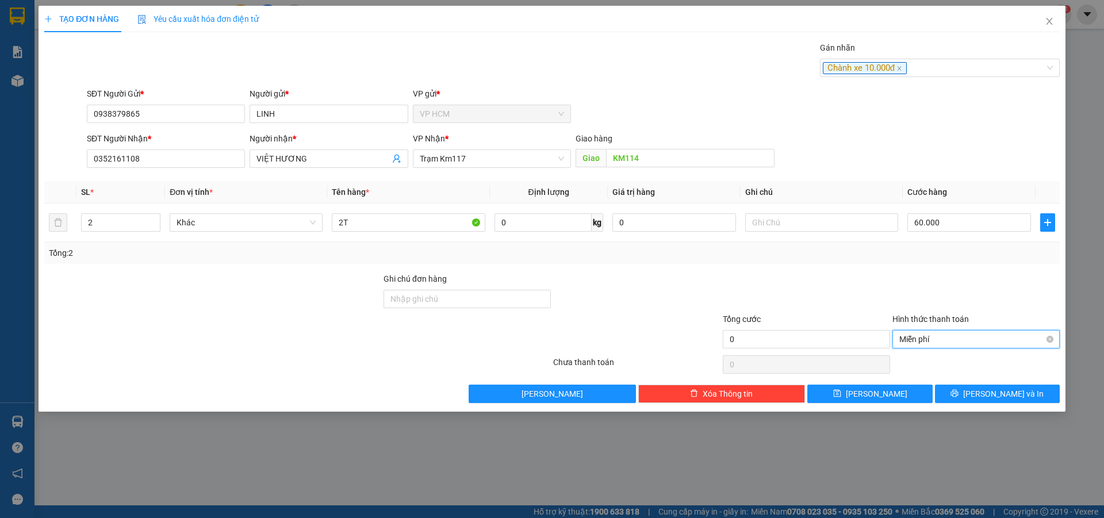
click at [924, 339] on span "Miễn phí" at bounding box center [977, 339] width 154 height 17
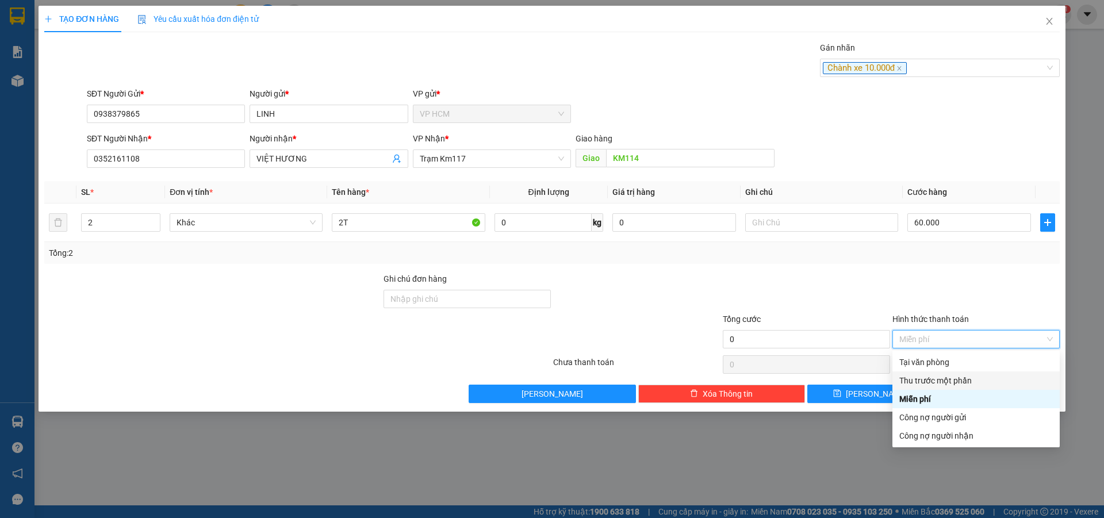
click at [917, 375] on div "Thu trước một phần" at bounding box center [977, 380] width 154 height 13
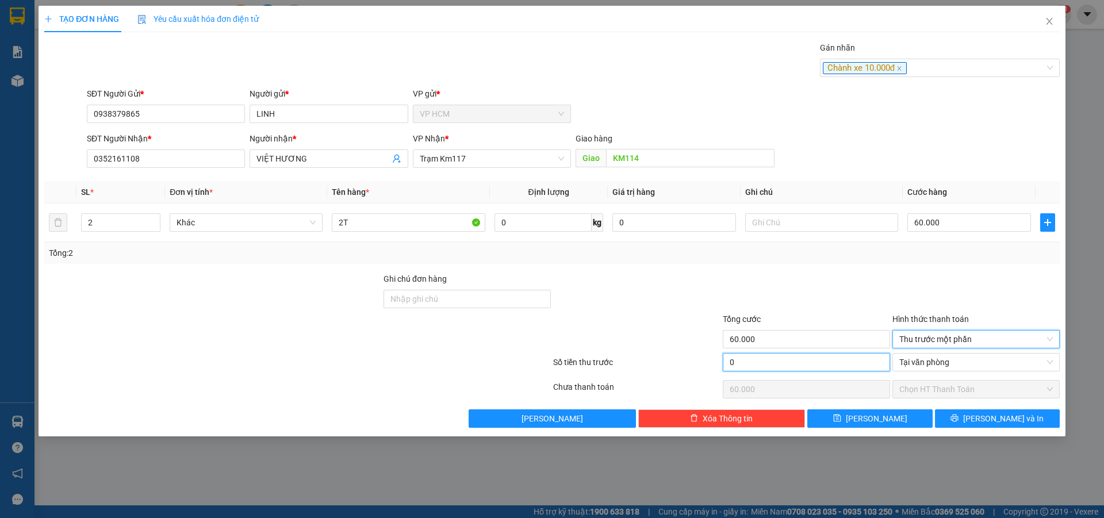
click at [820, 362] on input "0" at bounding box center [806, 362] width 167 height 18
click at [832, 271] on div "Transit Pickup Surcharge Ids Transit Deliver Surcharge Ids Transit Deliver Surc…" at bounding box center [552, 234] width 1016 height 387
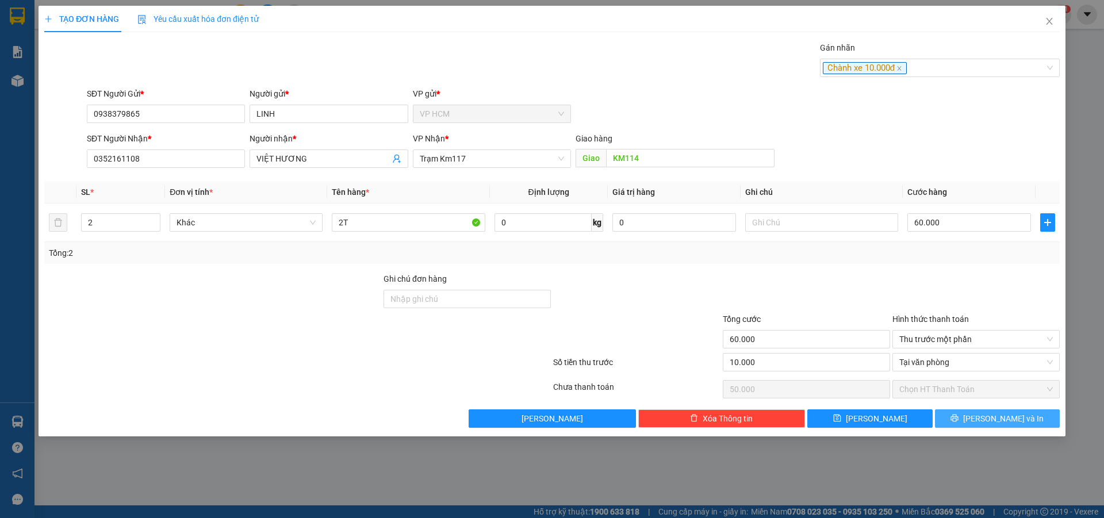
click at [1006, 418] on span "[PERSON_NAME] và In" at bounding box center [1004, 418] width 81 height 13
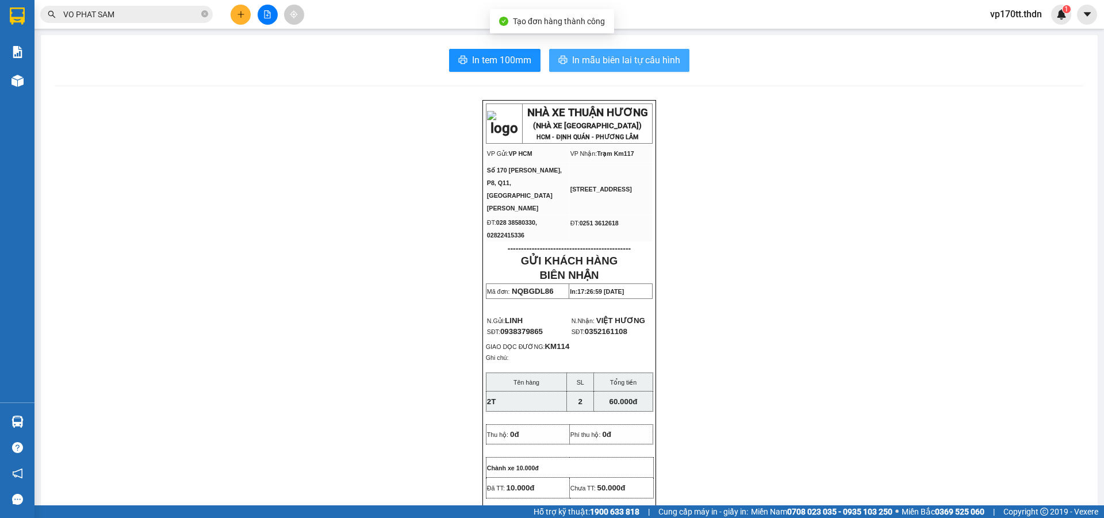
click at [636, 68] on button "In mẫu biên lai tự cấu hình" at bounding box center [619, 60] width 140 height 23
click at [239, 20] on button at bounding box center [241, 15] width 20 height 20
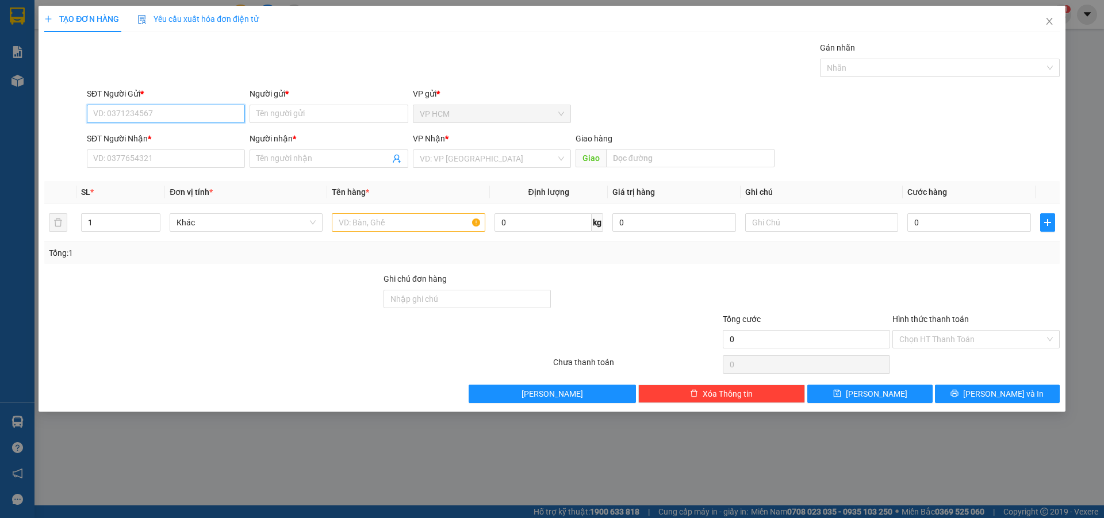
click at [181, 109] on input "SĐT Người Gửi *" at bounding box center [166, 114] width 158 height 18
click at [151, 134] on div "0938379865 - [PERSON_NAME]" at bounding box center [166, 137] width 144 height 13
click at [397, 158] on icon "user-add" at bounding box center [396, 158] width 9 height 9
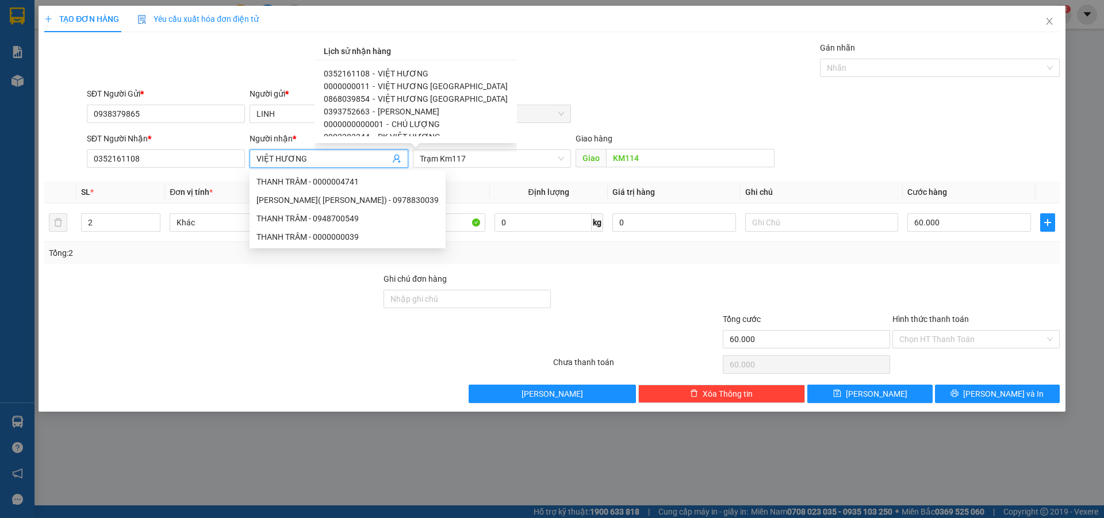
click at [410, 170] on span "PK VIỆT HƯƠNG" at bounding box center [409, 174] width 63 height 9
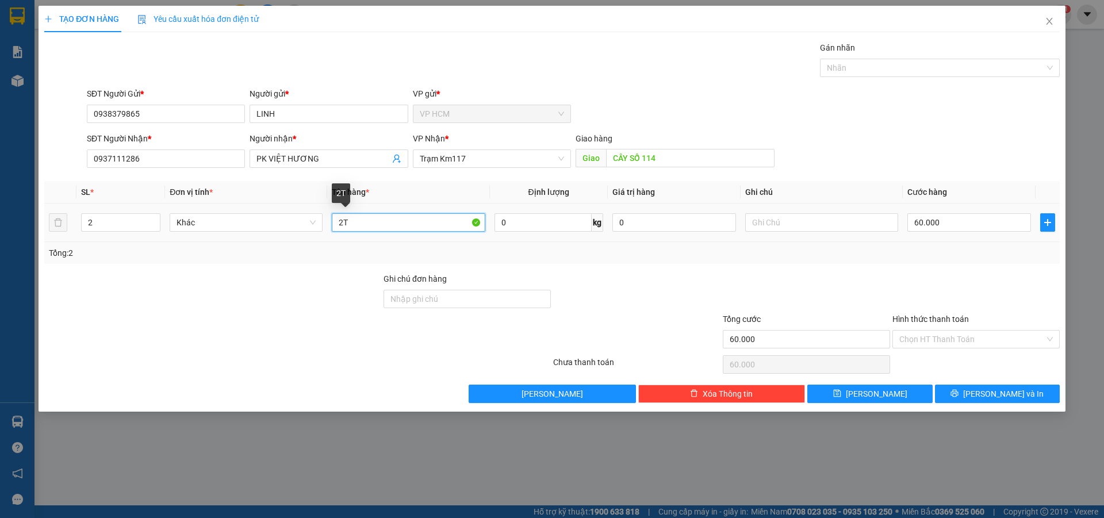
drag, startPoint x: 394, startPoint y: 228, endPoint x: 6, endPoint y: 257, distance: 389.4
click at [23, 259] on div "TẠO ĐƠN HÀNG Yêu cầu xuất hóa đơn điện tử Transit Pickup Surcharge Ids Transit …" at bounding box center [552, 259] width 1104 height 518
click at [105, 218] on input "2" at bounding box center [121, 222] width 78 height 17
click at [881, 64] on div at bounding box center [934, 68] width 223 height 14
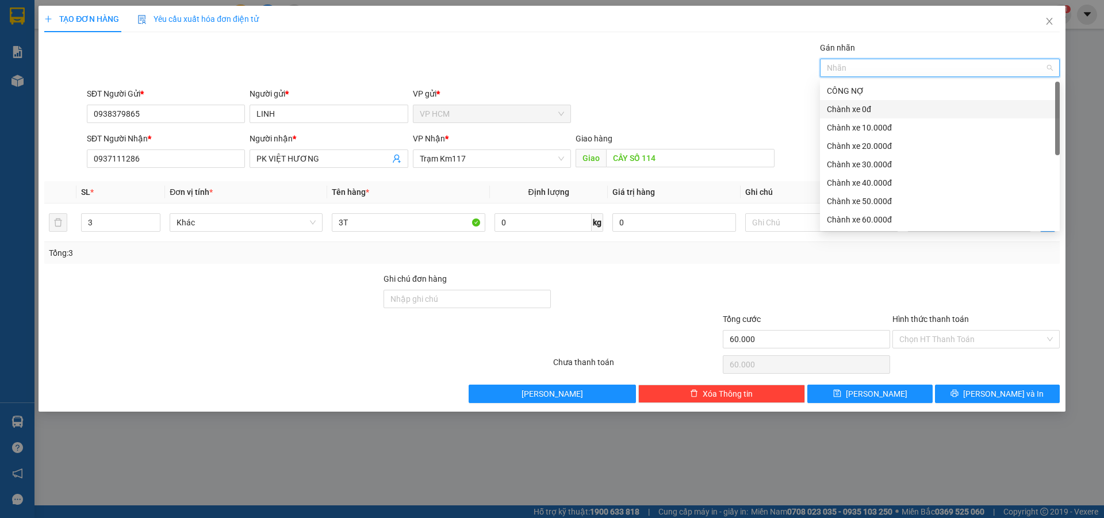
click at [861, 108] on div "Chành xe 0đ" at bounding box center [940, 109] width 226 height 13
click at [610, 99] on div "SĐT Người Gửi * 0938379865 Người gửi * LINH VP gửi * VP HCM" at bounding box center [574, 107] width 978 height 40
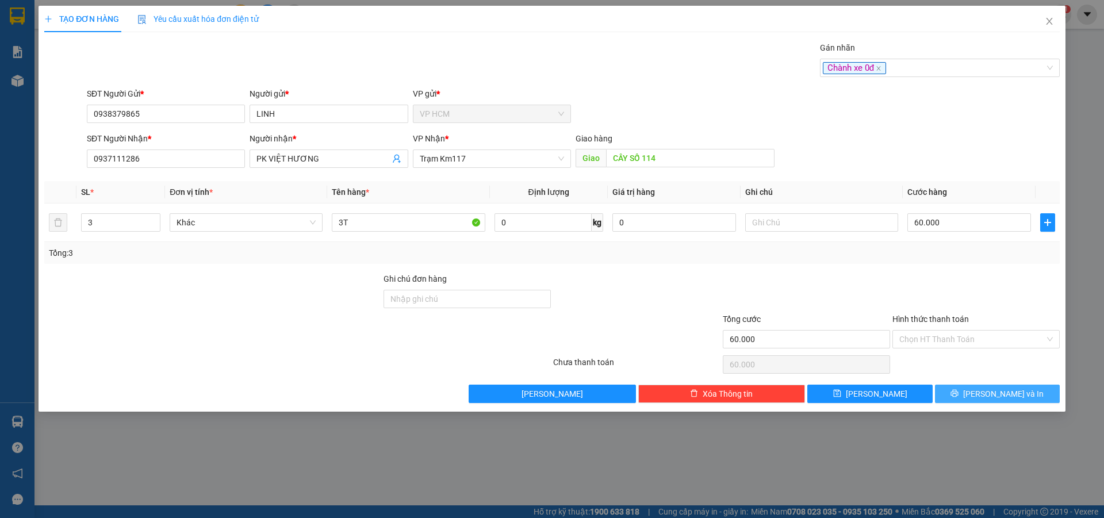
click at [988, 402] on button "[PERSON_NAME] và In" at bounding box center [997, 394] width 125 height 18
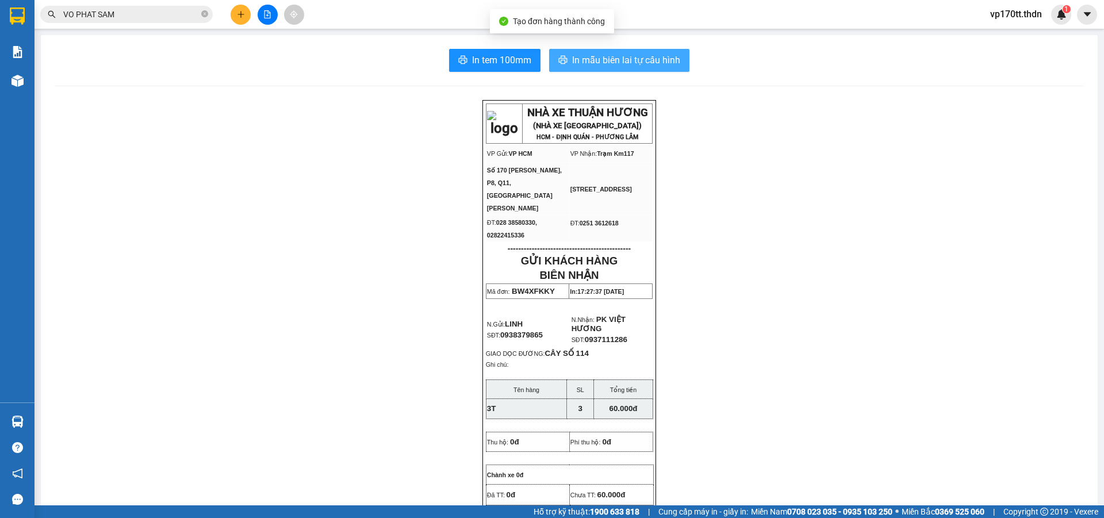
click at [655, 58] on span "In mẫu biên lai tự cấu hình" at bounding box center [626, 60] width 108 height 14
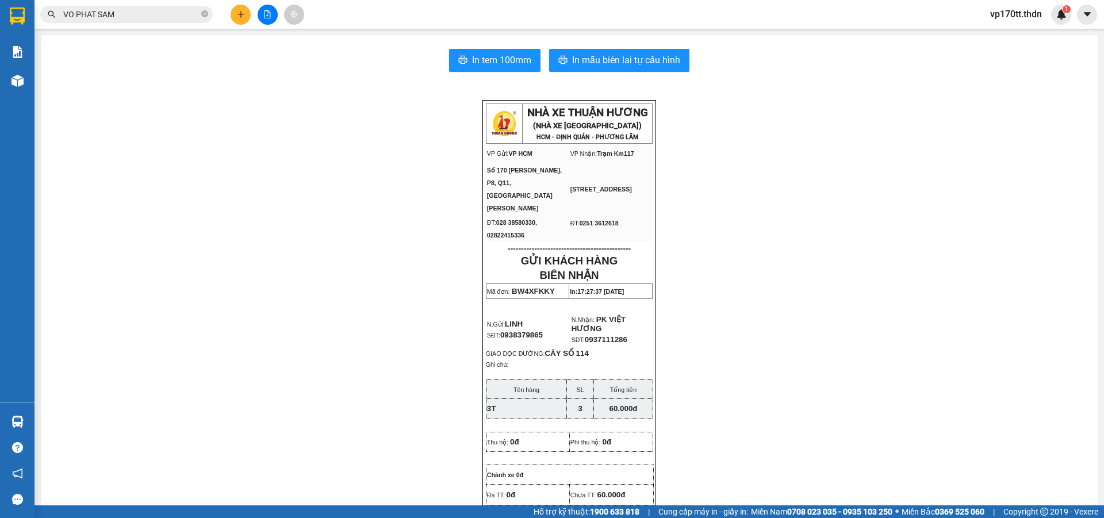
click at [238, 12] on icon "plus" at bounding box center [241, 14] width 8 height 8
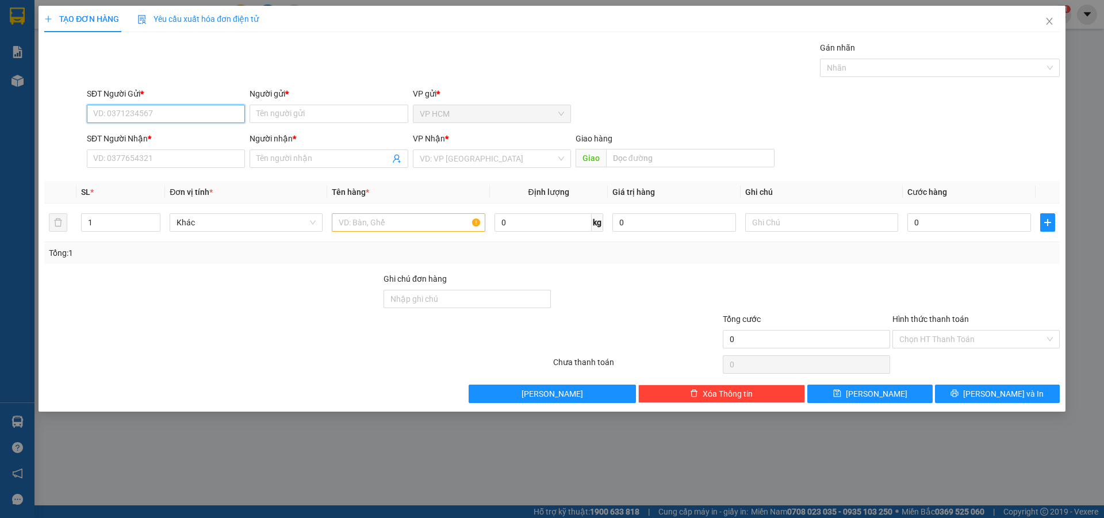
click at [166, 110] on input "SĐT Người Gửi *" at bounding box center [166, 114] width 158 height 18
click at [173, 129] on div "0909361783 - CẮM" at bounding box center [166, 137] width 158 height 18
click at [915, 67] on div at bounding box center [934, 68] width 223 height 14
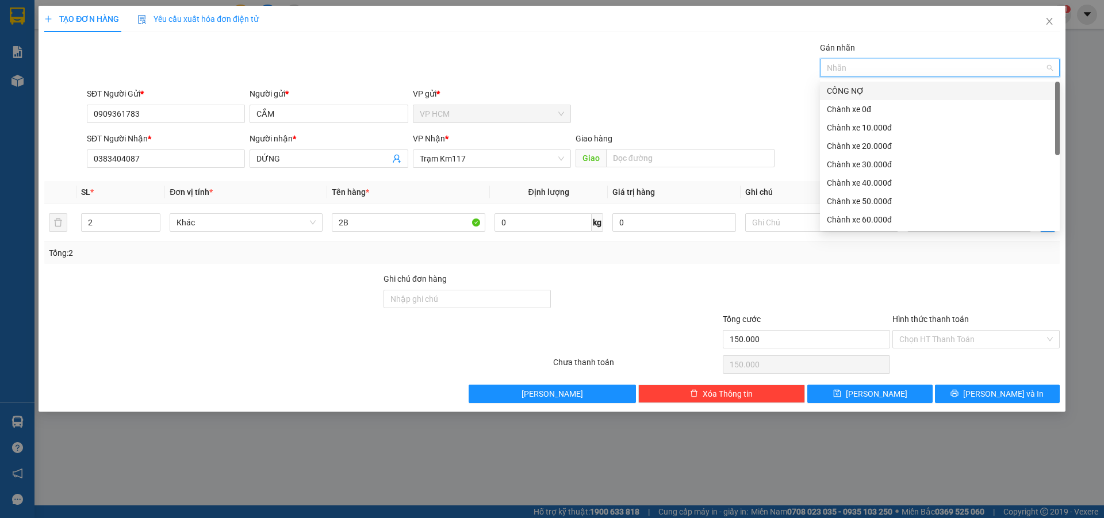
click at [858, 94] on div "CÔNG NỢ" at bounding box center [940, 91] width 226 height 13
click at [640, 81] on div "Gán nhãn CÔNG NỢ" at bounding box center [574, 61] width 978 height 40
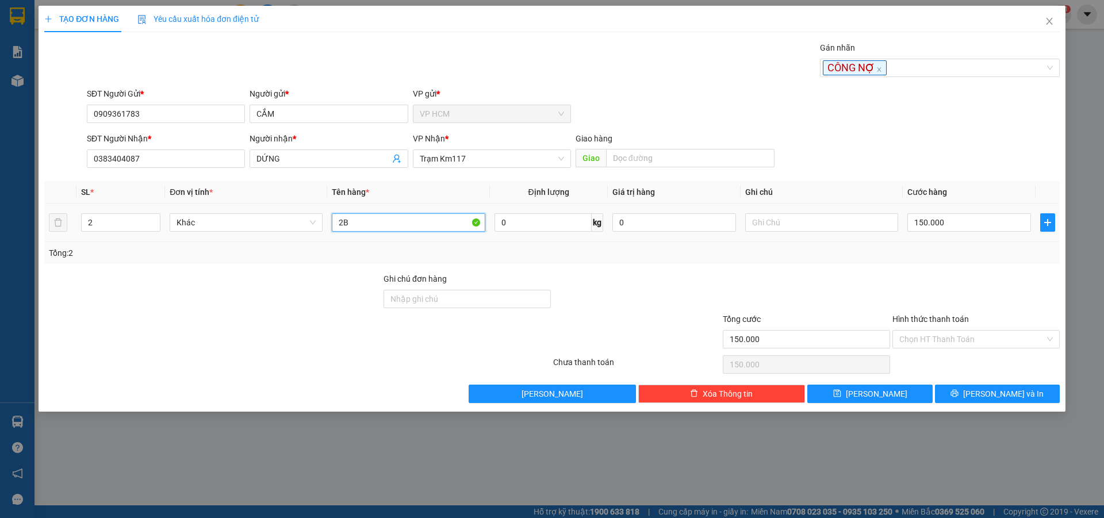
drag, startPoint x: 360, startPoint y: 230, endPoint x: 314, endPoint y: 233, distance: 46.1
click at [254, 230] on tr "2 Khác 2B 0 kg 0 150.000" at bounding box center [552, 223] width 1016 height 39
click at [137, 216] on input "2" at bounding box center [121, 222] width 78 height 17
click at [968, 219] on input "150.000" at bounding box center [970, 222] width 124 height 18
click at [943, 265] on div "Transit Pickup Surcharge Ids Transit Deliver Surcharge Ids Transit Deliver Surc…" at bounding box center [552, 222] width 1016 height 362
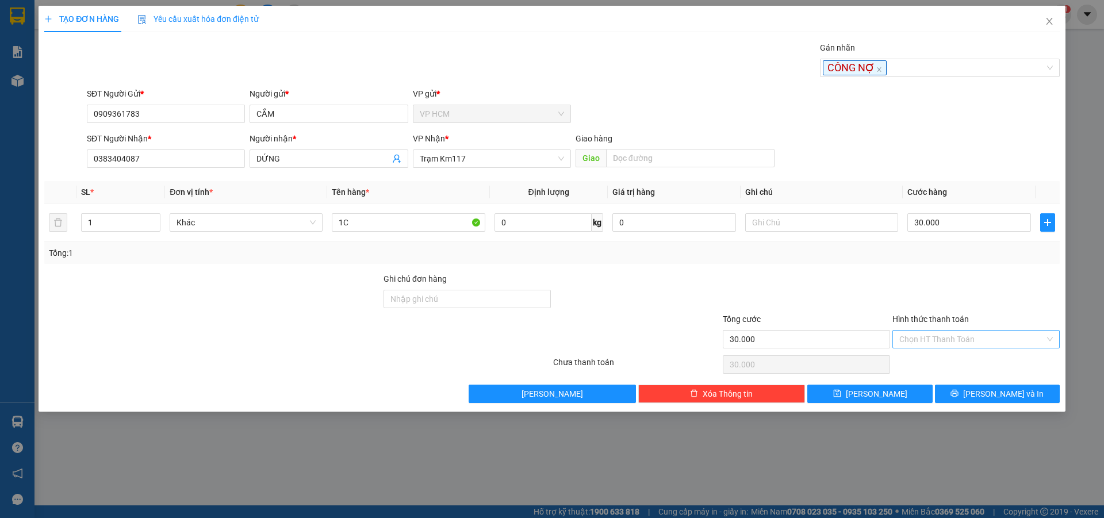
click at [937, 343] on input "Hình thức thanh toán" at bounding box center [973, 339] width 146 height 17
click at [937, 361] on div "Tại văn phòng" at bounding box center [977, 362] width 154 height 13
click at [986, 381] on div "Transit Pickup Surcharge Ids Transit Deliver Surcharge Ids Transit Deliver Surc…" at bounding box center [552, 222] width 1016 height 362
click at [1030, 394] on button "[PERSON_NAME] và In" at bounding box center [997, 394] width 125 height 18
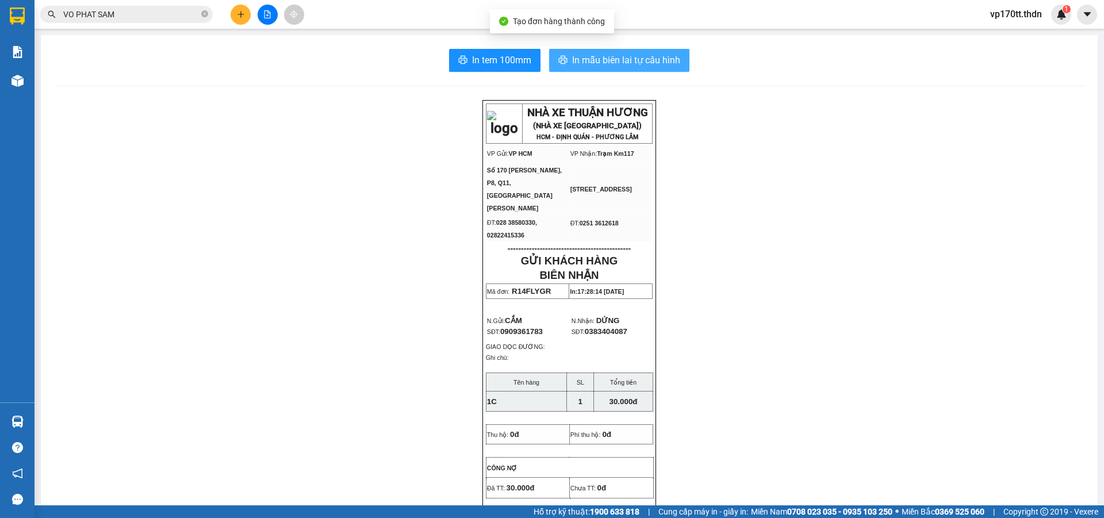
click at [610, 60] on span "In mẫu biên lai tự cấu hình" at bounding box center [626, 60] width 108 height 14
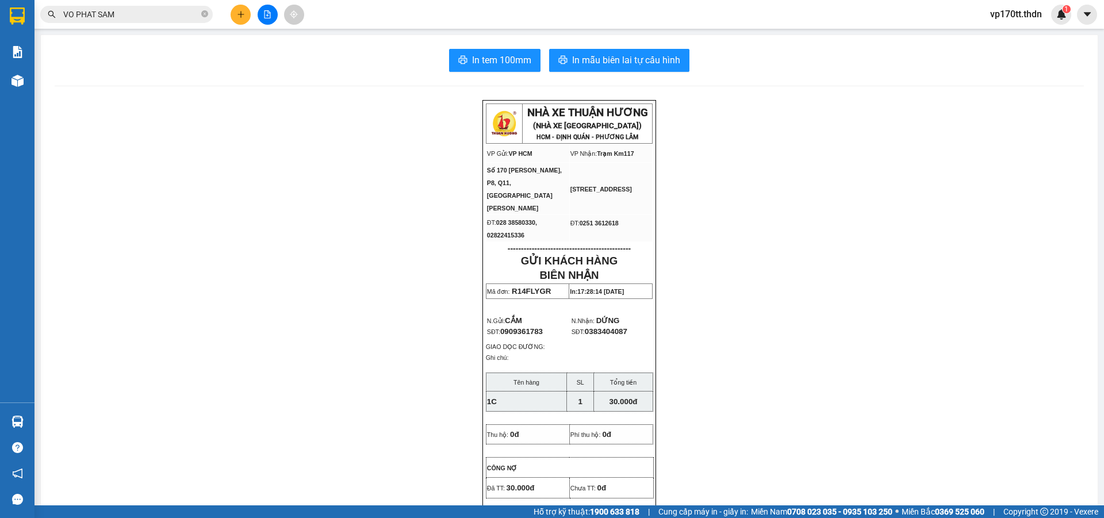
click at [234, 15] on button at bounding box center [241, 15] width 20 height 20
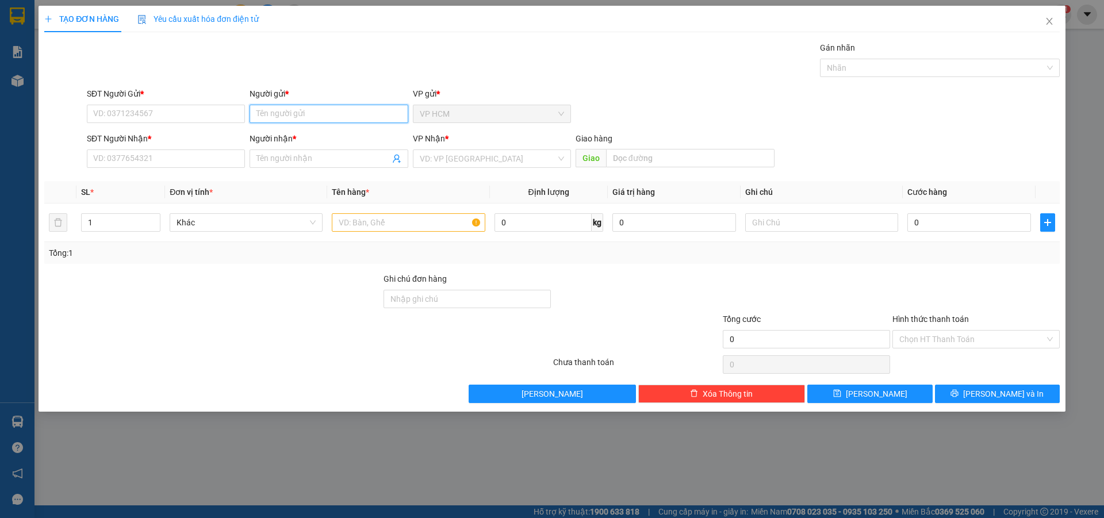
click at [296, 118] on input "Người gửi *" at bounding box center [329, 114] width 158 height 18
click at [344, 153] on div "HƯƠNG HIỆP - 0909888912" at bounding box center [329, 155] width 144 height 13
click at [400, 156] on icon "user-add" at bounding box center [396, 158] width 9 height 9
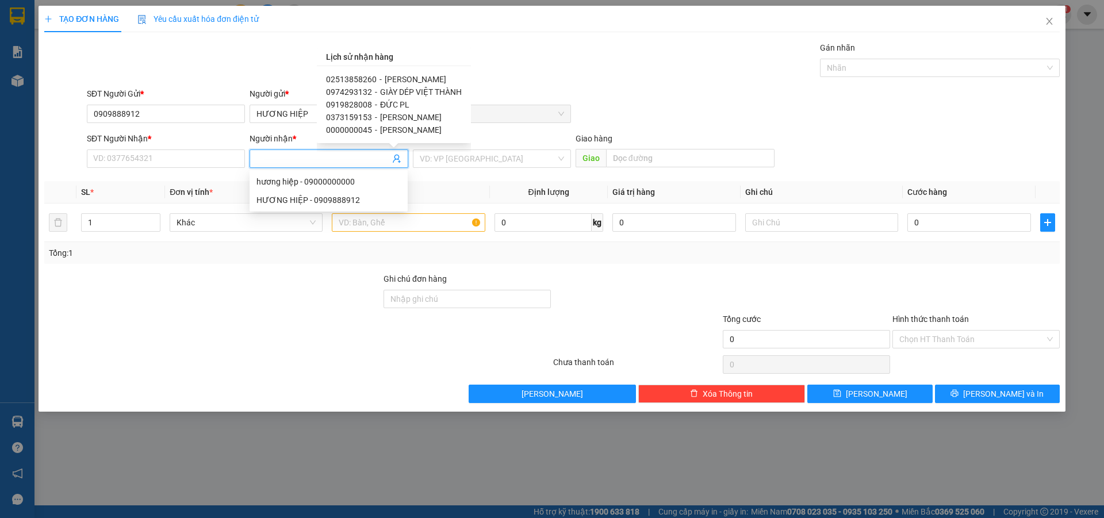
click at [400, 79] on span "[PERSON_NAME]" at bounding box center [416, 79] width 62 height 9
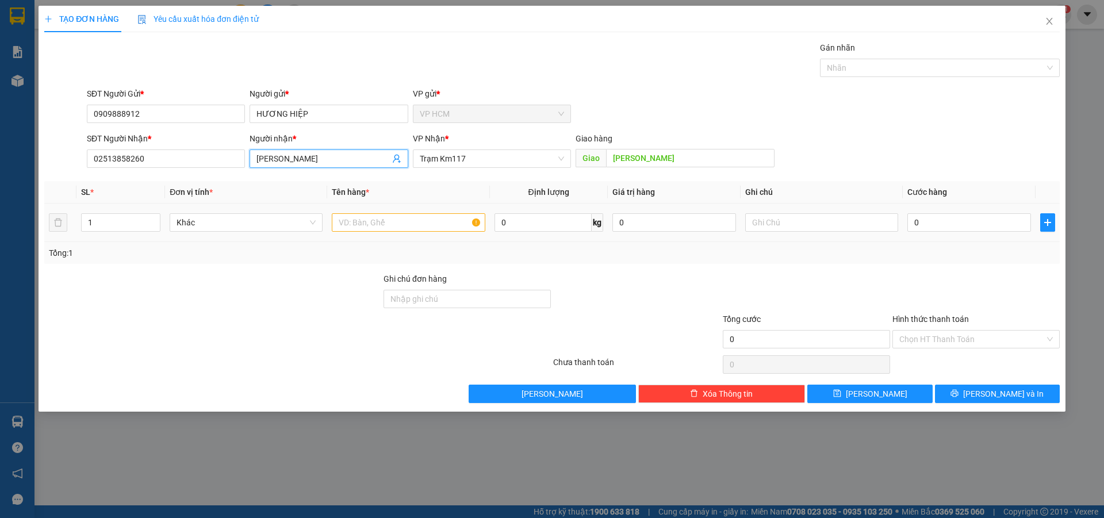
drag, startPoint x: 98, startPoint y: 220, endPoint x: 14, endPoint y: 244, distance: 87.4
click at [0, 244] on div "TẠO ĐƠN HÀNG Yêu cầu xuất hóa đơn điện tử Transit Pickup Surcharge Ids Transit …" at bounding box center [552, 259] width 1104 height 518
click at [390, 210] on td at bounding box center [408, 223] width 162 height 39
click at [393, 219] on input "text" at bounding box center [408, 222] width 153 height 18
click at [868, 58] on div "Gán nhãn" at bounding box center [940, 49] width 240 height 17
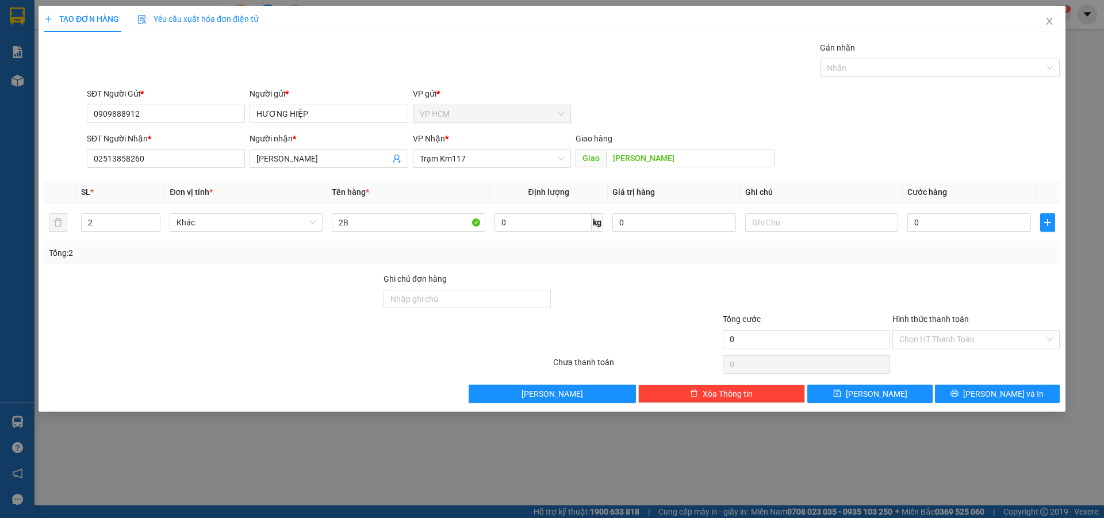
click at [890, 53] on div "Gán nhãn" at bounding box center [940, 49] width 240 height 17
drag, startPoint x: 881, startPoint y: 62, endPoint x: 874, endPoint y: 71, distance: 11.5
click at [881, 63] on div at bounding box center [934, 68] width 223 height 14
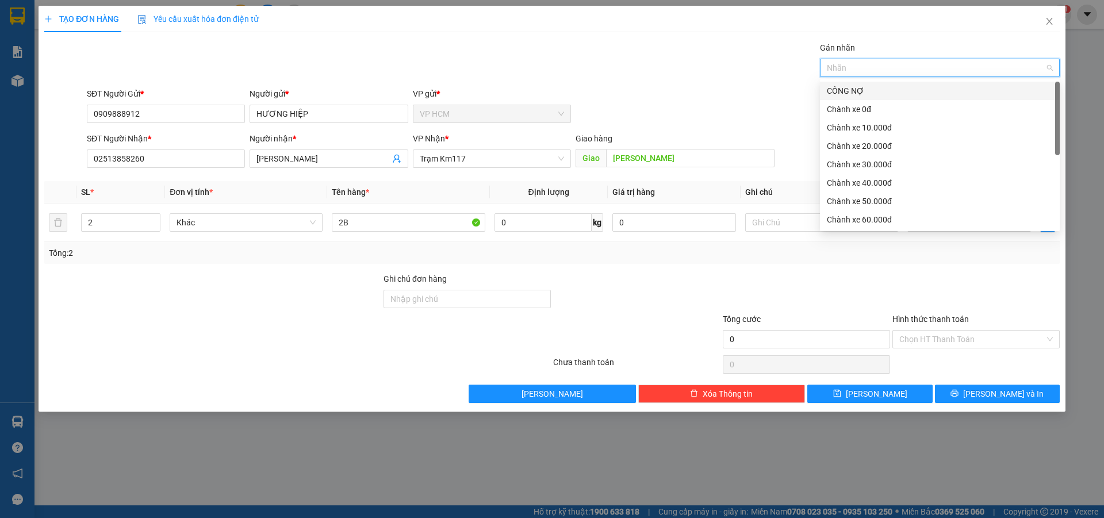
click at [879, 91] on div "CÔNG NỢ" at bounding box center [940, 91] width 226 height 13
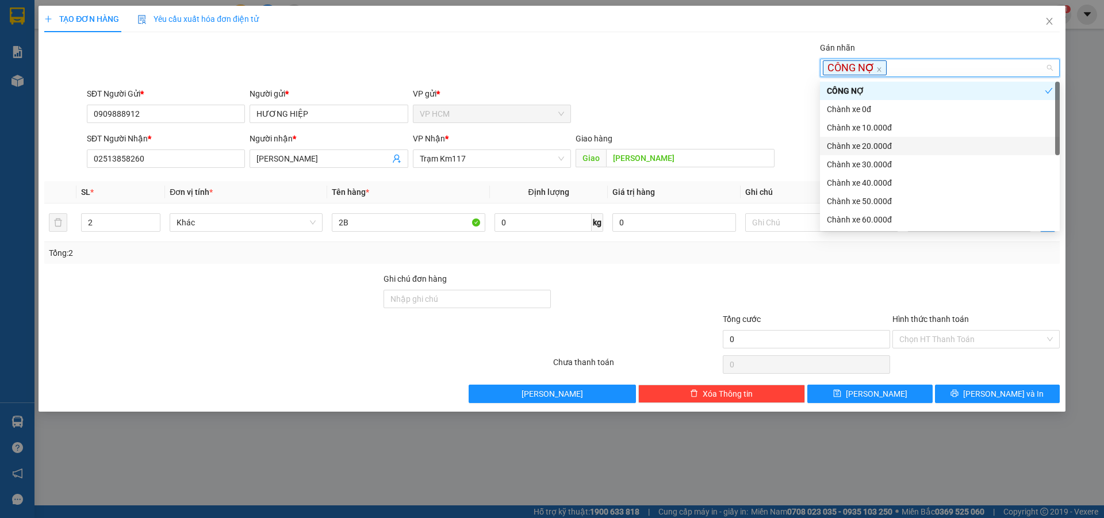
drag, startPoint x: 881, startPoint y: 147, endPoint x: 805, endPoint y: 114, distance: 82.9
click at [881, 148] on div "Chành xe 20.000đ" at bounding box center [940, 146] width 226 height 13
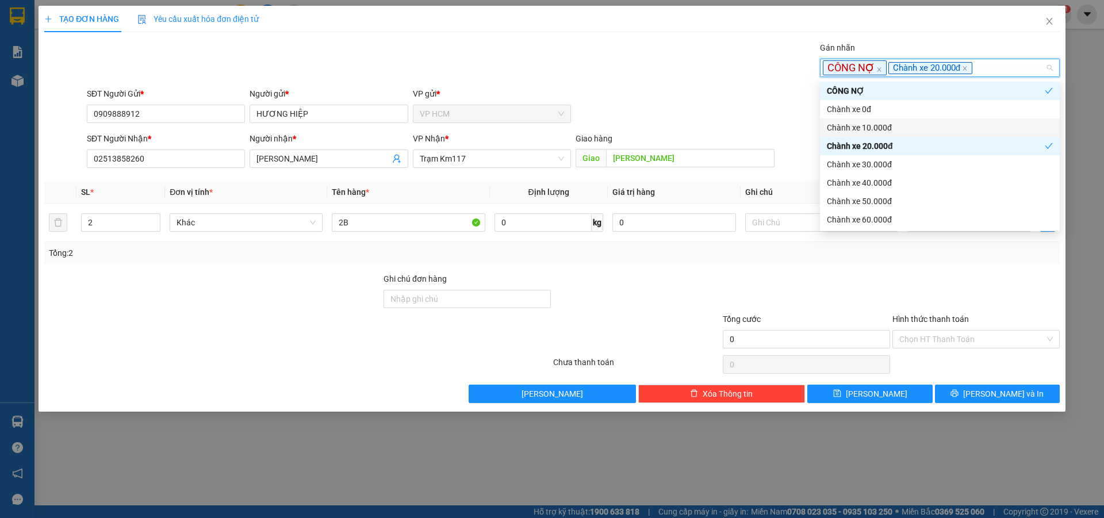
drag, startPoint x: 600, startPoint y: 59, endPoint x: 827, endPoint y: 166, distance: 250.6
click at [600, 59] on div "Gán nhãn CÔNG NỢ Chành xe 20.000đ" at bounding box center [574, 61] width 978 height 40
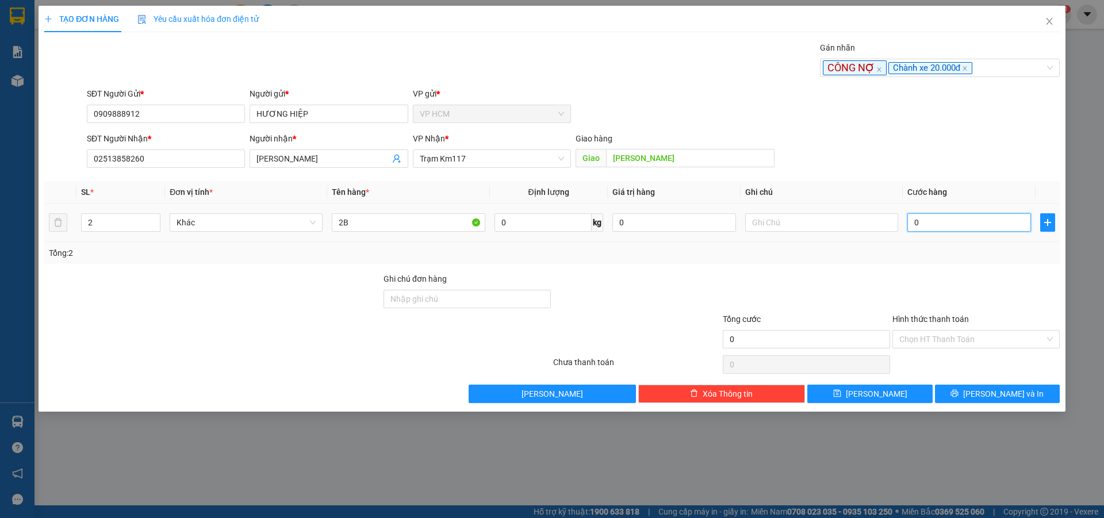
click at [933, 225] on input "0" at bounding box center [970, 222] width 124 height 18
drag, startPoint x: 926, startPoint y: 254, endPoint x: 919, endPoint y: 327, distance: 72.8
click at [925, 259] on div "Tổng: 2" at bounding box center [552, 253] width 1007 height 13
click at [936, 339] on input "Hình thức thanh toán" at bounding box center [973, 339] width 146 height 17
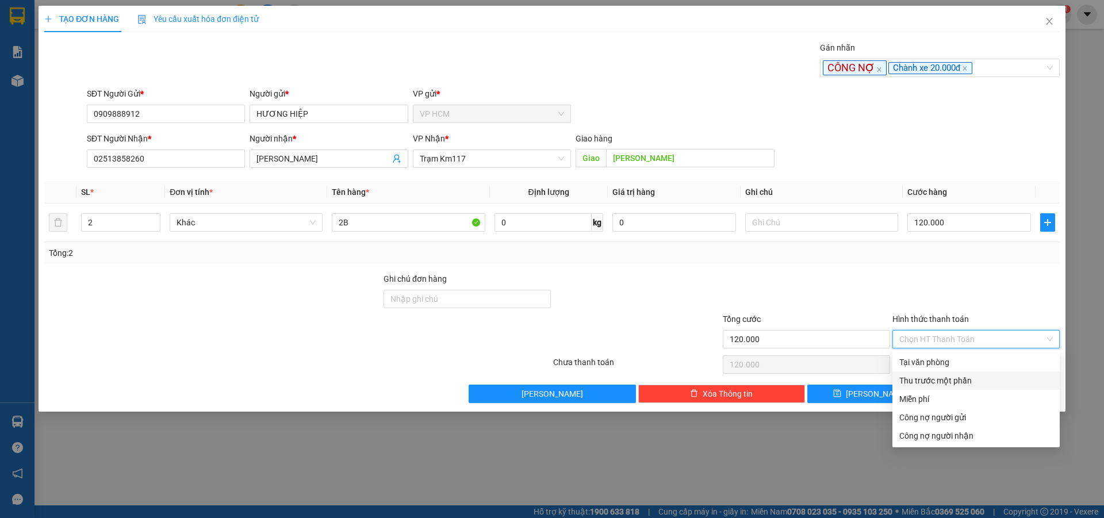
click at [920, 374] on div "Thu trước một phần" at bounding box center [976, 381] width 167 height 18
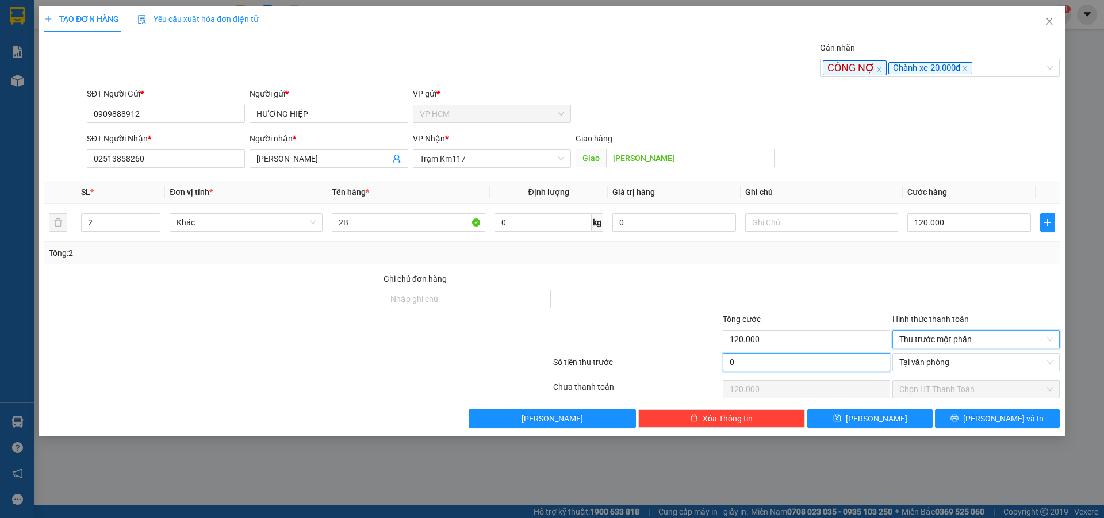
click at [807, 363] on input "0" at bounding box center [806, 362] width 167 height 18
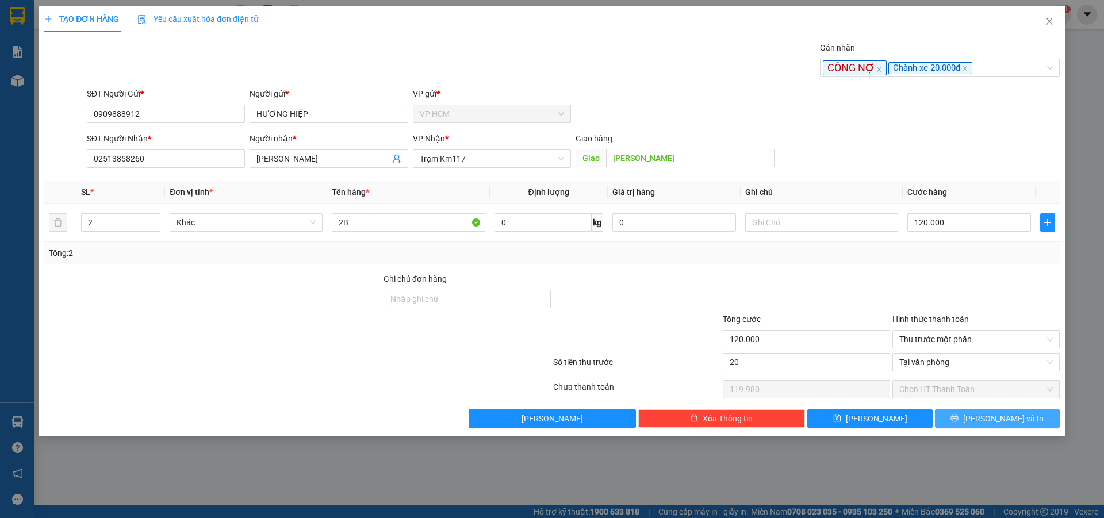
drag, startPoint x: 834, startPoint y: 271, endPoint x: 985, endPoint y: 414, distance: 208.3
click at [834, 271] on div "Transit Pickup Surcharge Ids Transit Deliver Surcharge Ids Transit Deliver Surc…" at bounding box center [552, 234] width 1016 height 387
drag, startPoint x: 996, startPoint y: 417, endPoint x: 988, endPoint y: 408, distance: 11.8
click at [997, 417] on span "[PERSON_NAME] và In" at bounding box center [1004, 418] width 81 height 13
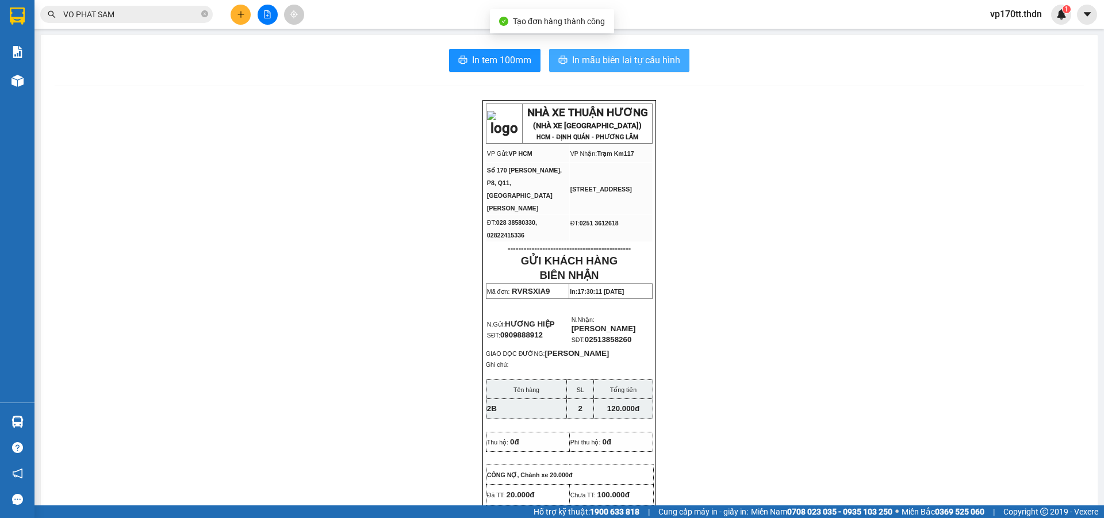
click at [629, 55] on span "In mẫu biên lai tự cấu hình" at bounding box center [626, 60] width 108 height 14
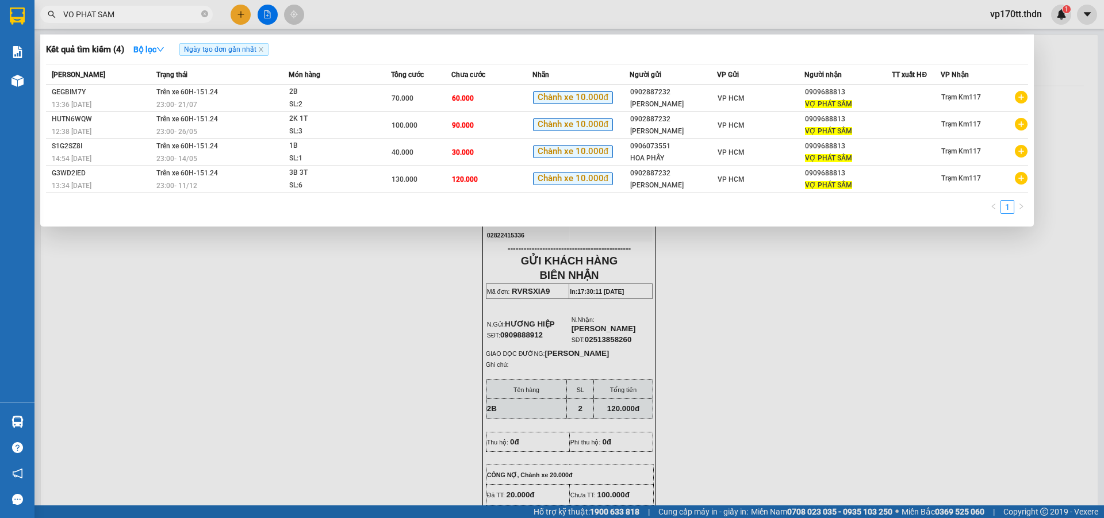
click at [160, 14] on input "VO PHAT SAM" at bounding box center [131, 14] width 136 height 13
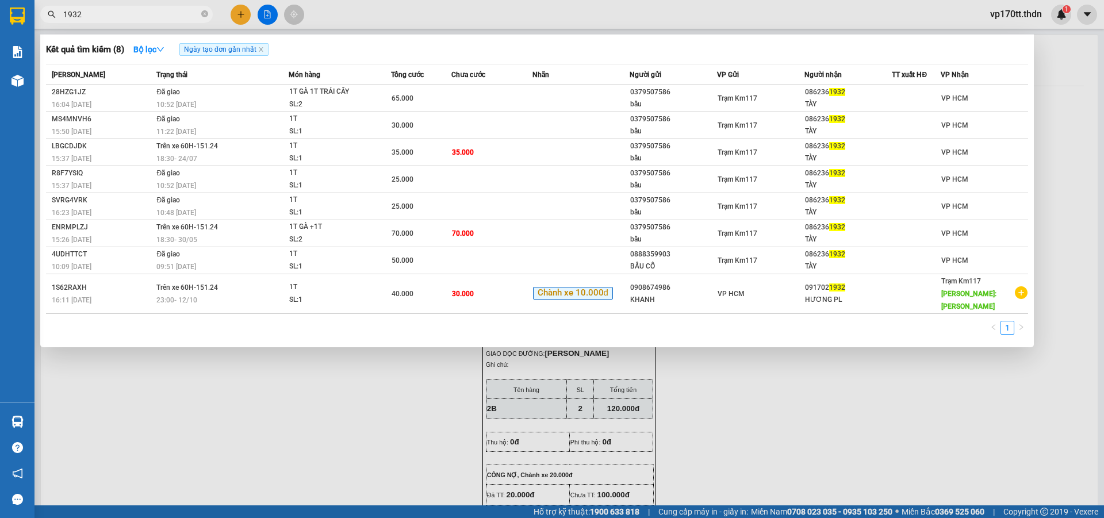
click at [237, 16] on div at bounding box center [552, 259] width 1104 height 518
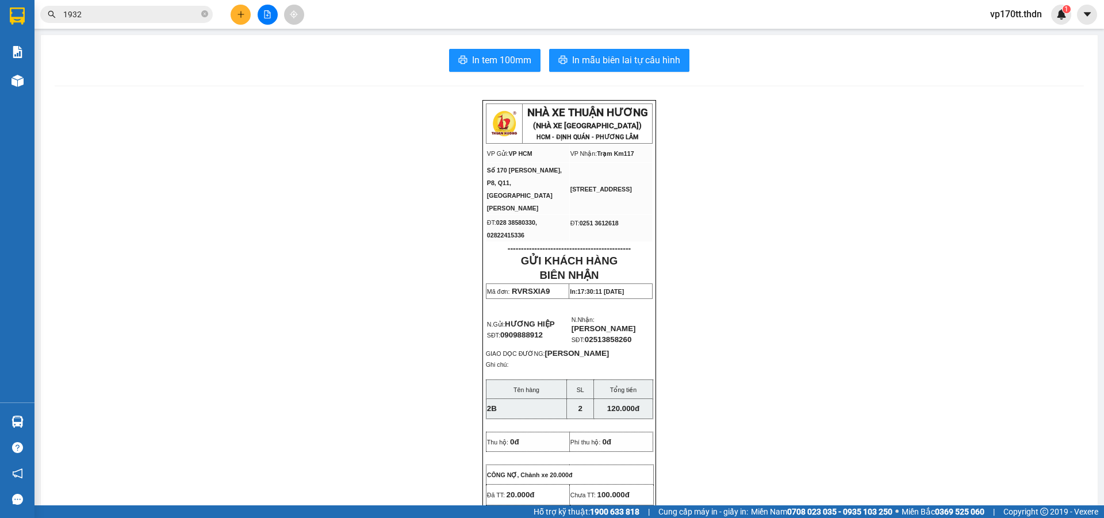
click at [237, 16] on icon "plus" at bounding box center [241, 14] width 8 height 8
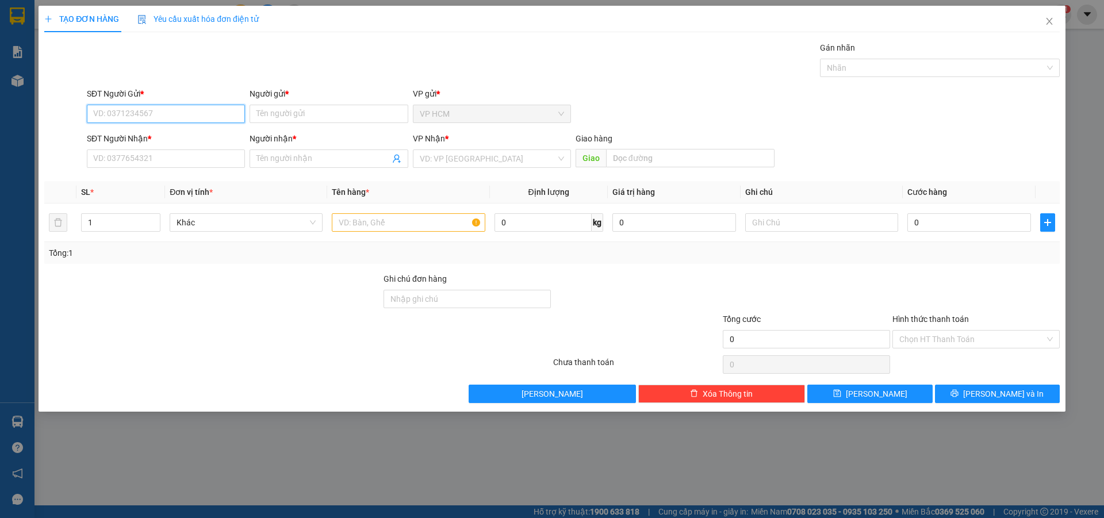
click at [191, 96] on div "SĐT Người Gửi *" at bounding box center [166, 93] width 158 height 13
click at [191, 105] on input "SĐT Người Gửi *" at bounding box center [166, 114] width 158 height 18
click at [189, 104] on div "SĐT Người Gửi *" at bounding box center [166, 95] width 158 height 17
click at [151, 109] on input "SĐT Người Gửi *" at bounding box center [166, 114] width 158 height 18
click at [172, 137] on div "0908674986 - KHANH" at bounding box center [166, 137] width 144 height 13
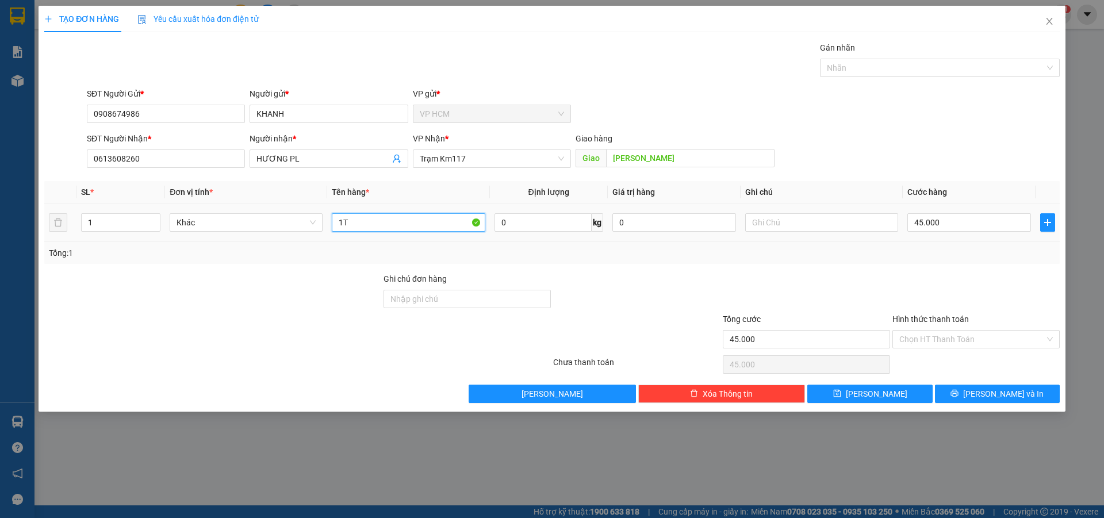
drag, startPoint x: 360, startPoint y: 228, endPoint x: 75, endPoint y: 225, distance: 284.8
click at [95, 225] on tr "1 Khác 1T 0 kg 0 45.000" at bounding box center [552, 223] width 1016 height 39
drag, startPoint x: 106, startPoint y: 218, endPoint x: 124, endPoint y: 216, distance: 17.9
click at [110, 218] on input "1" at bounding box center [121, 222] width 78 height 17
click at [897, 66] on div at bounding box center [934, 68] width 223 height 14
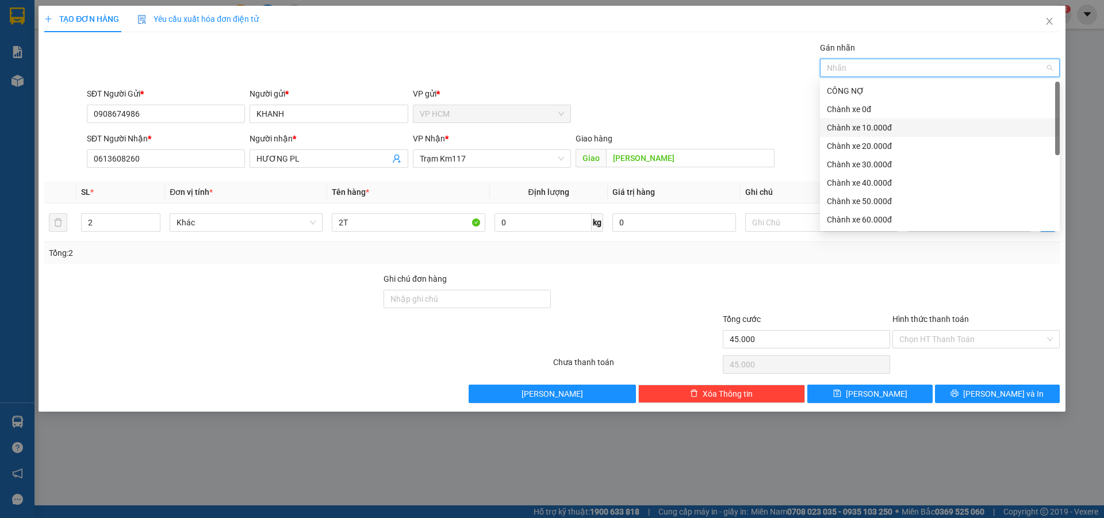
click at [884, 119] on div "Chành xe 10.000đ" at bounding box center [940, 128] width 240 height 18
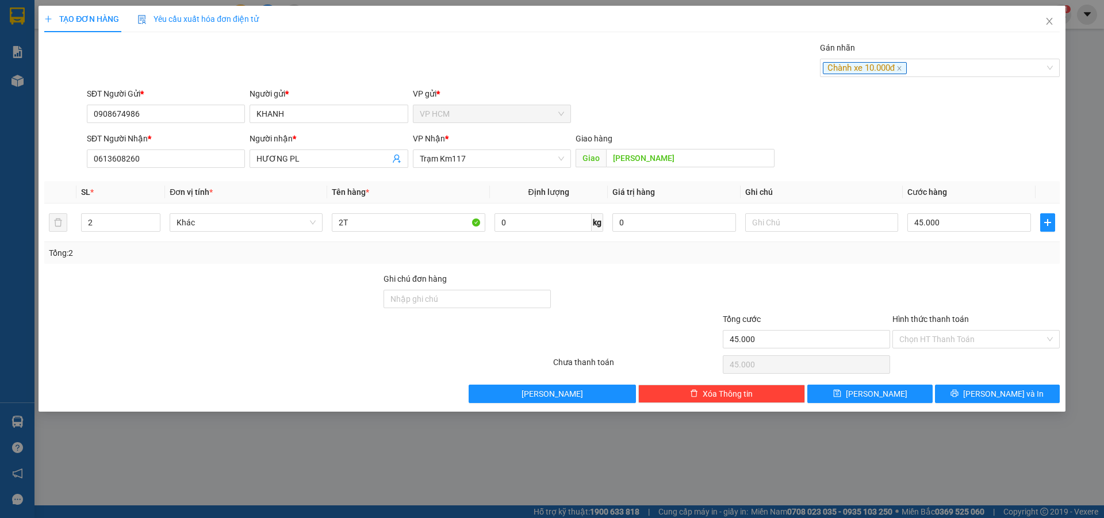
click at [623, 80] on div "Gán nhãn Chành xe 10.000đ" at bounding box center [574, 61] width 978 height 40
click at [993, 212] on div "45.000" at bounding box center [970, 222] width 124 height 23
click at [992, 214] on input "45.000" at bounding box center [970, 222] width 124 height 18
click at [949, 286] on div at bounding box center [977, 293] width 170 height 40
click at [950, 319] on label "Hình thức thanh toán" at bounding box center [931, 319] width 77 height 9
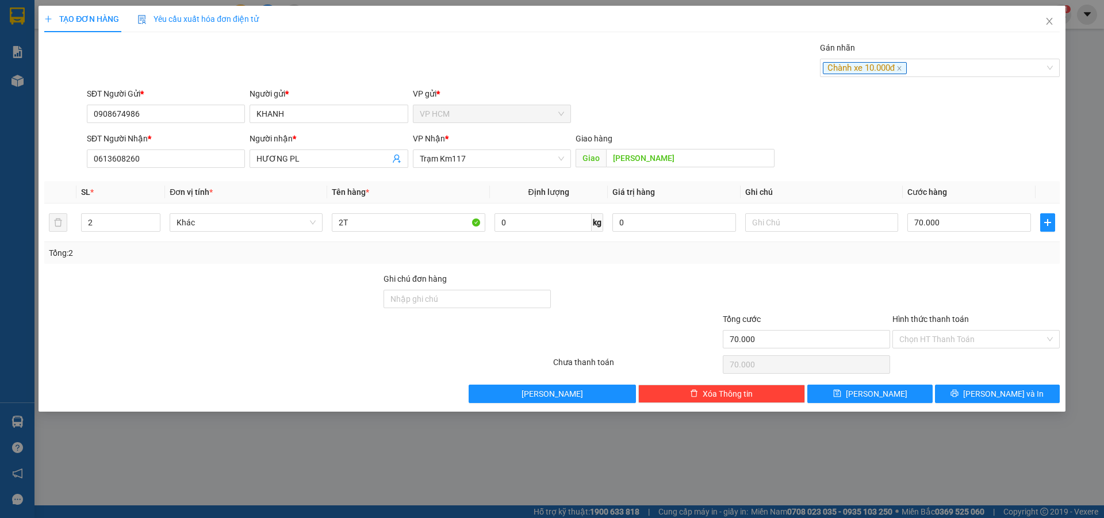
click at [950, 331] on input "Hình thức thanh toán" at bounding box center [973, 339] width 146 height 17
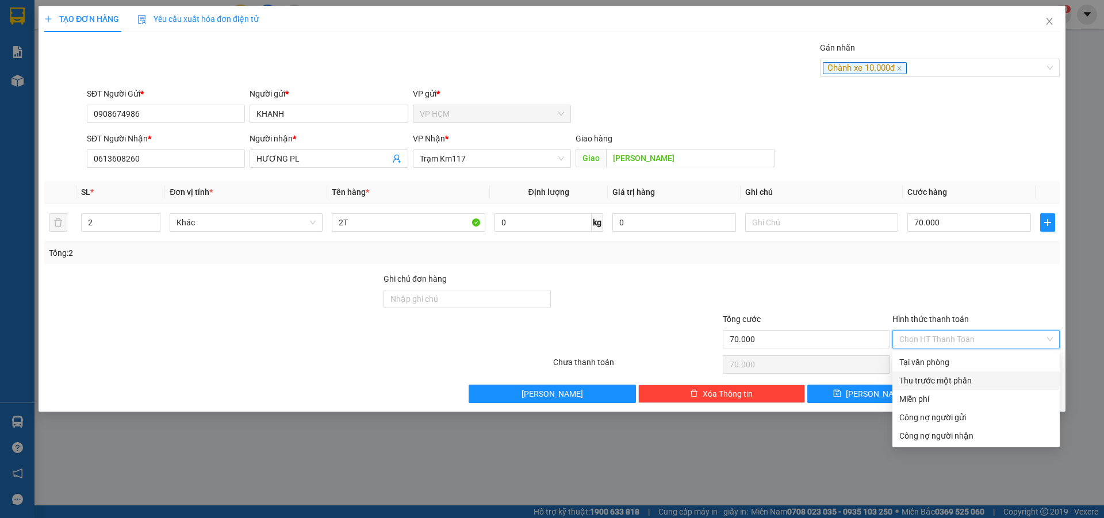
click at [951, 379] on div "Thu trước một phần" at bounding box center [977, 380] width 154 height 13
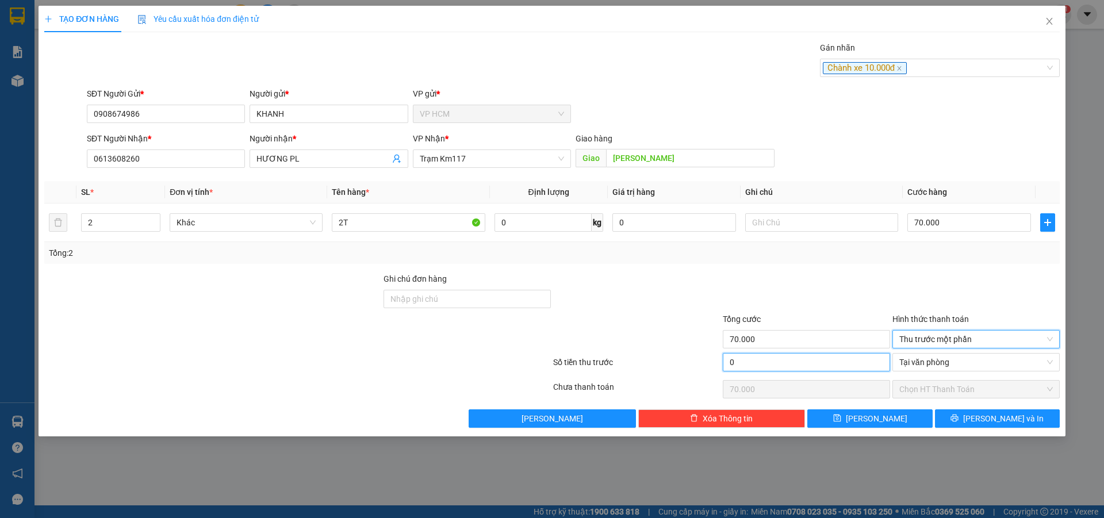
click at [839, 364] on input "0" at bounding box center [806, 362] width 167 height 18
click at [846, 300] on div at bounding box center [807, 293] width 170 height 40
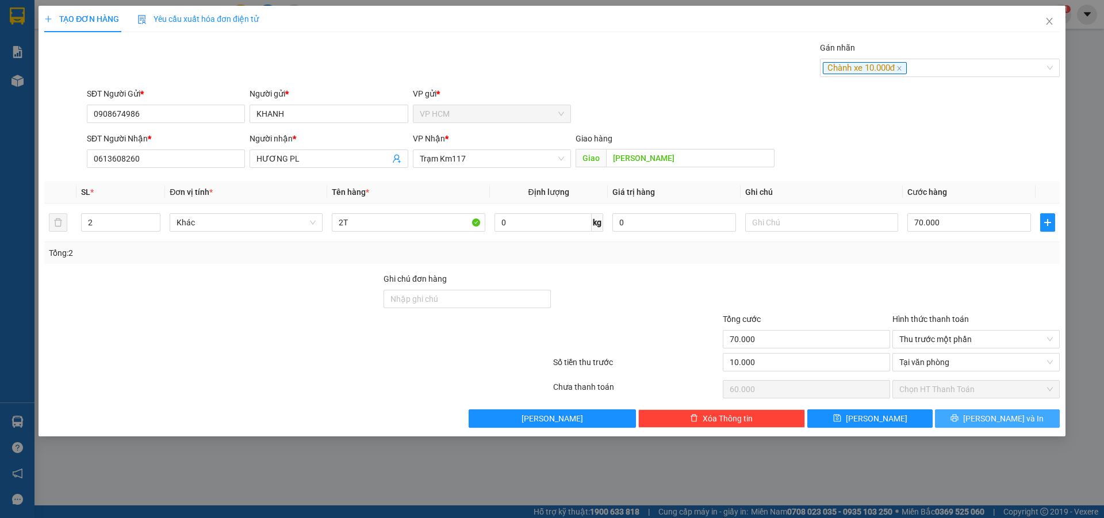
click at [984, 418] on button "[PERSON_NAME] và In" at bounding box center [997, 419] width 125 height 18
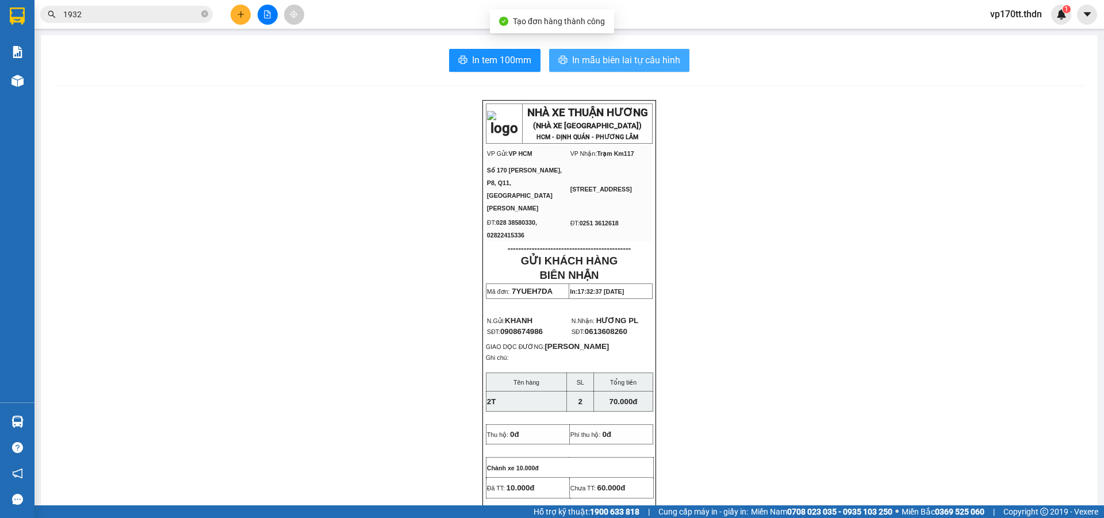
click at [614, 59] on span "In mẫu biên lai tự cấu hình" at bounding box center [626, 60] width 108 height 14
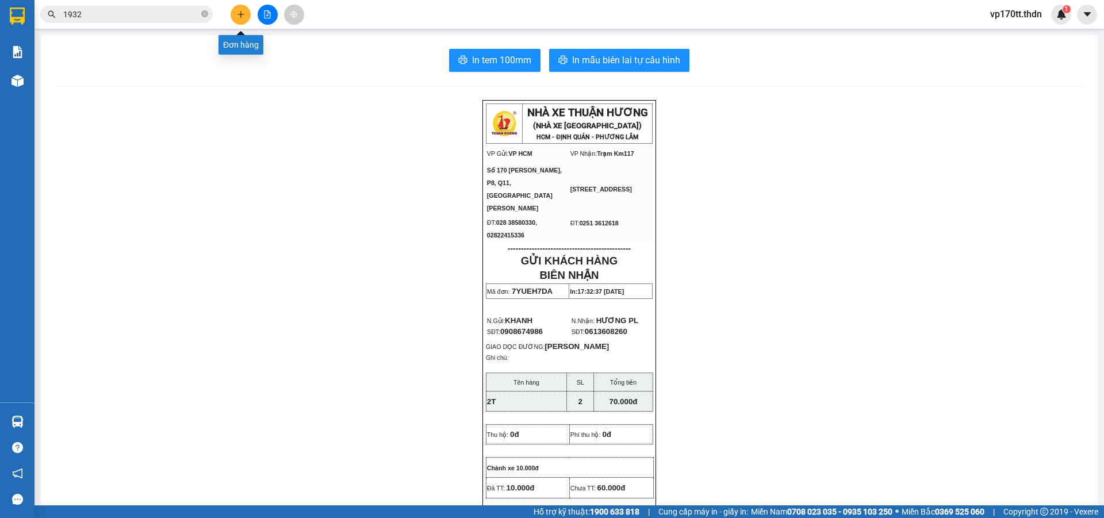
click at [240, 20] on button at bounding box center [241, 15] width 20 height 20
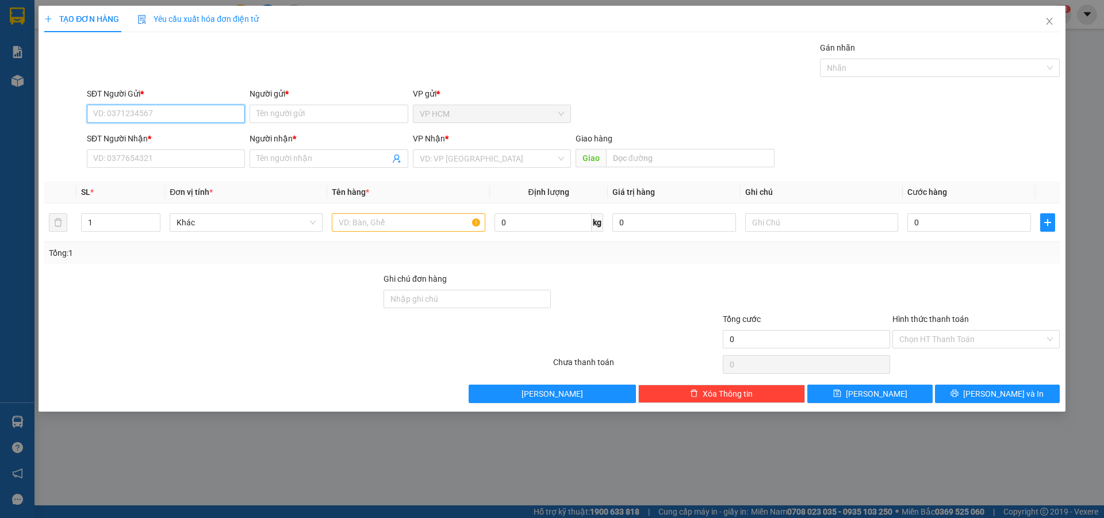
click at [156, 120] on input "SĐT Người Gửi *" at bounding box center [166, 114] width 158 height 18
click at [178, 135] on div "0933398315 - TÂN" at bounding box center [166, 137] width 144 height 13
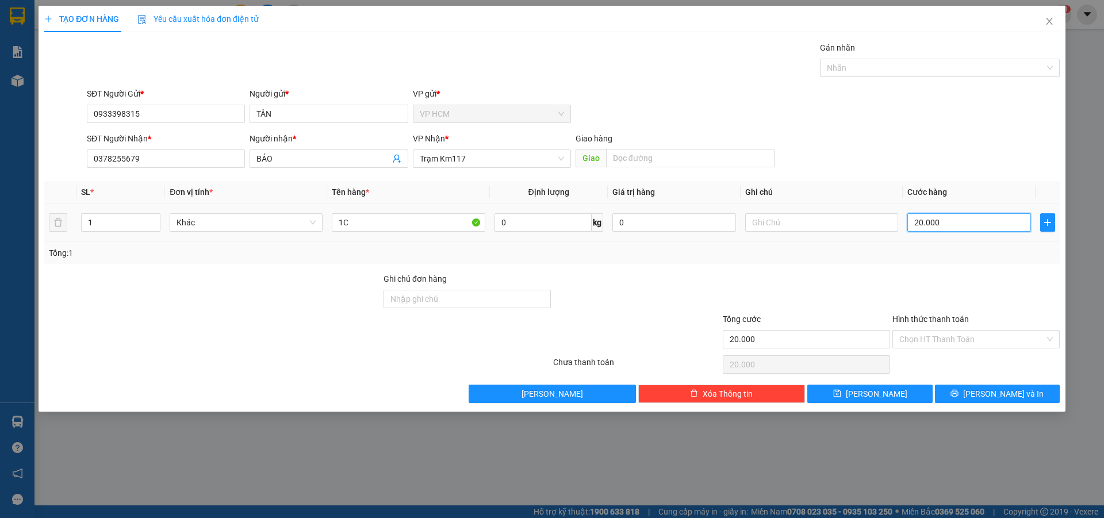
click at [961, 216] on input "20.000" at bounding box center [970, 222] width 124 height 18
click at [972, 70] on div at bounding box center [934, 68] width 223 height 14
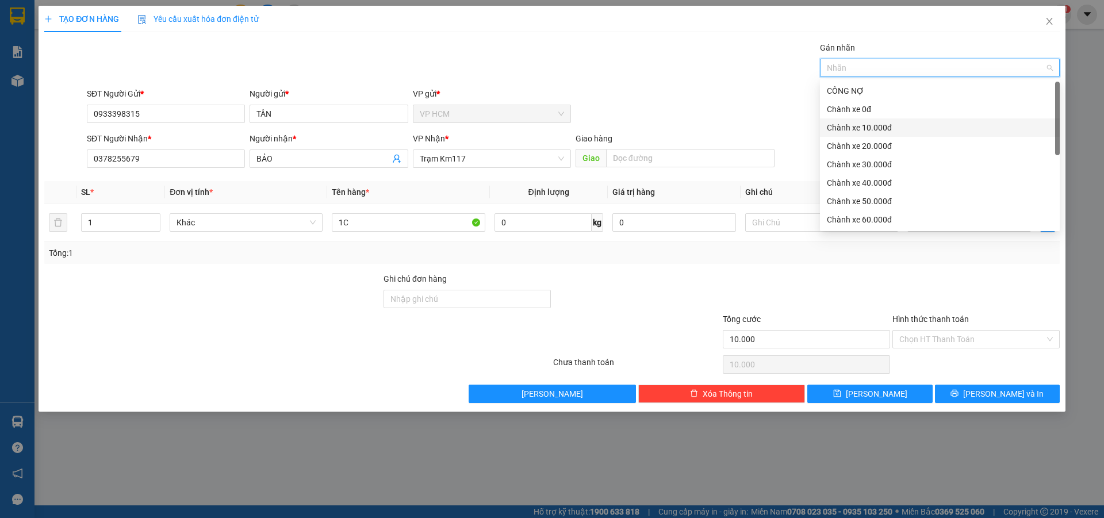
click at [893, 119] on div "Chành xe 10.000đ" at bounding box center [940, 128] width 240 height 18
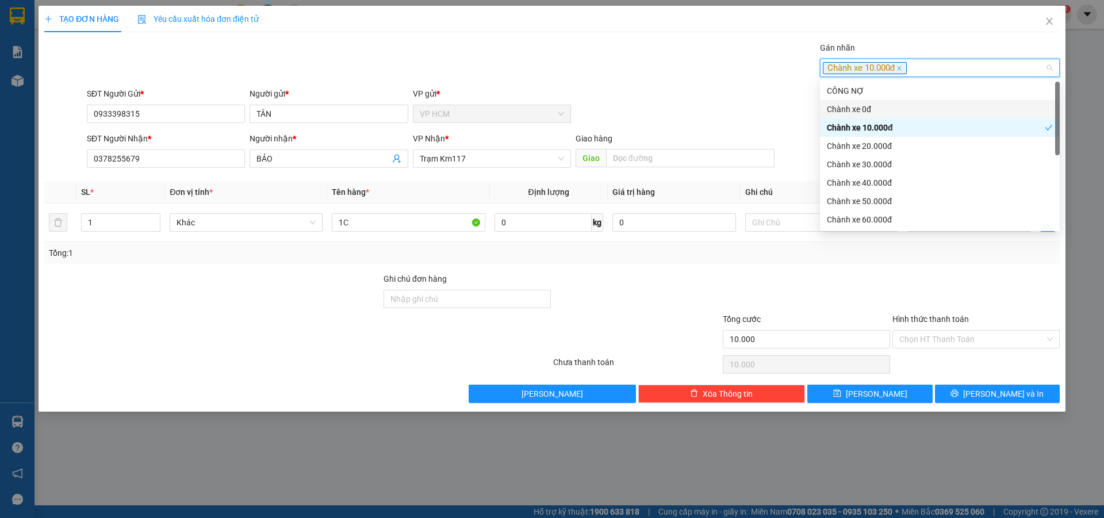
click at [889, 113] on div "Chành xe 0đ" at bounding box center [940, 109] width 226 height 13
click at [889, 120] on div "Chành xe 10.000đ" at bounding box center [940, 128] width 240 height 18
drag, startPoint x: 645, startPoint y: 78, endPoint x: 879, endPoint y: 302, distance: 323.4
click at [645, 79] on div "Gán nhãn Chành xe 0đ" at bounding box center [574, 61] width 978 height 40
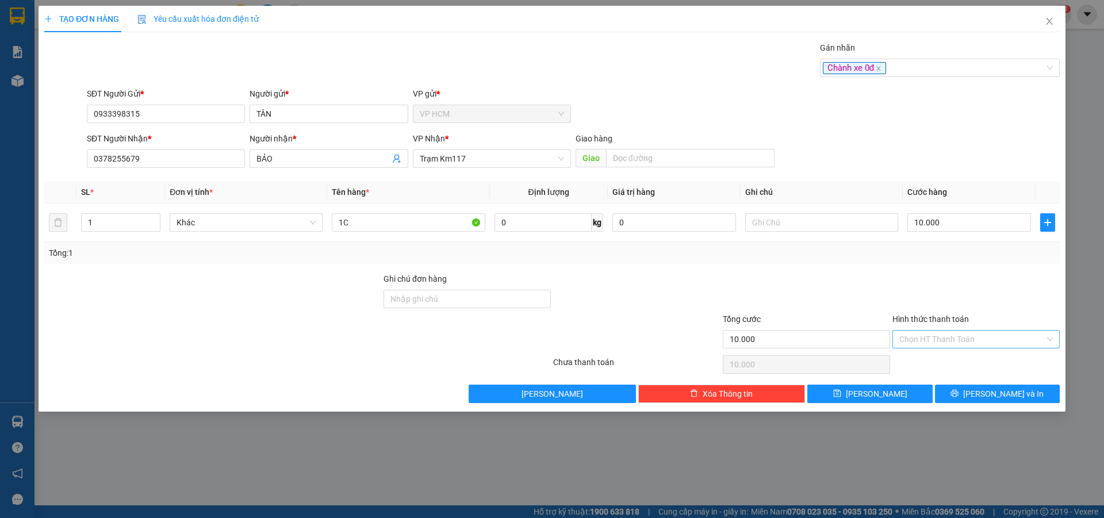
click at [956, 330] on div "Chọn HT Thanh Toán" at bounding box center [976, 339] width 167 height 18
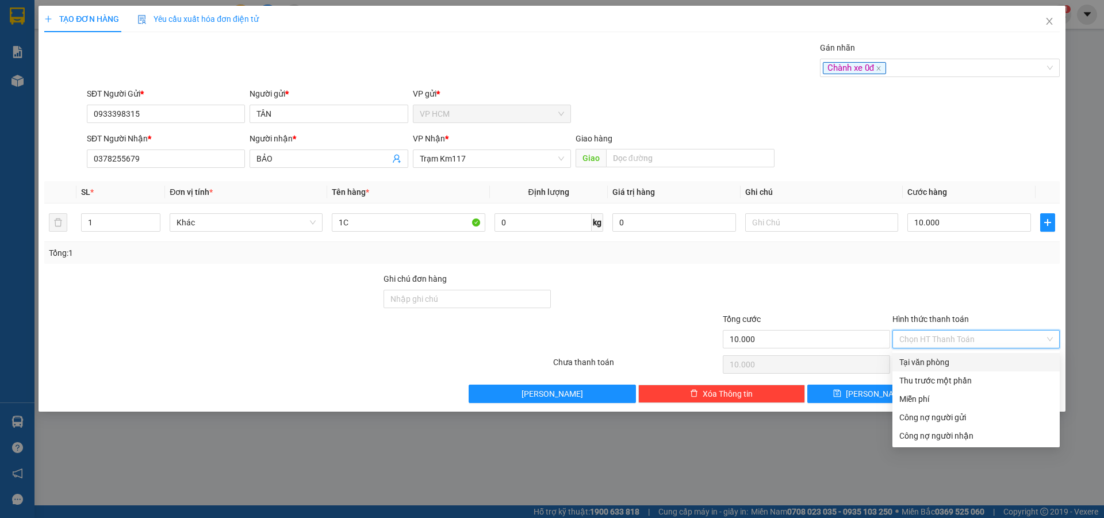
click at [957, 351] on div "Transit Pickup Surcharge Ids Transit Deliver Surcharge Ids Transit Deliver Surc…" at bounding box center [552, 222] width 1016 height 362
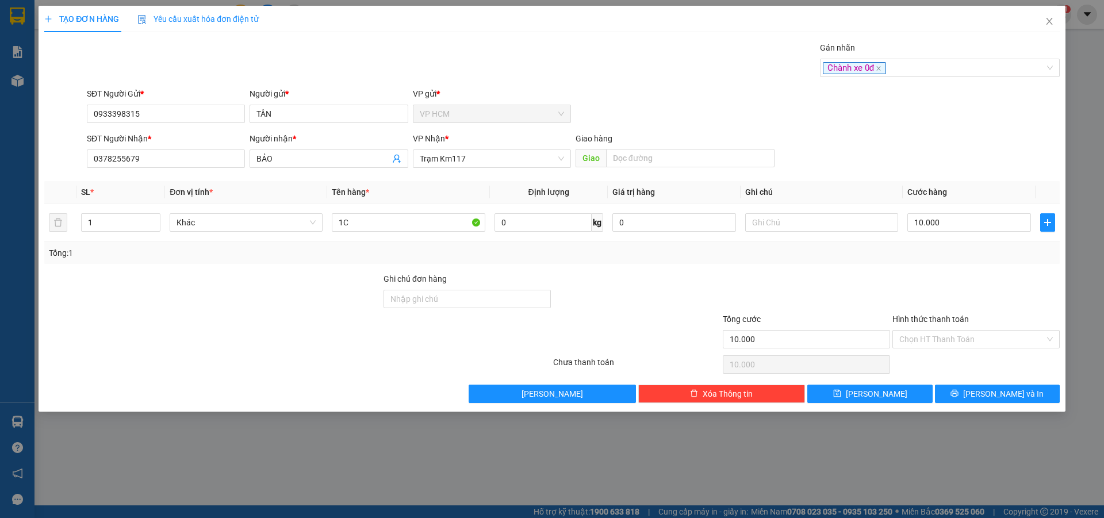
click at [957, 364] on div "Chọn HT Thanh Toán" at bounding box center [977, 364] width 170 height 23
click at [958, 345] on input "Hình thức thanh toán" at bounding box center [973, 339] width 146 height 17
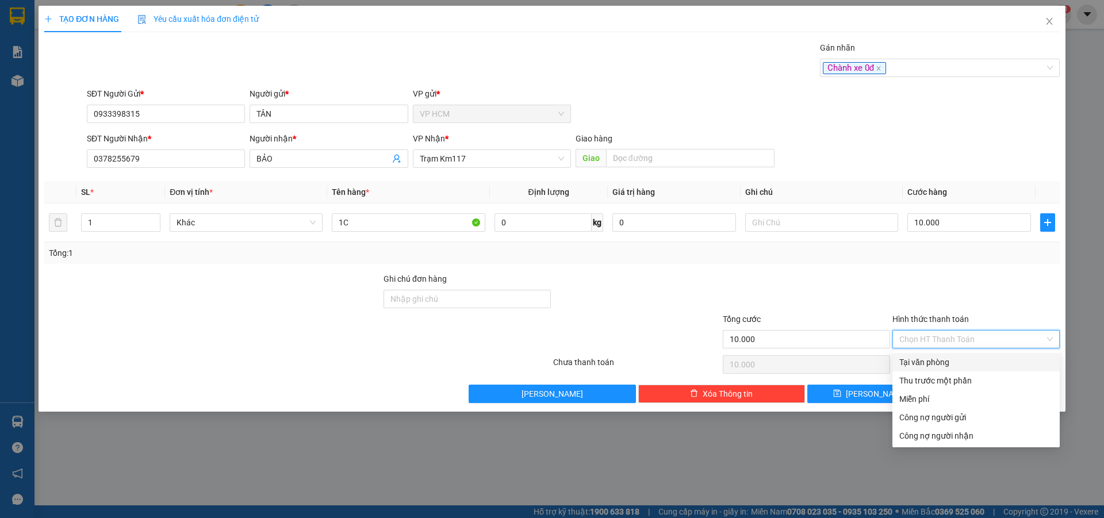
click at [958, 362] on div "Tại văn phòng" at bounding box center [977, 362] width 154 height 13
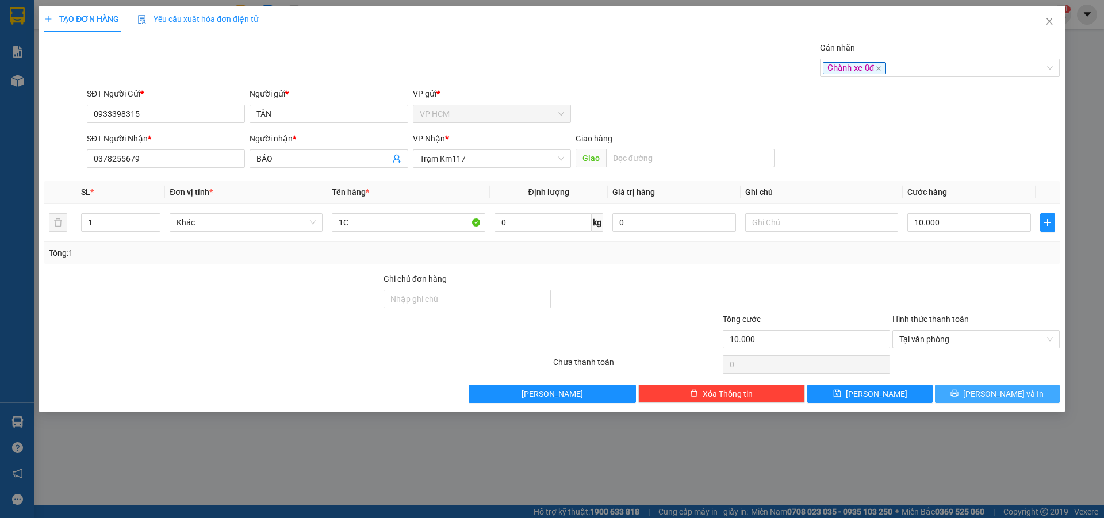
click at [1004, 397] on span "[PERSON_NAME] và In" at bounding box center [1004, 394] width 81 height 13
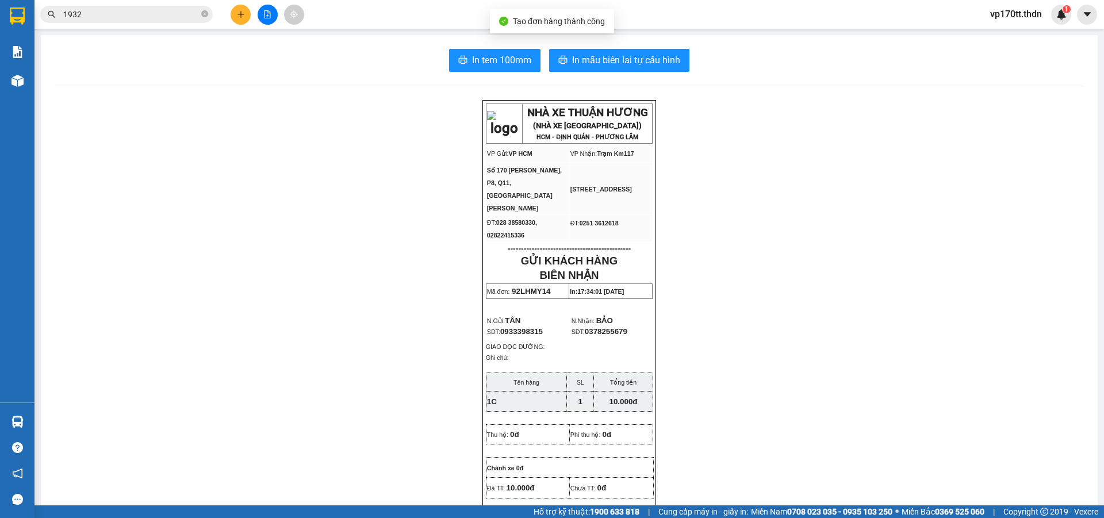
click at [576, 77] on div "In tem 100mm In mẫu biên lai tự cấu hình NHÀ XE THUẬN HƯƠNG (NHÀ XE [GEOGRAPHIC…" at bounding box center [569, 505] width 1057 height 941
click at [577, 75] on div "In tem 100mm In mẫu biên lai tự cấu hình NHÀ XE THUẬN HƯƠNG (NHÀ XE [GEOGRAPHIC…" at bounding box center [569, 505] width 1057 height 941
click at [582, 60] on span "In mẫu biên lai tự cấu hình" at bounding box center [626, 60] width 108 height 14
click at [177, 18] on input "1932" at bounding box center [131, 14] width 136 height 13
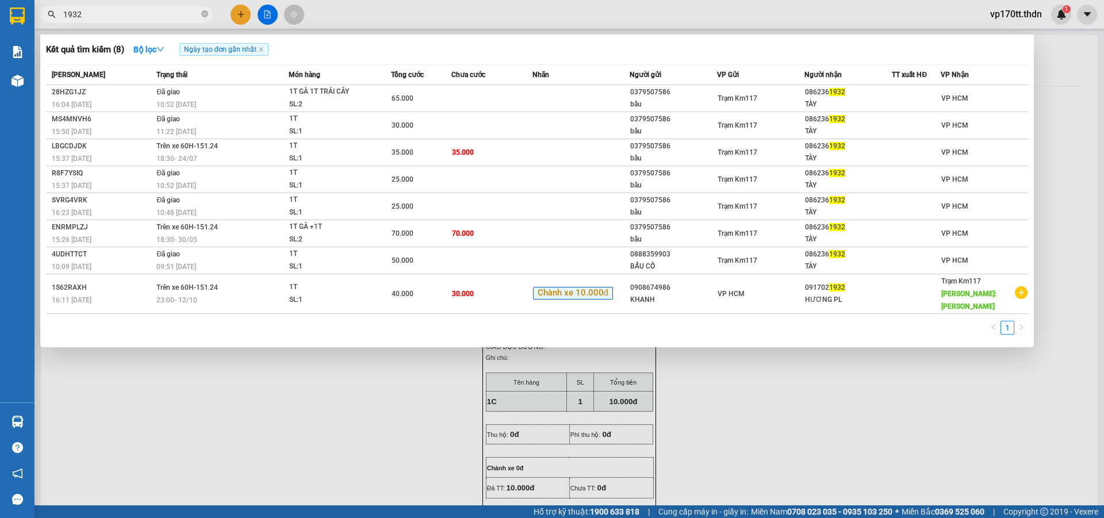
click at [177, 18] on input "1932" at bounding box center [131, 14] width 136 height 13
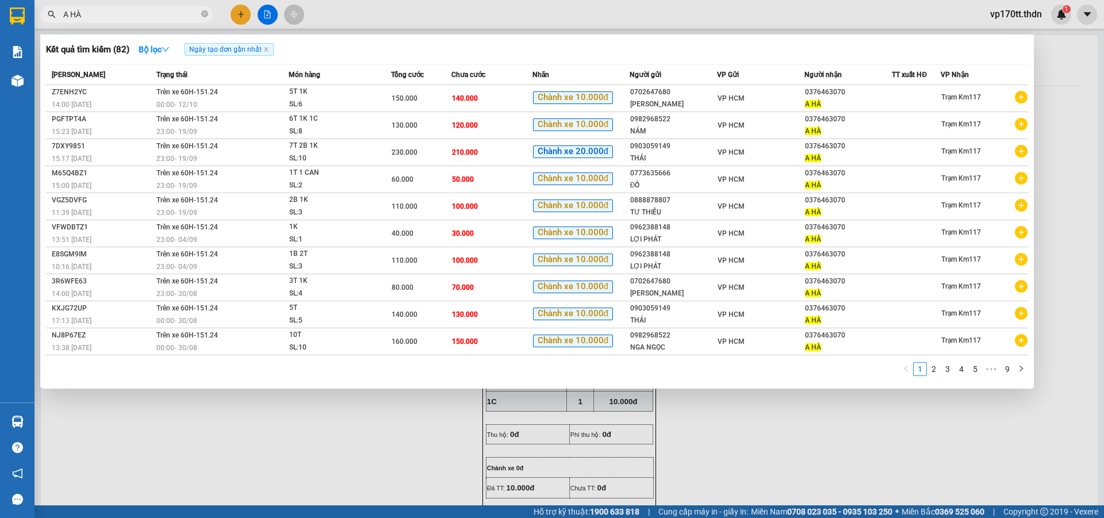
click at [247, 14] on div at bounding box center [552, 259] width 1104 height 518
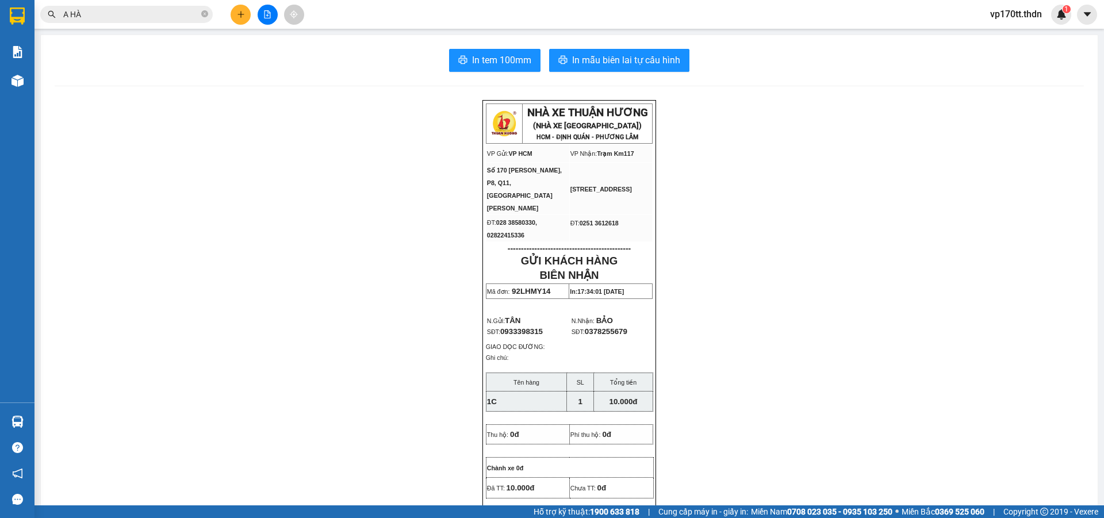
click at [247, 14] on button at bounding box center [241, 15] width 20 height 20
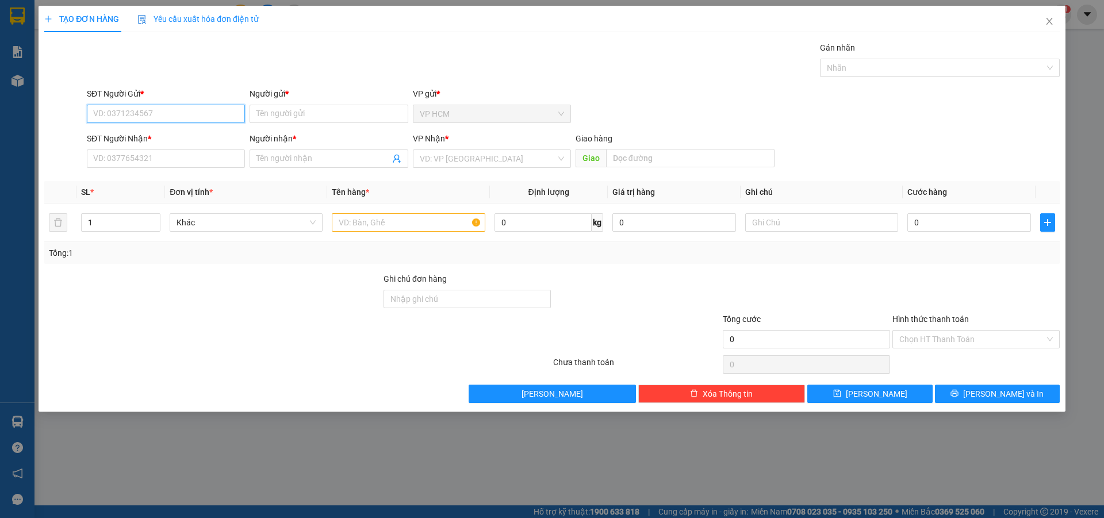
click at [174, 109] on input "SĐT Người Gửi *" at bounding box center [166, 114] width 158 height 18
click at [104, 114] on input "98149" at bounding box center [166, 114] width 158 height 18
click at [212, 134] on div "0903059149 - THÁI" at bounding box center [166, 137] width 144 height 13
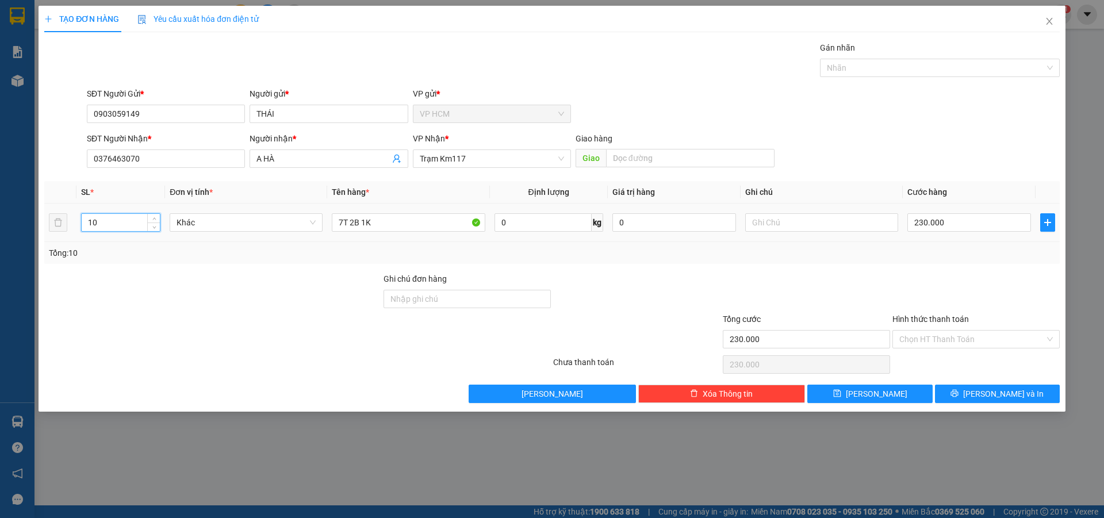
drag, startPoint x: 102, startPoint y: 218, endPoint x: 0, endPoint y: 217, distance: 102.4
click at [0, 217] on div "TẠO ĐƠN HÀNG Yêu cầu xuất hóa đơn điện tử Transit Pickup Surcharge Ids Transit …" at bounding box center [552, 259] width 1104 height 518
drag, startPoint x: 442, startPoint y: 231, endPoint x: 287, endPoint y: 237, distance: 154.9
click at [1, 233] on div "TẠO ĐƠN HÀNG Yêu cầu xuất hóa đơn điện tử Transit Pickup Surcharge Ids Transit …" at bounding box center [552, 259] width 1104 height 518
click at [117, 223] on input "10" at bounding box center [121, 222] width 78 height 17
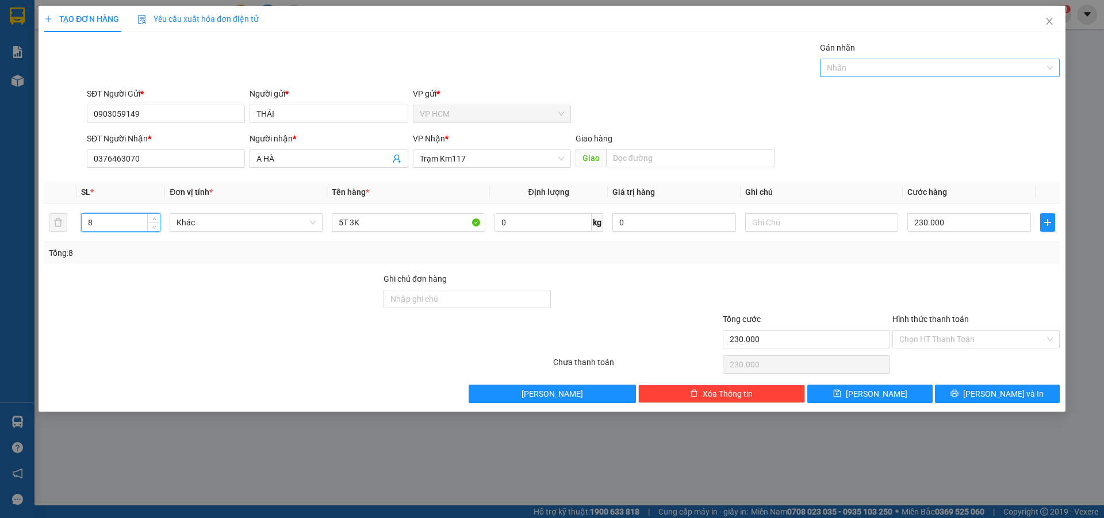
click at [889, 64] on div at bounding box center [934, 68] width 223 height 14
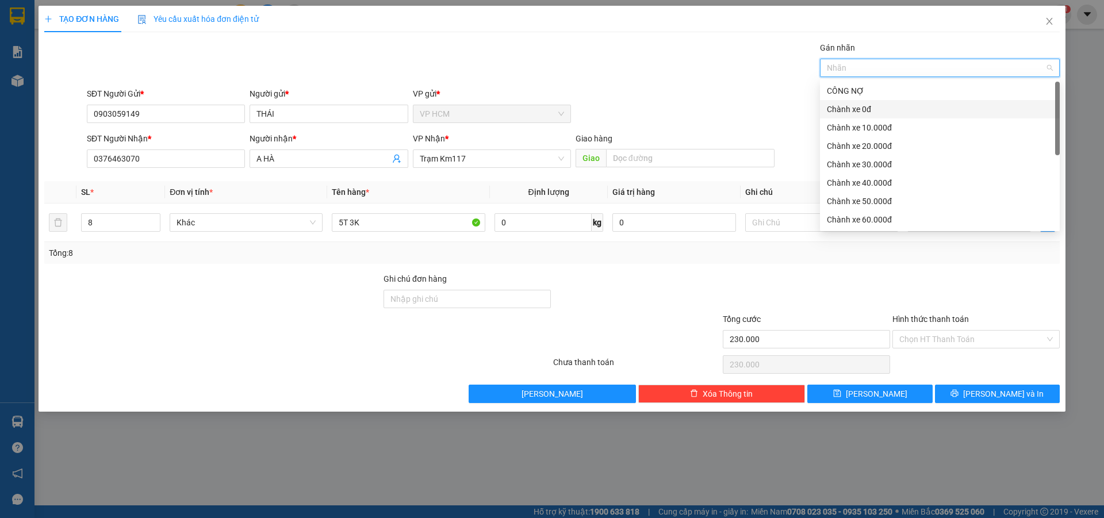
click at [885, 124] on div "Chành xe 10.000đ" at bounding box center [940, 127] width 226 height 13
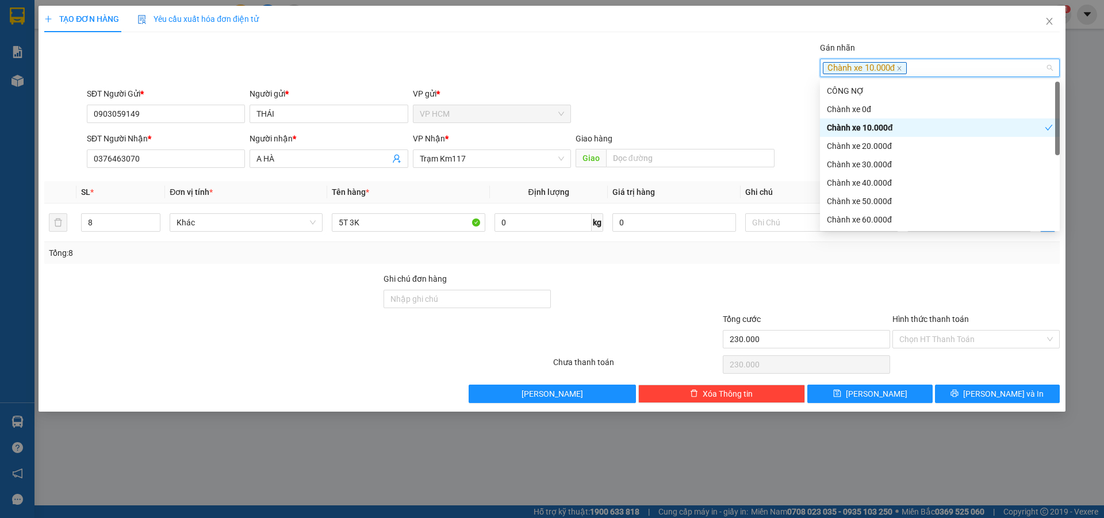
drag, startPoint x: 549, startPoint y: 59, endPoint x: 879, endPoint y: 248, distance: 380.6
click at [549, 59] on div "Gán nhãn Chành xe 10.000đ" at bounding box center [574, 61] width 978 height 40
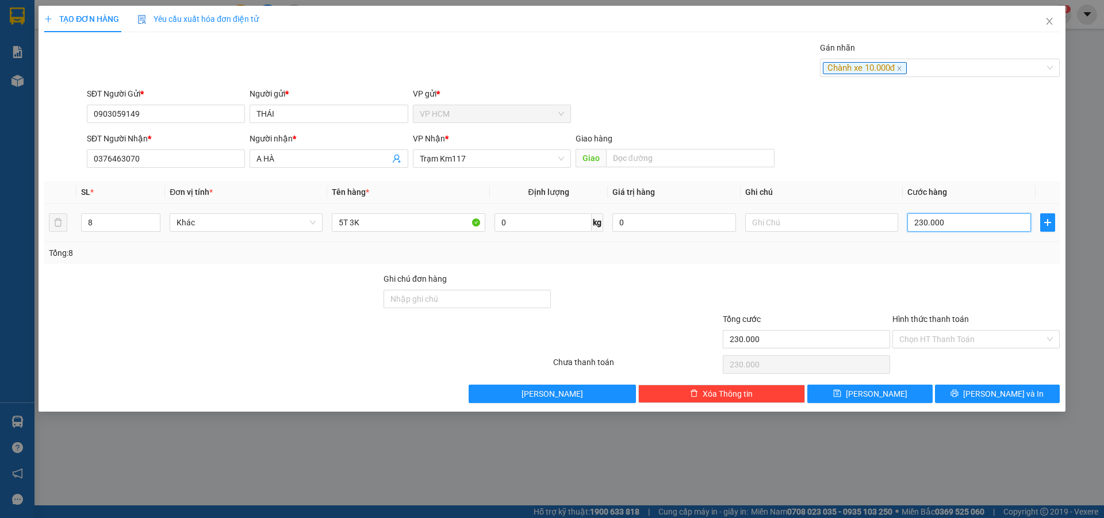
click at [951, 224] on input "230.000" at bounding box center [970, 222] width 124 height 18
drag, startPoint x: 952, startPoint y: 281, endPoint x: 941, endPoint y: 358, distance: 77.9
click at [951, 285] on div at bounding box center [977, 293] width 170 height 40
click at [941, 358] on div "Chọn HT Thanh Toán" at bounding box center [977, 364] width 170 height 23
click at [941, 342] on input "Hình thức thanh toán" at bounding box center [973, 339] width 146 height 17
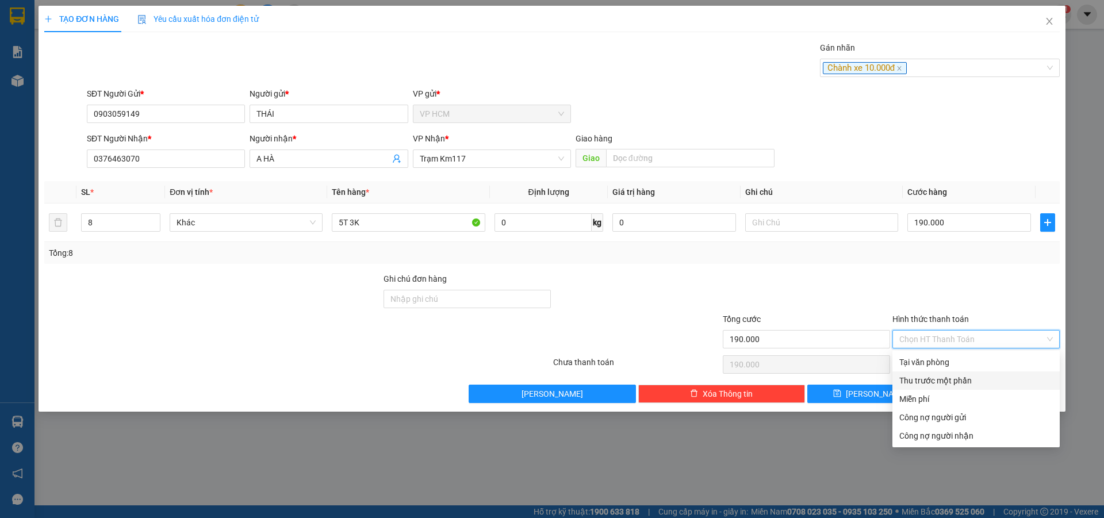
click at [934, 373] on div "Thu trước một phần" at bounding box center [976, 381] width 167 height 18
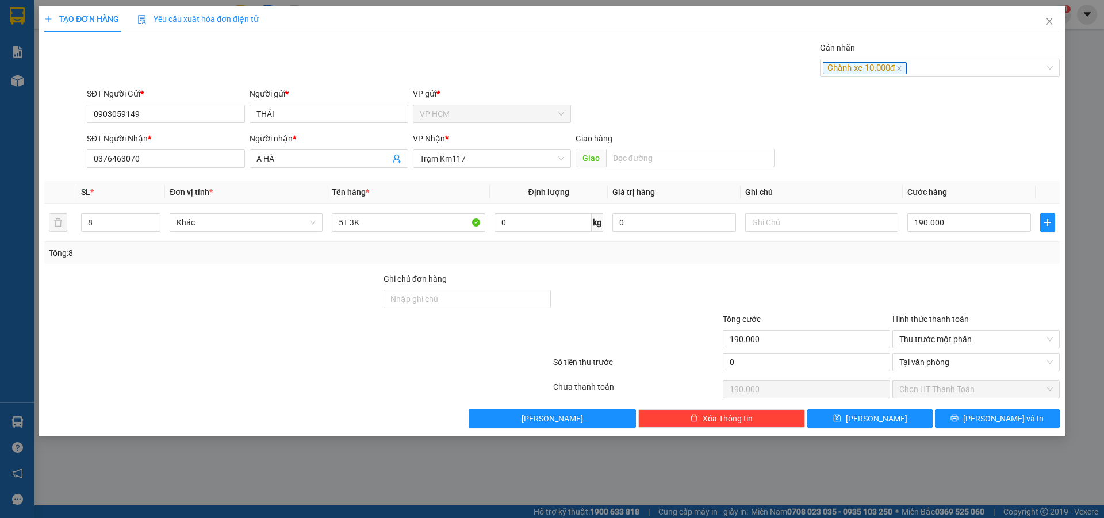
click at [773, 374] on div "0" at bounding box center [806, 364] width 167 height 23
drag, startPoint x: 789, startPoint y: 360, endPoint x: 1007, endPoint y: 418, distance: 225.6
click at [790, 360] on input "0" at bounding box center [806, 362] width 167 height 18
click at [808, 276] on div at bounding box center [807, 293] width 170 height 40
click at [1006, 415] on span "[PERSON_NAME] và In" at bounding box center [1004, 418] width 81 height 13
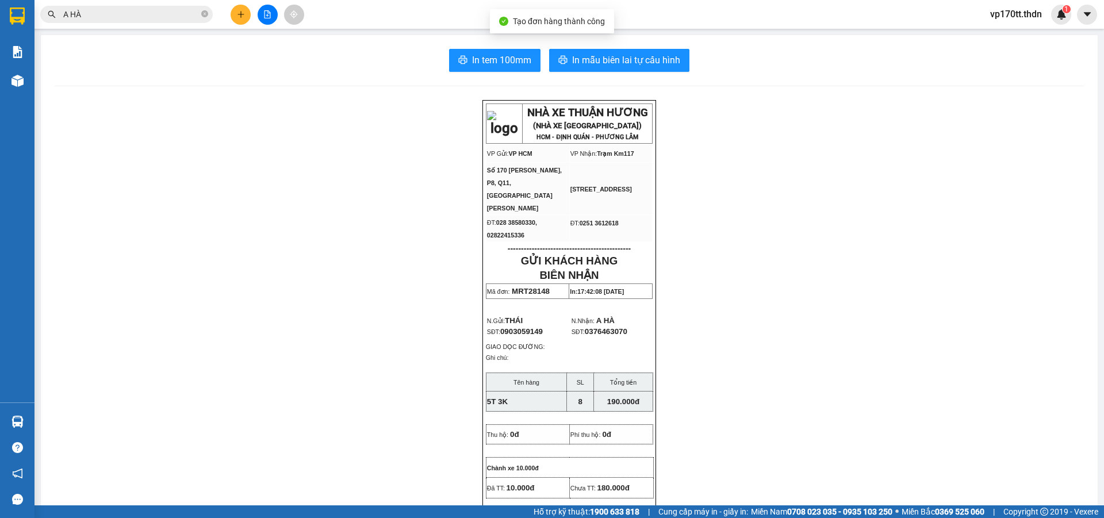
click at [610, 73] on div "In tem 100mm In mẫu biên lai tự cấu hình NHÀ XE THUẬN HƯƠNG (NHÀ XE [GEOGRAPHIC…" at bounding box center [569, 506] width 1057 height 943
click at [613, 60] on span "In mẫu biên lai tự cấu hình" at bounding box center [626, 60] width 108 height 14
click at [239, 17] on icon "plus" at bounding box center [241, 14] width 8 height 8
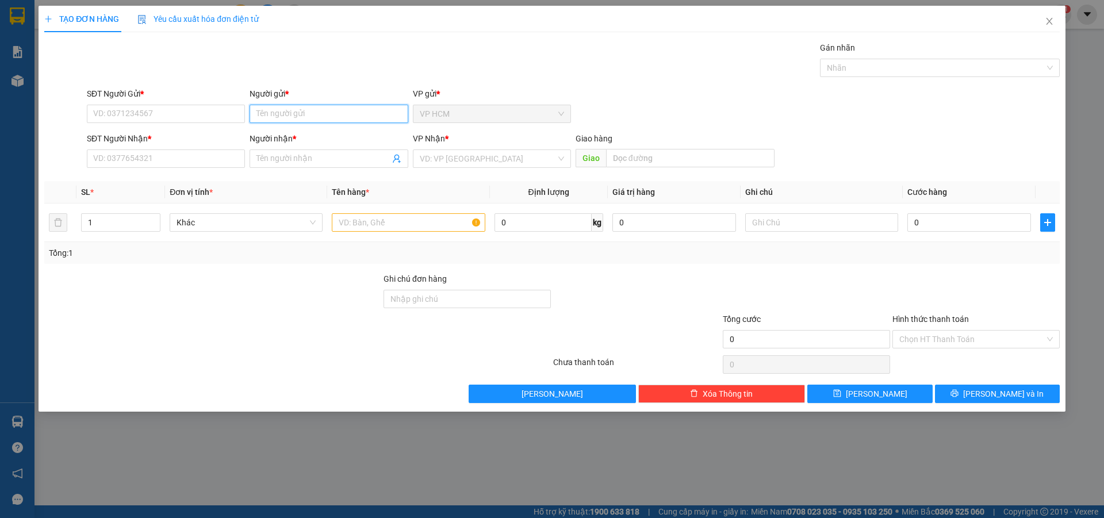
click at [309, 112] on input "Người gửi *" at bounding box center [329, 114] width 158 height 18
click at [309, 132] on div "CHÂU TÍN - 0938586878" at bounding box center [329, 137] width 144 height 13
click at [400, 156] on icon "user-add" at bounding box center [396, 158] width 9 height 9
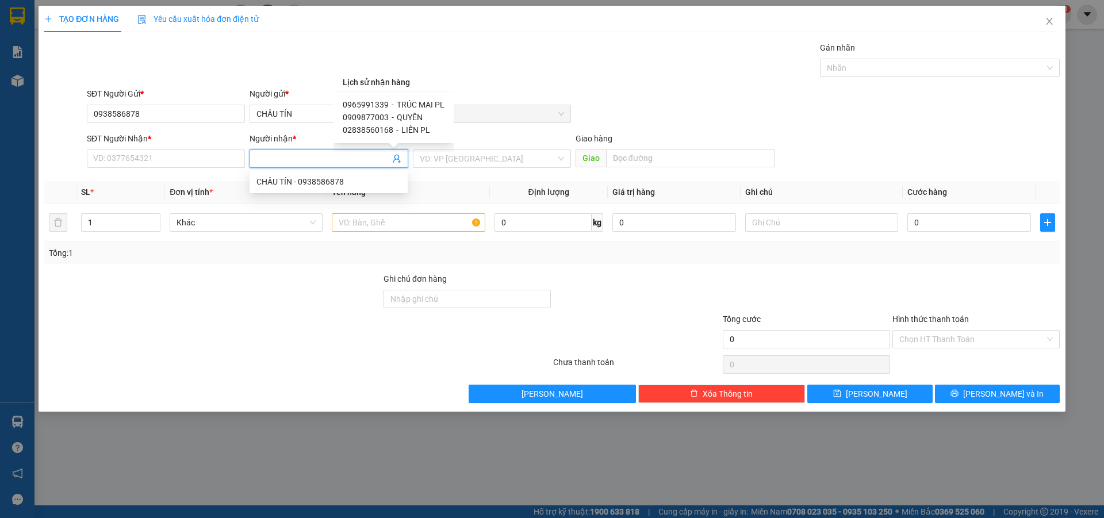
click at [427, 102] on span "TRÚC MAI PL" at bounding box center [421, 104] width 48 height 9
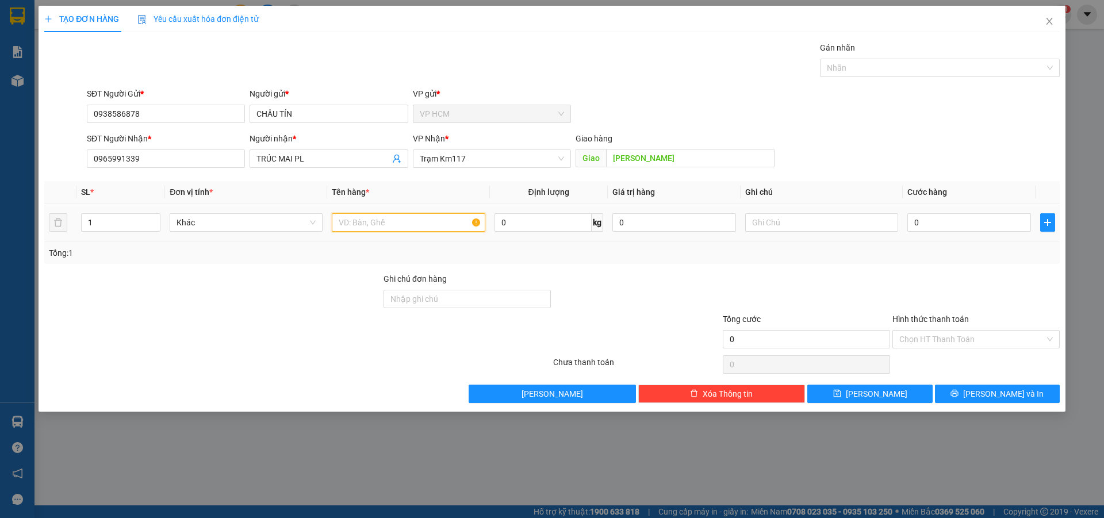
click at [421, 220] on input "text" at bounding box center [408, 222] width 153 height 18
click at [888, 73] on div at bounding box center [934, 68] width 223 height 14
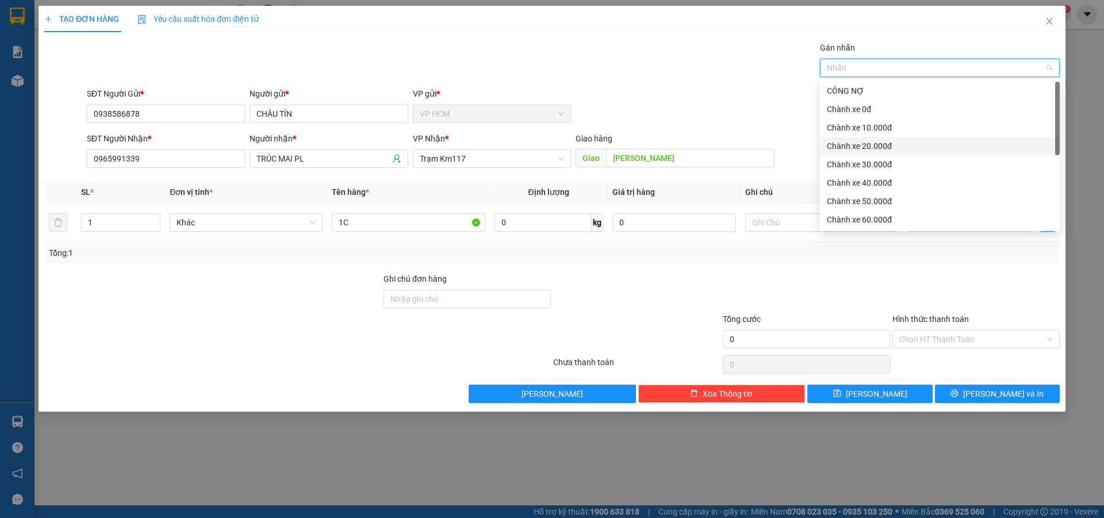
click at [866, 139] on div "Chành xe 20.000đ" at bounding box center [940, 146] width 240 height 18
drag, startPoint x: 590, startPoint y: 91, endPoint x: 642, endPoint y: 105, distance: 53.4
click at [591, 91] on div "SĐT Người Gửi * 0938586878 Người gửi * CHÂU TÍN VP gửi * VP HCM" at bounding box center [574, 107] width 978 height 40
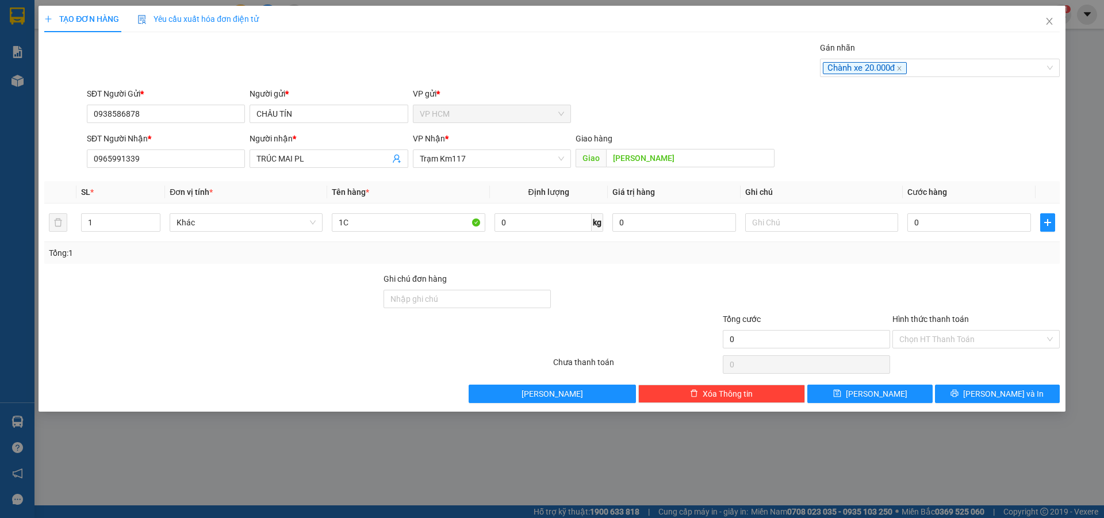
click at [944, 58] on div "Gán nhãn" at bounding box center [940, 49] width 240 height 17
drag, startPoint x: 904, startPoint y: 104, endPoint x: 928, endPoint y: 93, distance: 26.5
click at [913, 100] on div "SĐT Người Gửi * 0938586878 Người gửi * CHÂU TÍN VP gửi * VP HCM" at bounding box center [574, 107] width 978 height 40
click at [936, 81] on div "Transit Pickup Surcharge Ids Transit Deliver Surcharge Ids Transit Deliver Surc…" at bounding box center [552, 222] width 1016 height 362
click at [945, 72] on div "Chành xe 20.000đ" at bounding box center [934, 68] width 223 height 14
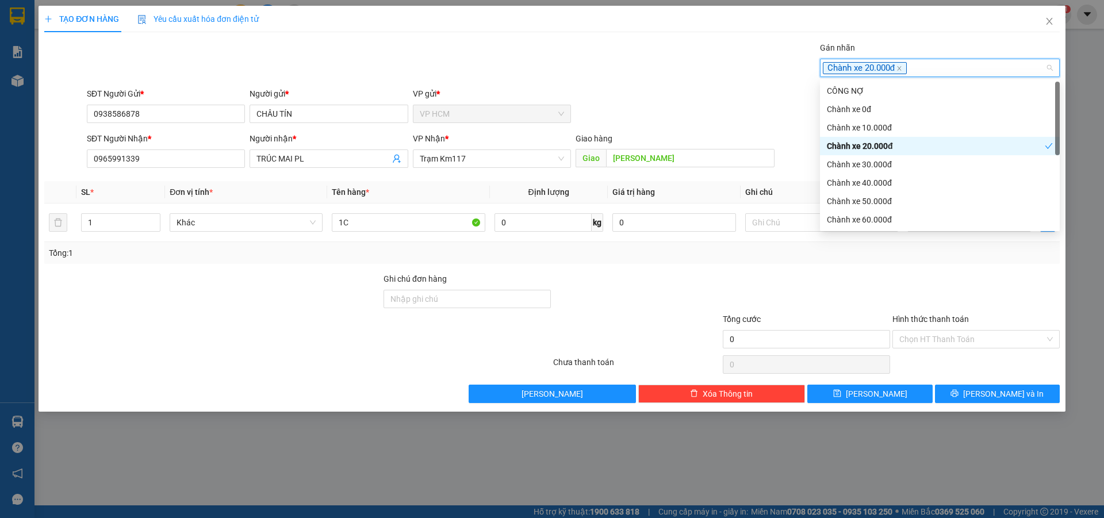
click at [899, 139] on div "Chành xe 20.000đ" at bounding box center [940, 146] width 240 height 18
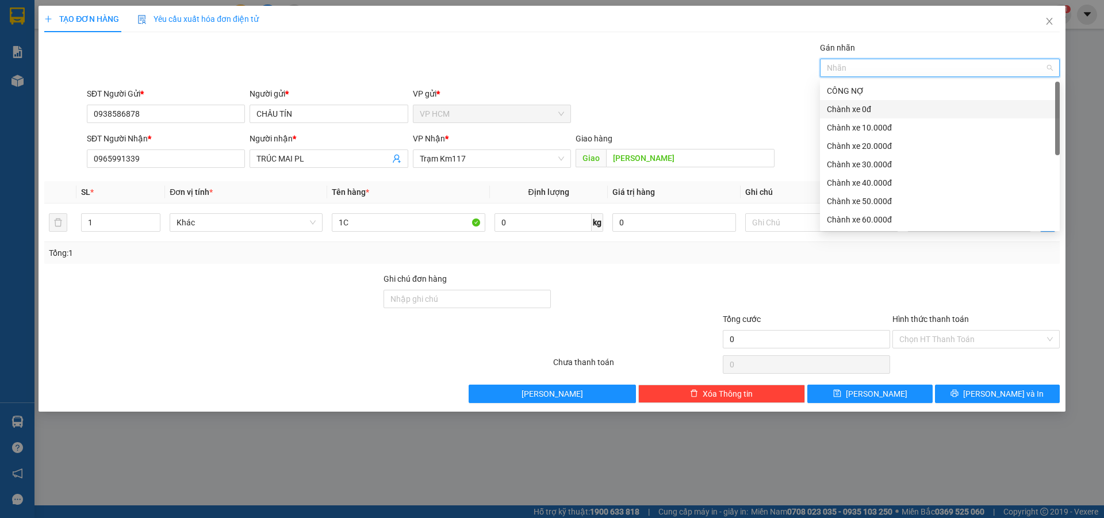
click at [889, 115] on div "Chành xe 0đ" at bounding box center [940, 109] width 226 height 13
click at [889, 115] on div "Chành xe 0đ" at bounding box center [936, 109] width 218 height 13
click at [881, 129] on div "Chành xe 10.000đ" at bounding box center [940, 127] width 226 height 13
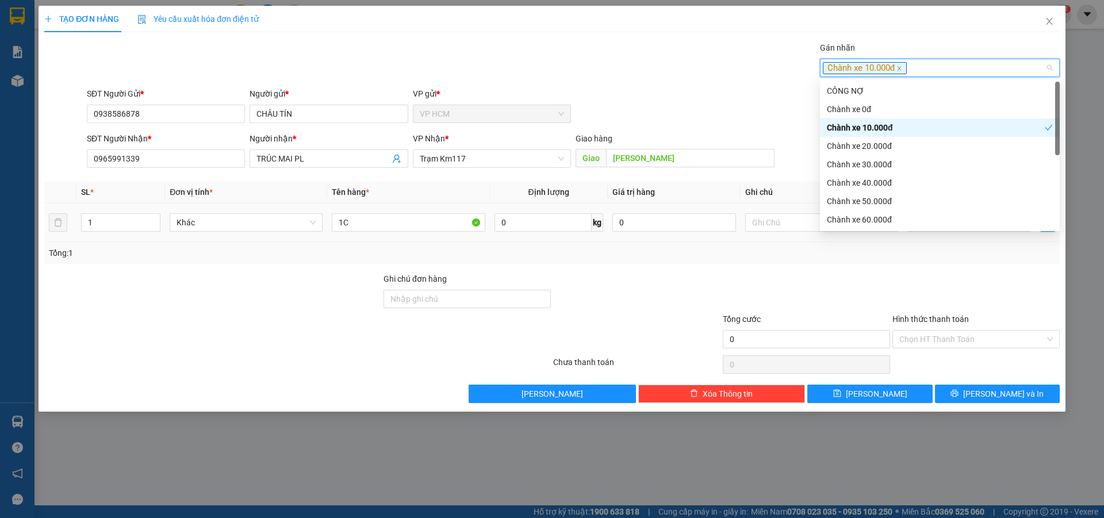
drag, startPoint x: 616, startPoint y: 35, endPoint x: 911, endPoint y: 204, distance: 340.1
click at [617, 35] on div "TẠO ĐƠN HÀNG Yêu cầu xuất hóa đơn điện tử Transit Pickup Surcharge Ids Transit …" at bounding box center [552, 204] width 1016 height 397
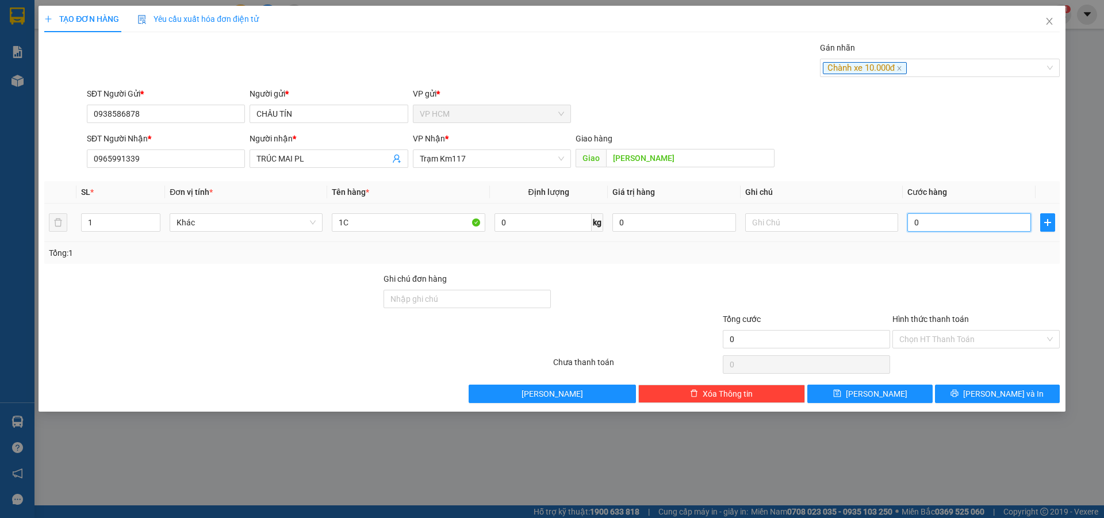
click at [956, 223] on input "0" at bounding box center [970, 222] width 124 height 18
click at [969, 294] on div at bounding box center [977, 293] width 170 height 40
click at [958, 338] on input "Hình thức thanh toán" at bounding box center [973, 339] width 146 height 17
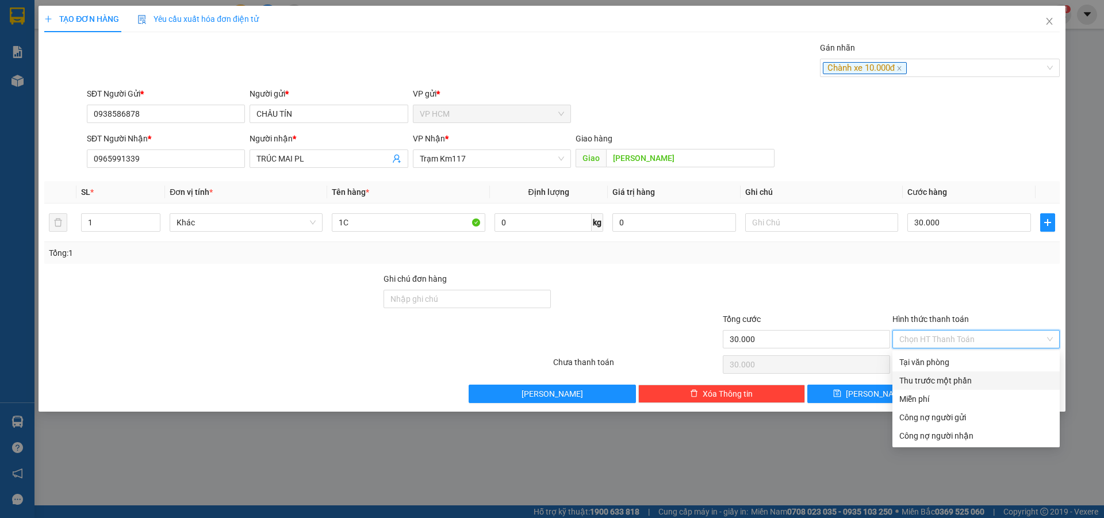
click at [934, 373] on div "Thu trước một phần" at bounding box center [976, 381] width 167 height 18
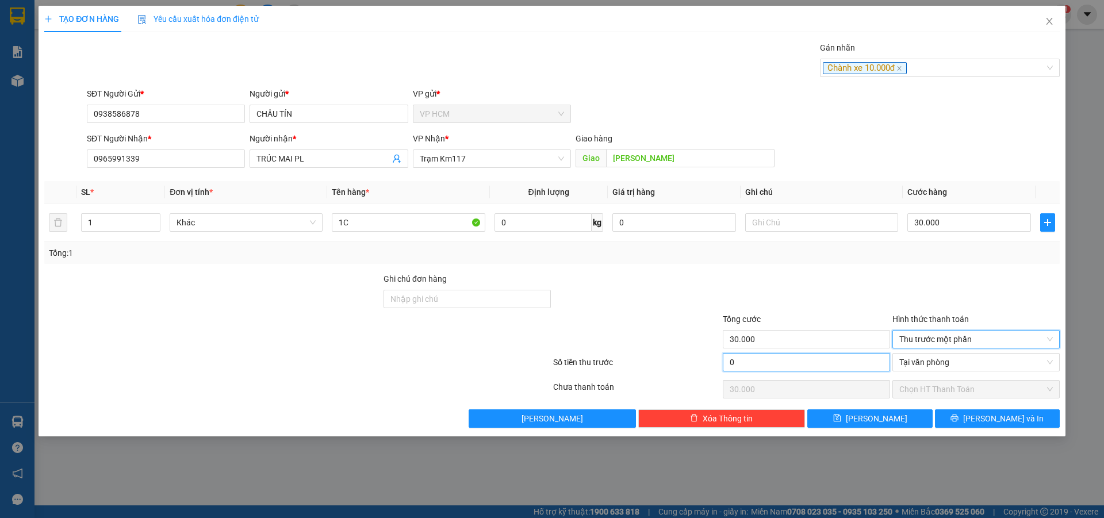
click at [886, 364] on input "0" at bounding box center [806, 362] width 167 height 18
click at [911, 277] on div at bounding box center [977, 293] width 170 height 40
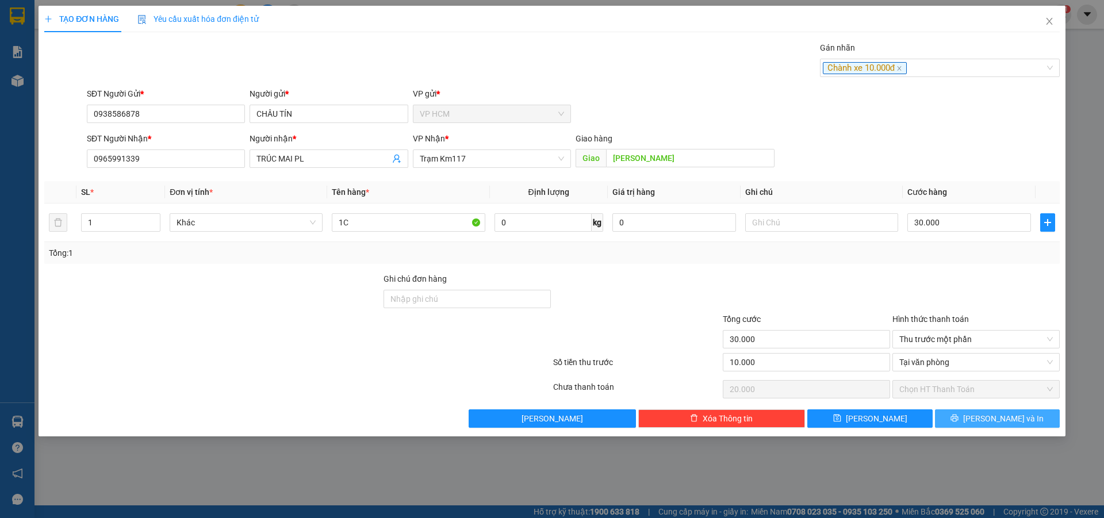
click at [984, 411] on button "[PERSON_NAME] và In" at bounding box center [997, 419] width 125 height 18
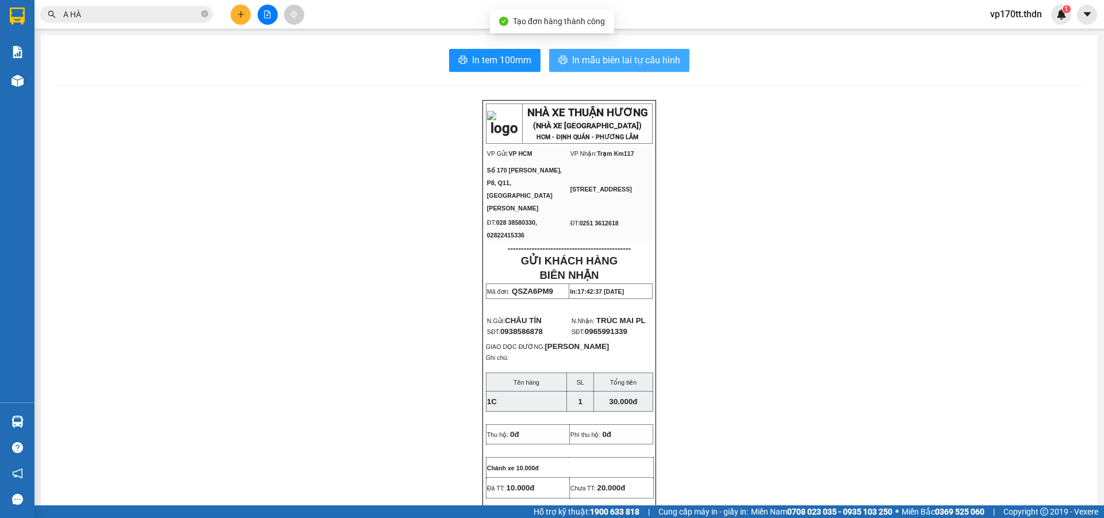
click at [587, 50] on button "In mẫu biên lai tự cấu hình" at bounding box center [619, 60] width 140 height 23
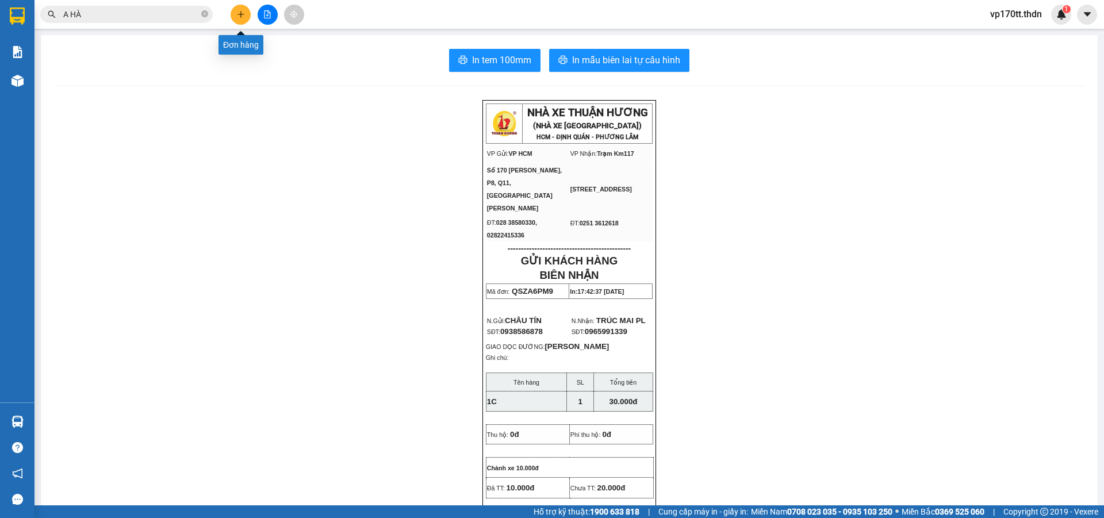
click at [240, 18] on button at bounding box center [241, 15] width 20 height 20
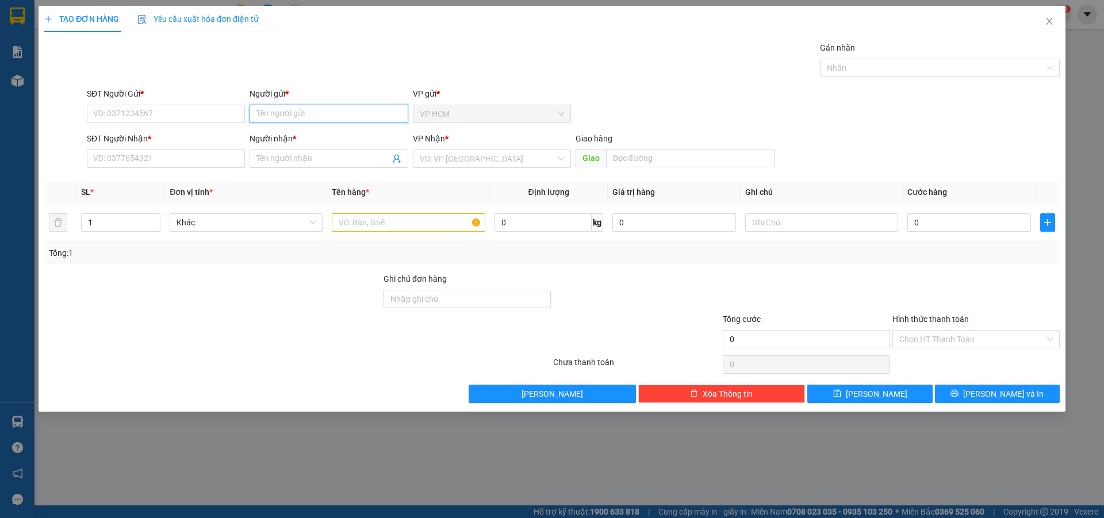
click at [309, 109] on input "Người gửi *" at bounding box center [329, 114] width 158 height 18
click at [320, 139] on div "CHÂU KHOA - 0906578198" at bounding box center [329, 137] width 144 height 13
click at [400, 161] on icon "user-add" at bounding box center [396, 158] width 9 height 9
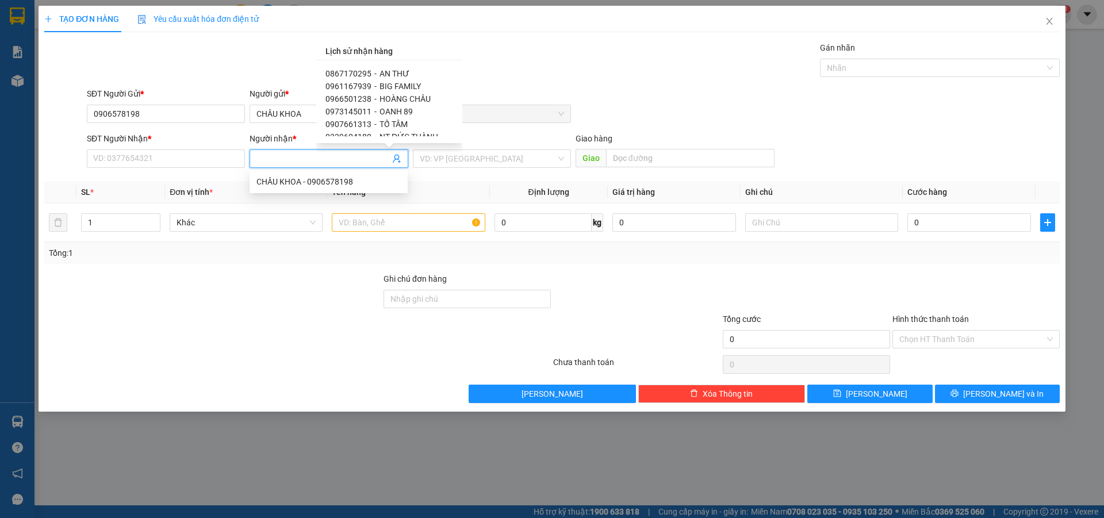
click at [400, 86] on span "BIG FAMILY" at bounding box center [400, 86] width 41 height 9
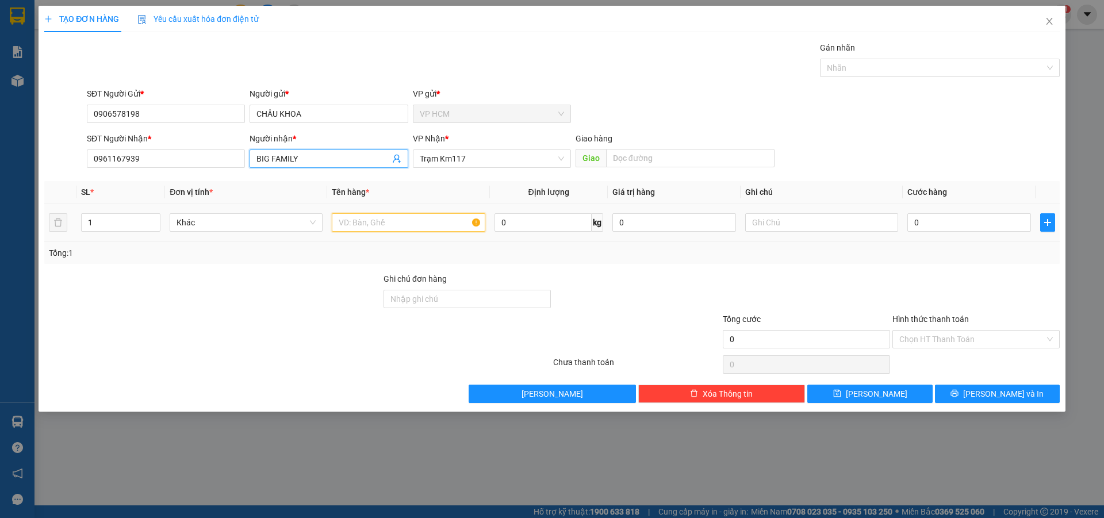
click at [390, 230] on input "text" at bounding box center [408, 222] width 153 height 18
drag, startPoint x: 894, startPoint y: 87, endPoint x: 895, endPoint y: 66, distance: 21.9
click at [894, 86] on div "Transit Pickup Surcharge Ids Transit Deliver Surcharge Ids Transit Deliver Surc…" at bounding box center [552, 222] width 1016 height 362
click at [895, 64] on div at bounding box center [934, 68] width 223 height 14
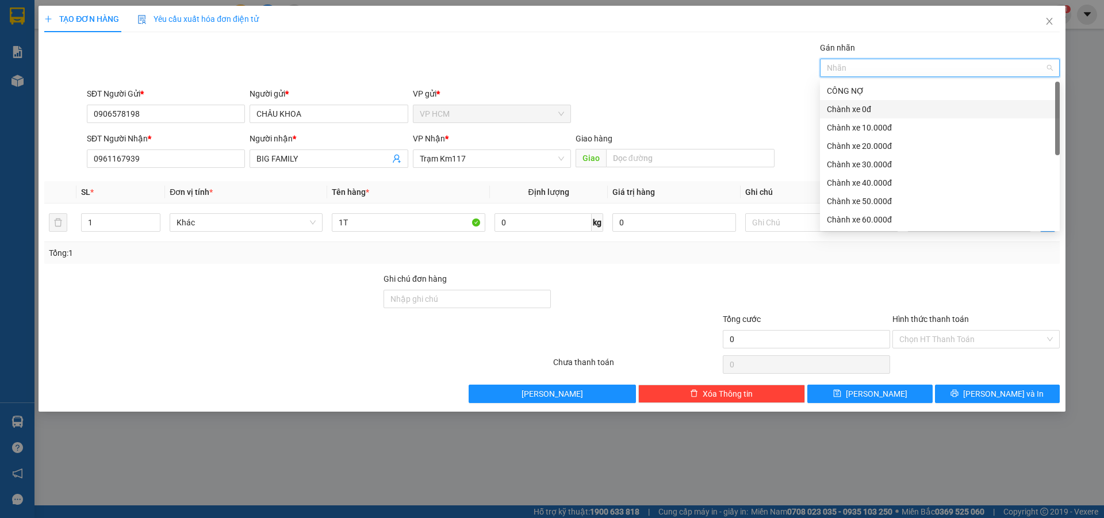
click at [857, 109] on div "Chành xe 0đ" at bounding box center [940, 109] width 226 height 13
click at [594, 75] on div "Gán nhãn Nhãn" at bounding box center [574, 61] width 978 height 40
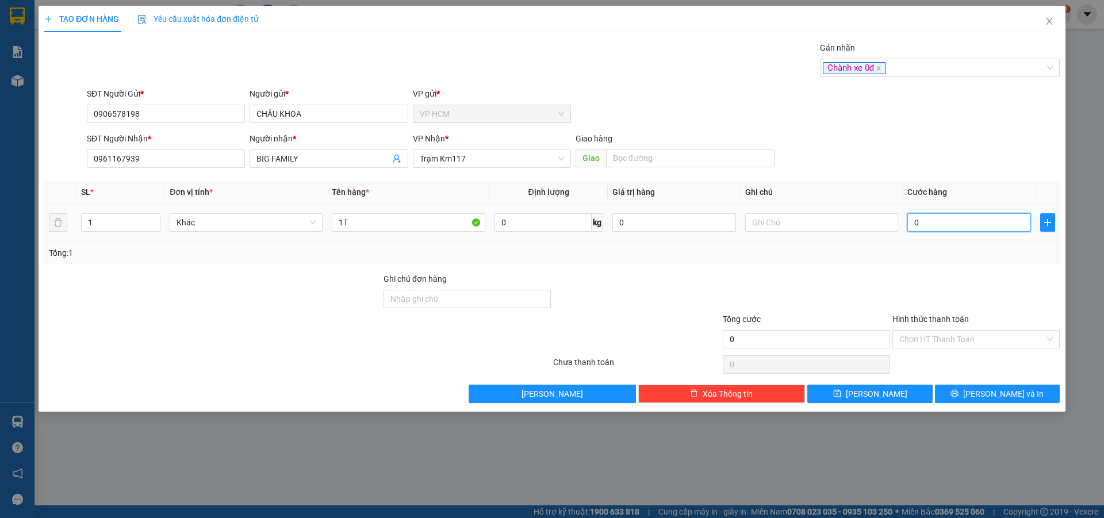
click at [983, 218] on input "0" at bounding box center [970, 222] width 124 height 18
drag, startPoint x: 960, startPoint y: 275, endPoint x: 939, endPoint y: 334, distance: 63.0
click at [959, 277] on div at bounding box center [977, 293] width 170 height 40
click at [939, 339] on input "Hình thức thanh toán" at bounding box center [973, 339] width 146 height 17
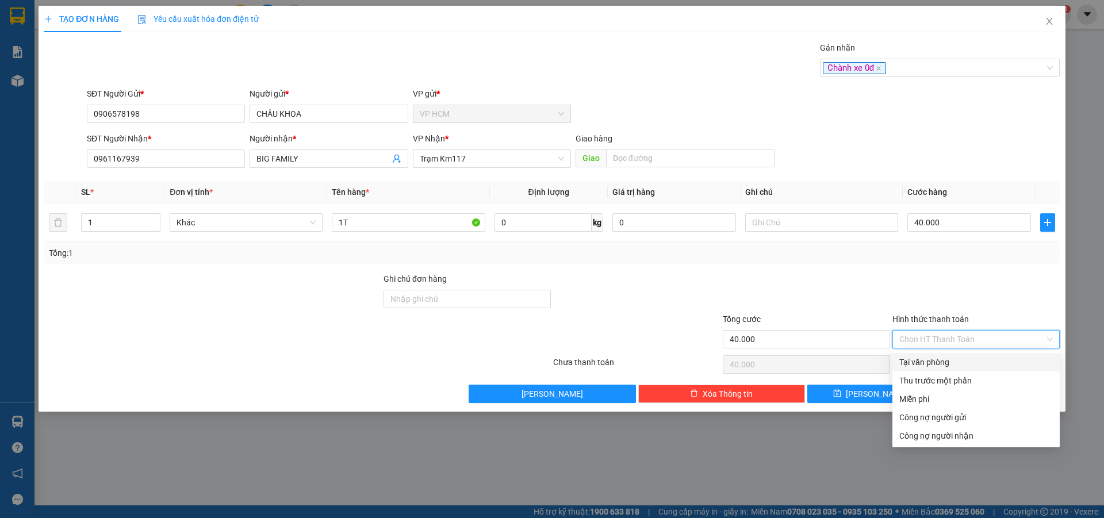
click at [940, 364] on div "Tại văn phòng" at bounding box center [977, 362] width 154 height 13
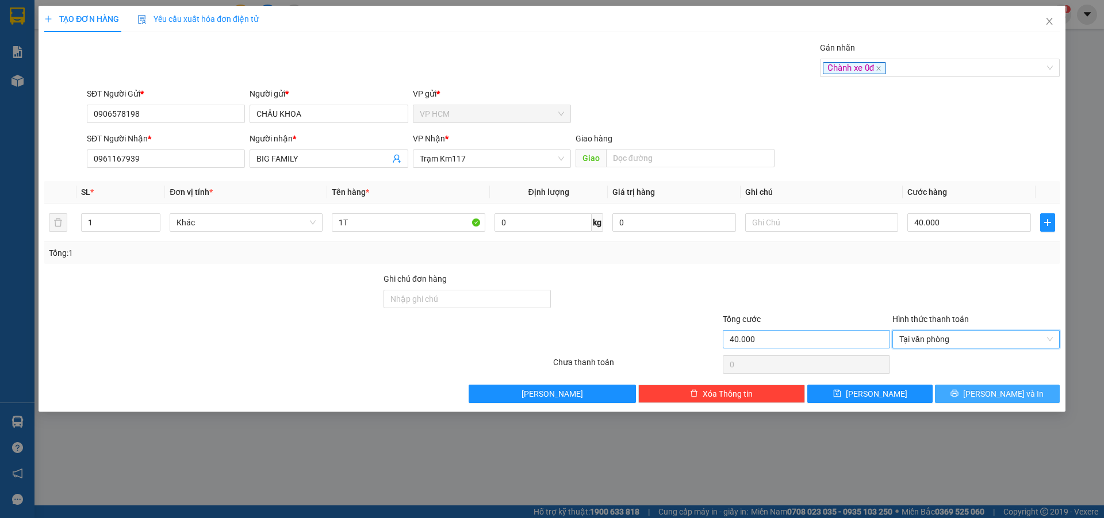
click at [988, 392] on span "[PERSON_NAME] và In" at bounding box center [1004, 394] width 81 height 13
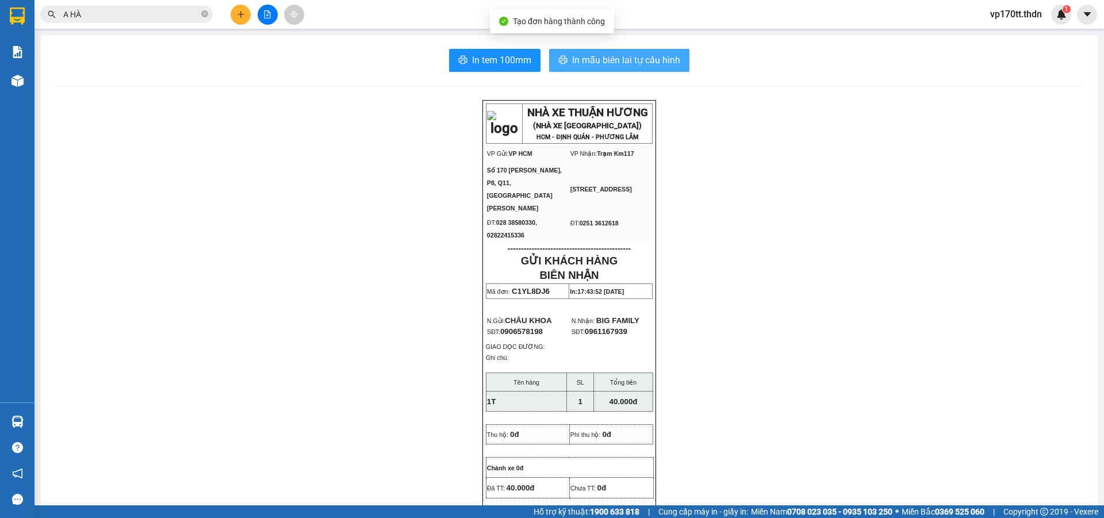
click at [601, 51] on button "In mẫu biên lai tự cấu hình" at bounding box center [619, 60] width 140 height 23
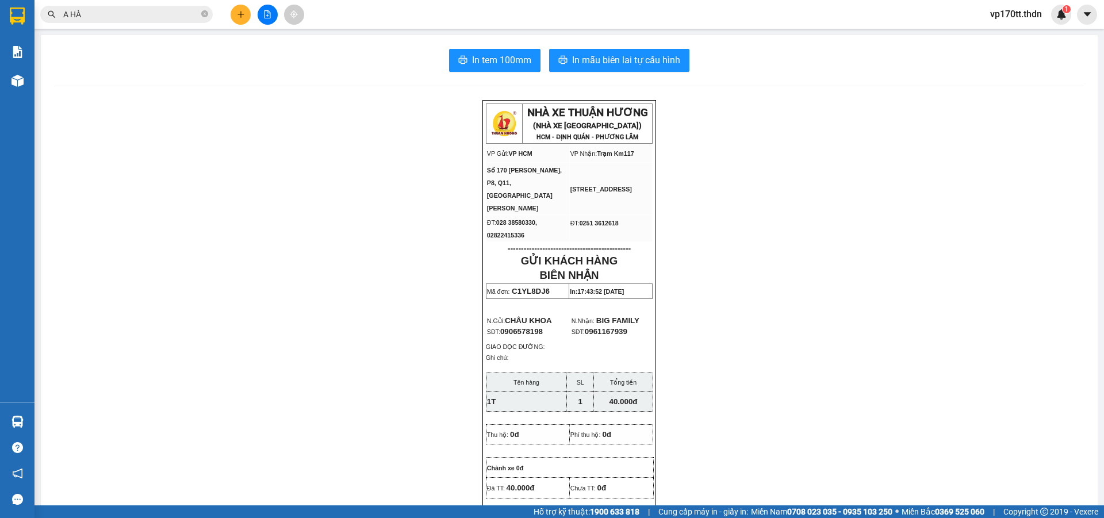
click at [241, 17] on icon "plus" at bounding box center [240, 14] width 1 height 6
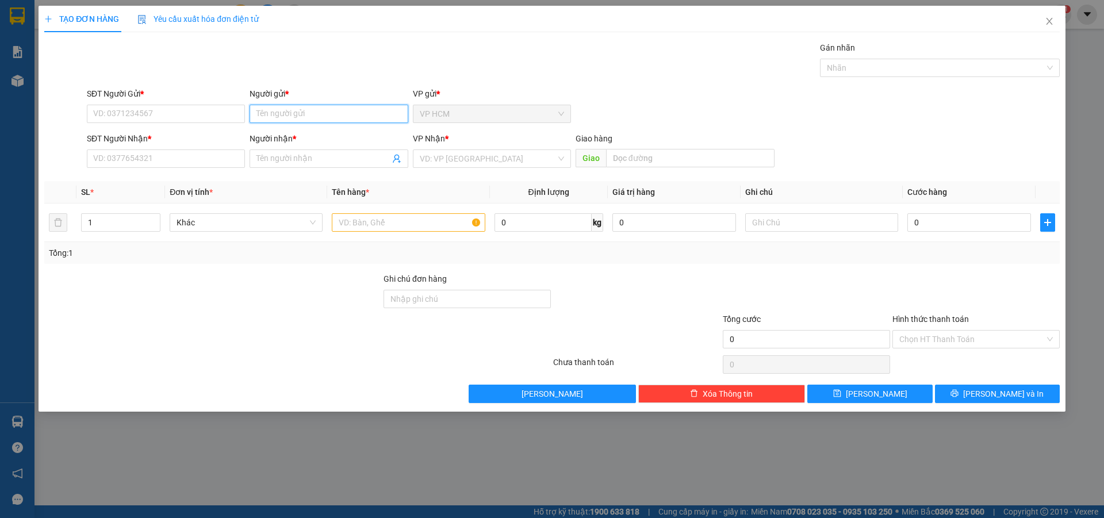
click at [326, 114] on input "Người gửi *" at bounding box center [329, 114] width 158 height 18
click at [322, 133] on div "CHÂU KHOA - 0906578198" at bounding box center [329, 137] width 144 height 13
click at [400, 159] on icon "user-add" at bounding box center [396, 158] width 9 height 9
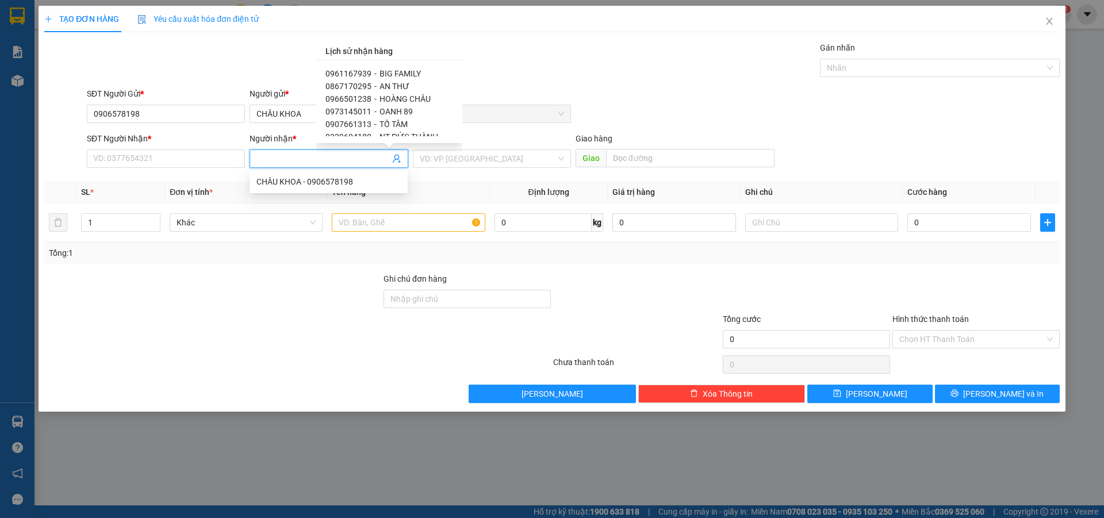
click at [410, 97] on span "HOÀNG CHÂU" at bounding box center [405, 98] width 51 height 9
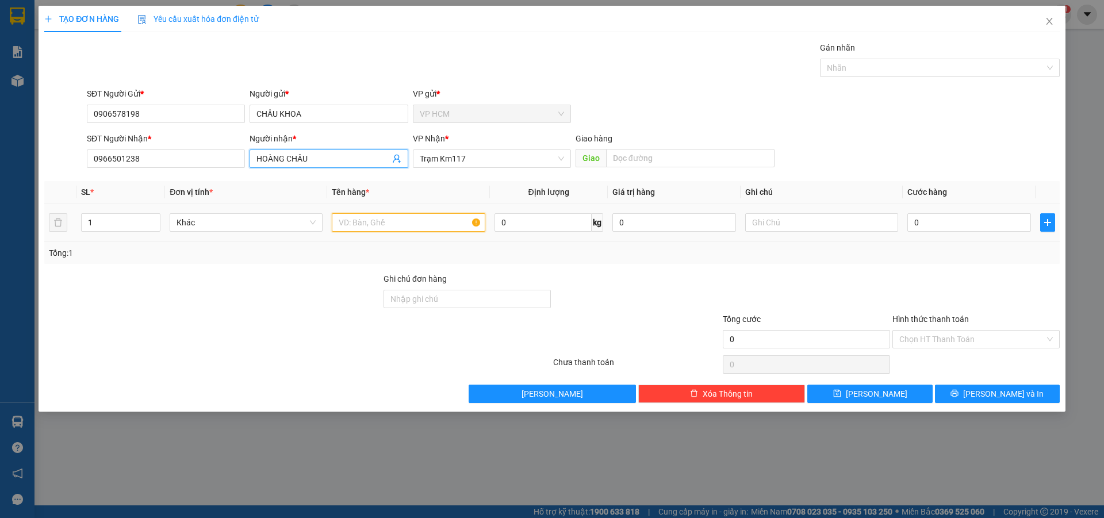
click at [414, 220] on input "text" at bounding box center [408, 222] width 153 height 18
click at [916, 65] on div at bounding box center [934, 68] width 223 height 14
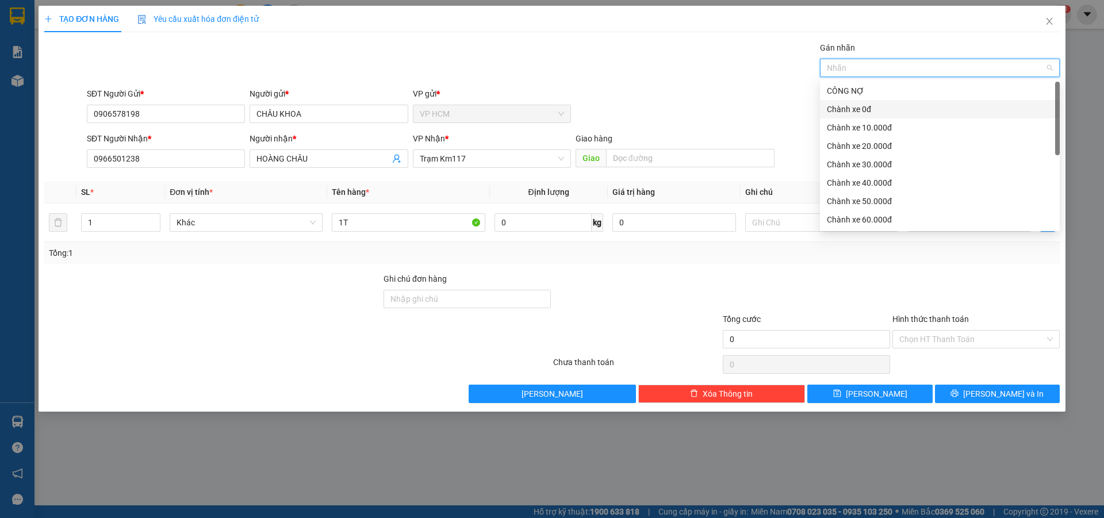
drag, startPoint x: 886, startPoint y: 114, endPoint x: 630, endPoint y: 40, distance: 266.5
click at [884, 113] on div "Chành xe 0đ" at bounding box center [940, 109] width 226 height 13
click at [630, 40] on div "TẠO ĐƠN HÀNG Yêu cầu xuất hóa đơn điện tử Transit Pickup Surcharge Ids Transit …" at bounding box center [552, 204] width 1016 height 397
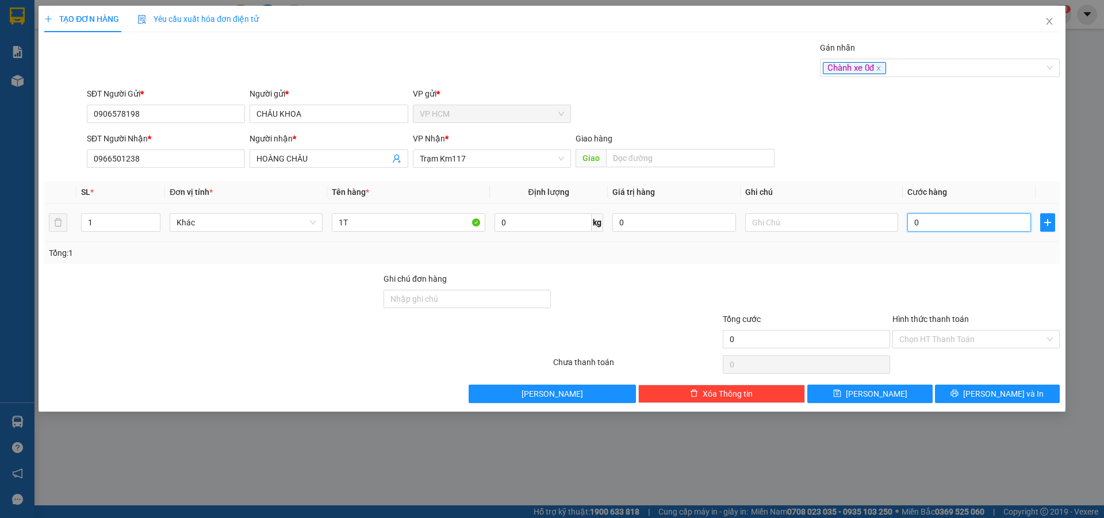
click at [1006, 220] on input "0" at bounding box center [970, 222] width 124 height 18
drag, startPoint x: 980, startPoint y: 288, endPoint x: 967, endPoint y: 319, distance: 33.8
click at [980, 288] on div at bounding box center [977, 293] width 170 height 40
click at [957, 338] on input "Hình thức thanh toán" at bounding box center [973, 339] width 146 height 17
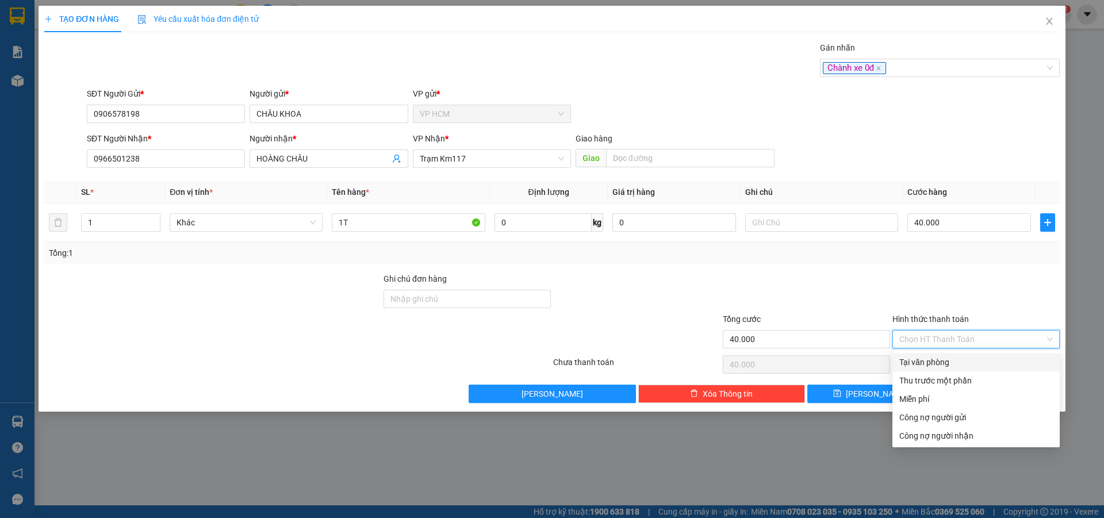
click at [951, 357] on div "Tại văn phòng" at bounding box center [977, 362] width 154 height 13
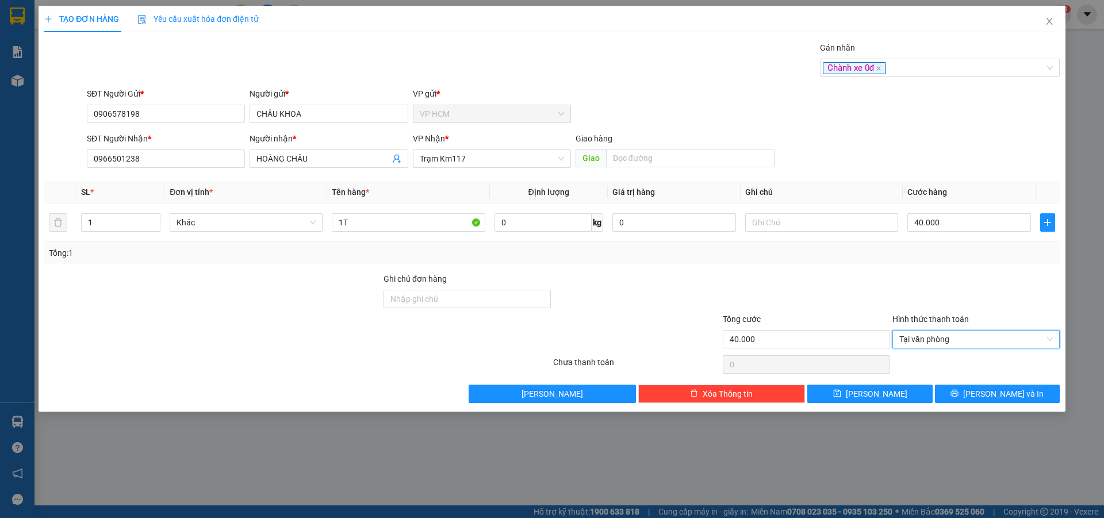
drag, startPoint x: 986, startPoint y: 376, endPoint x: 936, endPoint y: 358, distance: 53.1
click at [987, 376] on div "Transit Pickup Surcharge Ids Transit Deliver Surcharge Ids Transit Deliver Surc…" at bounding box center [552, 222] width 1016 height 362
click at [992, 393] on span "[PERSON_NAME] và In" at bounding box center [1004, 394] width 81 height 13
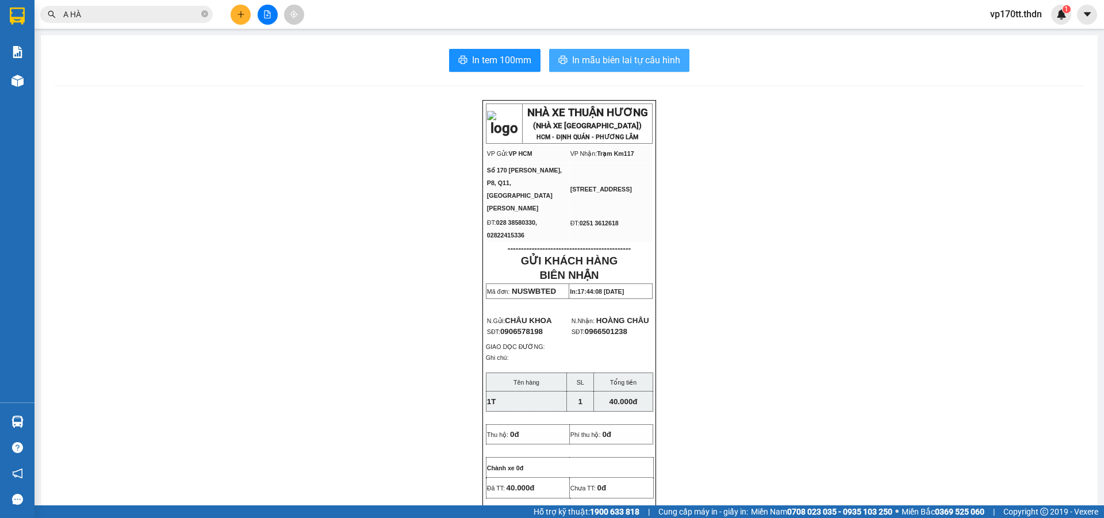
click at [626, 57] on span "In mẫu biên lai tự cấu hình" at bounding box center [626, 60] width 108 height 14
click at [244, 18] on icon "plus" at bounding box center [241, 14] width 8 height 8
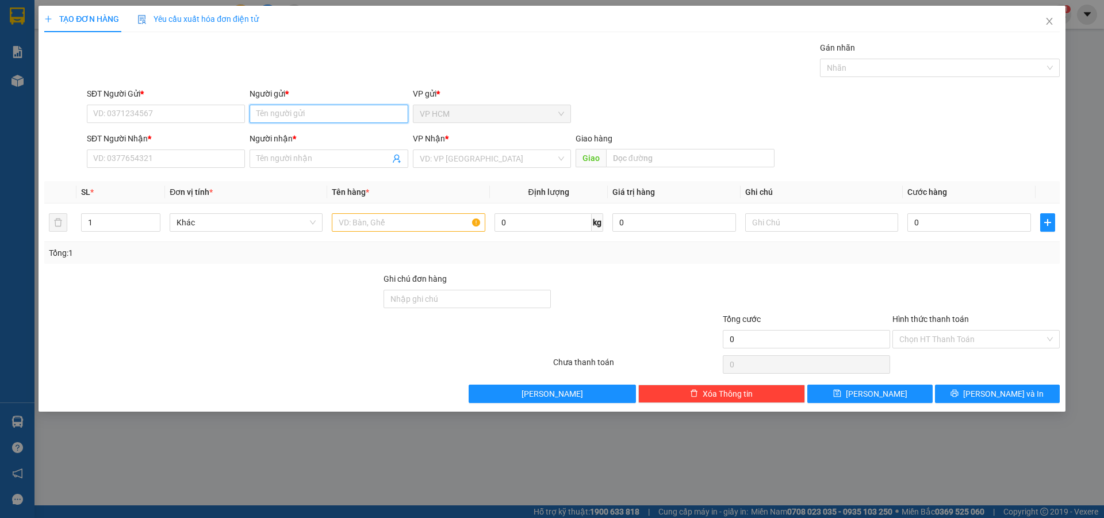
click at [315, 108] on input "Người gửi *" at bounding box center [329, 114] width 158 height 18
click at [319, 137] on div "CHÂU KHOA - 0906578198" at bounding box center [329, 137] width 144 height 13
click at [397, 159] on icon "user-add" at bounding box center [396, 159] width 7 height 9
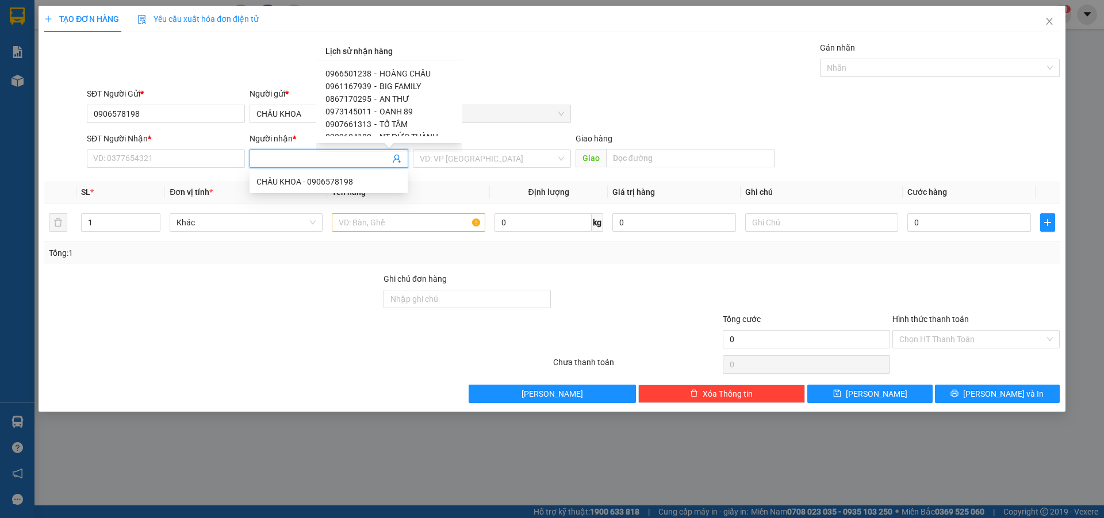
click at [433, 132] on span "NT ĐỨC THÀNH" at bounding box center [409, 136] width 59 height 9
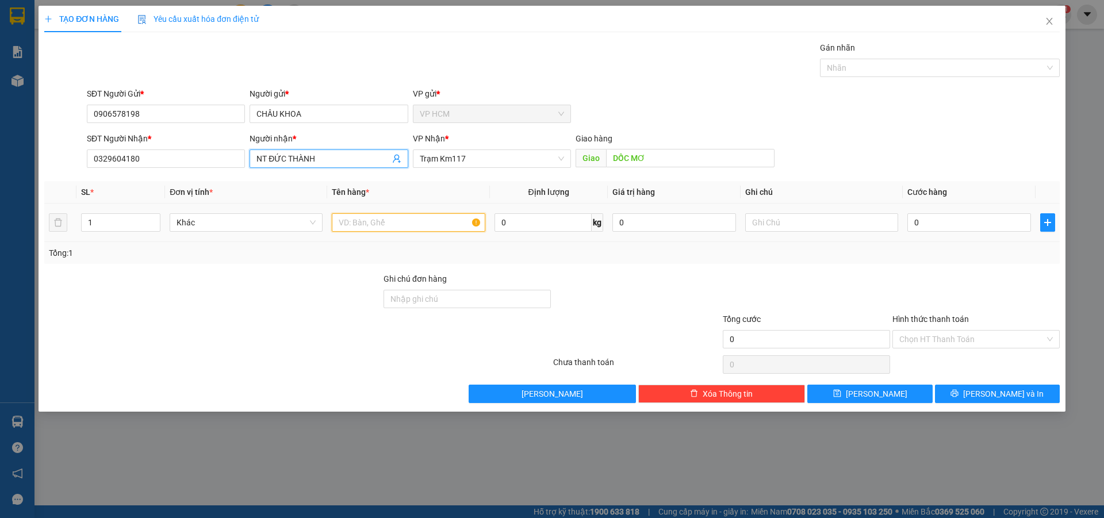
click at [421, 220] on input "text" at bounding box center [408, 222] width 153 height 18
click at [927, 74] on div at bounding box center [934, 68] width 223 height 14
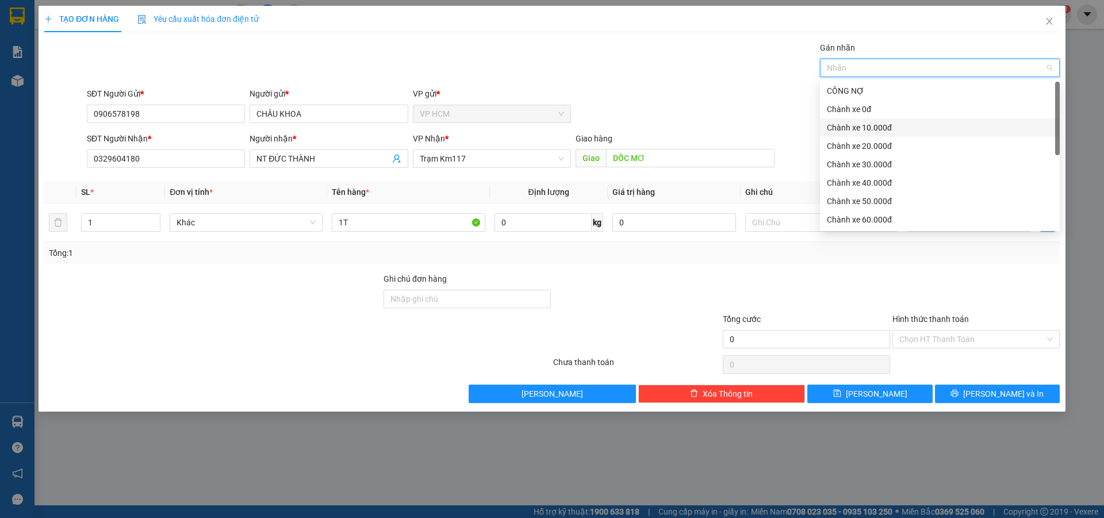
click at [843, 119] on div "Chành xe 10.000đ" at bounding box center [940, 128] width 240 height 18
drag, startPoint x: 871, startPoint y: 127, endPoint x: 856, endPoint y: 89, distance: 40.5
click at [871, 126] on div "Chành xe 10.000đ" at bounding box center [936, 127] width 218 height 13
click at [856, 89] on div "CÔNG NỢ" at bounding box center [940, 91] width 226 height 13
click at [856, 89] on div "CÔNG NỢ" at bounding box center [936, 91] width 218 height 13
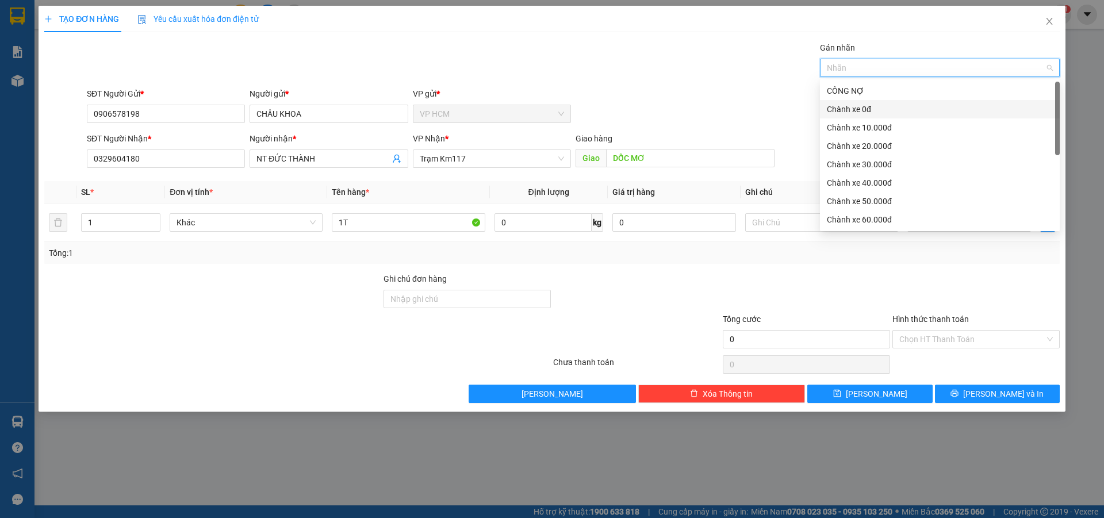
click at [856, 105] on div "Chành xe 0đ" at bounding box center [940, 109] width 226 height 13
drag, startPoint x: 522, startPoint y: 58, endPoint x: 954, endPoint y: 276, distance: 483.9
click at [523, 57] on div "Gán nhãn Chành xe 0đ" at bounding box center [574, 61] width 978 height 40
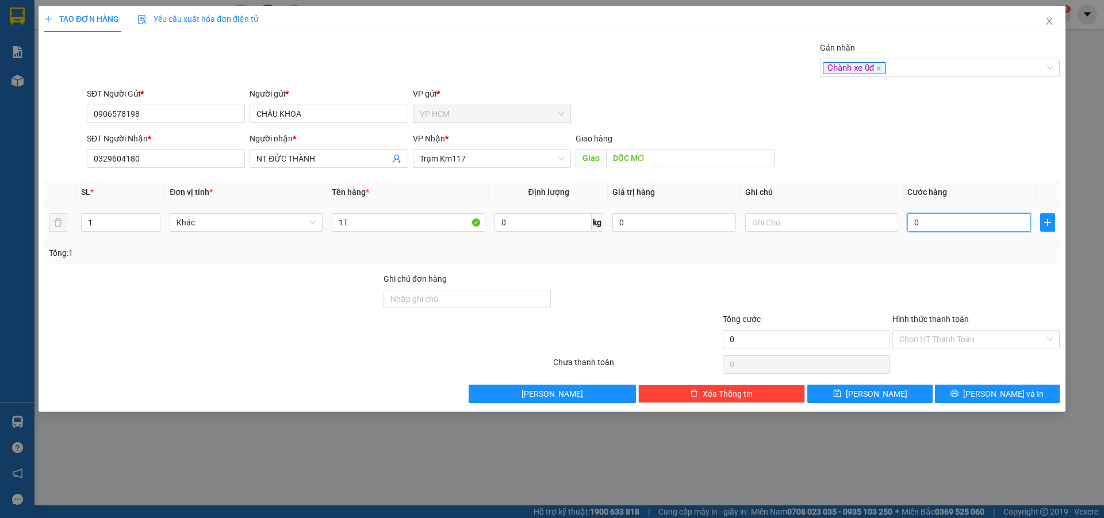
click at [958, 230] on input "0" at bounding box center [970, 222] width 124 height 18
click at [946, 289] on div at bounding box center [977, 293] width 170 height 40
click at [941, 338] on input "Hình thức thanh toán" at bounding box center [973, 339] width 146 height 17
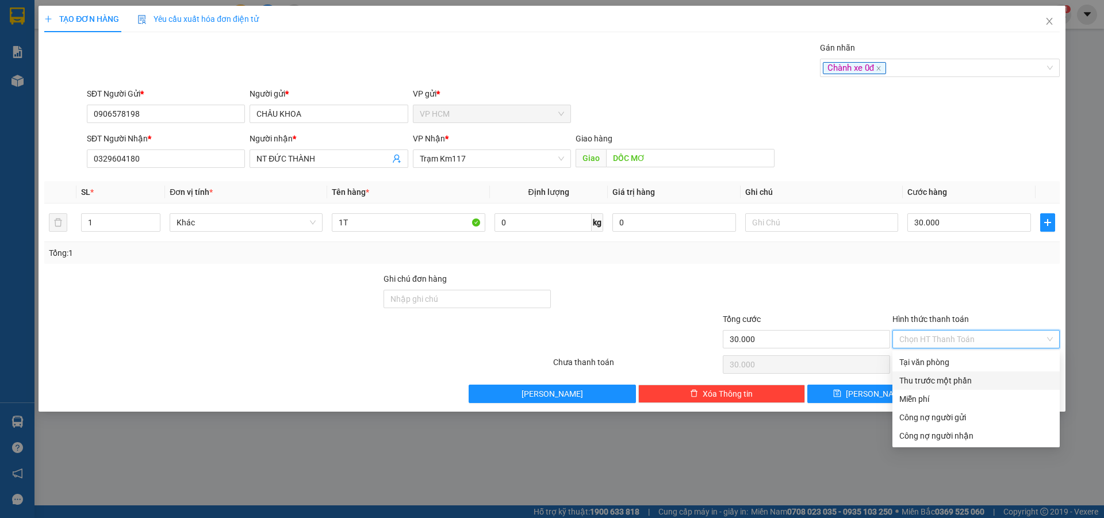
click at [950, 372] on div "Thu trước một phần" at bounding box center [976, 381] width 167 height 18
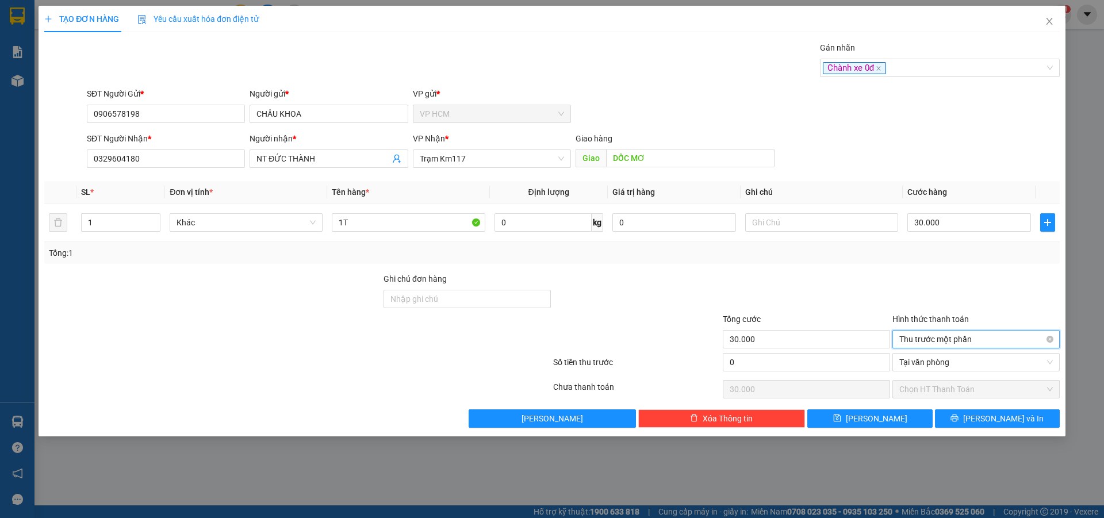
click at [956, 346] on span "Thu trước một phần" at bounding box center [977, 339] width 154 height 17
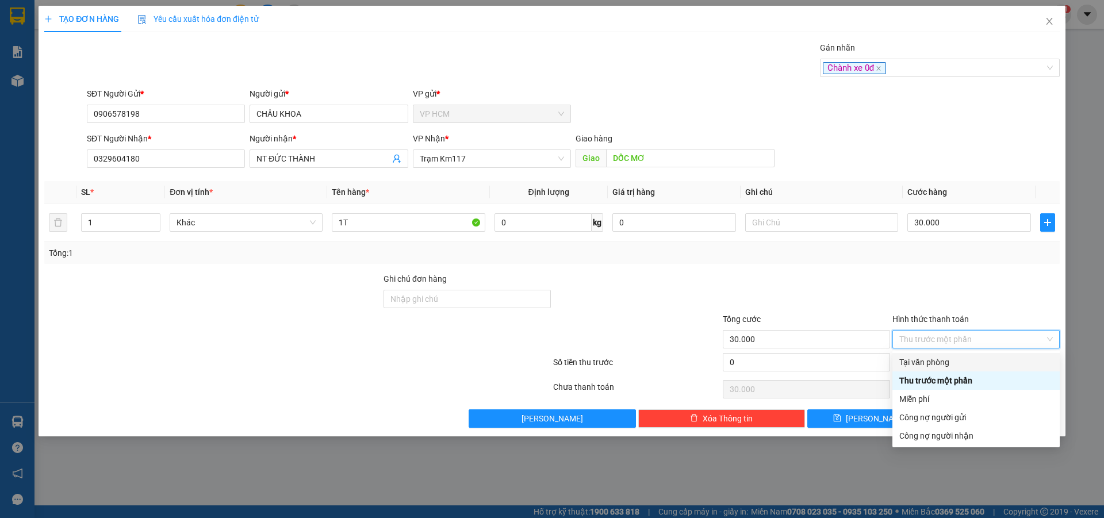
drag, startPoint x: 951, startPoint y: 364, endPoint x: 963, endPoint y: 370, distance: 13.4
click at [951, 365] on div "Tại văn phòng" at bounding box center [977, 362] width 154 height 13
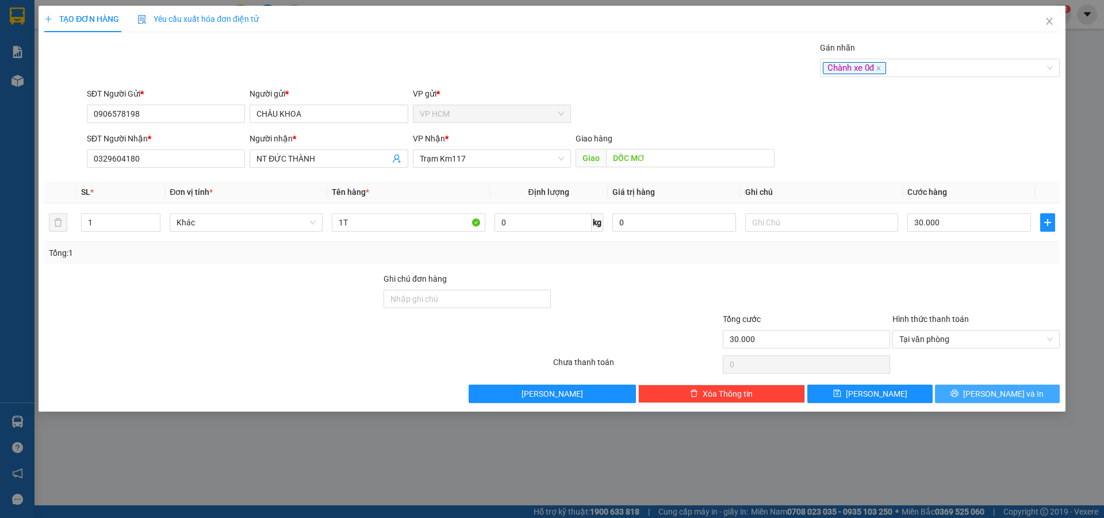
click at [1015, 397] on span "[PERSON_NAME] và In" at bounding box center [1004, 394] width 81 height 13
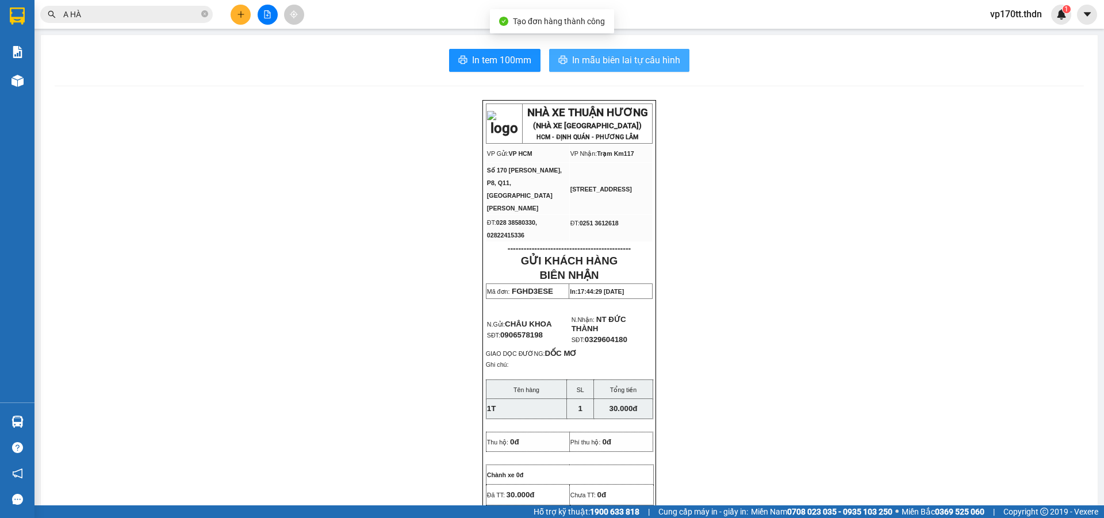
click at [653, 53] on span "In mẫu biên lai tự cấu hình" at bounding box center [626, 60] width 108 height 14
click at [236, 19] on button at bounding box center [241, 15] width 20 height 20
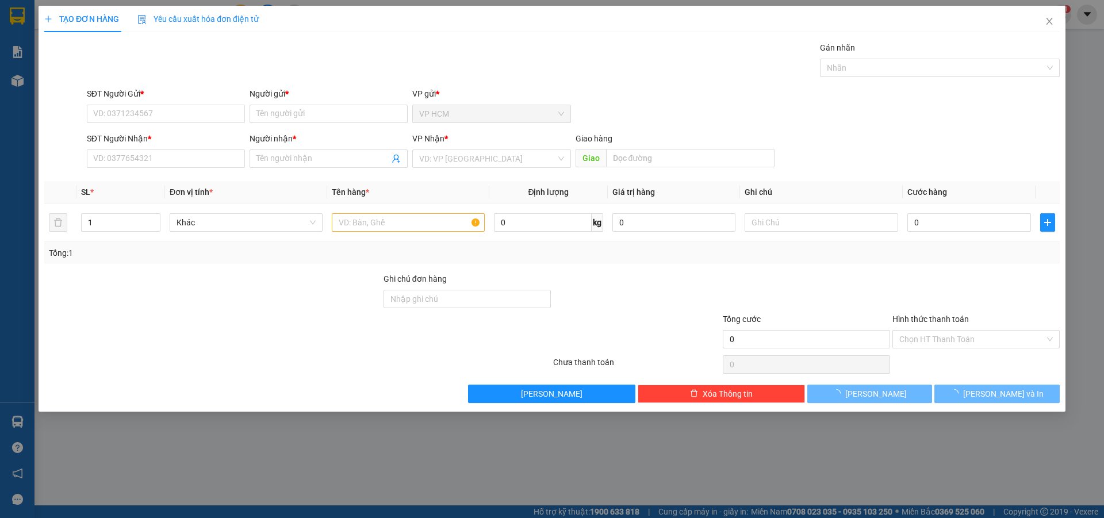
click at [270, 106] on div "TẠO ĐƠN HÀNG Yêu cầu xuất hóa đơn điện tử Transit Pickup Surcharge Ids Transit …" at bounding box center [552, 259] width 1104 height 518
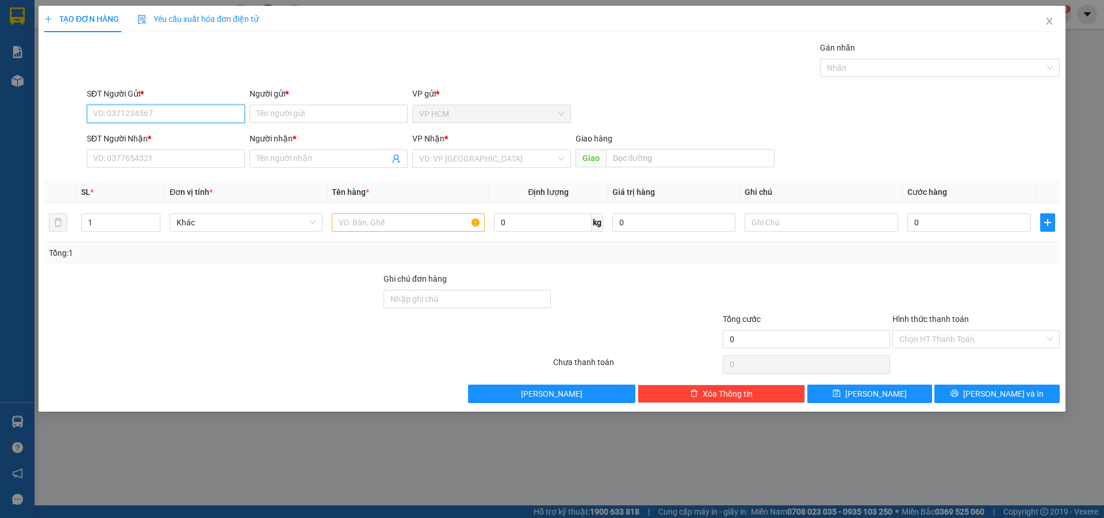
click at [270, 106] on div "TẠO ĐƠN HÀNG Yêu cầu xuất hóa đơn điện tử Transit Pickup Surcharge Ids Transit …" at bounding box center [552, 259] width 1104 height 518
click at [279, 111] on input "Người gửi *" at bounding box center [329, 114] width 158 height 18
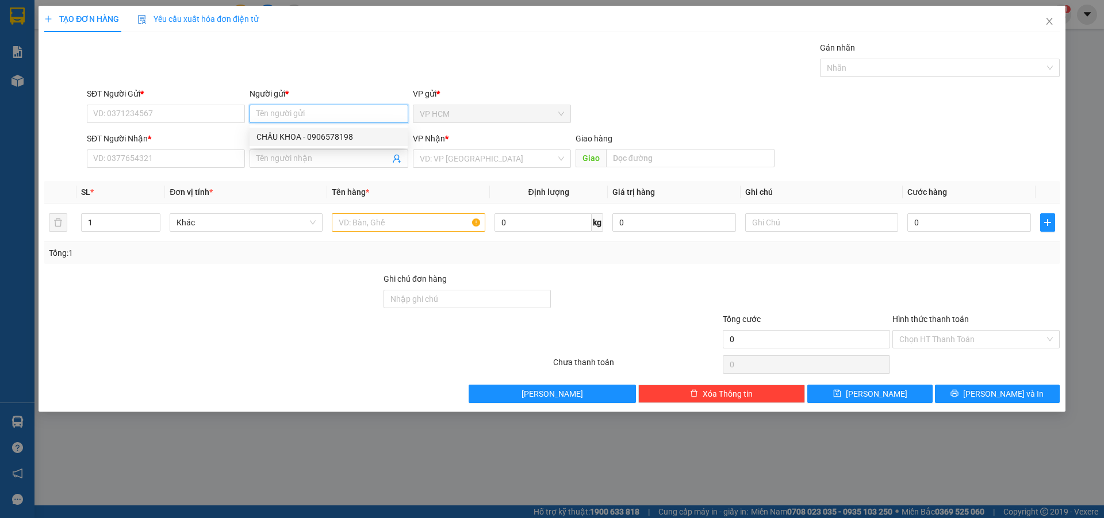
click at [314, 138] on div "CHÂU KHOA - 0906578198" at bounding box center [329, 137] width 144 height 13
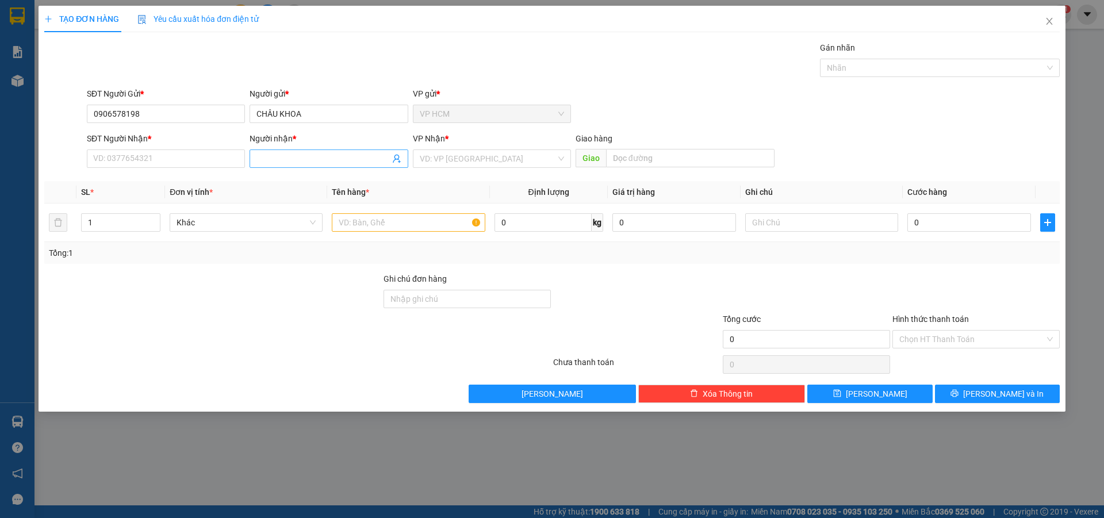
click at [399, 154] on icon "user-add" at bounding box center [396, 158] width 9 height 9
click at [399, 158] on icon "user-add" at bounding box center [396, 159] width 7 height 9
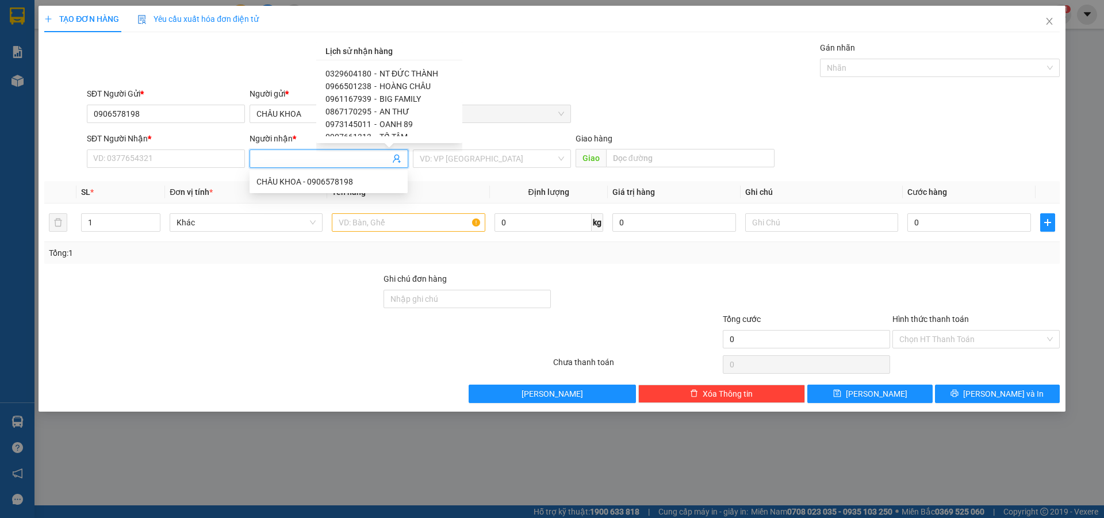
click at [387, 134] on span "TỐ TÂM" at bounding box center [394, 136] width 28 height 9
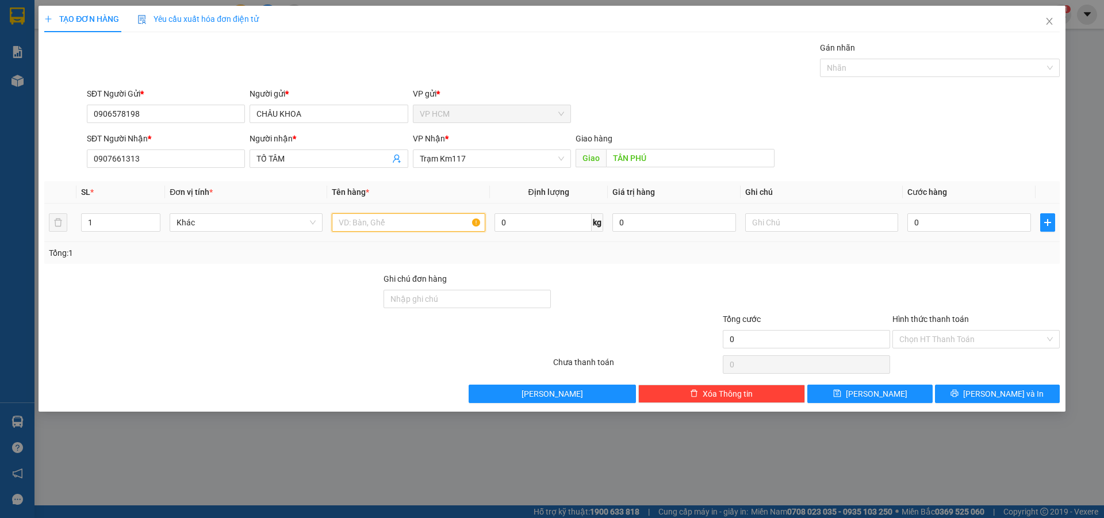
click at [400, 219] on input "text" at bounding box center [408, 222] width 153 height 18
click at [835, 232] on div at bounding box center [822, 222] width 153 height 23
click at [831, 227] on input "text" at bounding box center [822, 222] width 153 height 18
click at [853, 72] on div at bounding box center [934, 68] width 223 height 14
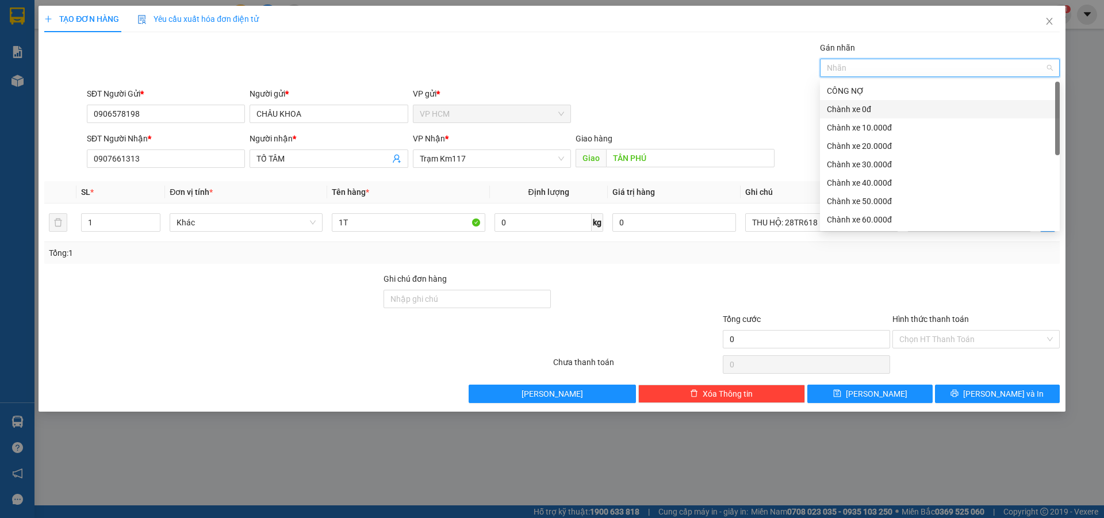
click at [857, 116] on div "Chành xe 0đ" at bounding box center [940, 109] width 240 height 18
drag, startPoint x: 571, startPoint y: 82, endPoint x: 924, endPoint y: 276, distance: 402.7
click at [573, 83] on div "Transit Pickup Surcharge Ids Transit Deliver Surcharge Ids Transit Deliver Surc…" at bounding box center [552, 222] width 1016 height 362
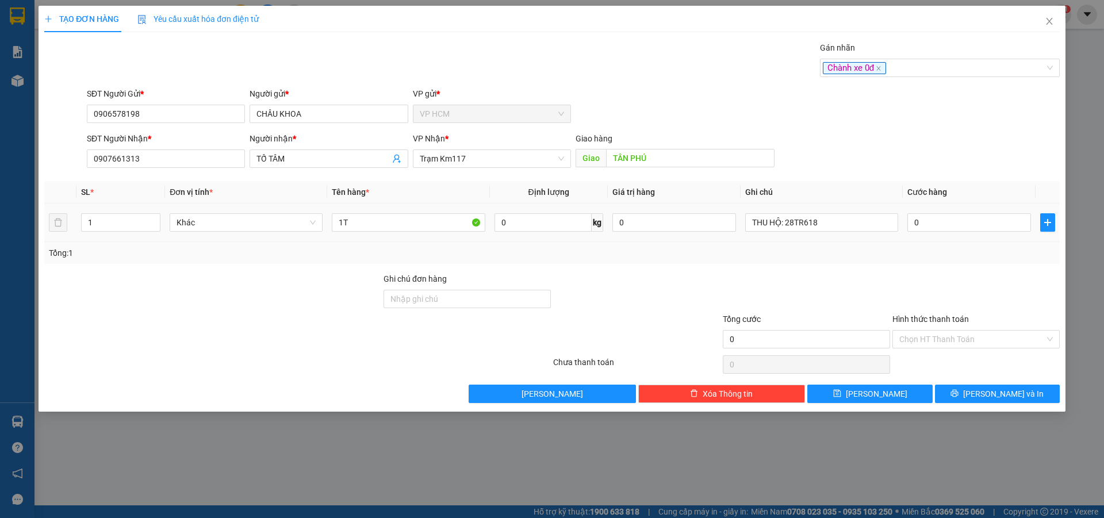
click at [952, 211] on div "0" at bounding box center [970, 222] width 124 height 23
click at [953, 225] on input "0" at bounding box center [970, 222] width 124 height 18
drag, startPoint x: 946, startPoint y: 262, endPoint x: 946, endPoint y: 307, distance: 44.9
click at [946, 263] on div "Tổng: 1" at bounding box center [552, 253] width 1016 height 22
click at [946, 337] on input "Hình thức thanh toán" at bounding box center [973, 339] width 146 height 17
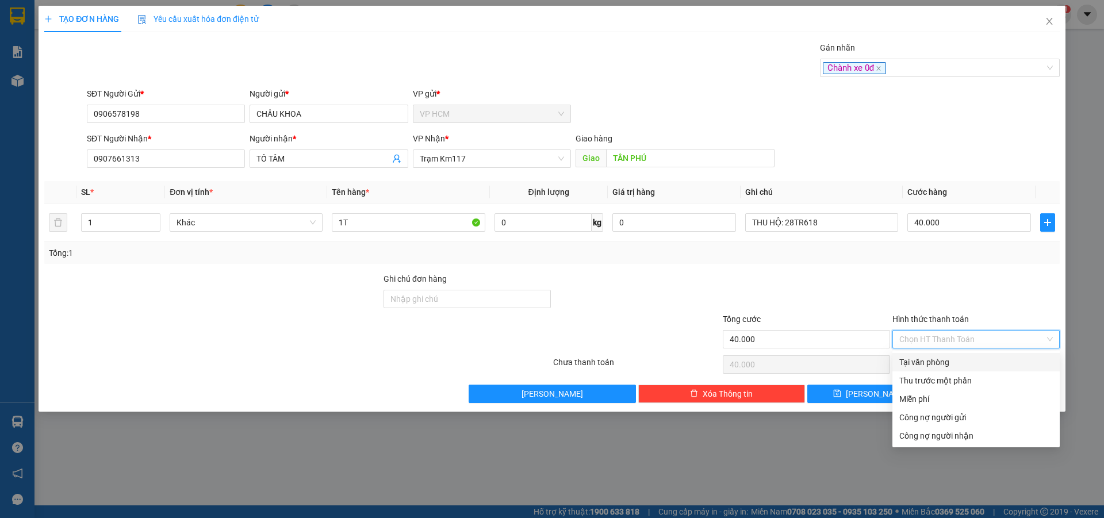
click at [943, 360] on div "Tại văn phòng" at bounding box center [977, 362] width 154 height 13
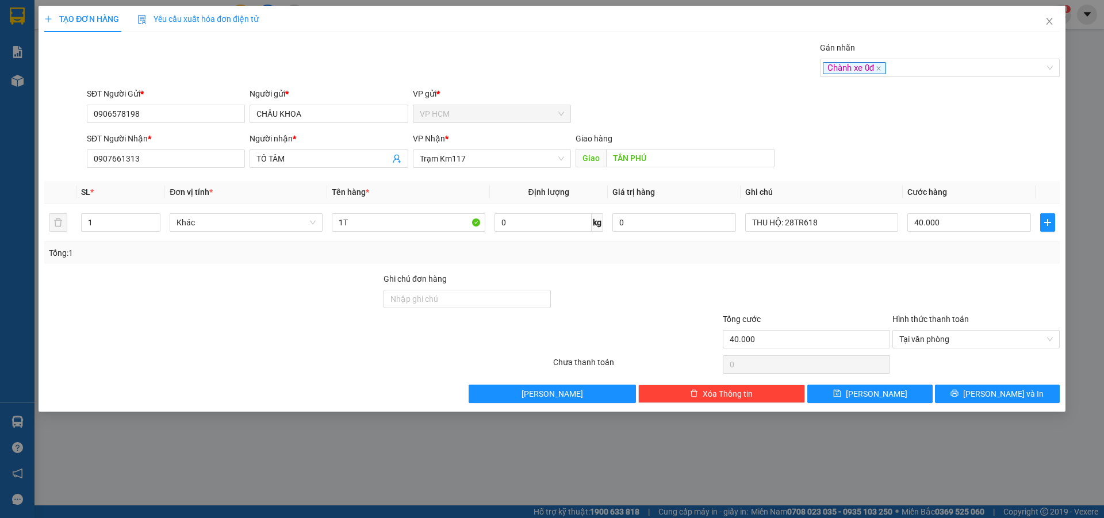
click at [980, 383] on div "Transit Pickup Surcharge Ids Transit Deliver Surcharge Ids Transit Deliver Surc…" at bounding box center [552, 222] width 1016 height 362
drag, startPoint x: 983, startPoint y: 400, endPoint x: 955, endPoint y: 377, distance: 35.5
click at [983, 399] on button "[PERSON_NAME] và In" at bounding box center [997, 394] width 125 height 18
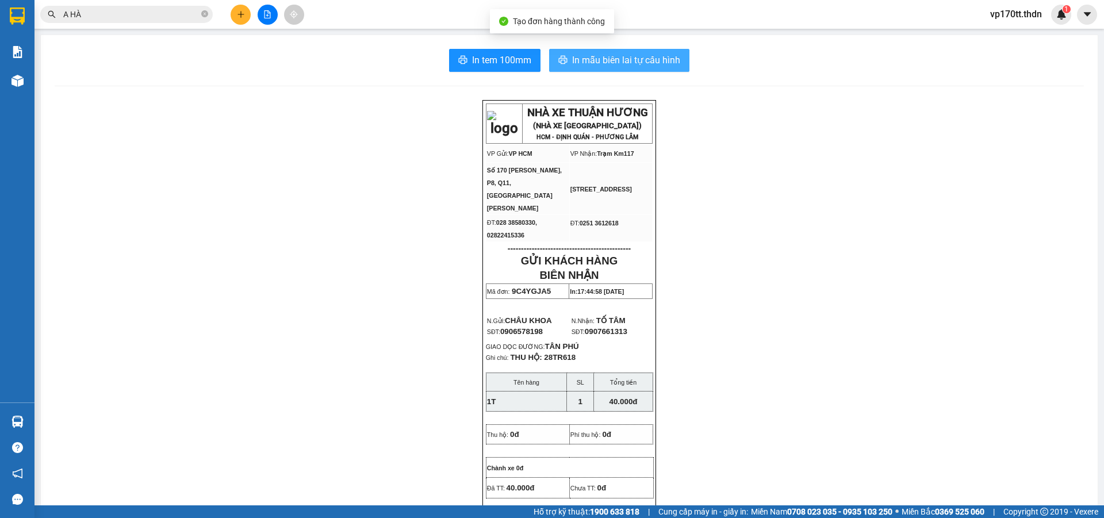
click at [601, 61] on span "In mẫu biên lai tự cấu hình" at bounding box center [626, 60] width 108 height 14
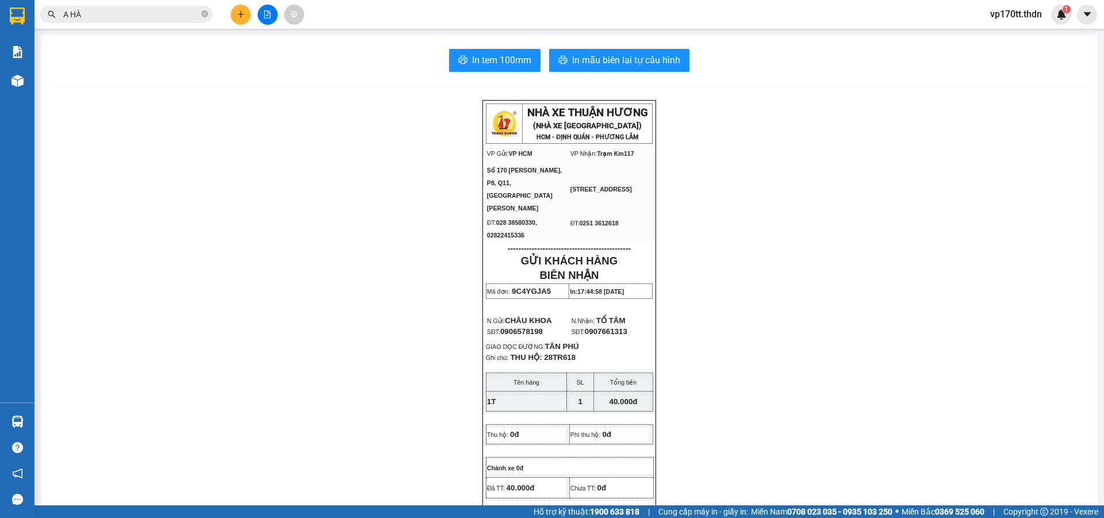
click at [240, 8] on button at bounding box center [241, 15] width 20 height 20
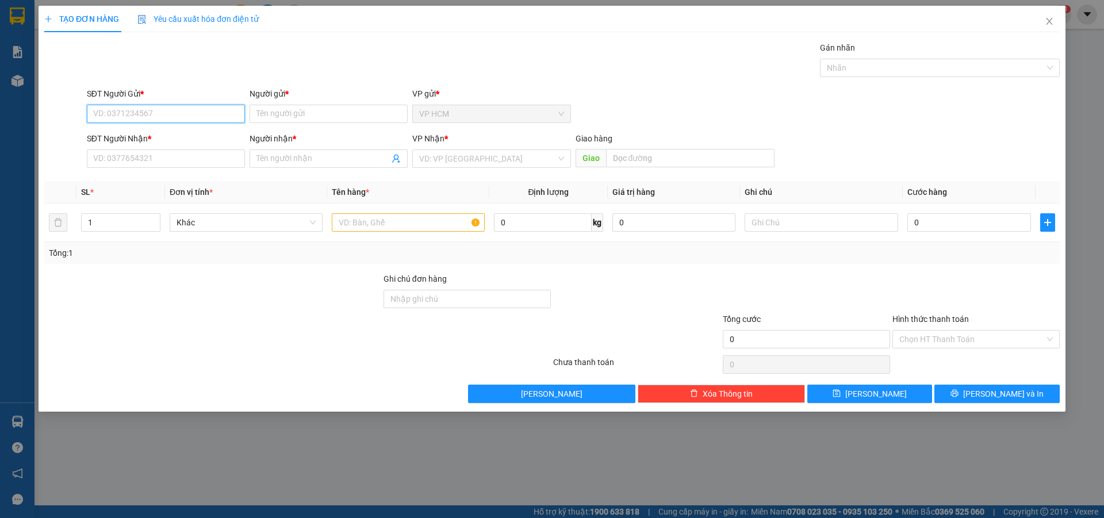
click at [193, 112] on input "SĐT Người Gửi *" at bounding box center [166, 114] width 158 height 18
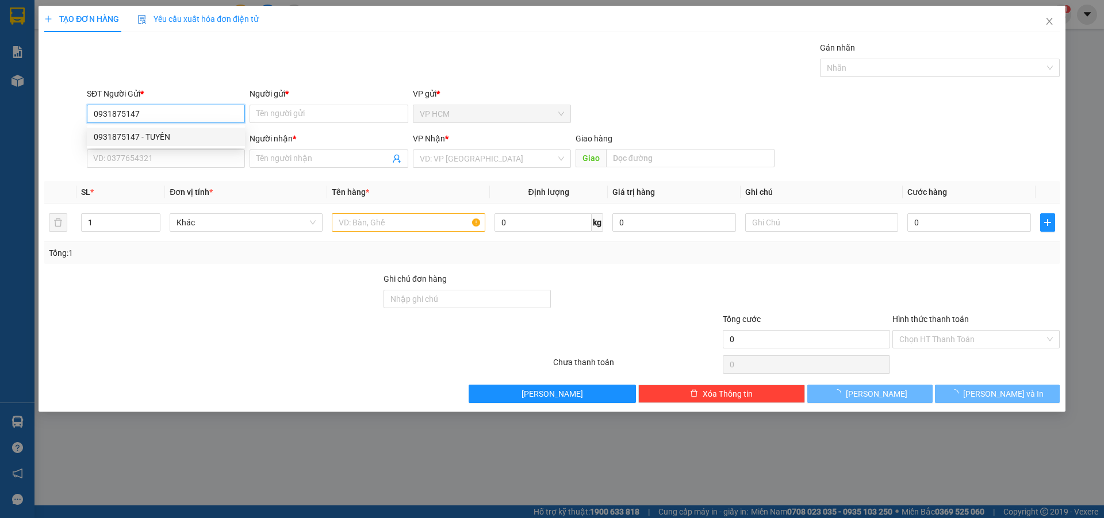
click at [197, 132] on div "0931875147 - TUYỀN" at bounding box center [166, 137] width 144 height 13
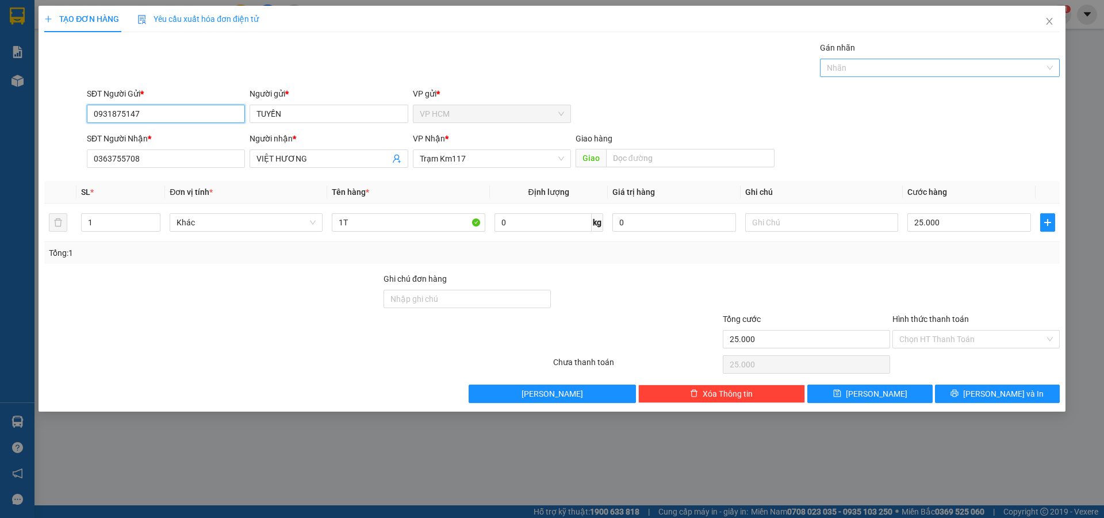
click at [920, 66] on div at bounding box center [934, 68] width 223 height 14
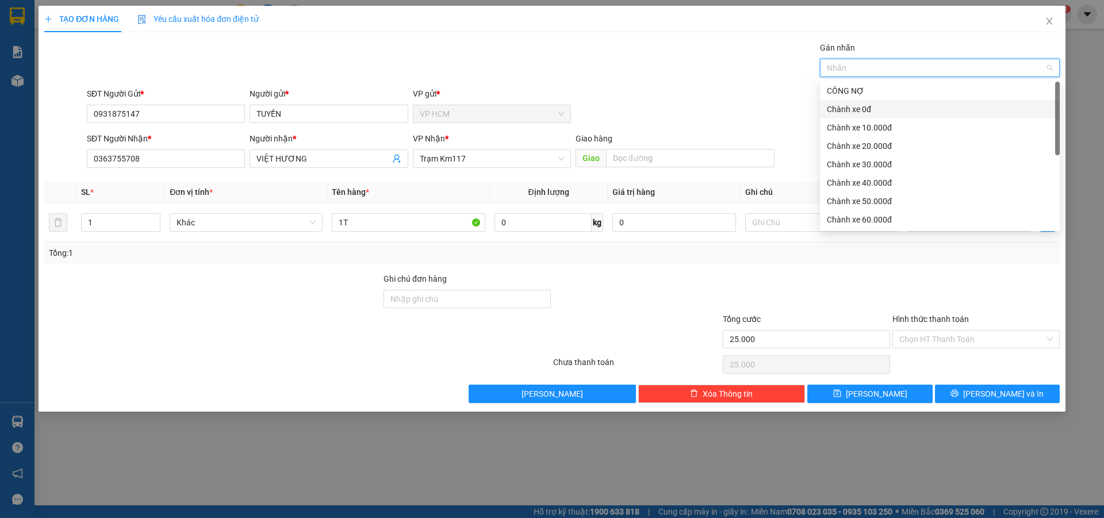
click at [868, 115] on div "Chành xe 0đ" at bounding box center [940, 109] width 240 height 18
drag, startPoint x: 656, startPoint y: 75, endPoint x: 962, endPoint y: 255, distance: 355.3
click at [658, 80] on div "Gán nhãn Chành xe 0đ" at bounding box center [574, 61] width 978 height 40
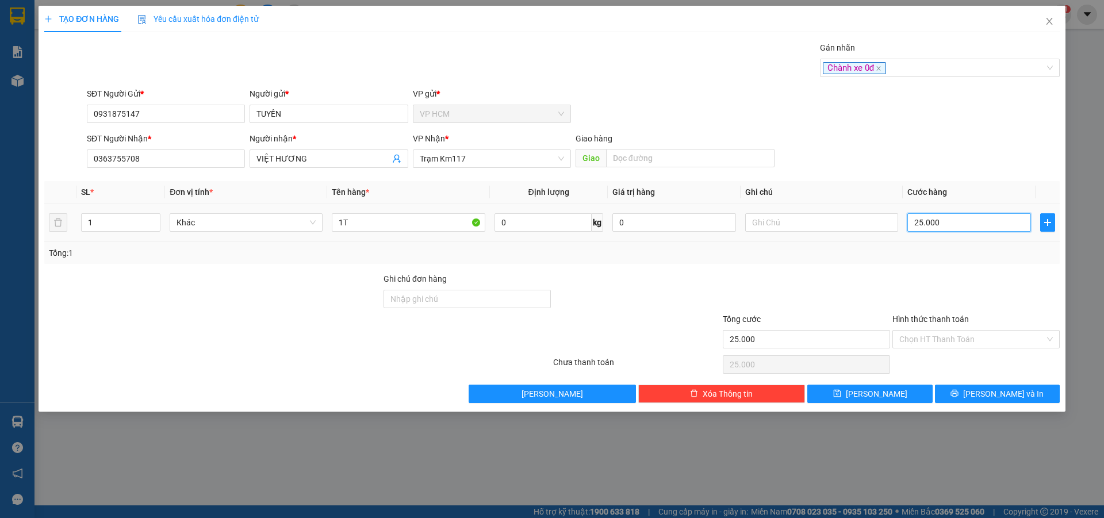
click at [969, 223] on input "25.000" at bounding box center [970, 222] width 124 height 18
click at [911, 71] on div "Chành xe 0đ" at bounding box center [934, 68] width 223 height 14
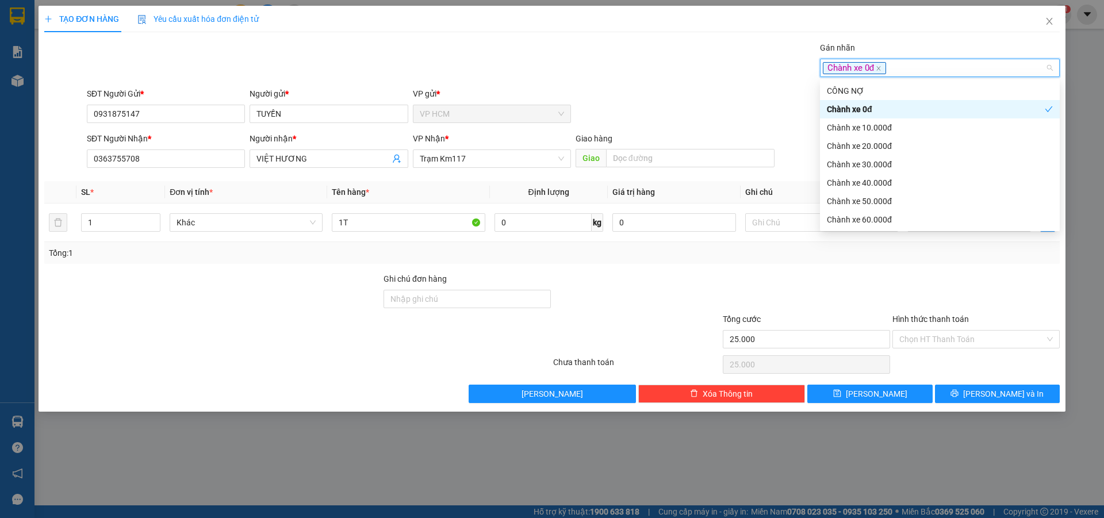
click at [875, 112] on div "Chành xe 0đ" at bounding box center [936, 109] width 218 height 13
click at [874, 104] on div "Chành xe 0đ" at bounding box center [940, 109] width 226 height 13
click at [658, 72] on div "Gán nhãn Chành xe 0đ" at bounding box center [574, 61] width 978 height 40
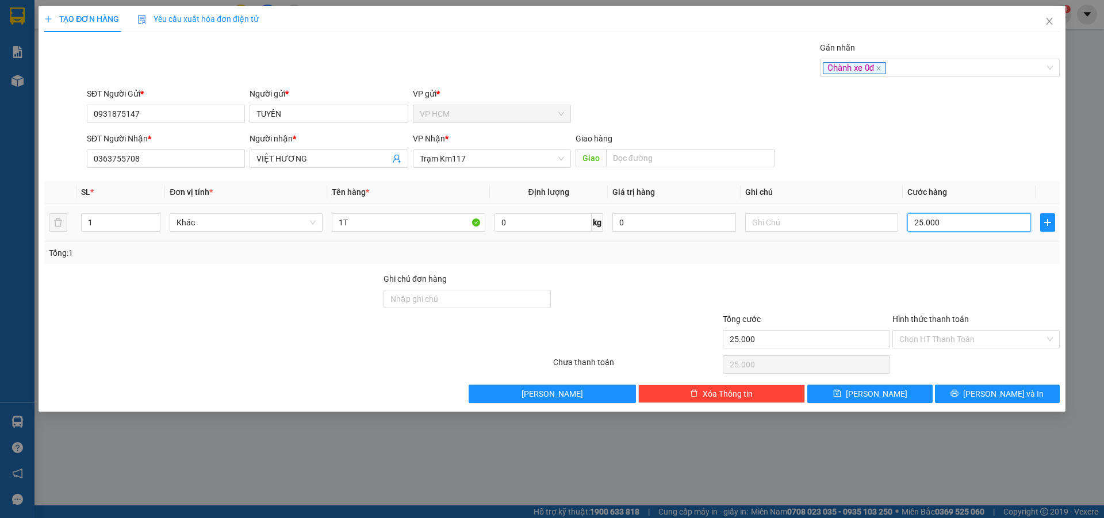
click at [983, 228] on input "25.000" at bounding box center [970, 222] width 124 height 18
drag, startPoint x: 945, startPoint y: 266, endPoint x: 955, endPoint y: 312, distance: 46.5
click at [946, 266] on div "Transit Pickup Surcharge Ids Transit Deliver Surcharge Ids Transit Deliver Surc…" at bounding box center [552, 222] width 1016 height 362
click at [999, 393] on span "[PERSON_NAME] và In" at bounding box center [1004, 394] width 81 height 13
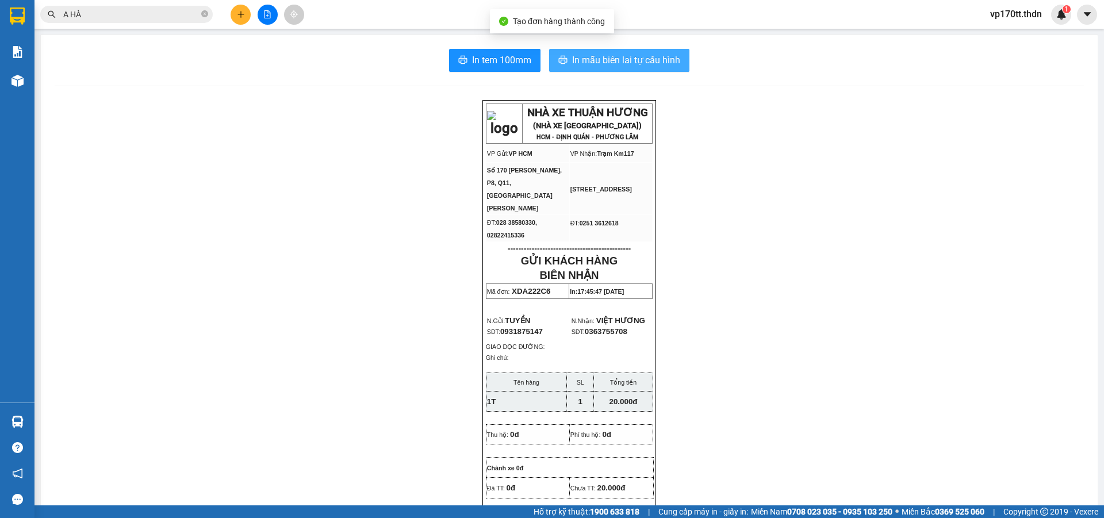
click at [572, 64] on span "In mẫu biên lai tự cấu hình" at bounding box center [626, 60] width 108 height 14
click at [636, 58] on span "In mẫu biên lai tự cấu hình" at bounding box center [626, 60] width 108 height 14
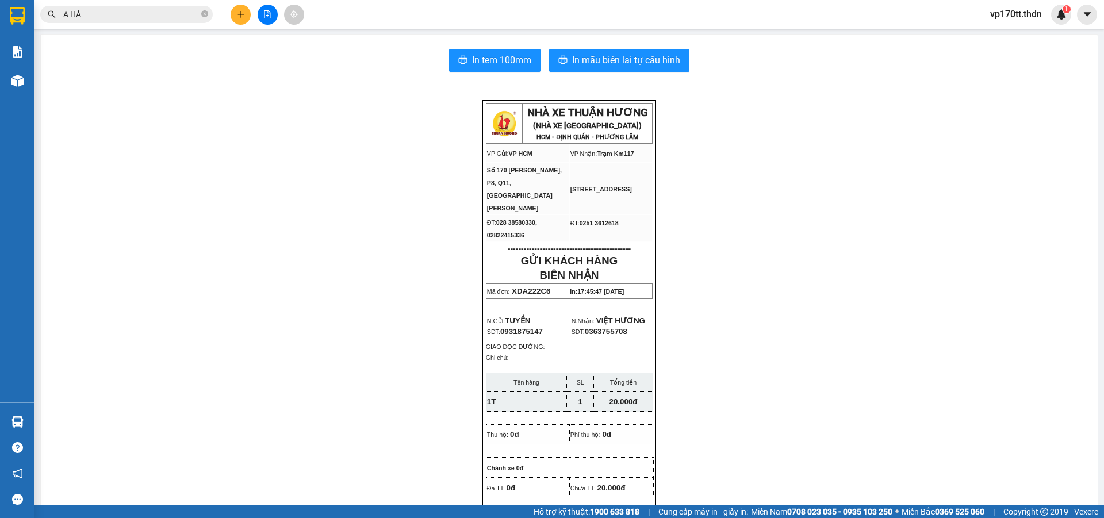
click at [247, 13] on button at bounding box center [241, 15] width 20 height 20
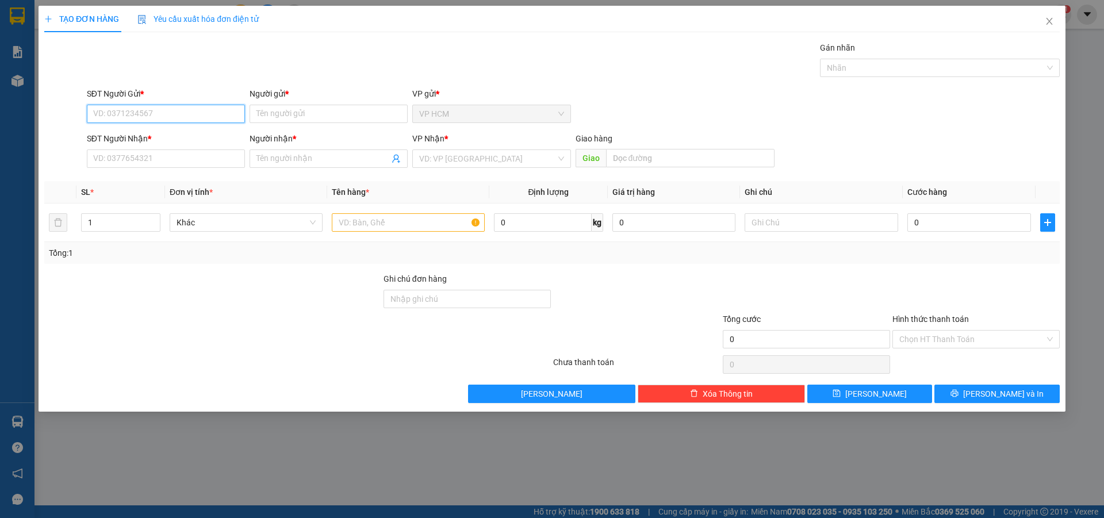
click at [337, 127] on div "Người gửi * Tên người gửi" at bounding box center [329, 107] width 158 height 40
click at [337, 120] on input "Người gửi *" at bounding box center [329, 114] width 158 height 18
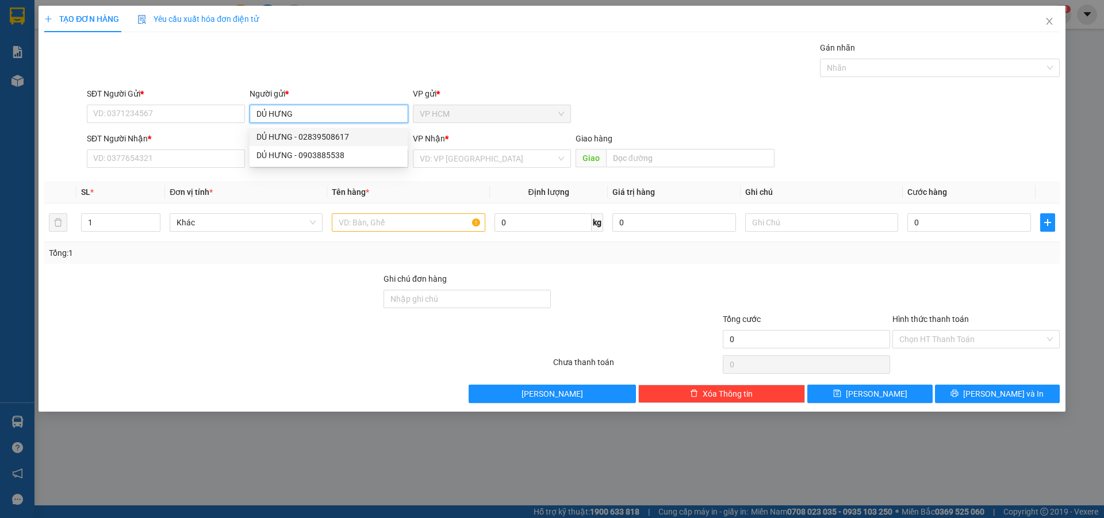
click at [342, 141] on div "DỦ HƯNG - 02839508617" at bounding box center [329, 137] width 144 height 13
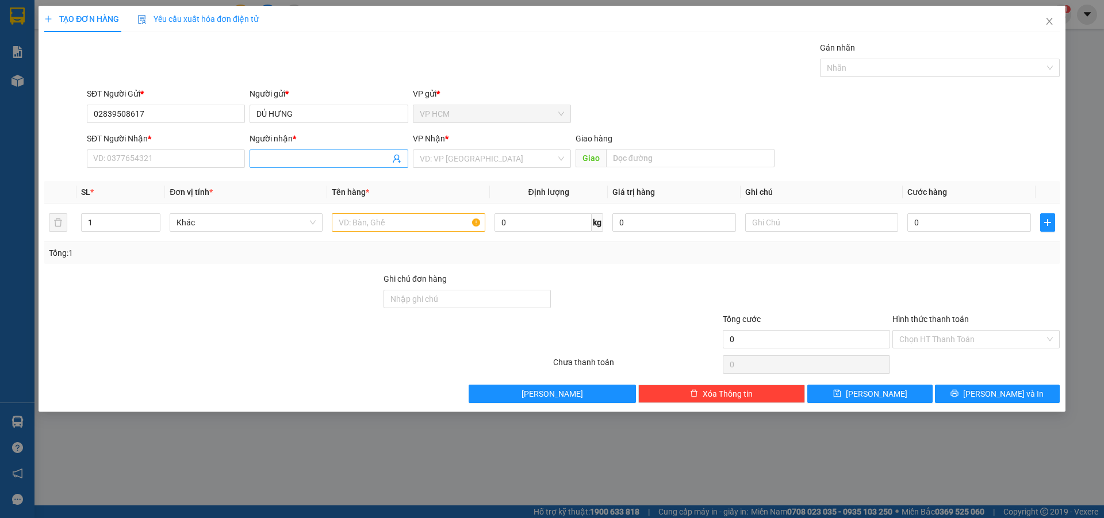
click at [399, 154] on icon "user-add" at bounding box center [396, 158] width 9 height 9
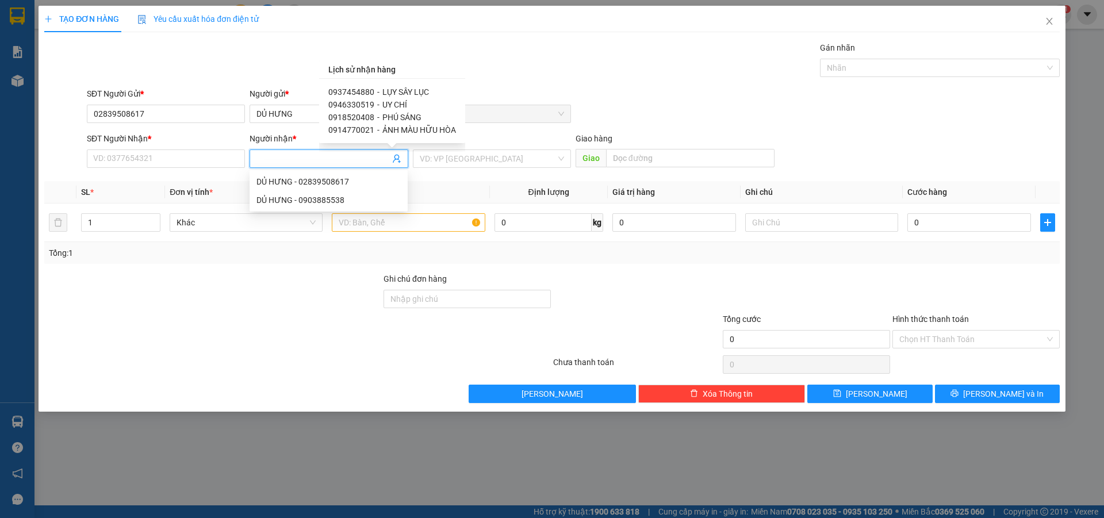
click at [414, 130] on span "ẢNH MÀU HỮU HÒA" at bounding box center [420, 129] width 74 height 9
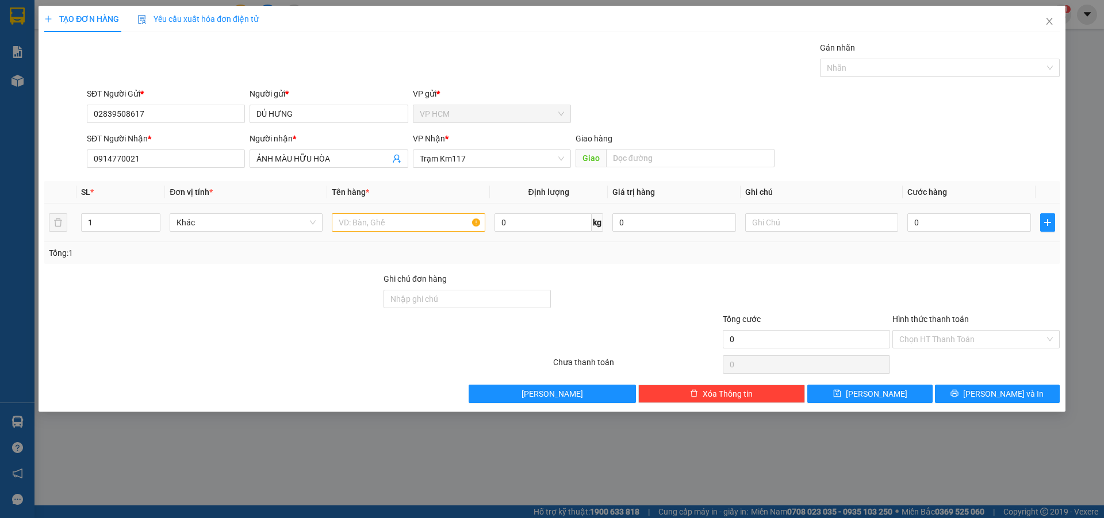
drag, startPoint x: 118, startPoint y: 212, endPoint x: 53, endPoint y: 231, distance: 67.2
click at [0, 230] on div "TẠO ĐƠN HÀNG Yêu cầu xuất hóa đơn điện tử Transit Pickup Surcharge Ids Transit …" at bounding box center [552, 259] width 1104 height 518
drag, startPoint x: 121, startPoint y: 217, endPoint x: 10, endPoint y: 242, distance: 113.6
click at [1, 242] on div "TẠO ĐƠN HÀNG Yêu cầu xuất hóa đơn điện tử Transit Pickup Surcharge Ids Transit …" at bounding box center [552, 259] width 1104 height 518
click at [432, 231] on input "text" at bounding box center [408, 222] width 153 height 18
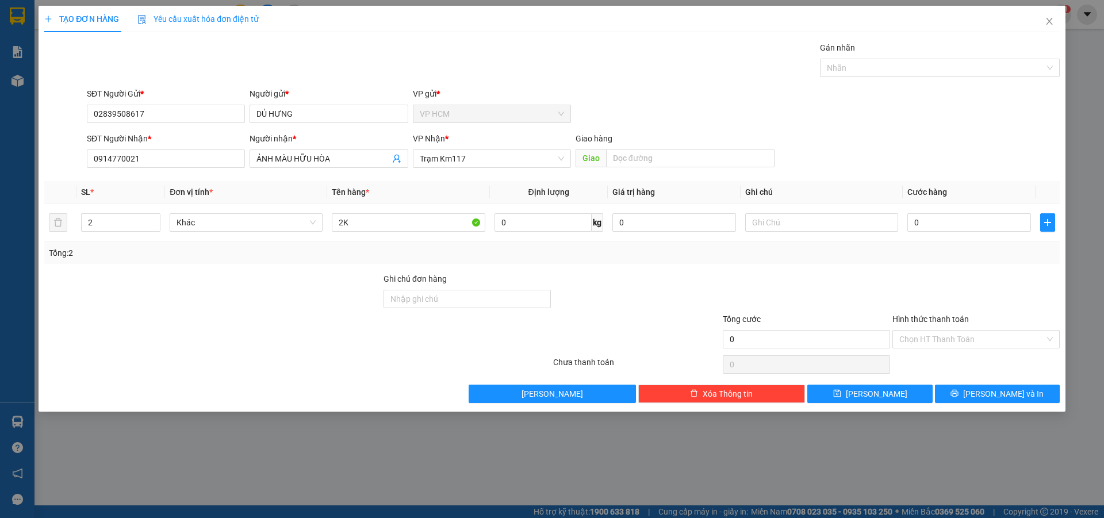
click at [878, 55] on div "Gán nhãn" at bounding box center [940, 49] width 240 height 17
click at [872, 64] on div at bounding box center [934, 68] width 223 height 14
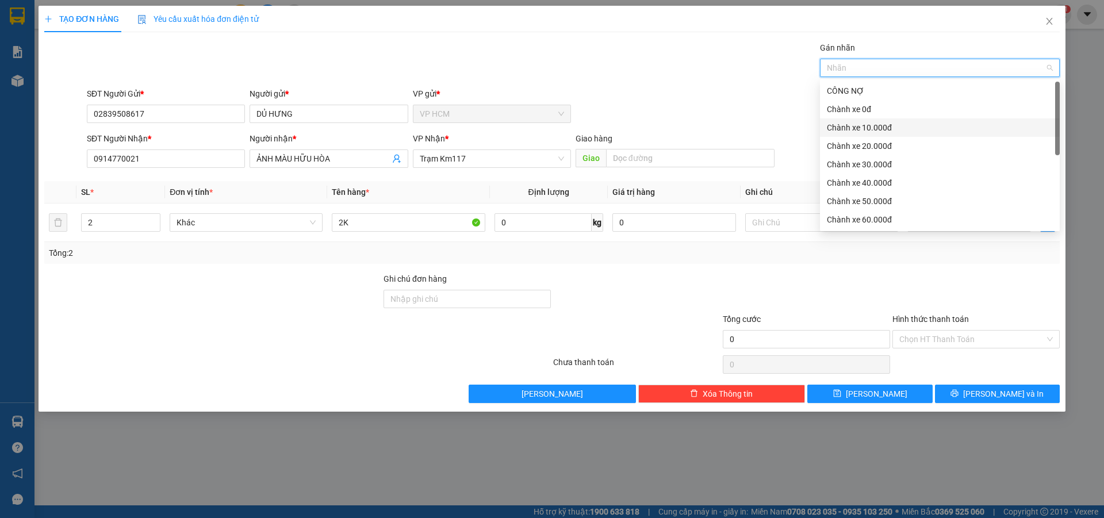
drag, startPoint x: 871, startPoint y: 108, endPoint x: 694, endPoint y: 78, distance: 179.0
click at [871, 107] on div "Chành xe 0đ" at bounding box center [940, 109] width 226 height 13
drag, startPoint x: 560, startPoint y: 56, endPoint x: 868, endPoint y: 171, distance: 328.6
click at [565, 59] on div "Gán nhãn Chành xe 0đ" at bounding box center [574, 61] width 978 height 40
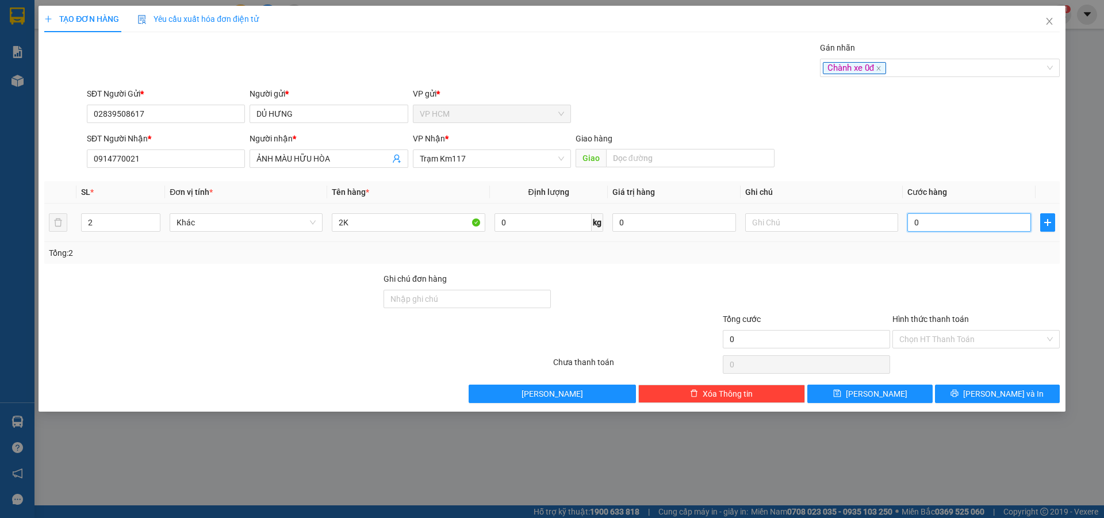
click at [939, 214] on input "0" at bounding box center [970, 222] width 124 height 18
click at [931, 273] on div at bounding box center [977, 293] width 170 height 40
click at [913, 60] on div "Chành xe 0đ" at bounding box center [940, 68] width 240 height 18
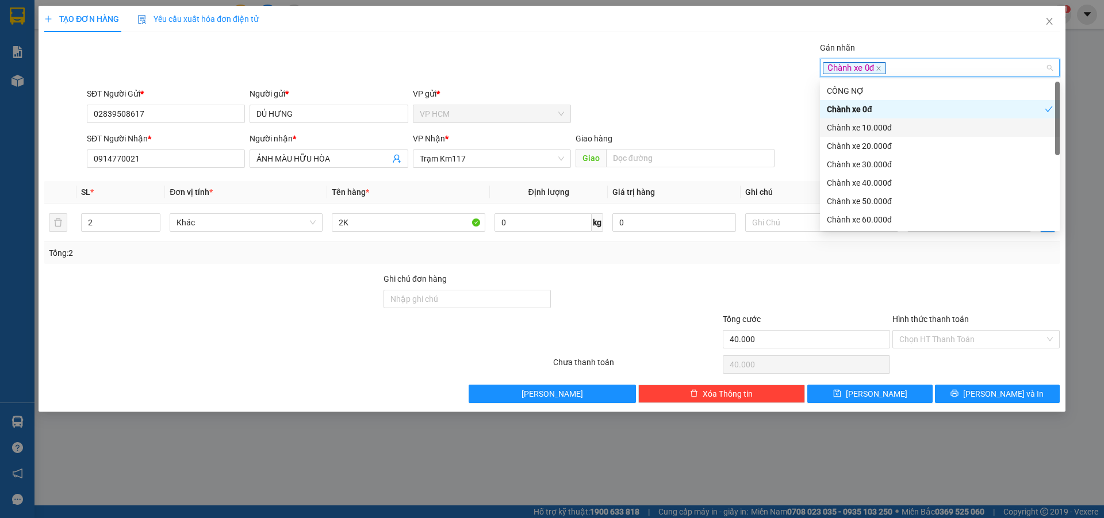
click at [888, 132] on div "Chành xe 10.000đ" at bounding box center [940, 127] width 226 height 13
drag, startPoint x: 878, startPoint y: 109, endPoint x: 652, endPoint y: 75, distance: 228.0
click at [877, 108] on div "Chành xe 0đ" at bounding box center [936, 109] width 218 height 13
click at [688, 108] on div "SĐT Người Gửi * 02839508617 Người gửi * DỦ HƯNG VP gửi * VP HCM" at bounding box center [574, 107] width 978 height 40
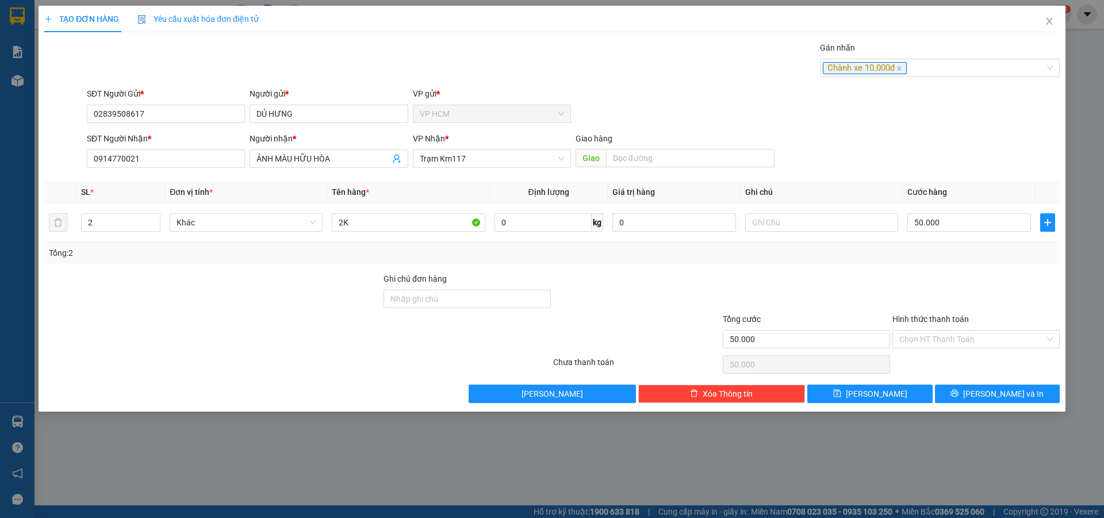
click at [939, 290] on div at bounding box center [977, 293] width 170 height 40
click at [943, 329] on div "Hình thức thanh toán" at bounding box center [976, 321] width 167 height 17
drag, startPoint x: 944, startPoint y: 343, endPoint x: 945, endPoint y: 350, distance: 6.9
click at [945, 343] on input "Hình thức thanh toán" at bounding box center [973, 339] width 146 height 17
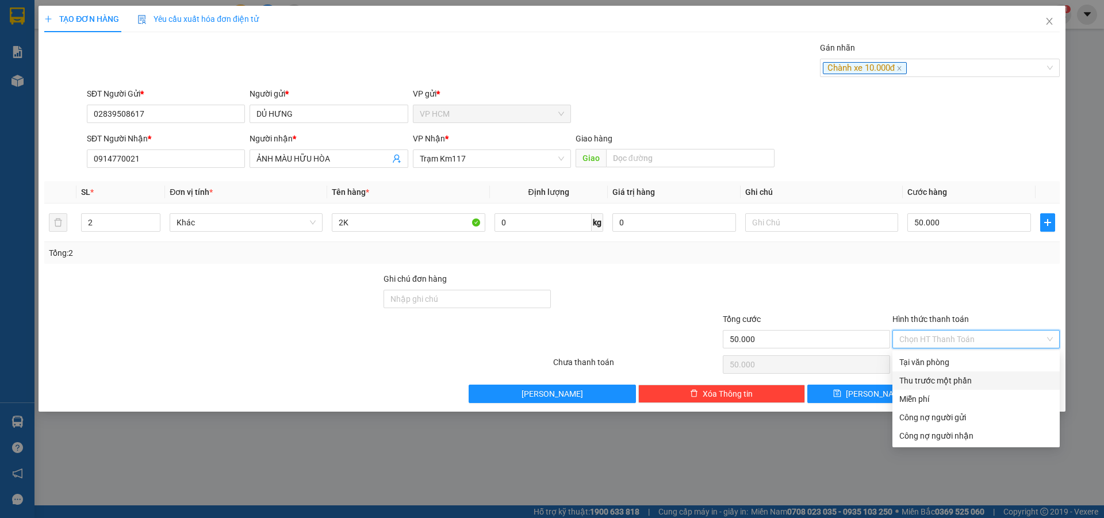
click at [945, 376] on div "Thu trước một phần" at bounding box center [977, 380] width 154 height 13
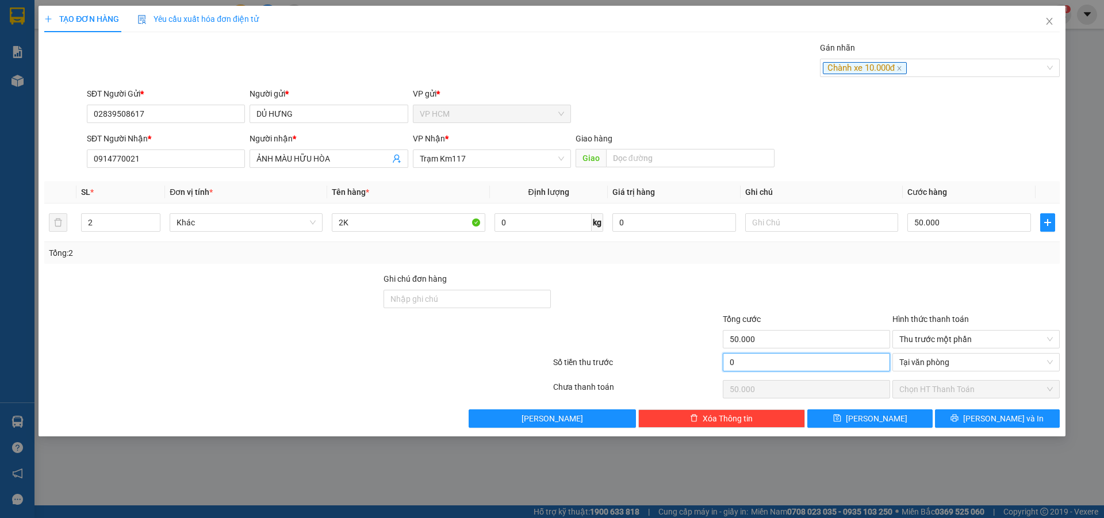
click at [838, 363] on input "0" at bounding box center [806, 362] width 167 height 18
drag, startPoint x: 846, startPoint y: 276, endPoint x: 975, endPoint y: 444, distance: 211.7
click at [847, 276] on div at bounding box center [807, 293] width 170 height 40
click at [999, 419] on span "[PERSON_NAME] và In" at bounding box center [1004, 418] width 81 height 13
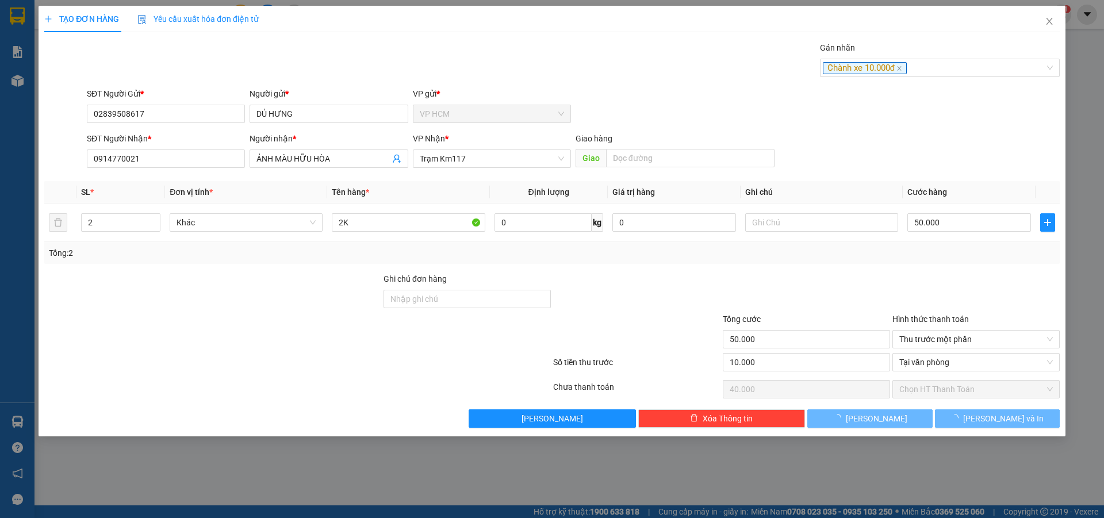
click at [576, 63] on div "Gán nhãn Chành xe 10.000đ" at bounding box center [574, 61] width 978 height 40
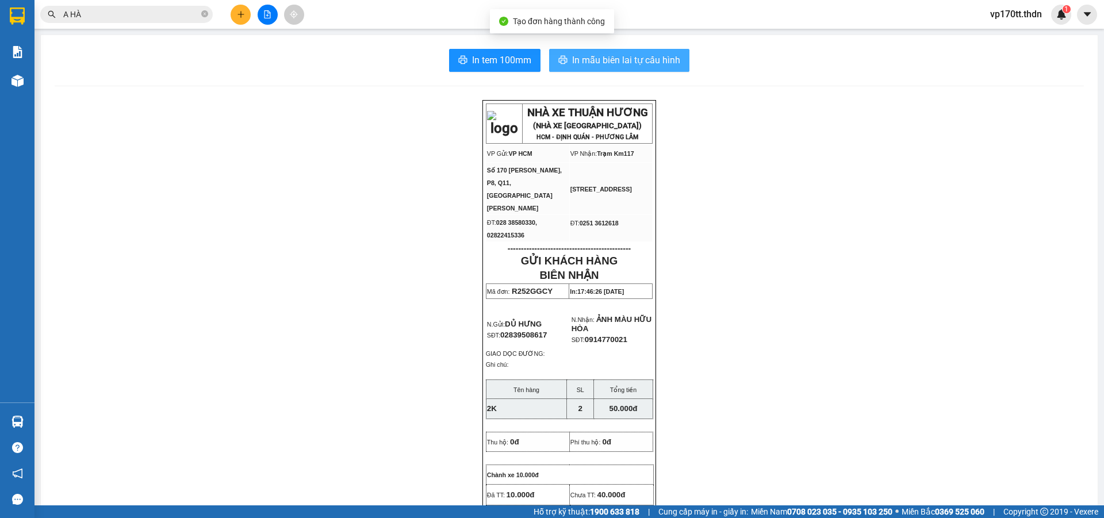
click at [584, 62] on span "In mẫu biên lai tự cấu hình" at bounding box center [626, 60] width 108 height 14
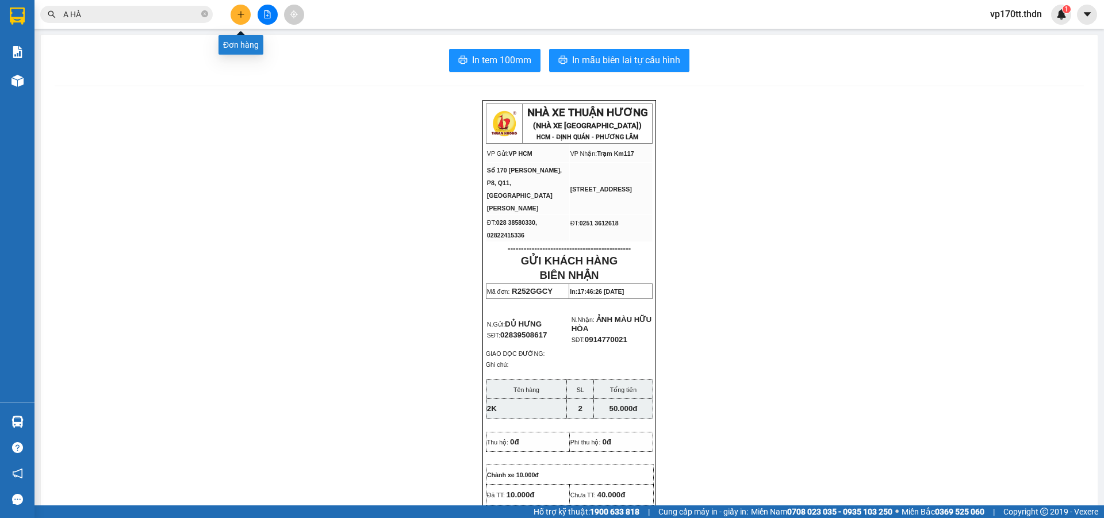
click at [244, 14] on icon "plus" at bounding box center [241, 14] width 8 height 8
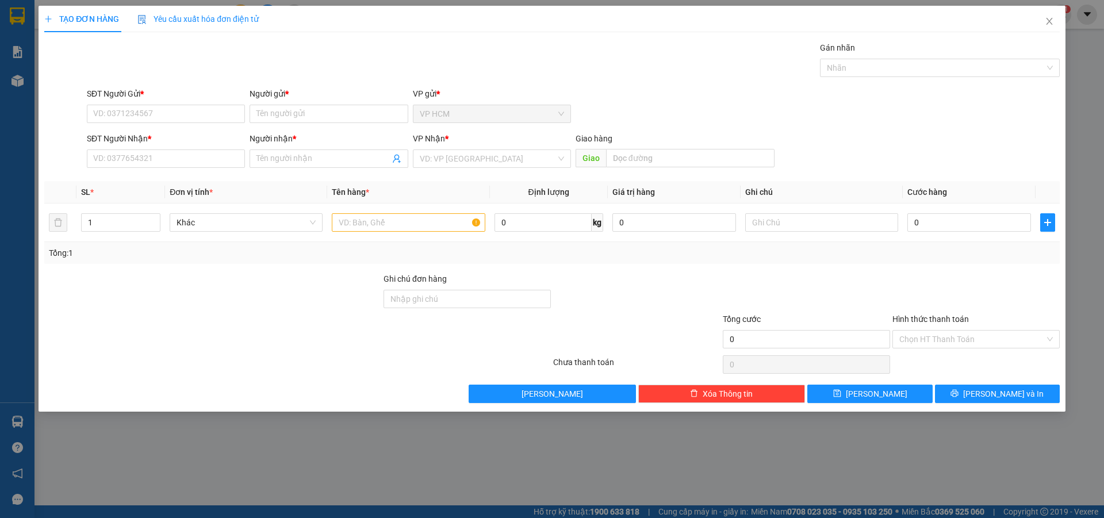
click at [174, 101] on div "SĐT Người Gửi *" at bounding box center [166, 95] width 158 height 17
click at [163, 118] on input "SĐT Người Gửi *" at bounding box center [166, 114] width 158 height 18
click at [139, 139] on div "0907035014 - CHỊ [PERSON_NAME]" at bounding box center [166, 137] width 144 height 13
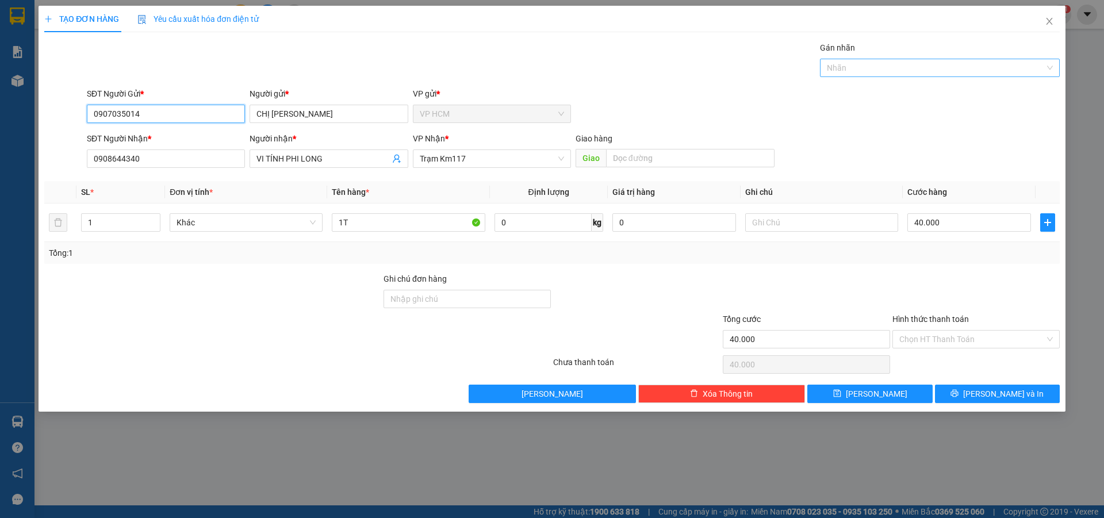
click at [957, 75] on div "Nhãn" at bounding box center [940, 68] width 240 height 18
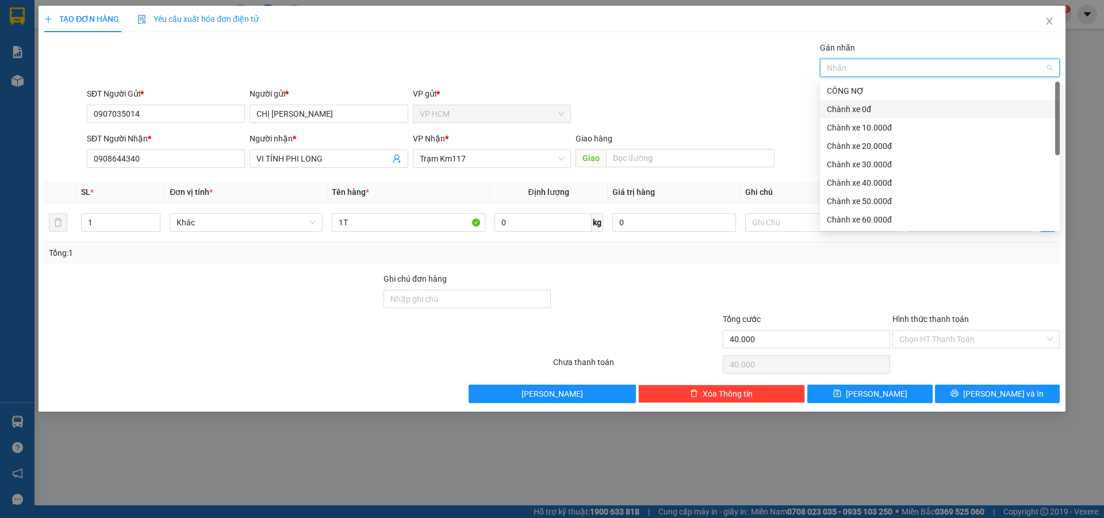
click at [859, 101] on div "Chành xe 0đ" at bounding box center [940, 109] width 240 height 18
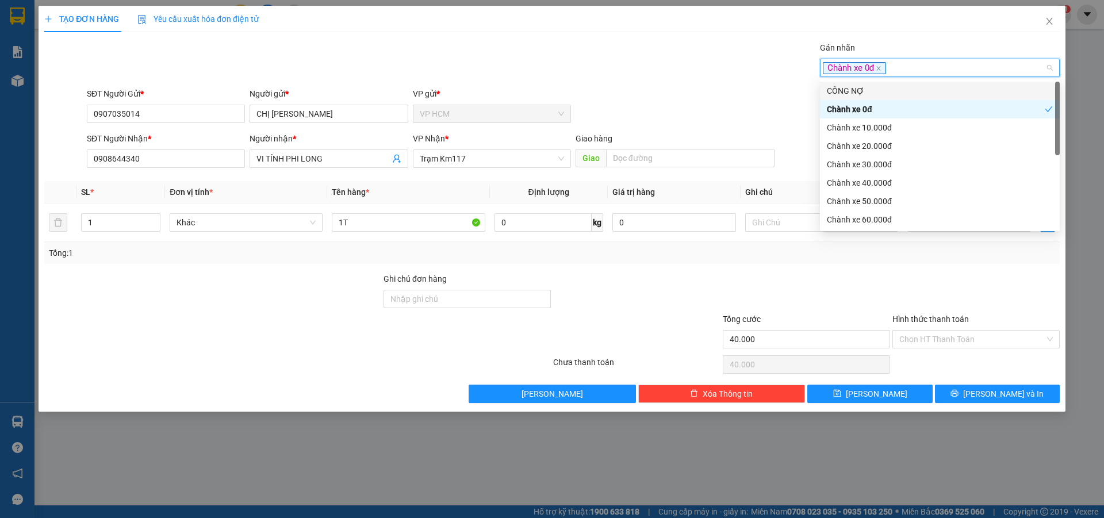
click at [587, 49] on div "Gán nhãn Chành xe 0đ" at bounding box center [574, 61] width 978 height 40
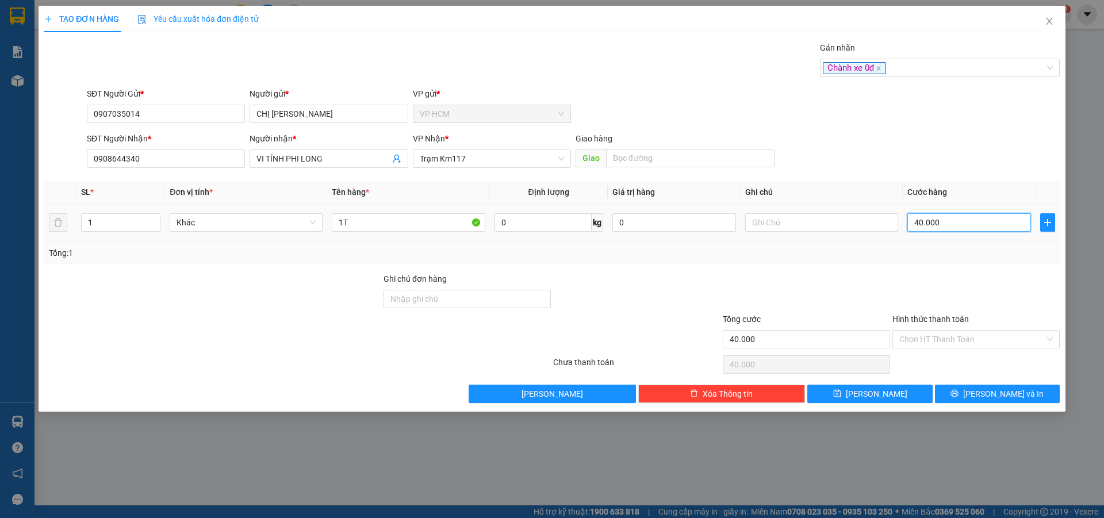
click at [980, 223] on input "40.000" at bounding box center [970, 222] width 124 height 18
click at [918, 345] on input "Hình thức thanh toán" at bounding box center [973, 339] width 146 height 17
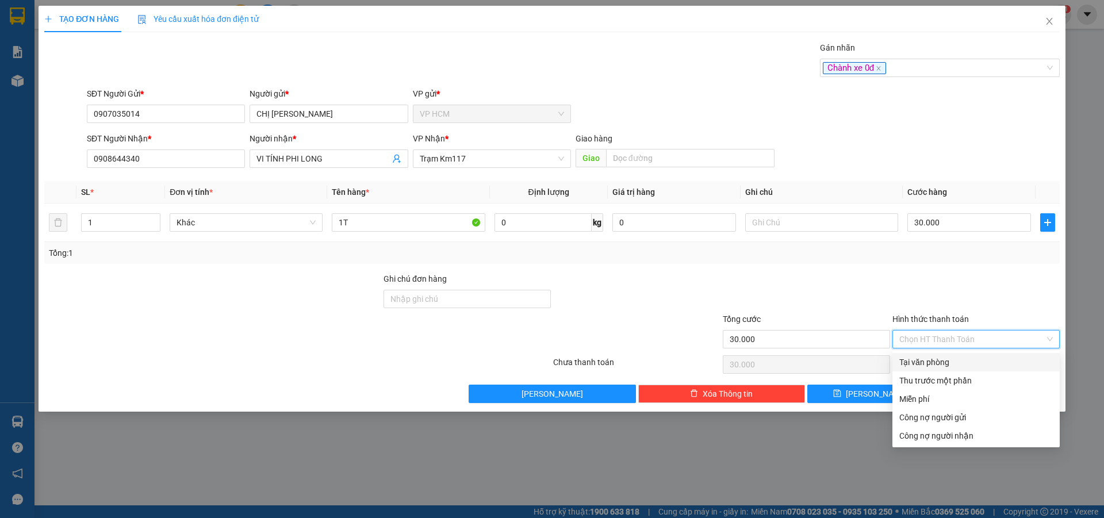
click at [926, 370] on div "Tại văn phòng" at bounding box center [976, 362] width 167 height 18
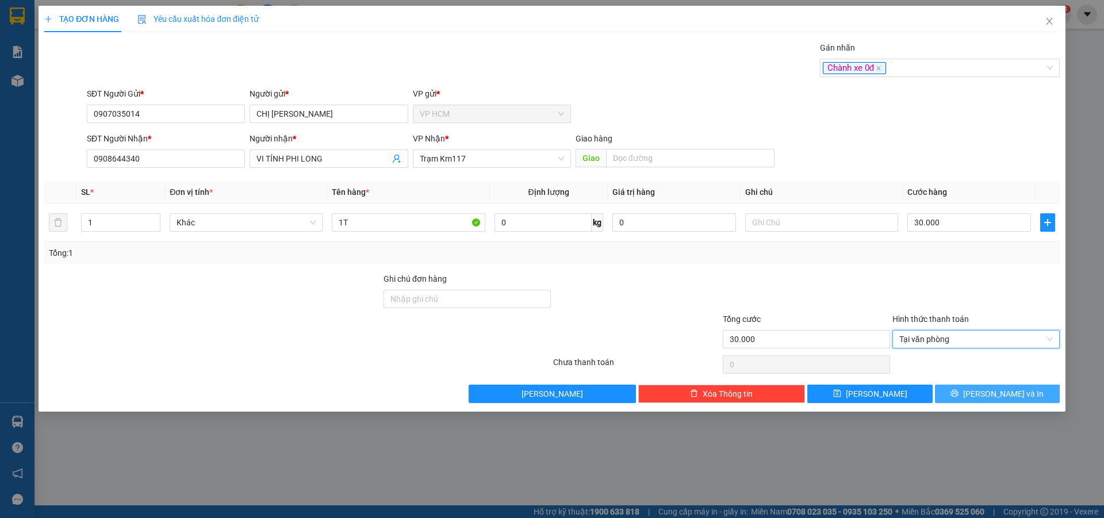
click at [1028, 402] on button "[PERSON_NAME] và In" at bounding box center [997, 394] width 125 height 18
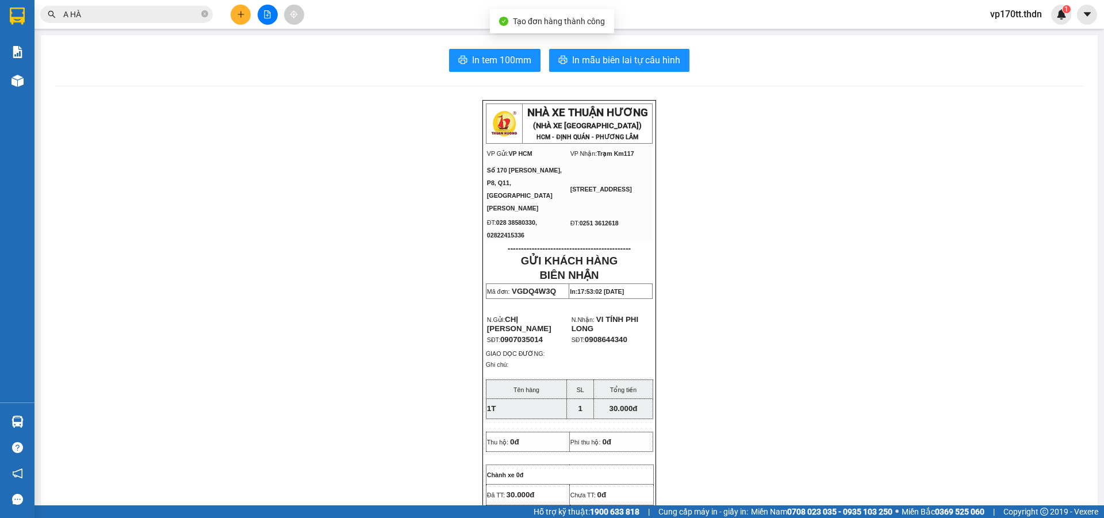
click at [559, 60] on icon "printer" at bounding box center [563, 59] width 9 height 9
click at [246, 19] on button at bounding box center [241, 15] width 20 height 20
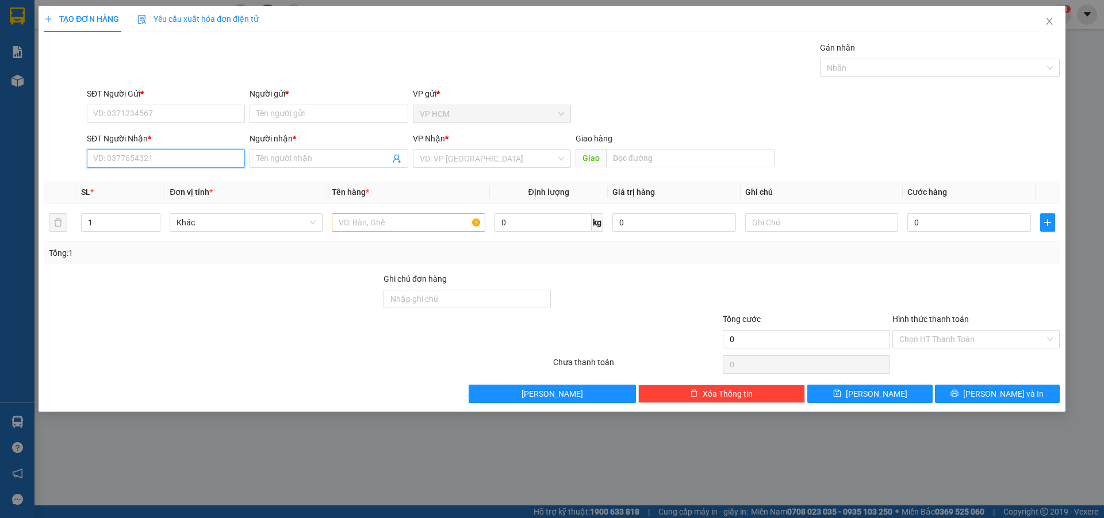
click at [141, 160] on input "SĐT Người Nhận *" at bounding box center [166, 159] width 158 height 18
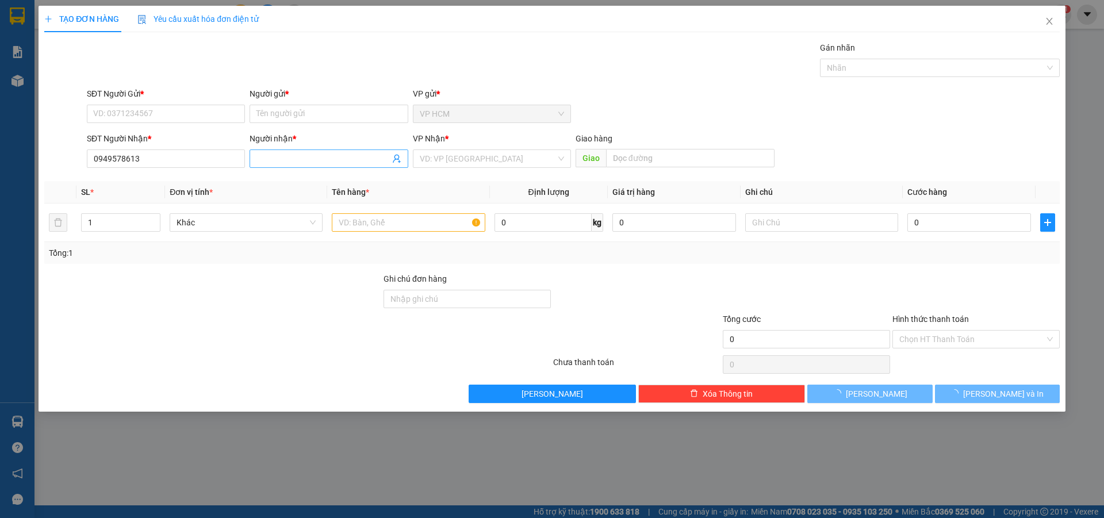
click at [284, 160] on input "Người nhận *" at bounding box center [323, 158] width 133 height 13
click at [90, 227] on input "1" at bounding box center [121, 222] width 78 height 17
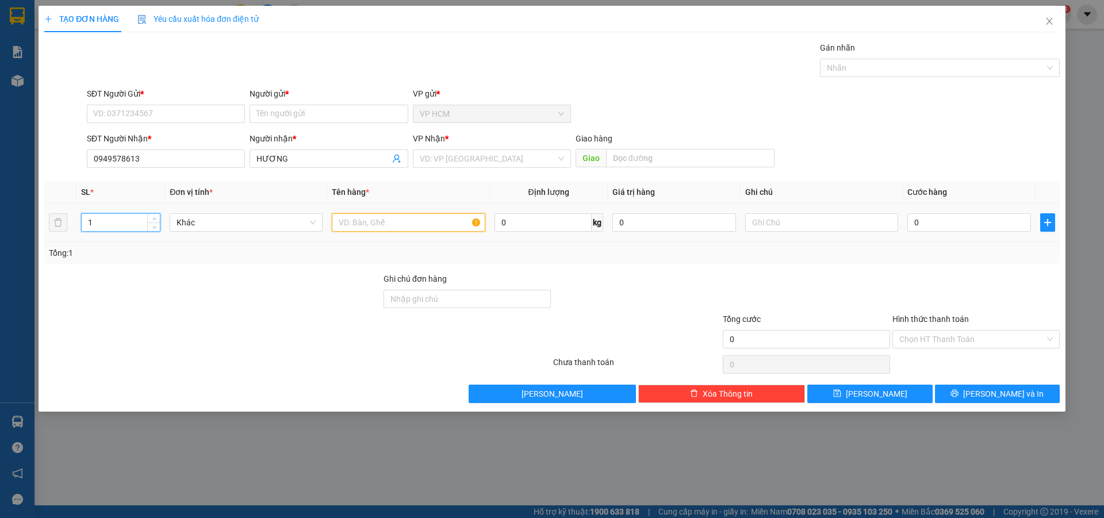
click at [449, 227] on input "text" at bounding box center [408, 222] width 153 height 18
click at [488, 160] on input "search" at bounding box center [488, 158] width 136 height 17
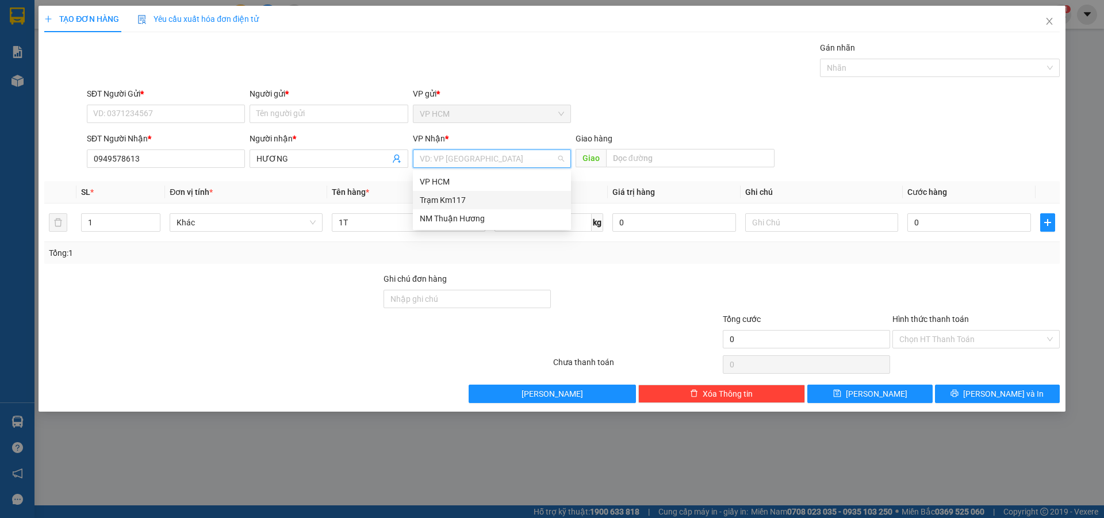
click at [479, 202] on div "Trạm Km117" at bounding box center [492, 200] width 144 height 13
click at [839, 70] on div at bounding box center [934, 68] width 223 height 14
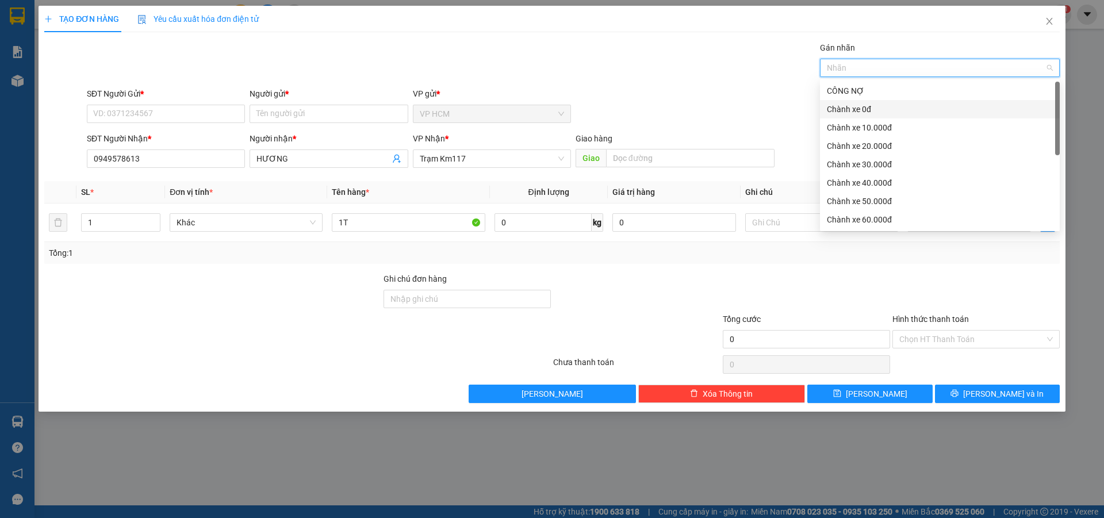
drag, startPoint x: 842, startPoint y: 114, endPoint x: 683, endPoint y: 87, distance: 161.0
click at [842, 113] on div "Chành xe 0đ" at bounding box center [940, 109] width 226 height 13
drag, startPoint x: 636, startPoint y: 83, endPoint x: 918, endPoint y: 284, distance: 345.9
click at [636, 85] on div "Transit Pickup Surcharge Ids Transit Deliver Surcharge Ids Transit Deliver Surc…" at bounding box center [552, 222] width 1016 height 362
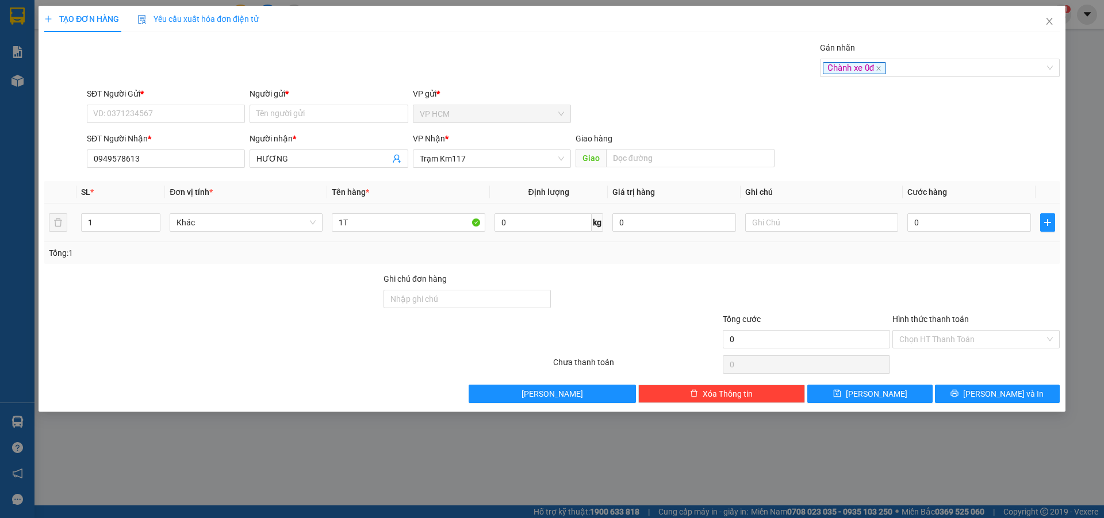
click at [959, 212] on div "0" at bounding box center [970, 222] width 124 height 23
click at [961, 220] on input "0" at bounding box center [970, 222] width 124 height 18
click at [945, 295] on div at bounding box center [977, 293] width 170 height 40
click at [153, 112] on input "SĐT Người Gửi *" at bounding box center [166, 114] width 158 height 18
click at [159, 134] on div "00000000005 - N/A" at bounding box center [166, 137] width 144 height 13
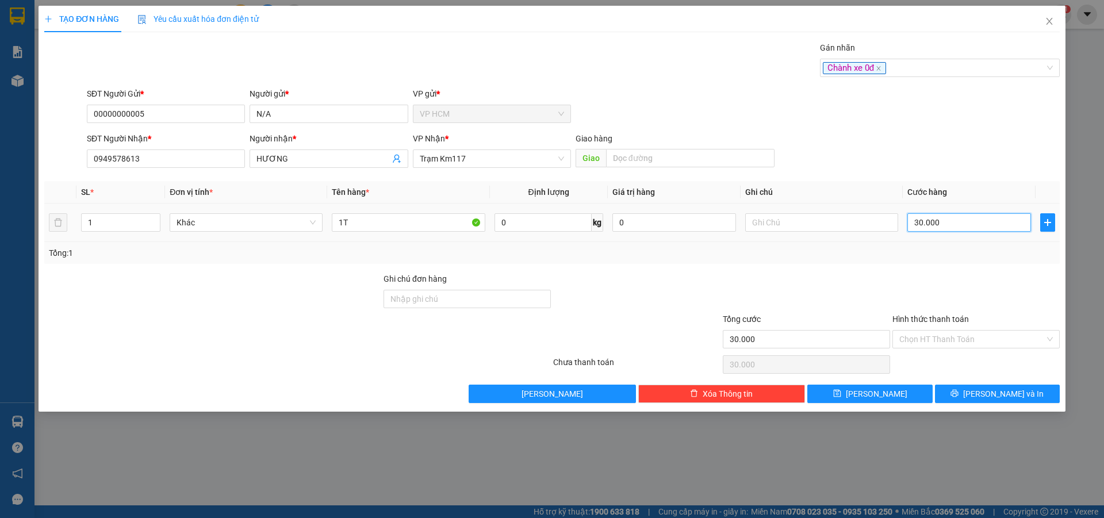
click at [950, 218] on input "30.000" at bounding box center [970, 222] width 124 height 18
drag, startPoint x: 943, startPoint y: 320, endPoint x: 943, endPoint y: 335, distance: 15.5
click at [943, 324] on label "Hình thức thanh toán" at bounding box center [931, 319] width 77 height 9
click at [943, 331] on input "Hình thức thanh toán" at bounding box center [973, 339] width 146 height 17
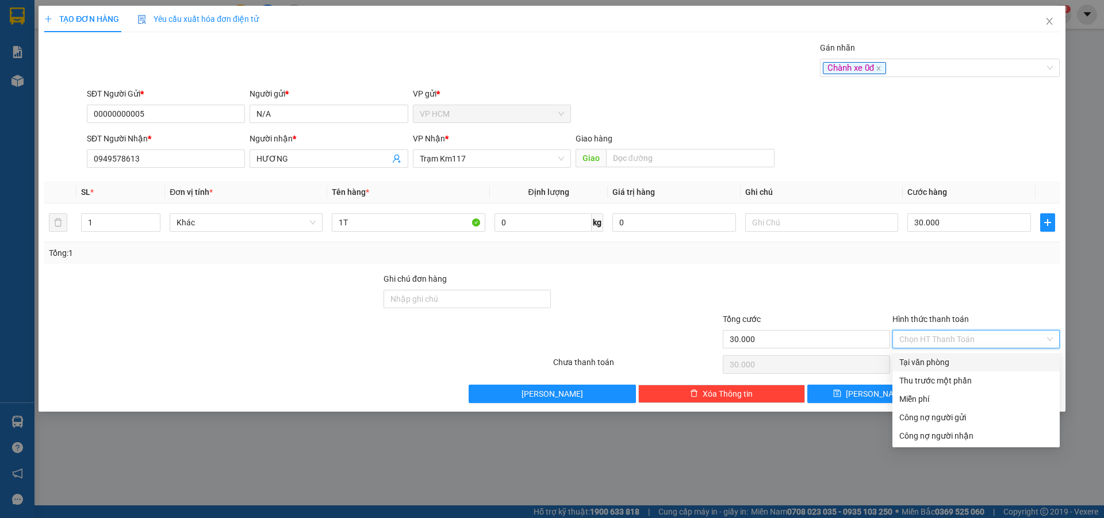
click at [943, 337] on input "Hình thức thanh toán" at bounding box center [973, 339] width 146 height 17
click at [940, 374] on div "Thu trước một phần" at bounding box center [976, 381] width 167 height 18
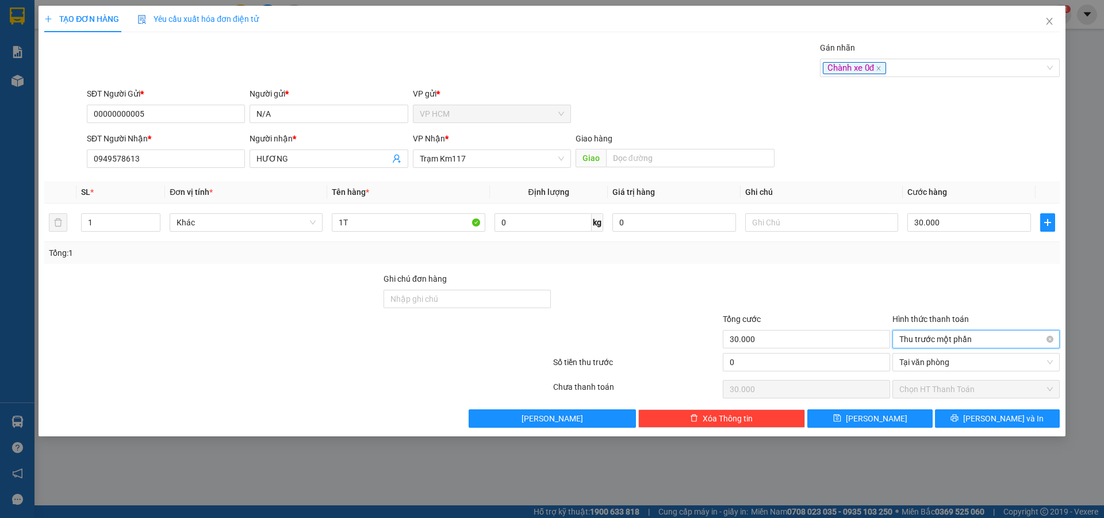
click at [939, 341] on span "Thu trước một phần" at bounding box center [977, 339] width 154 height 17
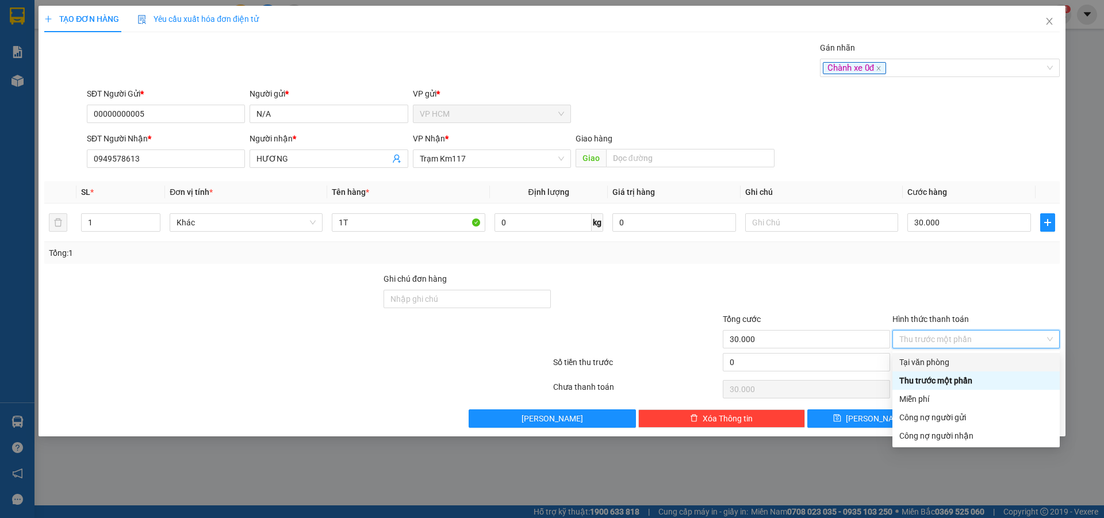
click at [936, 366] on div "Tại văn phòng" at bounding box center [977, 362] width 154 height 13
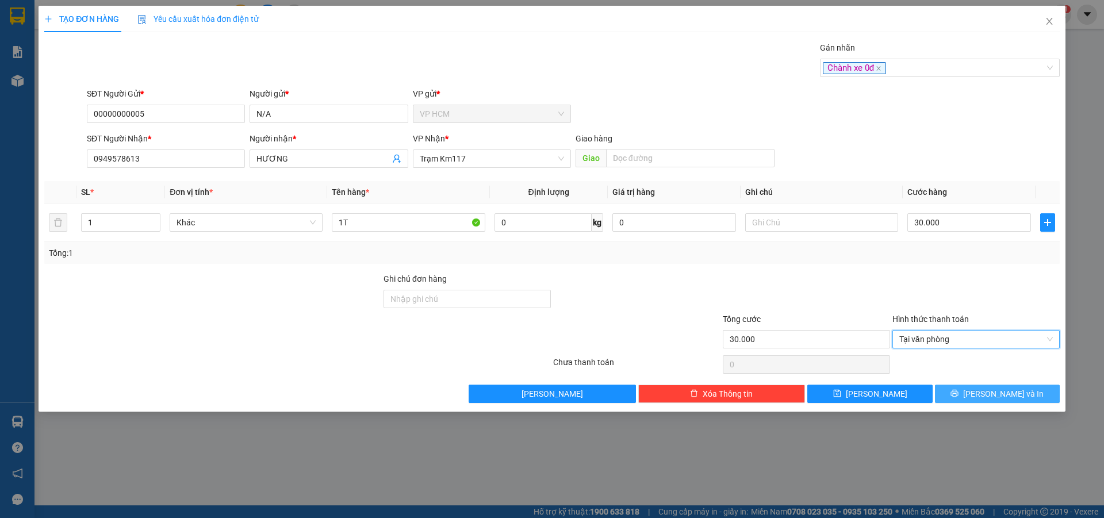
click at [997, 394] on span "[PERSON_NAME] và In" at bounding box center [1004, 394] width 81 height 13
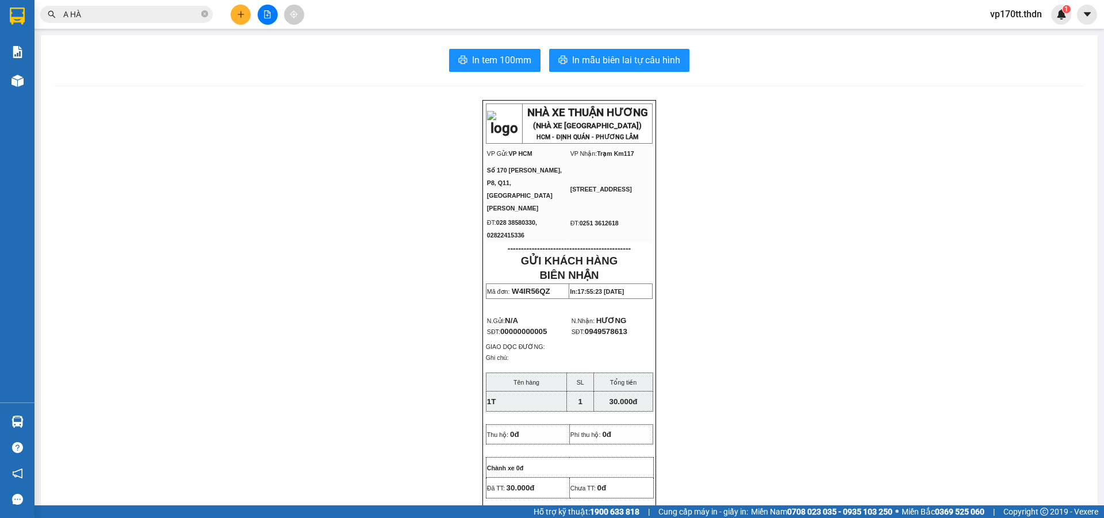
click at [607, 46] on div "In tem 100mm In mẫu biên lai tự cấu hình NHÀ XE THUẬN HƯƠNG (NHÀ XE [GEOGRAPHIC…" at bounding box center [569, 505] width 1057 height 941
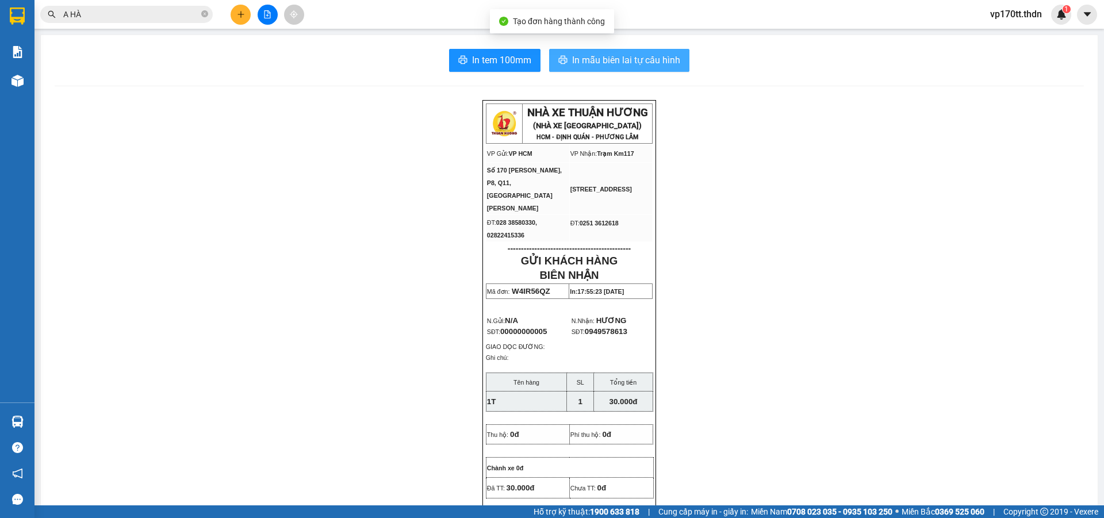
click at [608, 52] on button "In mẫu biên lai tự cấu hình" at bounding box center [619, 60] width 140 height 23
click at [237, 14] on icon "plus" at bounding box center [241, 14] width 8 height 8
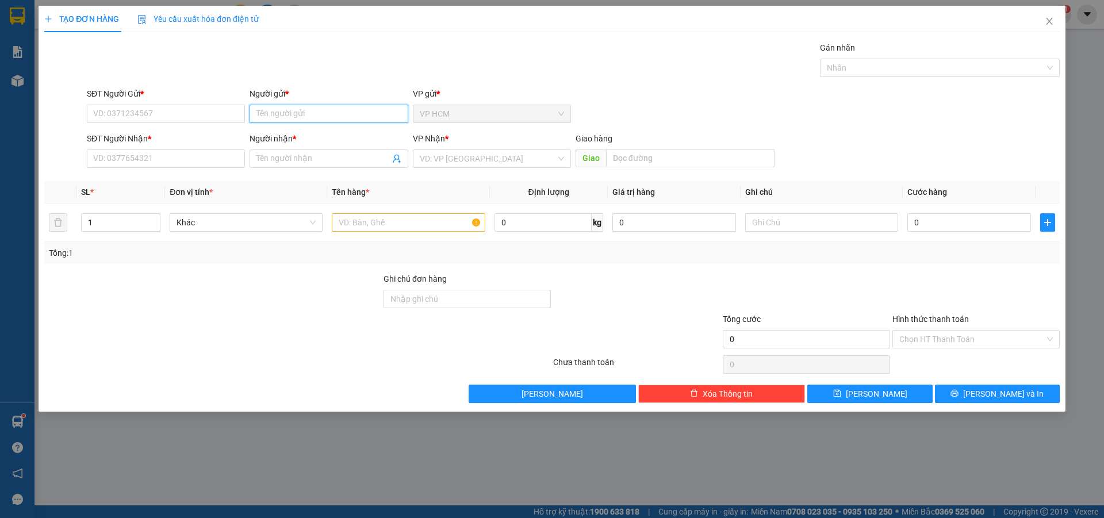
click at [313, 111] on input "Người gửi *" at bounding box center [329, 114] width 158 height 18
click at [316, 137] on div "[PERSON_NAME] - 0785425047" at bounding box center [329, 137] width 144 height 13
click at [395, 162] on icon "user-add" at bounding box center [396, 158] width 9 height 9
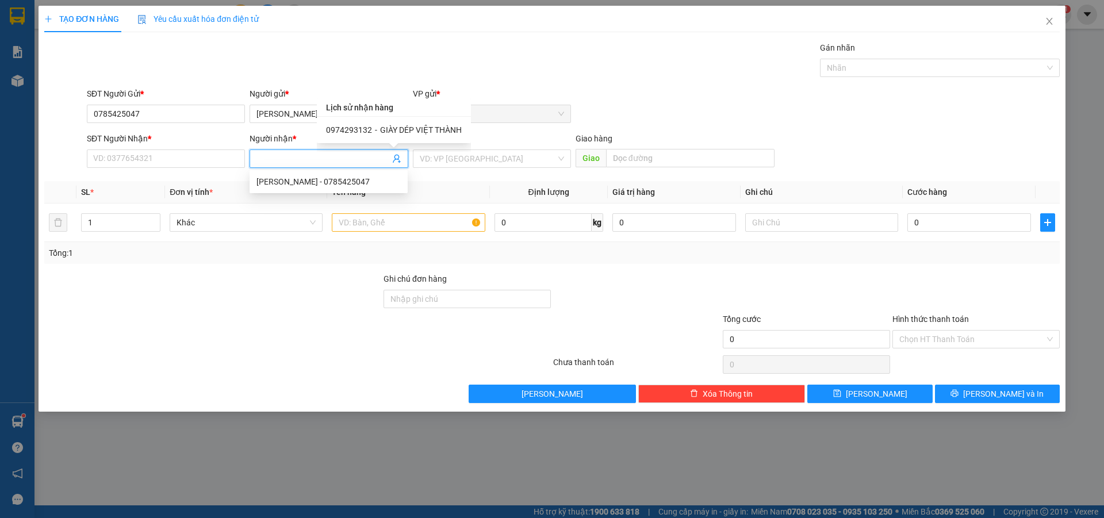
click at [415, 128] on span "GIÀY DÉP VIỆT THÀNH" at bounding box center [421, 129] width 82 height 9
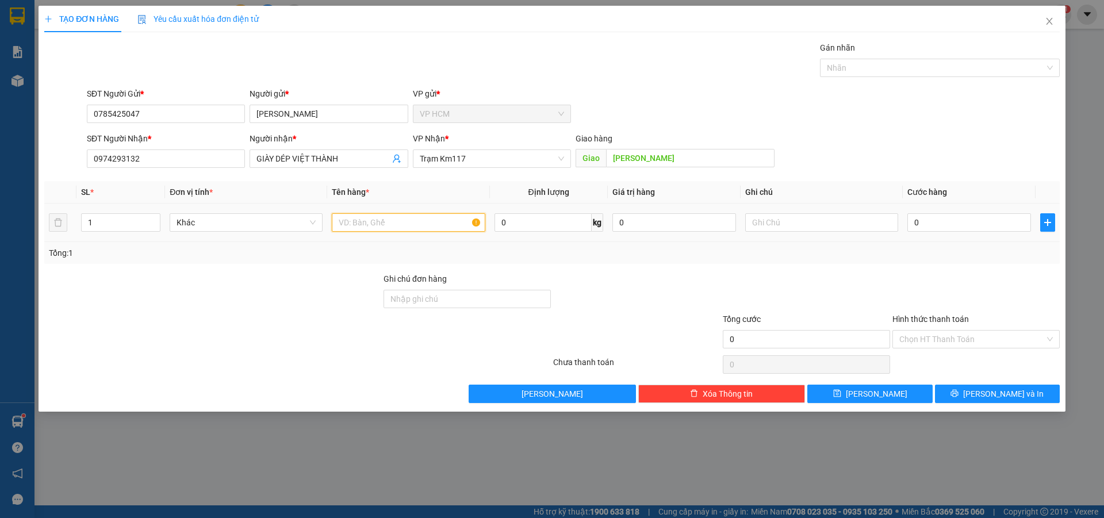
click at [418, 224] on input "text" at bounding box center [408, 222] width 153 height 18
click at [865, 72] on div at bounding box center [934, 68] width 223 height 14
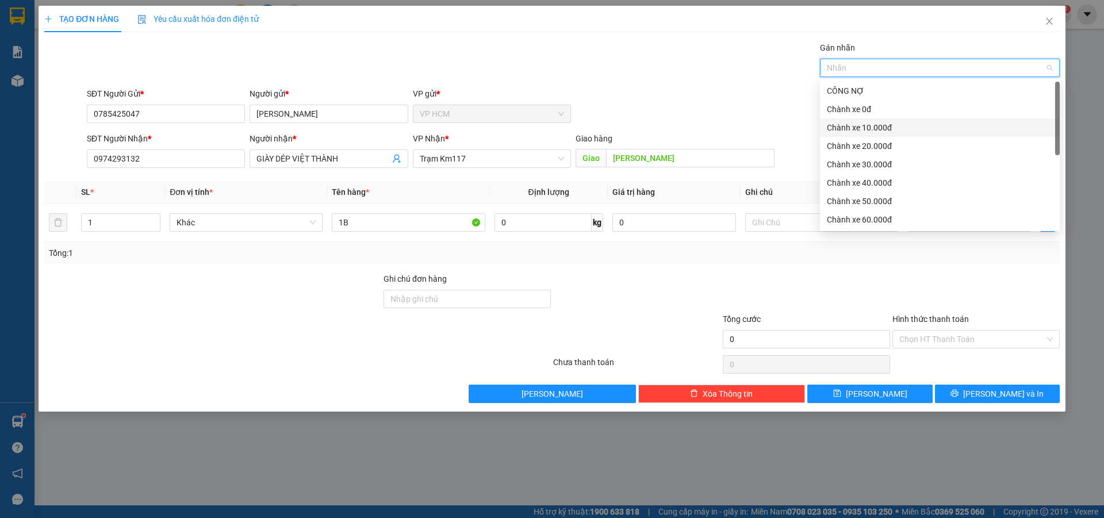
click at [877, 123] on div "Chành xe 10.000đ" at bounding box center [940, 127] width 226 height 13
click at [590, 56] on div "Gán nhãn Nhãn" at bounding box center [574, 61] width 978 height 40
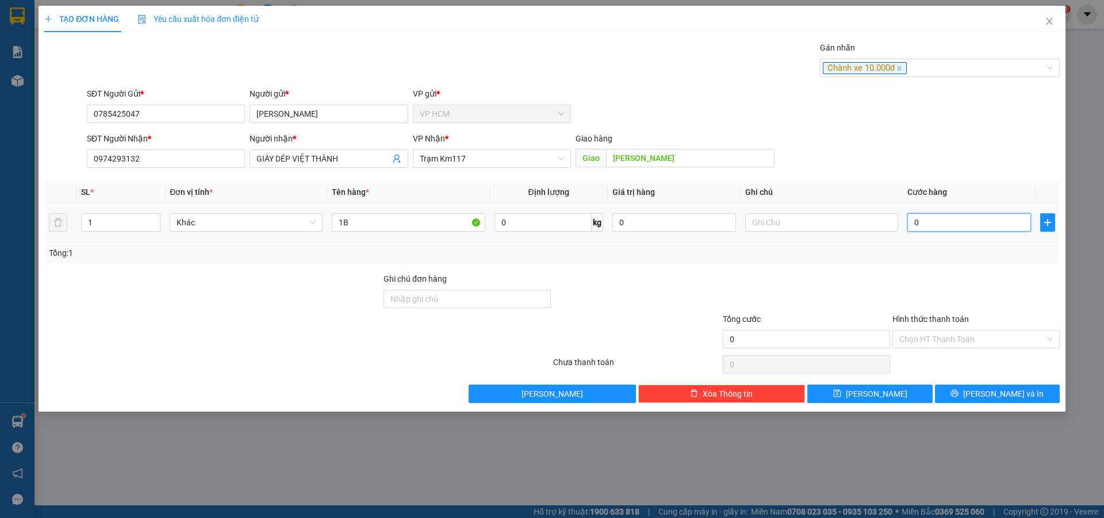
click at [970, 225] on input "0" at bounding box center [970, 222] width 124 height 18
drag, startPoint x: 953, startPoint y: 287, endPoint x: 937, endPoint y: 376, distance: 89.9
click at [953, 289] on div at bounding box center [977, 293] width 170 height 40
click at [945, 339] on input "Hình thức thanh toán" at bounding box center [973, 339] width 146 height 17
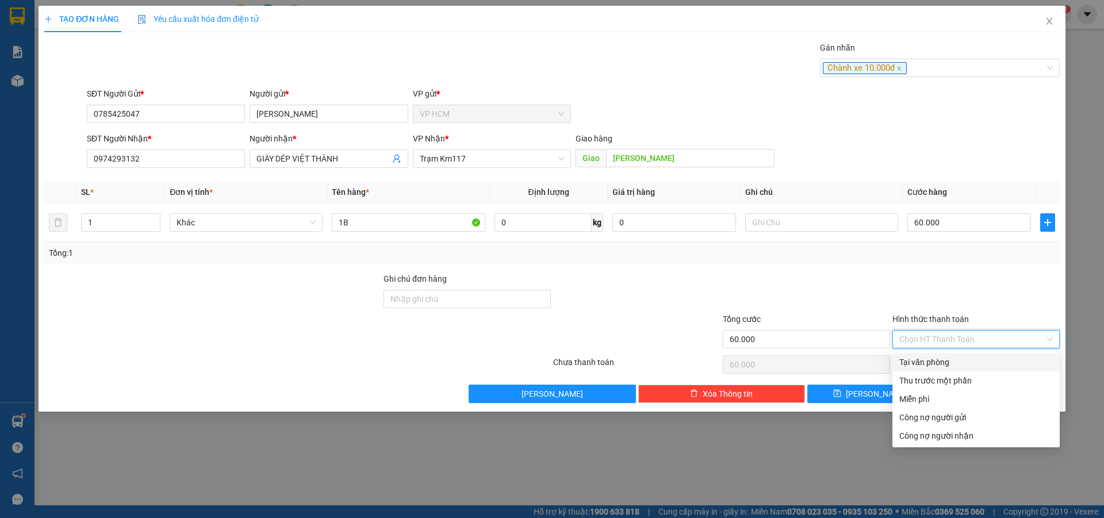
click at [926, 366] on div "Tại văn phòng" at bounding box center [977, 362] width 154 height 13
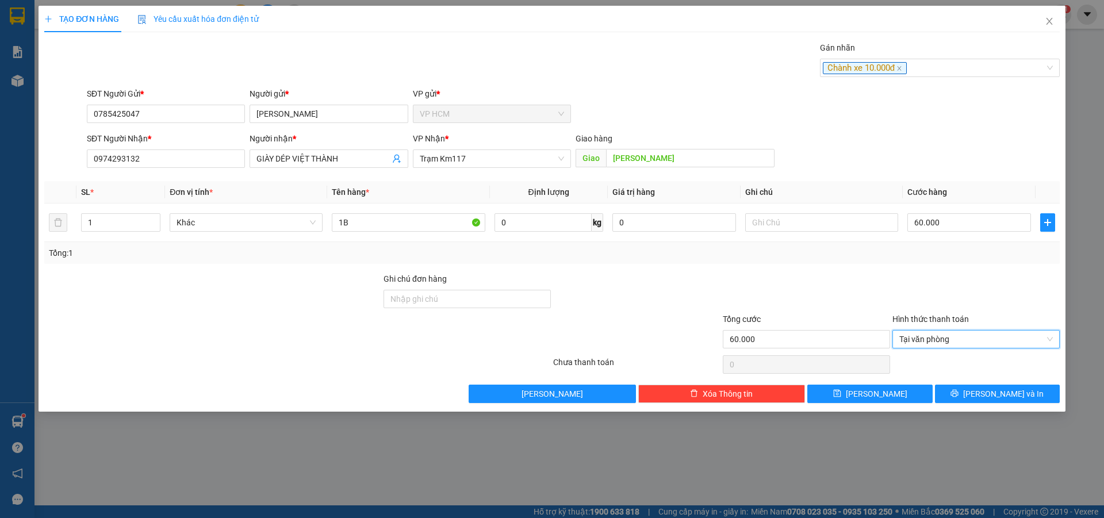
click at [936, 349] on div "Hình thức thanh toán Tại văn phòng Tại văn phòng" at bounding box center [976, 333] width 167 height 40
click at [936, 343] on span "Tại văn phòng" at bounding box center [977, 339] width 154 height 17
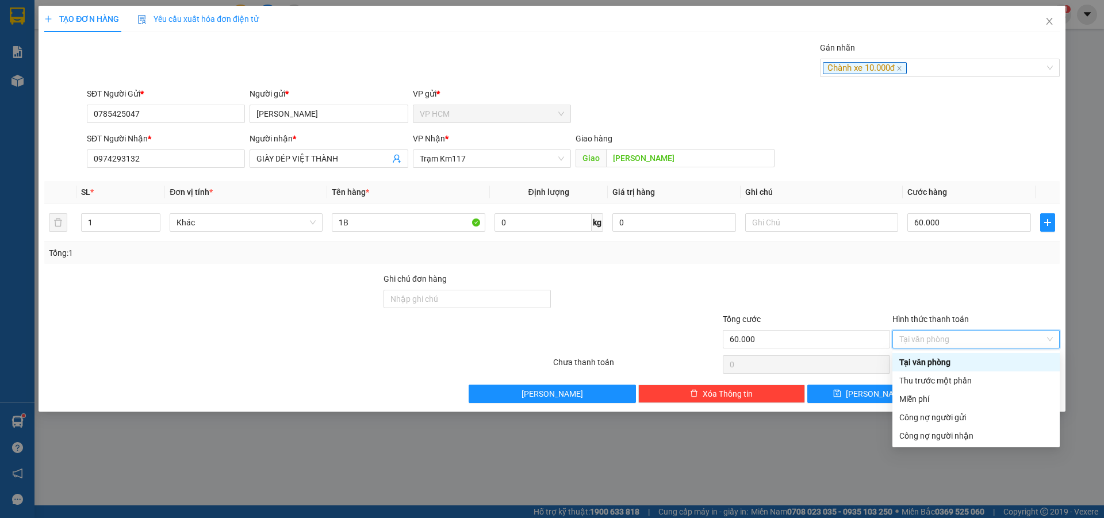
click at [934, 375] on div "Thu trước một phần" at bounding box center [977, 380] width 154 height 13
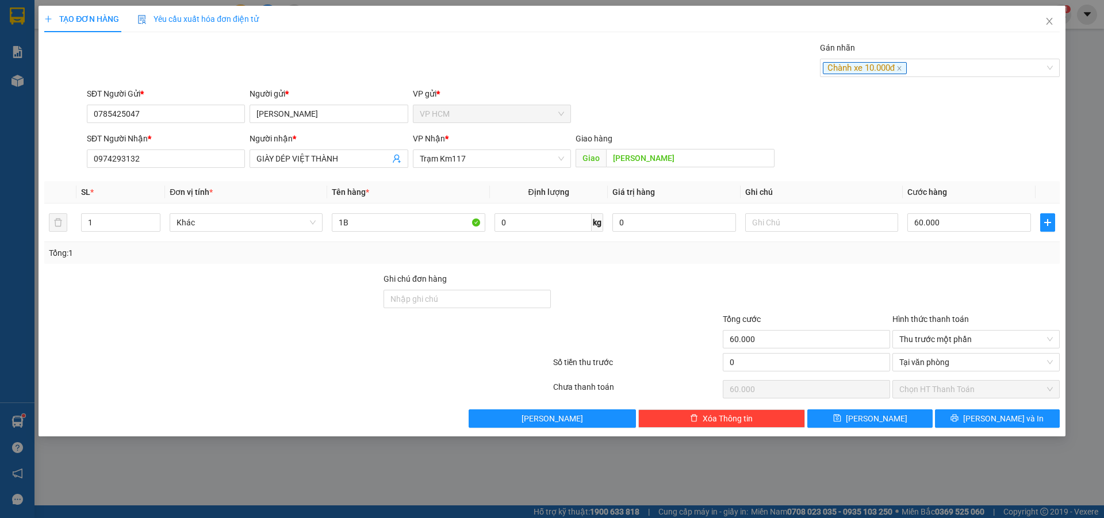
drag, startPoint x: 702, startPoint y: 342, endPoint x: 797, endPoint y: 377, distance: 101.2
click at [709, 349] on div at bounding box center [637, 333] width 170 height 40
drag, startPoint x: 797, startPoint y: 376, endPoint x: 797, endPoint y: 369, distance: 7.5
click at [797, 375] on div "0" at bounding box center [807, 365] width 170 height 25
click at [797, 366] on input "0" at bounding box center [806, 362] width 167 height 18
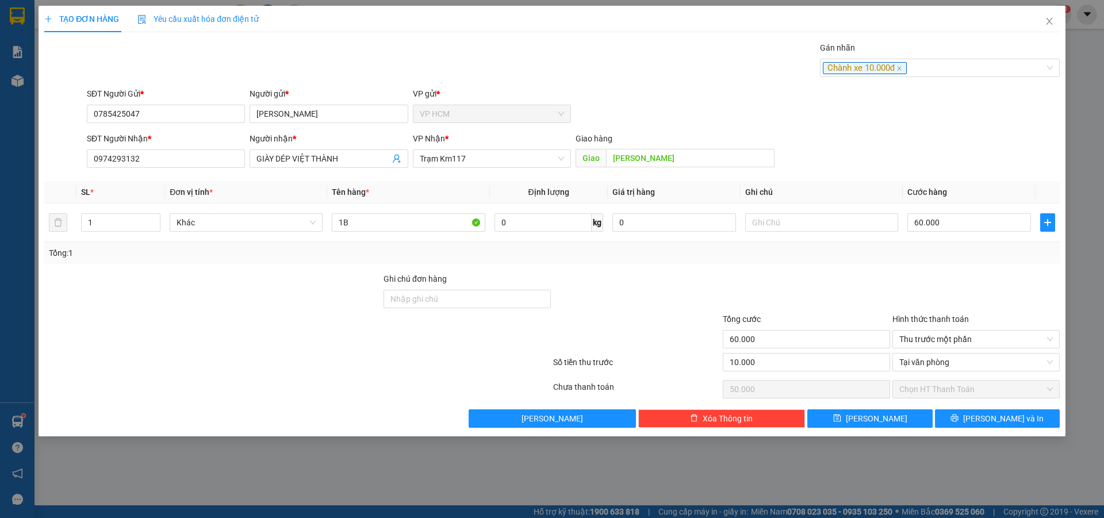
click at [803, 298] on div at bounding box center [807, 293] width 170 height 40
click at [1007, 419] on span "[PERSON_NAME] và In" at bounding box center [1004, 418] width 81 height 13
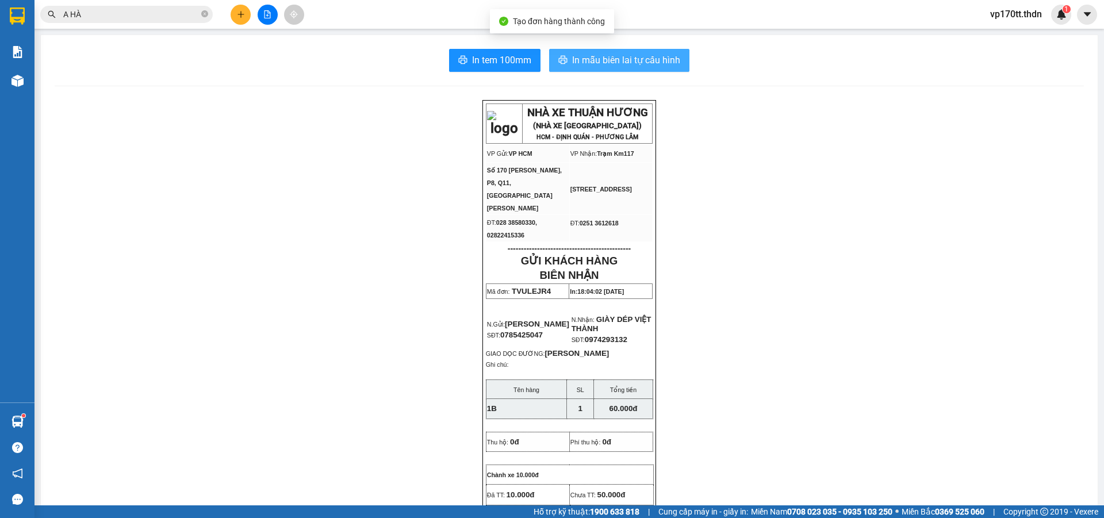
click at [644, 60] on span "In mẫu biên lai tự cấu hình" at bounding box center [626, 60] width 108 height 14
